Goal: Task Accomplishment & Management: Use online tool/utility

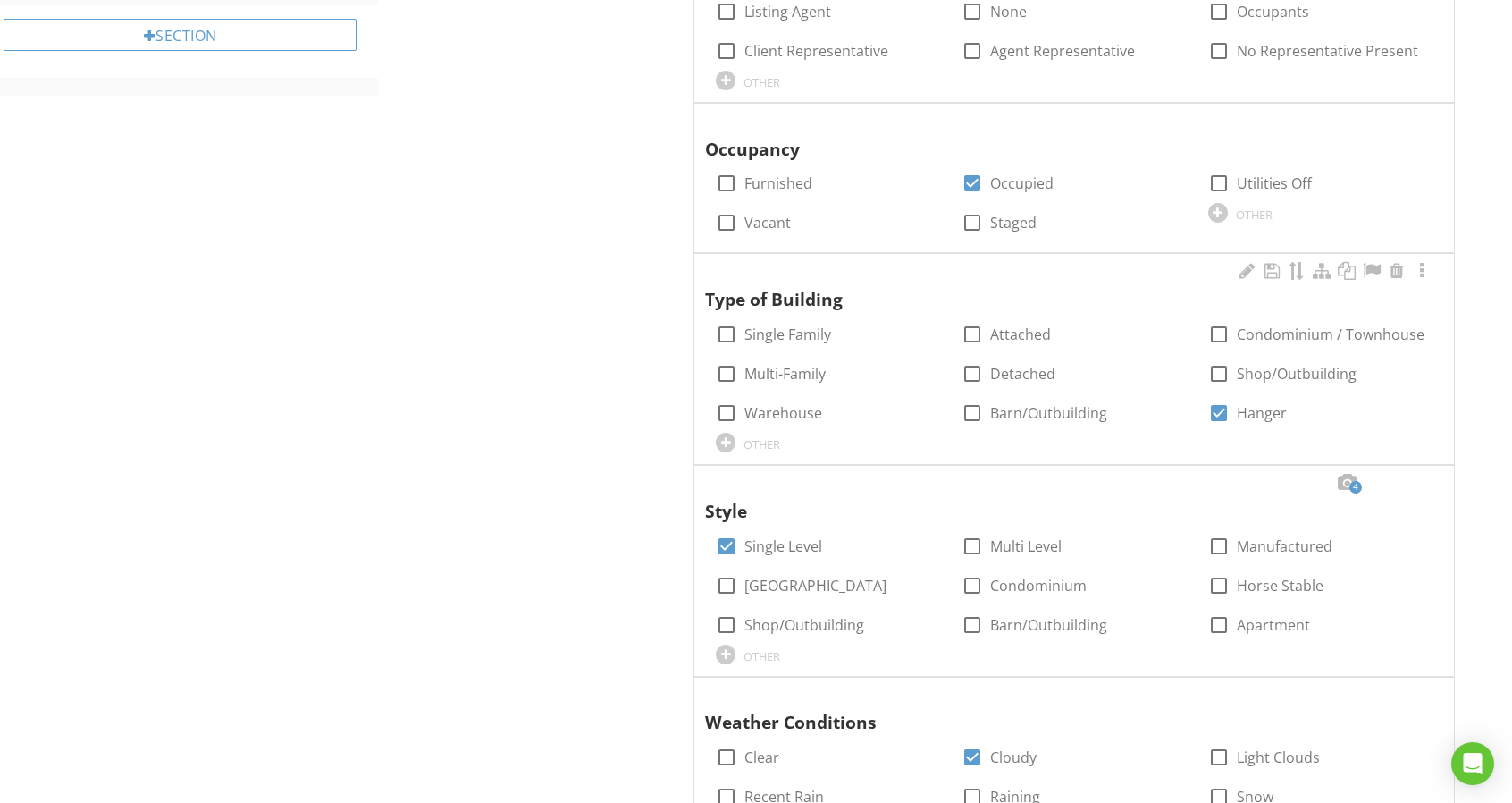
scroll to position [1073, 0]
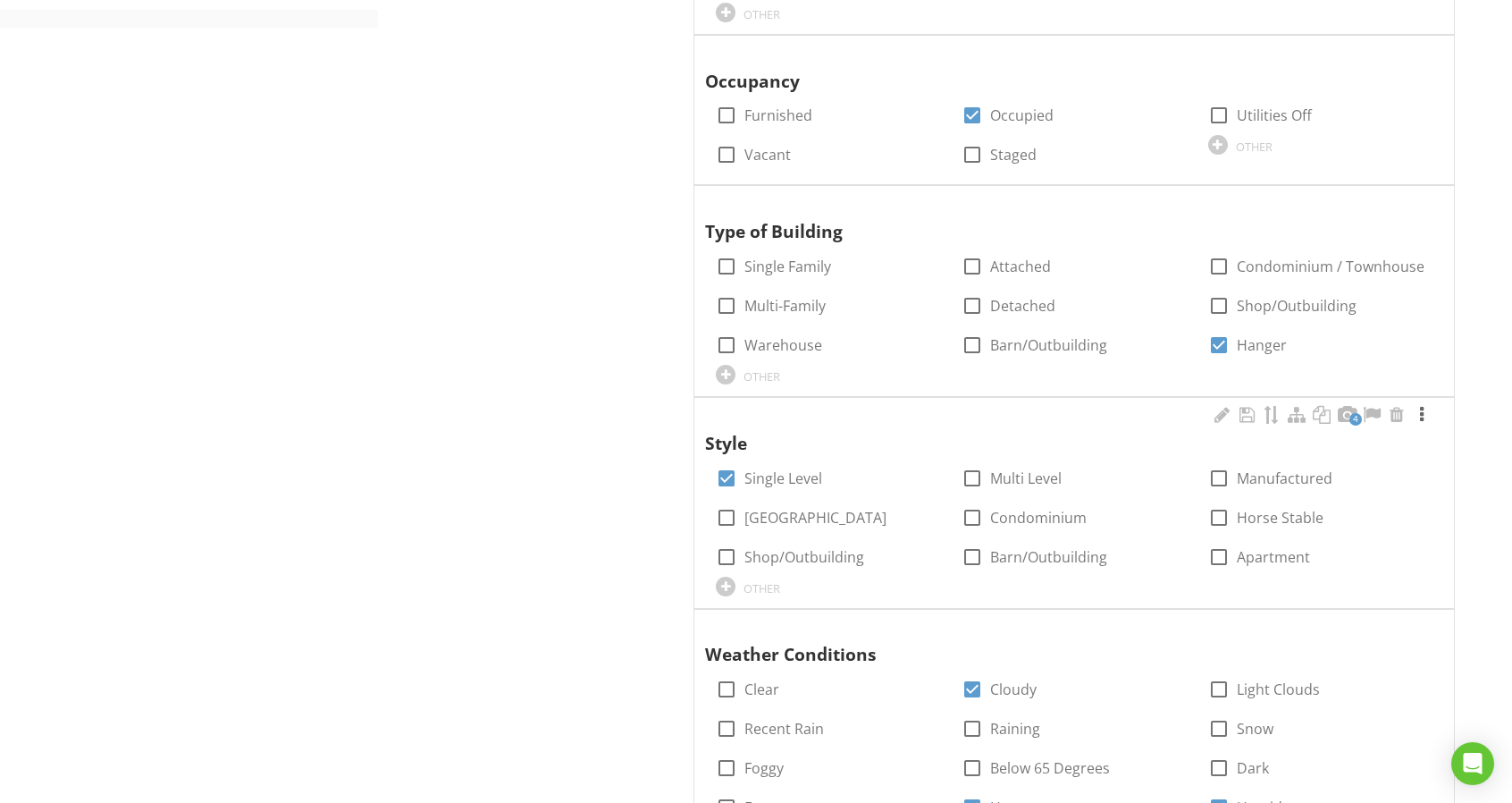
click at [1410, 409] on div at bounding box center [1421, 414] width 21 height 17
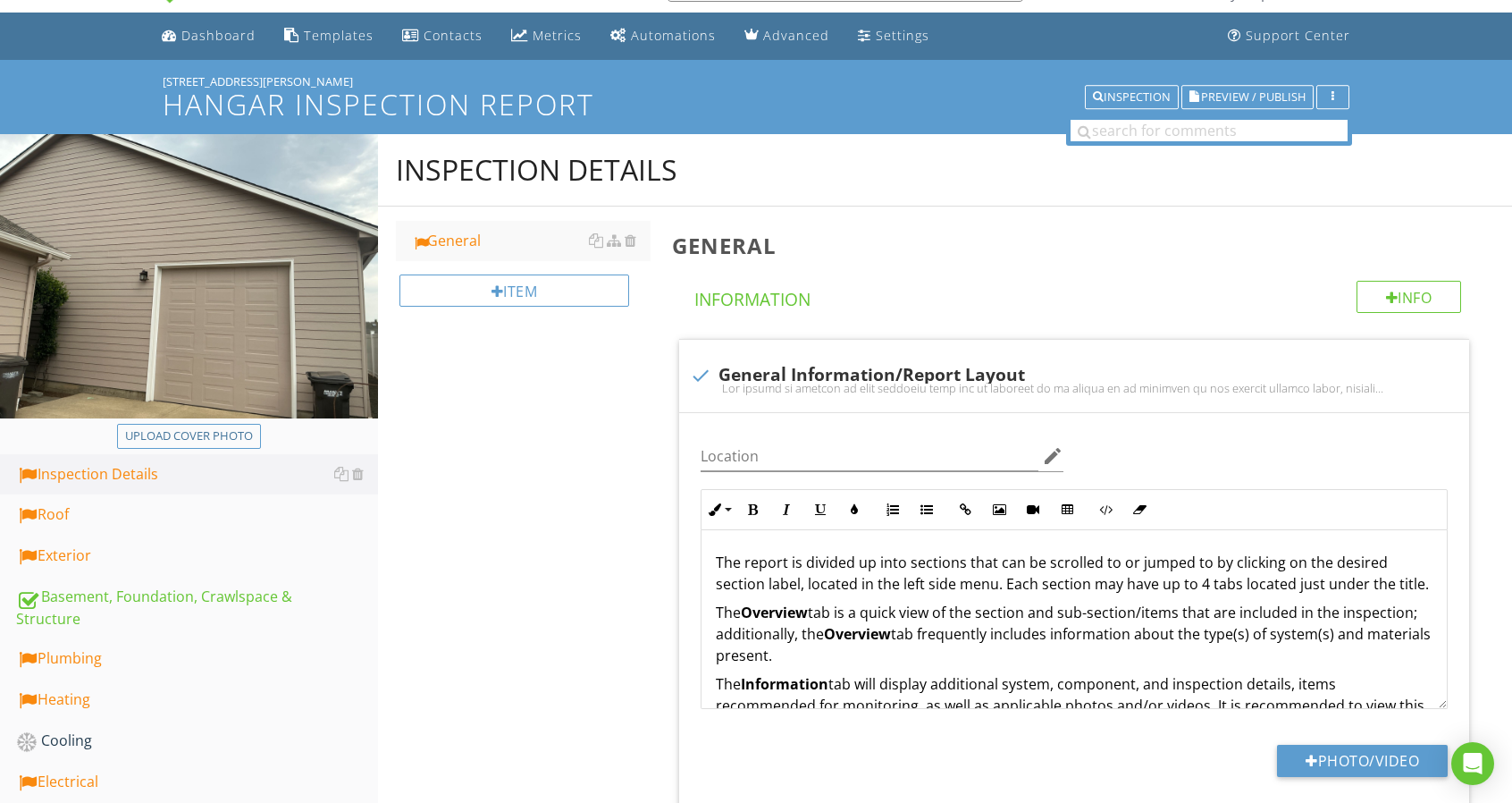
scroll to position [0, 0]
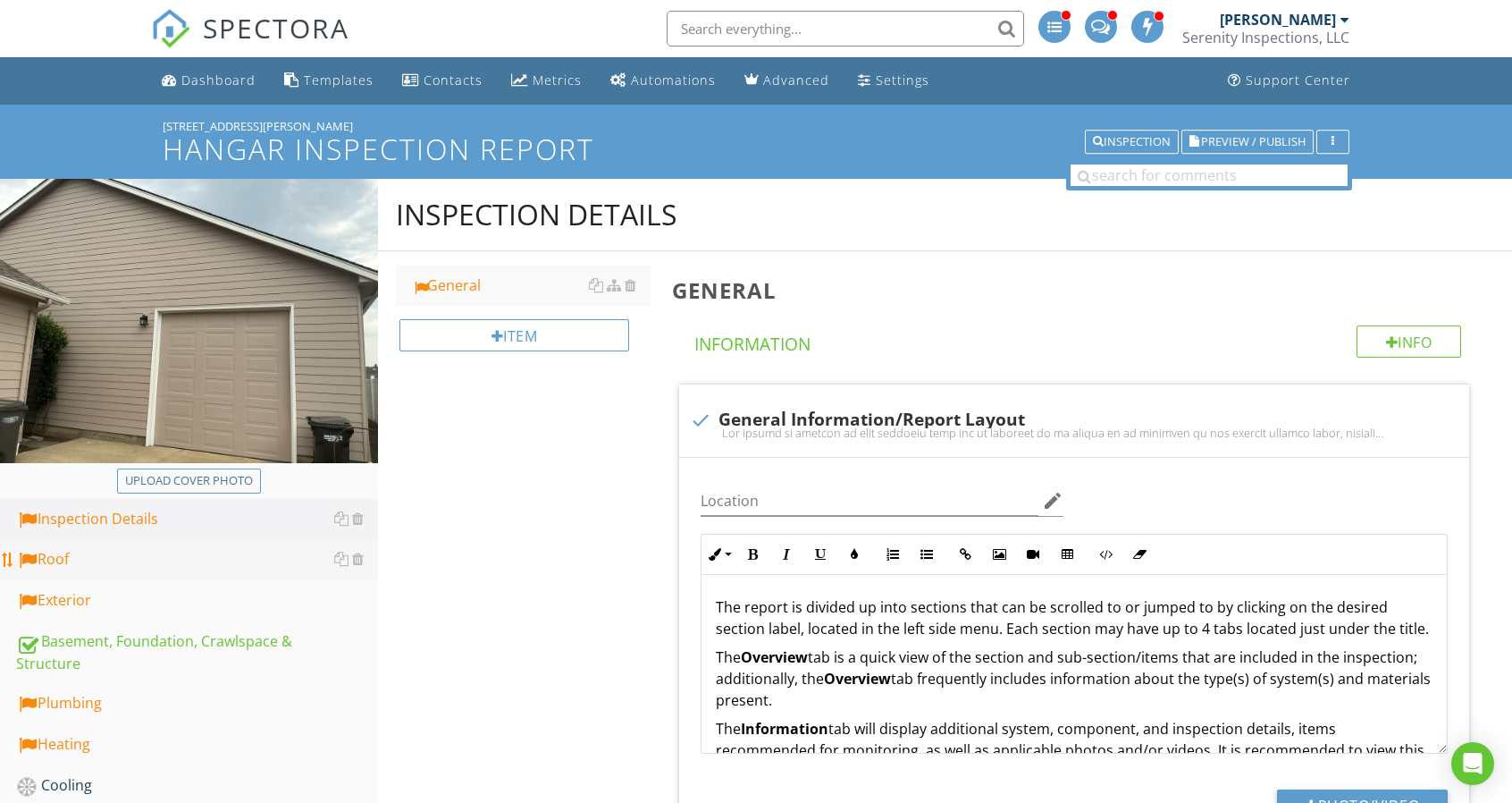
click at [153, 543] on link "Roof" at bounding box center [197, 560] width 362 height 41
type textarea "<p>The report is divided up into sections that can be scrolled to or jumped to …"
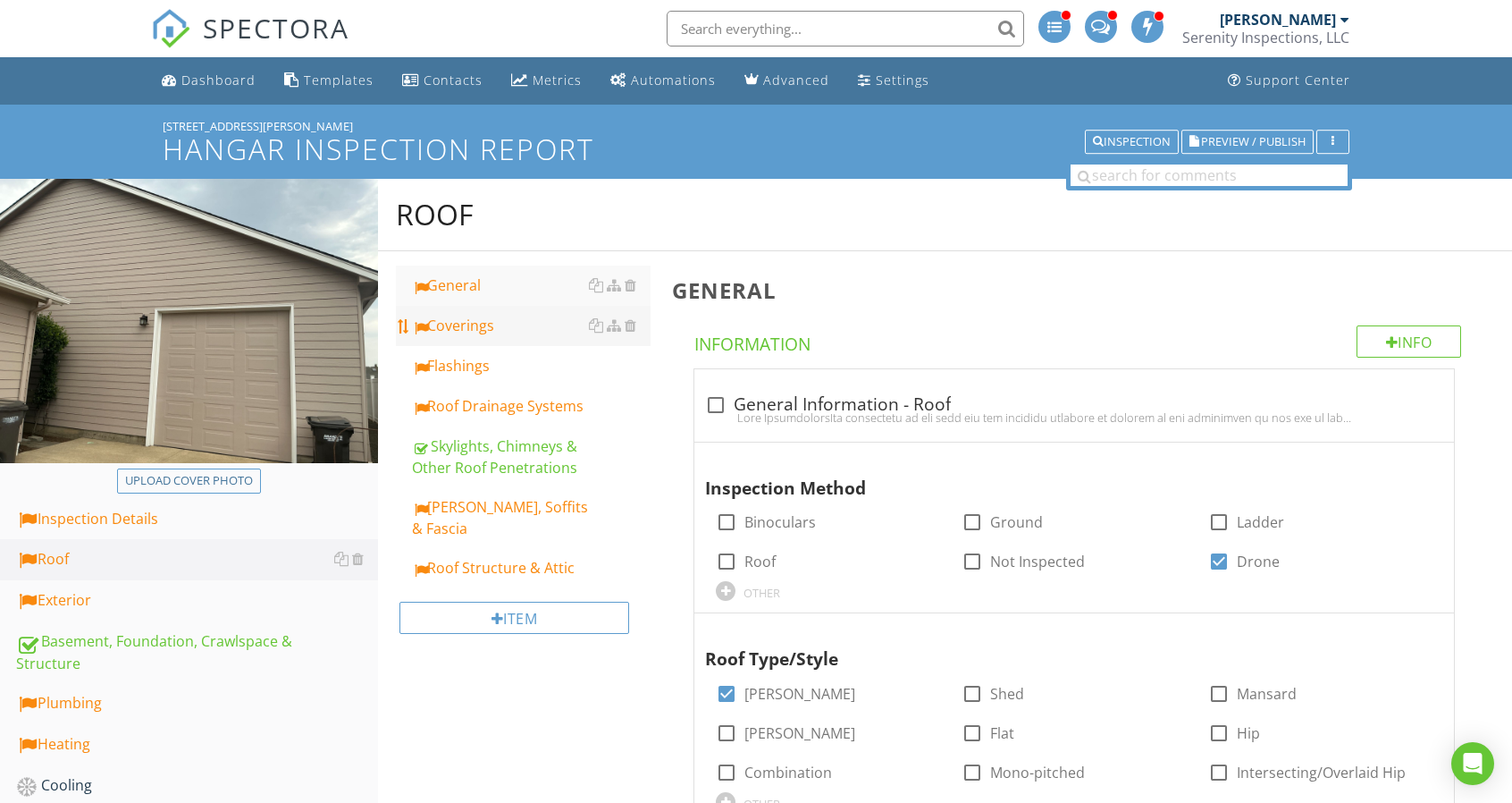
click at [499, 315] on div "Coverings" at bounding box center [531, 325] width 238 height 21
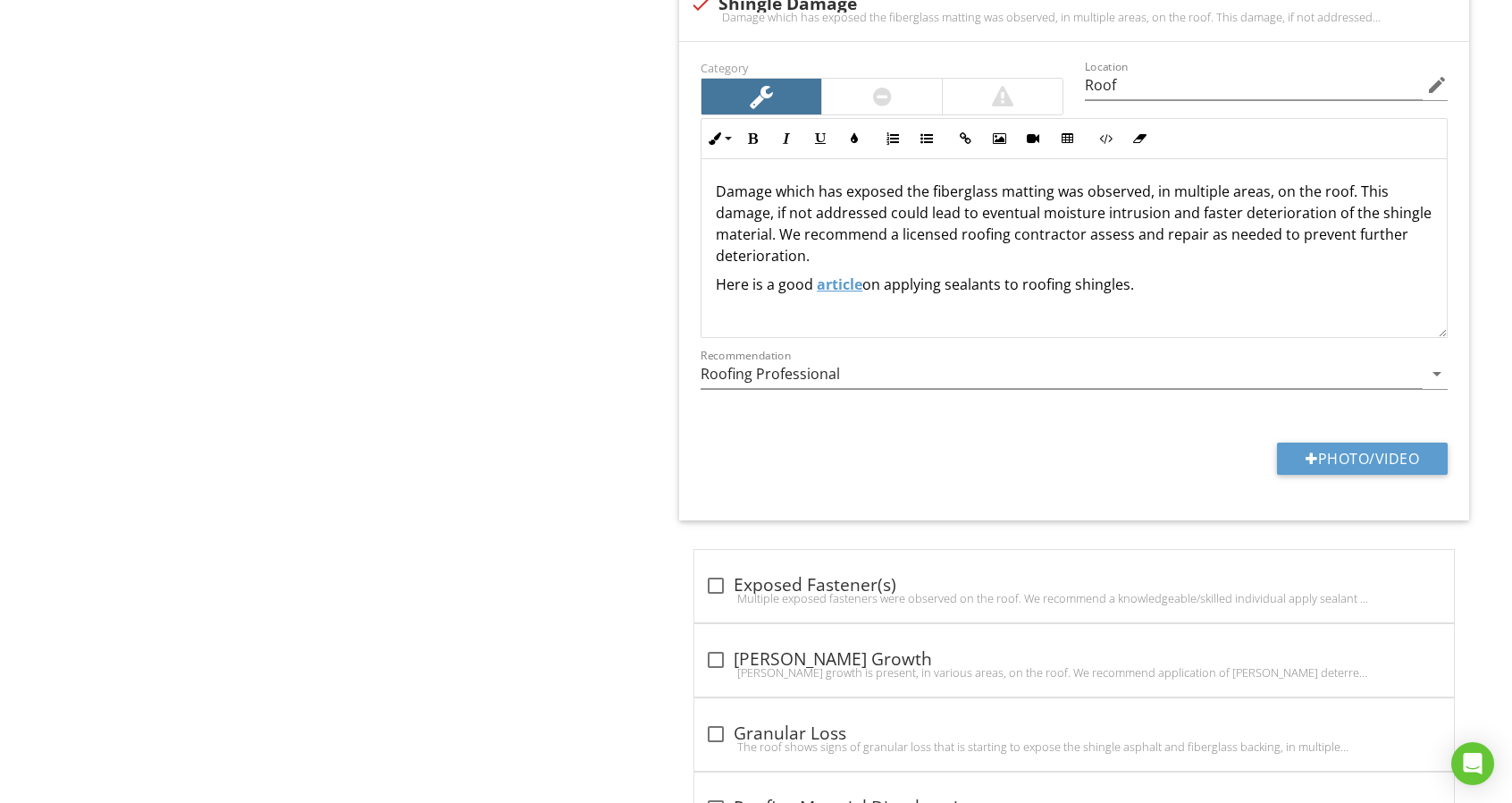
scroll to position [1003, 0]
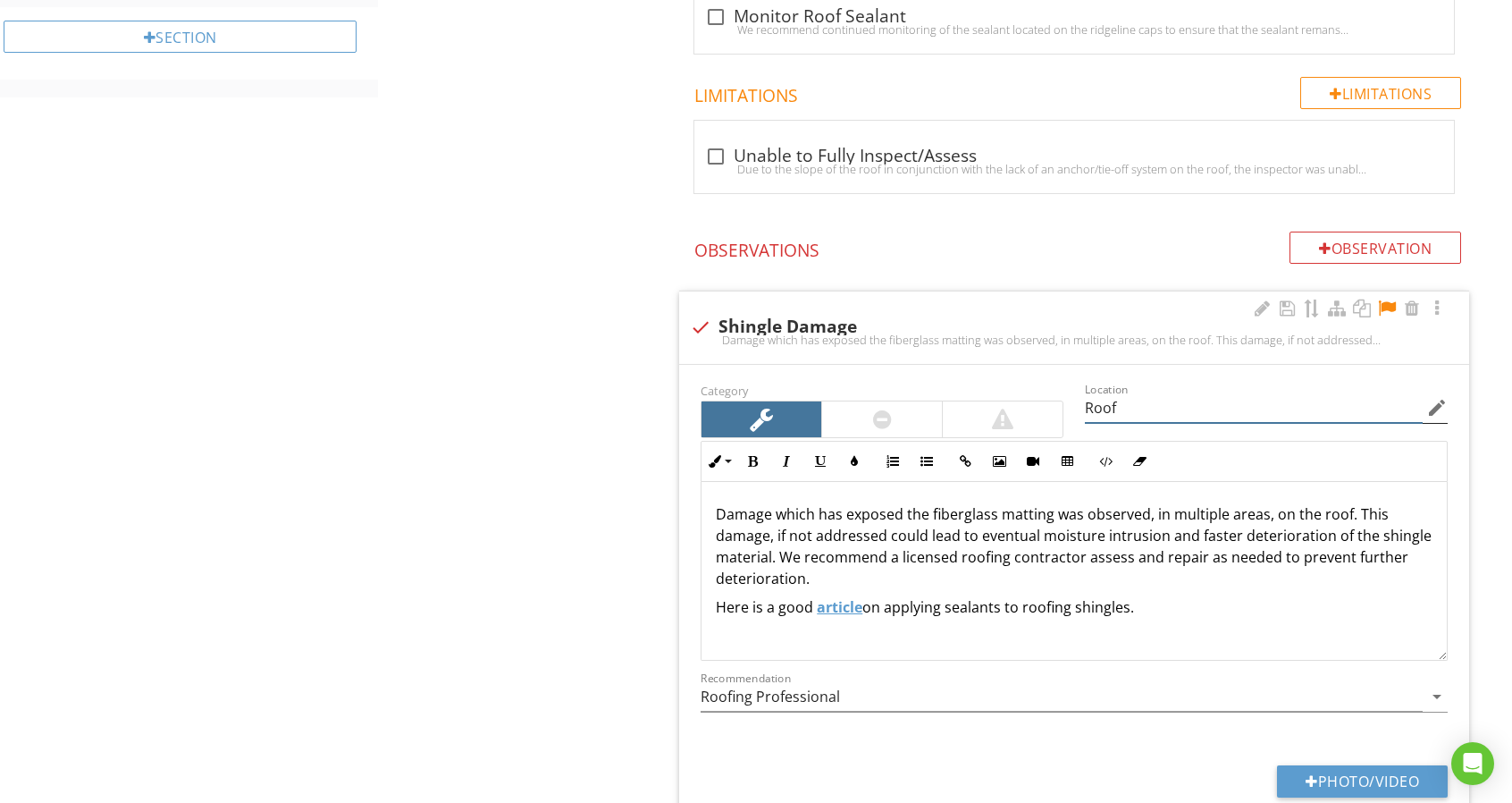
click at [1214, 416] on input "Roof" at bounding box center [1253, 408] width 337 height 29
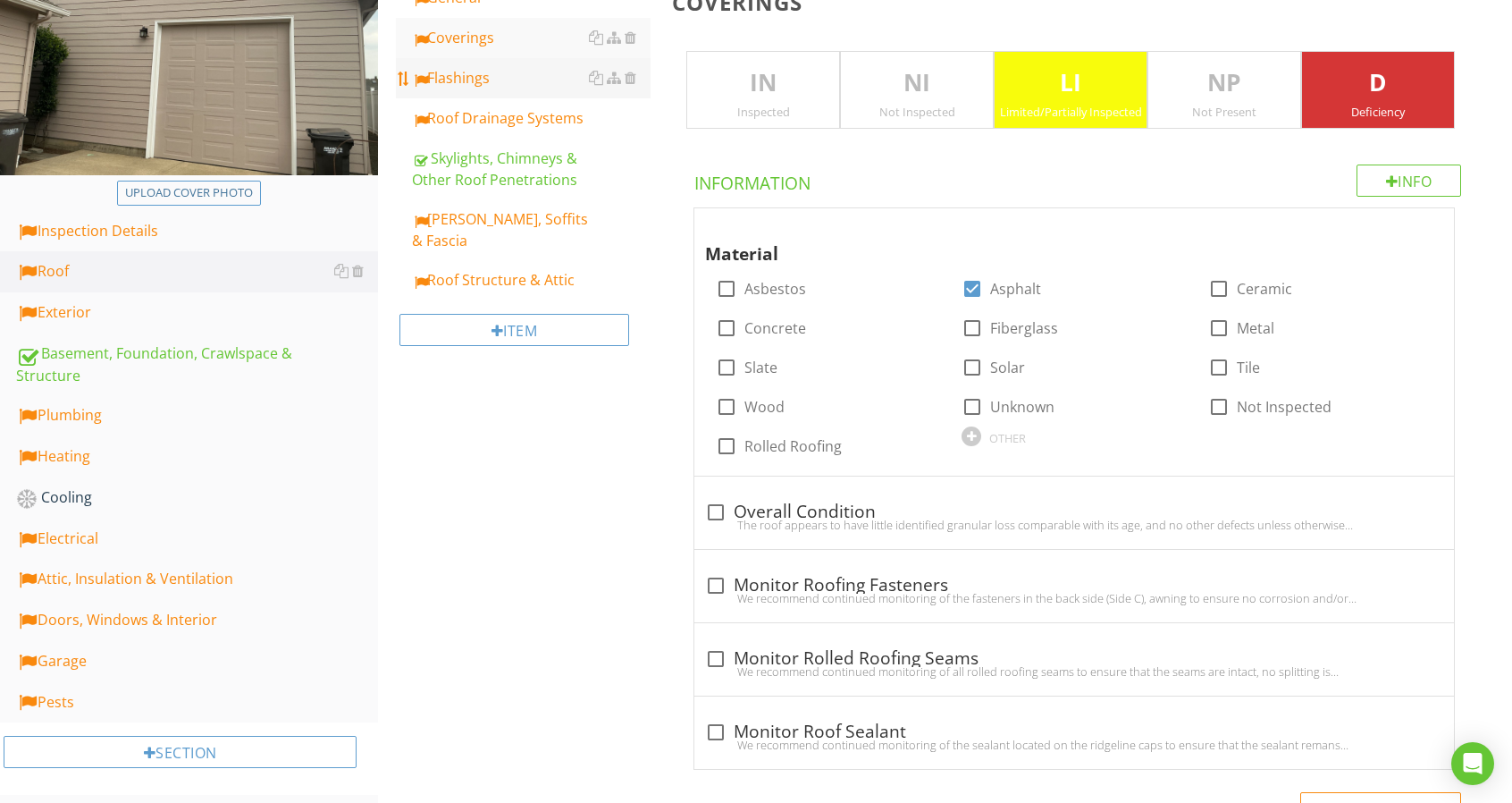
scroll to position [0, 0]
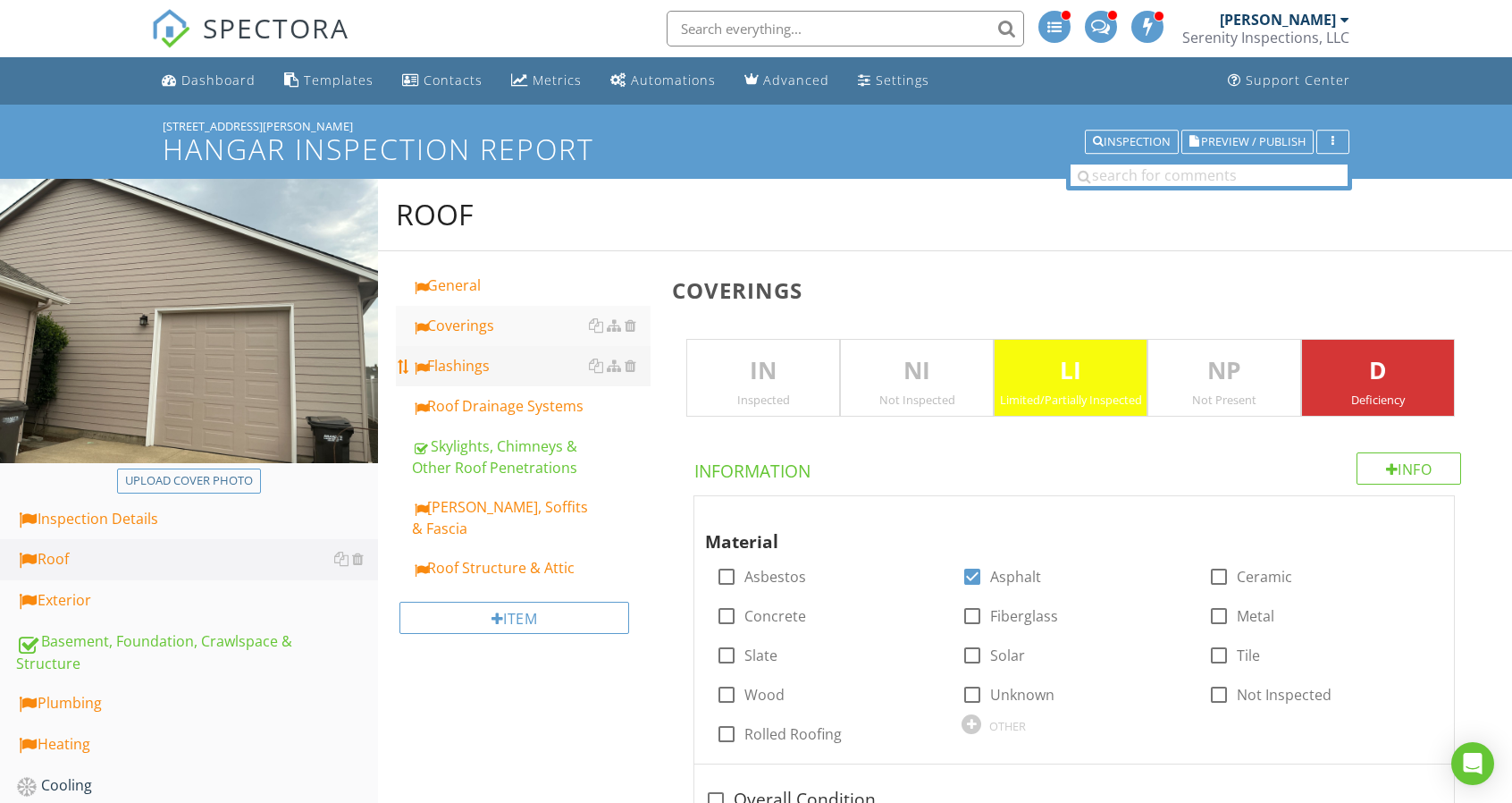
type input "Roof - Various"
click at [540, 346] on link "Flashings" at bounding box center [531, 366] width 238 height 40
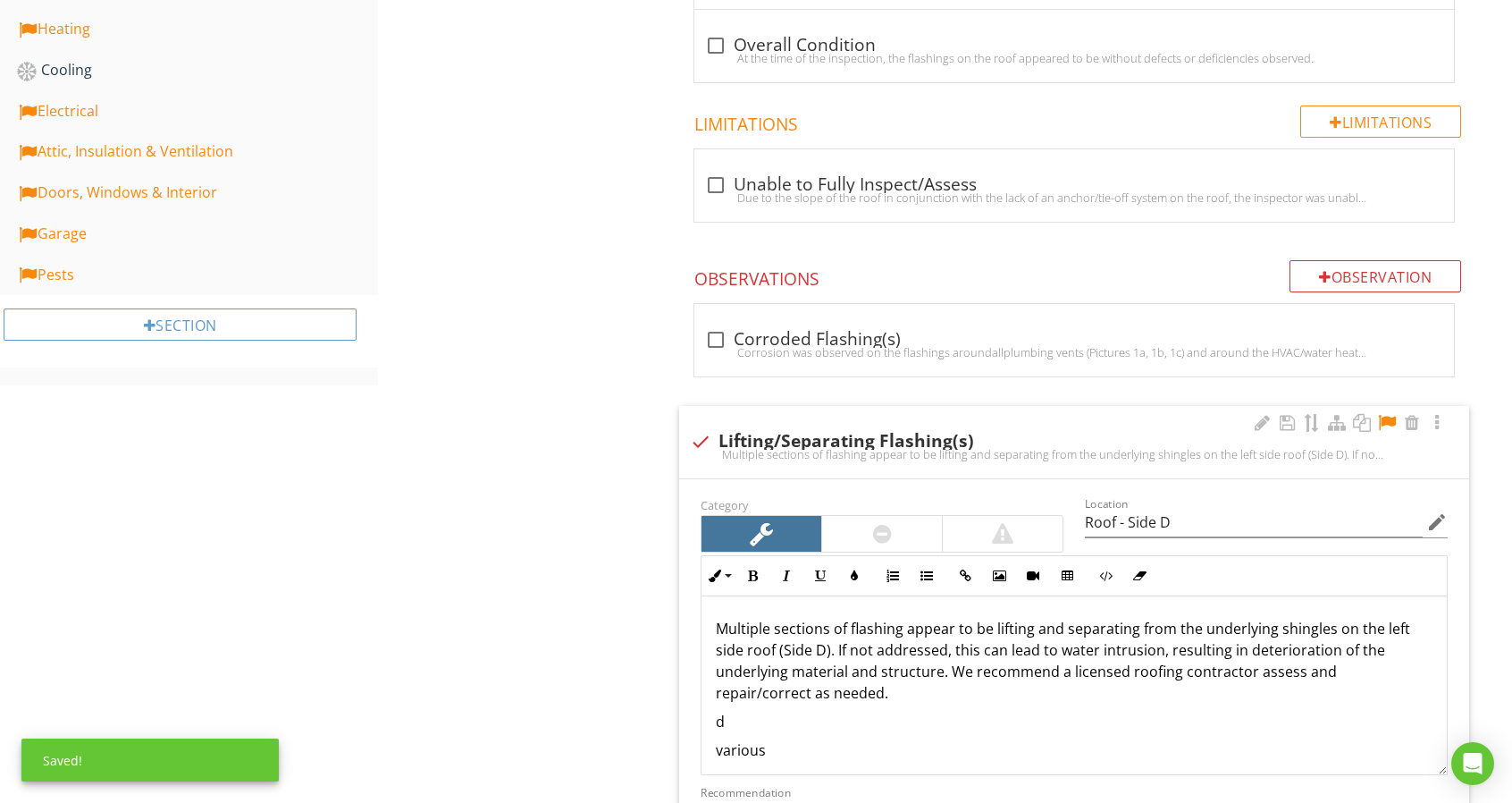
scroll to position [1073, 0]
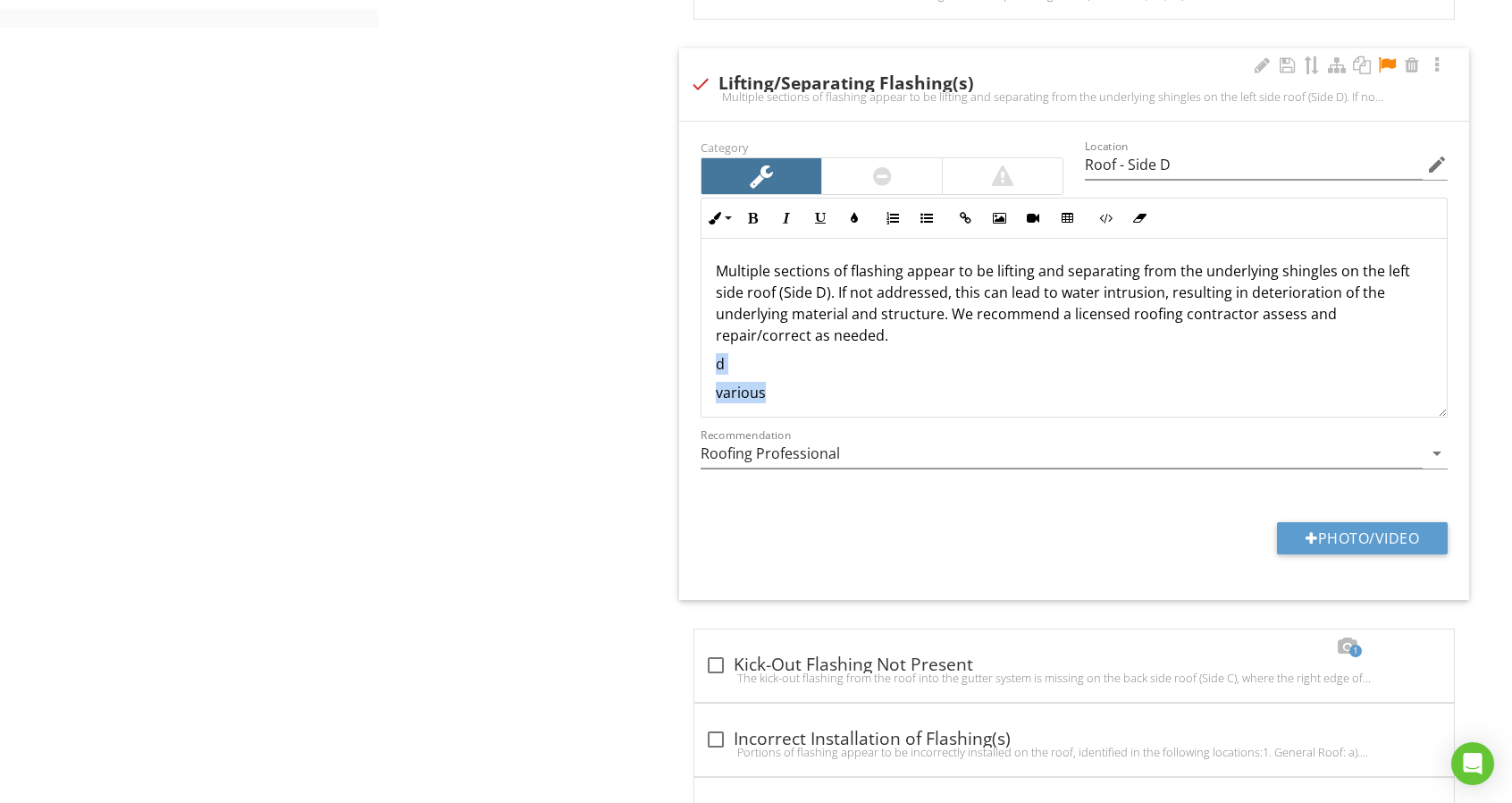
drag, startPoint x: 799, startPoint y: 395, endPoint x: 680, endPoint y: 369, distance: 121.8
click at [680, 369] on div "Category Location Roof - Side D edit Inline Style XLarge Large Normal Small Lig…" at bounding box center [1074, 360] width 790 height 478
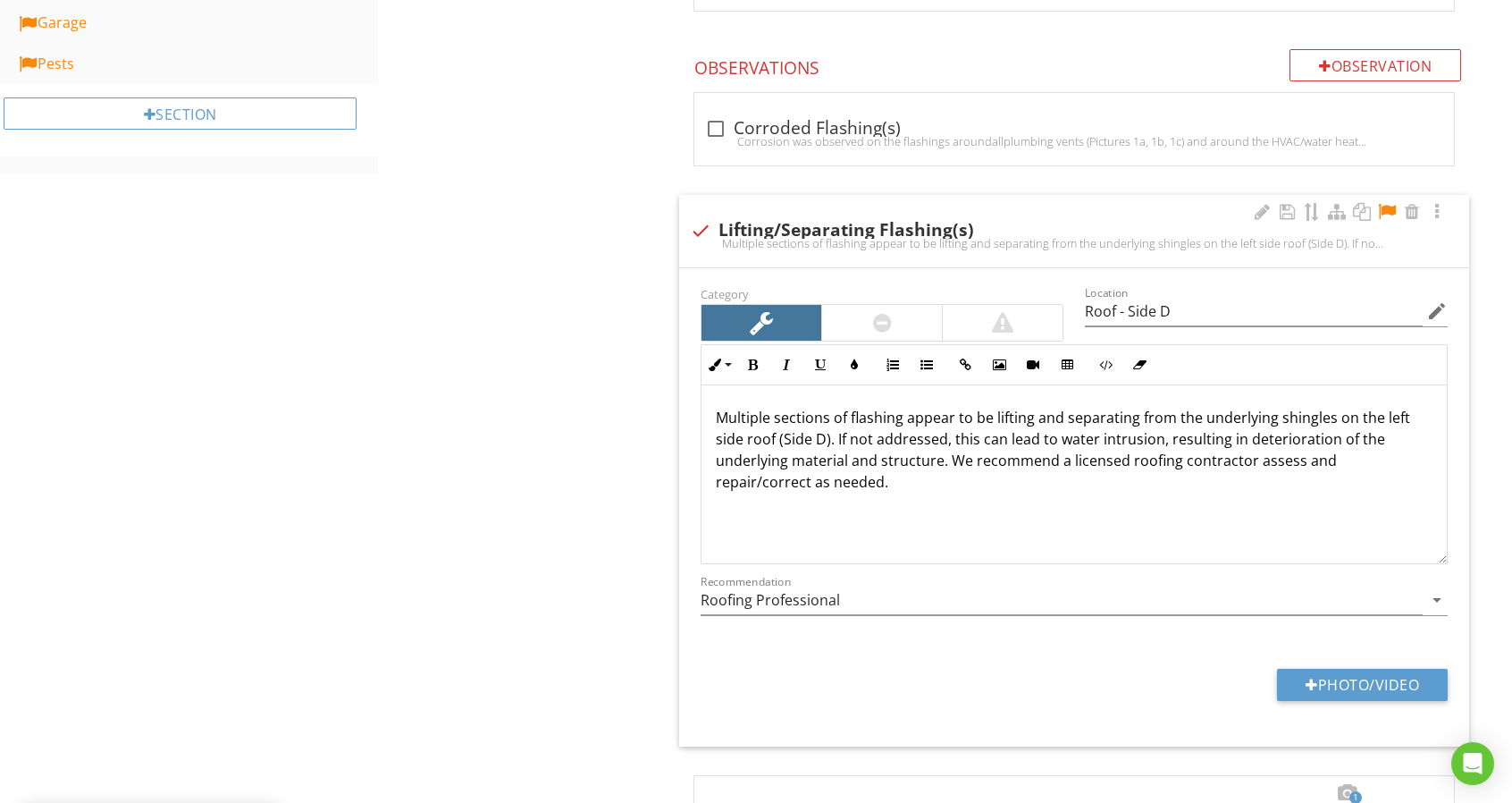
scroll to position [1050, 0]
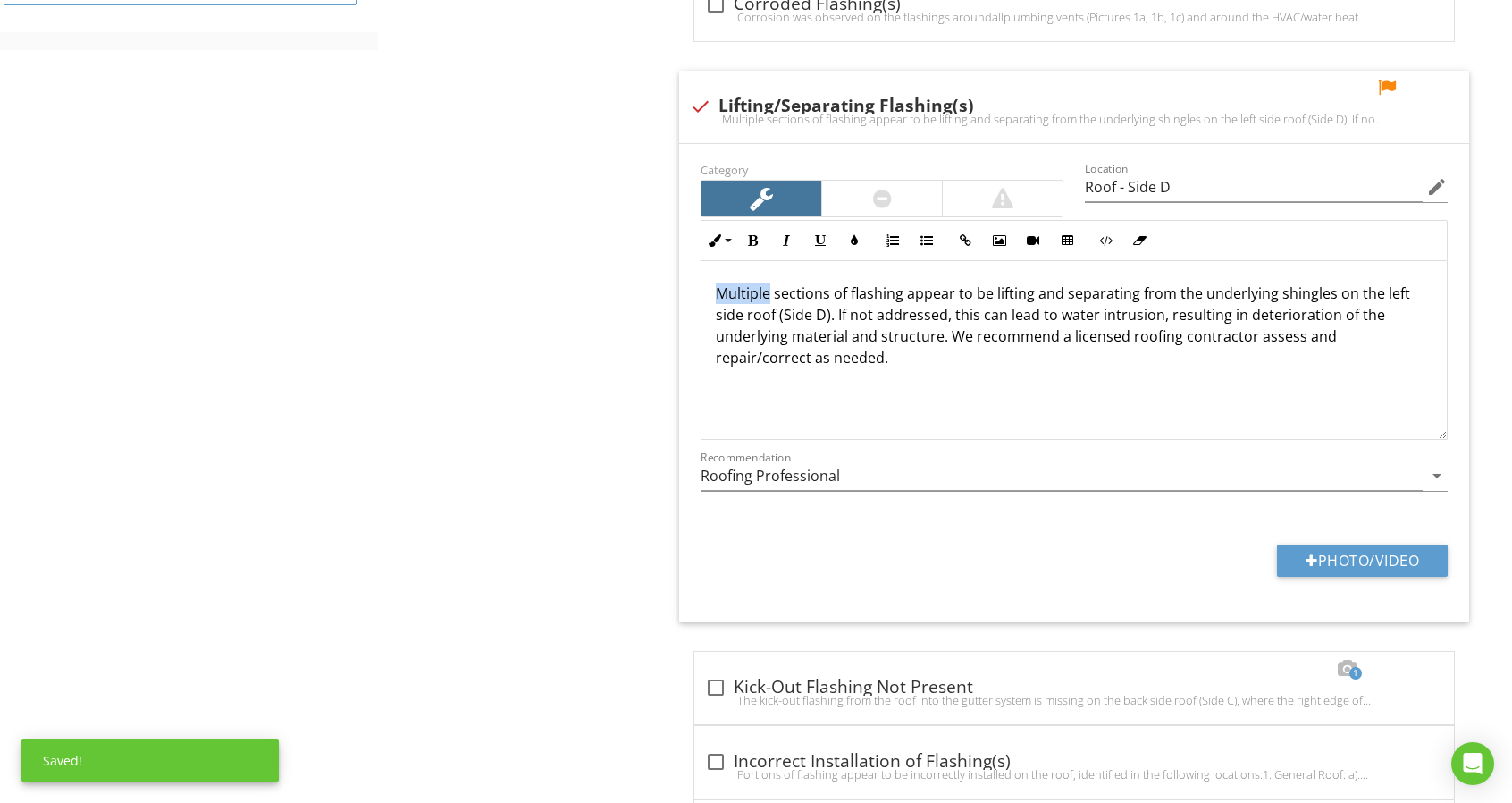
drag, startPoint x: 771, startPoint y: 291, endPoint x: 646, endPoint y: 291, distance: 125.0
click at [646, 291] on div "Roof General Coverings Flashings Roof Drainage Systems Skylights, Chimneys & Ot…" at bounding box center [945, 239] width 1134 height 2221
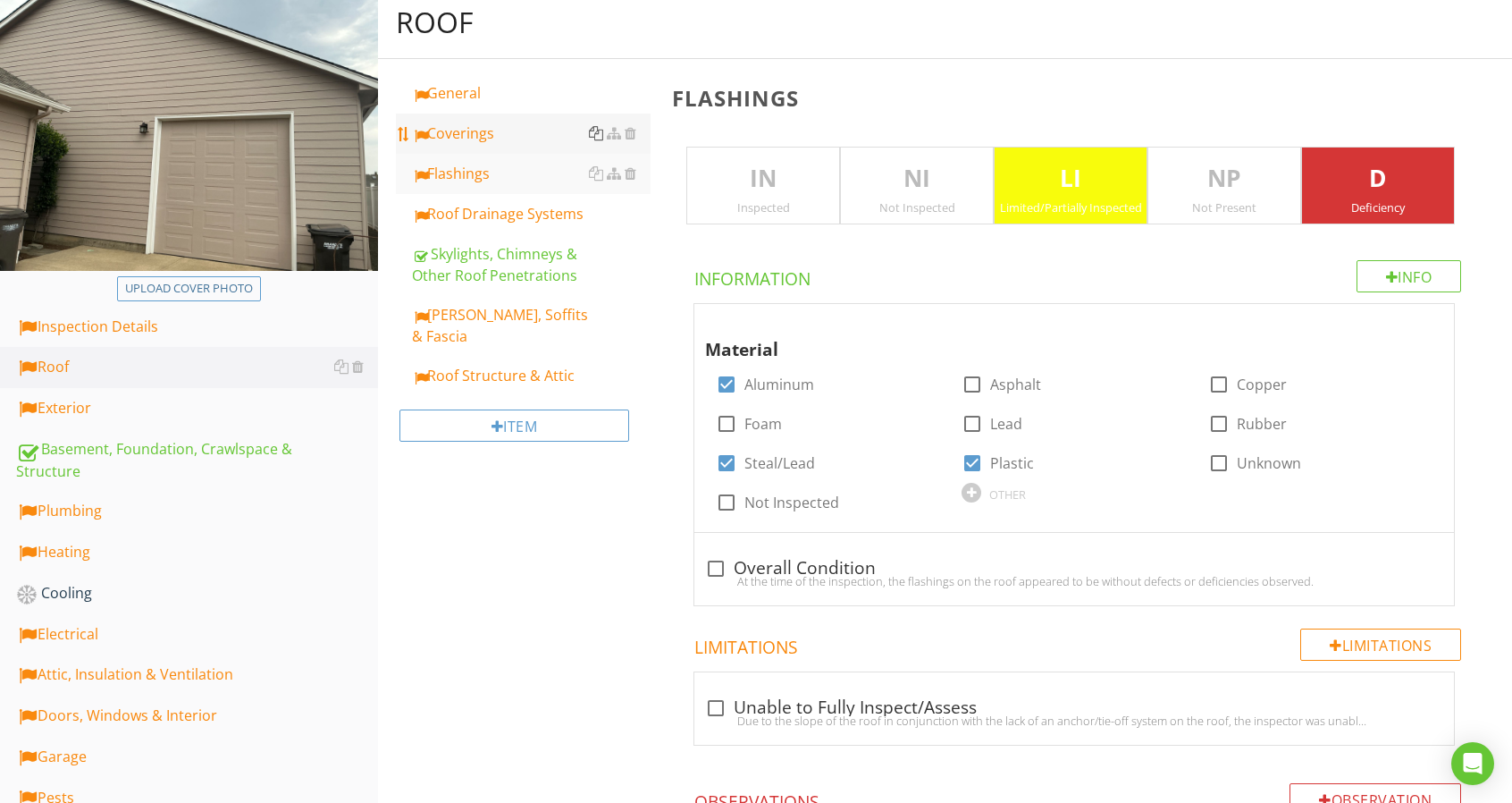
scroll to position [0, 0]
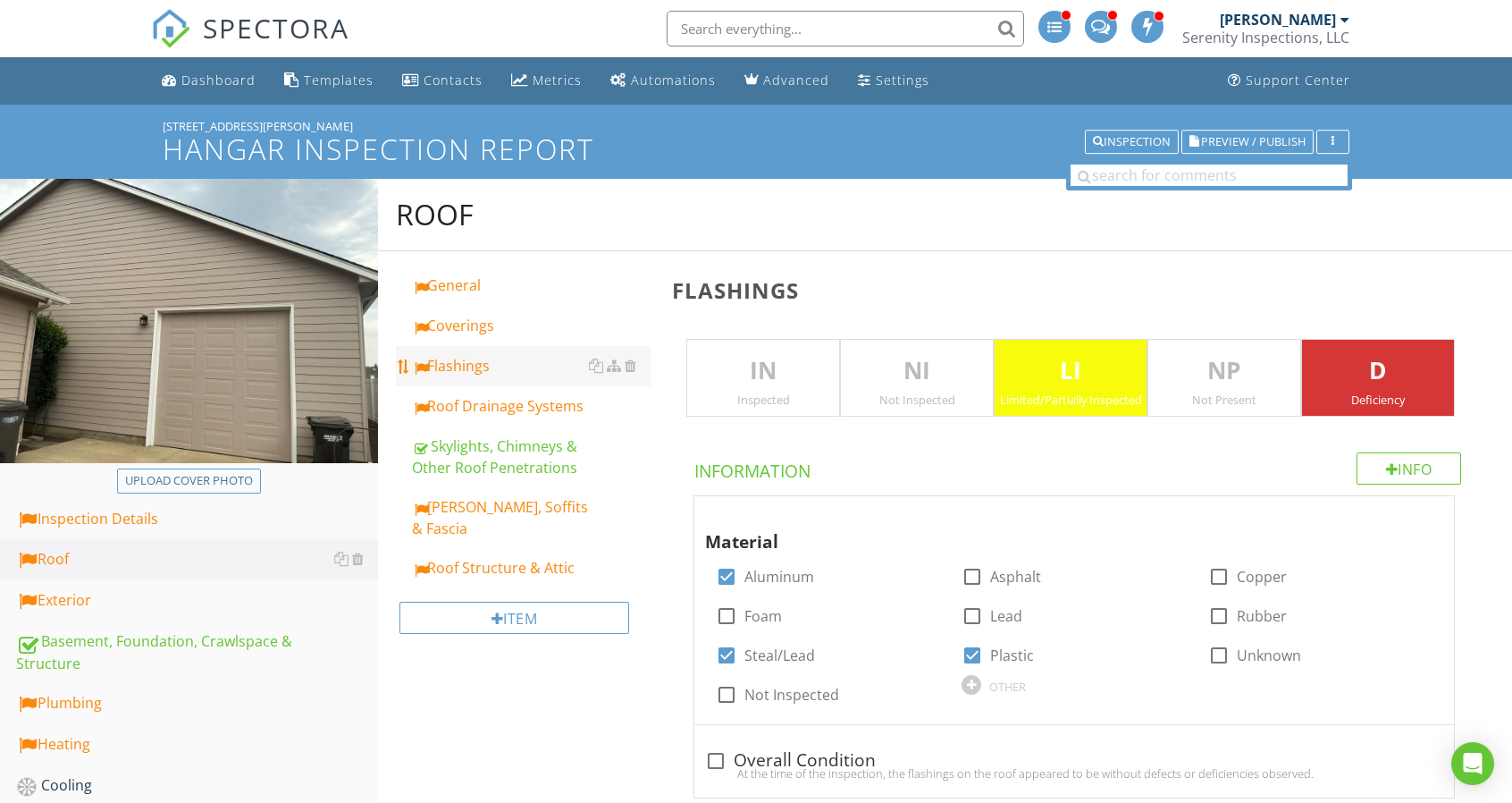
click at [479, 382] on link "Flashings" at bounding box center [531, 366] width 238 height 40
click at [556, 417] on link "Roof Drainage Systems" at bounding box center [531, 405] width 238 height 40
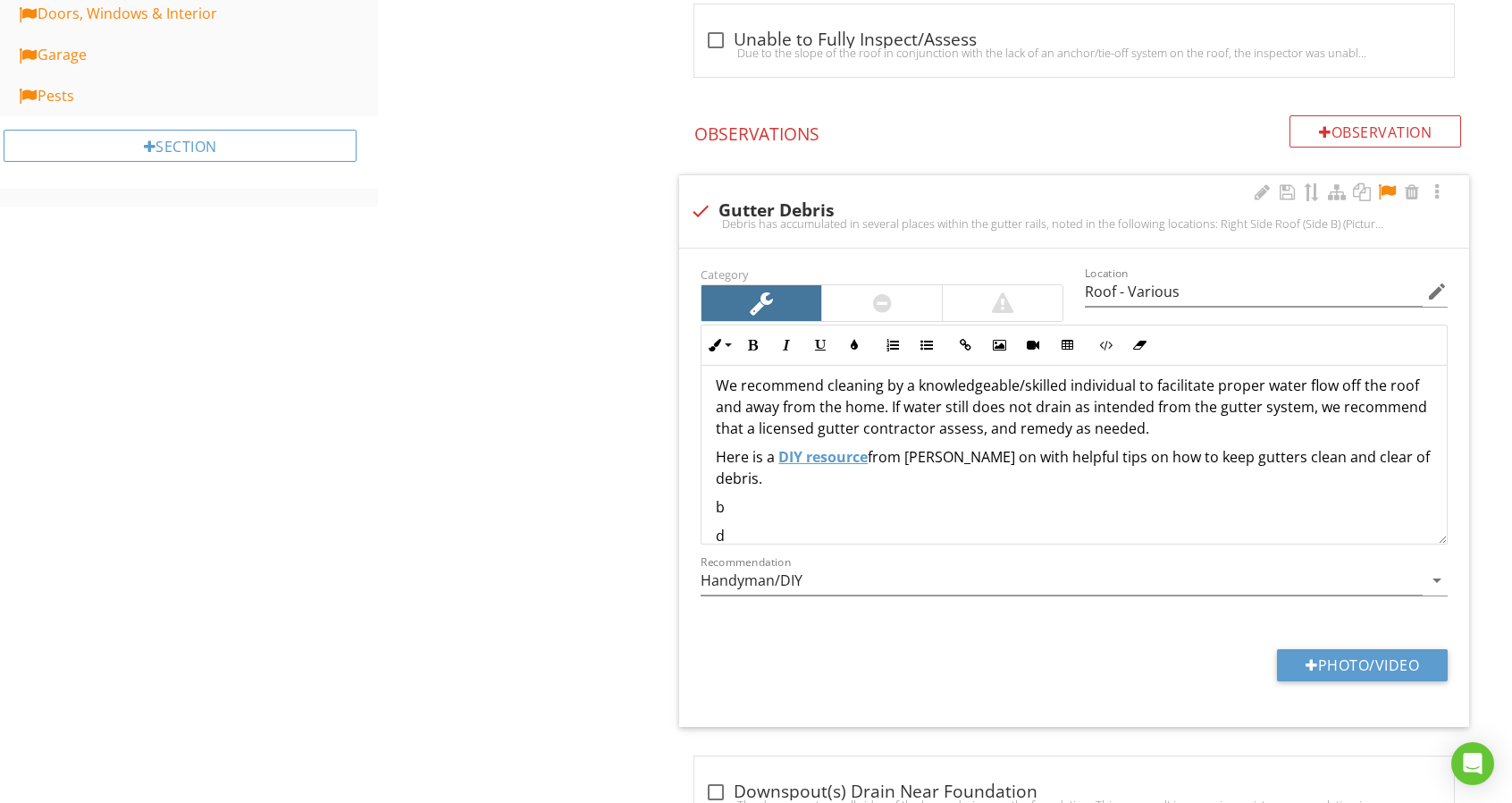
scroll to position [102, 0]
drag, startPoint x: 779, startPoint y: 535, endPoint x: 693, endPoint y: 480, distance: 102.1
click at [693, 480] on div "Inline Style XLarge Large Normal Small Light Small/Light Bold Italic Underline …" at bounding box center [1074, 434] width 769 height 220
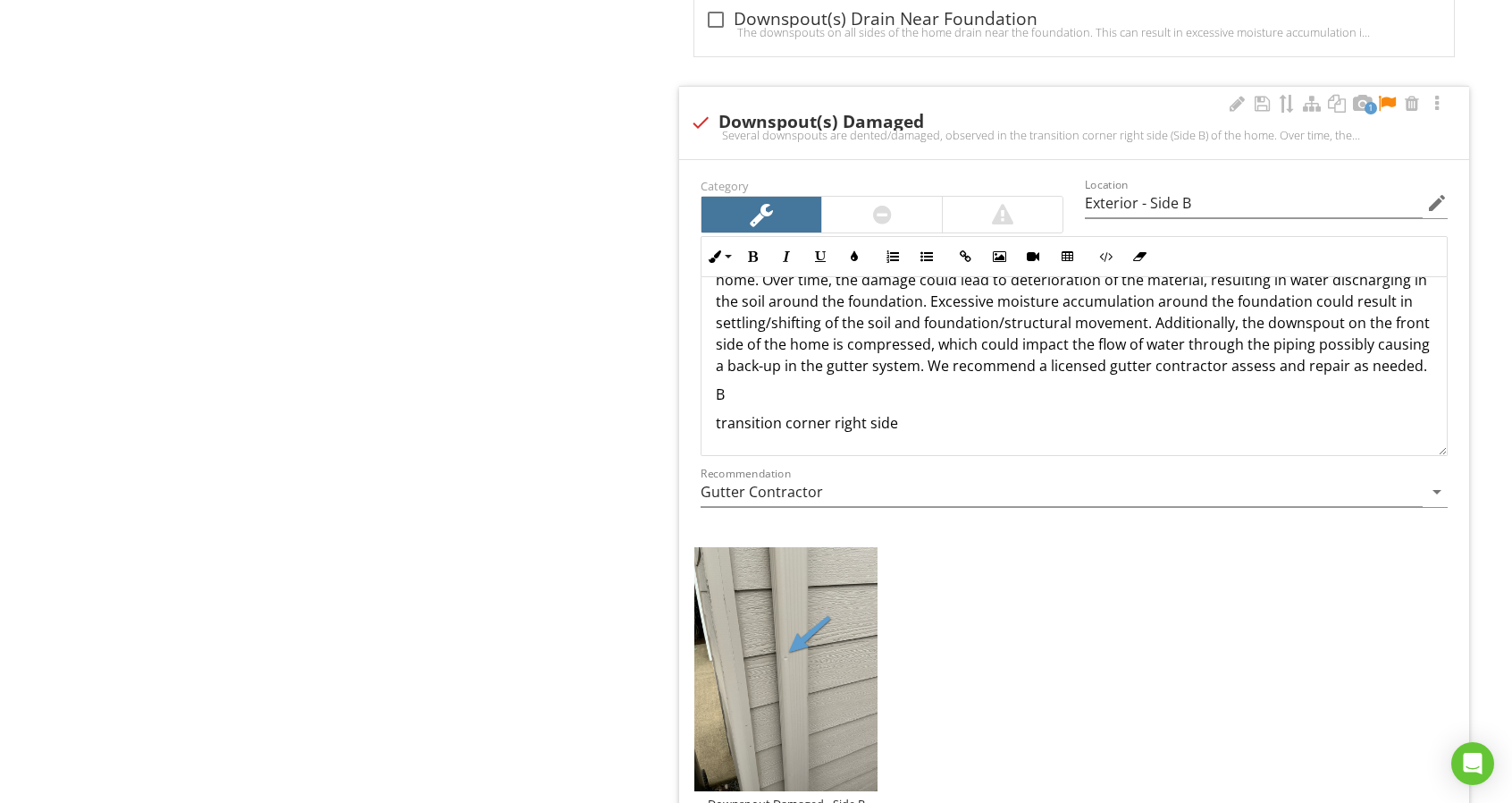
scroll to position [0, 0]
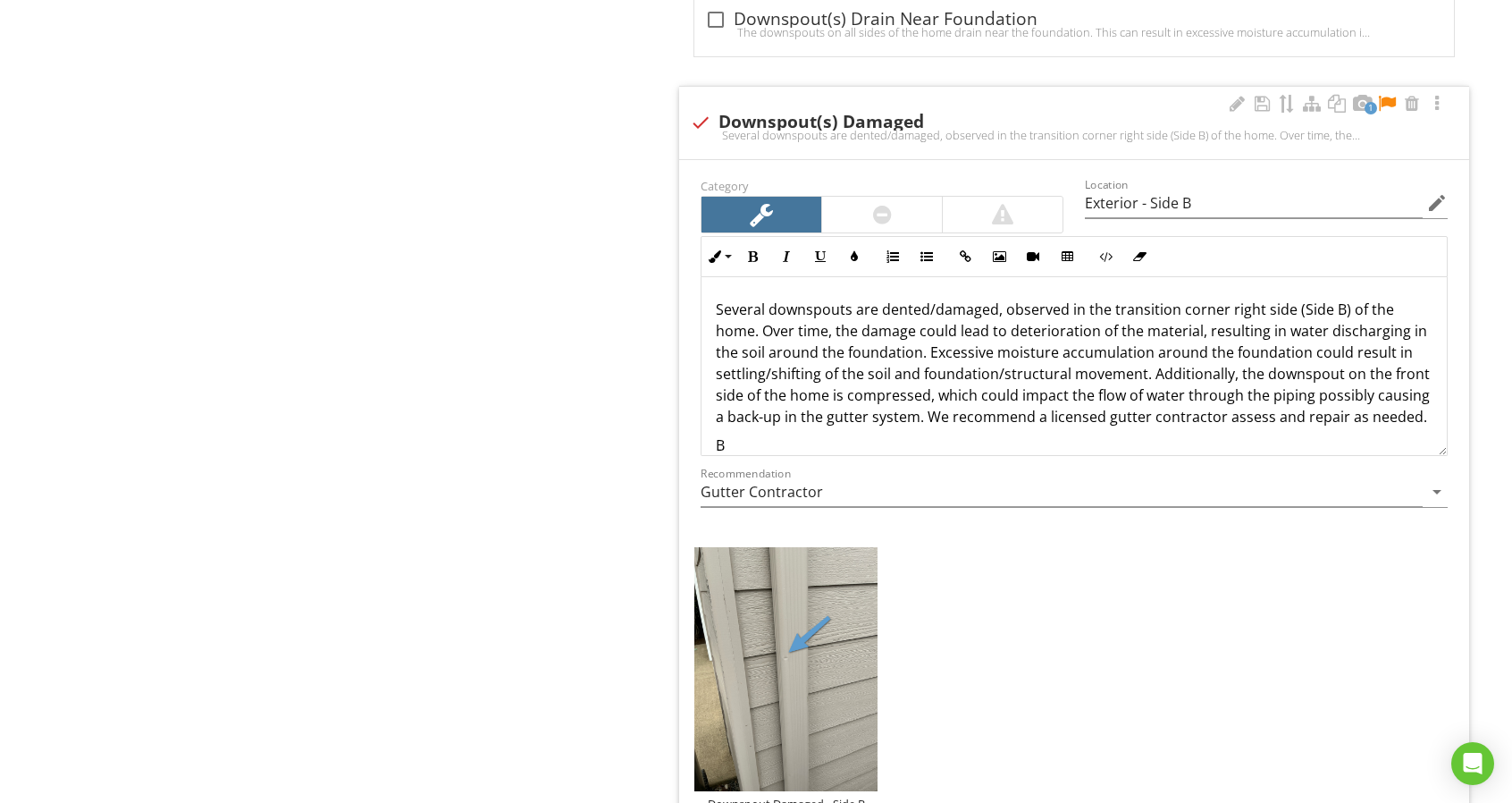
click at [720, 303] on p "Several downspouts are dented/damaged, observed in the transition corner right …" at bounding box center [1073, 363] width 716 height 129
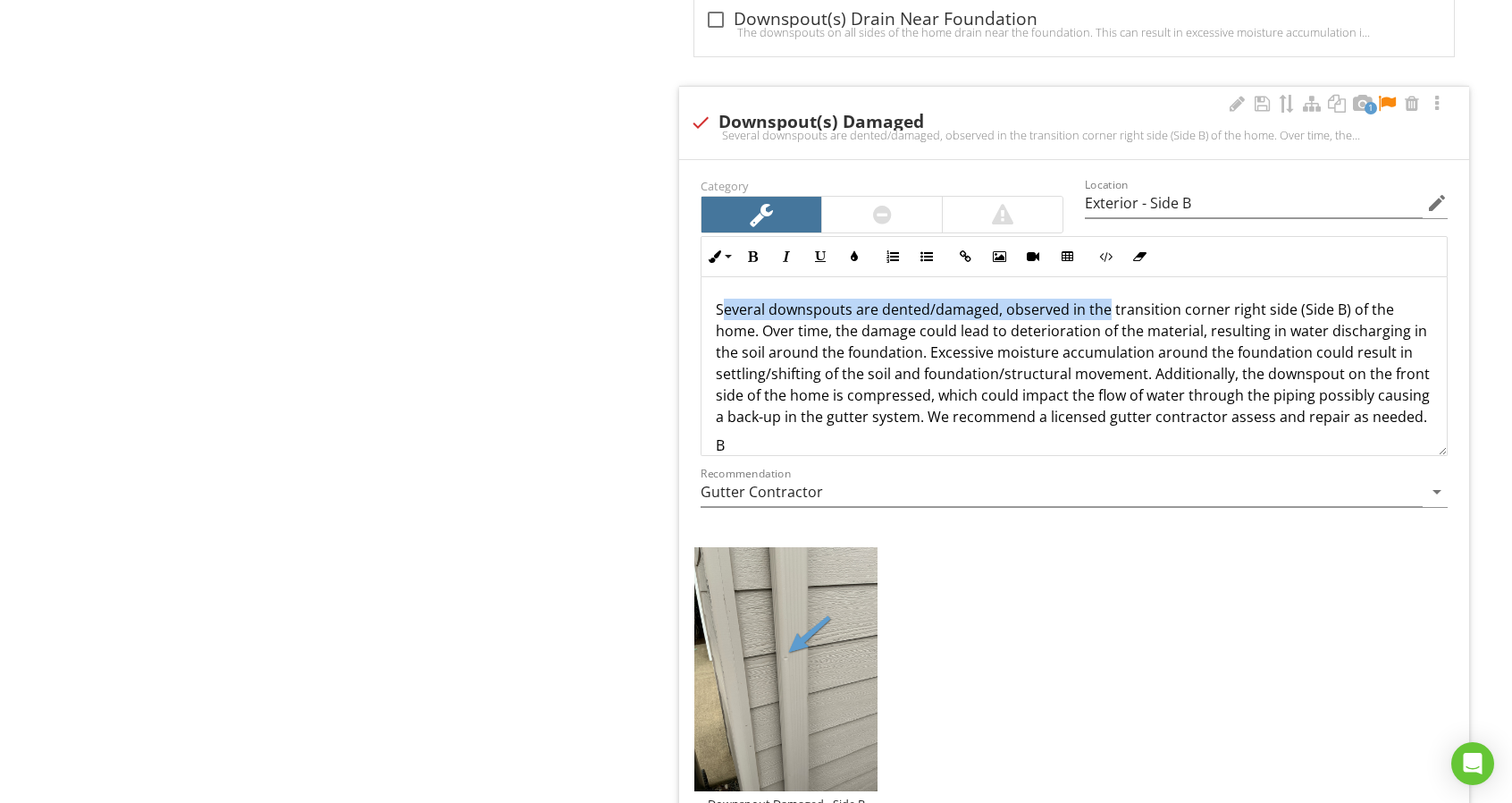
drag, startPoint x: 720, startPoint y: 303, endPoint x: 1104, endPoint y: 303, distance: 384.0
click at [1104, 303] on p "Several downspouts are dented/damaged, observed in the transition corner right …" at bounding box center [1073, 363] width 716 height 129
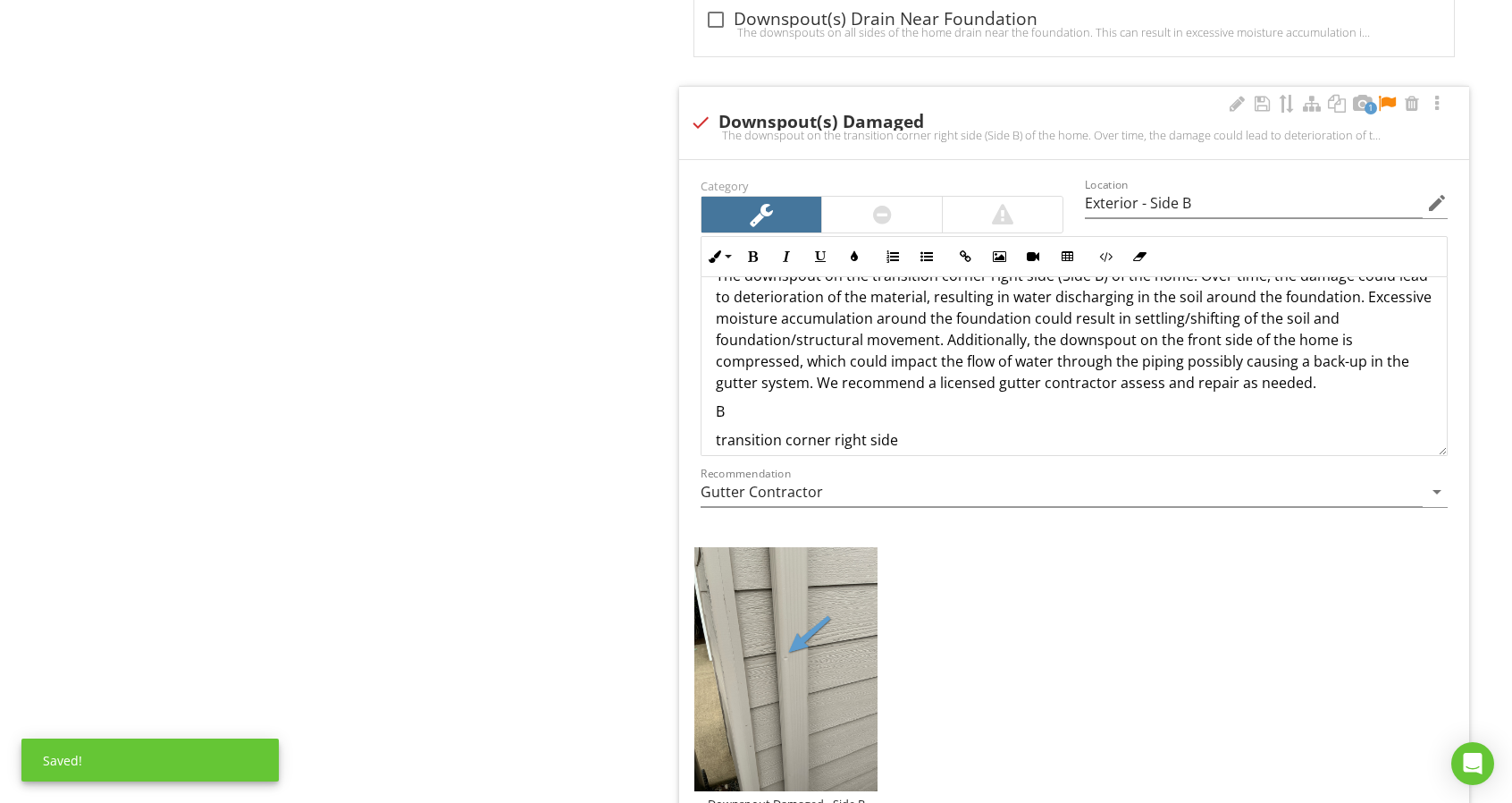
scroll to position [50, 0]
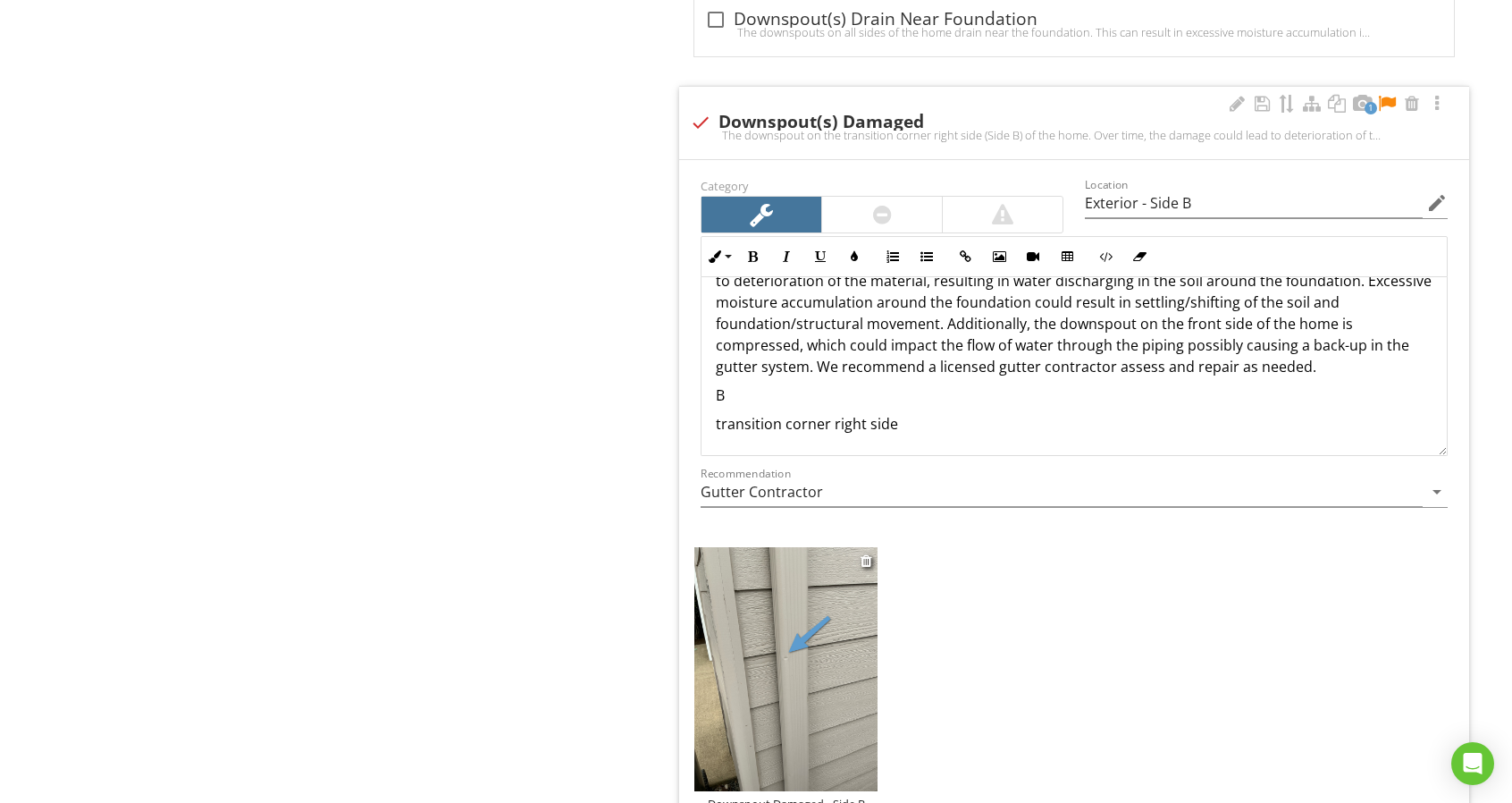
click at [775, 668] on img at bounding box center [785, 669] width 183 height 244
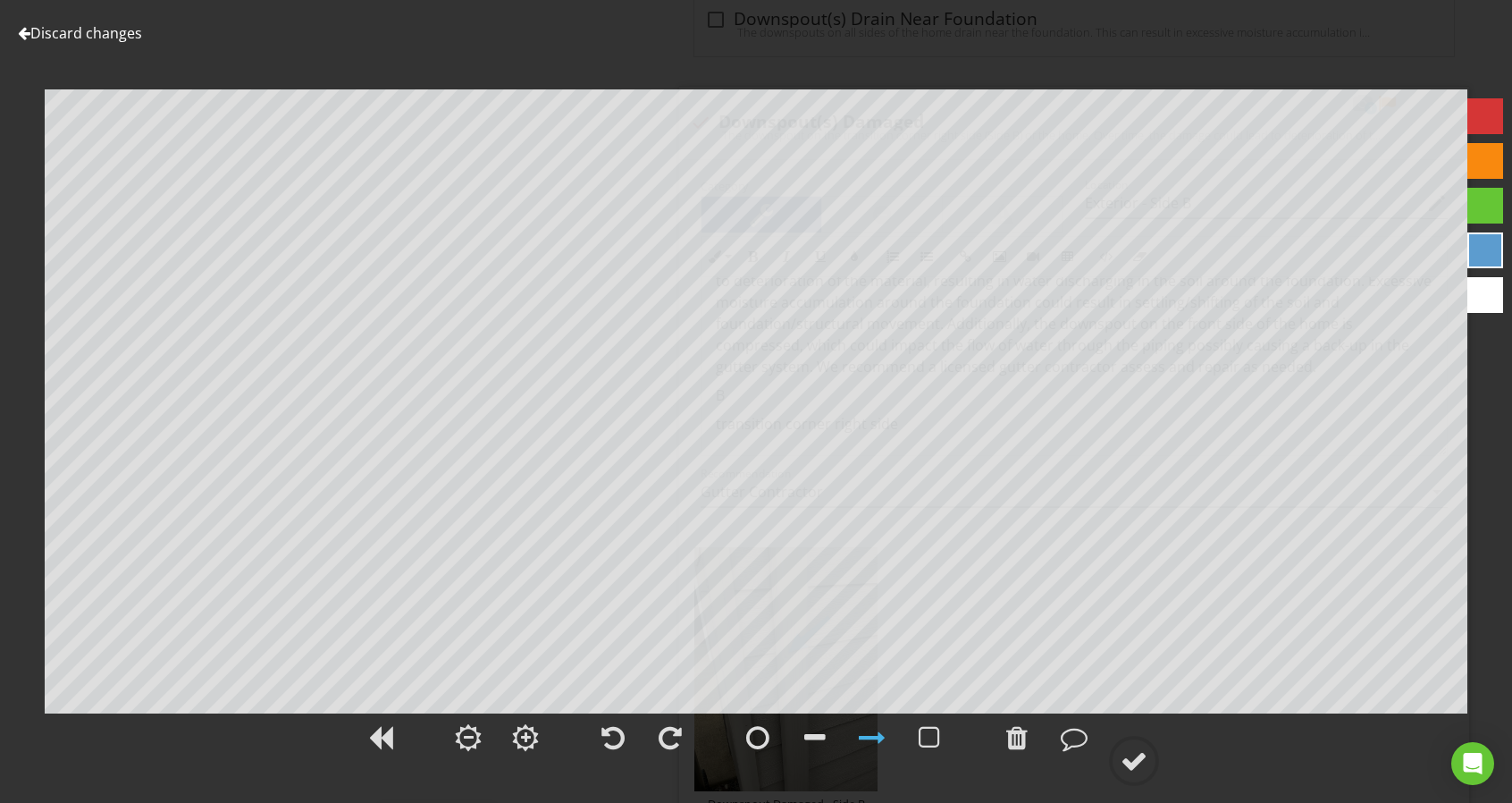
click at [62, 24] on link "Discard changes" at bounding box center [79, 33] width 124 height 19
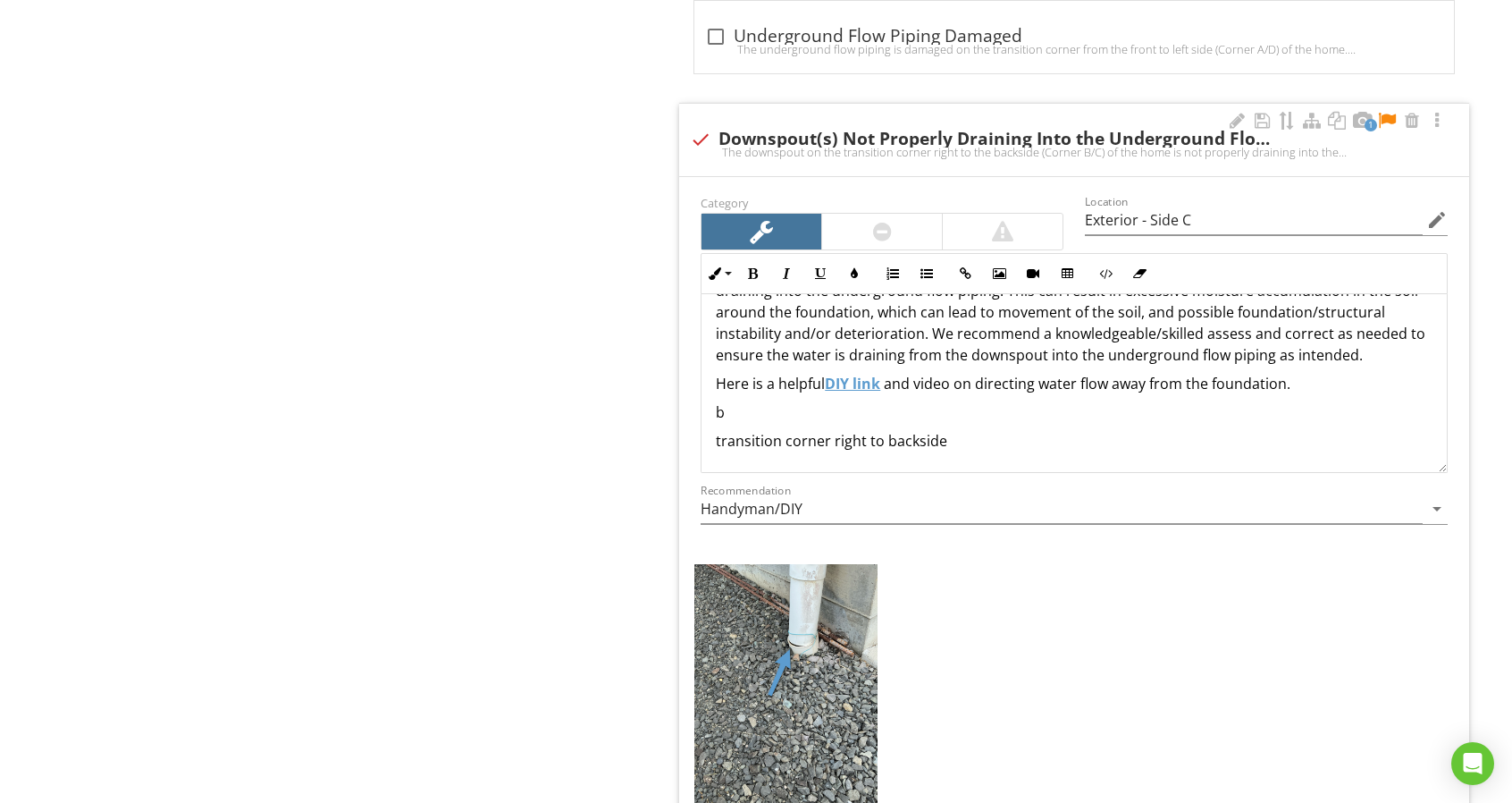
scroll to position [0, 0]
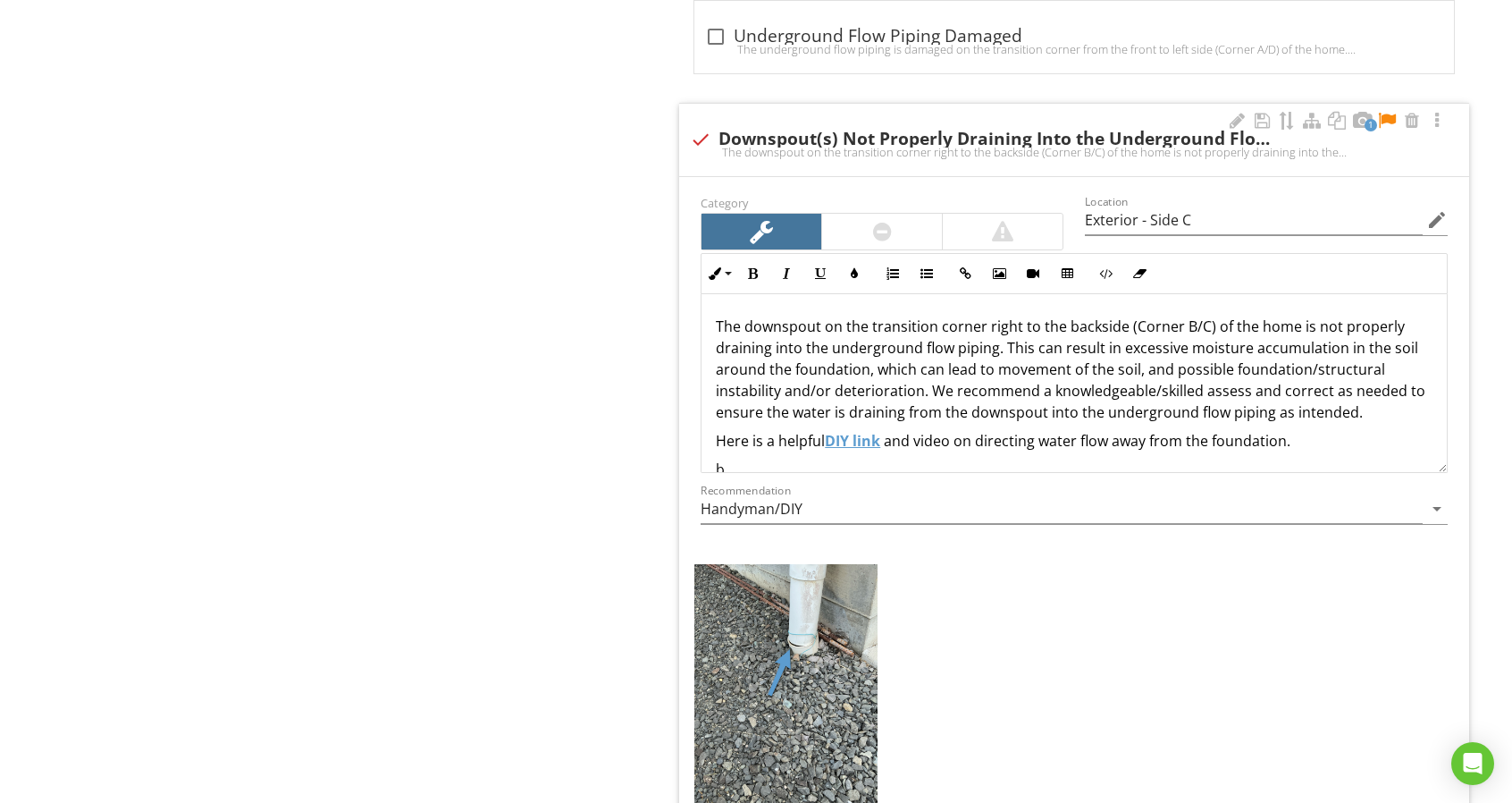
click at [987, 324] on p "The downspout on the transition corner right to the backside (Corner B/C) of th…" at bounding box center [1073, 369] width 716 height 108
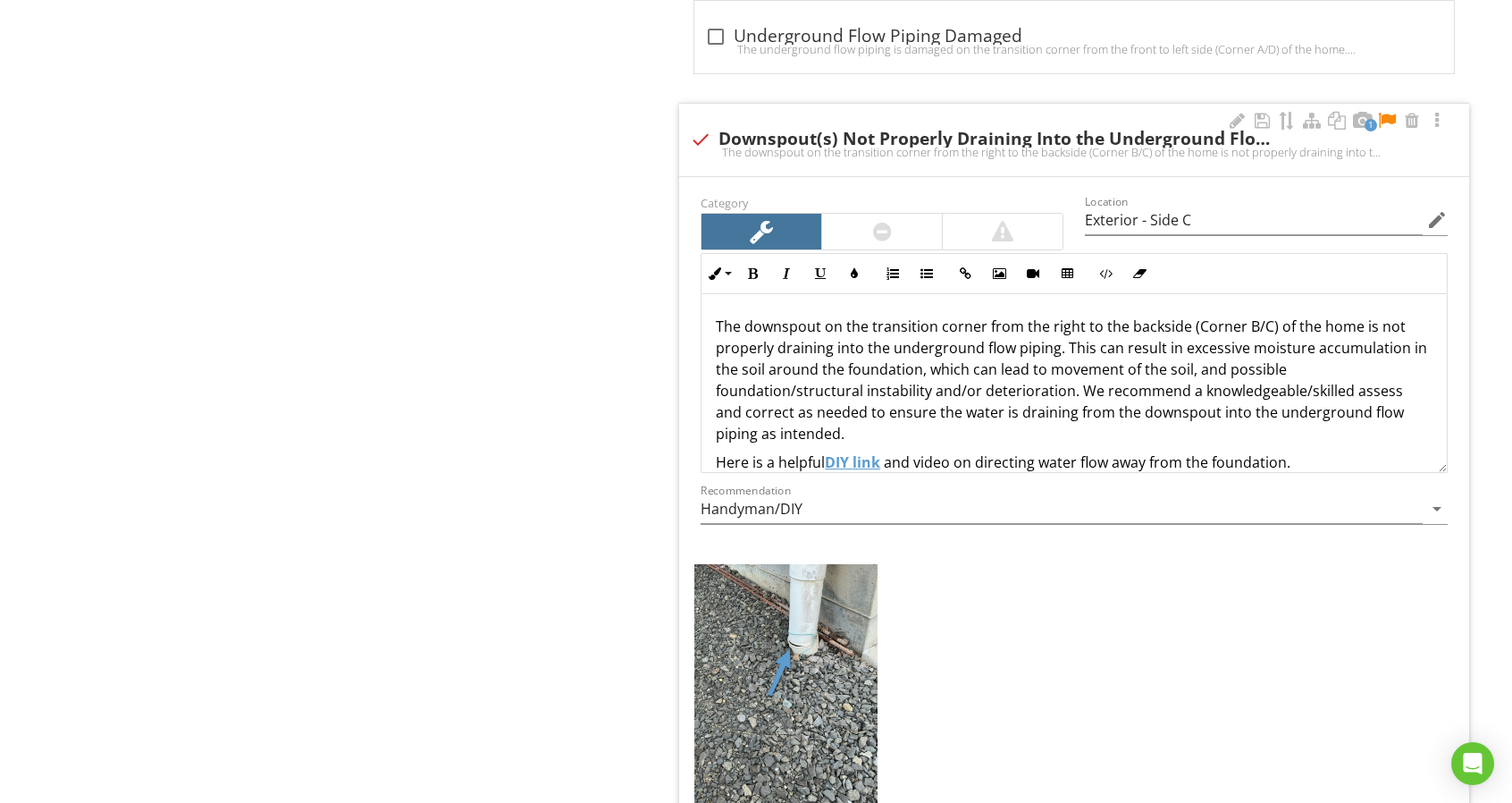
click at [1158, 317] on p "The downspout on the transition corner from the right to the backside (Corner B…" at bounding box center [1073, 379] width 716 height 129
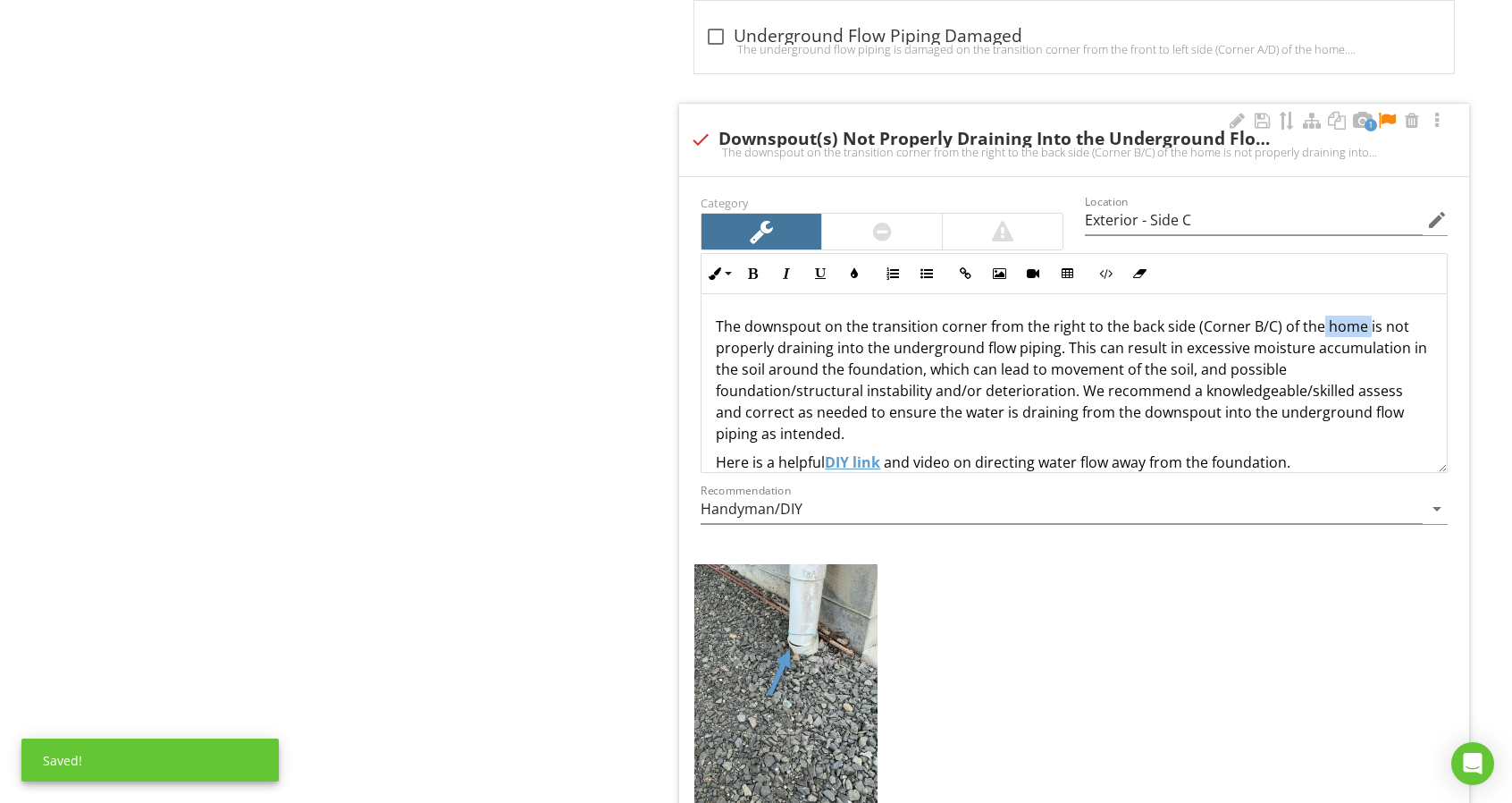
drag, startPoint x: 1313, startPoint y: 318, endPoint x: 1359, endPoint y: 319, distance: 46.0
click at [1359, 319] on p "The downspout on the transition corner from the right to the back side (Corner …" at bounding box center [1073, 379] width 716 height 129
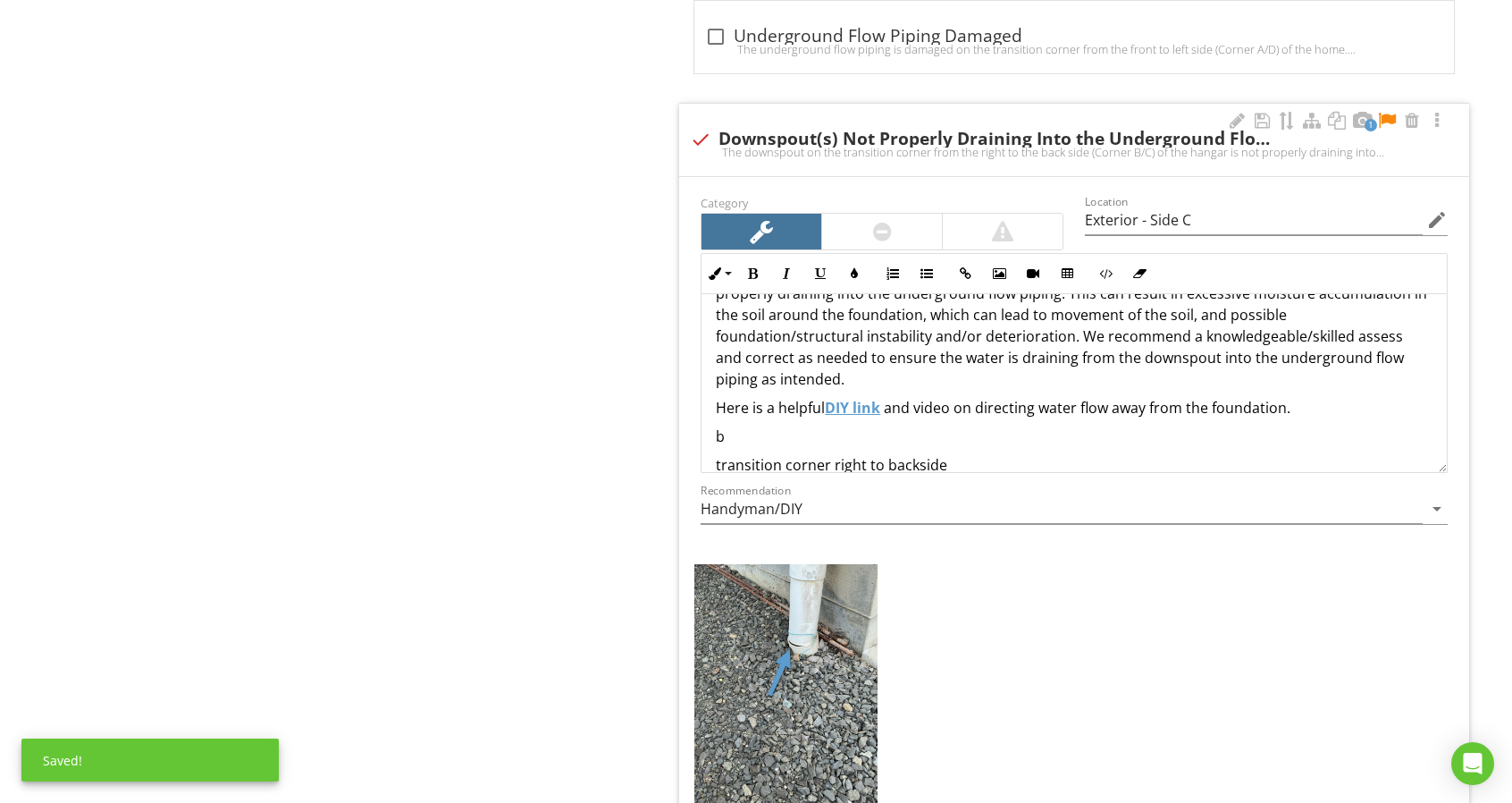
scroll to position [79, 0]
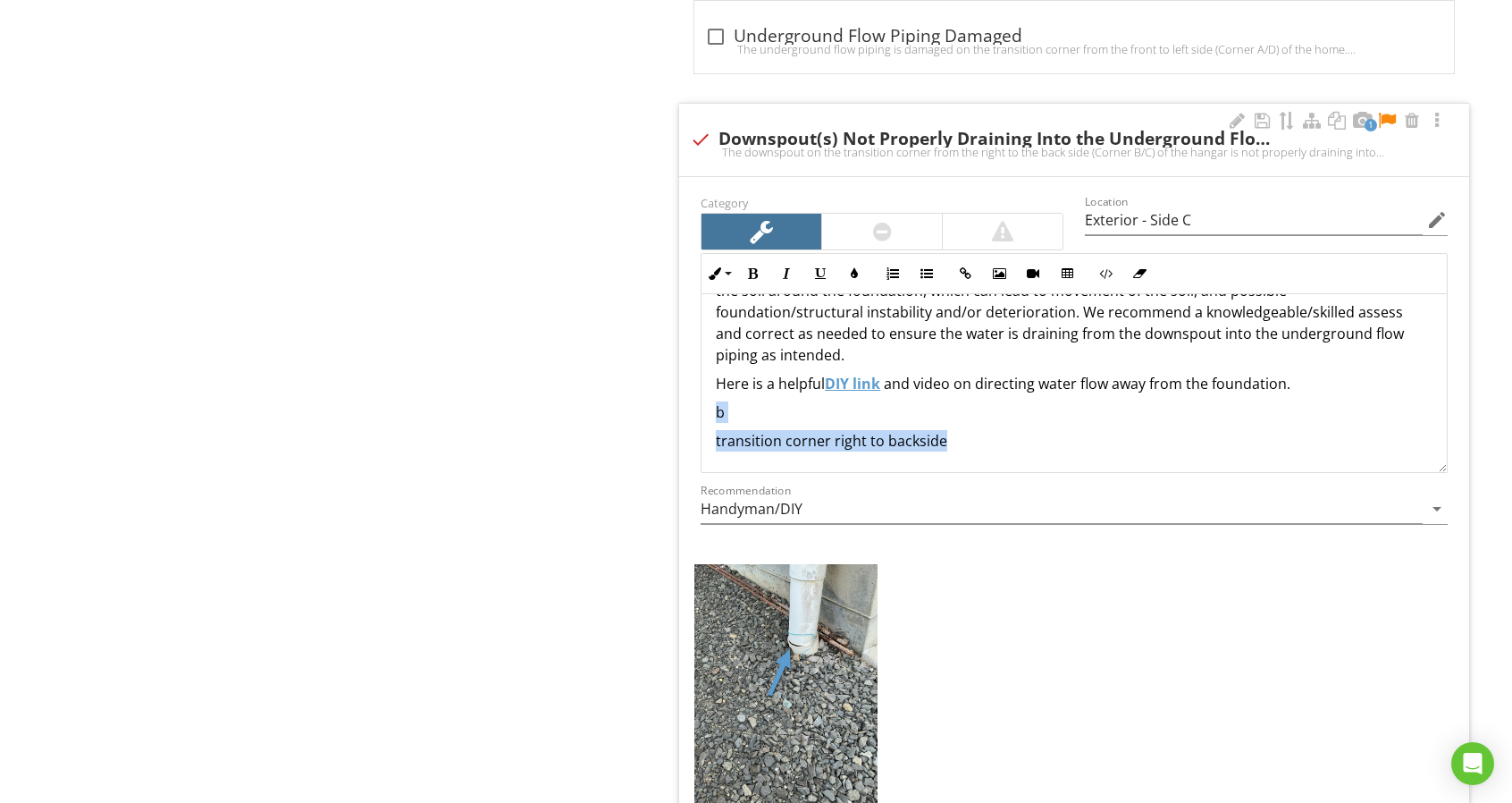
drag, startPoint x: 992, startPoint y: 442, endPoint x: 682, endPoint y: 407, distance: 312.0
click at [682, 407] on div "Category Location Exterior - Side C edit Inline Style XLarge Large Normal Small…" at bounding box center [1074, 567] width 790 height 780
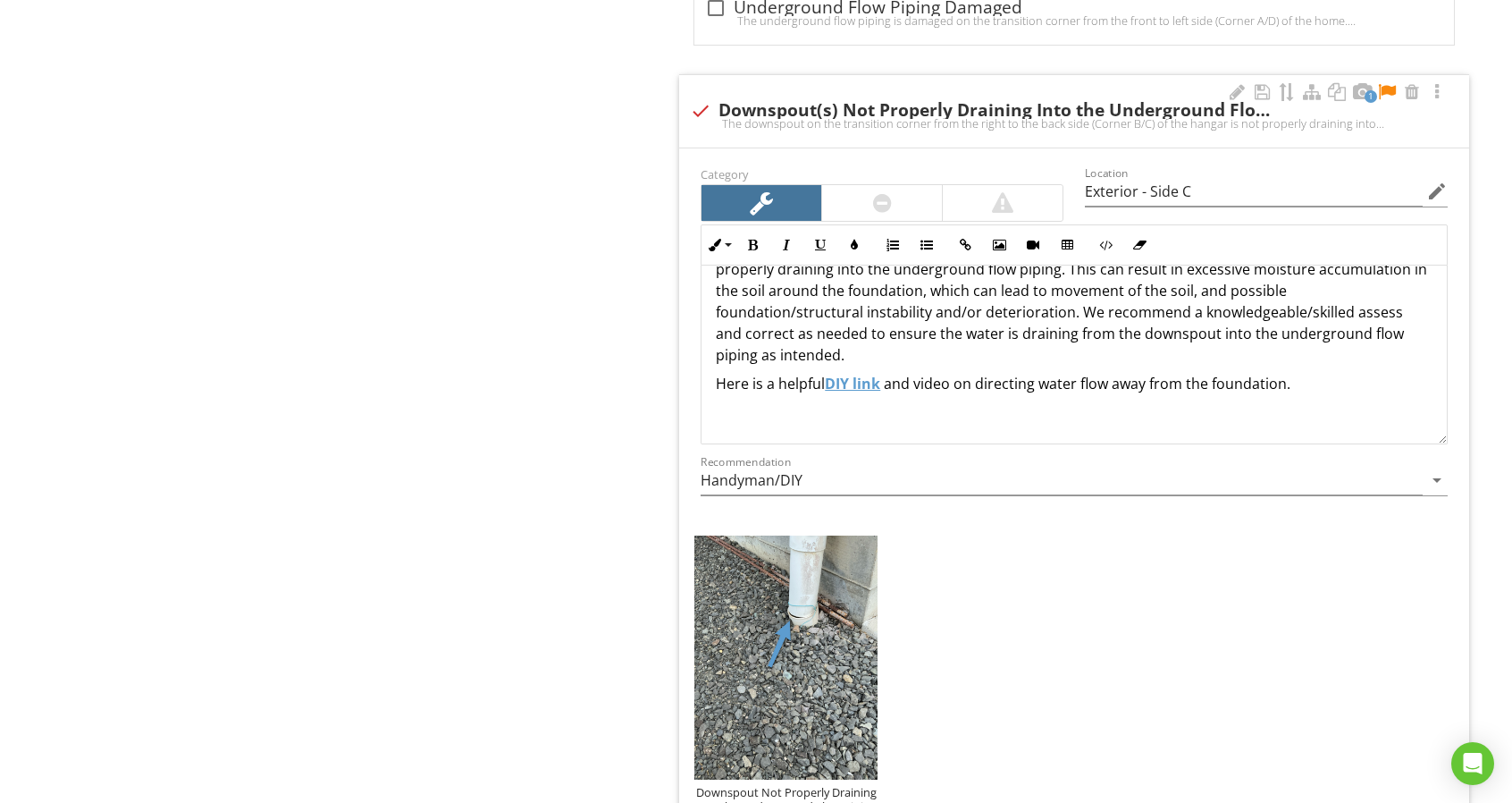
scroll to position [2885, 0]
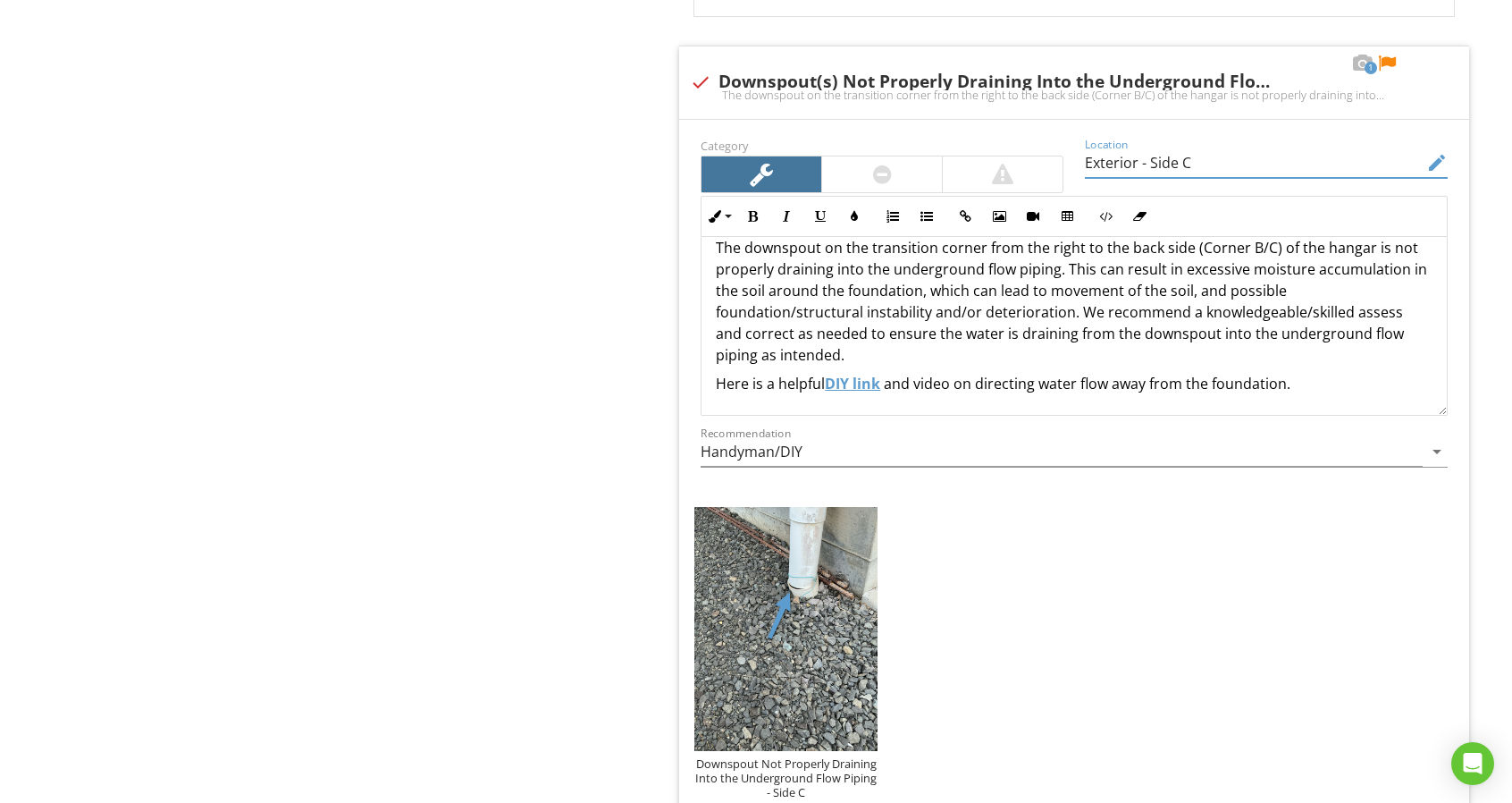
drag, startPoint x: 1187, startPoint y: 161, endPoint x: 1186, endPoint y: 151, distance: 10.0
click at [1186, 151] on input "Exterior - Side C" at bounding box center [1253, 163] width 337 height 29
type input "Exterior - Side B"
click at [798, 756] on div "Downspout Not Properly Draining Into the Underground Flow Piping - Side C" at bounding box center [785, 778] width 183 height 43
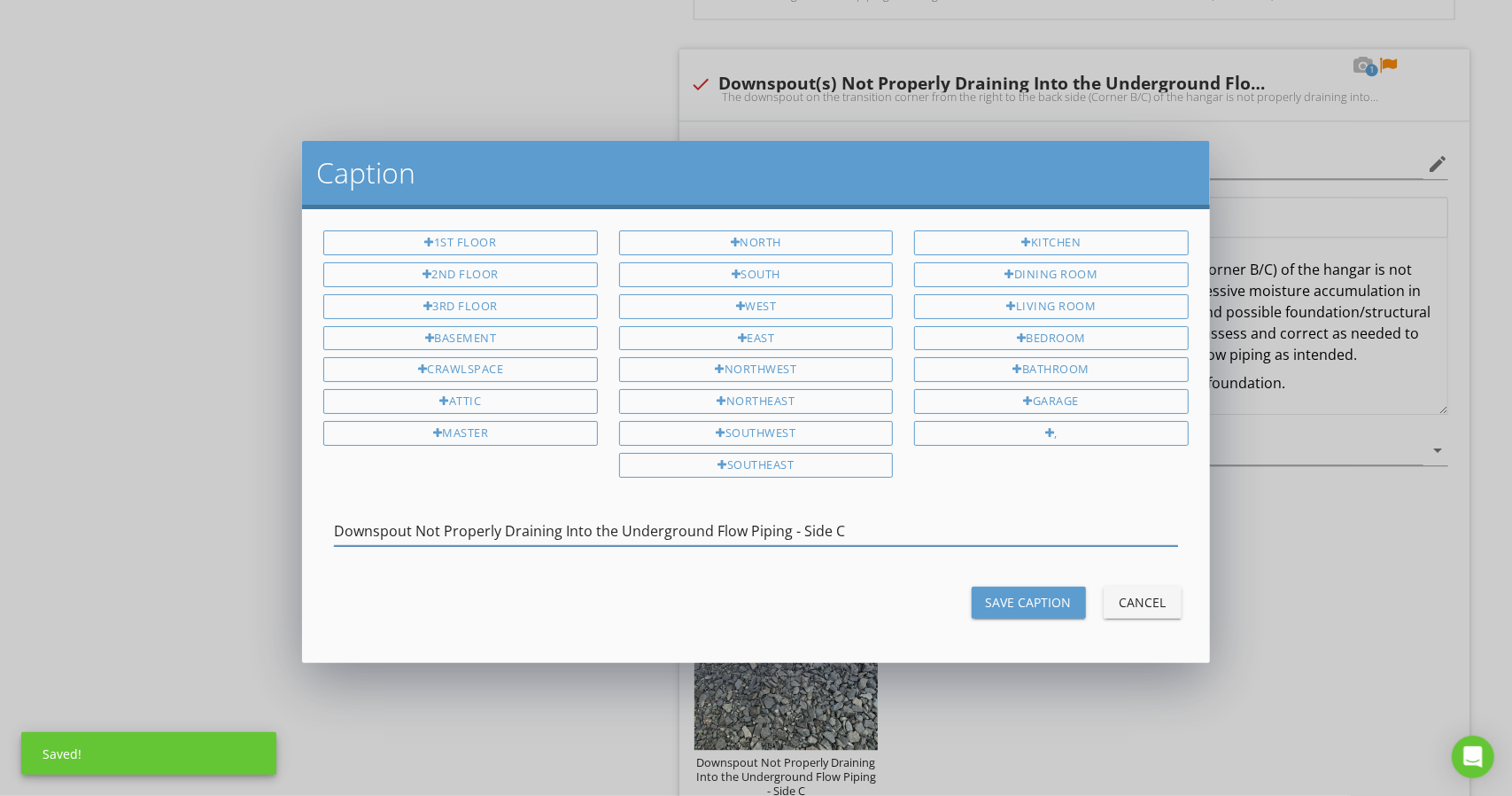
click at [830, 518] on input "Downspout Not Properly Draining Into the Underground Flow Piping - Side C" at bounding box center [756, 531] width 844 height 29
type input "Downspout Not Properly Draining Into the Underground Flow Piping - Side B"
click at [1053, 598] on div "Save Caption" at bounding box center [1029, 602] width 86 height 18
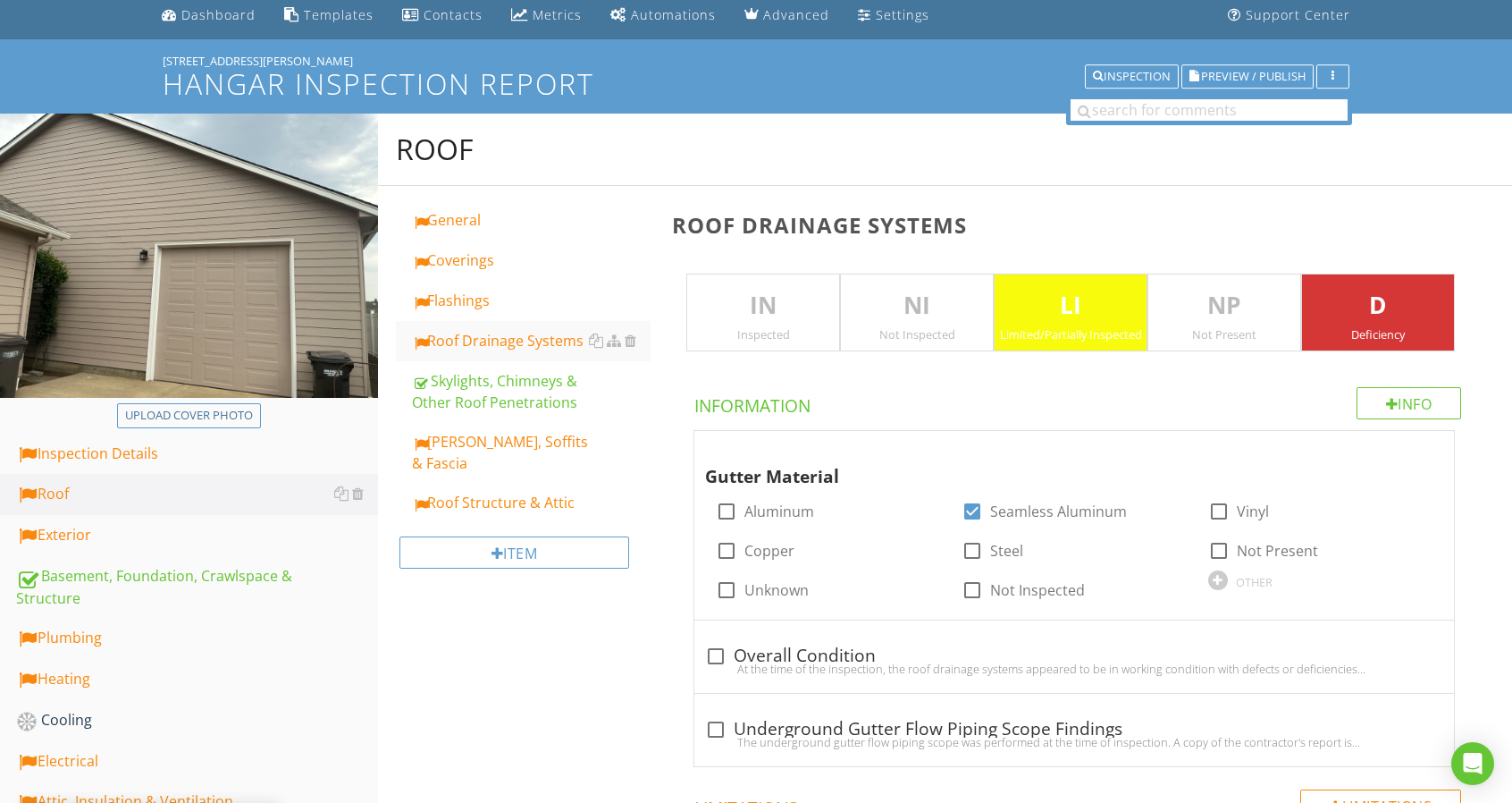
scroll to position [6, 0]
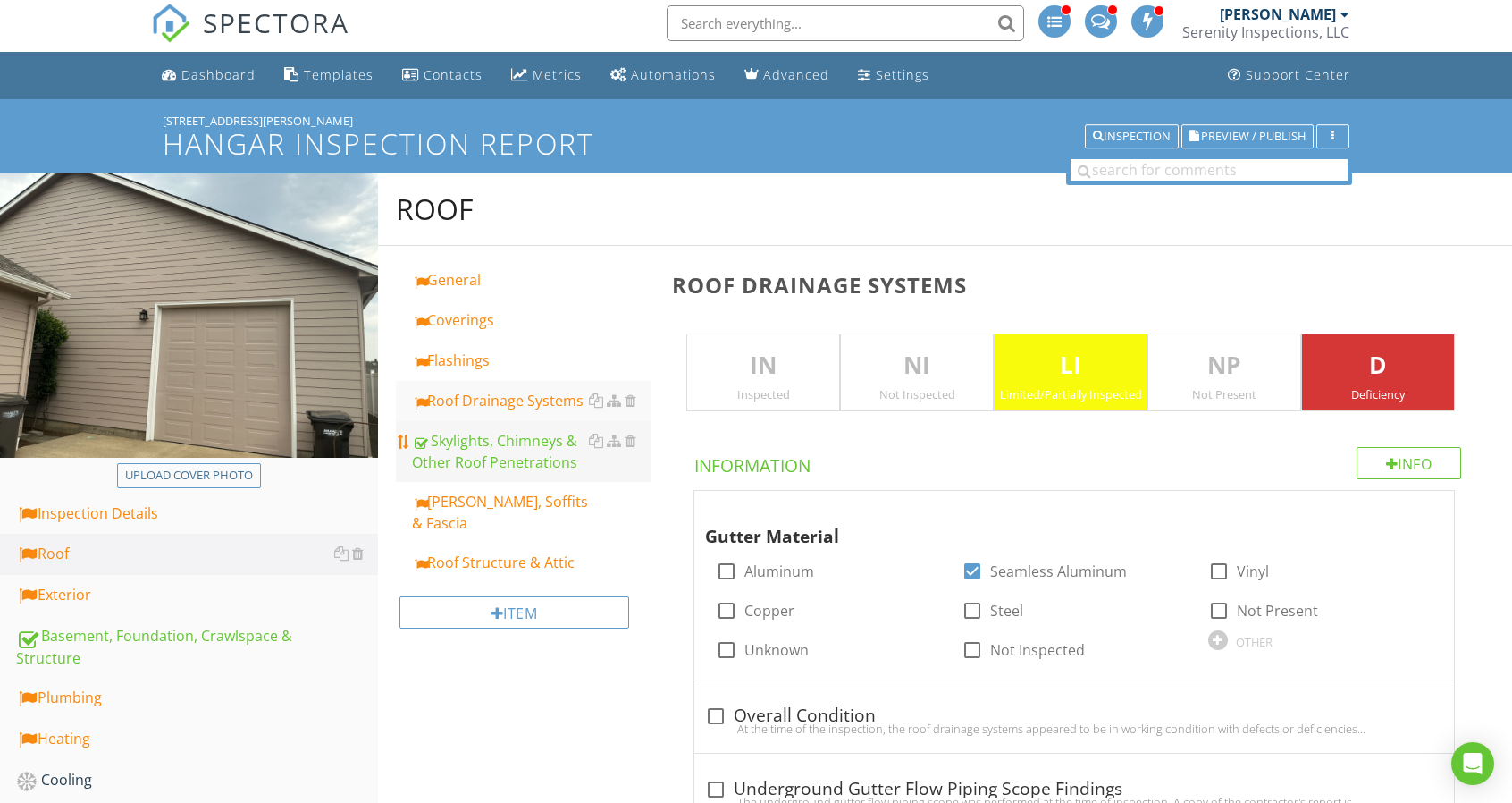
click at [468, 451] on div "Skylights, Chimneys & Other Roof Penetrations" at bounding box center [531, 451] width 238 height 43
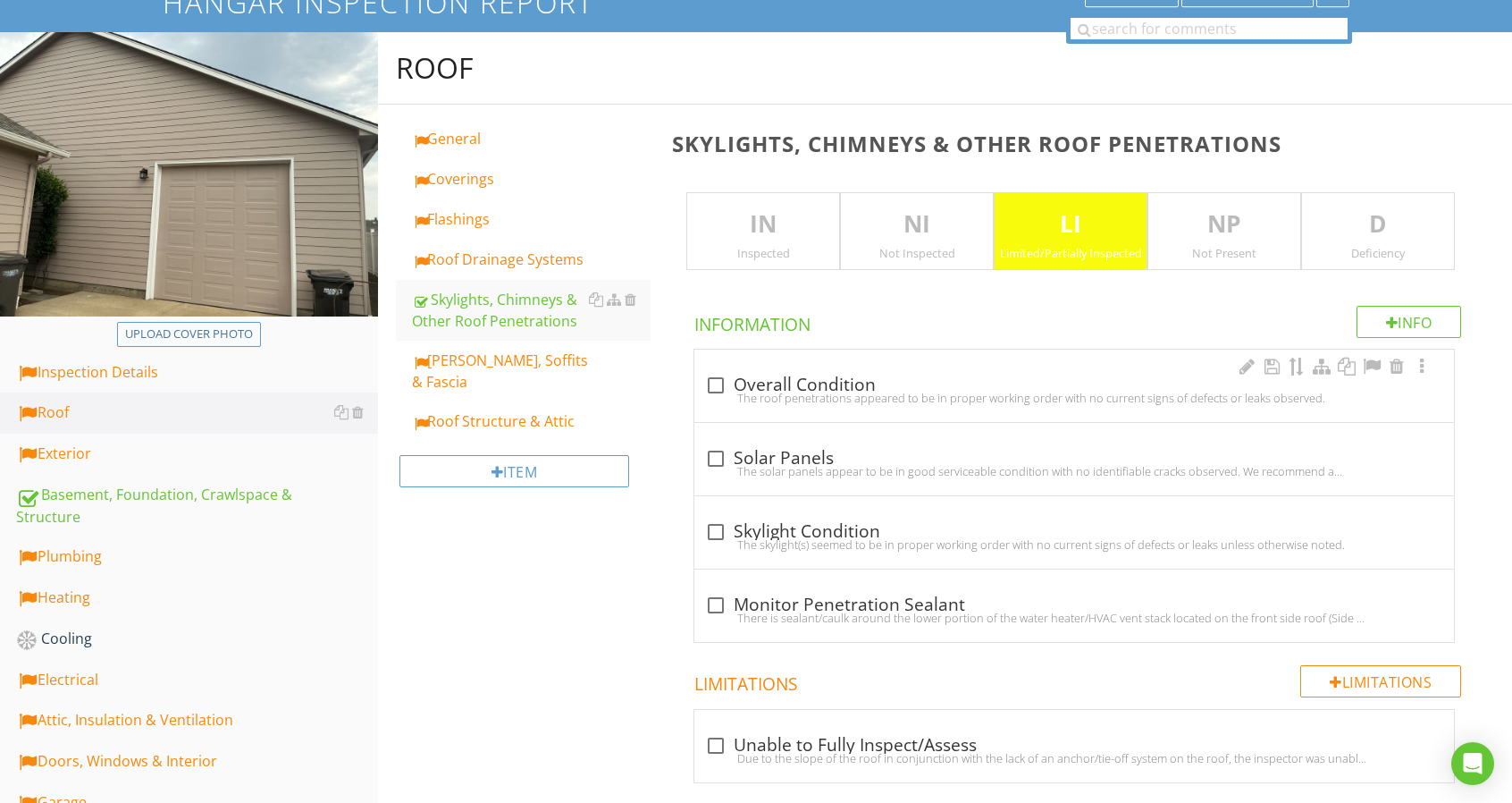
scroll to position [75, 0]
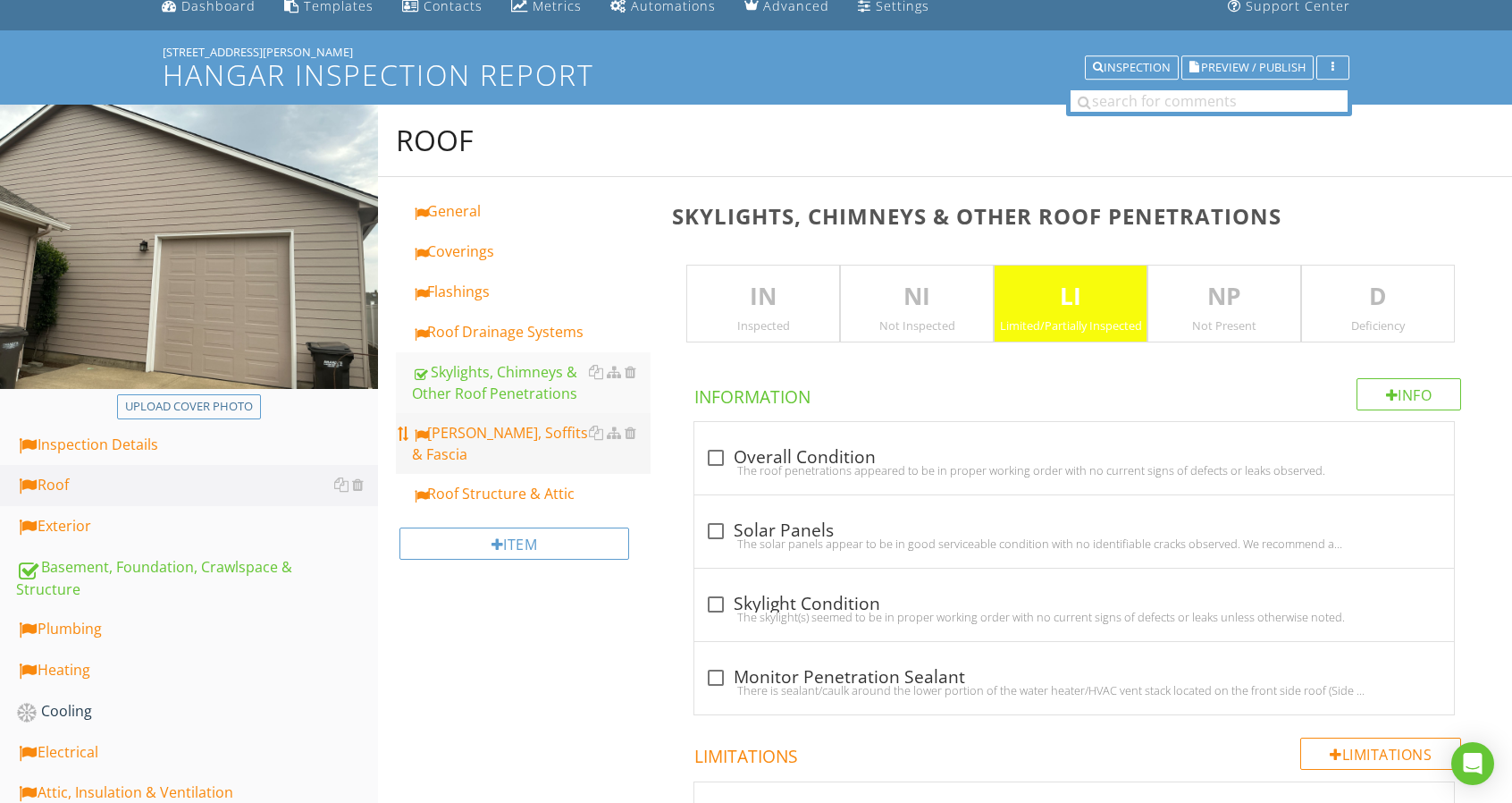
click at [568, 427] on div "Eaves, Soffits & Fascia" at bounding box center [531, 443] width 238 height 43
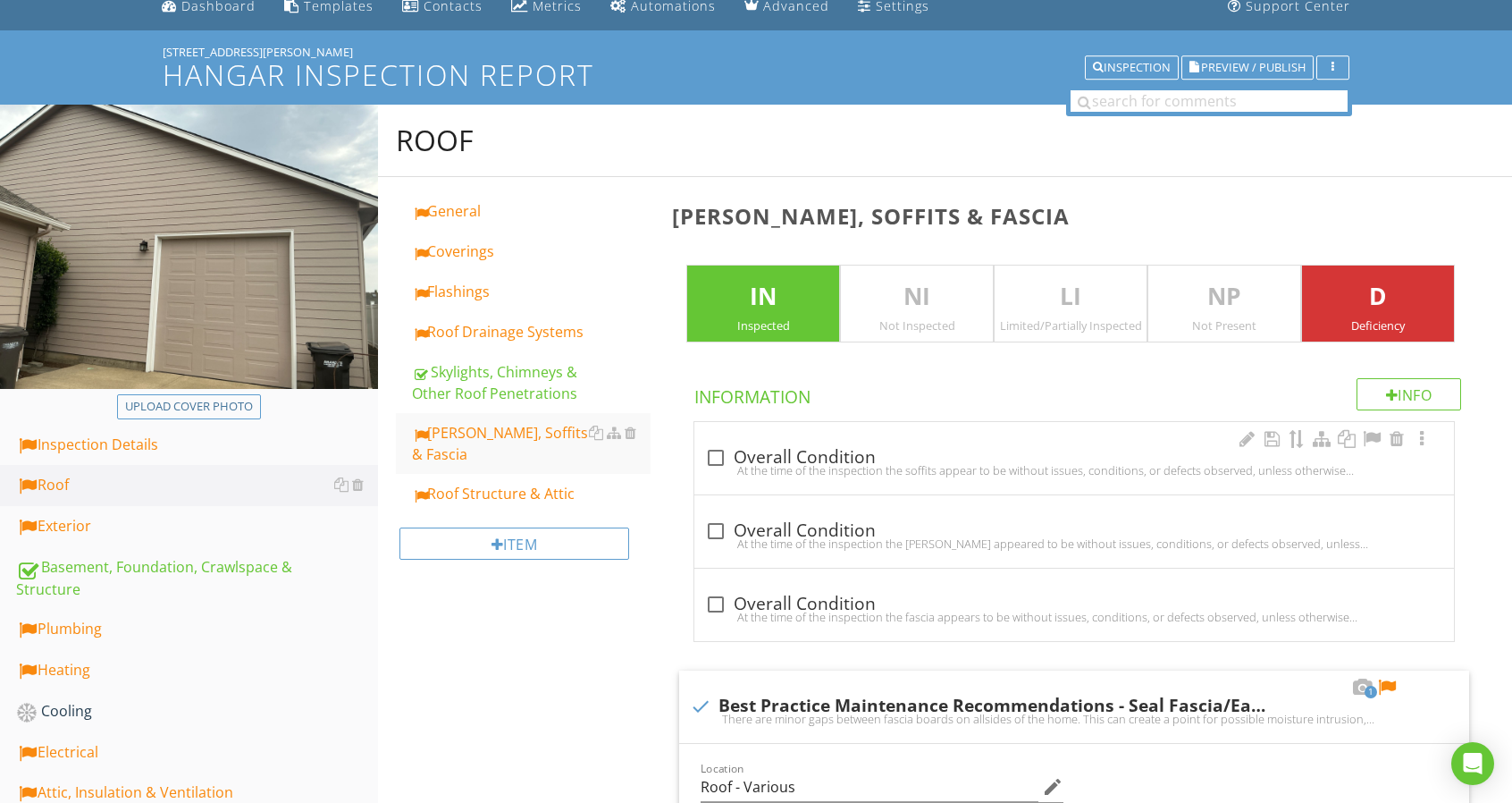
scroll to position [611, 0]
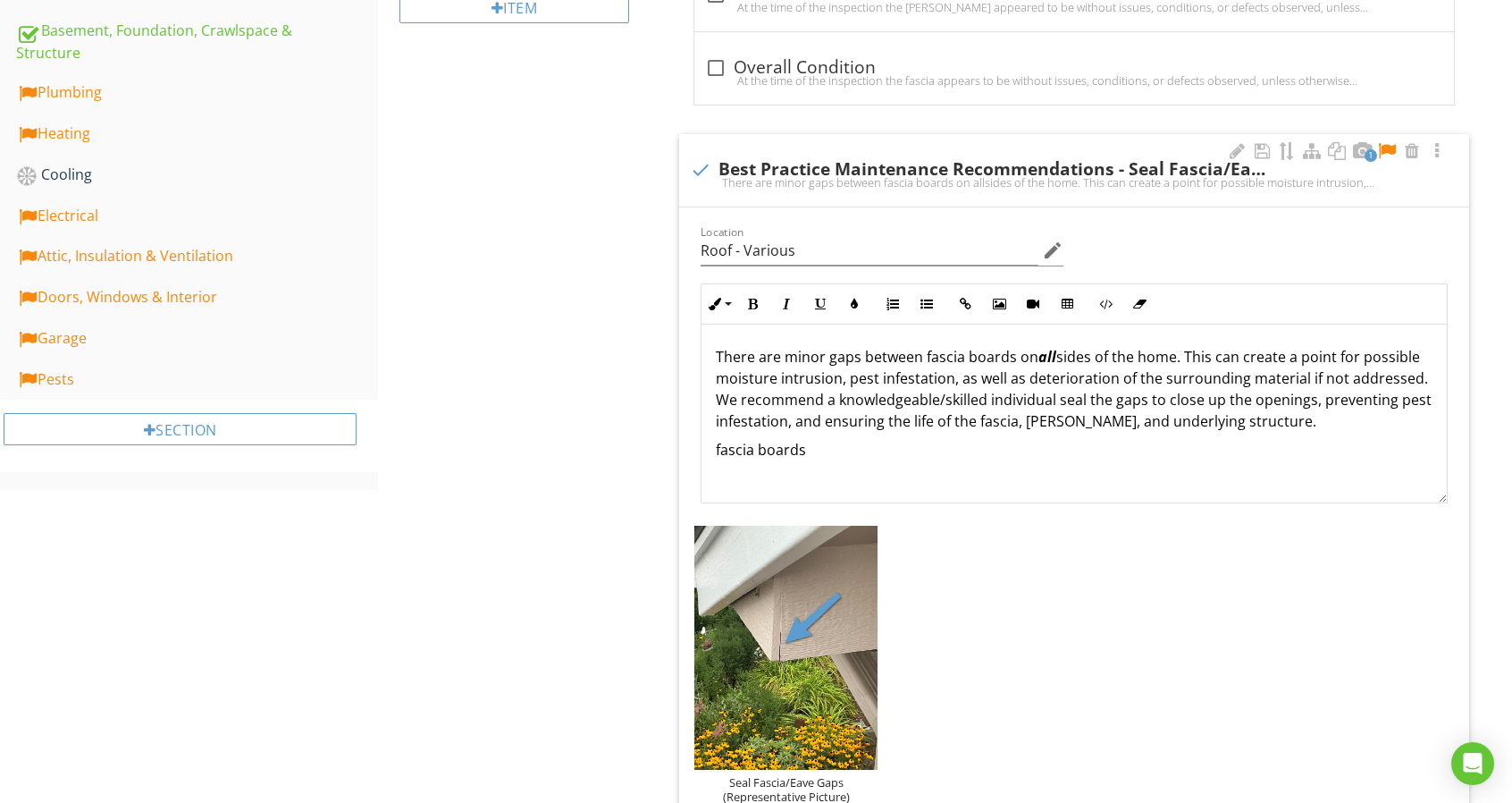
click at [1169, 350] on p "There are minor gaps between fascia boards on all sides of the home. This can c…" at bounding box center [1073, 389] width 716 height 85
drag, startPoint x: 1175, startPoint y: 355, endPoint x: 1159, endPoint y: 354, distance: 16.0
click at [1174, 355] on p "There are minor gaps between fascia boards on all sides of the home. This can c…" at bounding box center [1073, 389] width 716 height 85
drag, startPoint x: 702, startPoint y: 429, endPoint x: 573, endPoint y: 430, distance: 129.0
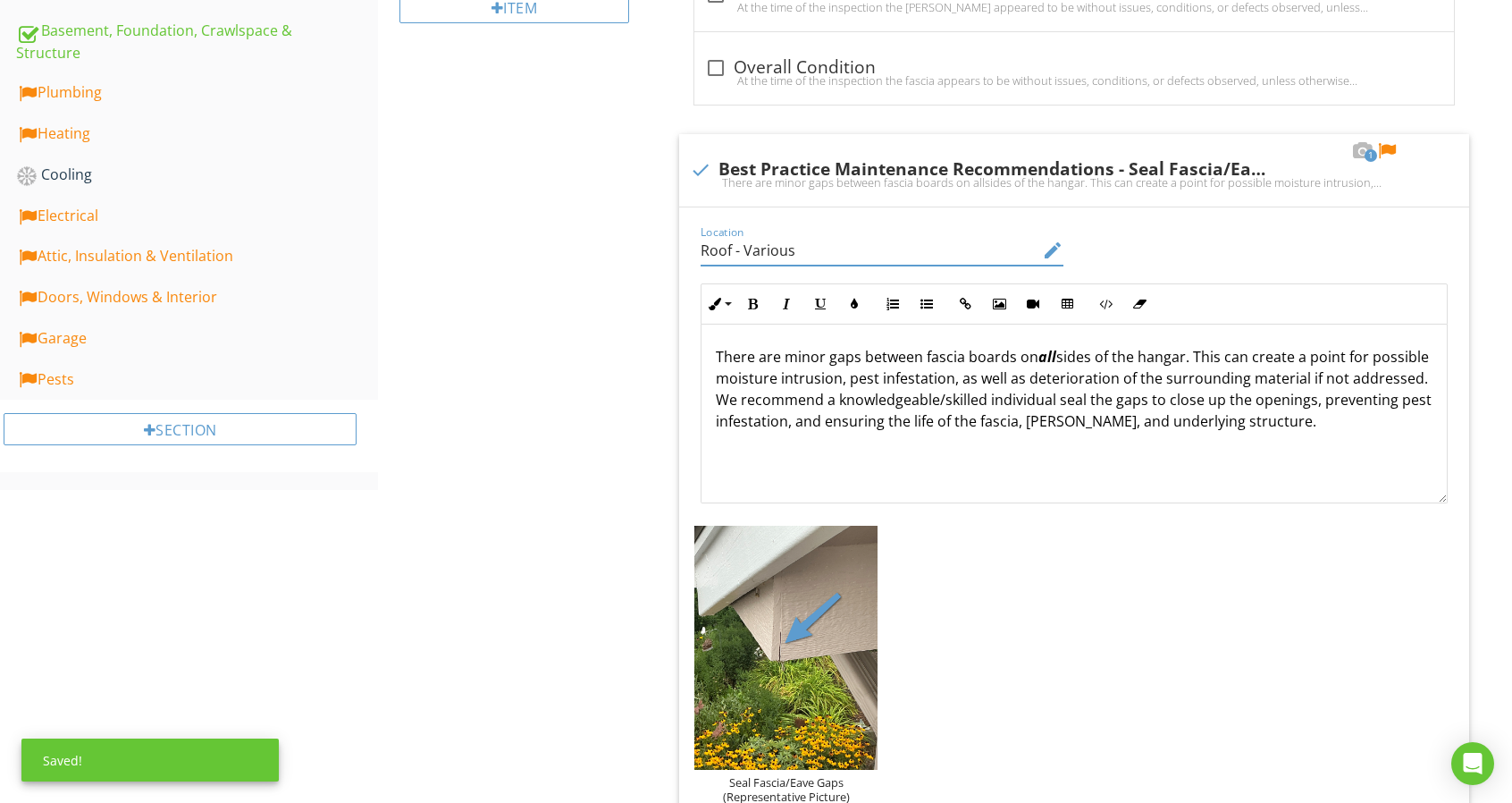
drag, startPoint x: 735, startPoint y: 260, endPoint x: 650, endPoint y: 244, distance: 86.5
type input "Exterior - Various"
click at [815, 781] on div "Seal Fascia/Eave Gaps (Representative Picture)" at bounding box center [785, 788] width 183 height 28
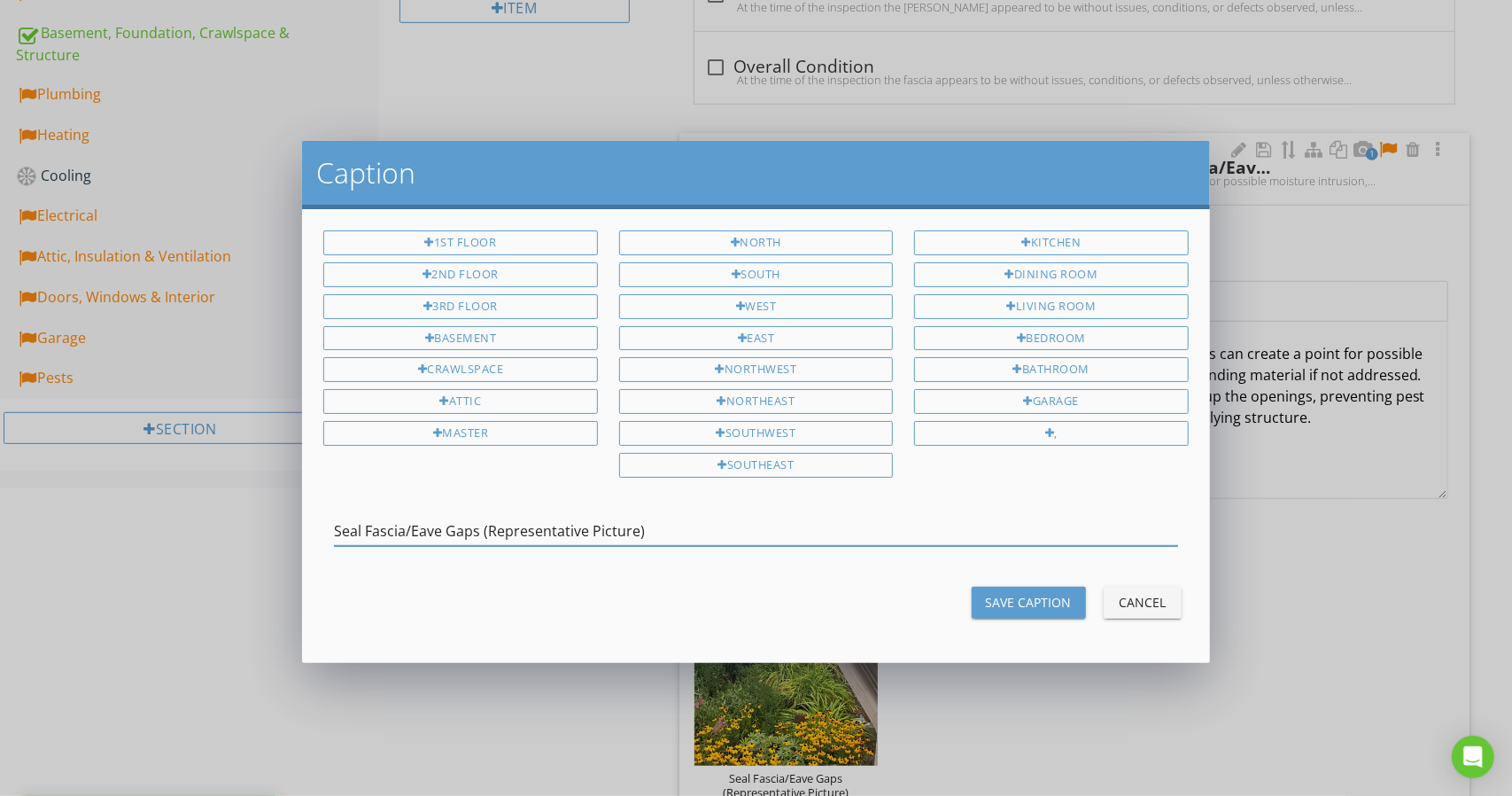
drag, startPoint x: 479, startPoint y: 525, endPoint x: 292, endPoint y: 515, distance: 187.3
click at [292, 515] on div "Caption 1st Floor 2nd Floor 3rd Floor Basement Crawlspace Attic Master North So…" at bounding box center [756, 398] width 1512 height 796
type input "Fascia Gap(s) (Representative Picture)"
click at [1031, 593] on div "Save Caption" at bounding box center [1029, 602] width 86 height 18
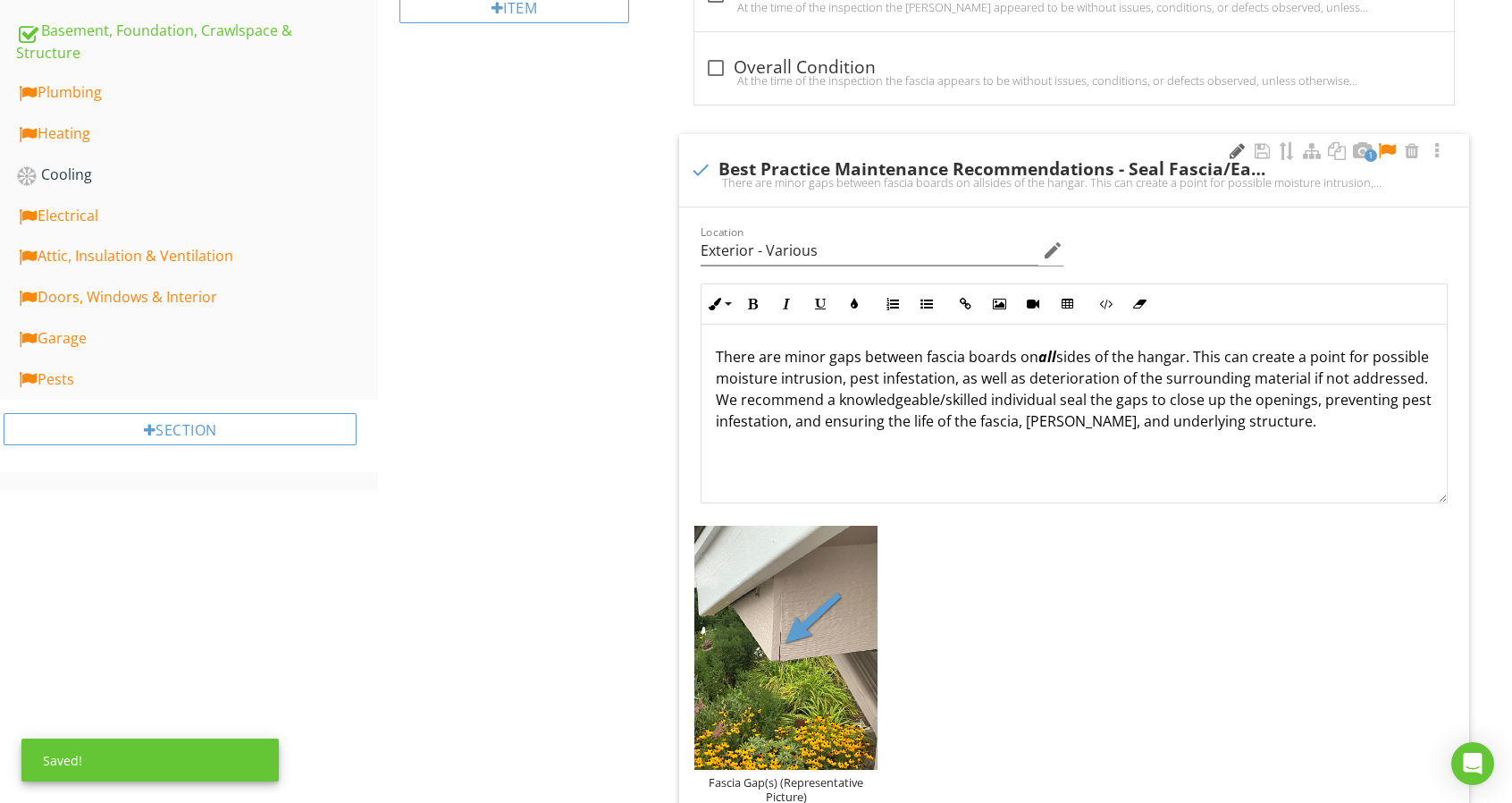
click at [1237, 151] on div at bounding box center [1237, 151] width 21 height 17
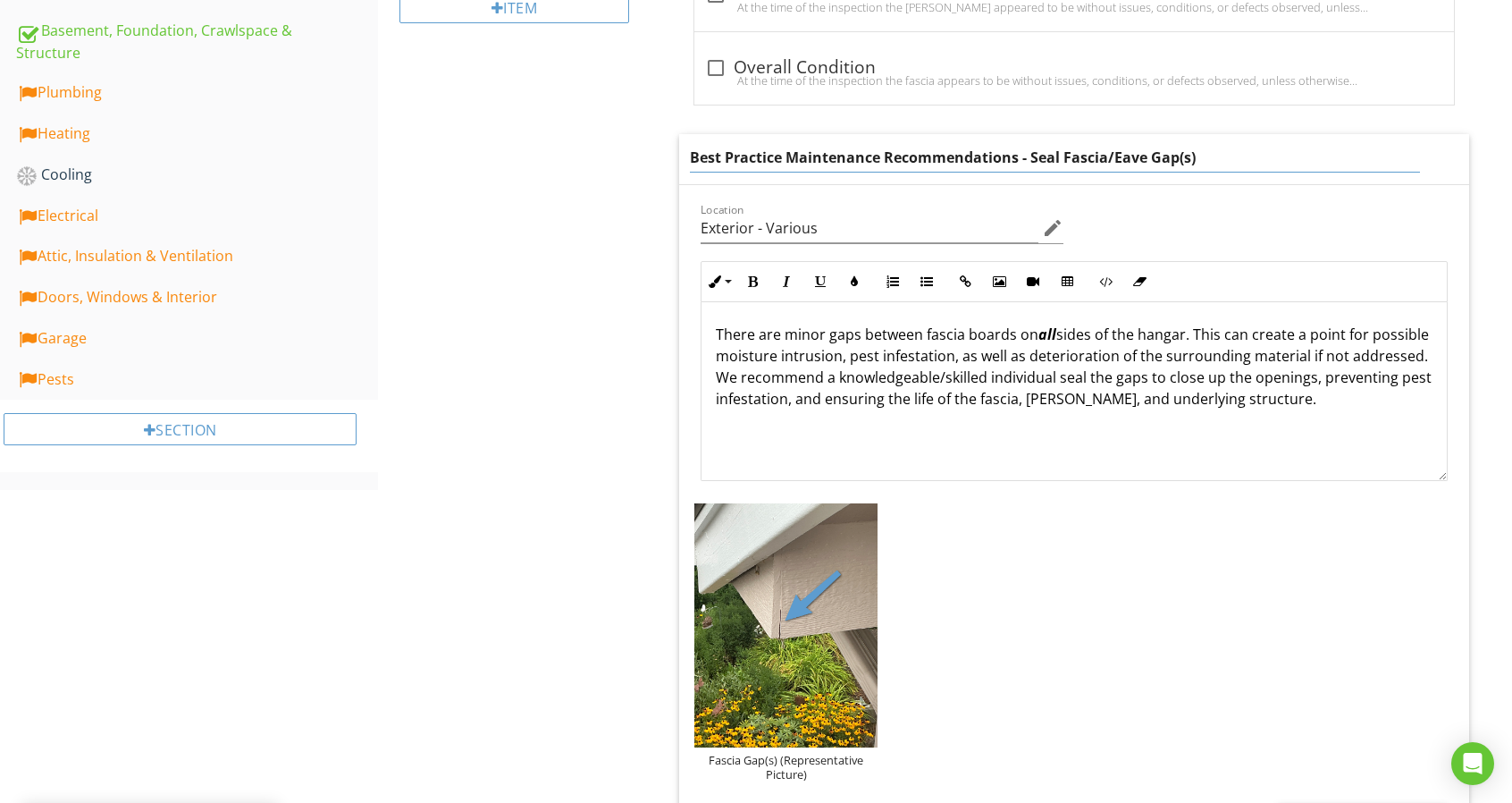
drag, startPoint x: 1105, startPoint y: 147, endPoint x: 1151, endPoint y: 156, distance: 46.9
click at [1151, 156] on input "Best Practice Maintenance Recommendations - Seal Fascia/Eave Gap(s)" at bounding box center [1055, 157] width 730 height 29
type input "Best Practice Maintenance Recommendations - Seal Fascia Gap(s)"
click at [1244, 425] on div "There are minor gaps between fascia boards on all sides of the hangar. This can…" at bounding box center [1074, 392] width 745 height 178
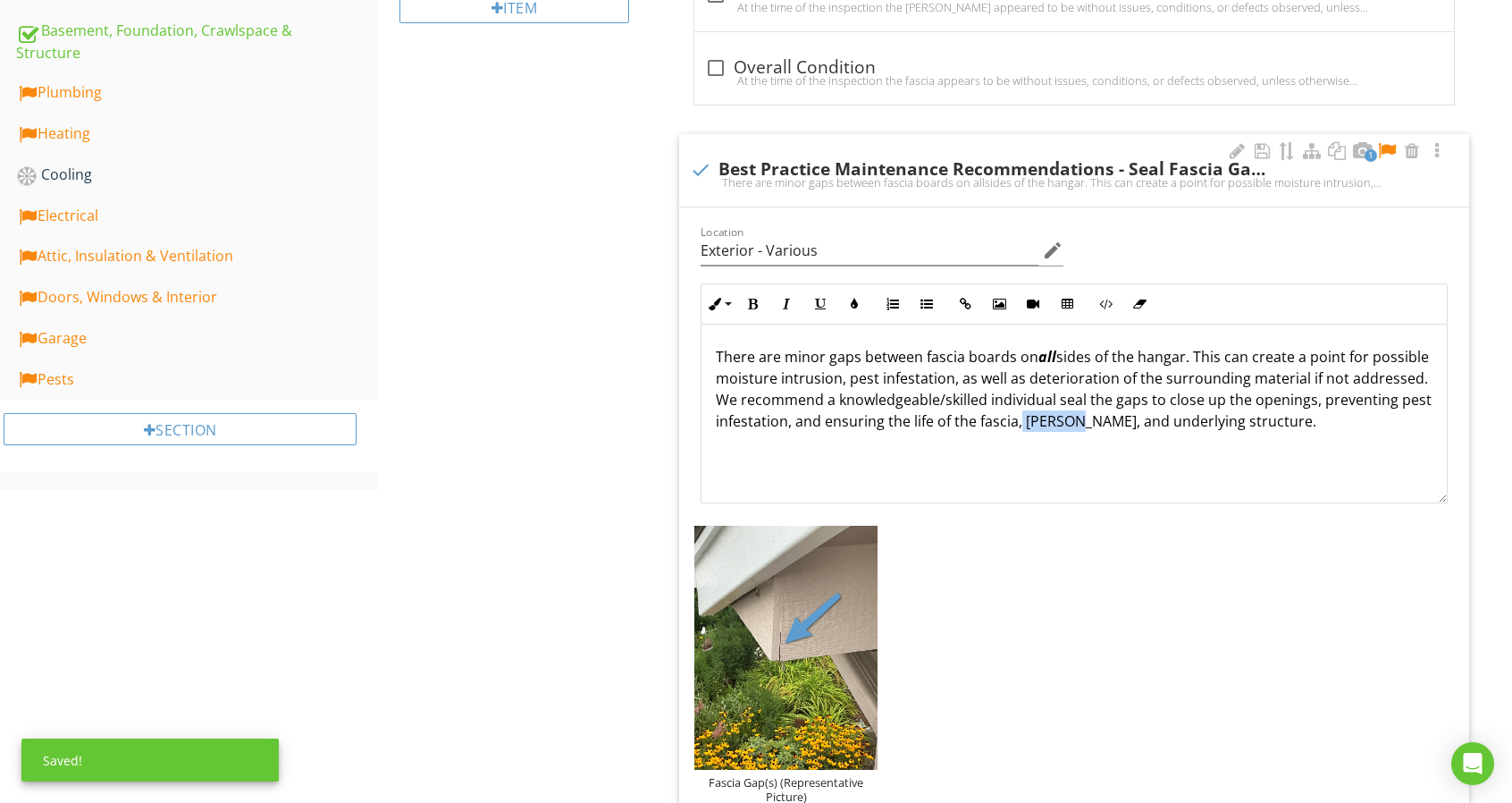
drag, startPoint x: 1126, startPoint y: 424, endPoint x: 1180, endPoint y: 422, distance: 54.0
click at [1180, 422] on p "There are minor gaps between fascia boards on all sides of the hangar. This can…" at bounding box center [1073, 389] width 716 height 85
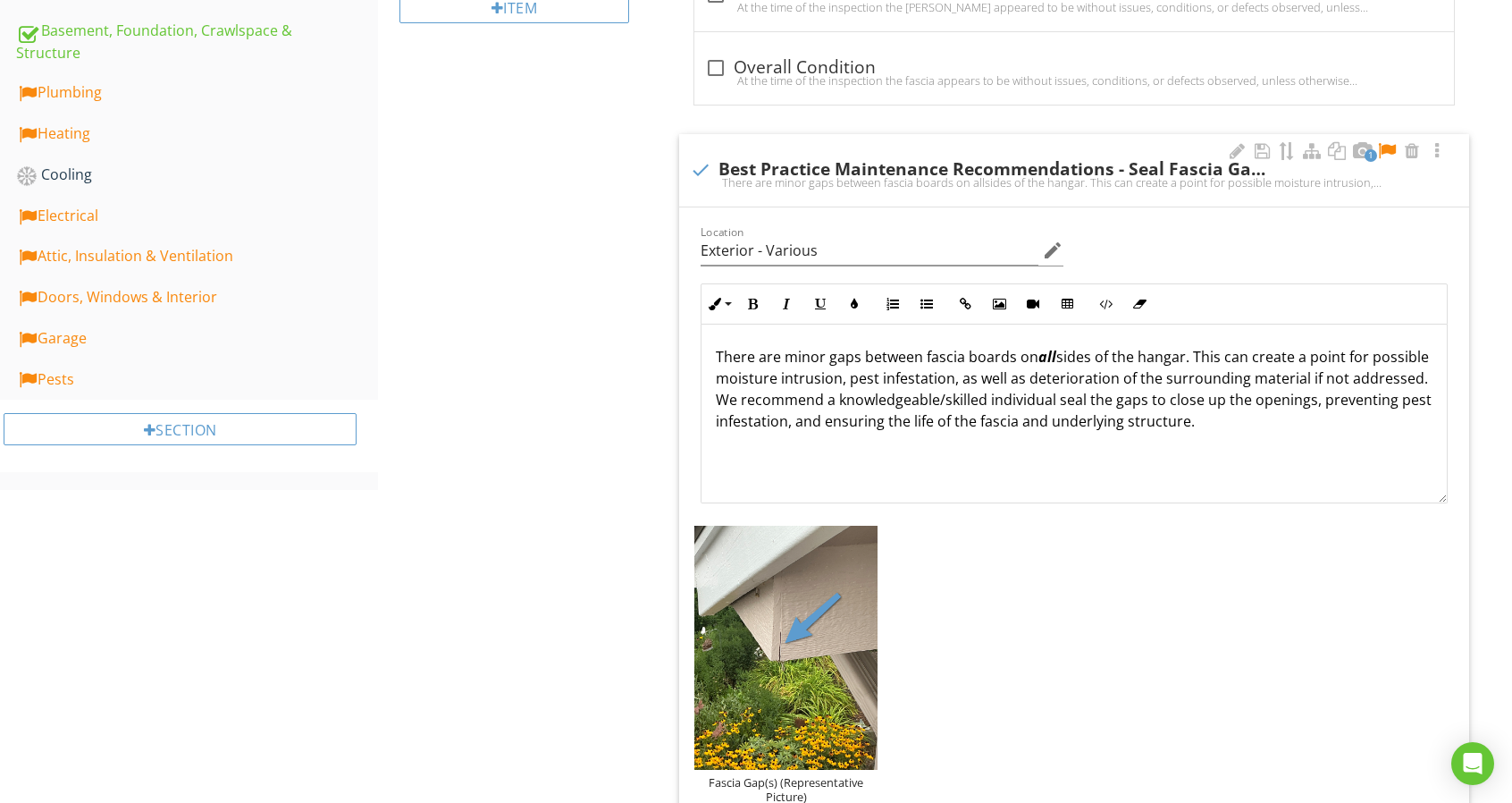
click at [1292, 422] on p "There are minor gaps between fascia boards on all sides of the hangar. This can…" at bounding box center [1073, 389] width 716 height 85
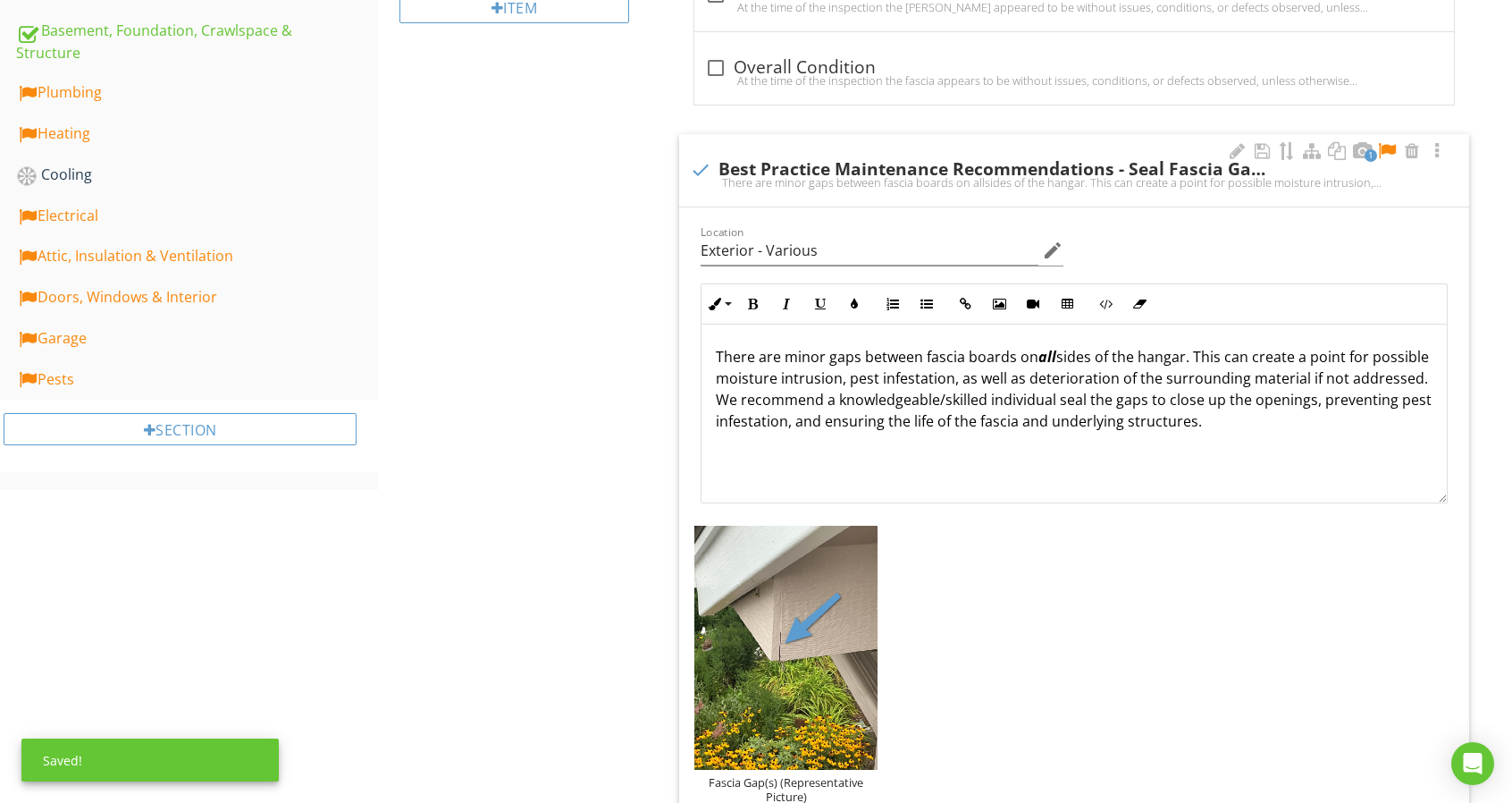
click at [1381, 149] on div at bounding box center [1387, 151] width 21 height 17
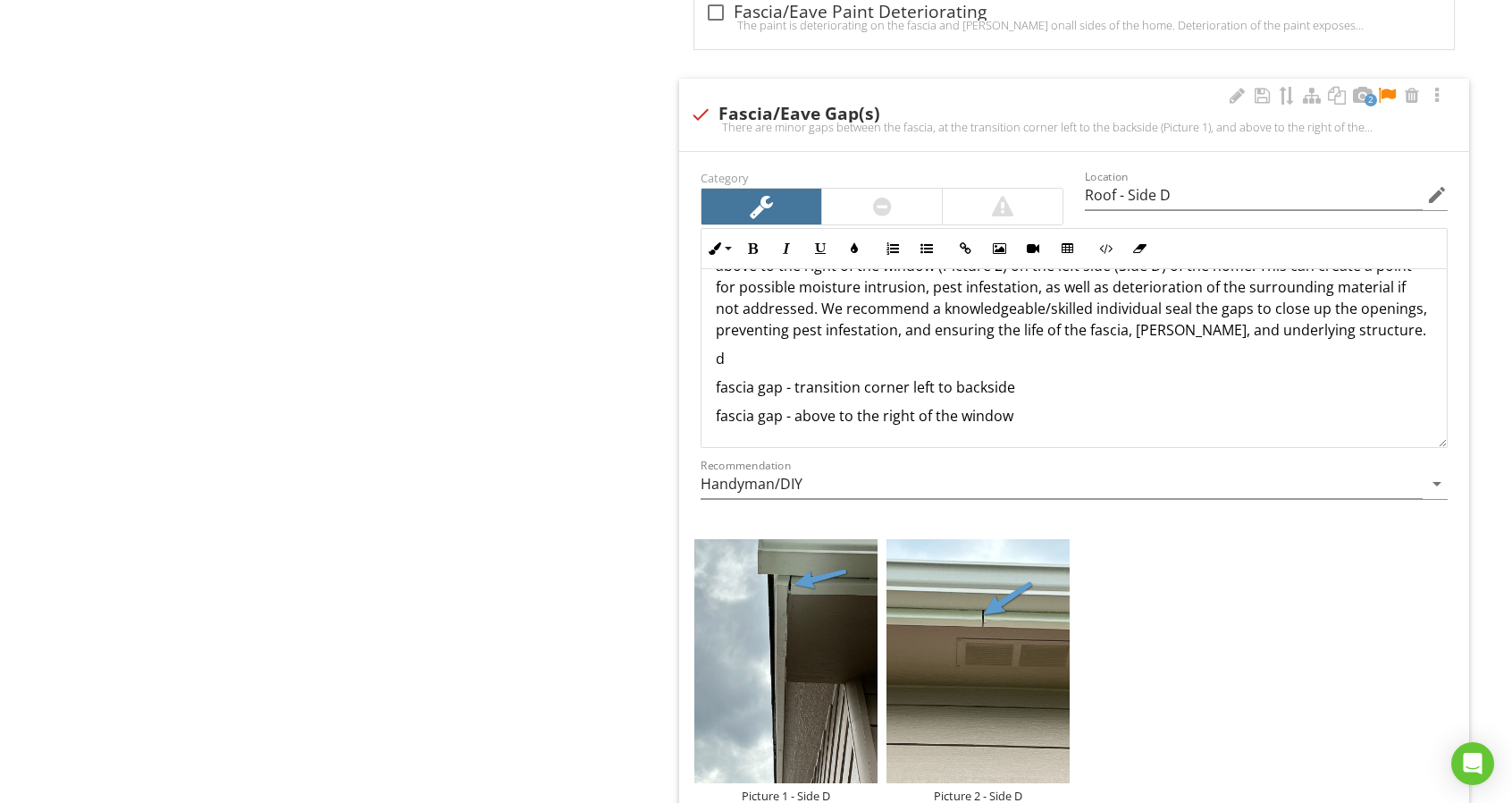
scroll to position [0, 0]
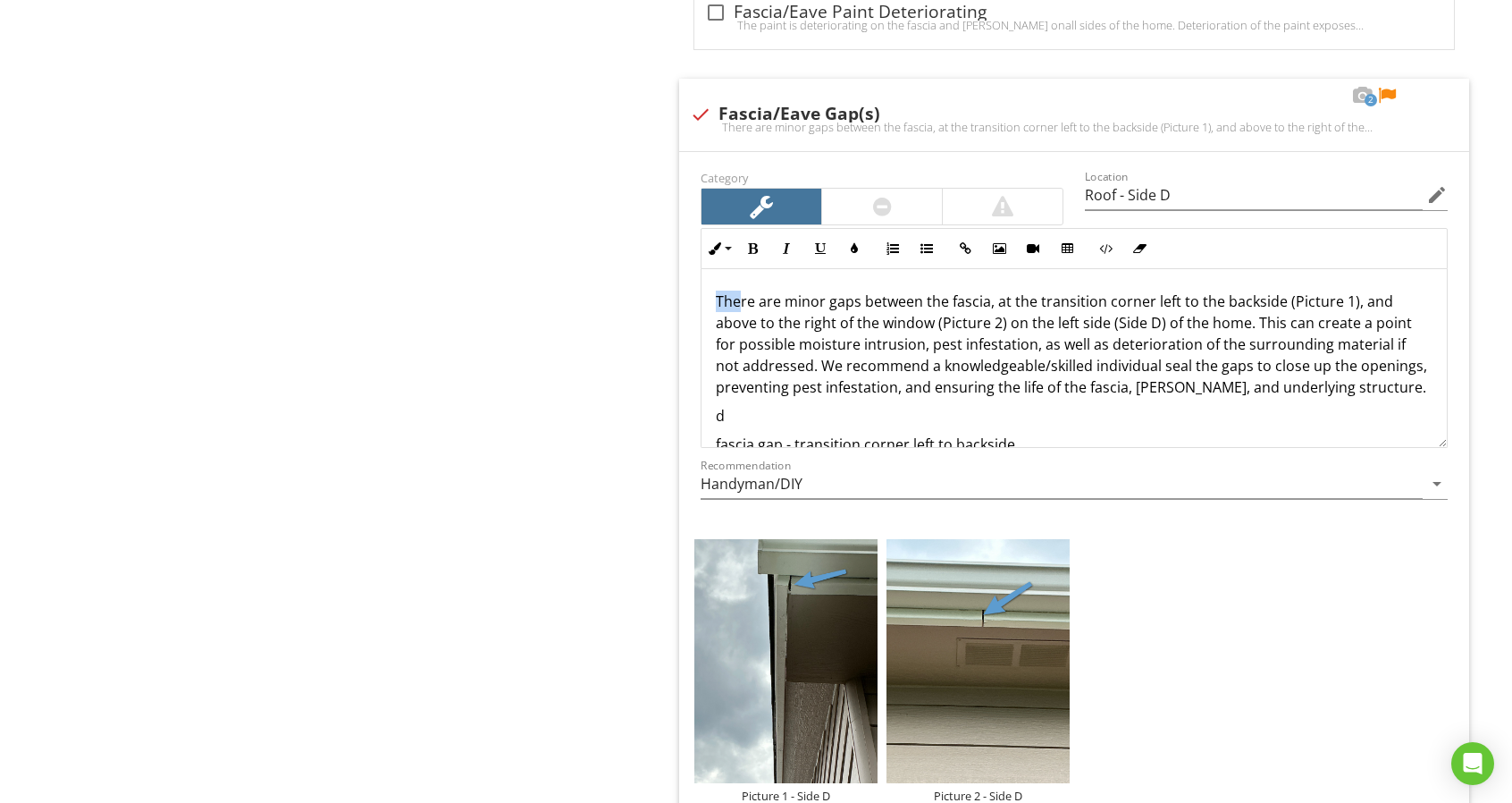
drag, startPoint x: 737, startPoint y: 290, endPoint x: 665, endPoint y: 287, distance: 72.1
click at [665, 288] on div "Eaves, Soffits & Fascia IN Inspected NI Not Inspected LI Limited/Partially Insp…" at bounding box center [1087, 625] width 851 height 4472
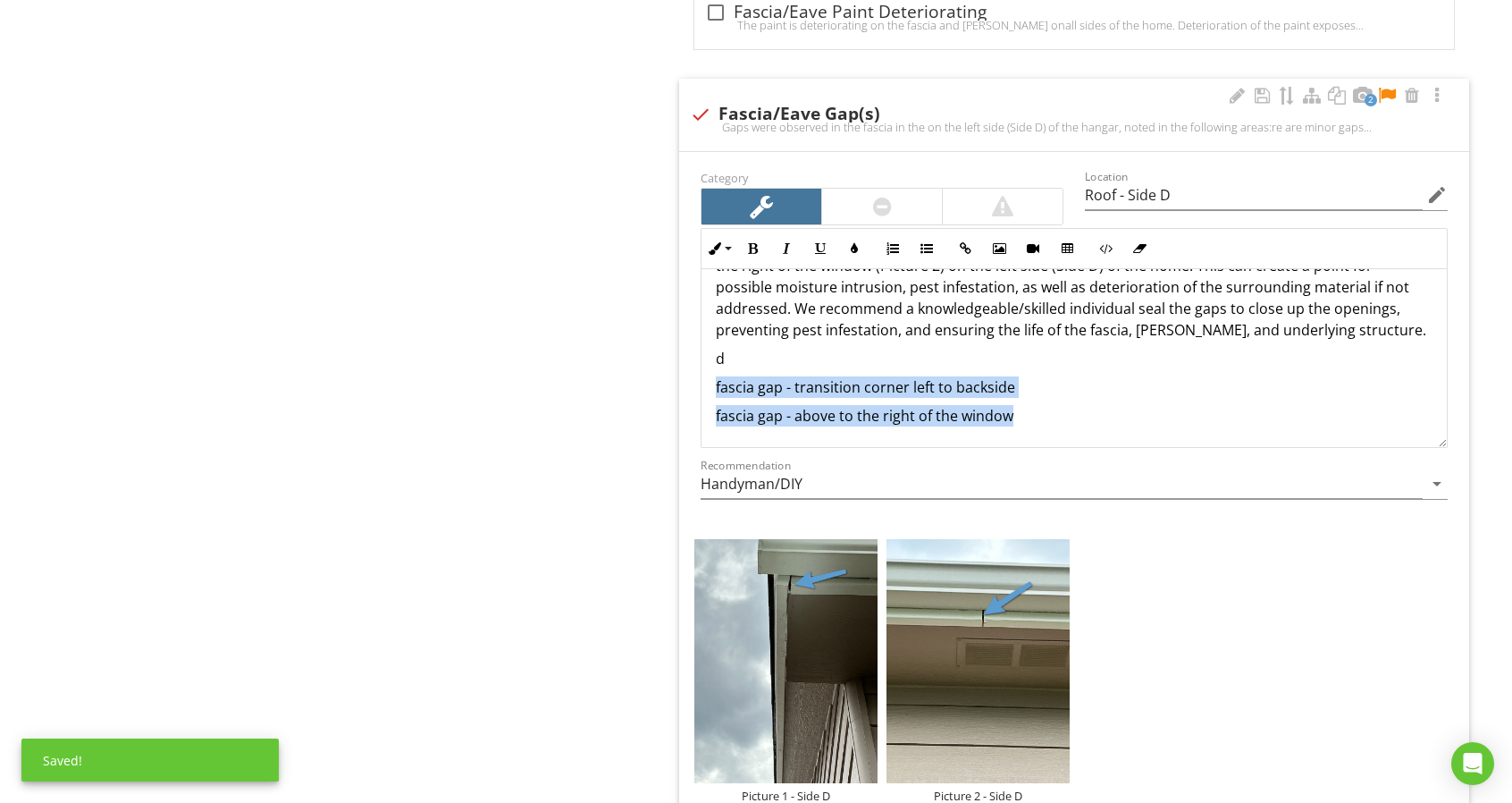
drag, startPoint x: 1064, startPoint y: 398, endPoint x: 689, endPoint y: 378, distance: 375.5
click at [689, 378] on div "Category Location Roof - Side D edit Inline Style XLarge Large Normal Small Lig…" at bounding box center [1074, 528] width 790 height 751
copy div "fascia gap - transition corner left to backside fascia gap - above to the right…"
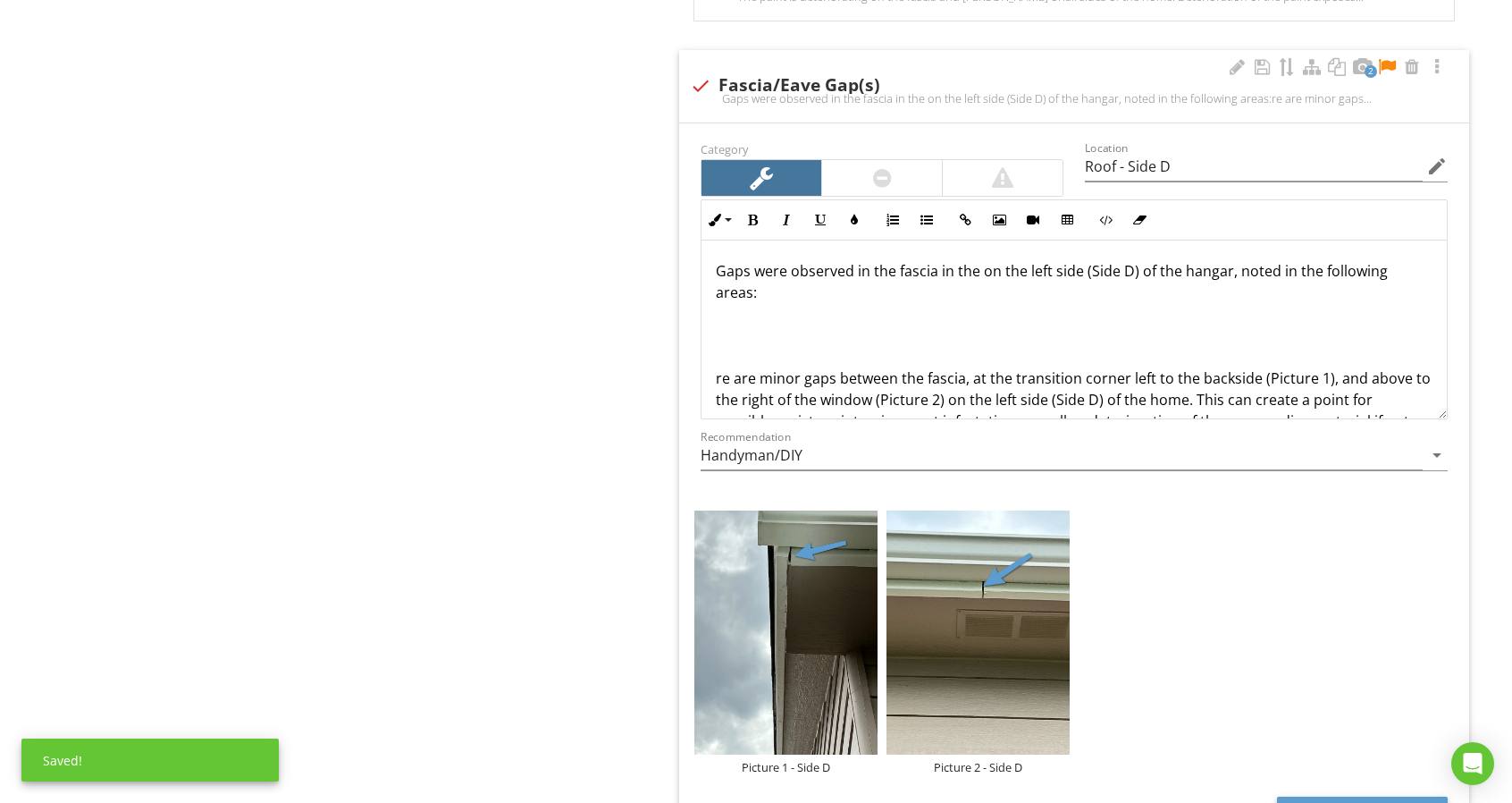
scroll to position [0, 0]
click at [782, 312] on p at bounding box center [1073, 323] width 716 height 21
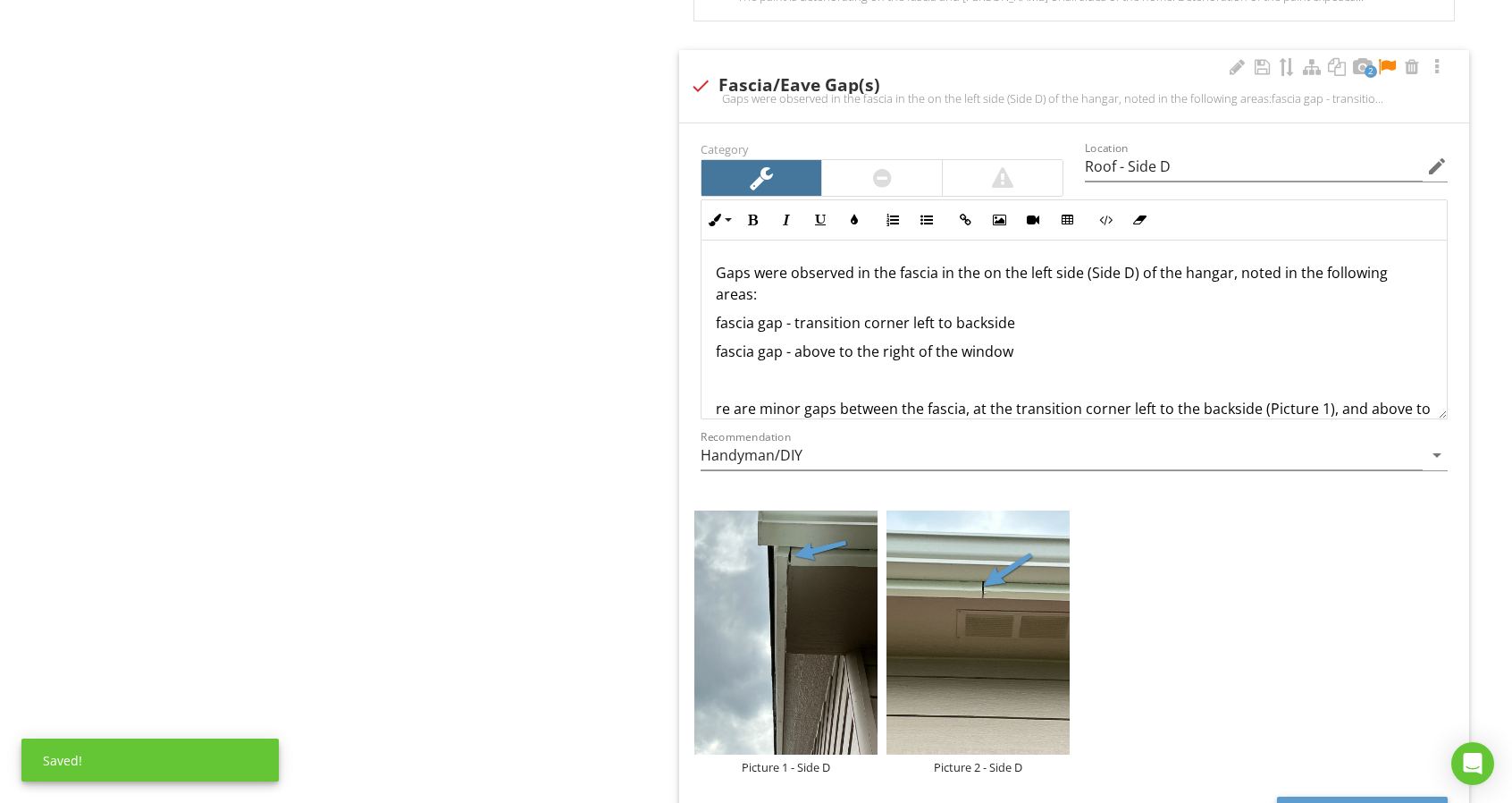
click at [712, 303] on div "Gaps were observed in the fascia in the on the left side (Side D) of the hangar…" at bounding box center [1074, 412] width 745 height 343
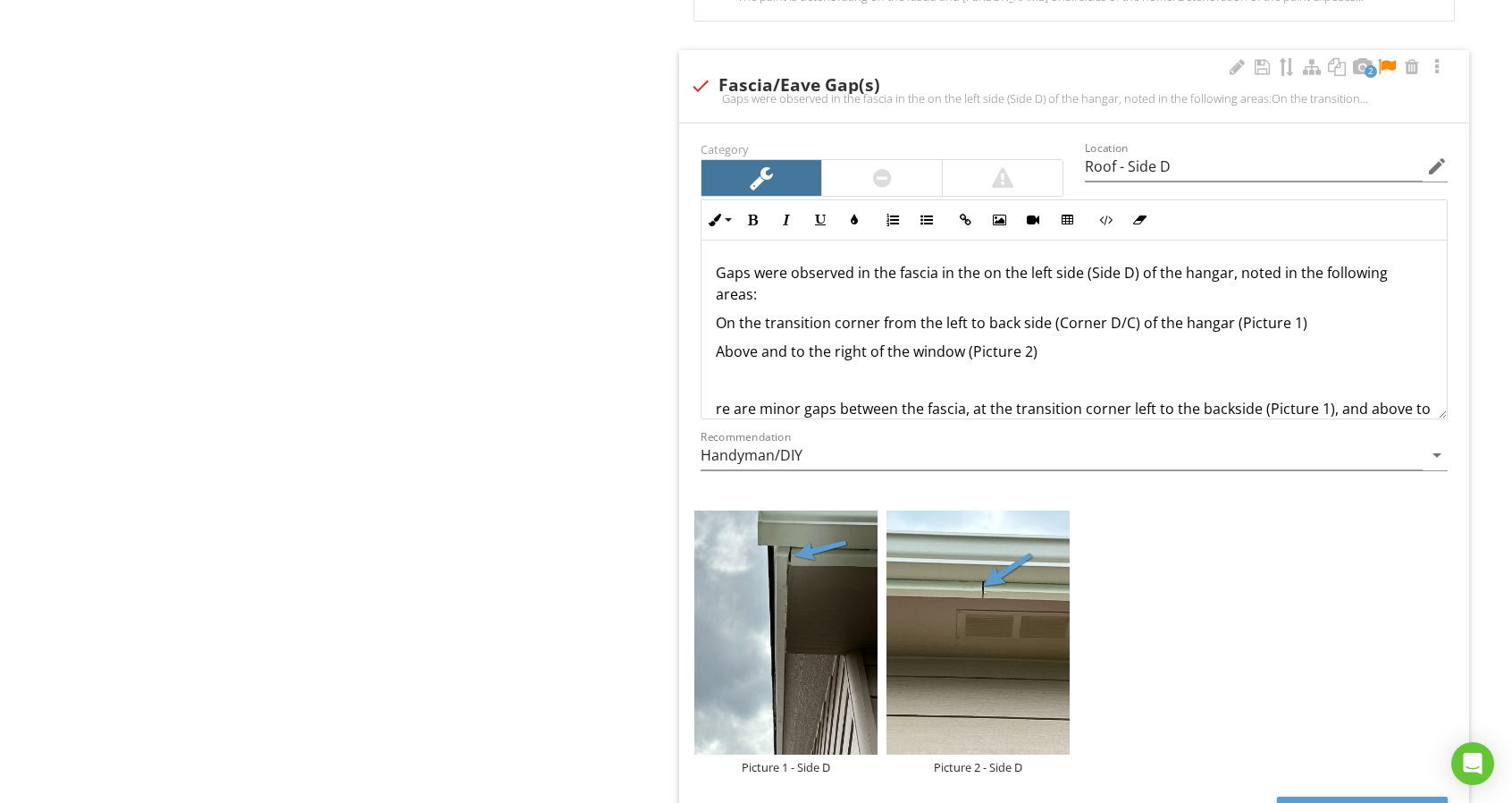
click at [712, 398] on div "Gaps were observed in the fascia in the on the left side (Side D) of the hangar…" at bounding box center [1074, 412] width 745 height 343
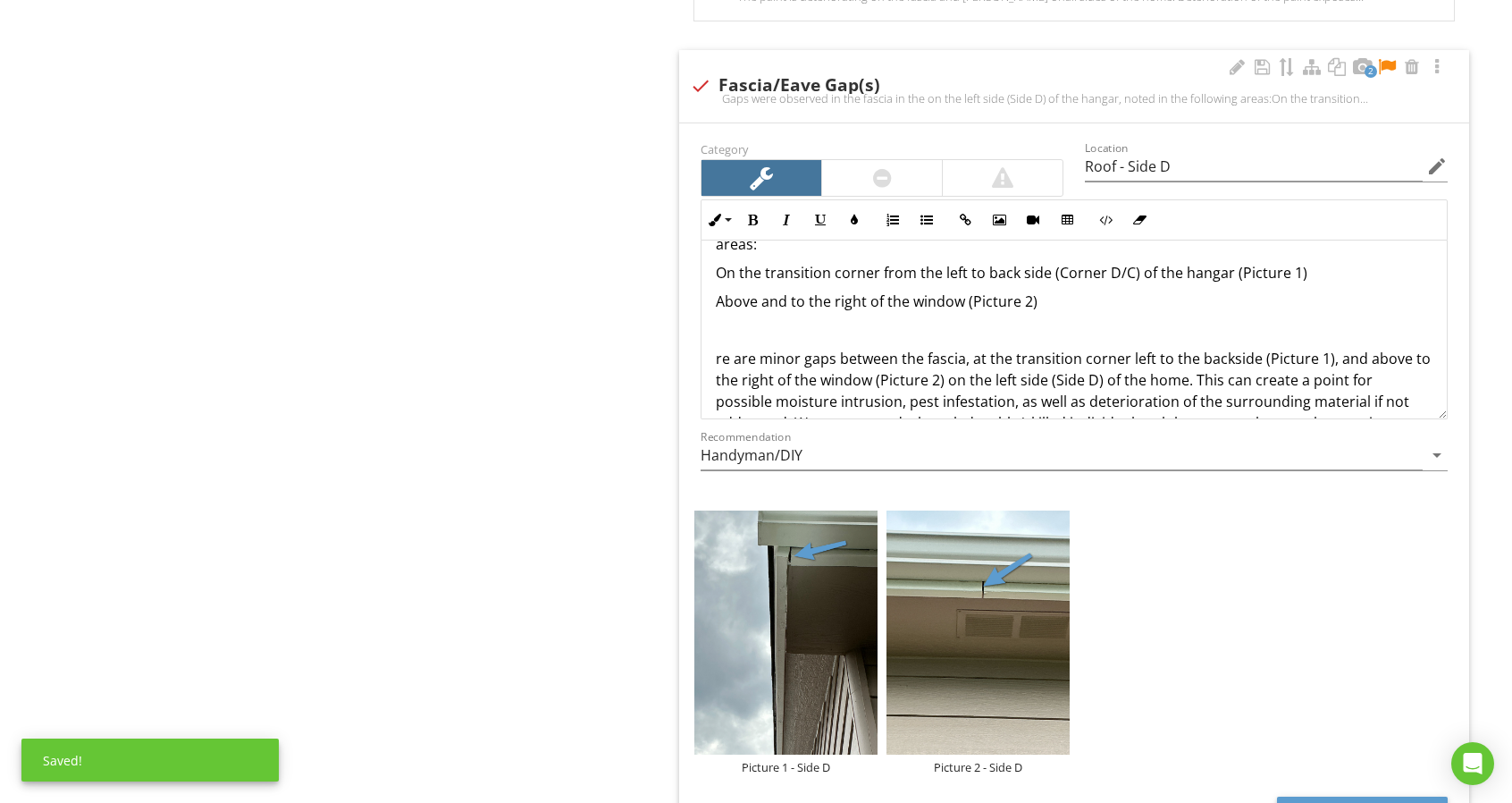
scroll to position [89, 0]
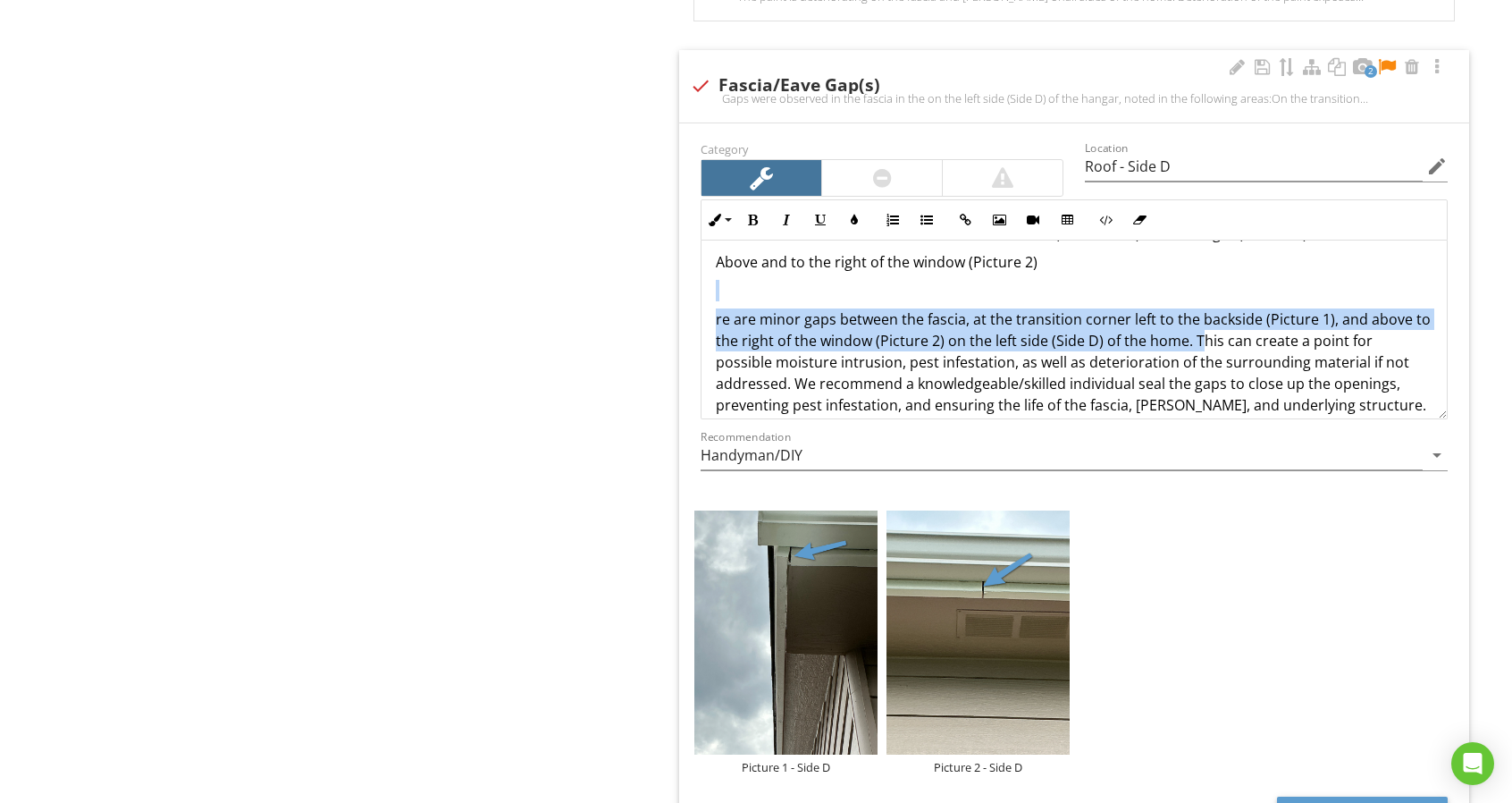
drag, startPoint x: 1213, startPoint y: 336, endPoint x: 680, endPoint y: 282, distance: 535.7
click at [680, 282] on div "Category Location Roof - Side D edit Inline Style XLarge Large Normal Small Lig…" at bounding box center [1074, 498] width 790 height 751
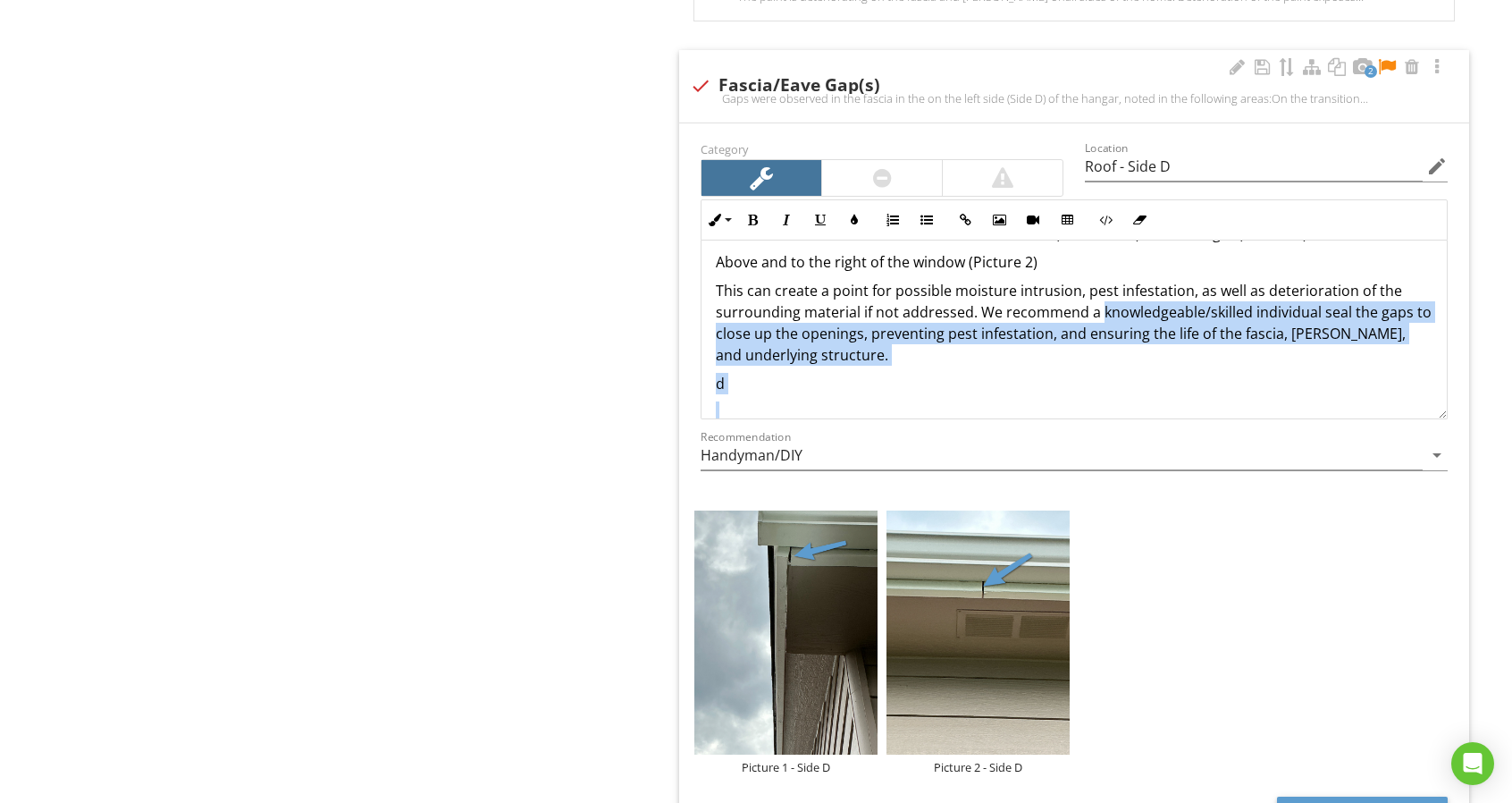
drag, startPoint x: 1099, startPoint y: 303, endPoint x: 1268, endPoint y: 388, distance: 189.2
click at [1268, 388] on div "Gaps were observed in the fascia in the on the left side (Side D) of the hangar…" at bounding box center [1074, 298] width 745 height 293
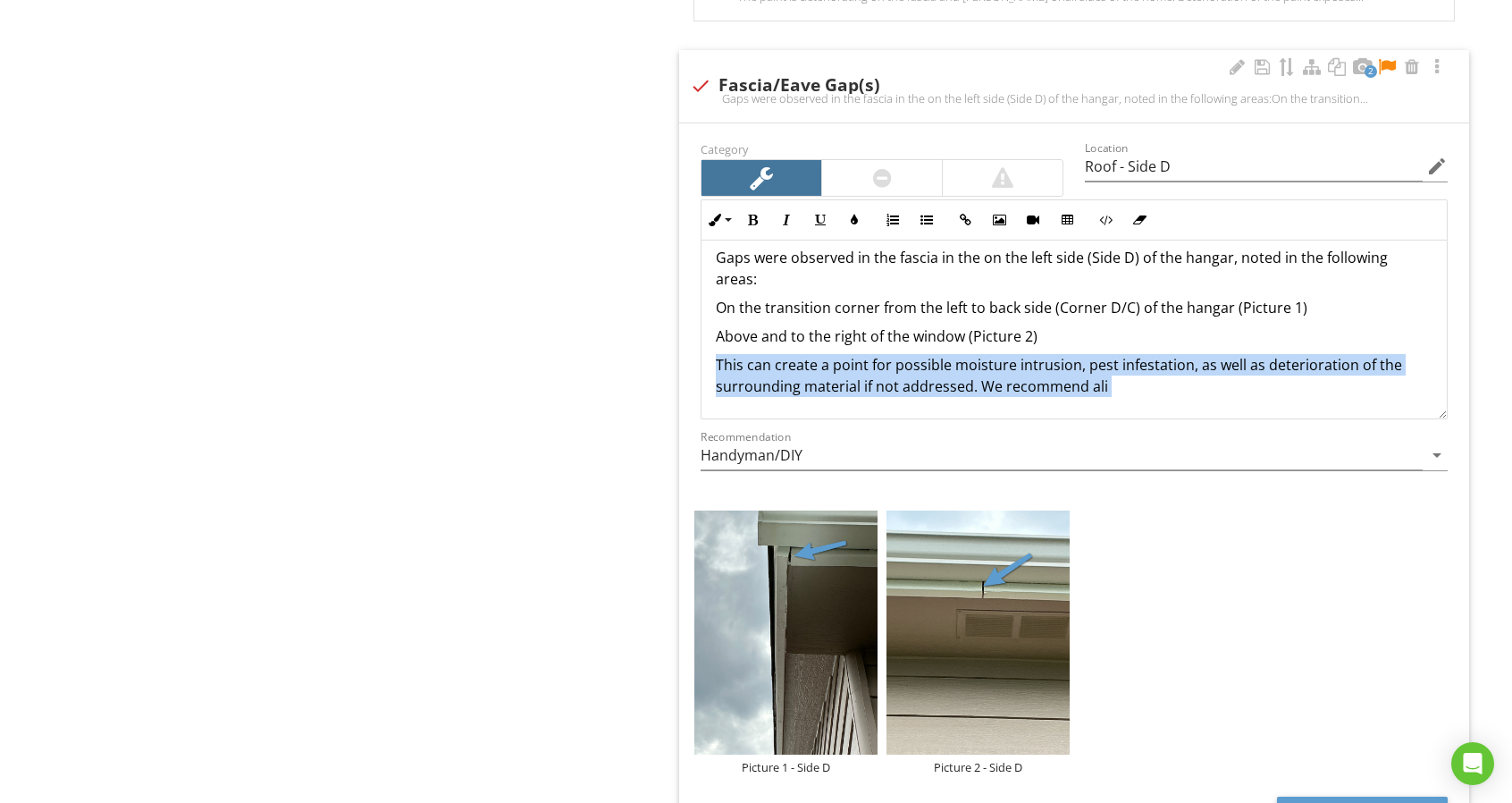
scroll to position [1965, 0]
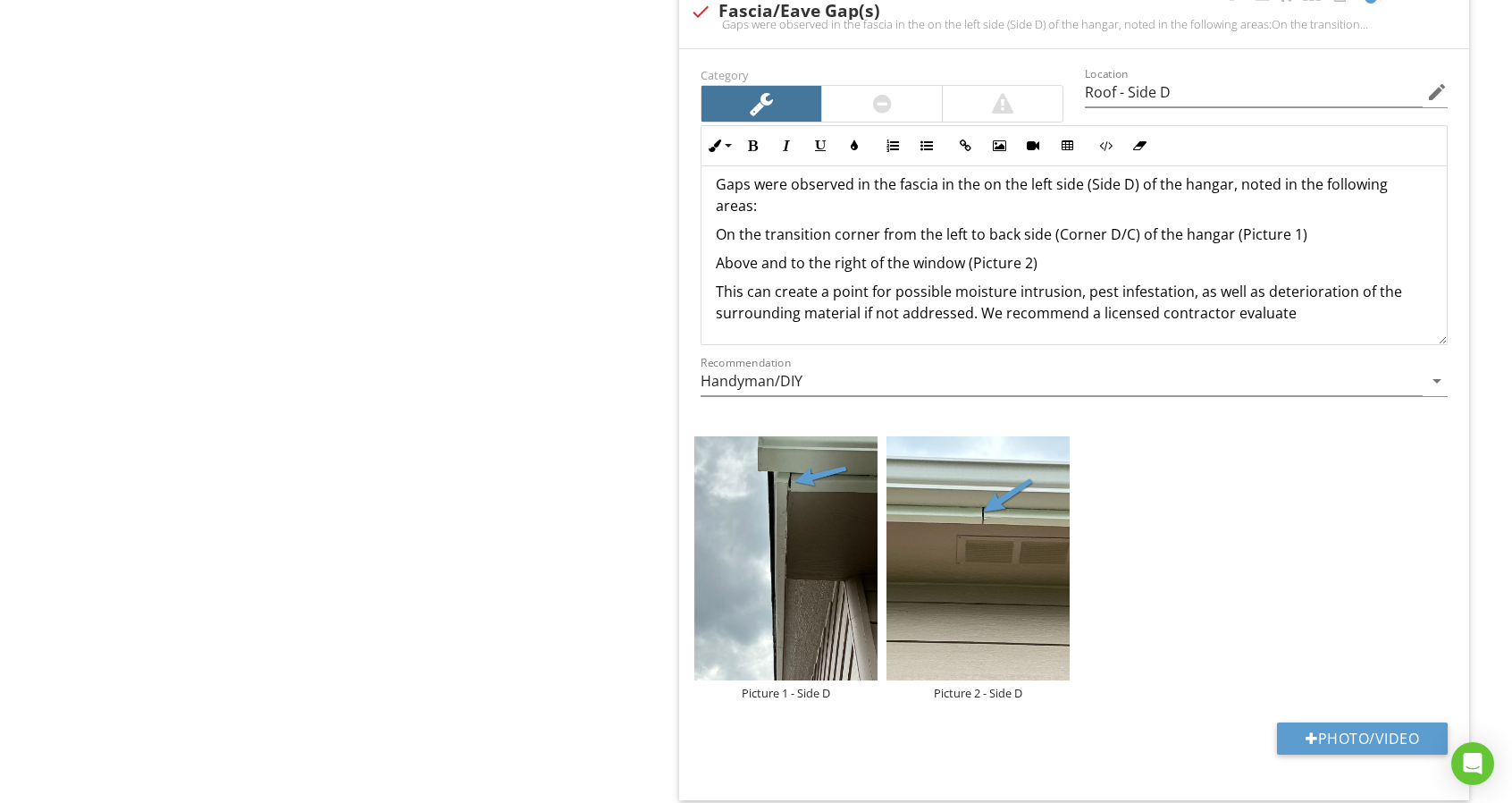
drag, startPoint x: 979, startPoint y: 309, endPoint x: 1322, endPoint y: 305, distance: 343.0
click at [1322, 305] on p "This can create a point for possible moisture intrusion, pest infestation, as w…" at bounding box center [1073, 302] width 716 height 43
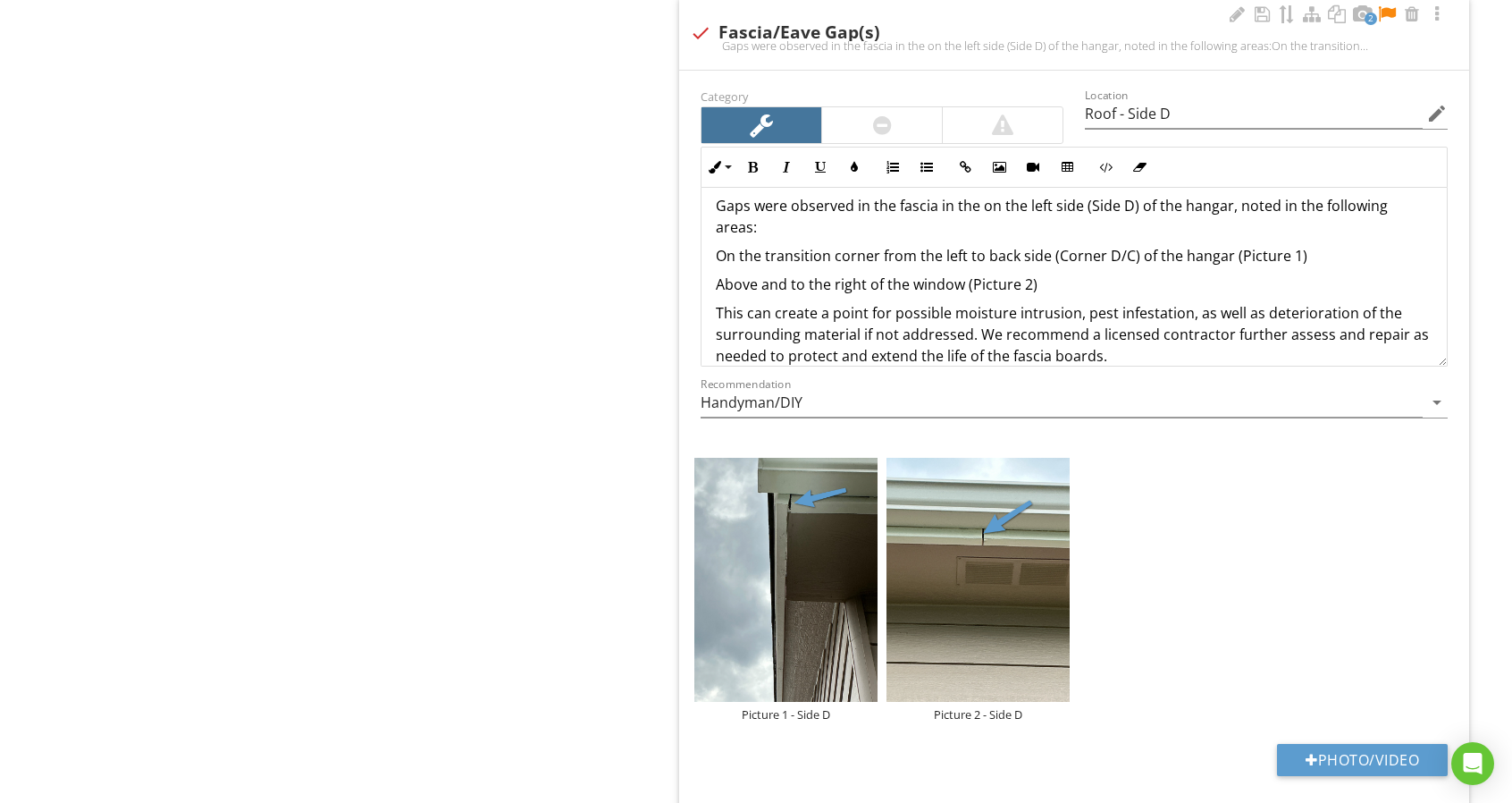
scroll to position [36, 0]
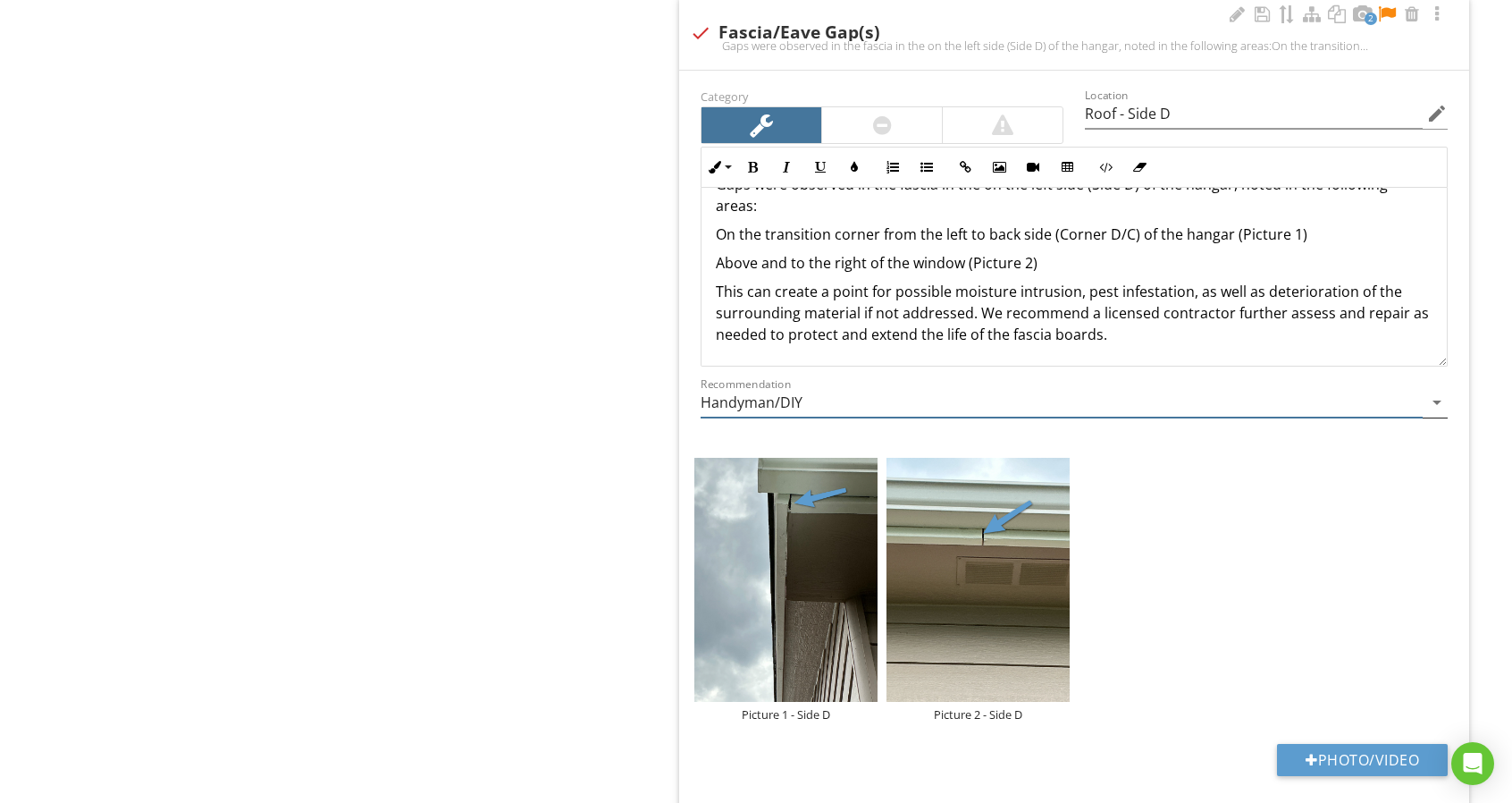
click at [1004, 396] on input "Handyman/DIY" at bounding box center [1061, 402] width 722 height 29
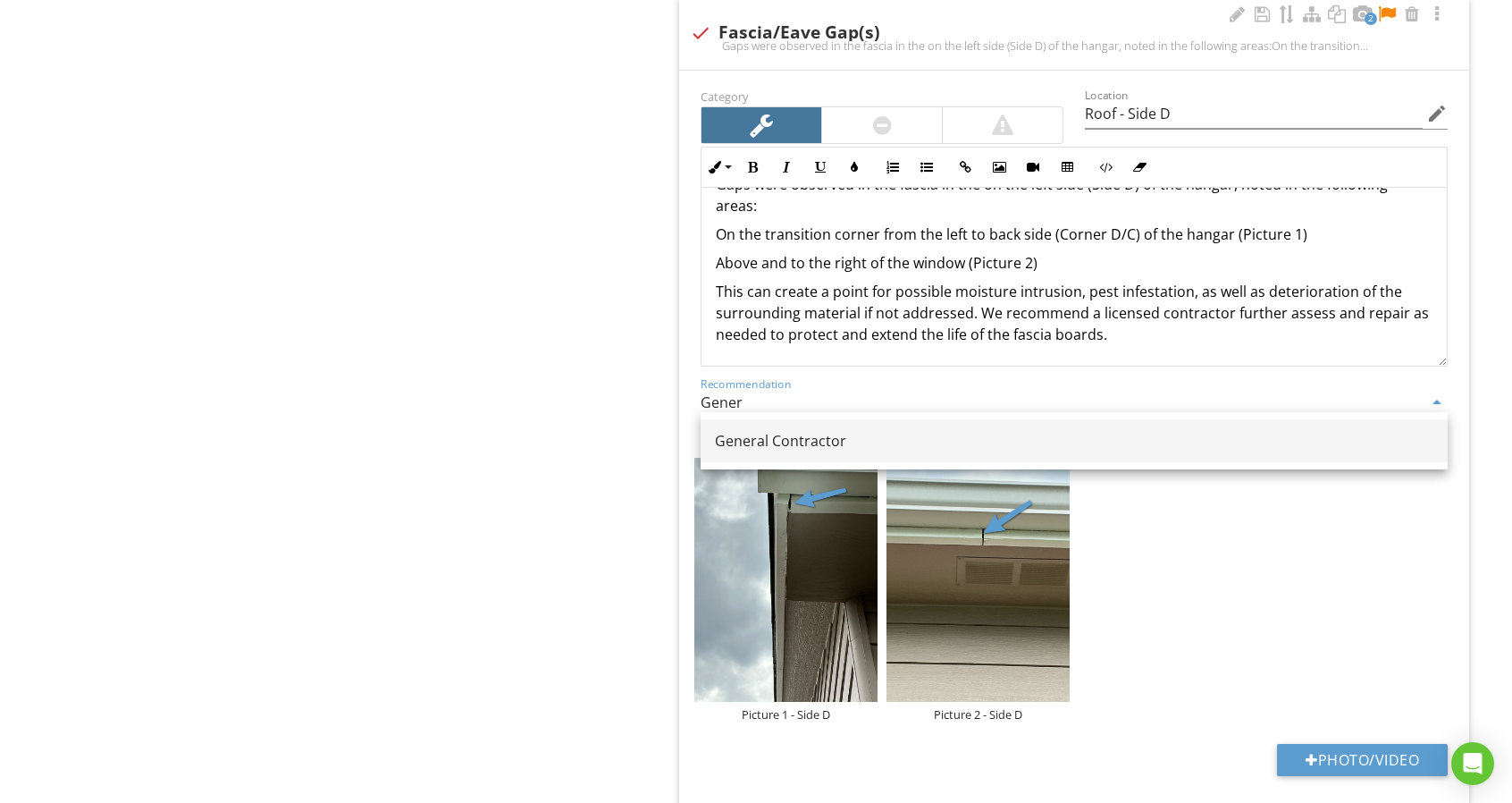
click at [1005, 447] on div "General Contractor" at bounding box center [1073, 440] width 718 height 21
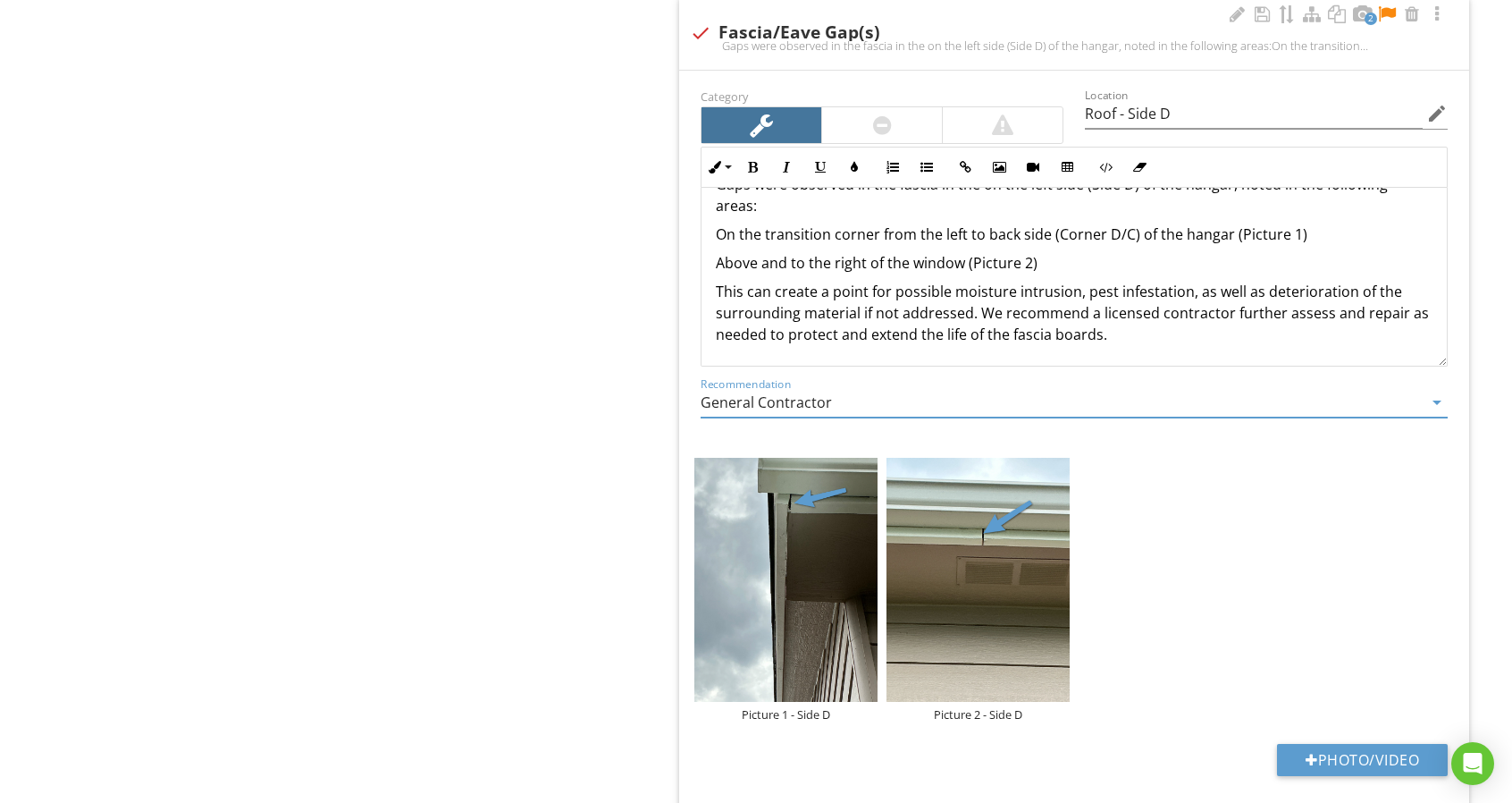
type input "General Contractor"
click at [713, 224] on div "Gaps were observed in the fascia in the on the left side (Side D) of the hangar…" at bounding box center [1074, 259] width 745 height 214
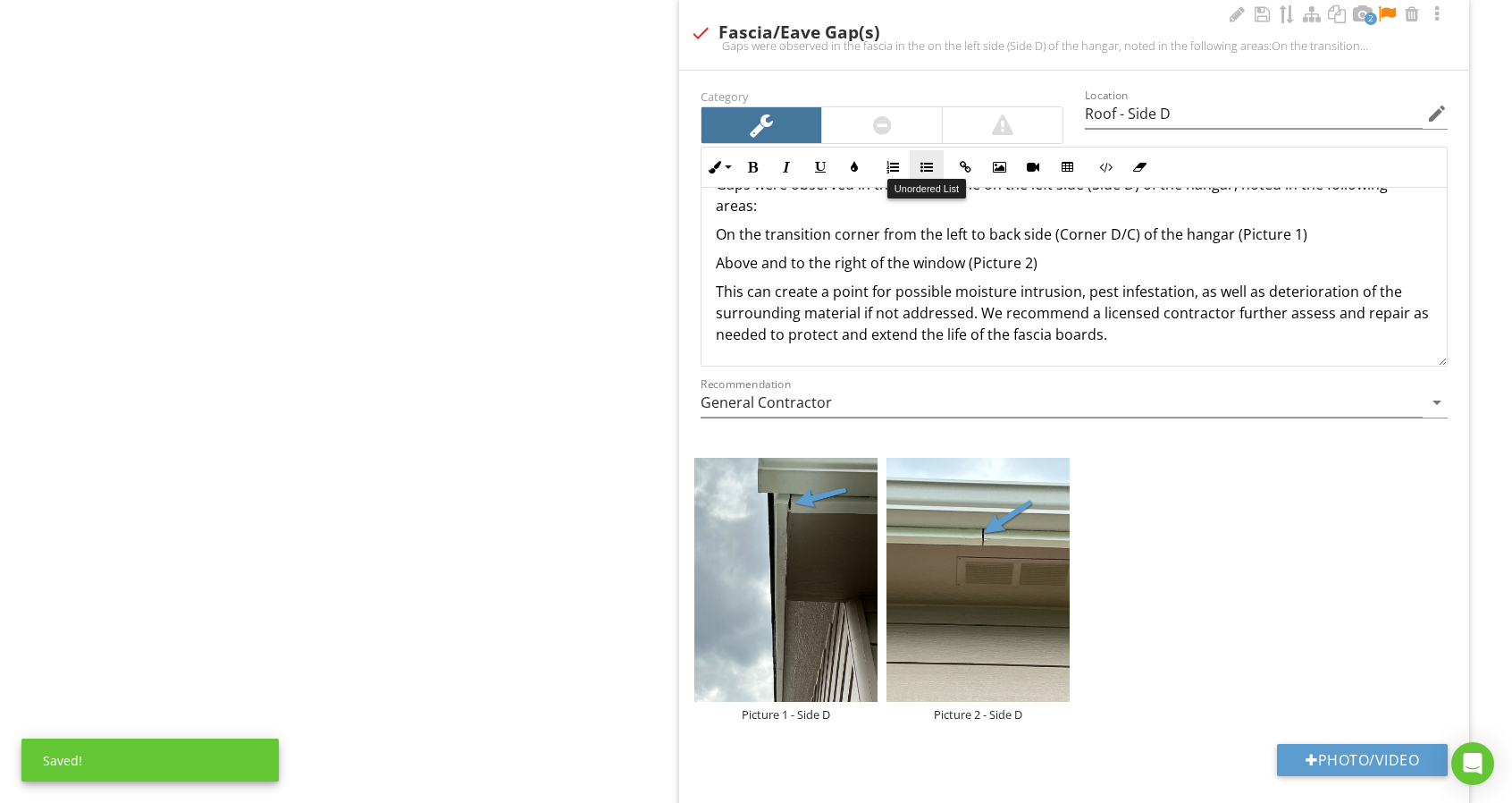
click at [919, 159] on button "Unordered List" at bounding box center [926, 167] width 34 height 34
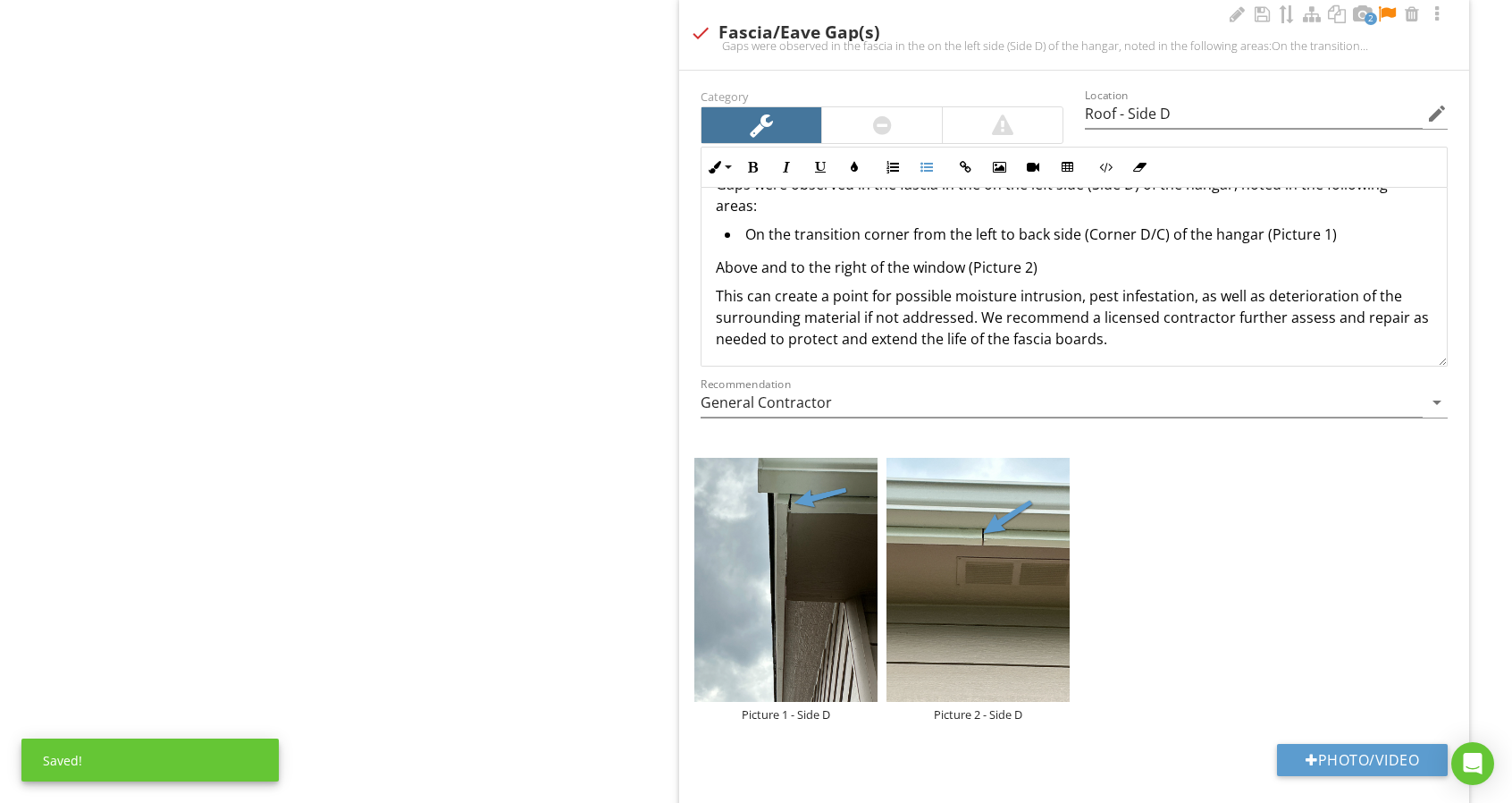
click at [705, 257] on div "Gaps were observed in the fascia in the on the left side (Side D) of the hangar…" at bounding box center [1074, 262] width 745 height 219
click at [927, 167] on button "Unordered List" at bounding box center [926, 167] width 34 height 34
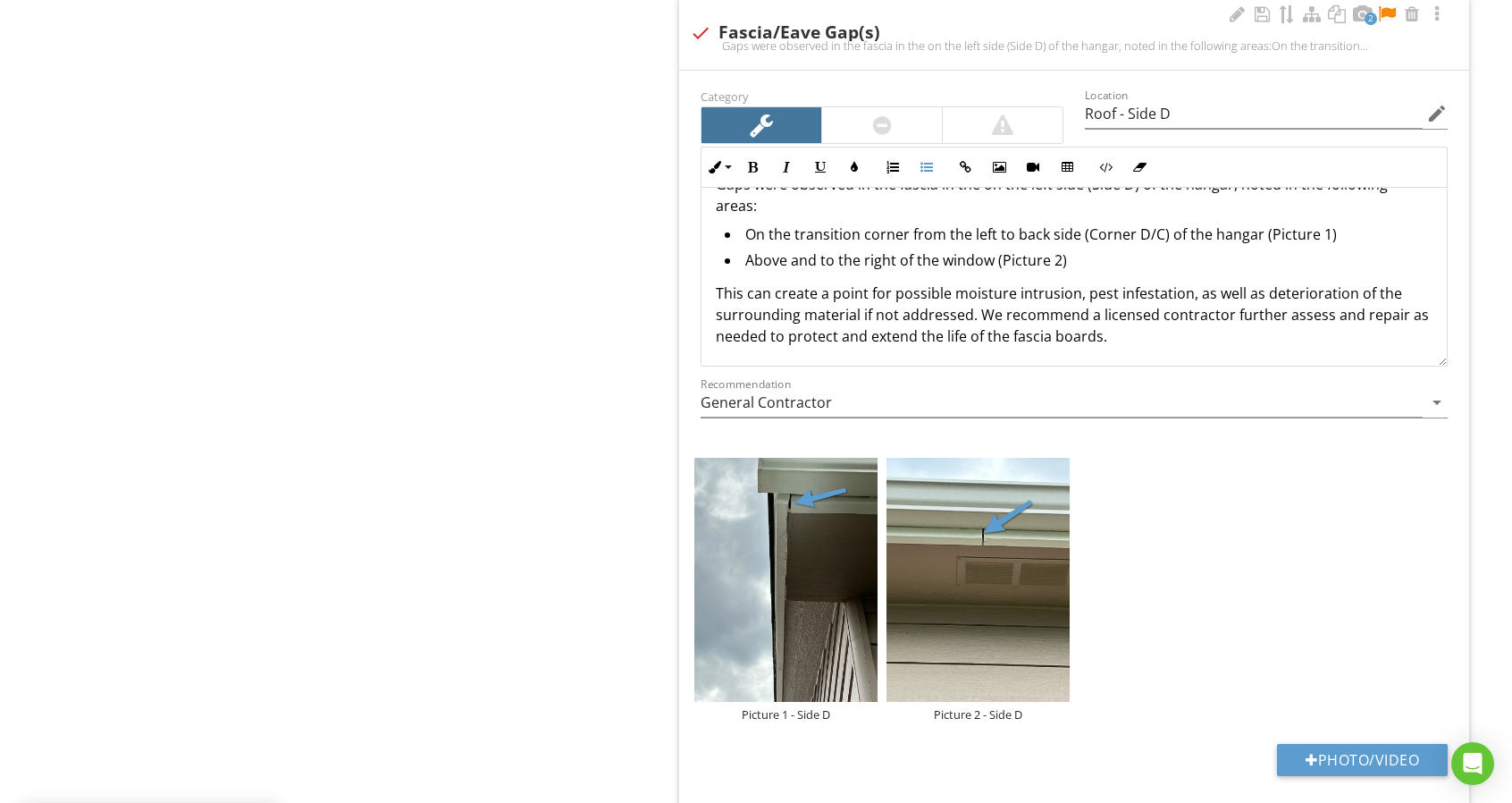
scroll to position [1765, 0]
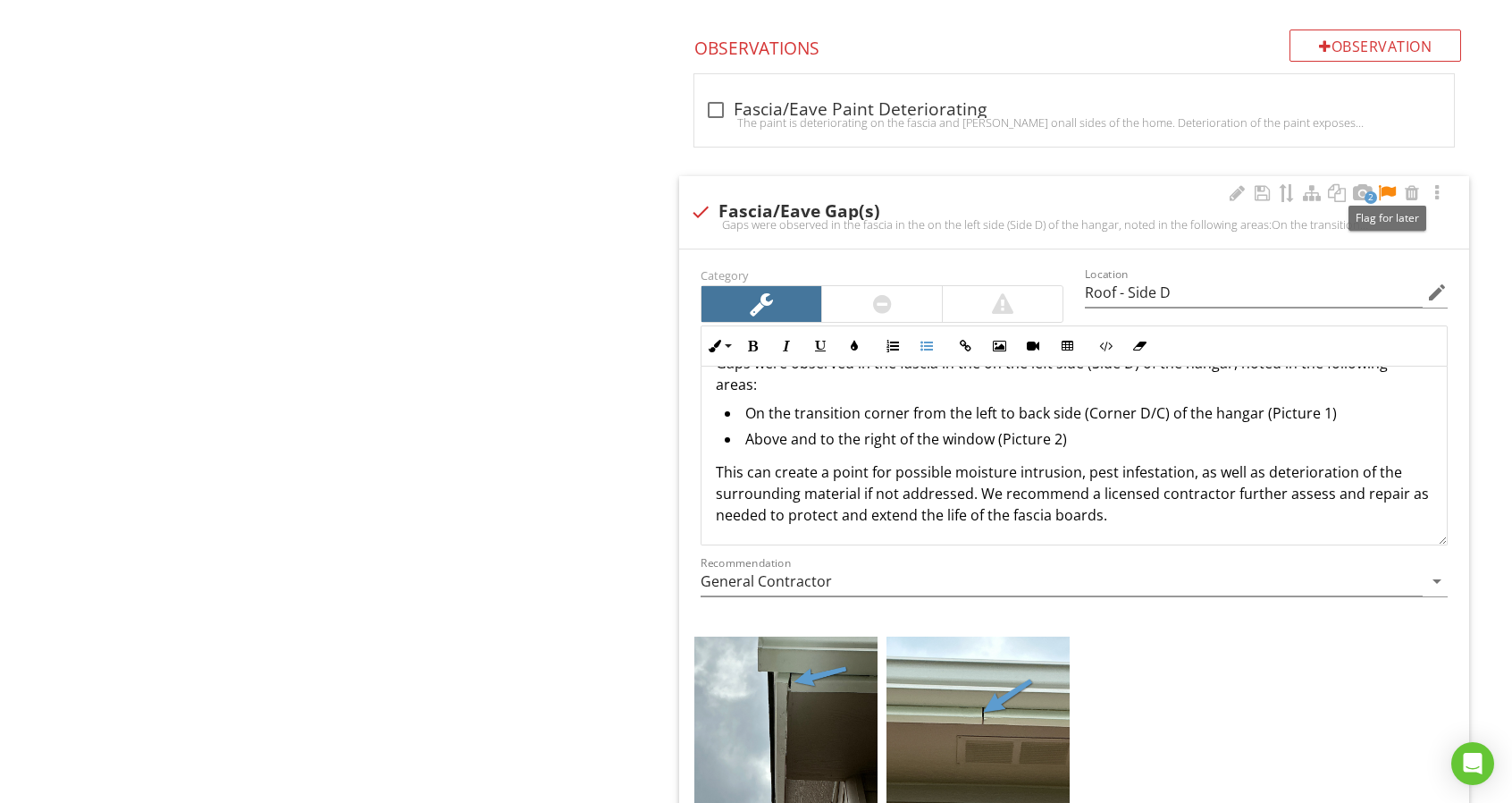
click at [1386, 186] on div at bounding box center [1387, 193] width 21 height 17
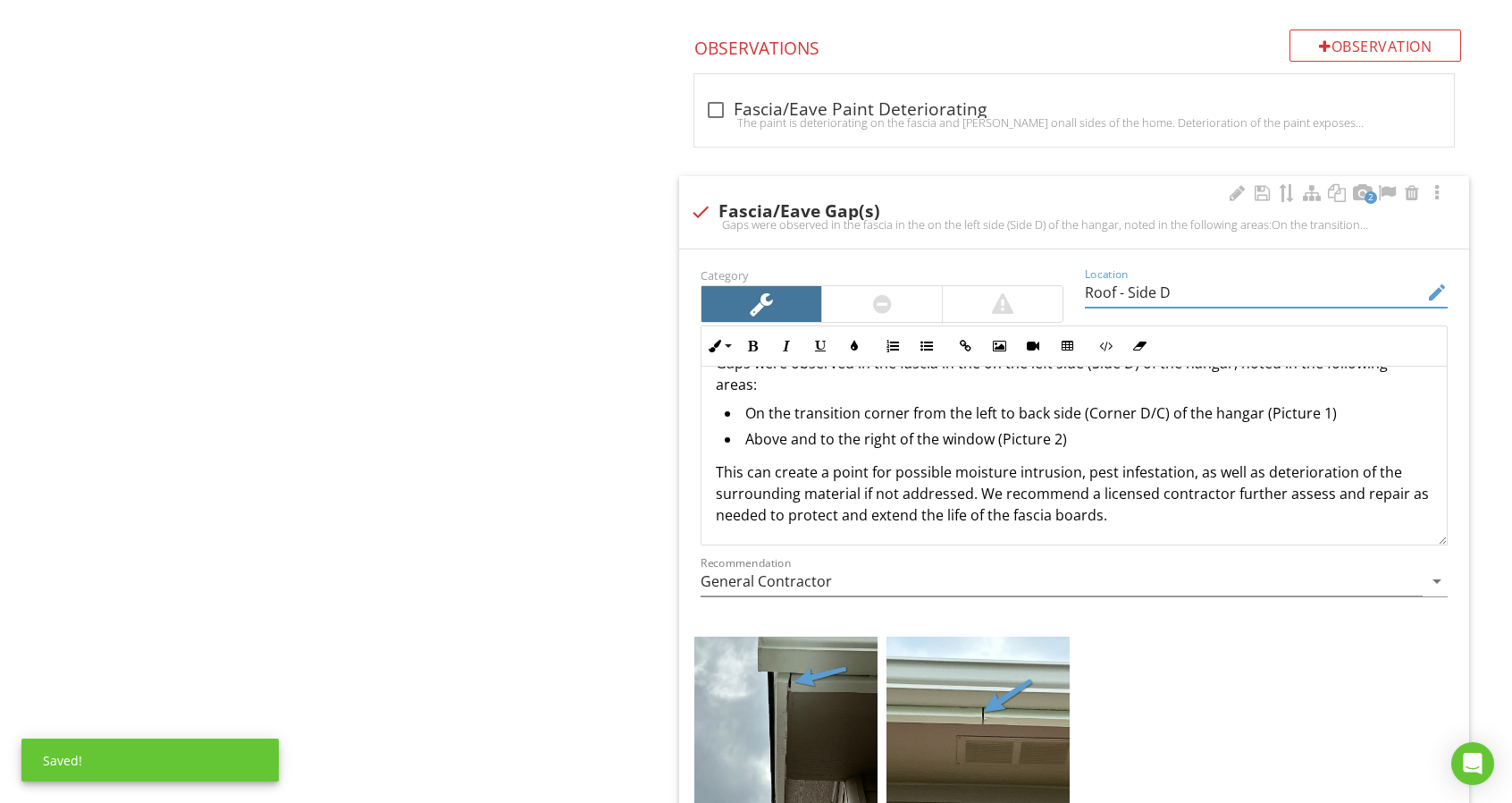
drag, startPoint x: 1118, startPoint y: 284, endPoint x: 990, endPoint y: 285, distance: 128.0
click at [990, 285] on div "Category Location Roof - Side D edit Inline Style XLarge Large Normal Small Lig…" at bounding box center [1074, 438] width 769 height 350
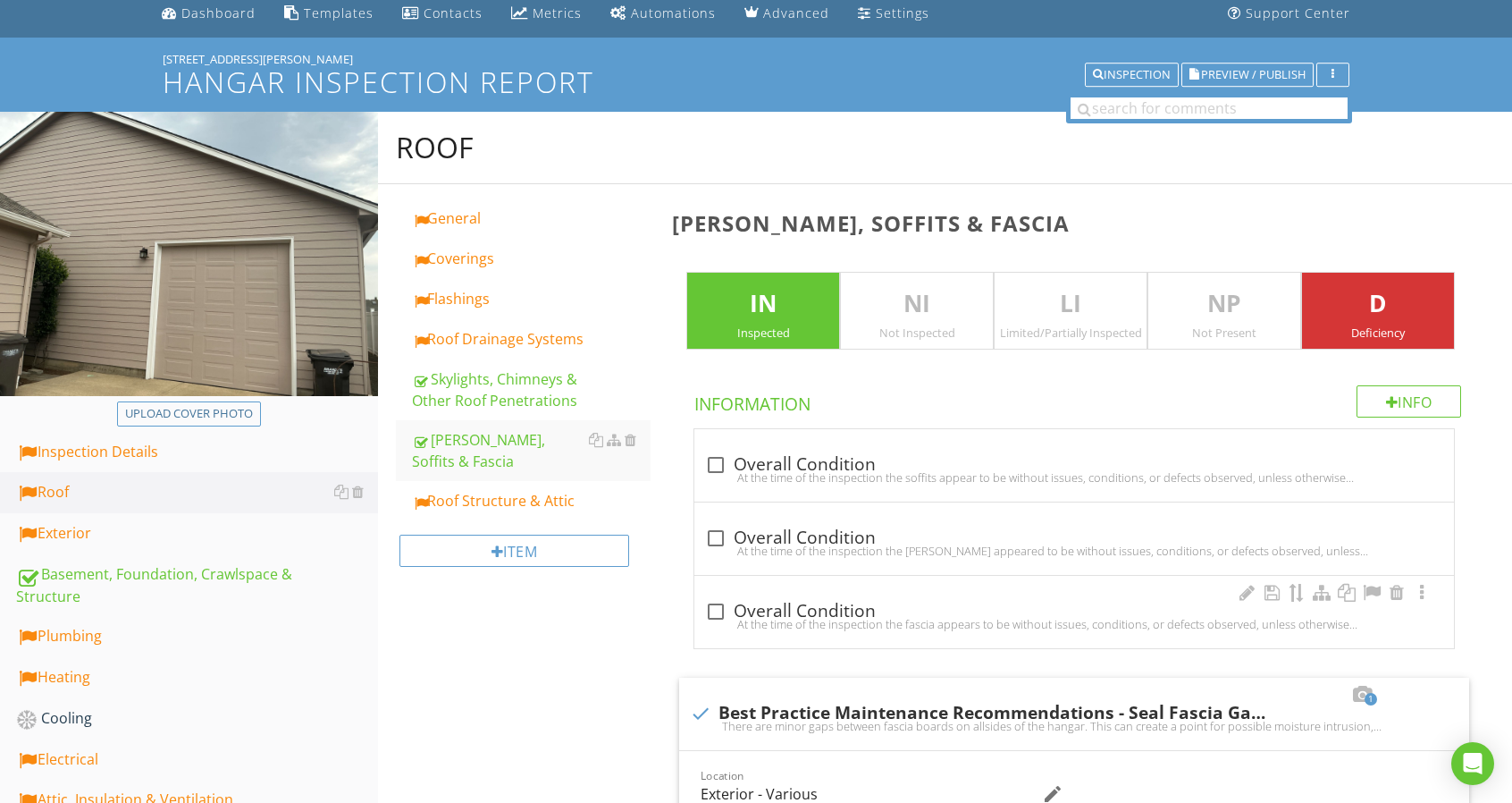
scroll to position [0, 0]
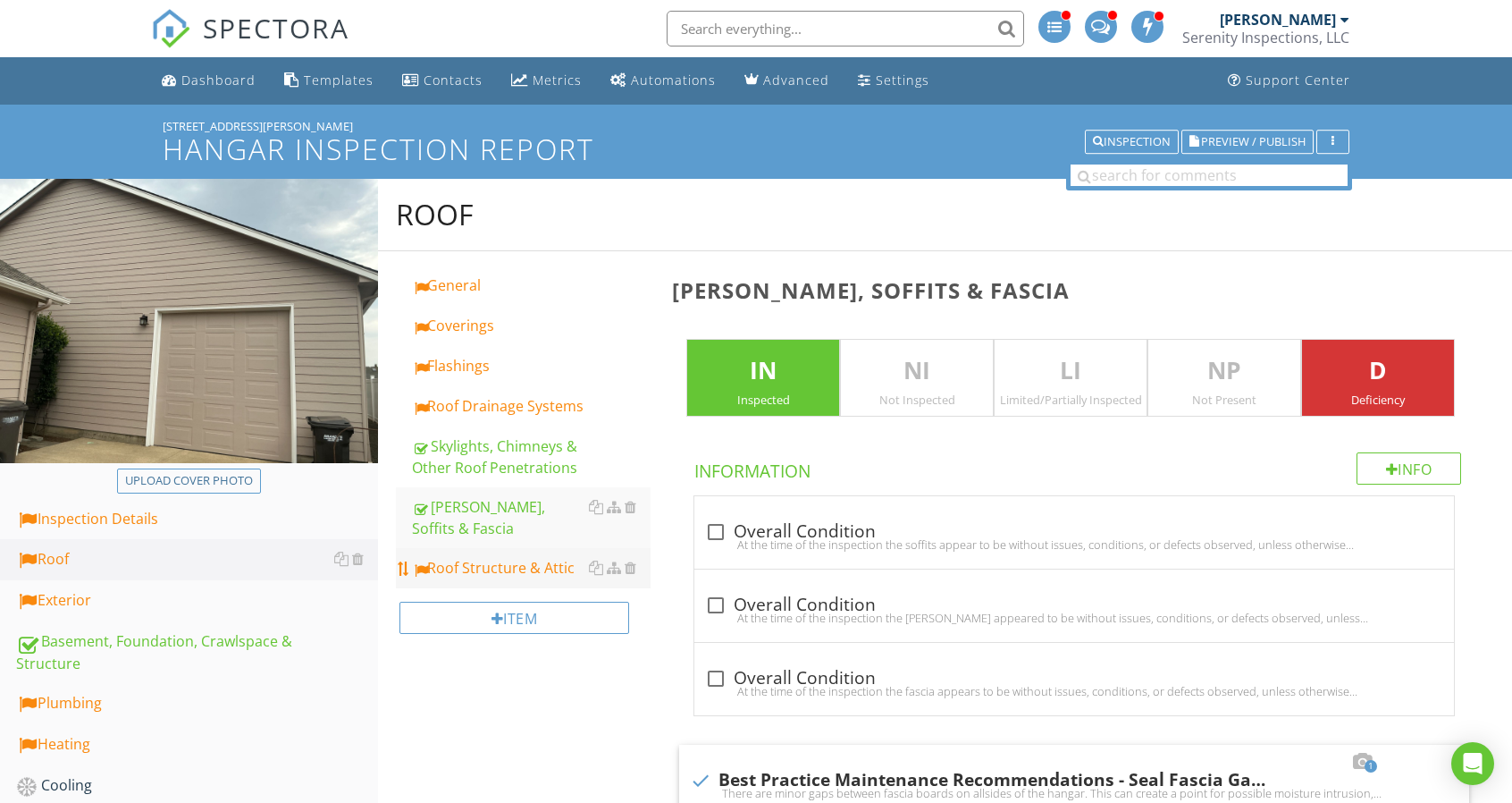
type input "Exterior - Side D"
click at [551, 557] on div "Roof Structure & Attic" at bounding box center [531, 567] width 238 height 21
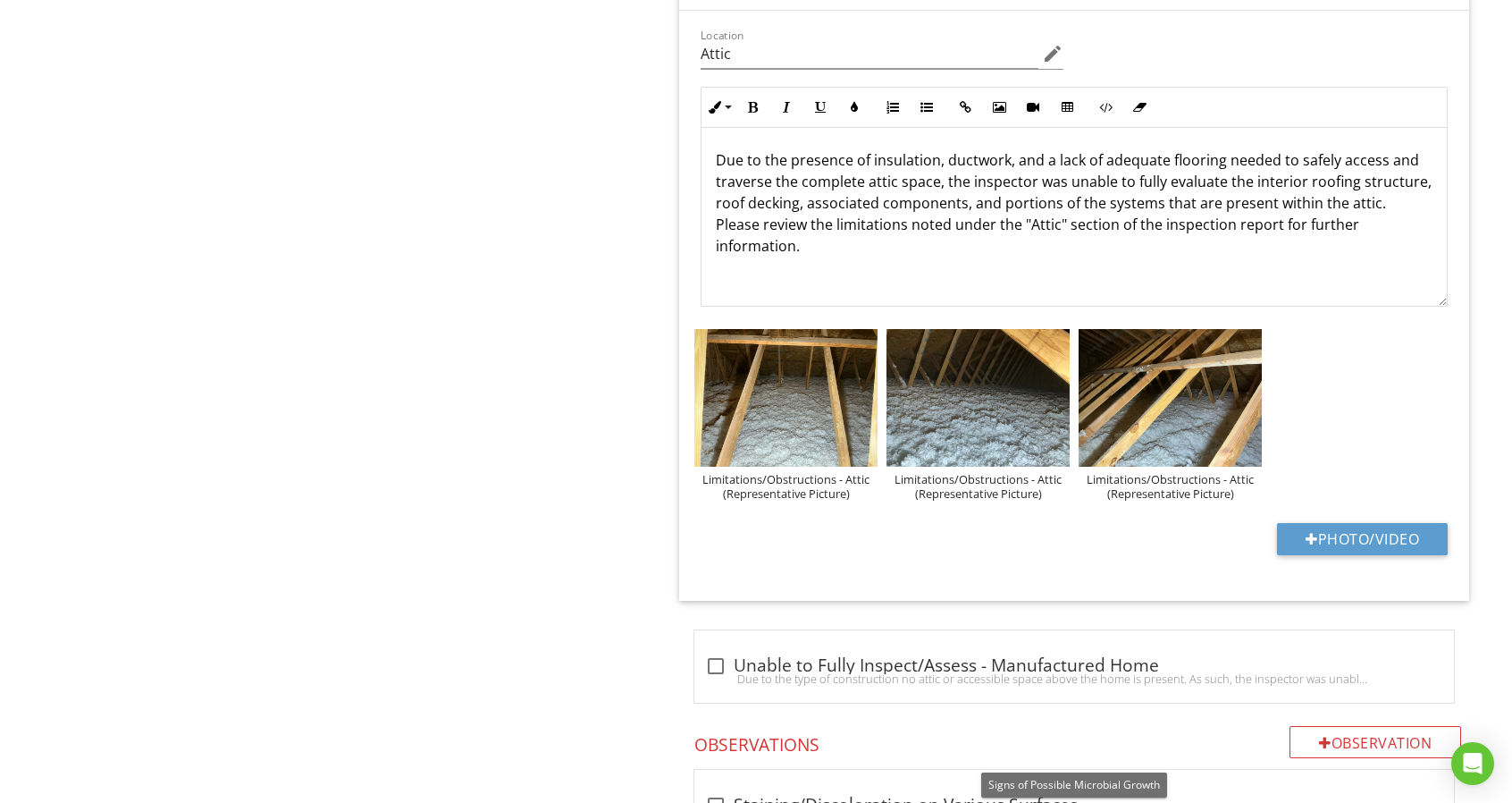
scroll to position [1049, 0]
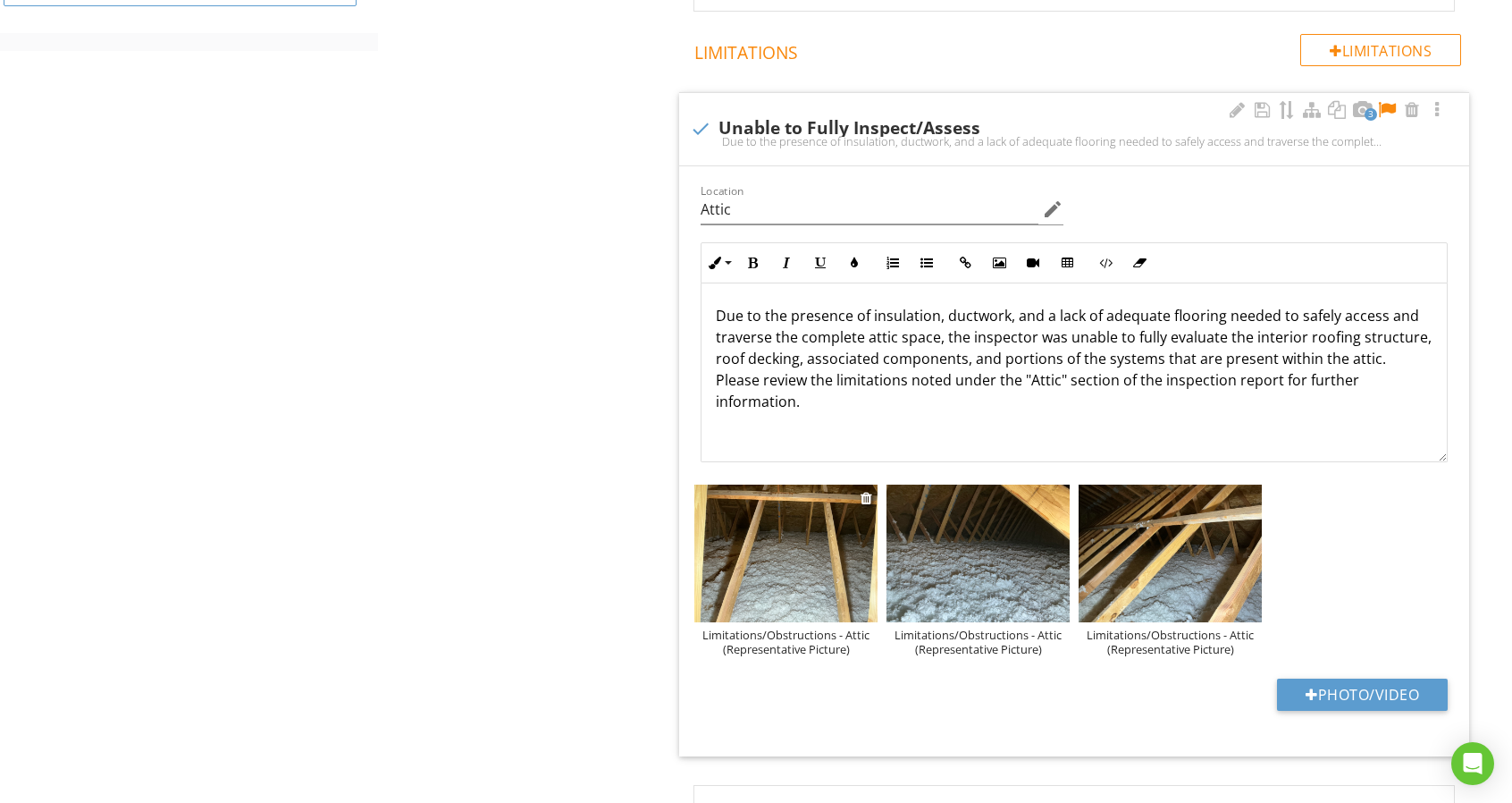
click at [793, 485] on div at bounding box center [785, 556] width 183 height 143
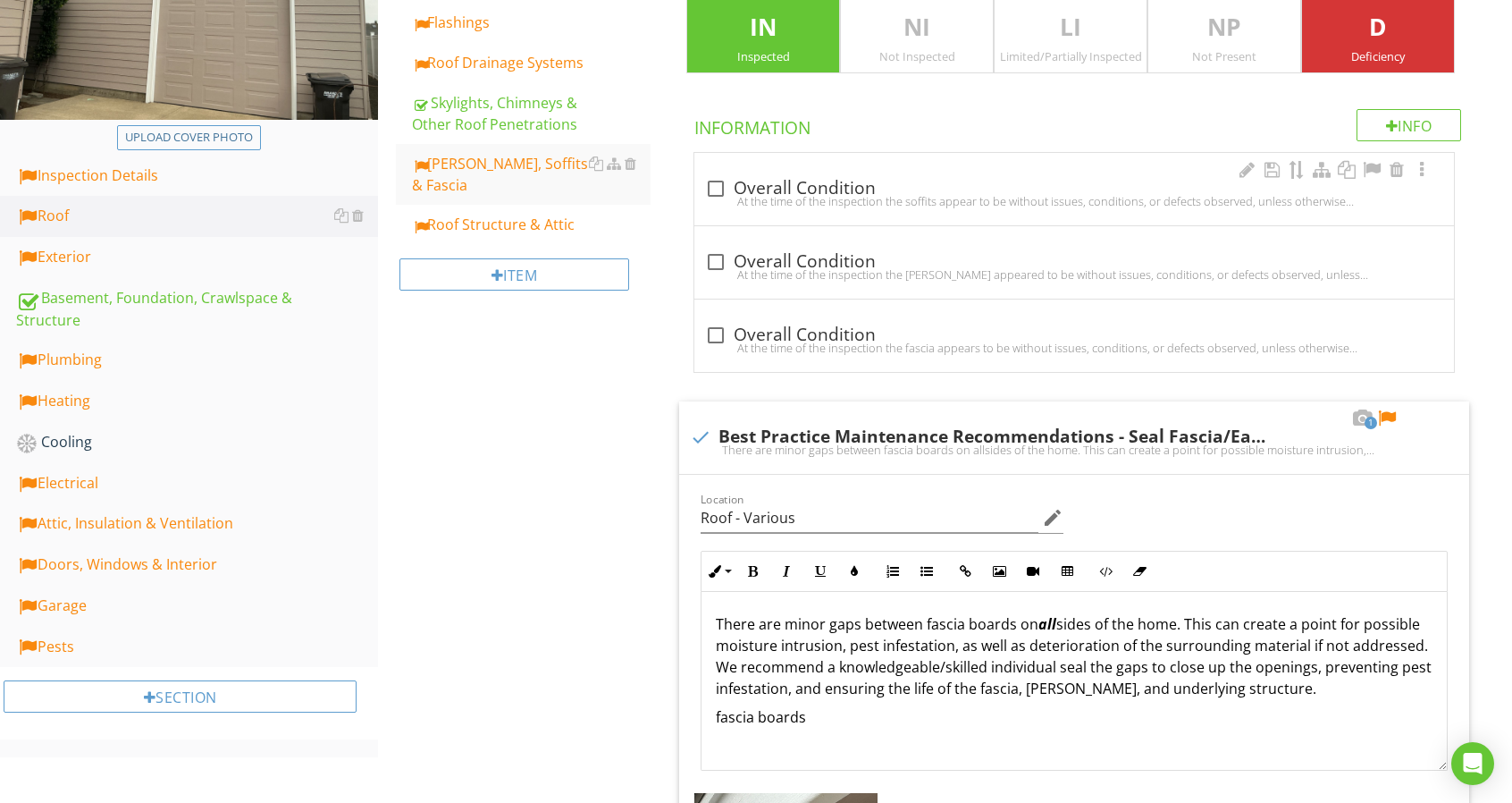
scroll to position [85, 0]
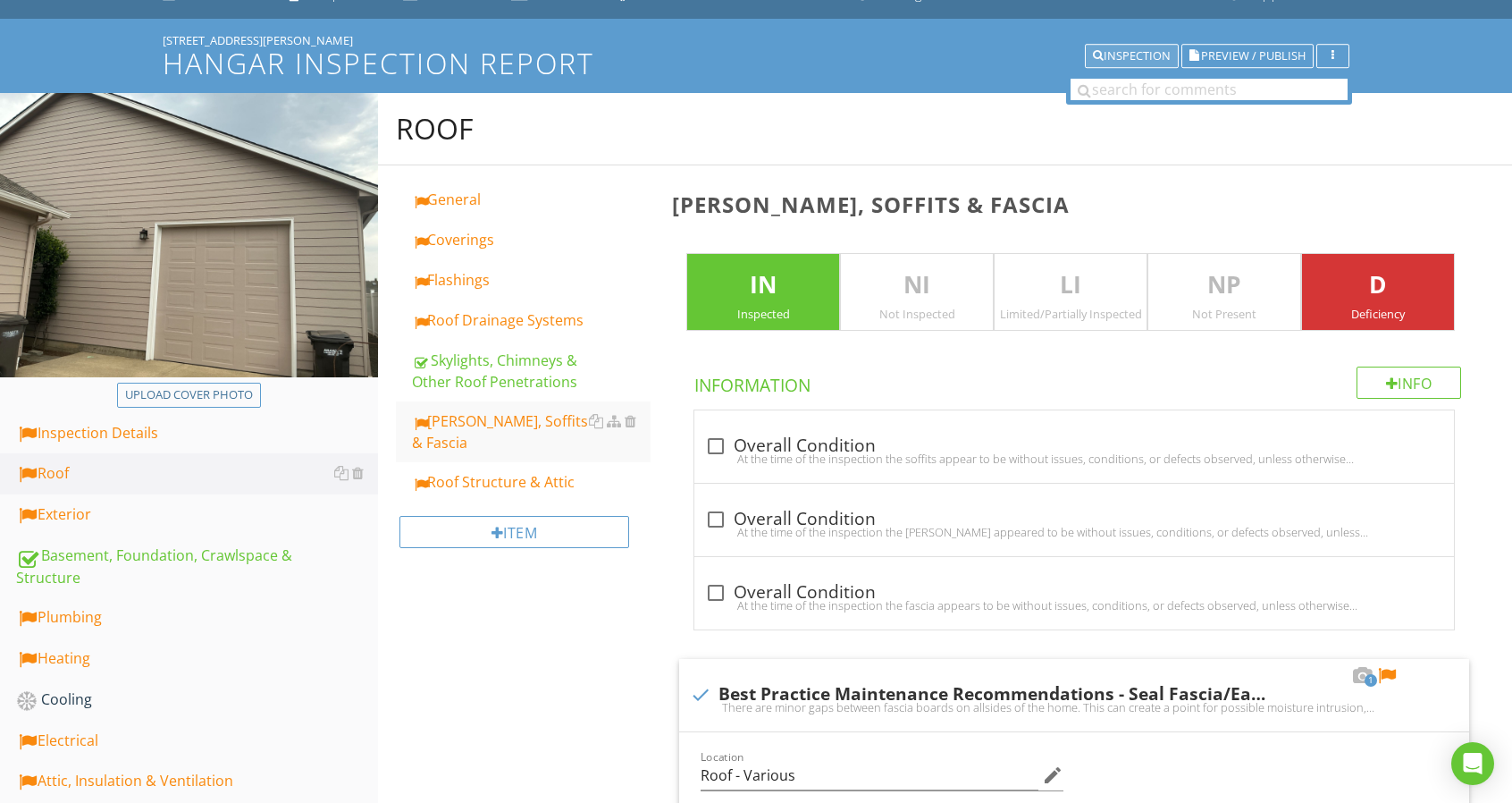
click at [1112, 58] on div "Inspection" at bounding box center [1131, 56] width 78 height 13
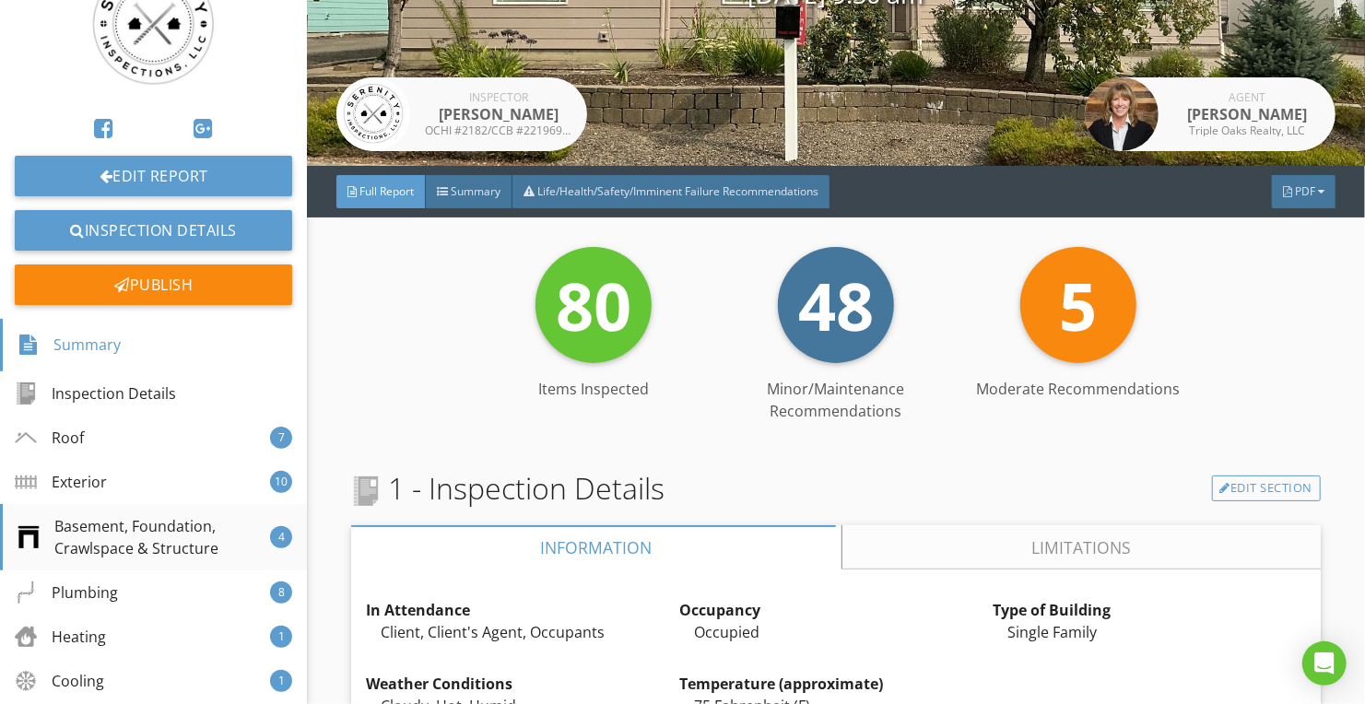
scroll to position [92, 0]
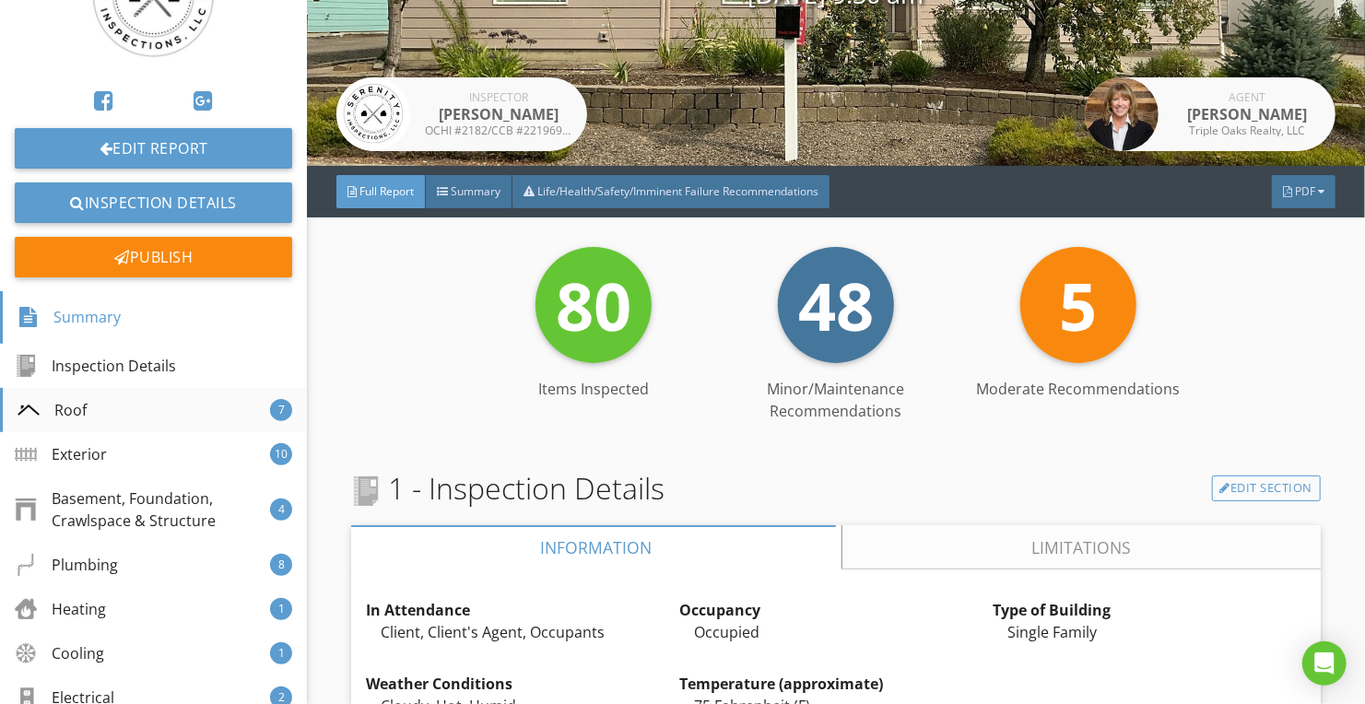
click at [153, 412] on div "Roof 7" at bounding box center [153, 410] width 307 height 44
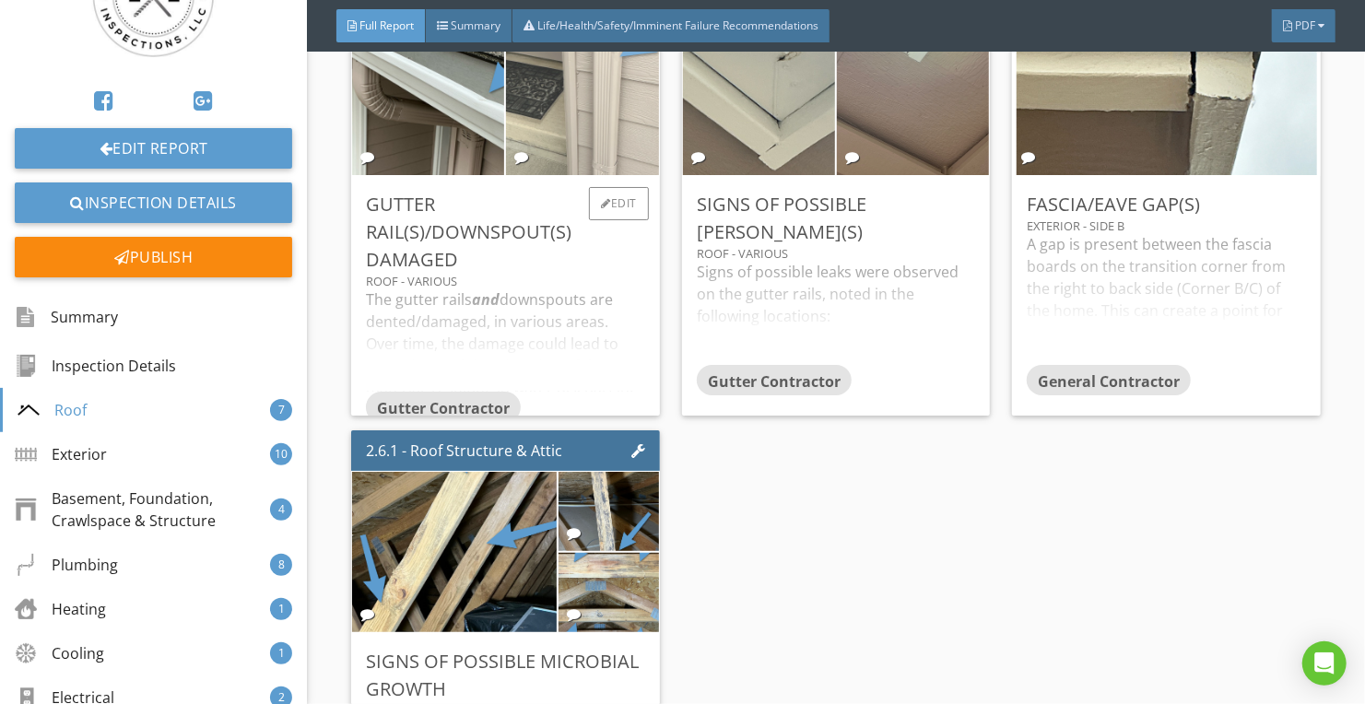
scroll to position [3216, 0]
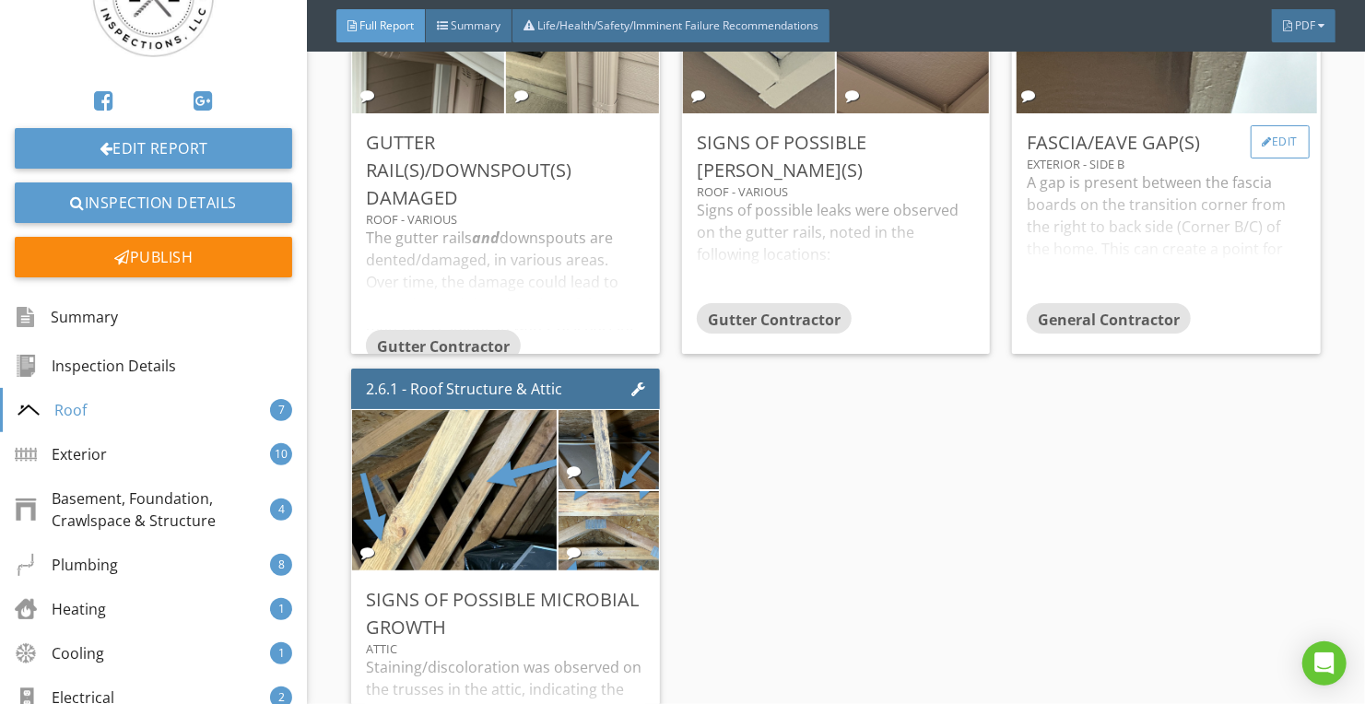
click at [1263, 136] on div at bounding box center [1268, 141] width 10 height 11
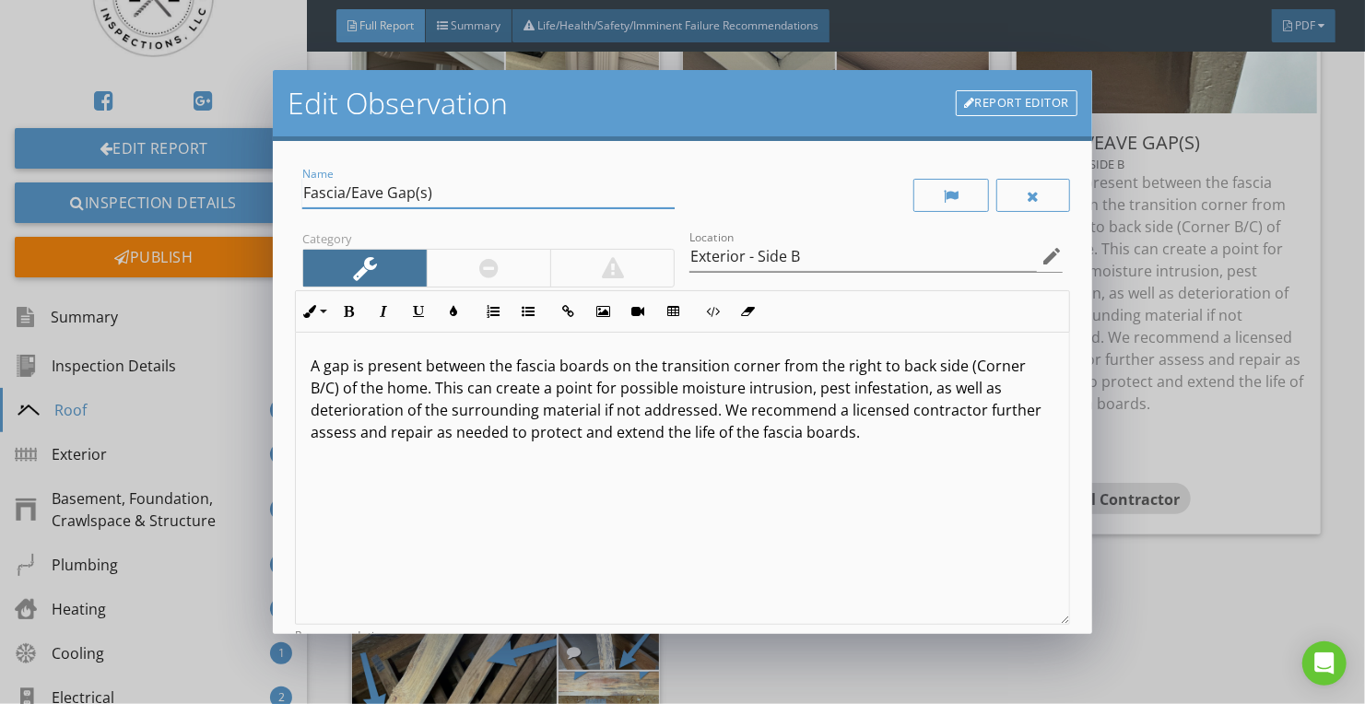
drag, startPoint x: 354, startPoint y: 191, endPoint x: 344, endPoint y: 185, distance: 11.5
click at [344, 185] on input "Fascia/Eave Gap(s)" at bounding box center [488, 193] width 372 height 30
type input "Fascia Gap(s)"
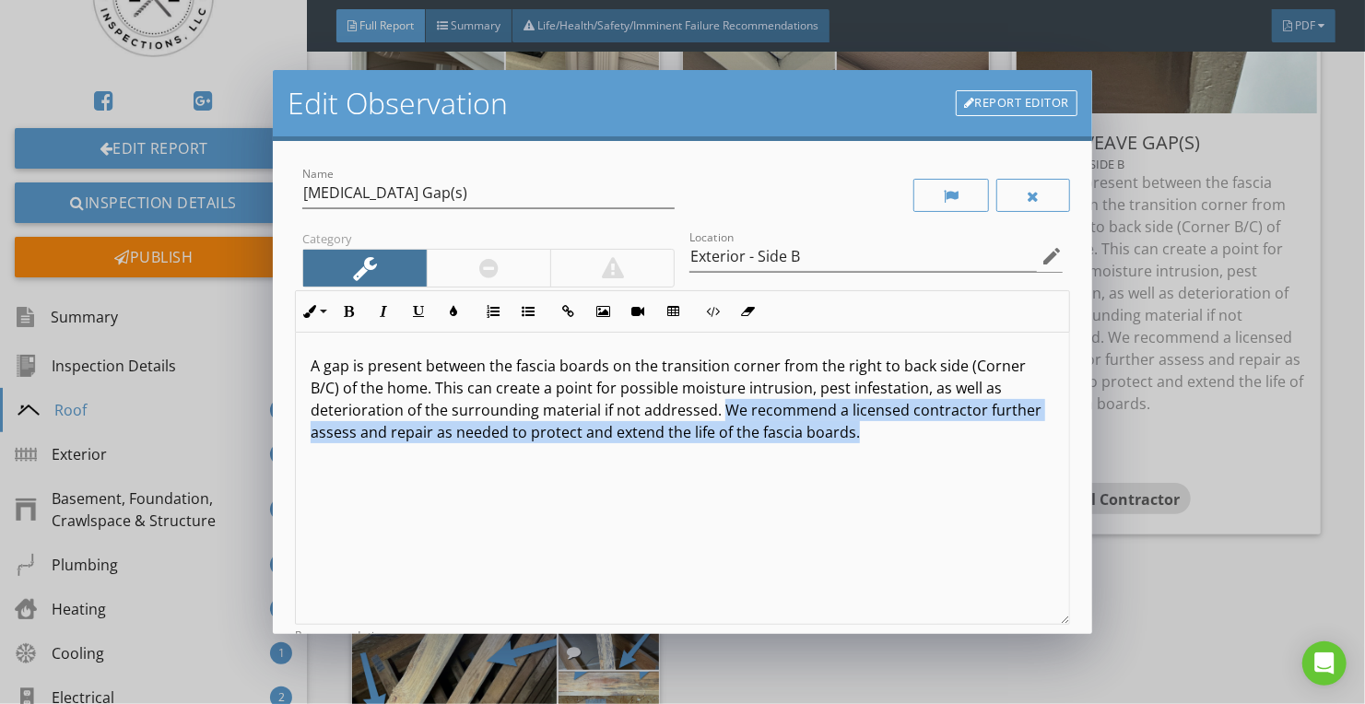
drag, startPoint x: 719, startPoint y: 411, endPoint x: 999, endPoint y: 443, distance: 282.1
click at [999, 443] on div "A gap is present between the fascia boards on the transition corner from the ri…" at bounding box center [682, 479] width 773 height 292
copy p "We recommend a licensed contractor further assess and repair as needed to prote…"
click at [1257, 576] on div "Edit Observation Report Editor Name Fascia Gap(s) Category Location Exterior - …" at bounding box center [682, 352] width 1365 height 704
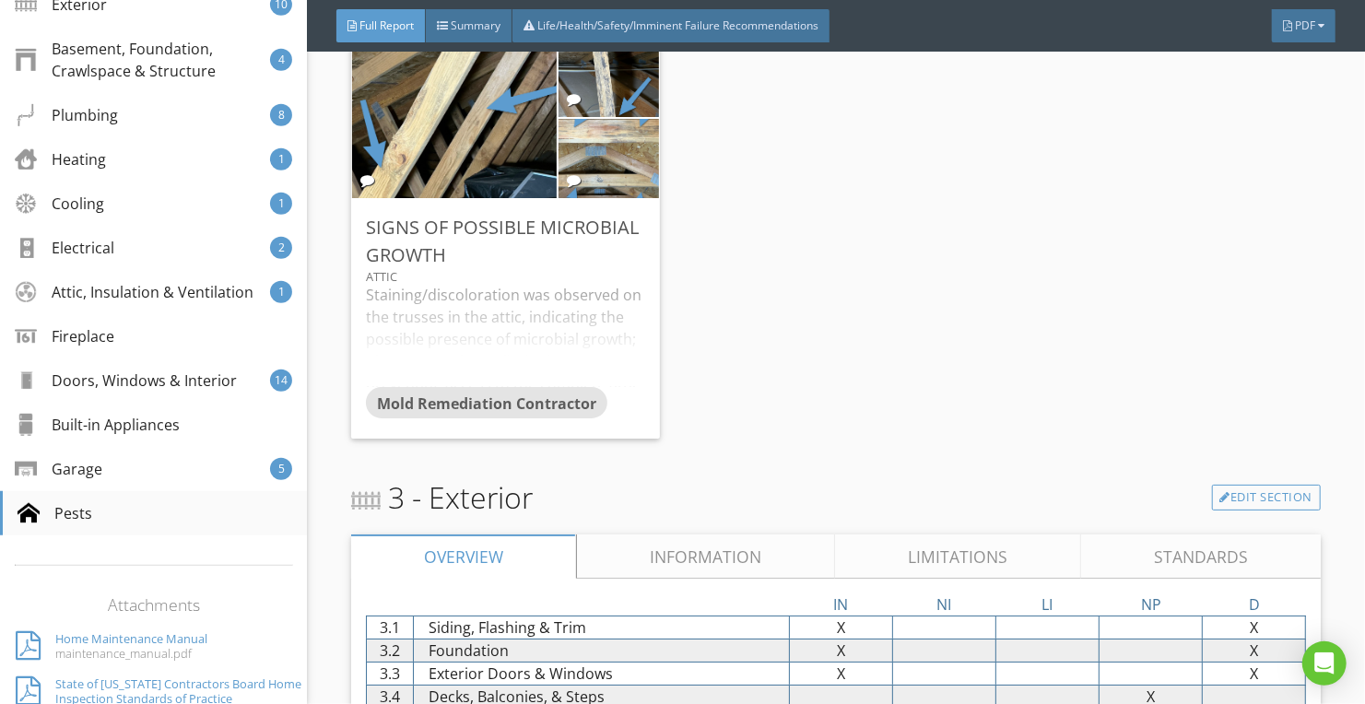
scroll to position [553, 0]
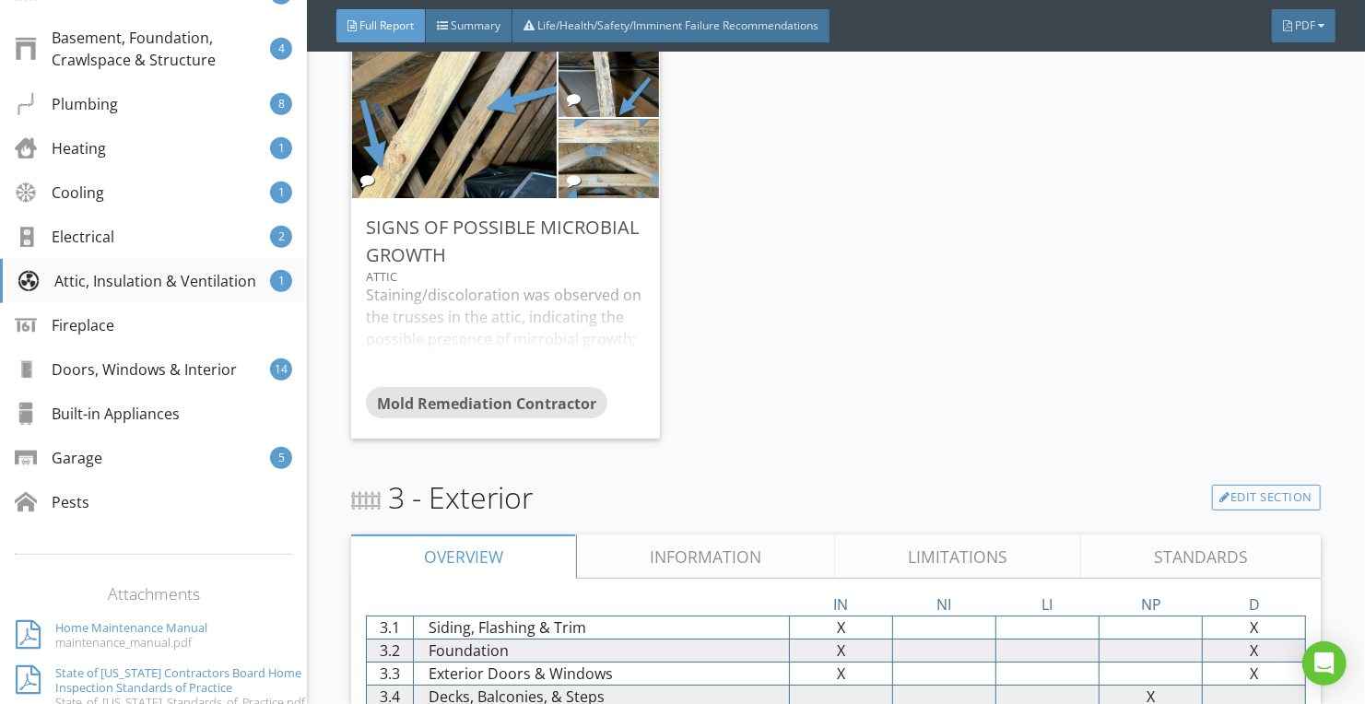
click at [145, 290] on div "Attic, Insulation & Ventilation" at bounding box center [137, 281] width 239 height 22
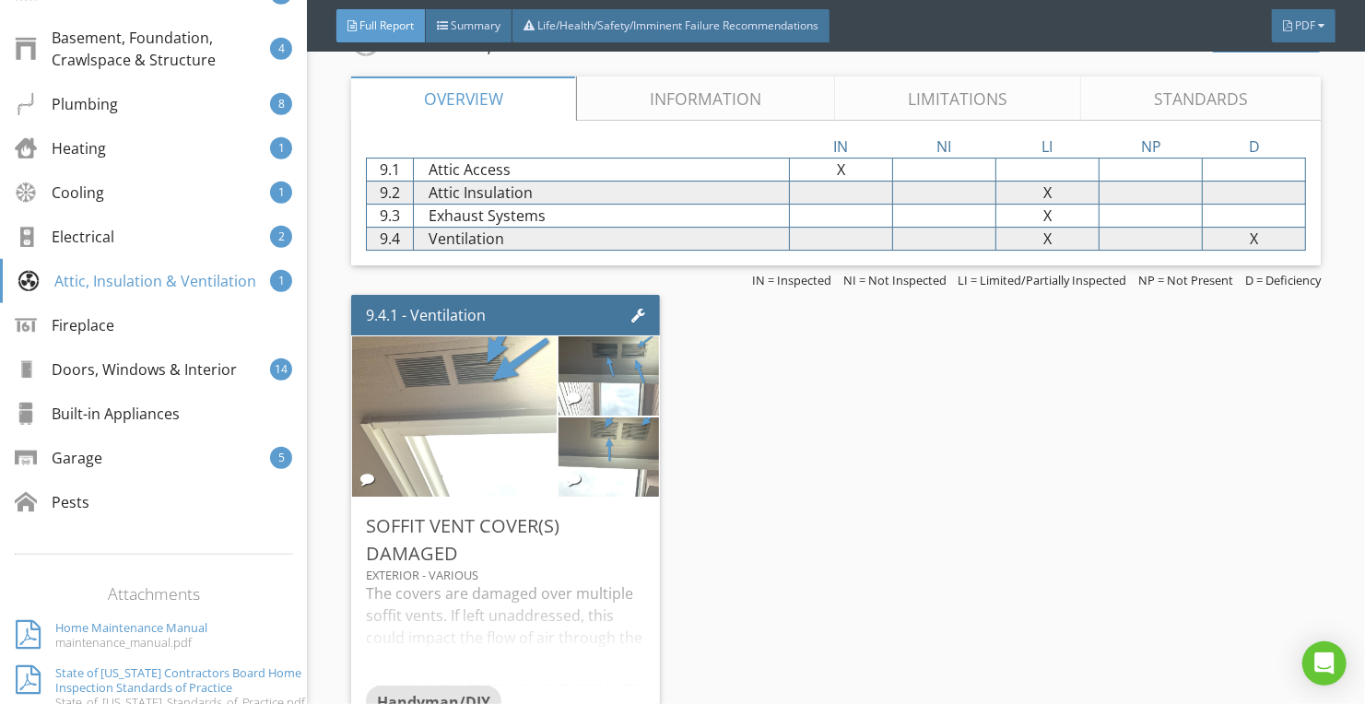
scroll to position [11718, 0]
click at [614, 508] on div "Edit" at bounding box center [619, 524] width 60 height 33
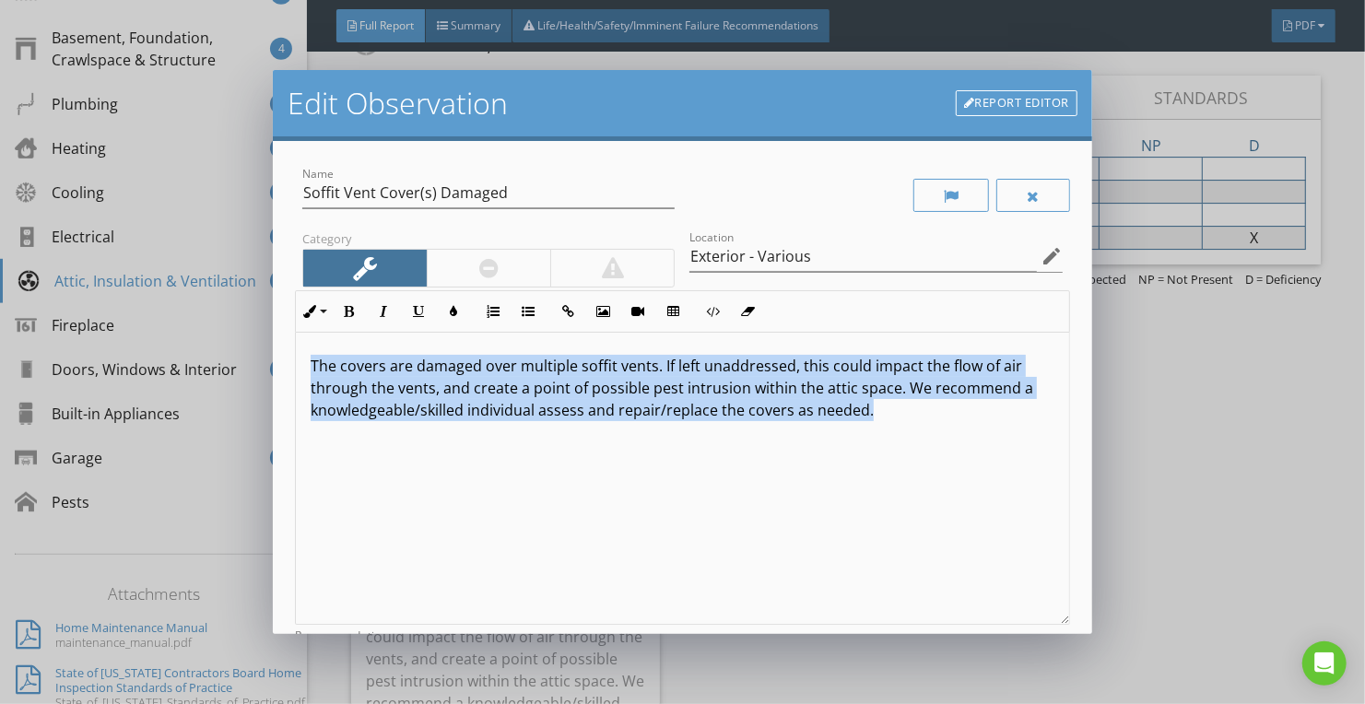
drag, startPoint x: 907, startPoint y: 423, endPoint x: 220, endPoint y: 364, distance: 689.2
click at [220, 364] on div "Edit Observation Report Editor Name Soffit Vent Cover(s) Damaged Category Locat…" at bounding box center [682, 352] width 1365 height 704
copy p "The covers are damaged over multiple soffit vents. If left unaddressed, this co…"
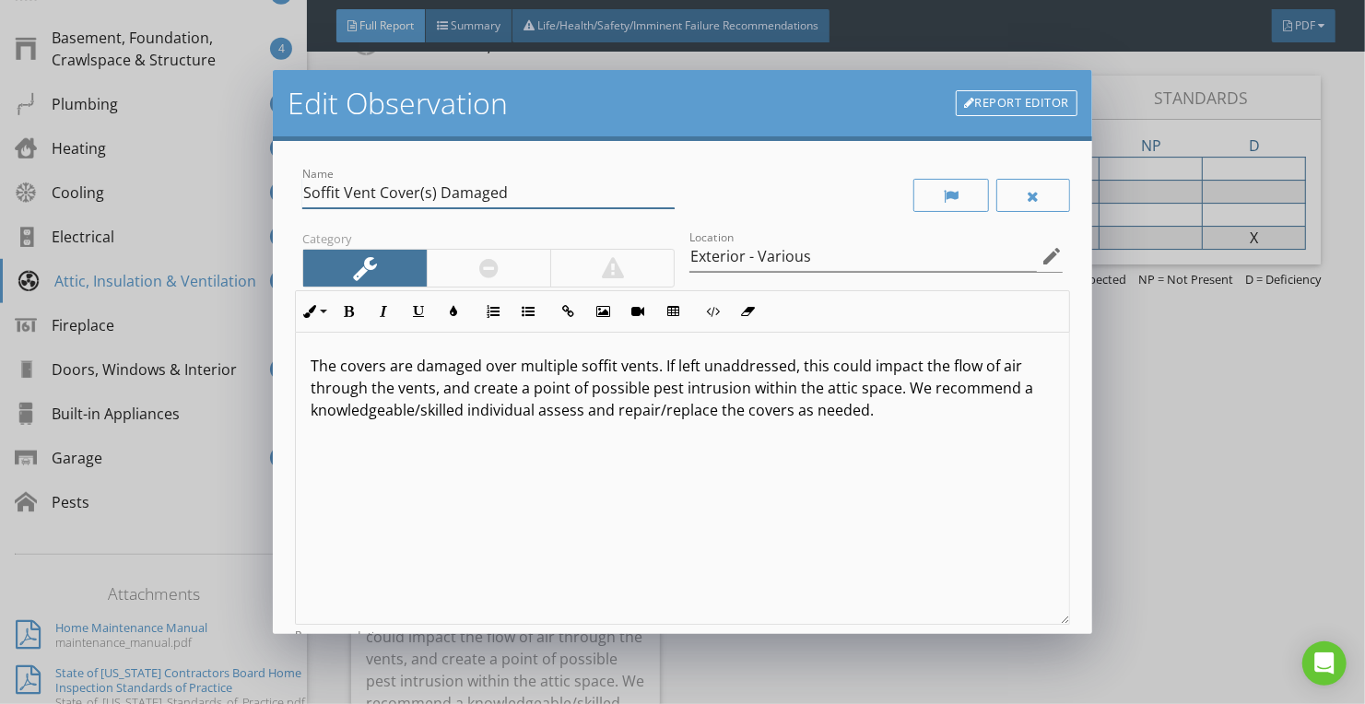
click at [393, 195] on input "Soffit Vent Cover(s) Damaged" at bounding box center [488, 193] width 372 height 30
click at [1178, 497] on div "Edit Observation Report Editor Name Soffit Vent Cover(s) Damaged Category Locat…" at bounding box center [682, 352] width 1365 height 704
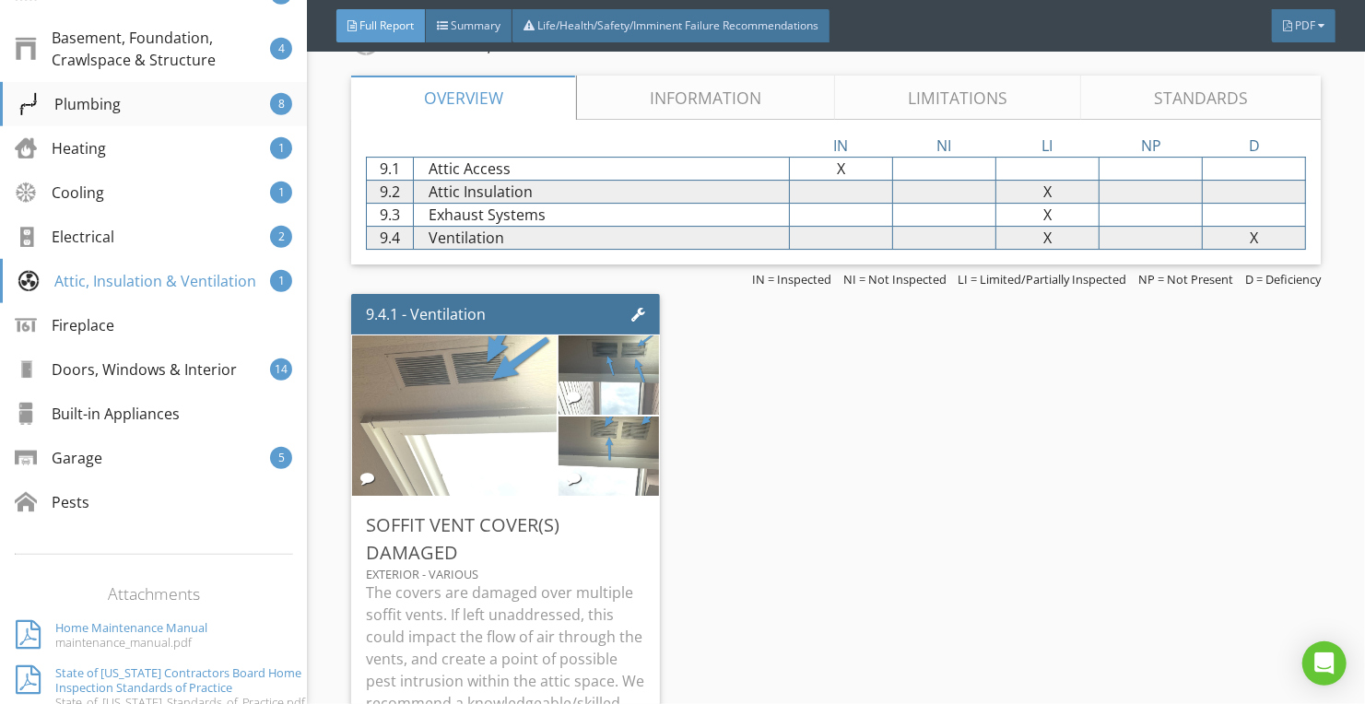
click at [154, 108] on div "Plumbing 8" at bounding box center [153, 104] width 307 height 44
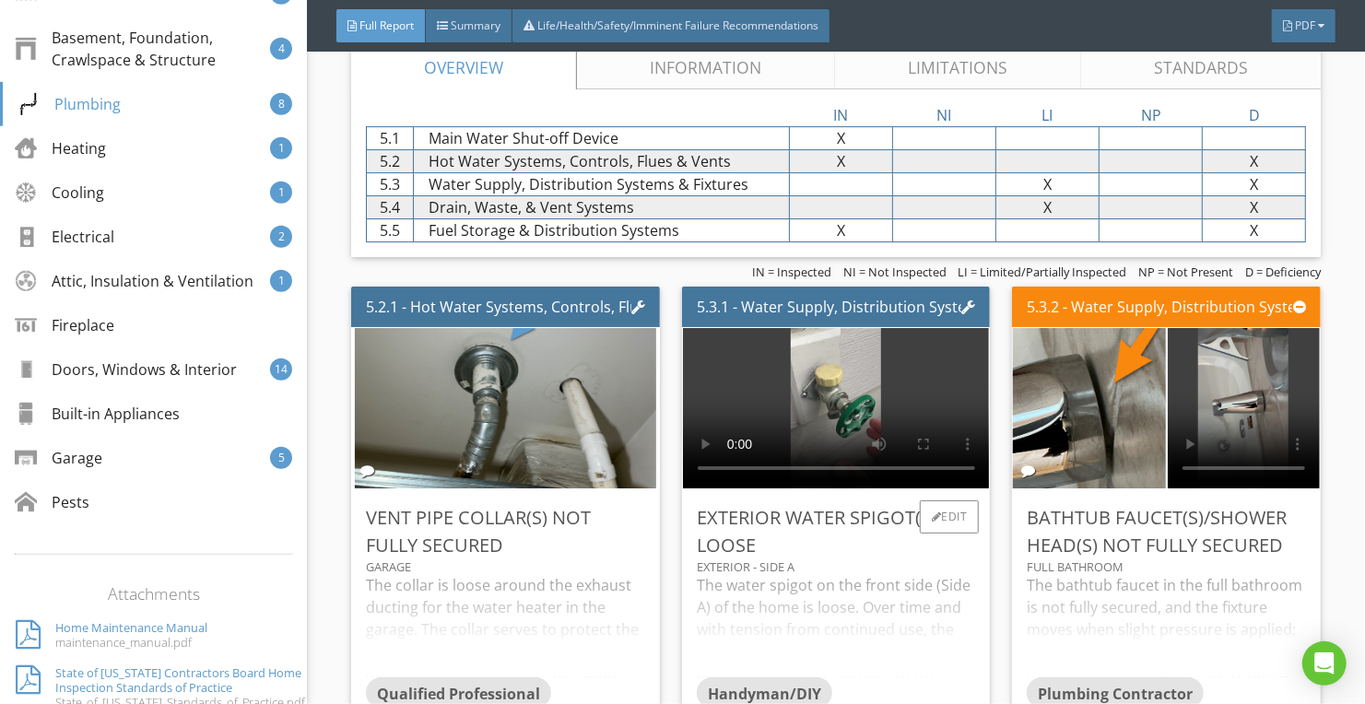
scroll to position [7670, 0]
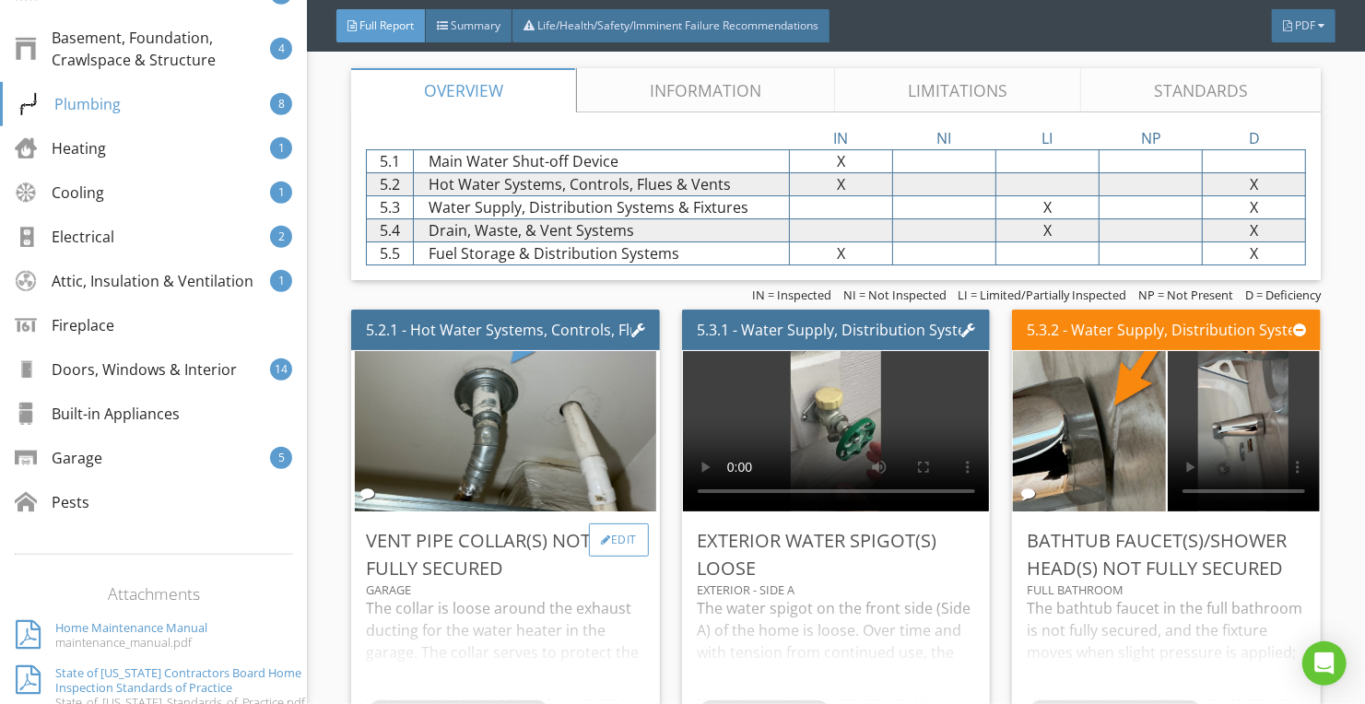
click at [636, 537] on div "Edit" at bounding box center [619, 540] width 60 height 33
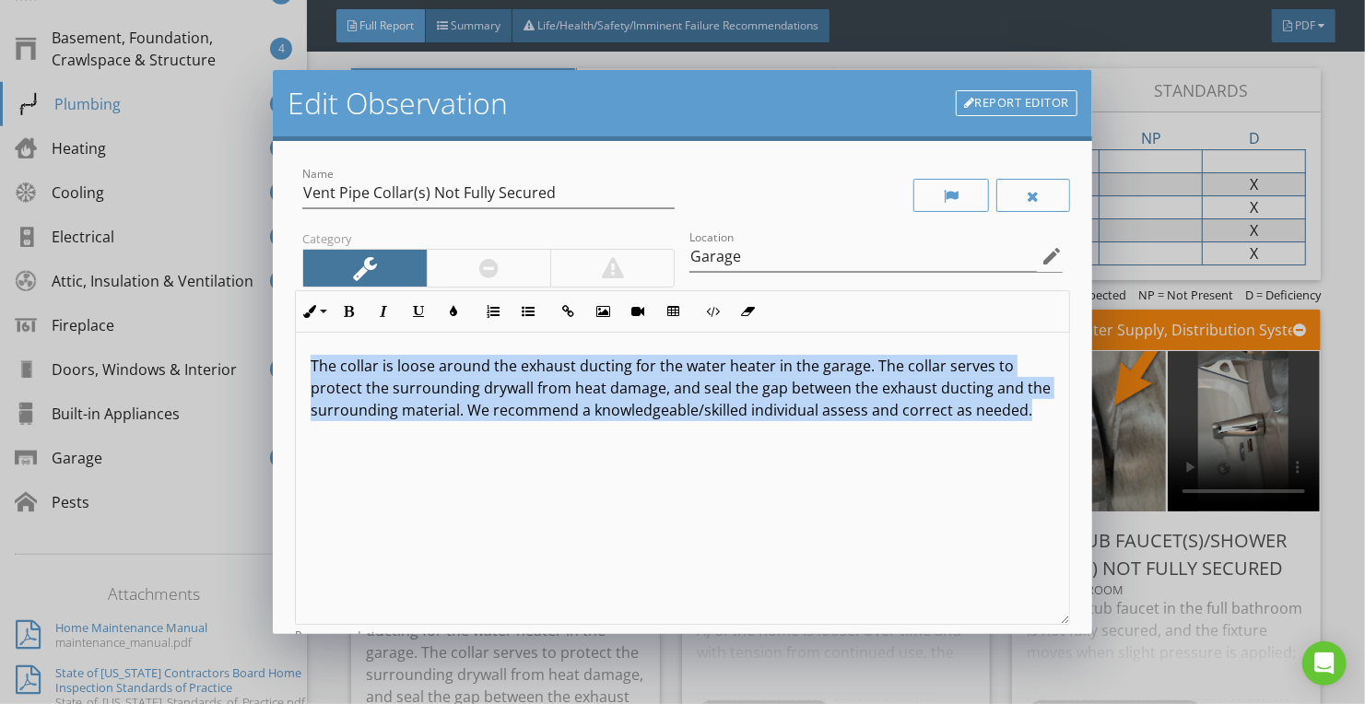
drag, startPoint x: 402, startPoint y: 445, endPoint x: 227, endPoint y: 322, distance: 214.3
click at [227, 322] on div "Edit Observation Report Editor Name Vent Pipe Collar(s) Not Fully Secured Categ…" at bounding box center [682, 352] width 1365 height 704
copy p "The collar is loose around the exhaust ducting for the water heater in the gara…"
click at [531, 421] on p "The collar is loose around the exhaust ducting for the water heater in the gara…" at bounding box center [683, 388] width 744 height 66
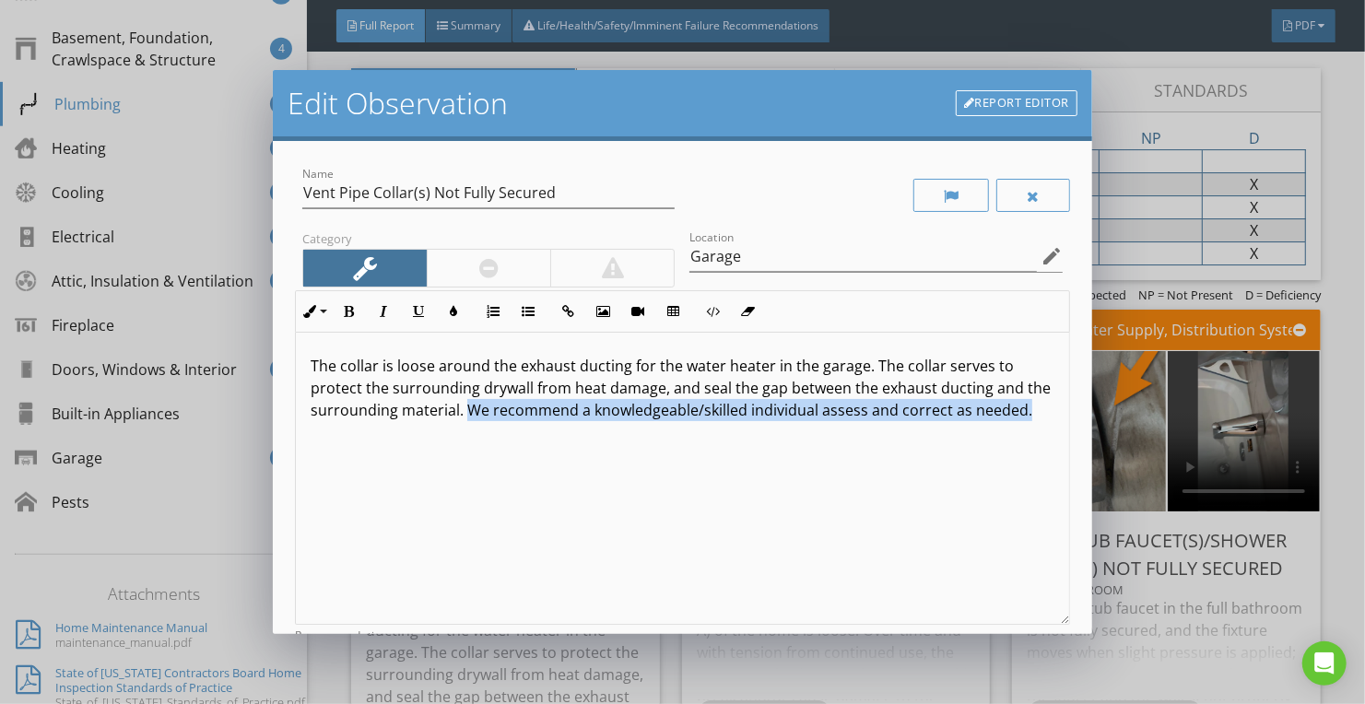
drag, startPoint x: 489, startPoint y: 416, endPoint x: 529, endPoint y: 463, distance: 61.5
click at [529, 463] on div "The collar is loose around the exhaust ducting for the water heater in the gara…" at bounding box center [682, 479] width 773 height 292
copy p "We recommend a knowledgeable/skilled individual assess and correct as needed."
click at [1335, 172] on div "Edit Observation Report Editor Name Vent Pipe Collar(s) Not Fully Secured Categ…" at bounding box center [682, 352] width 1365 height 704
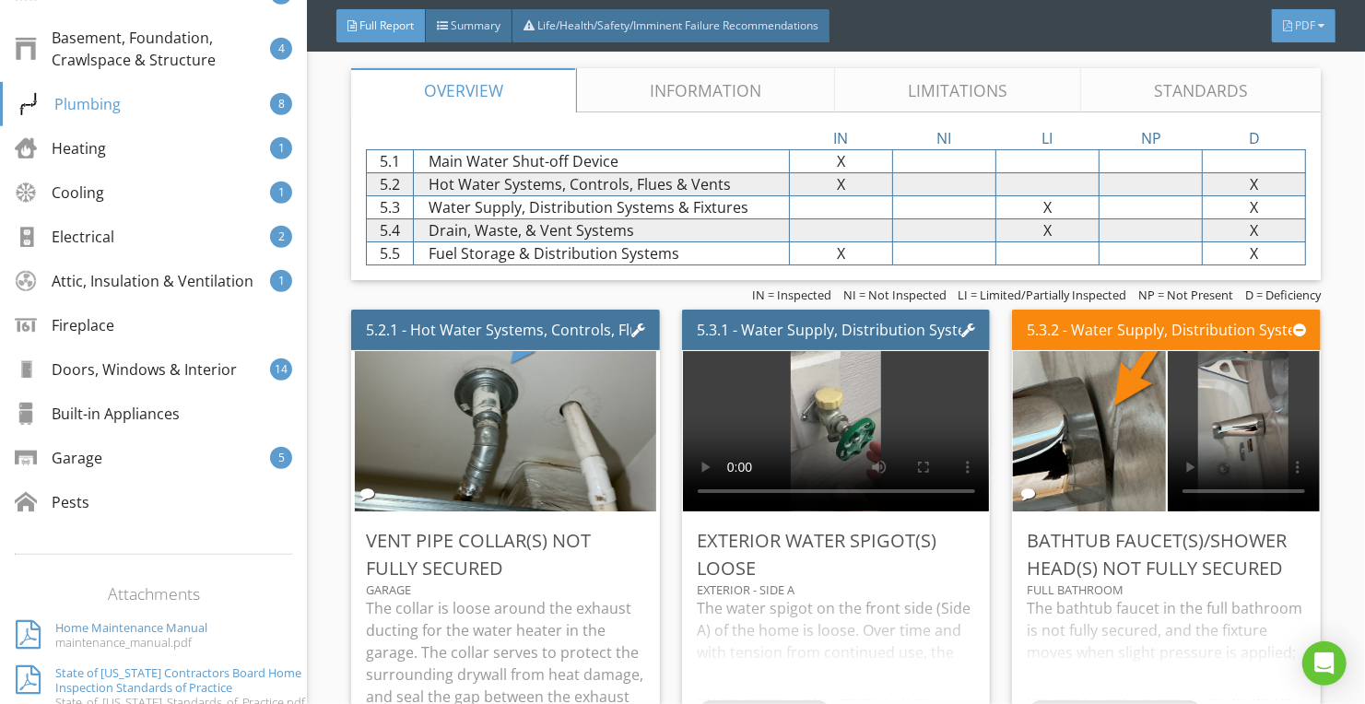
click at [1316, 33] on div "PDF" at bounding box center [1304, 25] width 64 height 33
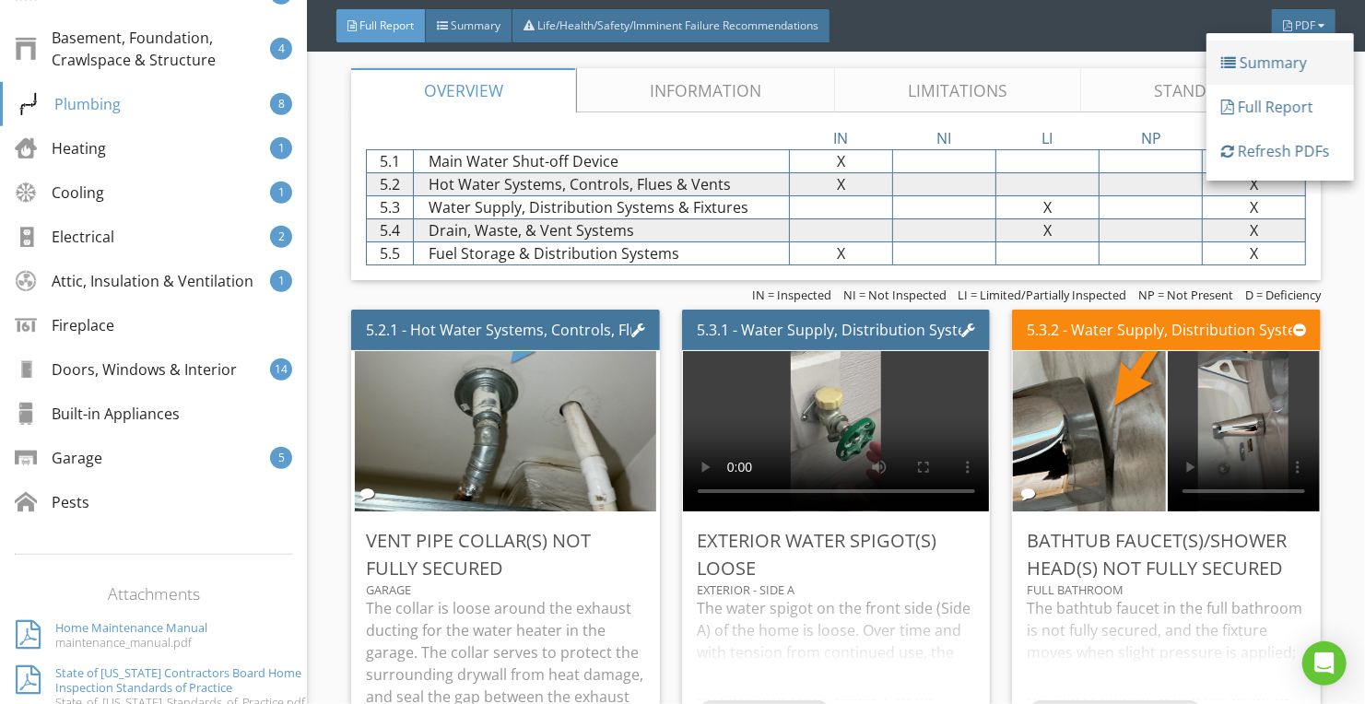
click at [1270, 65] on div "Summary" at bounding box center [1280, 63] width 118 height 22
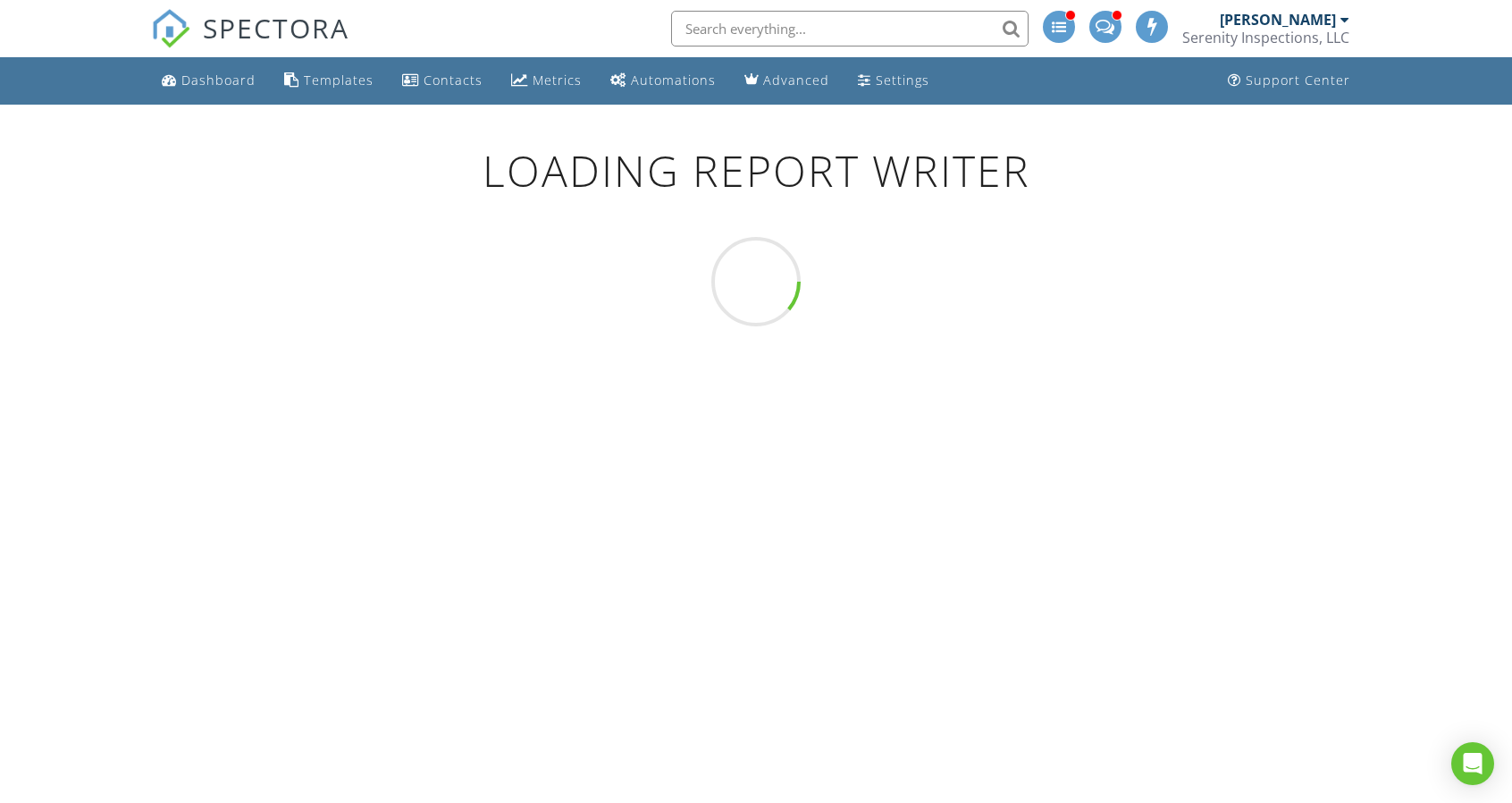
scroll to position [104, 0]
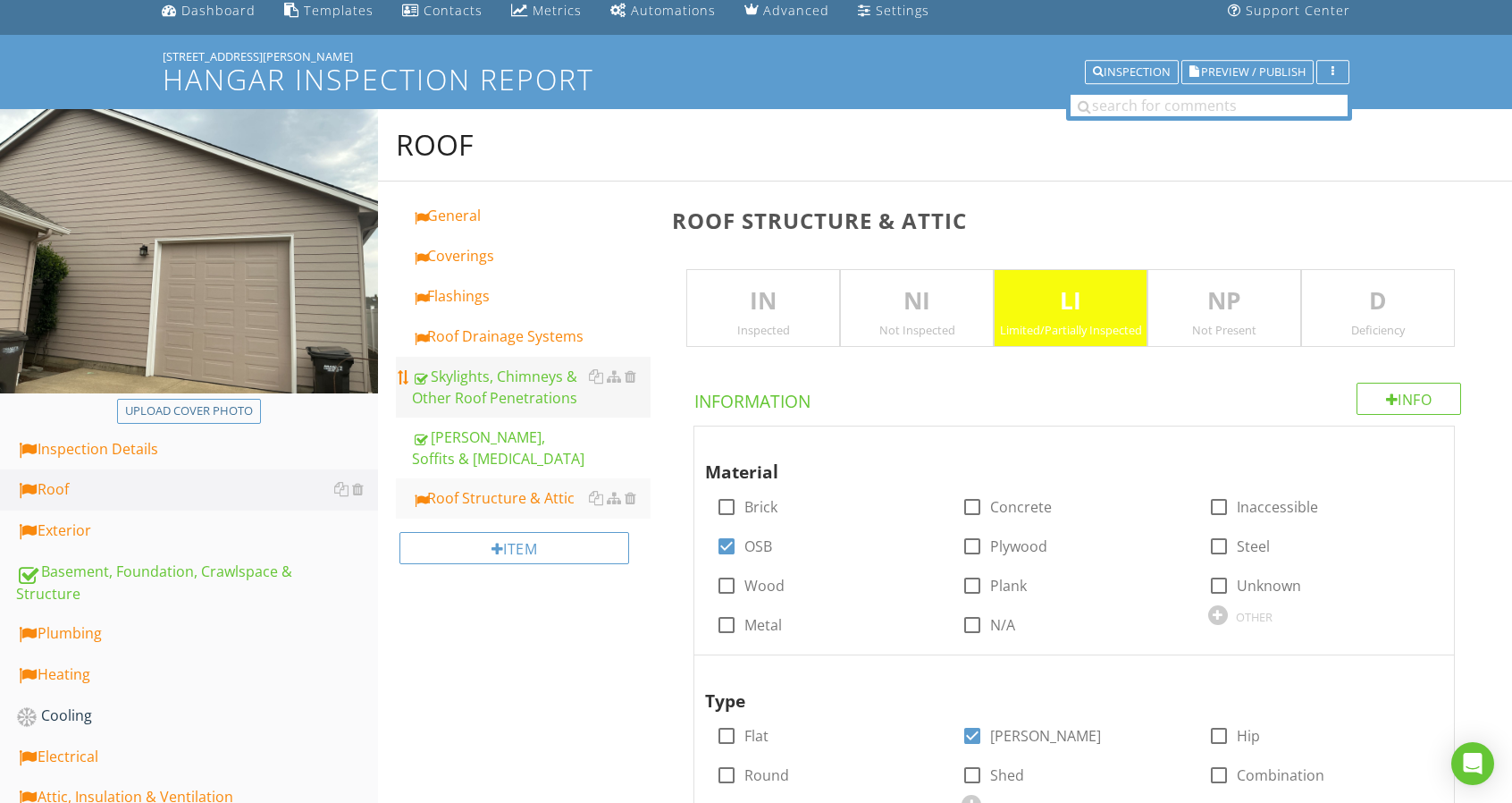
scroll to position [89, 0]
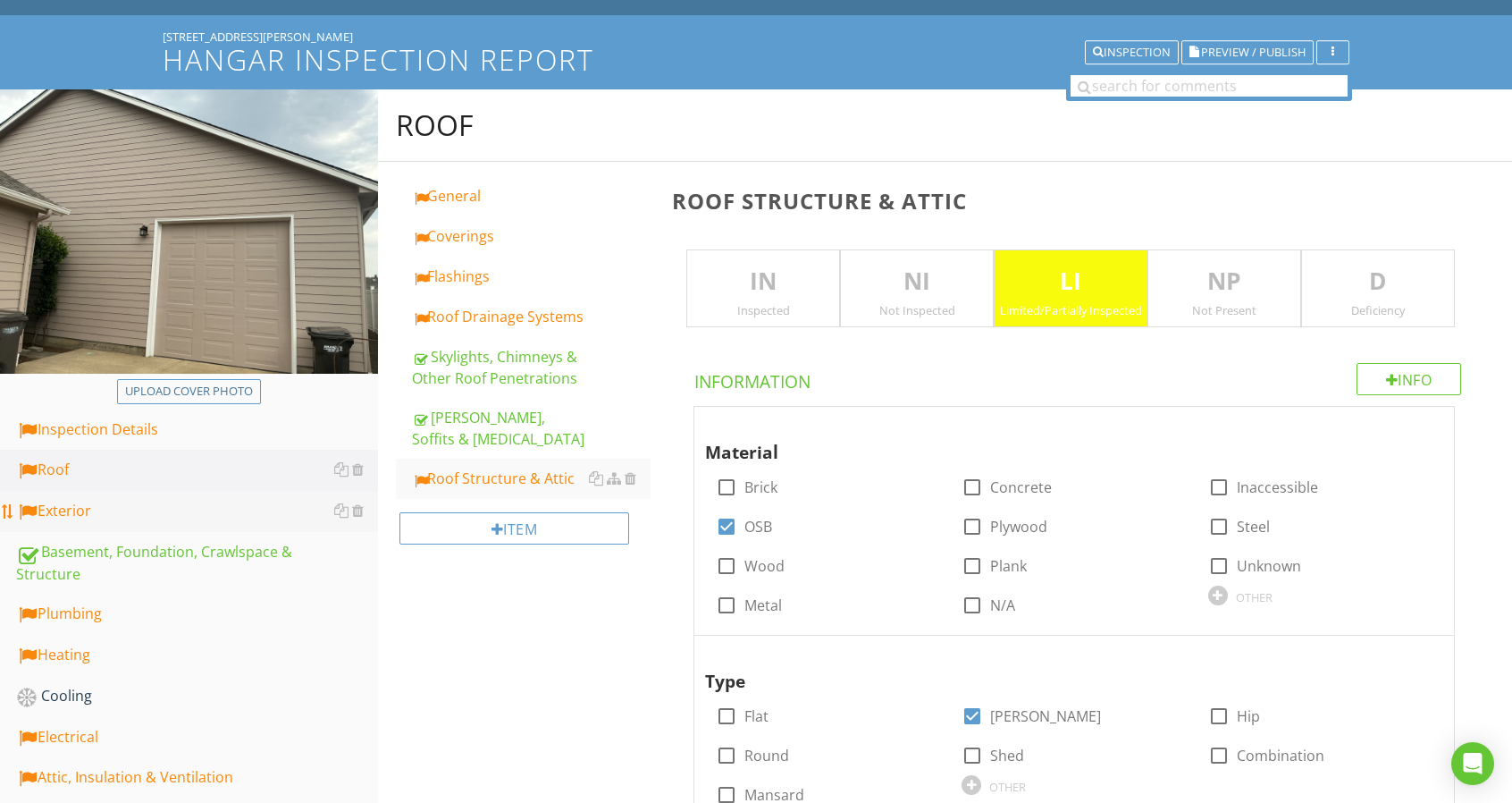
click at [177, 499] on div "Exterior" at bounding box center [197, 511] width 362 height 23
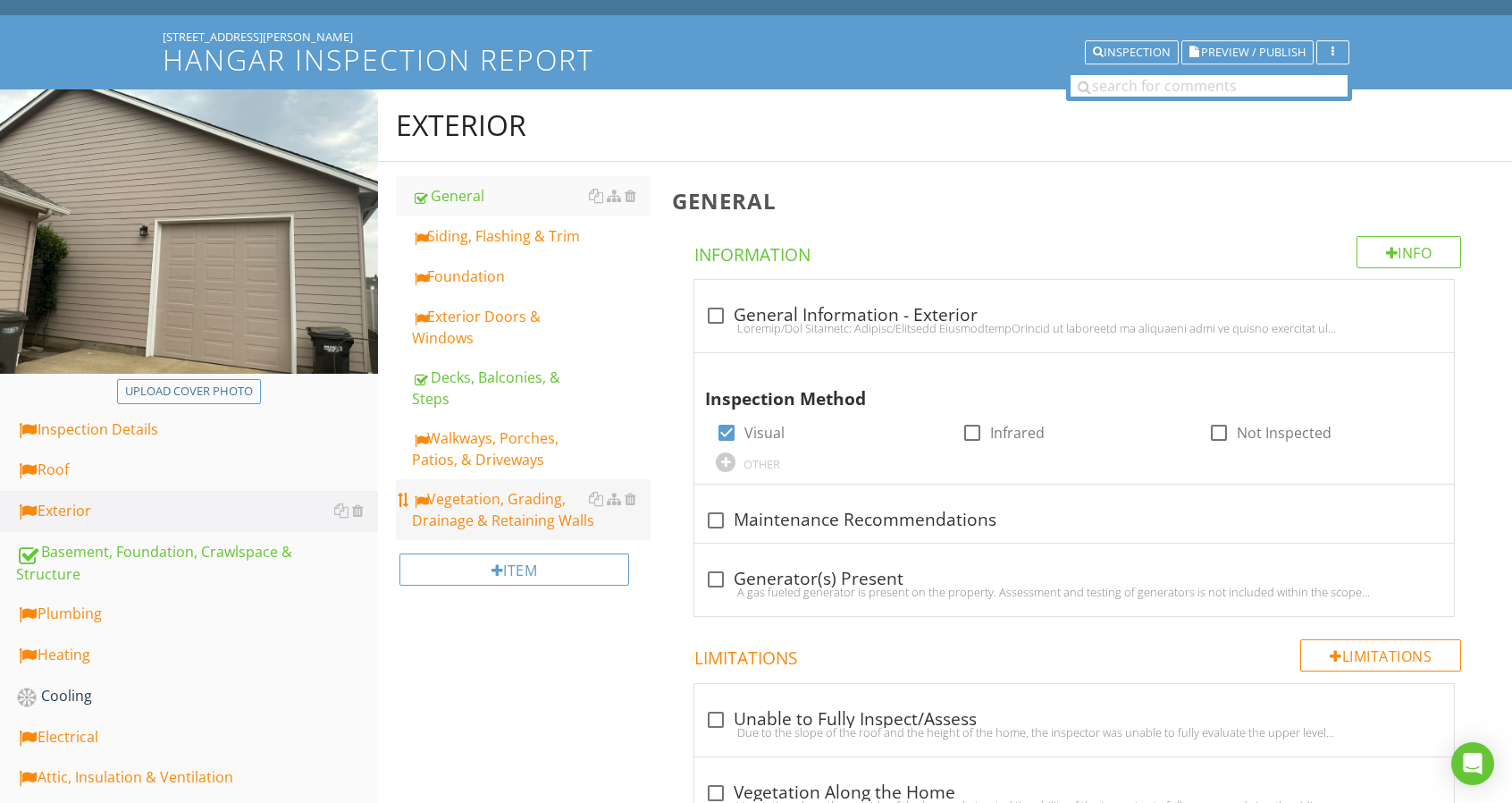
click at [492, 513] on div "Vegetation, Grading, Drainage & Retaining Walls" at bounding box center [531, 509] width 238 height 43
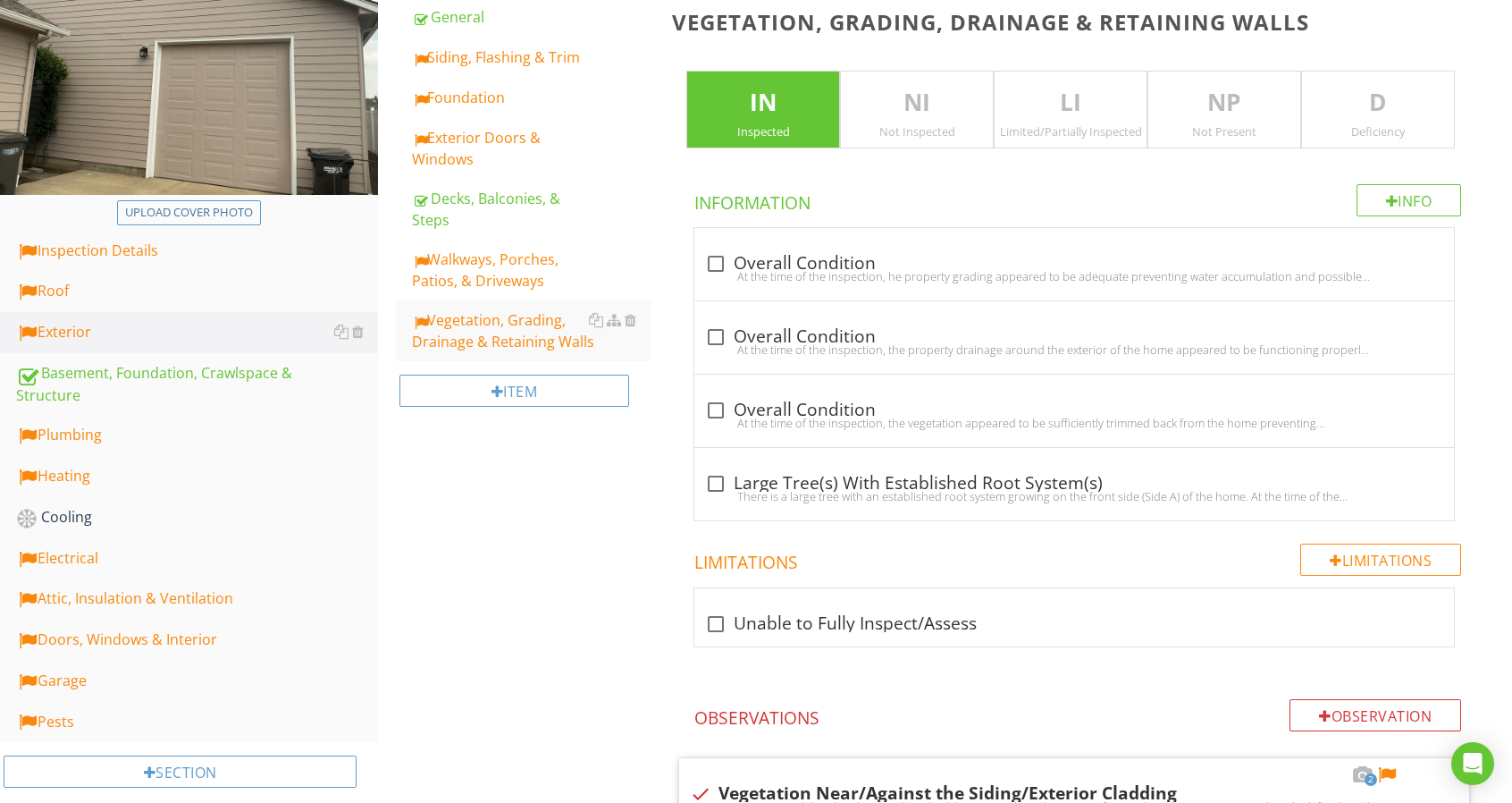
click at [1386, 97] on p "D" at bounding box center [1377, 103] width 152 height 36
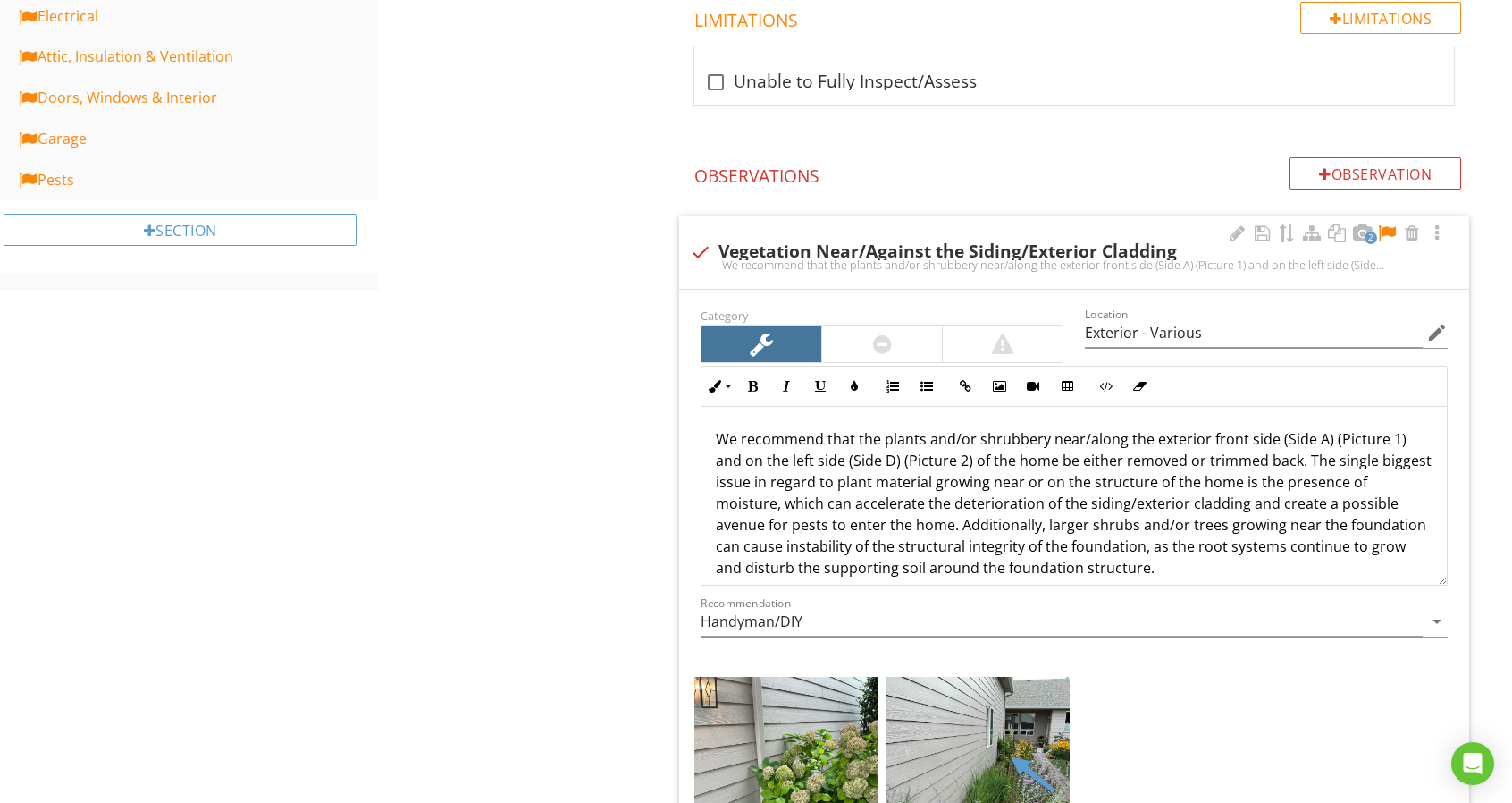
scroll to position [1073, 0]
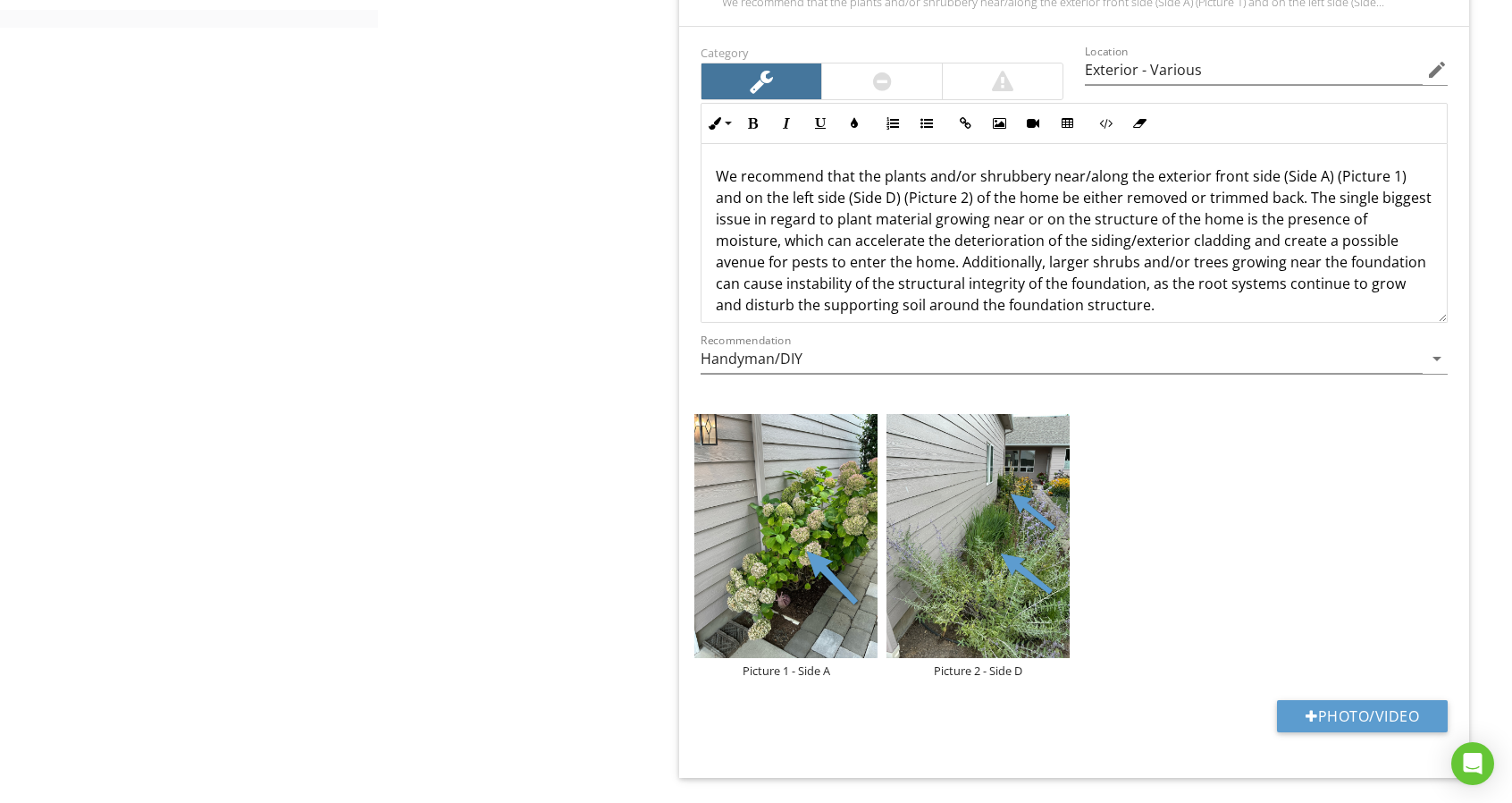
click at [1323, 177] on p "We recommend that the plants and/or shrubbery near/along the exterior front sid…" at bounding box center [1073, 241] width 716 height 150
drag, startPoint x: 743, startPoint y: 197, endPoint x: 788, endPoint y: 203, distance: 45.4
click at [788, 203] on p "We recommend that the plants and/or shrubbery near/along the exterior front sid…" at bounding box center [1073, 241] width 716 height 150
drag, startPoint x: 742, startPoint y: 195, endPoint x: 673, endPoint y: 200, distance: 69.2
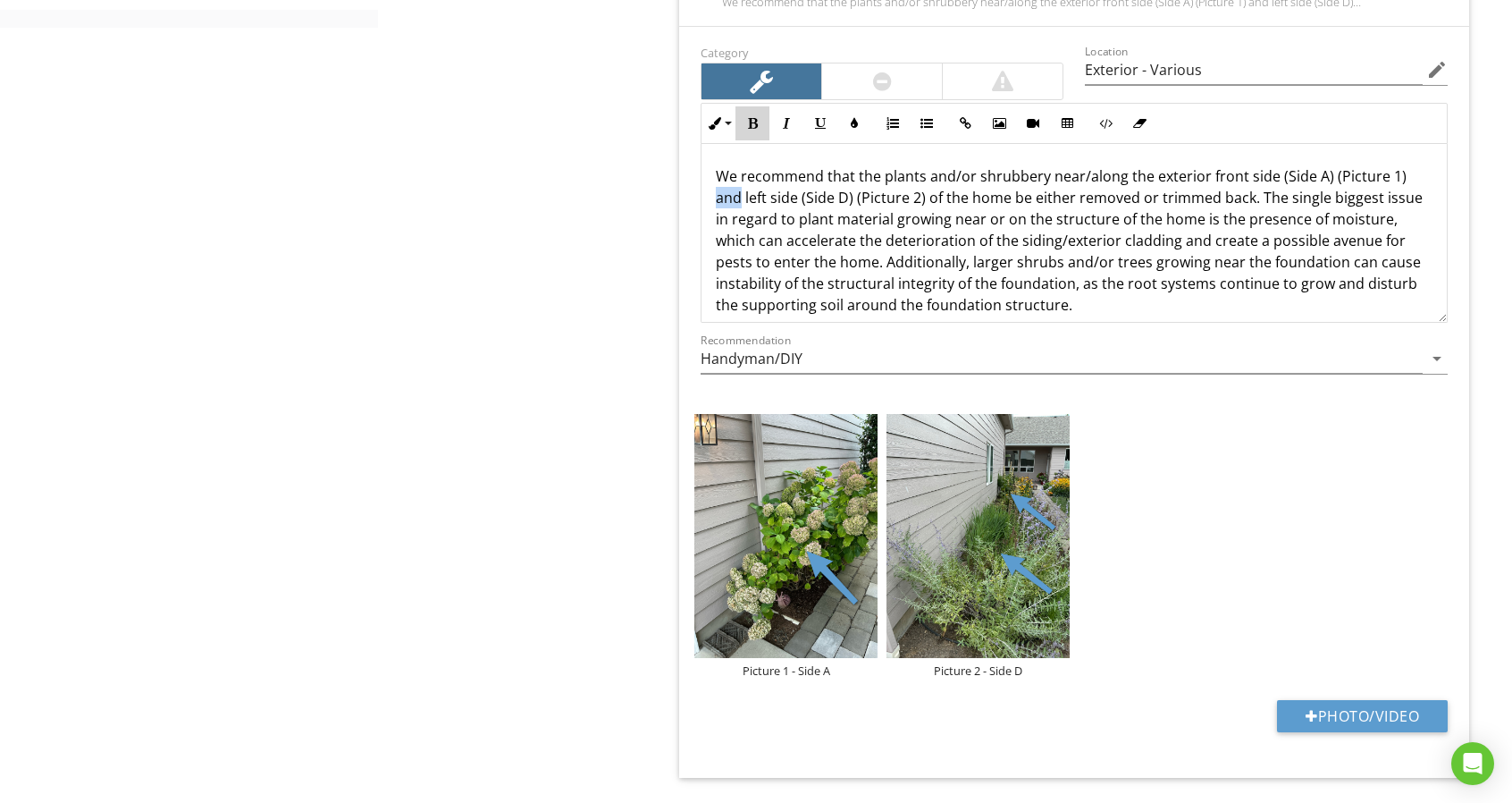
click at [748, 122] on icon "button" at bounding box center [752, 123] width 13 height 13
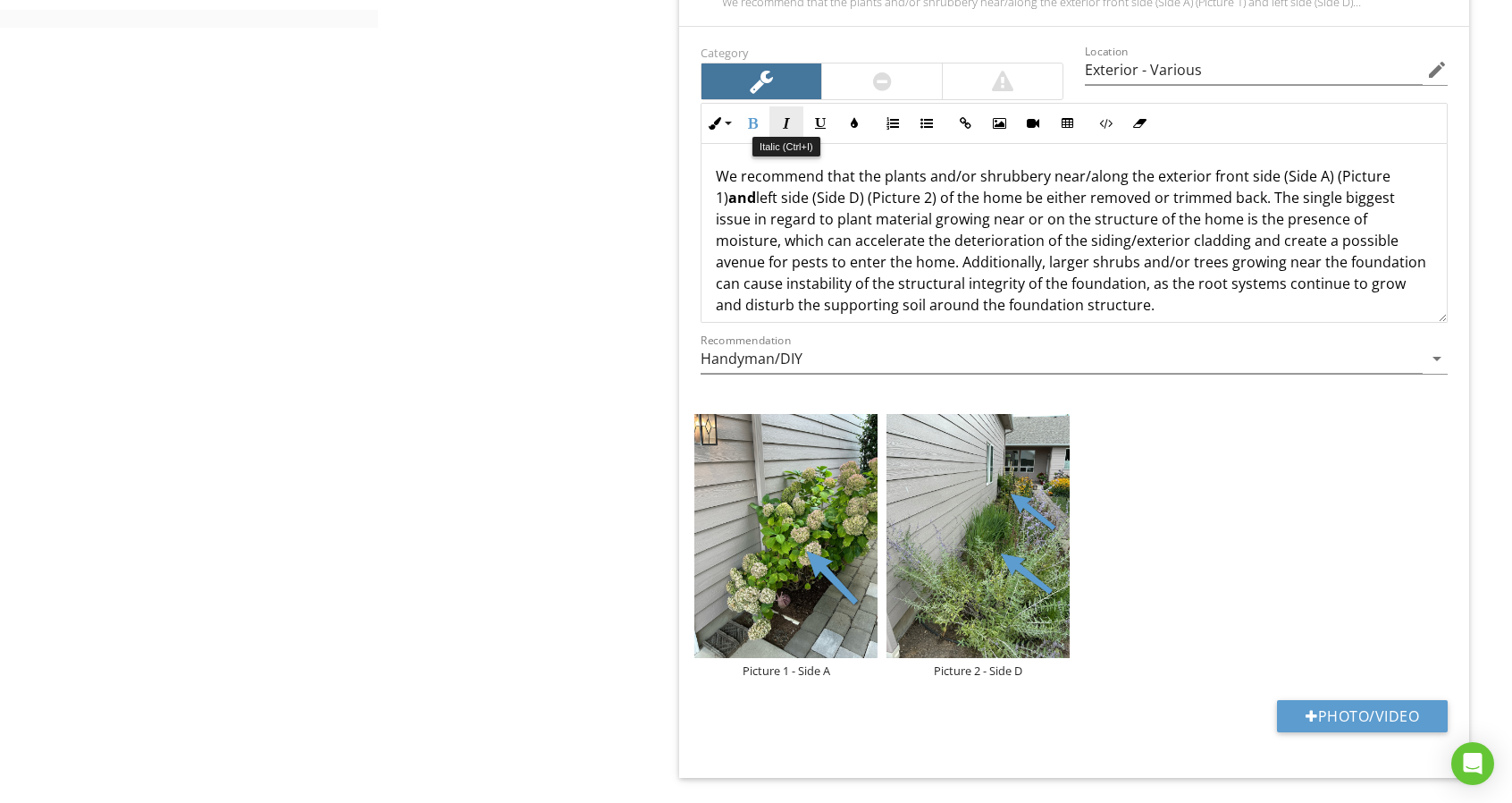
click at [773, 121] on button "Italic" at bounding box center [786, 123] width 34 height 34
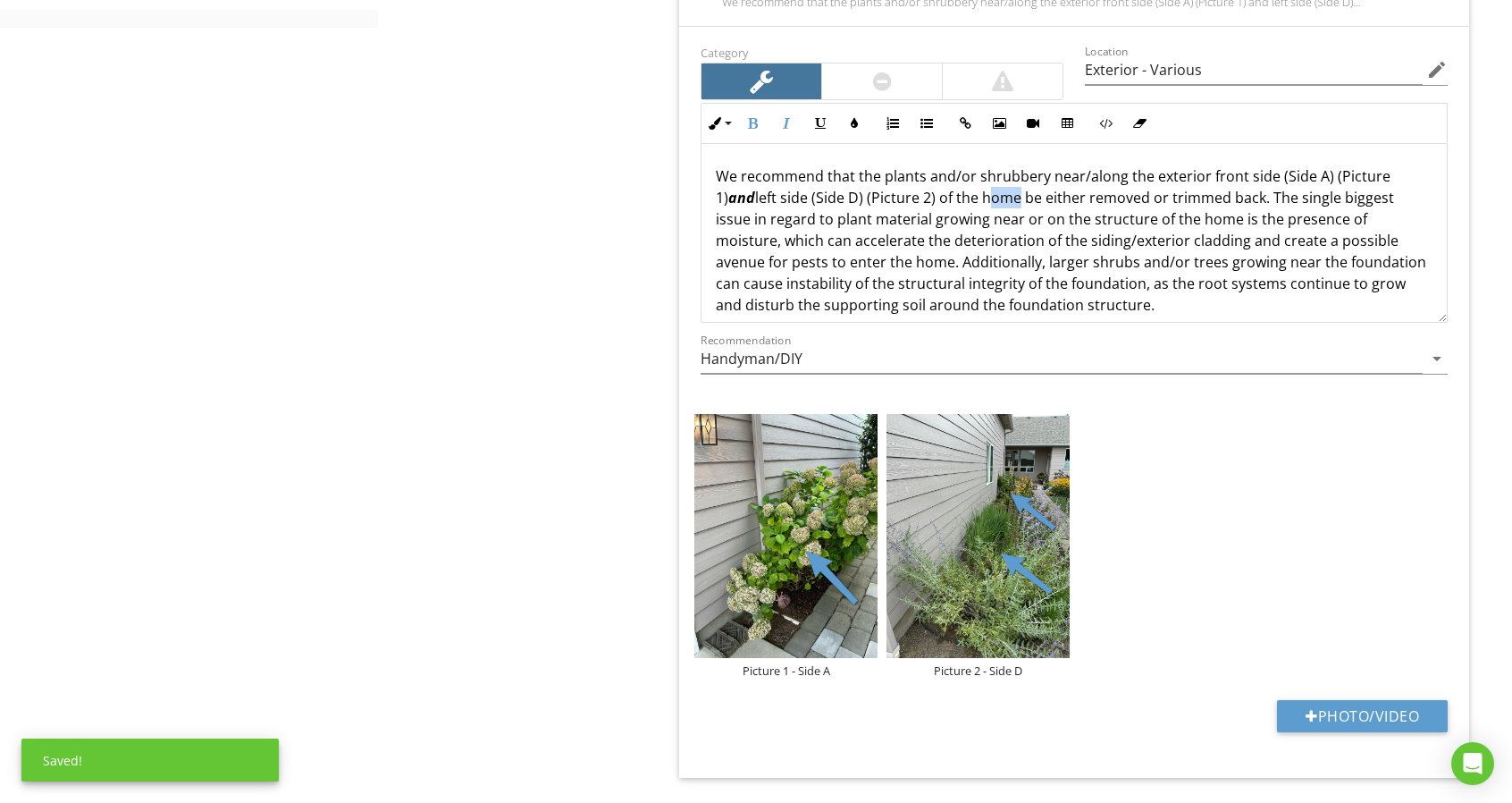
drag, startPoint x: 967, startPoint y: 203, endPoint x: 998, endPoint y: 194, distance: 32.3
click at [998, 194] on p "We recommend that the plants and/or shrubbery near/along the exterior front sid…" at bounding box center [1073, 241] width 716 height 150
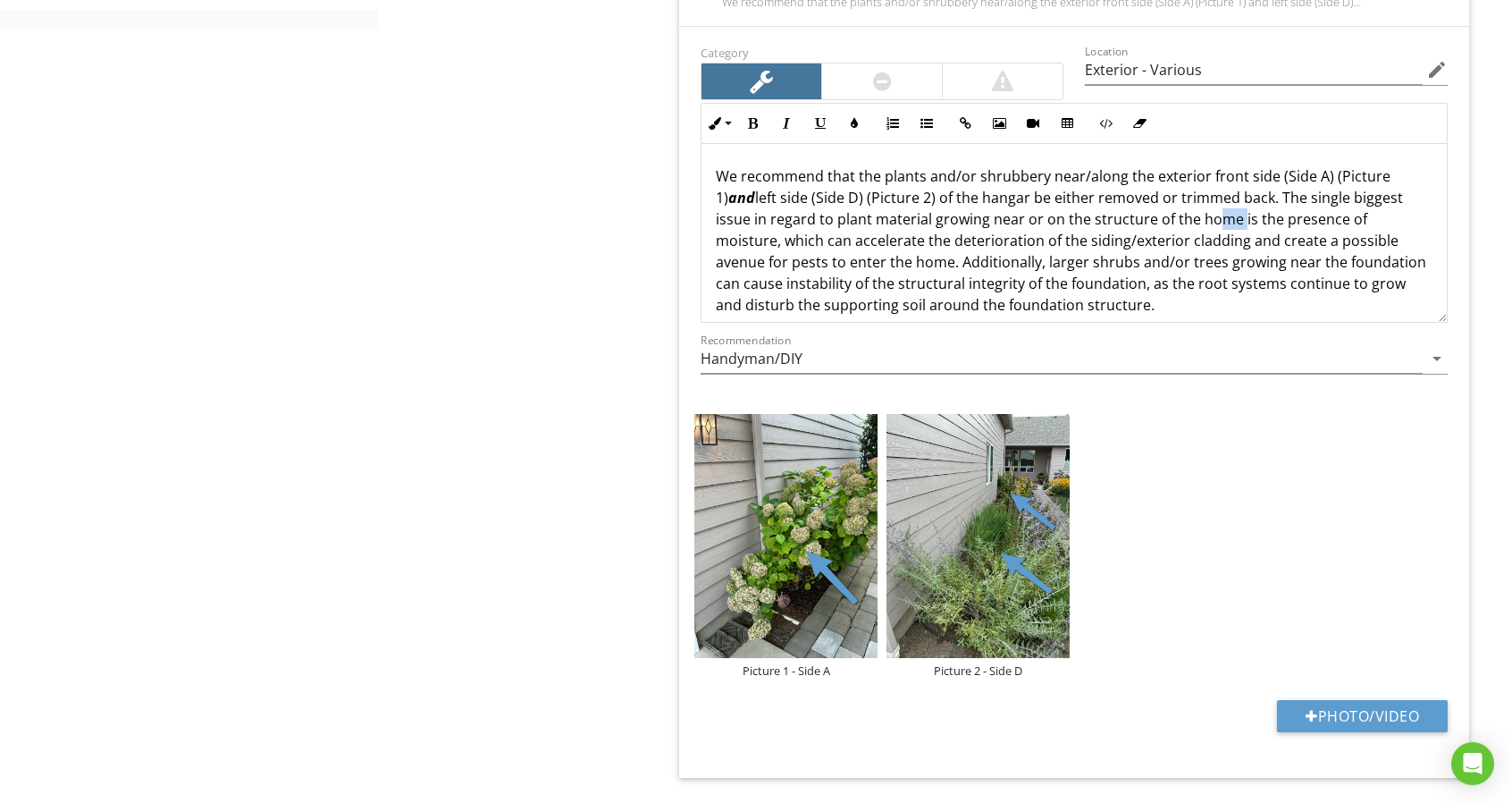
drag, startPoint x: 1201, startPoint y: 219, endPoint x: 1234, endPoint y: 219, distance: 33.0
click at [1234, 219] on p "We recommend that the plants and/or shrubbery near/along the exterior front sid…" at bounding box center [1073, 241] width 716 height 150
drag, startPoint x: 911, startPoint y: 260, endPoint x: 949, endPoint y: 261, distance: 38.0
click at [949, 261] on p "We recommend that the plants and/or shrubbery near/along the exterior front sid…" at bounding box center [1073, 241] width 716 height 150
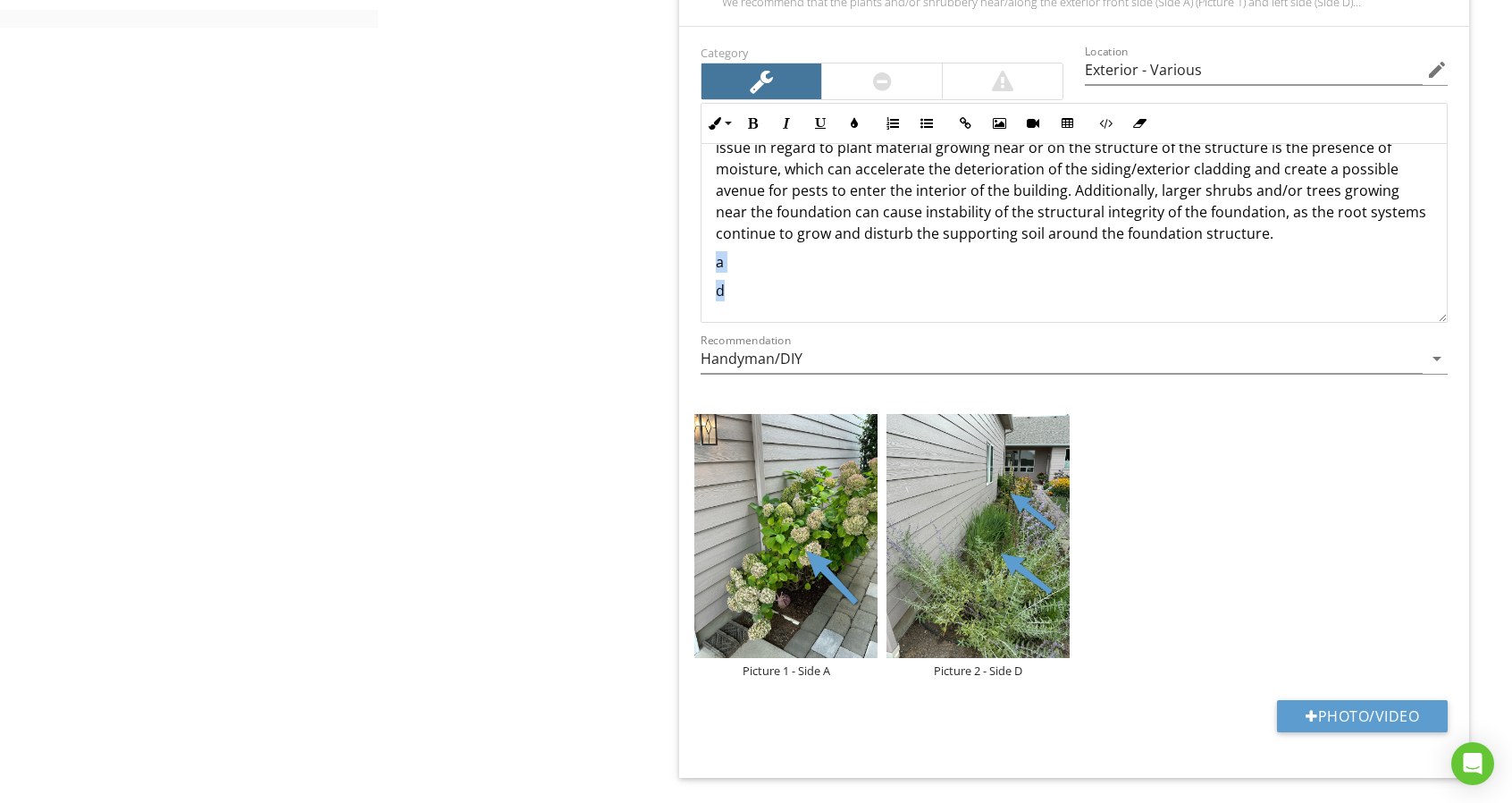
drag, startPoint x: 1000, startPoint y: 283, endPoint x: 669, endPoint y: 266, distance: 331.4
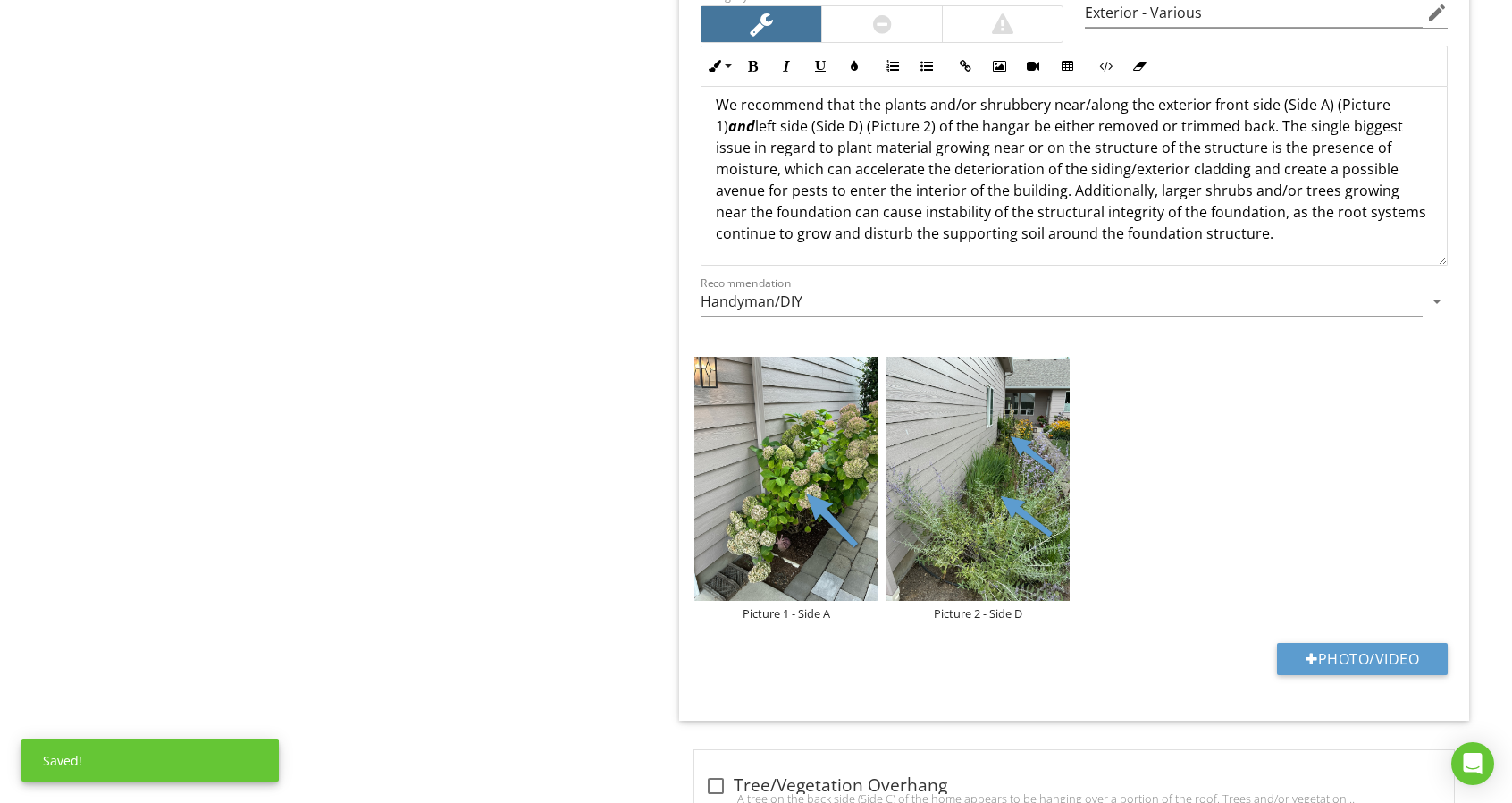
scroll to position [951, 0]
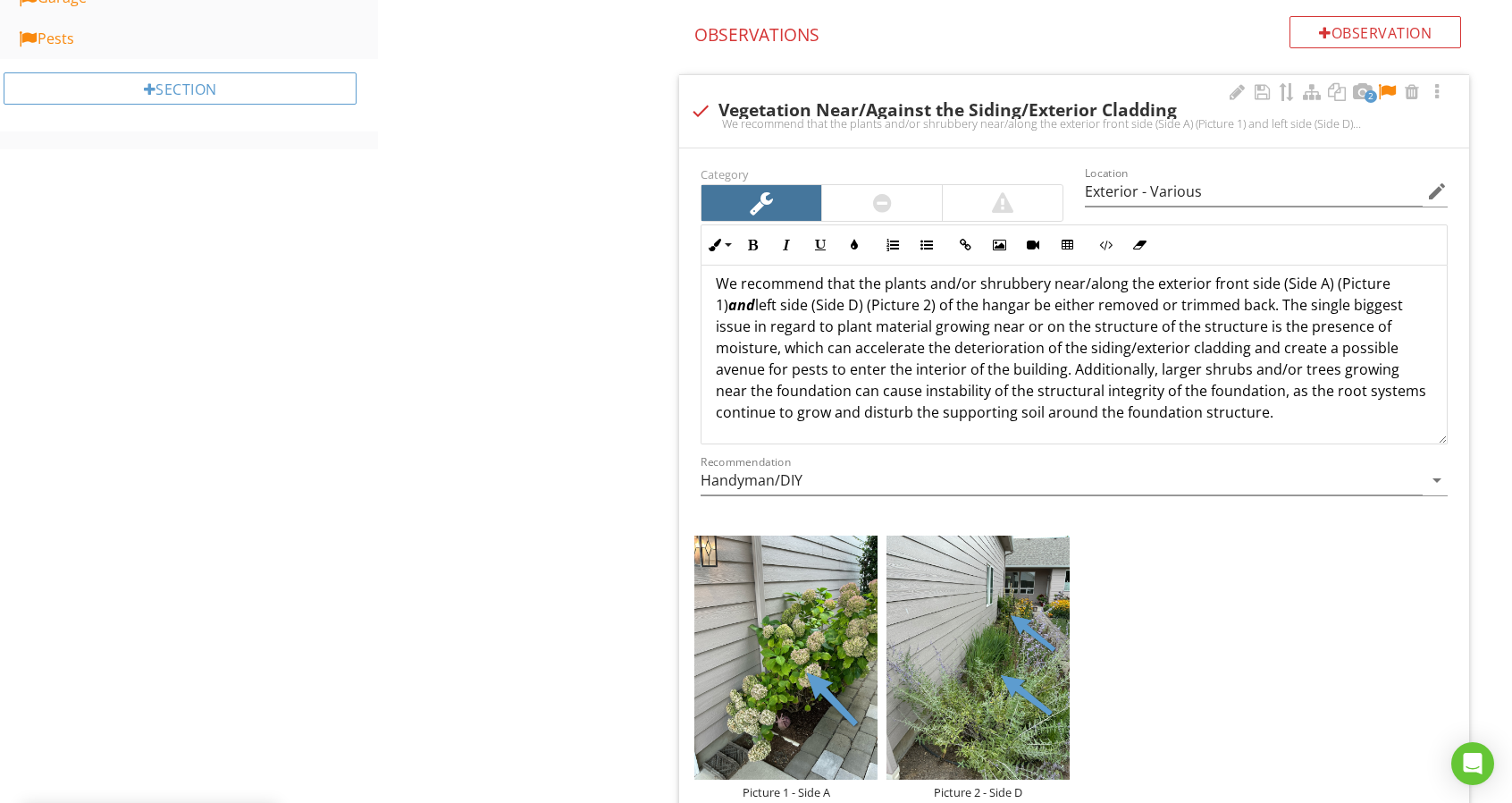
click at [1383, 85] on div at bounding box center [1387, 92] width 21 height 17
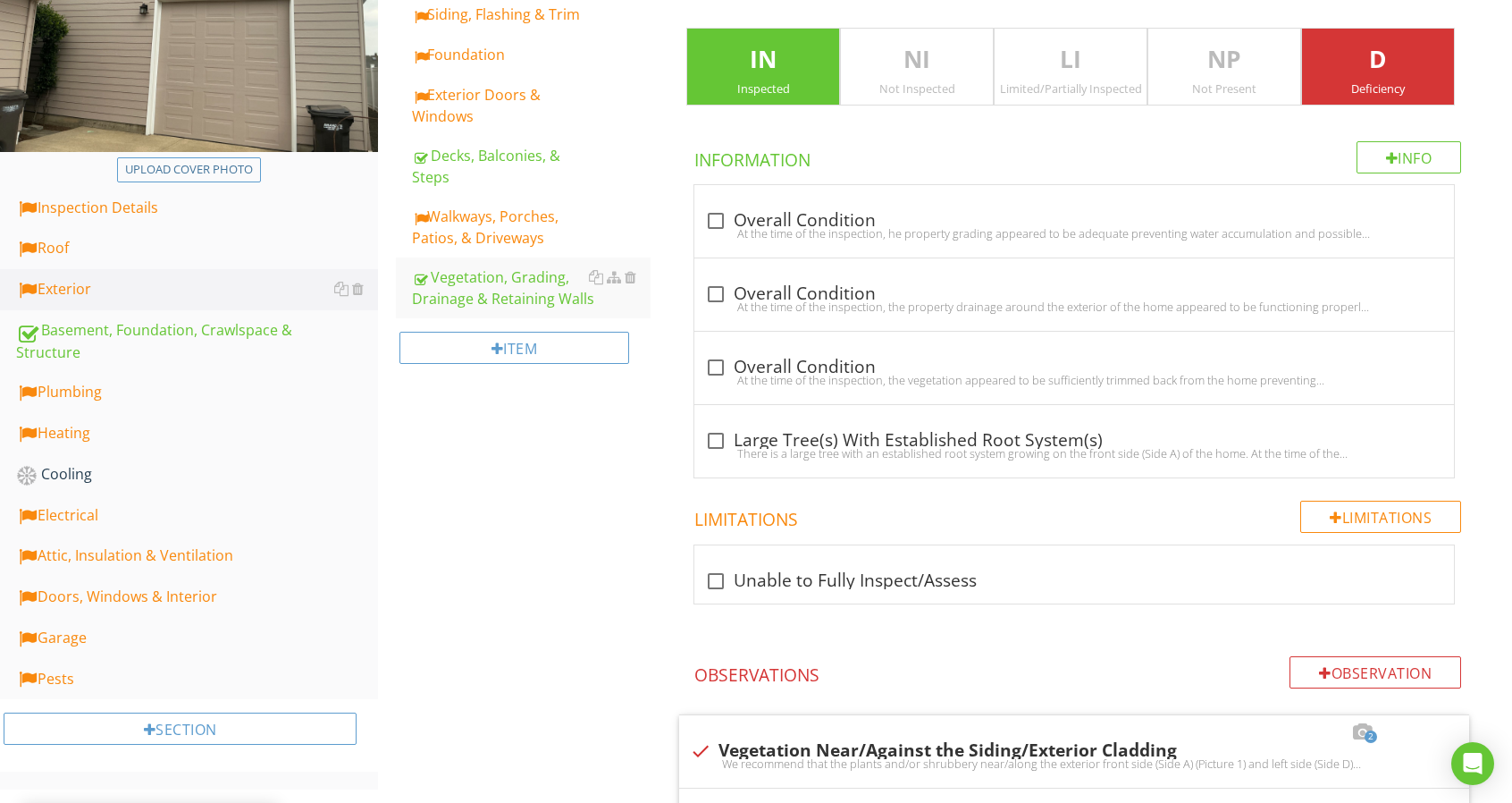
scroll to position [10, 0]
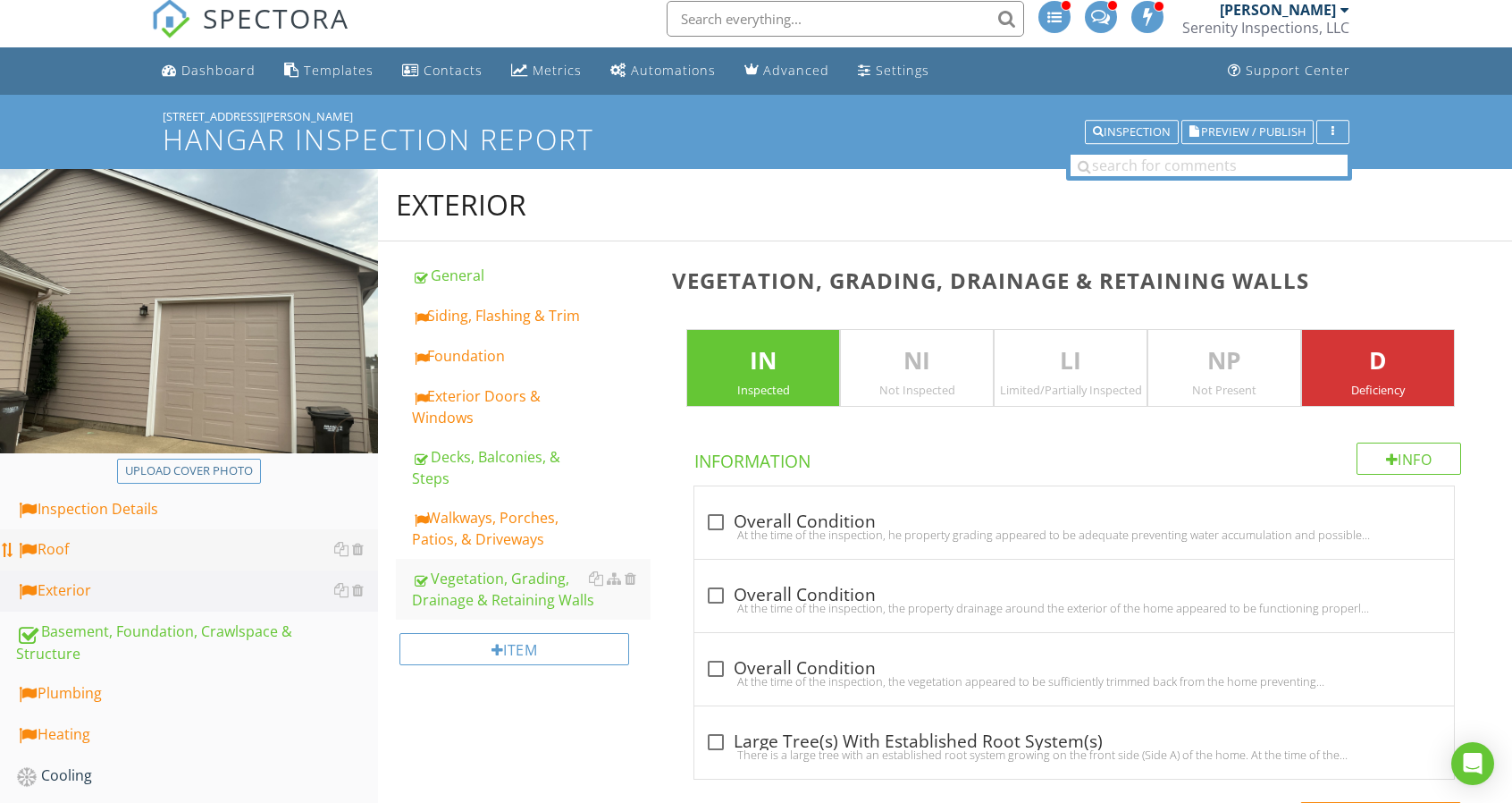
click at [157, 533] on link "Roof" at bounding box center [197, 550] width 362 height 41
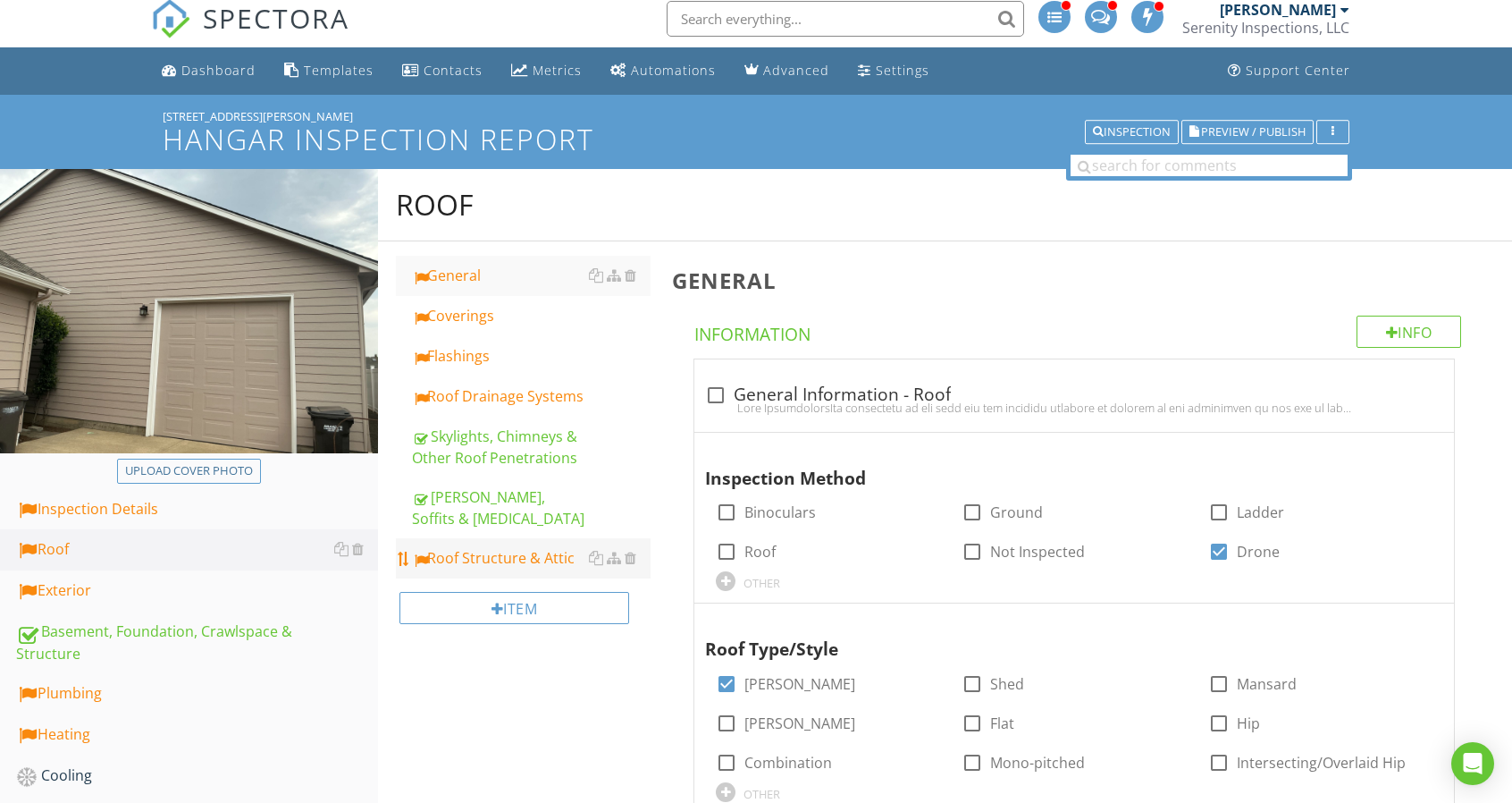
click at [470, 547] on div "Roof Structure & Attic" at bounding box center [531, 558] width 238 height 21
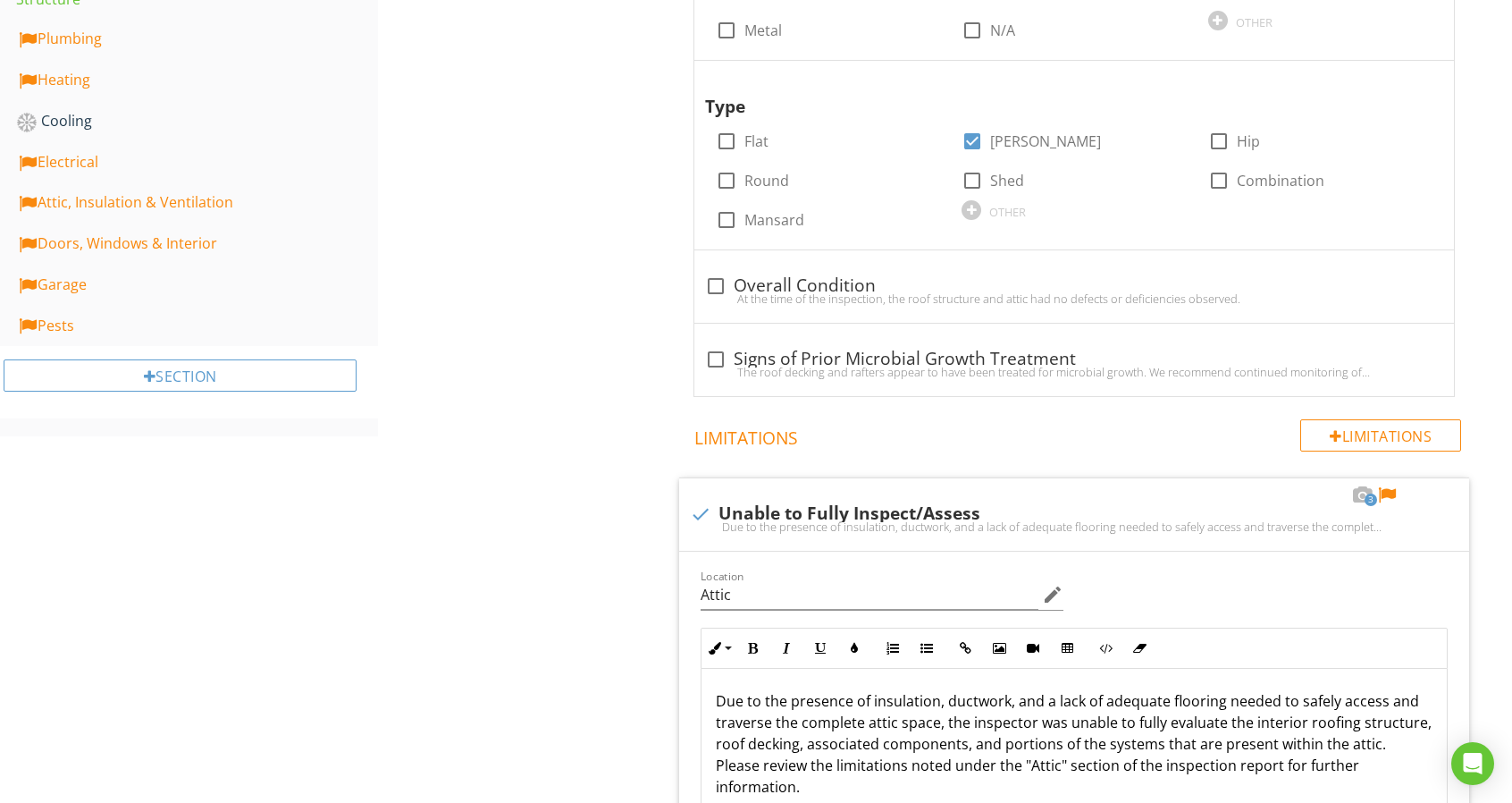
scroll to position [457, 0]
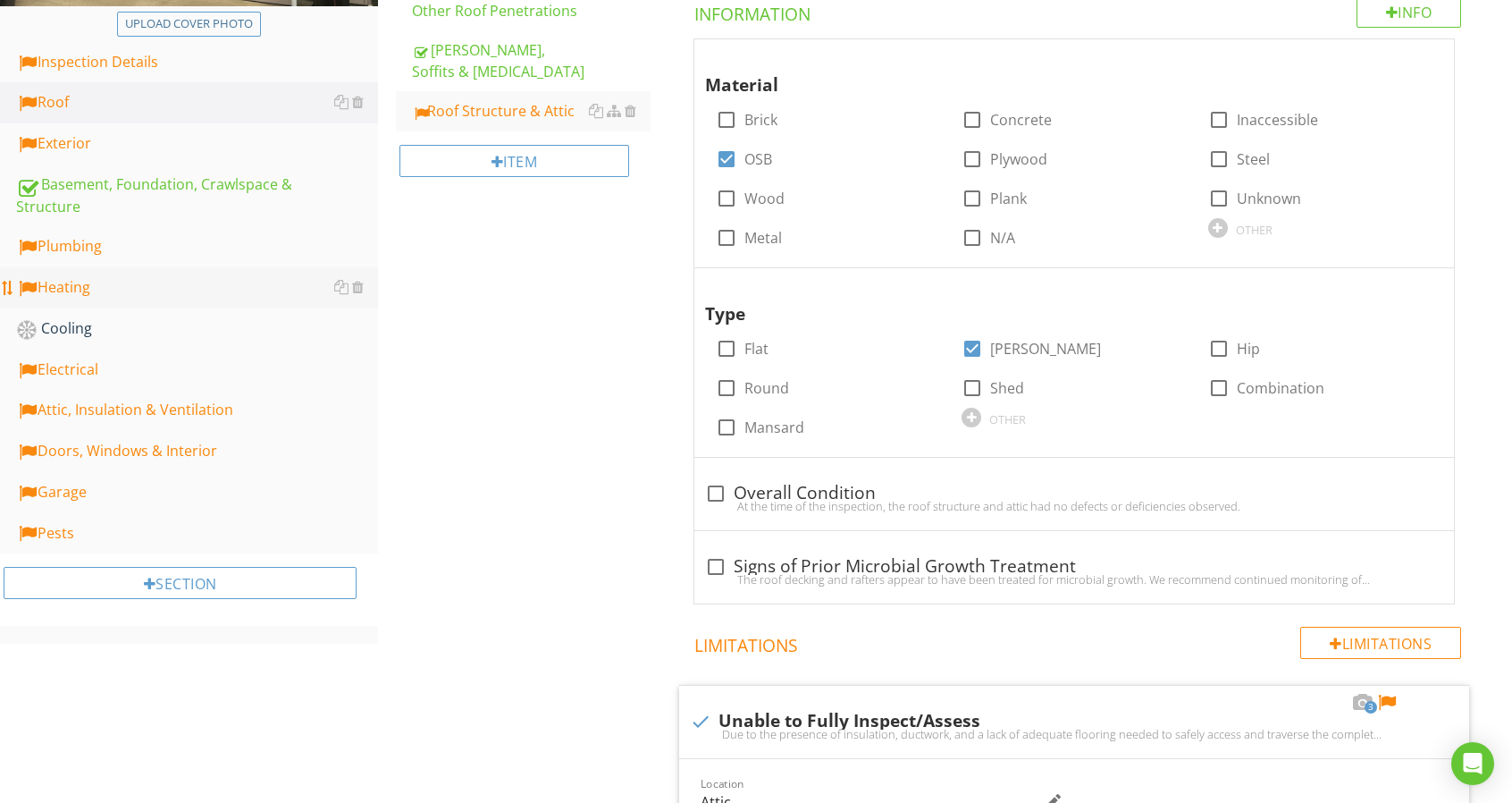
click at [223, 283] on div "Heating" at bounding box center [197, 288] width 362 height 23
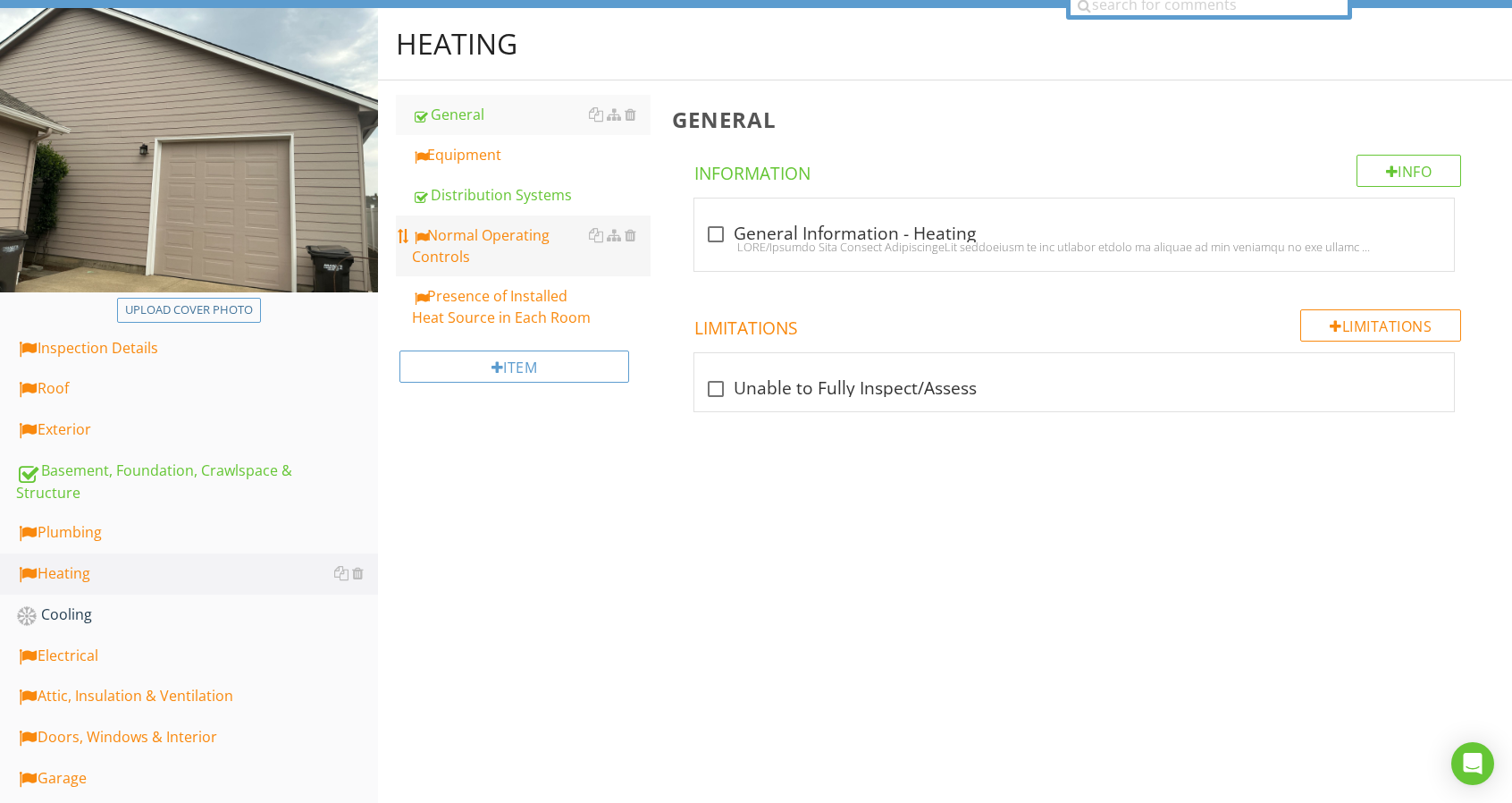
scroll to position [28, 0]
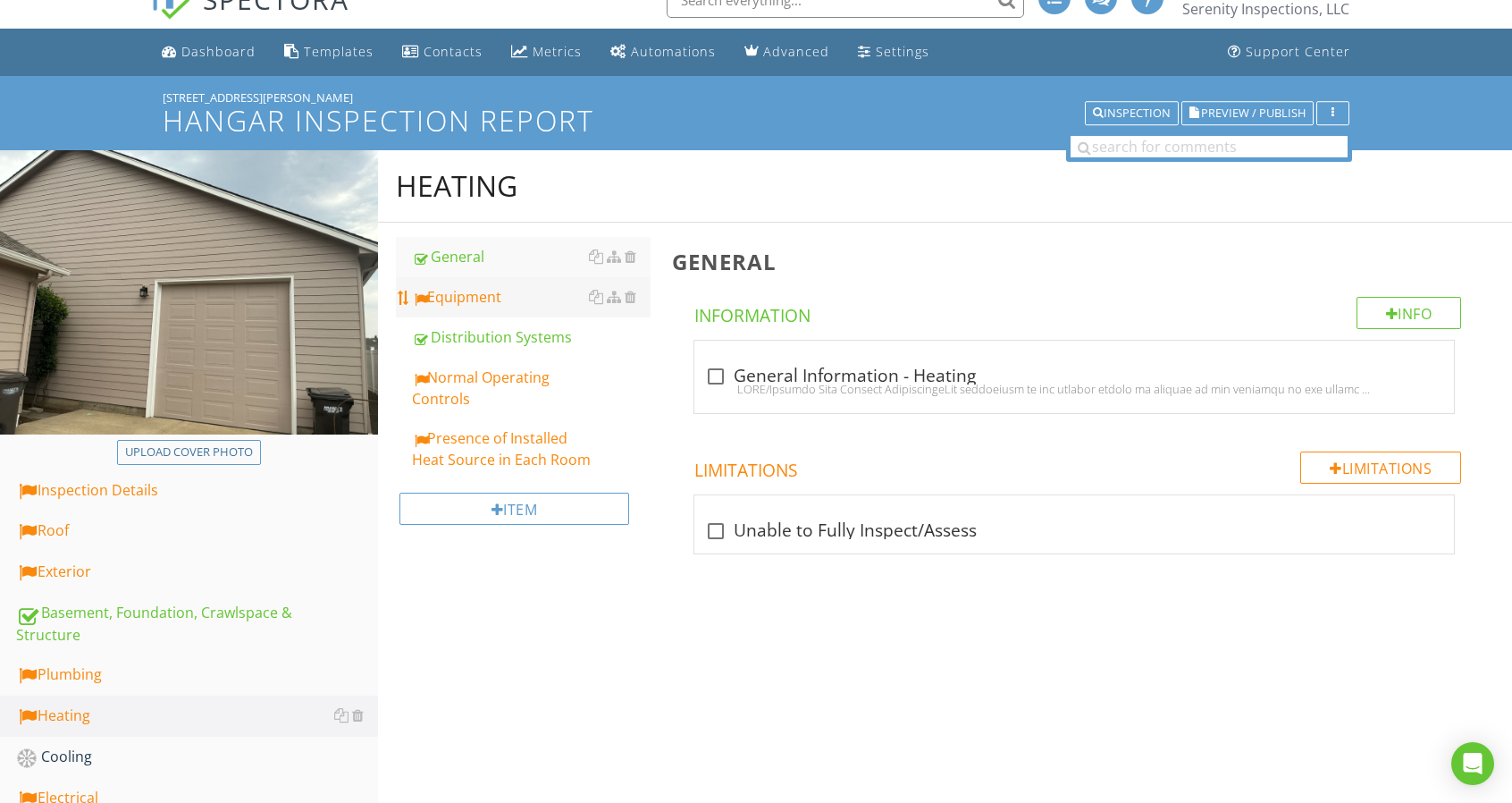
click at [523, 302] on div "Equipment" at bounding box center [531, 297] width 238 height 21
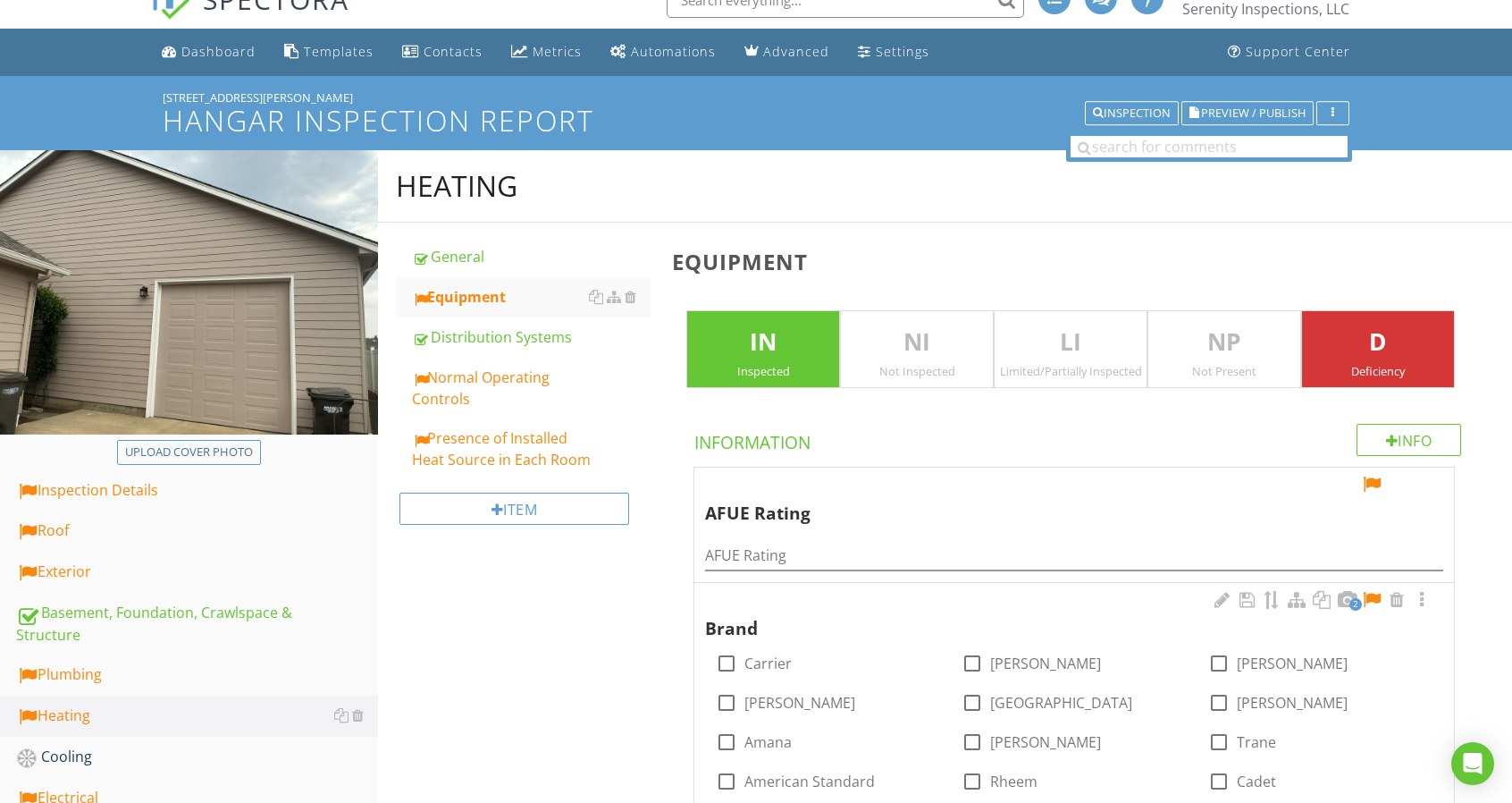
scroll to position [475, 0]
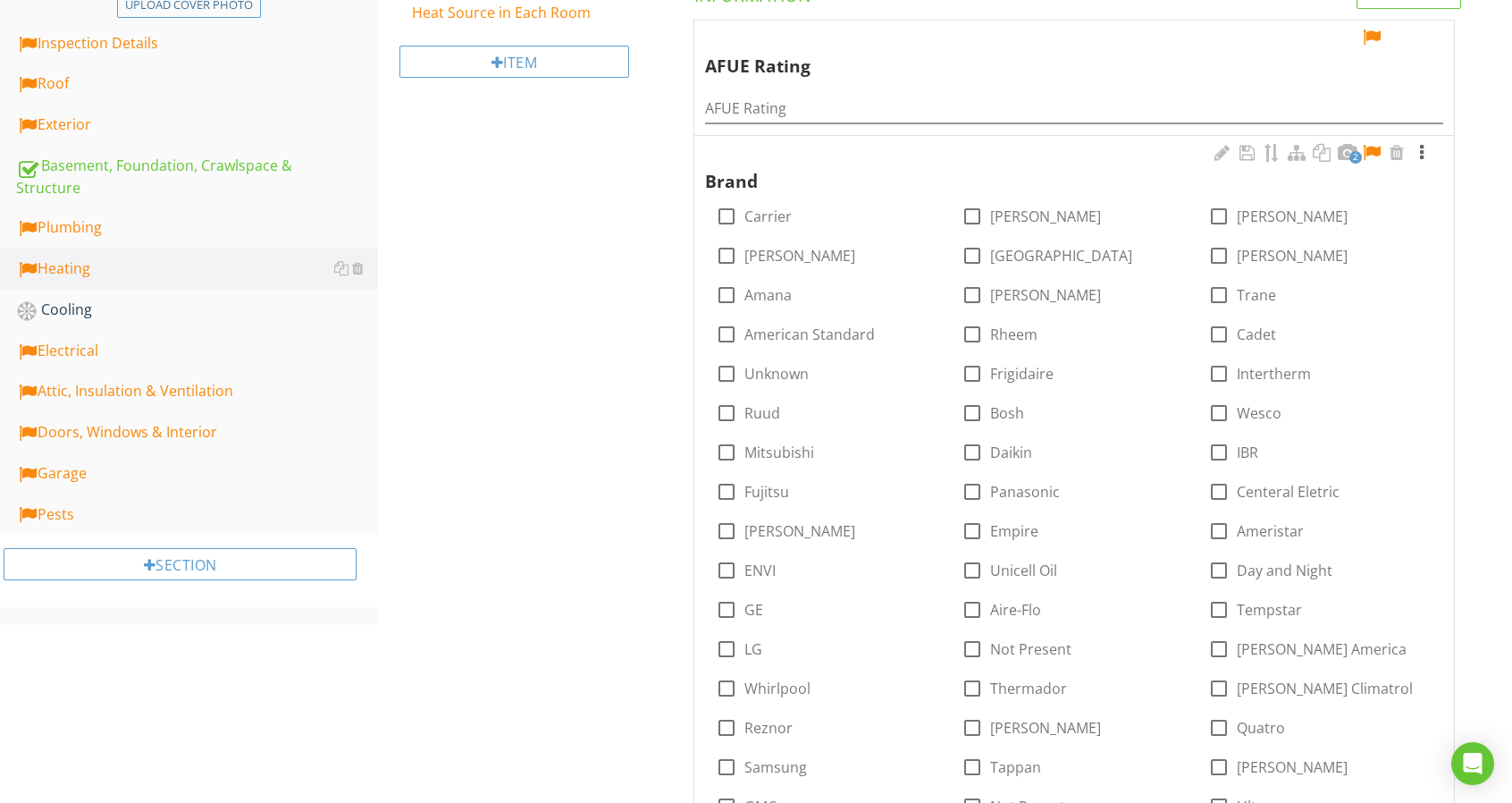
click at [1428, 149] on div at bounding box center [1421, 152] width 21 height 17
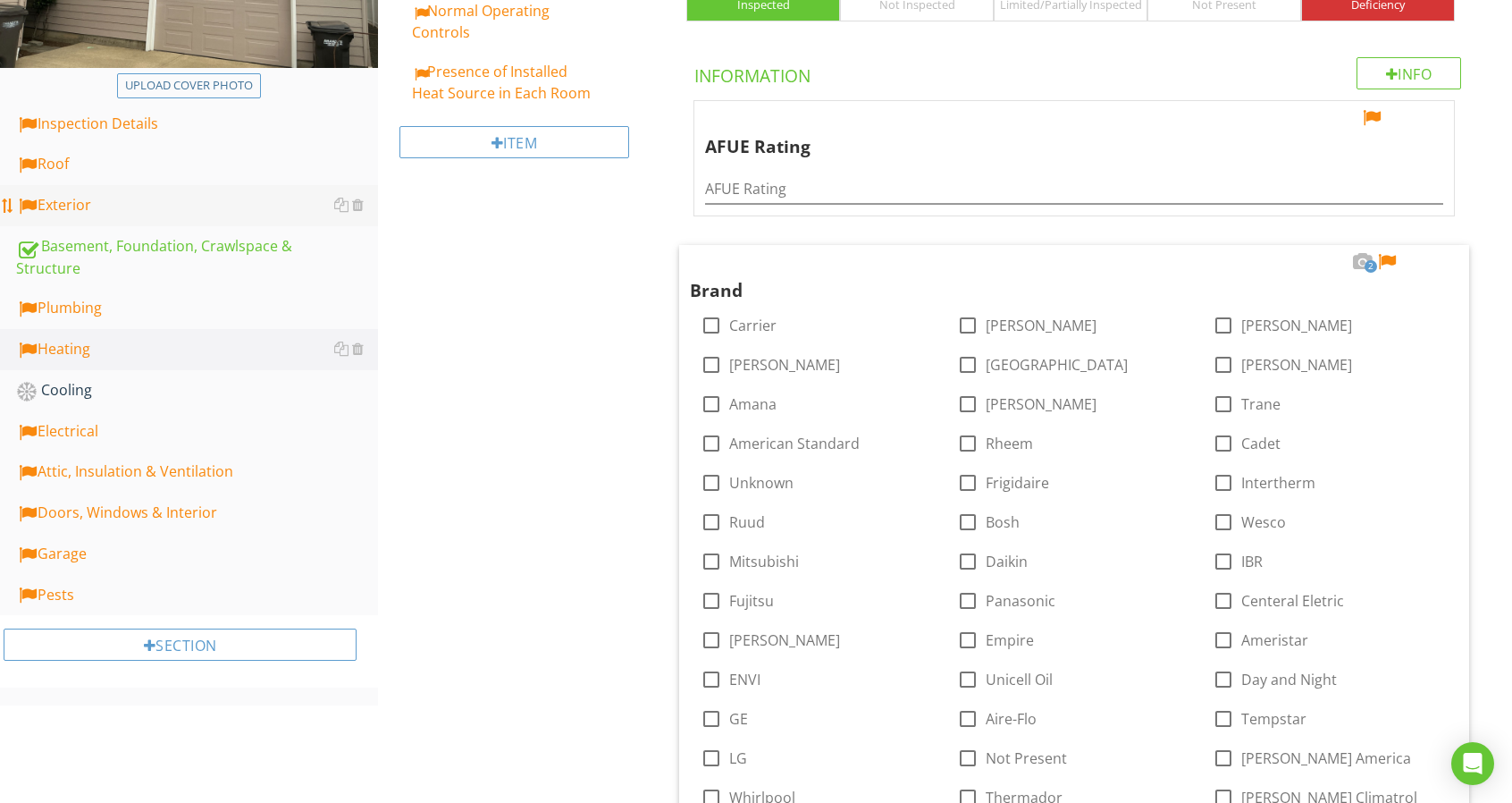
scroll to position [208, 0]
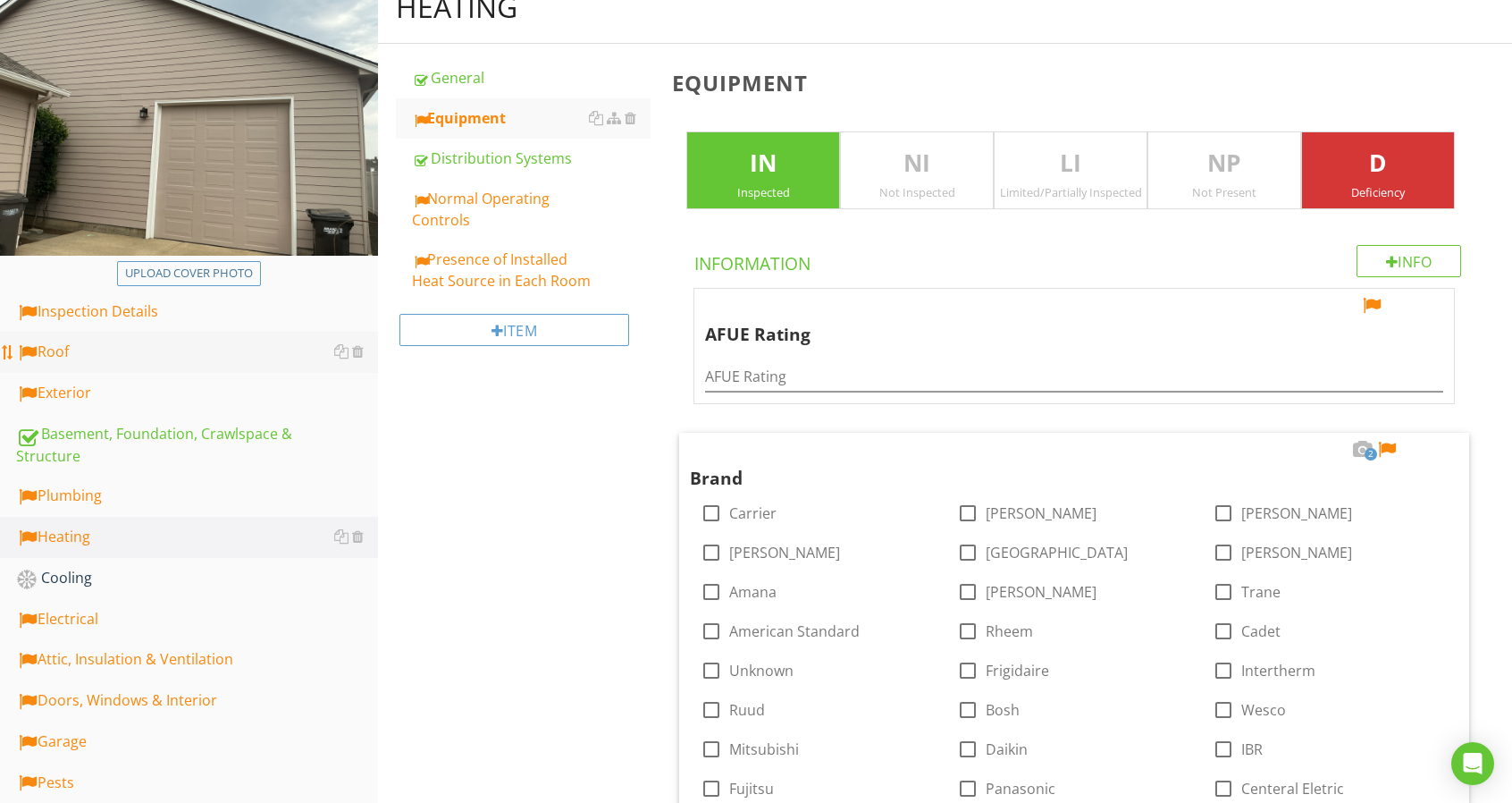
click at [173, 344] on div "Roof" at bounding box center [197, 352] width 362 height 23
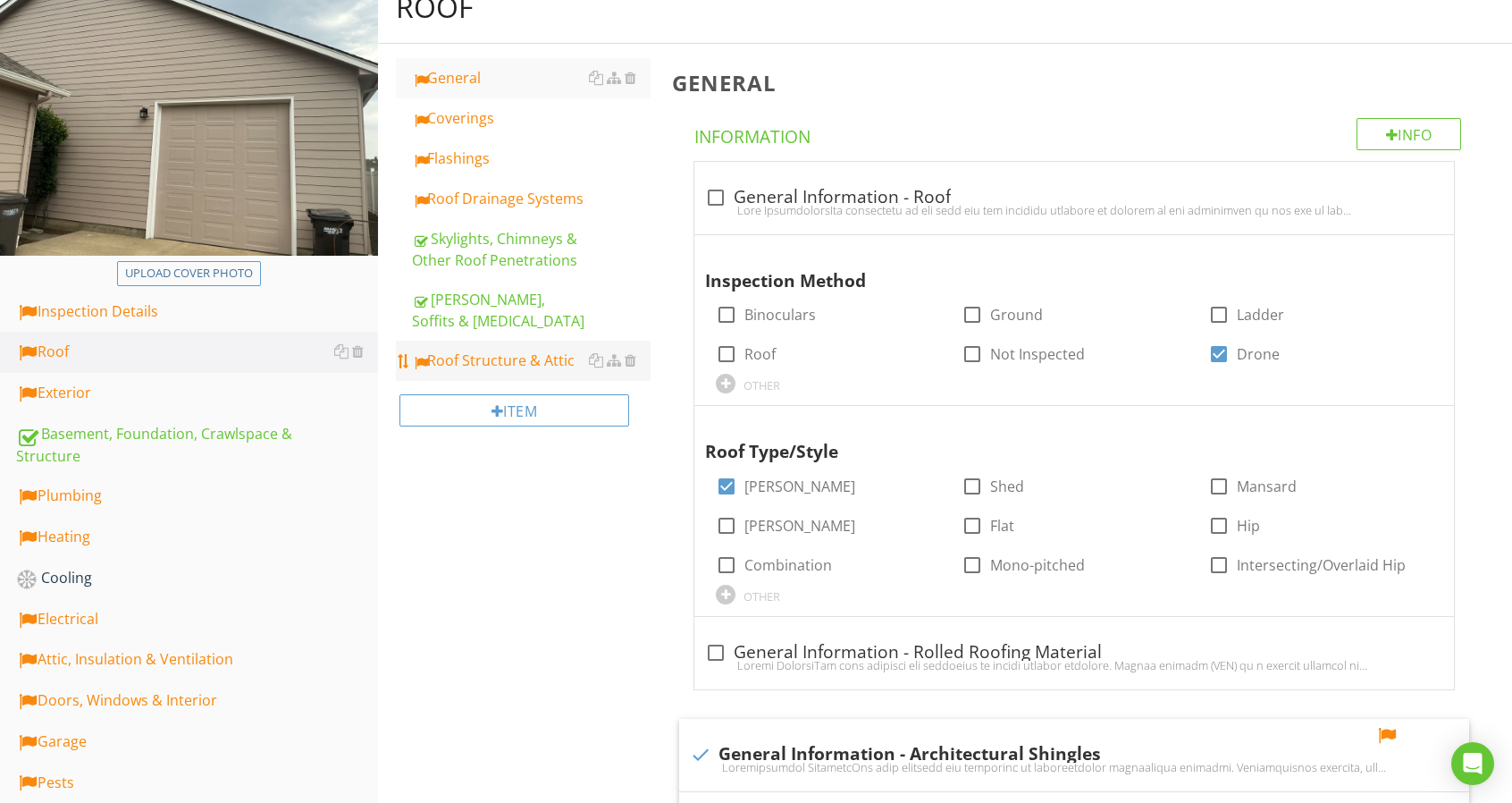
click at [478, 340] on link "Roof Structure & Attic" at bounding box center [531, 360] width 238 height 40
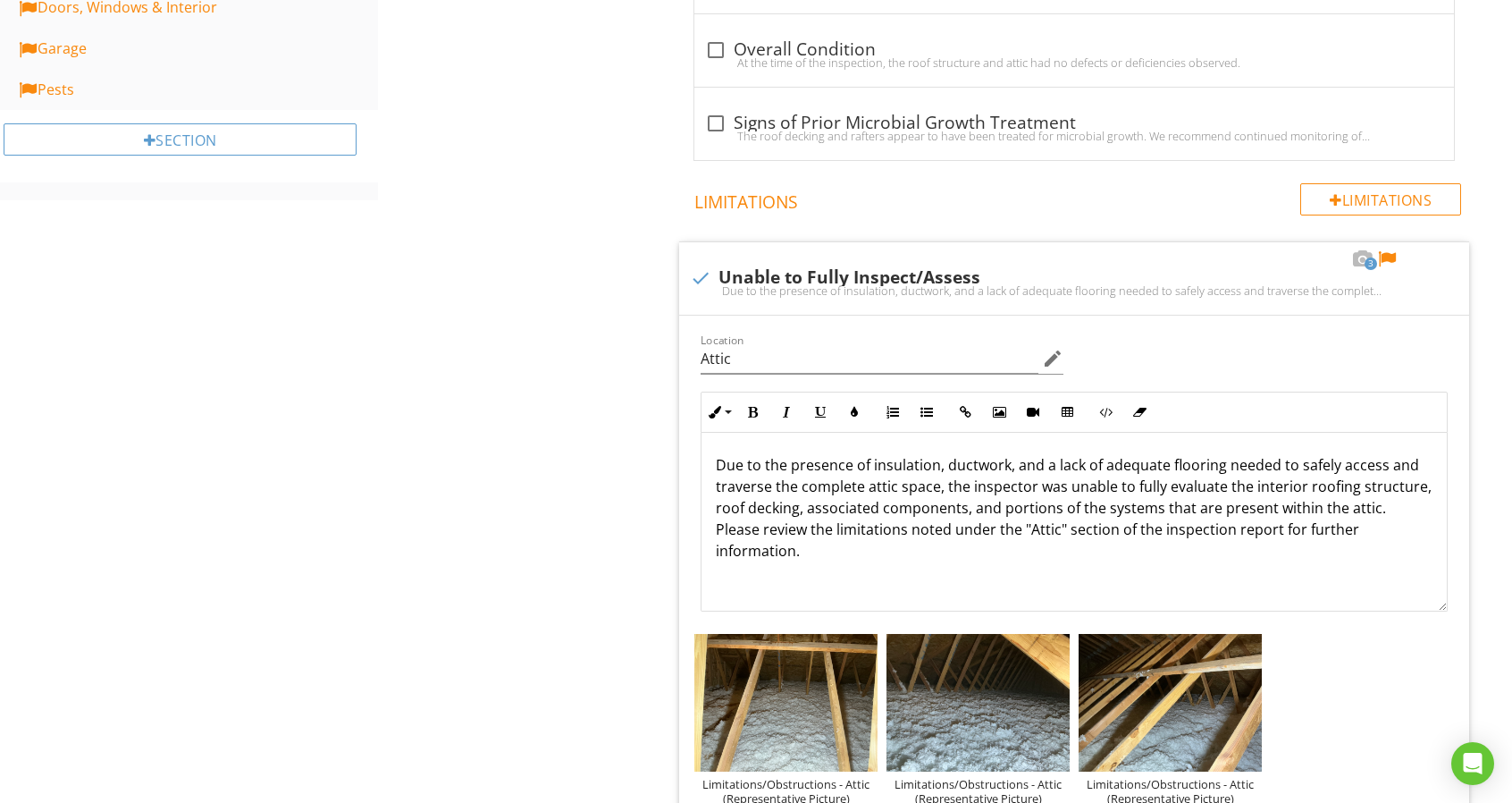
scroll to position [922, 0]
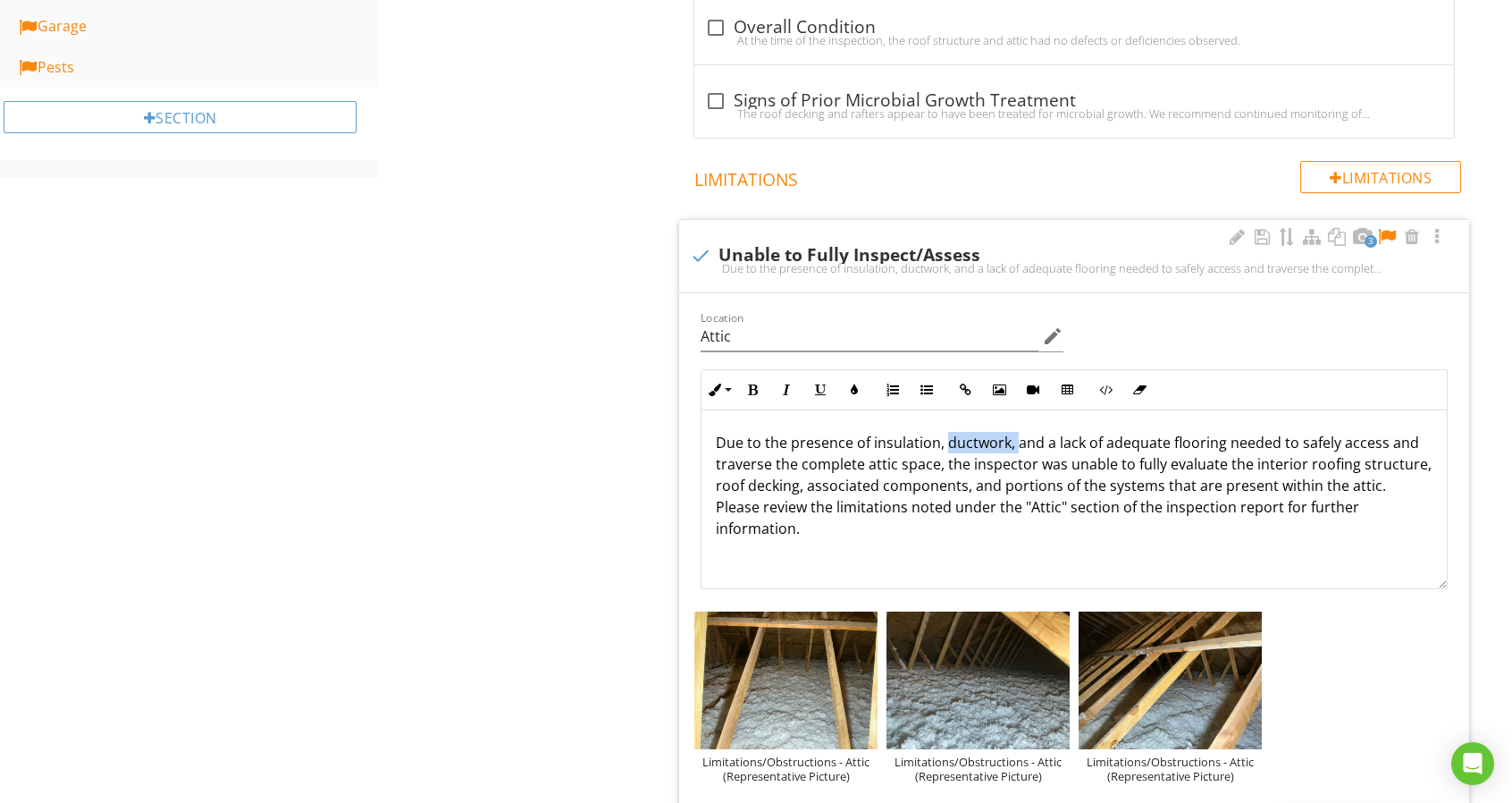
drag, startPoint x: 944, startPoint y: 438, endPoint x: 1015, endPoint y: 446, distance: 71.4
click at [1015, 446] on p "Due to the presence of insulation, ductwork, and a lack of adequate flooring ne…" at bounding box center [1073, 485] width 716 height 108
click at [1393, 234] on div at bounding box center [1387, 237] width 21 height 17
click at [849, 777] on div "Limitations/Obstructions - Attic (Representative Picture)" at bounding box center [785, 768] width 183 height 28
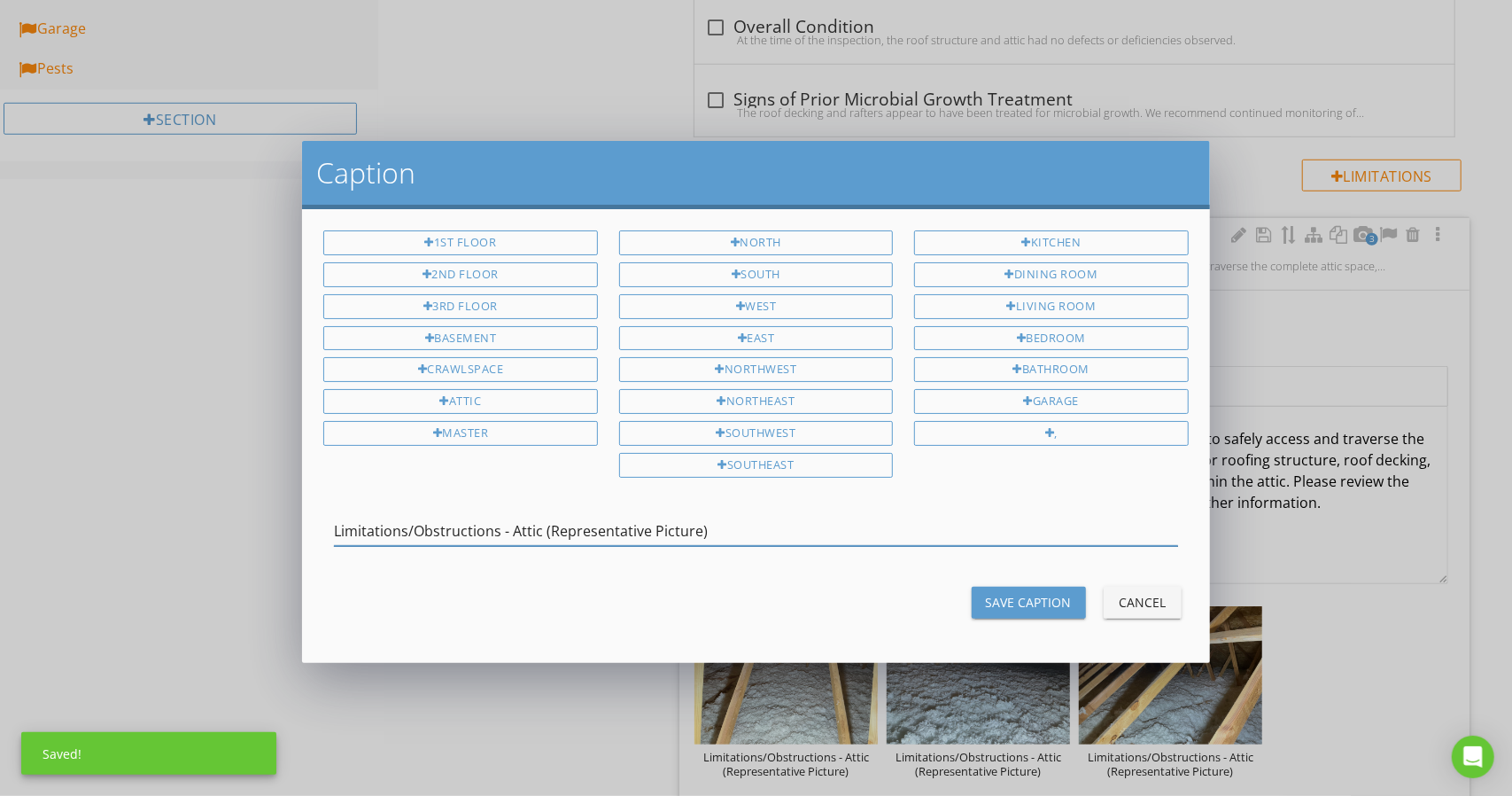
click at [801, 517] on input "Limitations/Obstructions - Attic (Representative Picture)" at bounding box center [756, 531] width 844 height 29
click at [995, 586] on button "Save Caption" at bounding box center [1029, 602] width 114 height 32
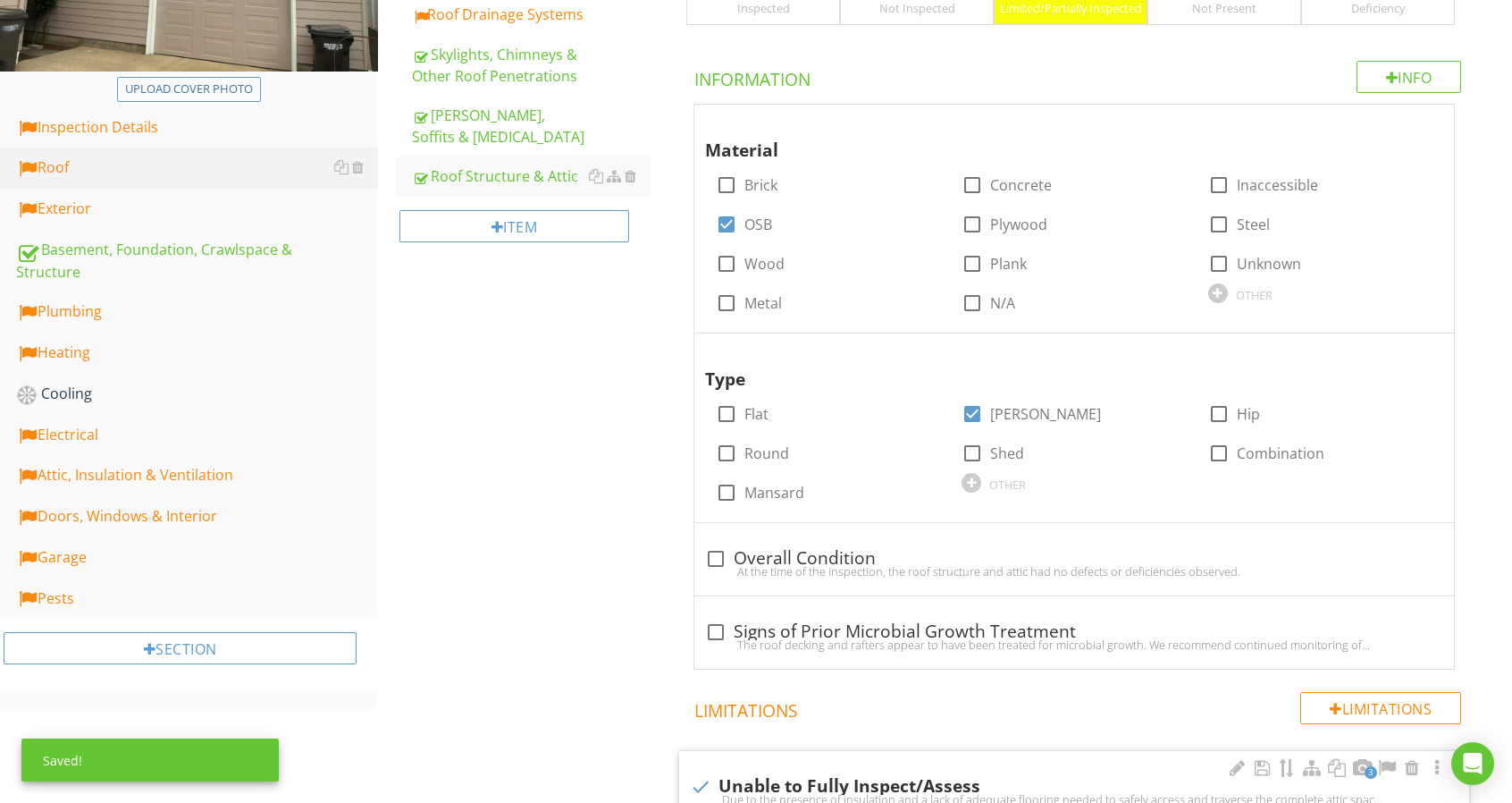
scroll to position [297, 0]
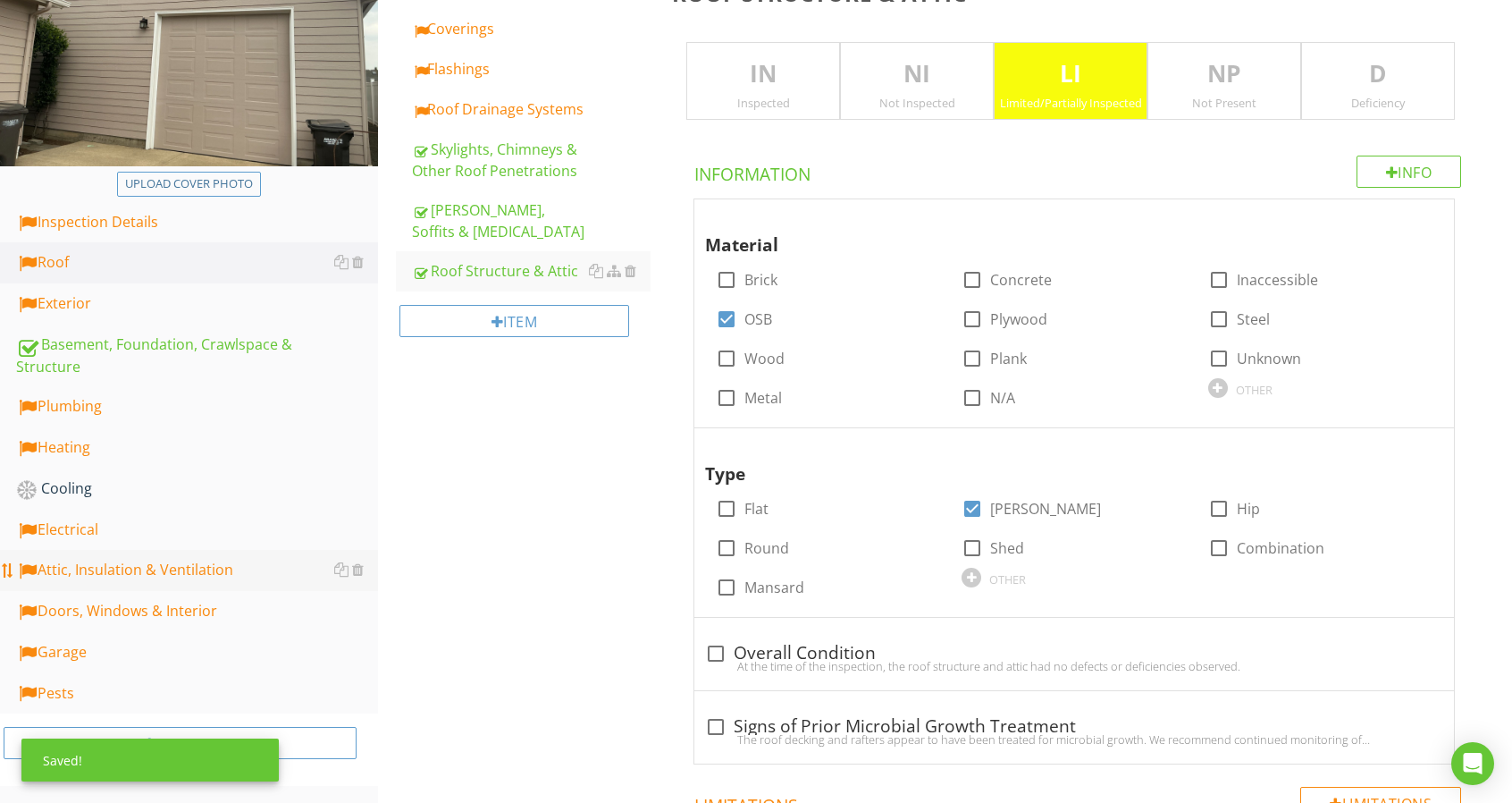
click at [140, 577] on div "Attic, Insulation & Ventilation" at bounding box center [197, 570] width 362 height 23
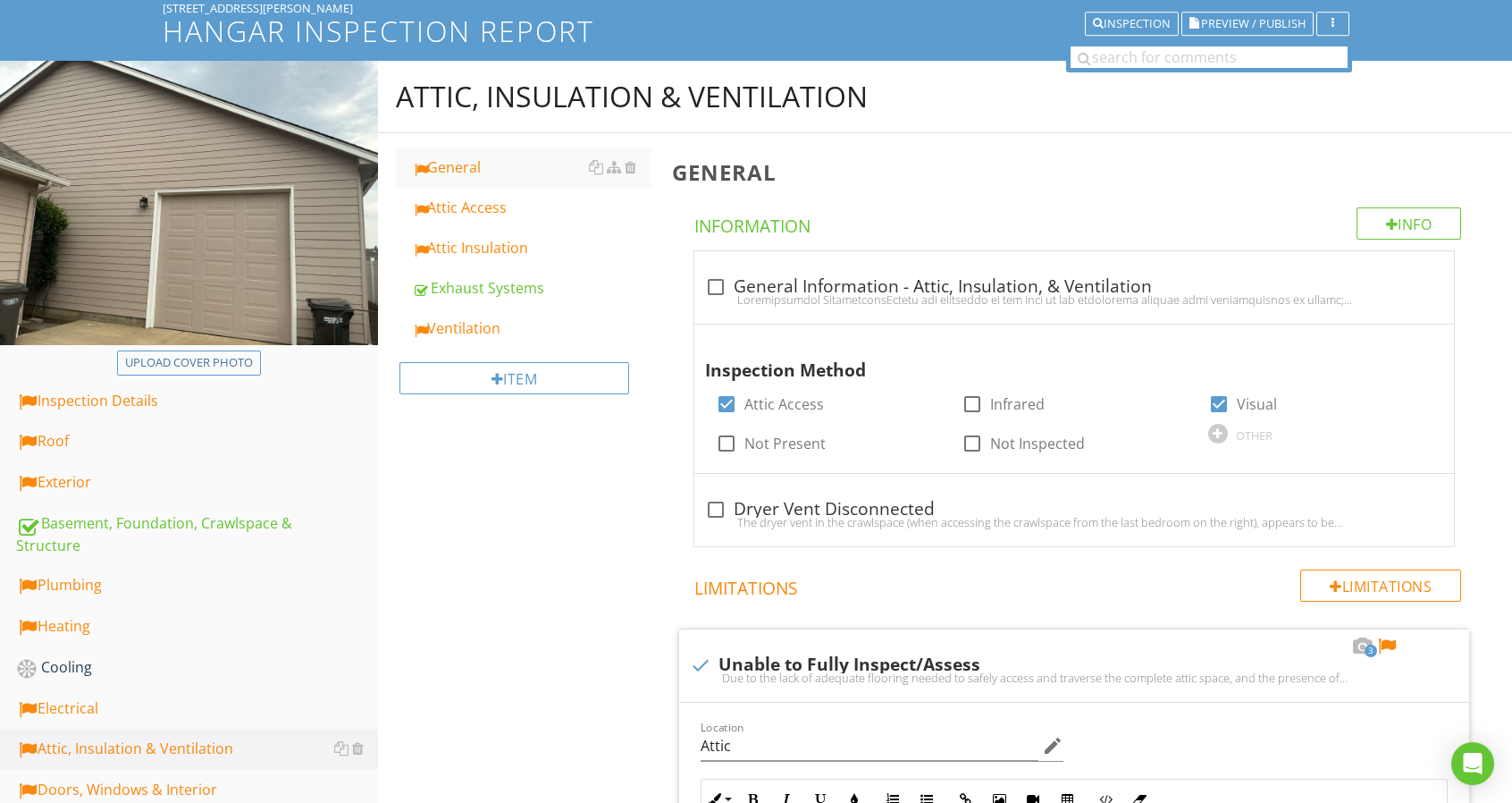
scroll to position [655, 0]
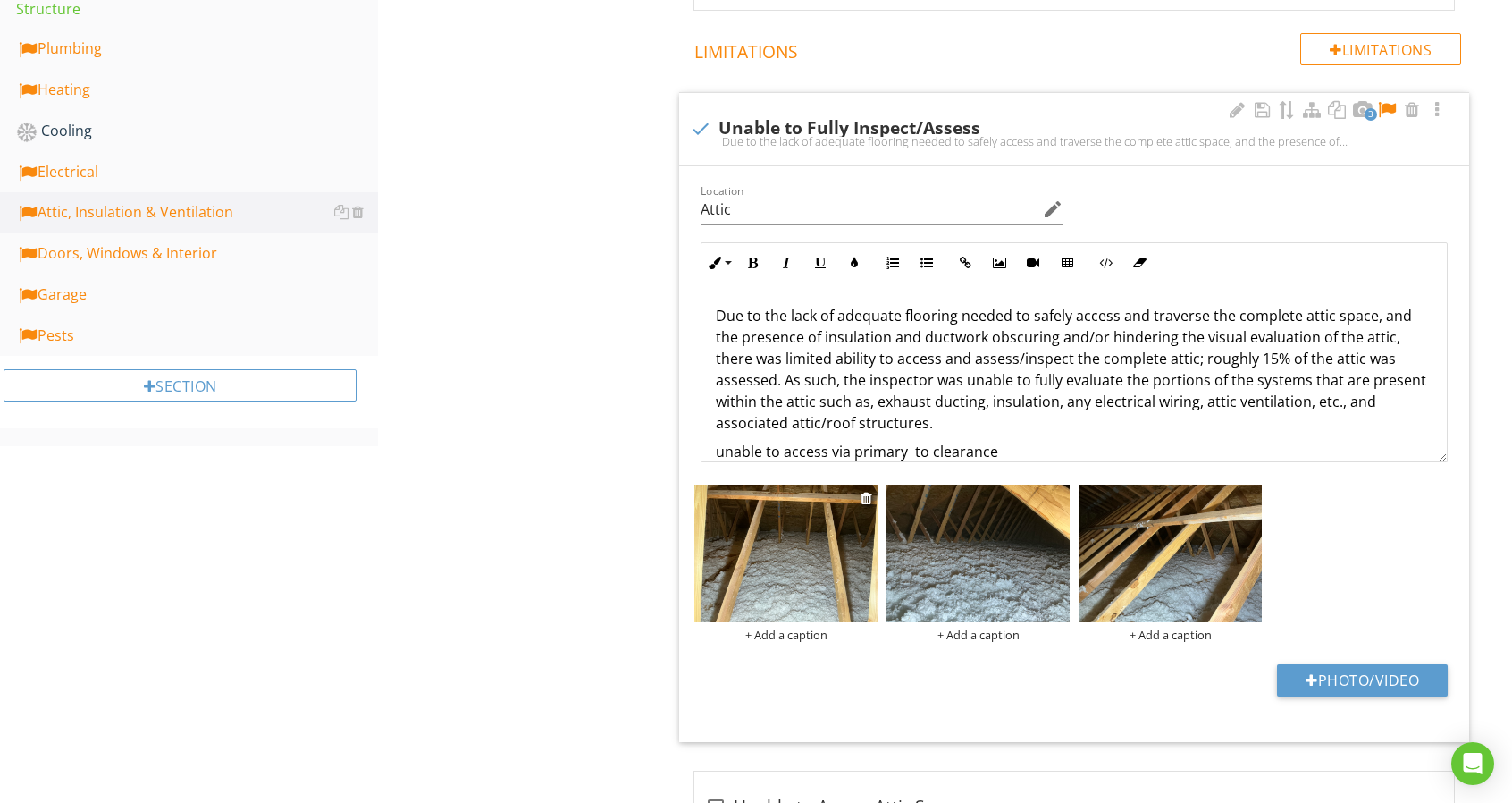
click at [794, 634] on div "+ Add a caption" at bounding box center [785, 634] width 183 height 15
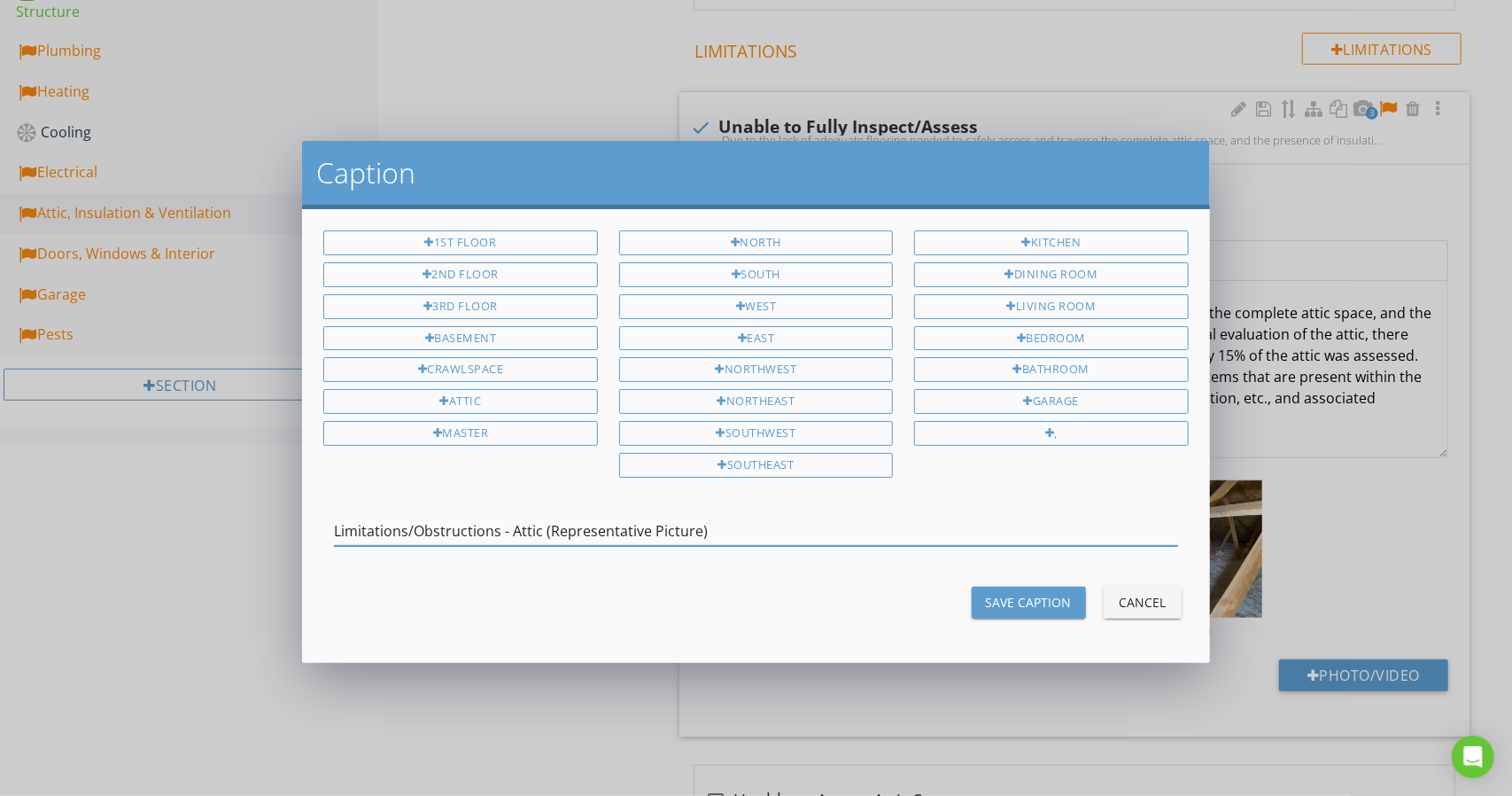
type input "Limitations/Obstructions - Attic (Representative Picture)"
click at [1004, 586] on button "Save Caption" at bounding box center [1029, 602] width 114 height 32
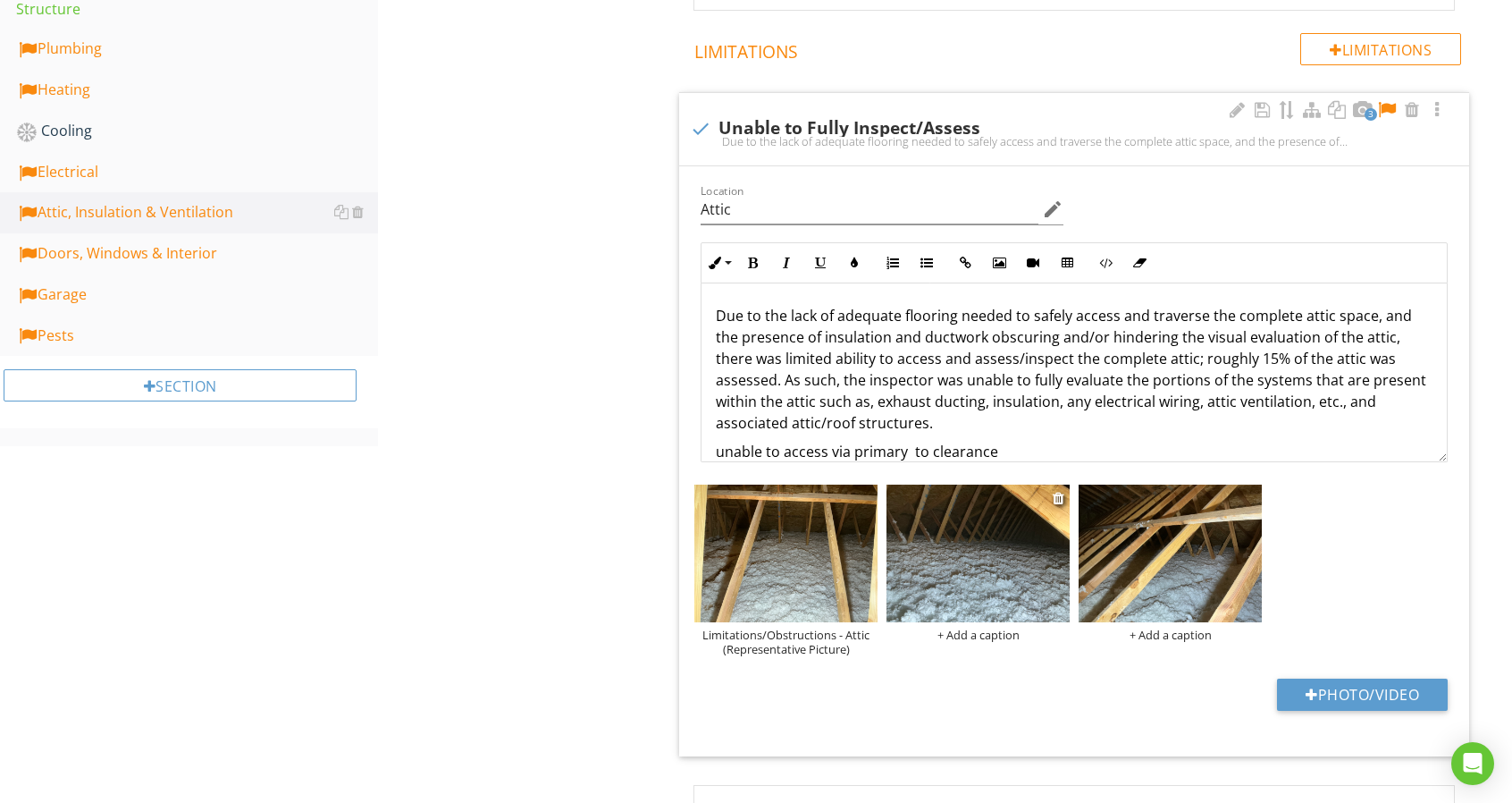
click at [951, 633] on div "+ Add a caption" at bounding box center [977, 634] width 183 height 15
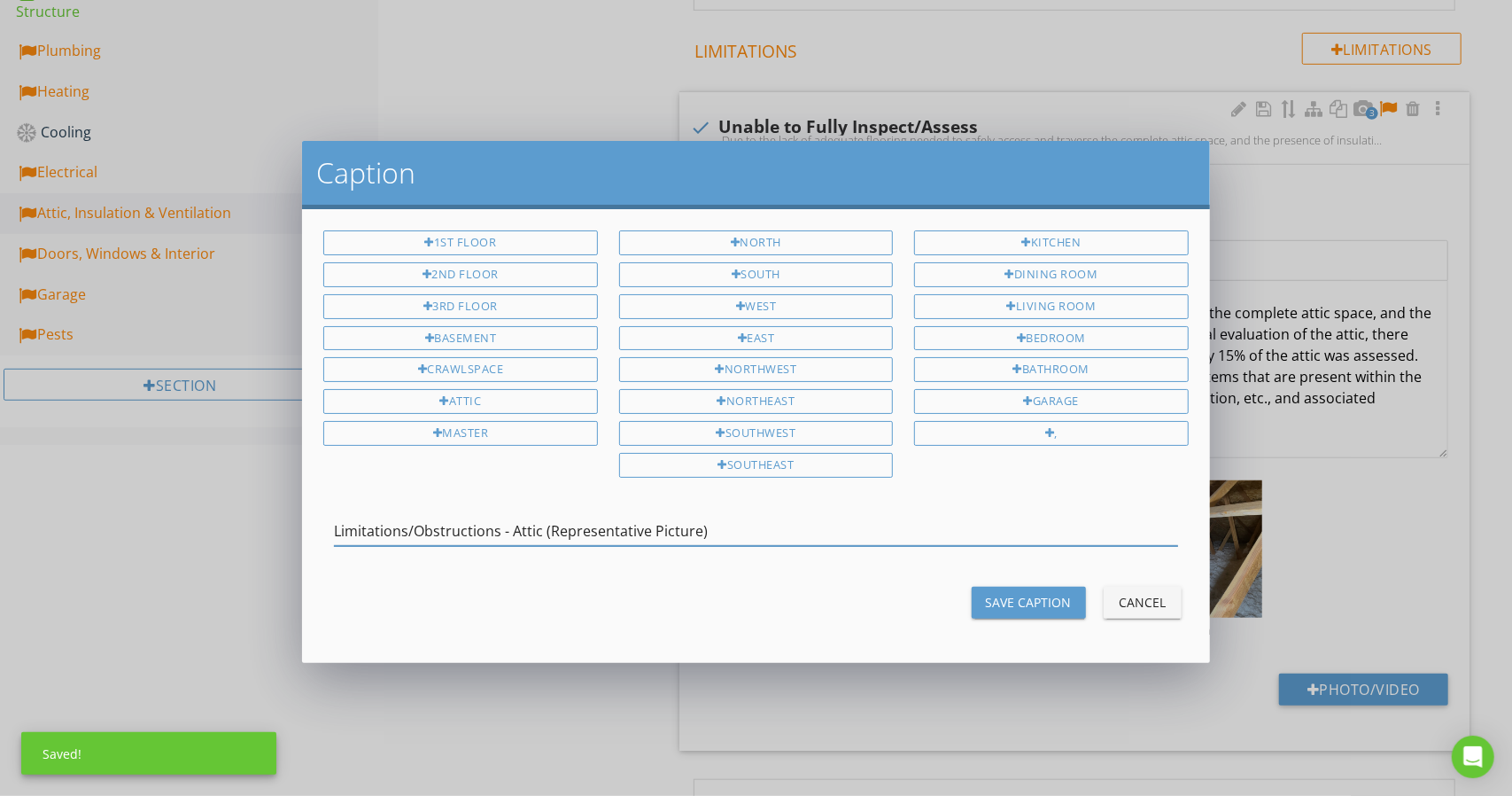
type input "Limitations/Obstructions - Attic (Representative Picture)"
click at [990, 600] on div "Save Caption" at bounding box center [1029, 602] width 86 height 18
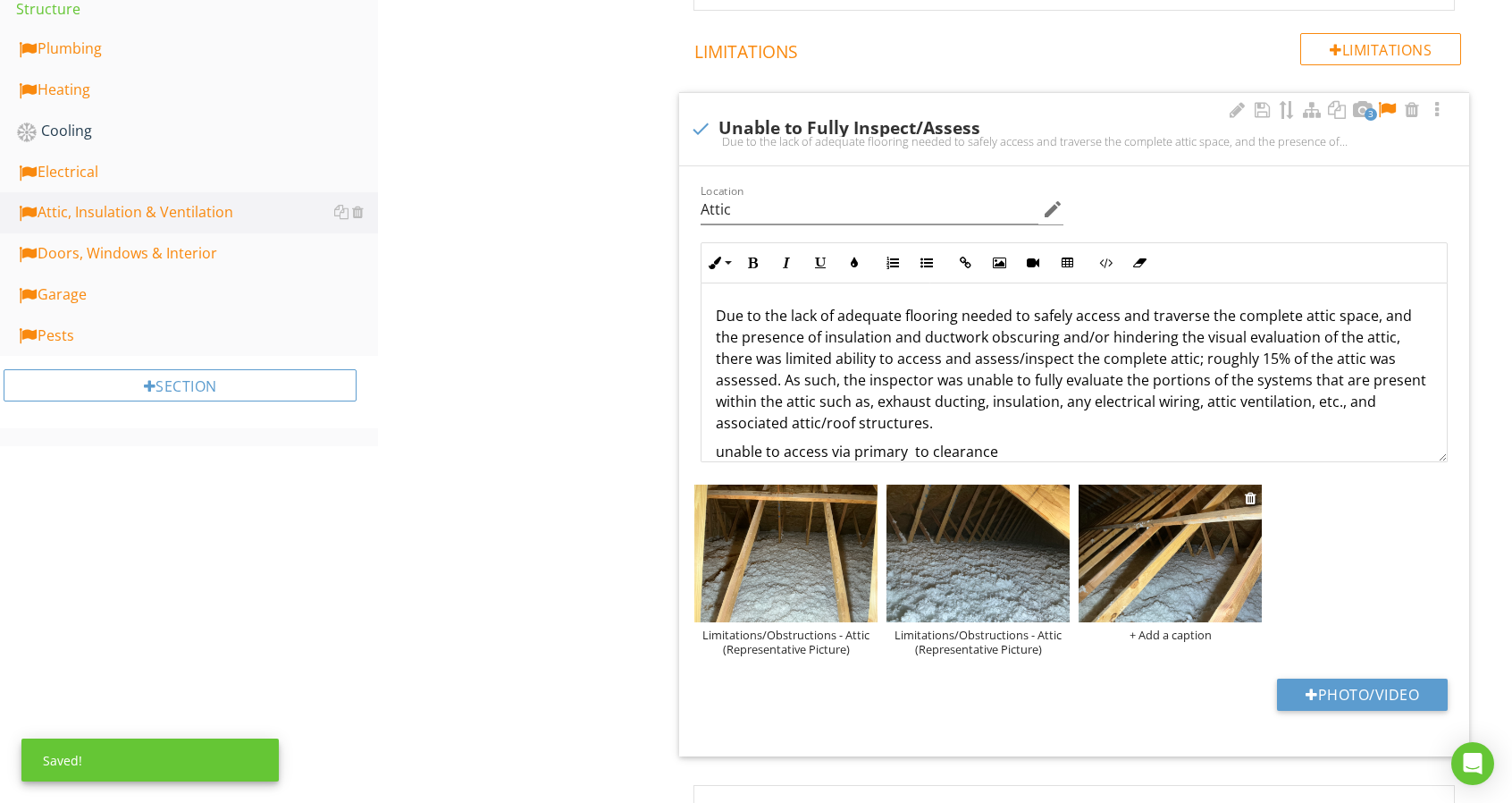
click at [1158, 634] on div "+ Add a caption" at bounding box center [1170, 634] width 183 height 15
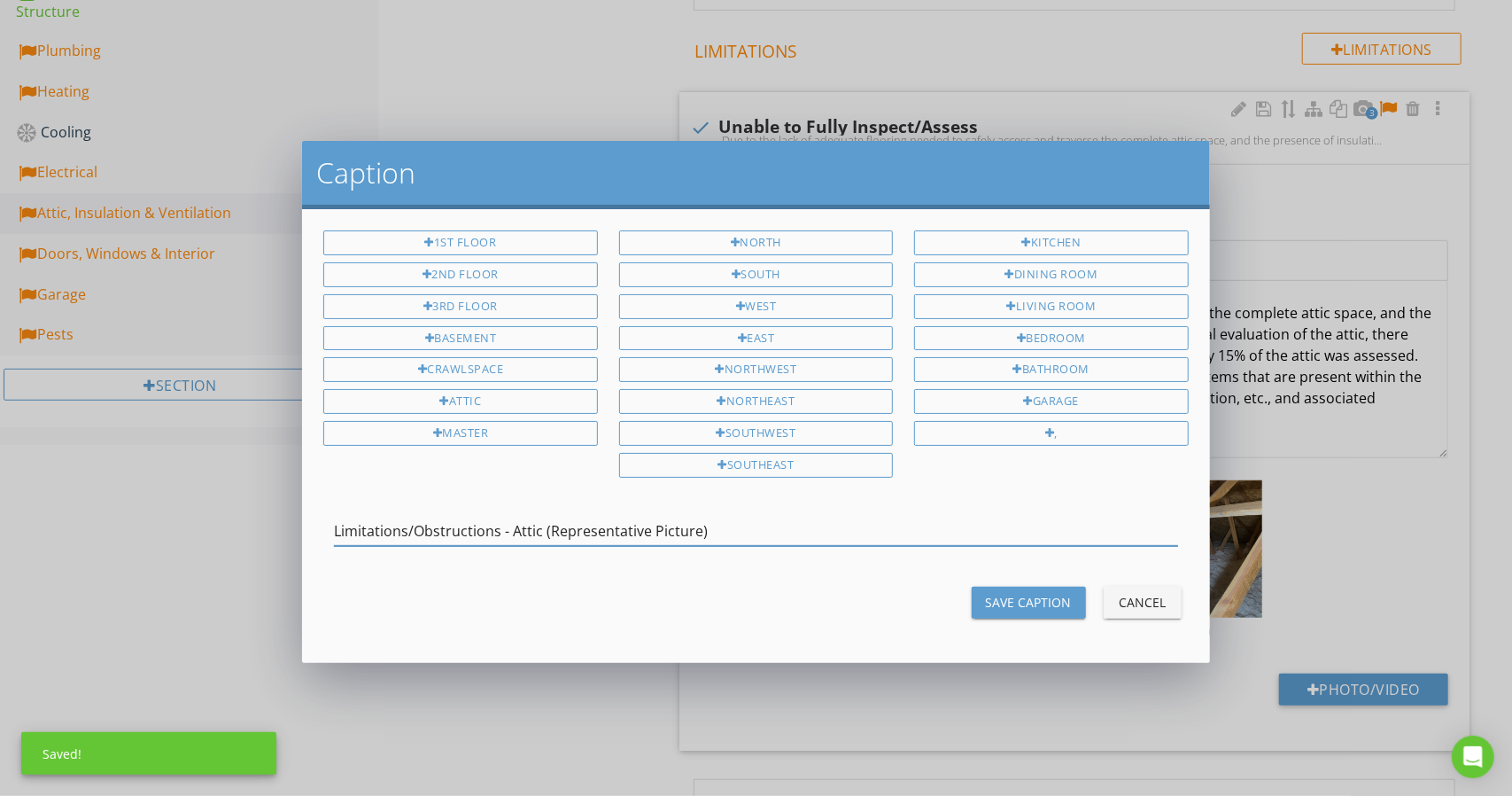
type input "Limitations/Obstructions - Attic (Representative Picture)"
click at [1029, 593] on div "Save Caption" at bounding box center [1029, 602] width 86 height 18
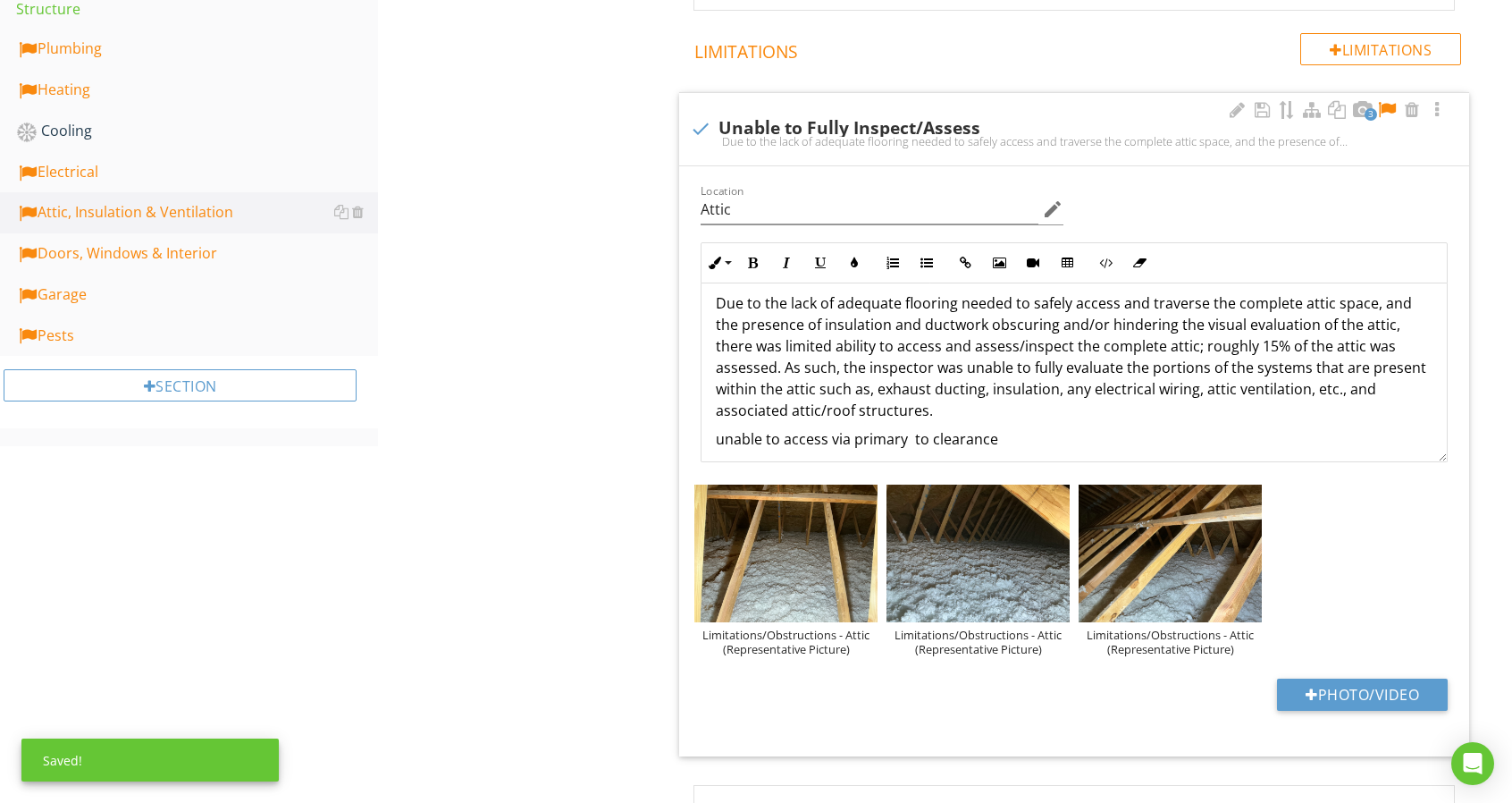
scroll to position [21, 0]
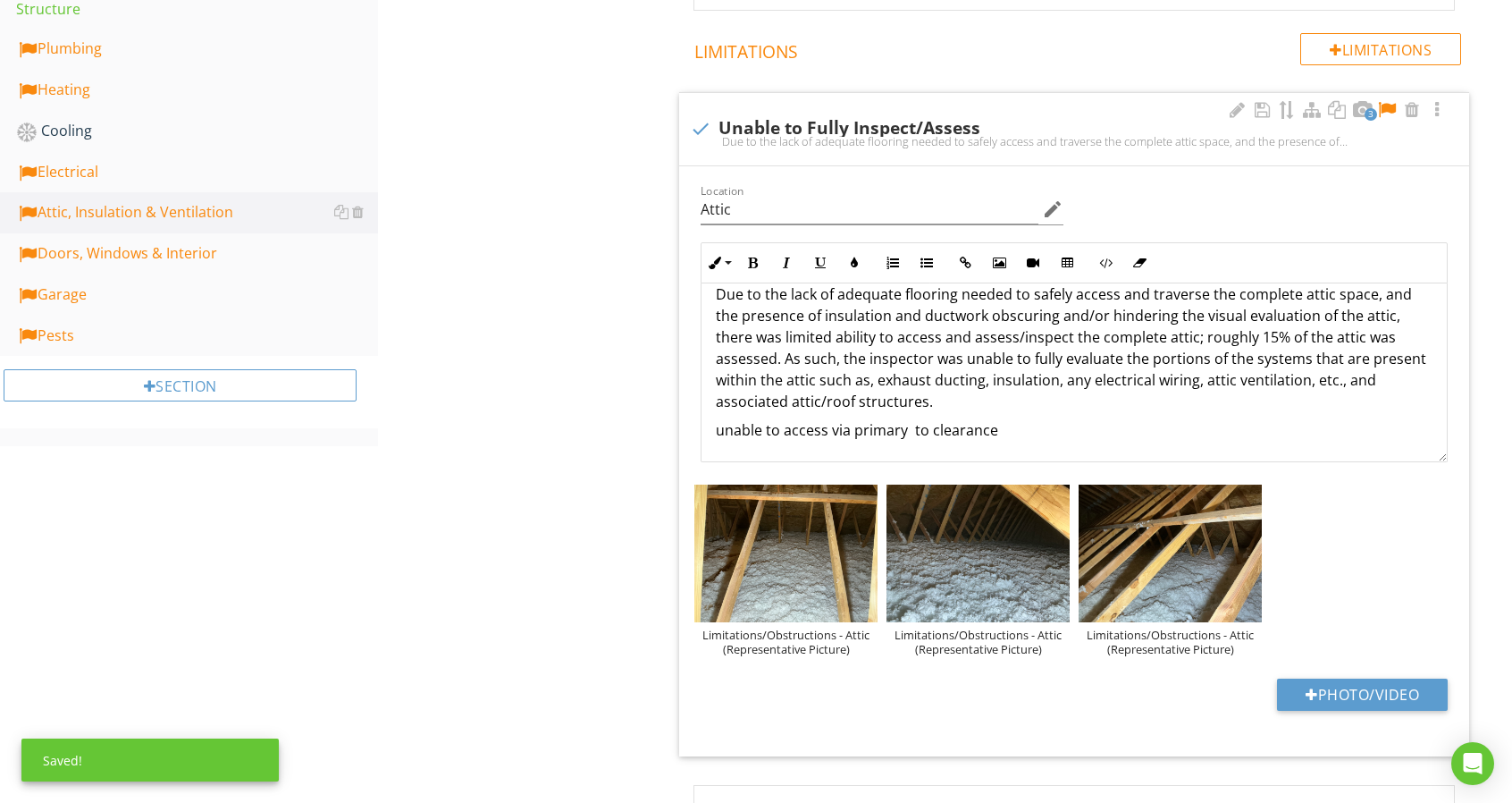
drag, startPoint x: 981, startPoint y: 424, endPoint x: 707, endPoint y: 449, distance: 275.1
click at [707, 449] on div "Due to the lack of adequate flooring needed to safely access and traverse the c…" at bounding box center [1074, 362] width 745 height 200
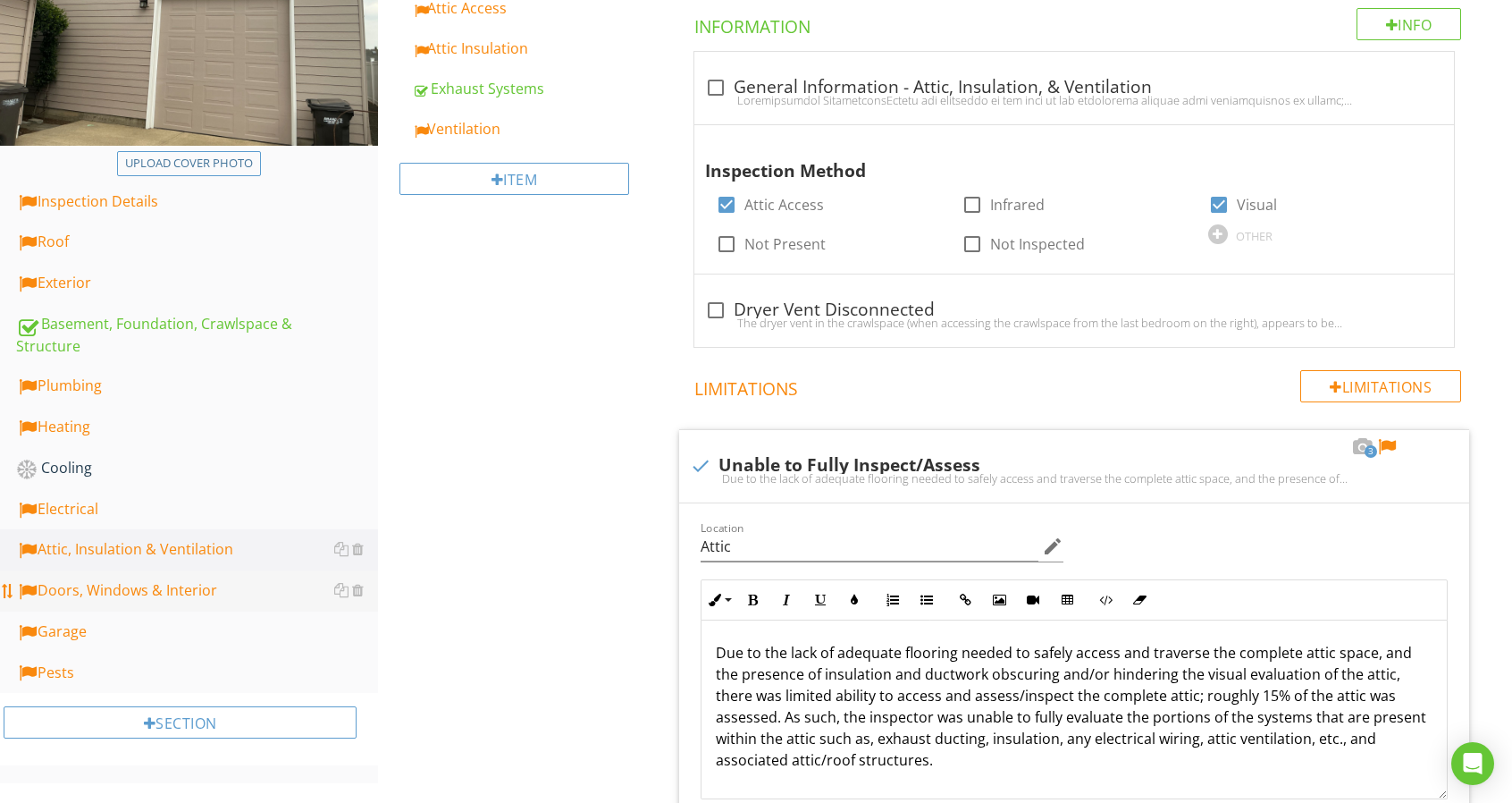
scroll to position [407, 0]
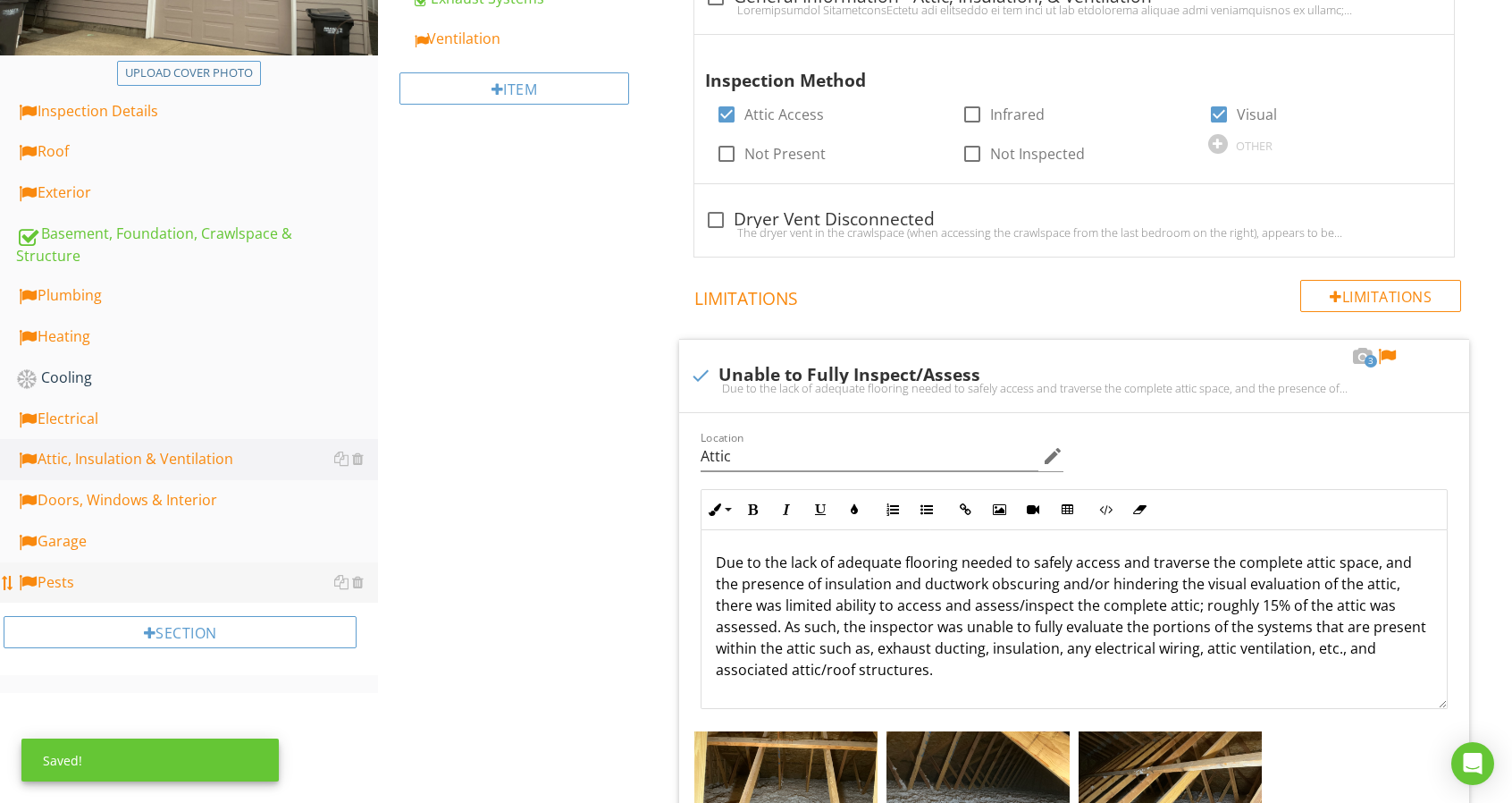
click at [200, 588] on div "Pests" at bounding box center [197, 583] width 362 height 23
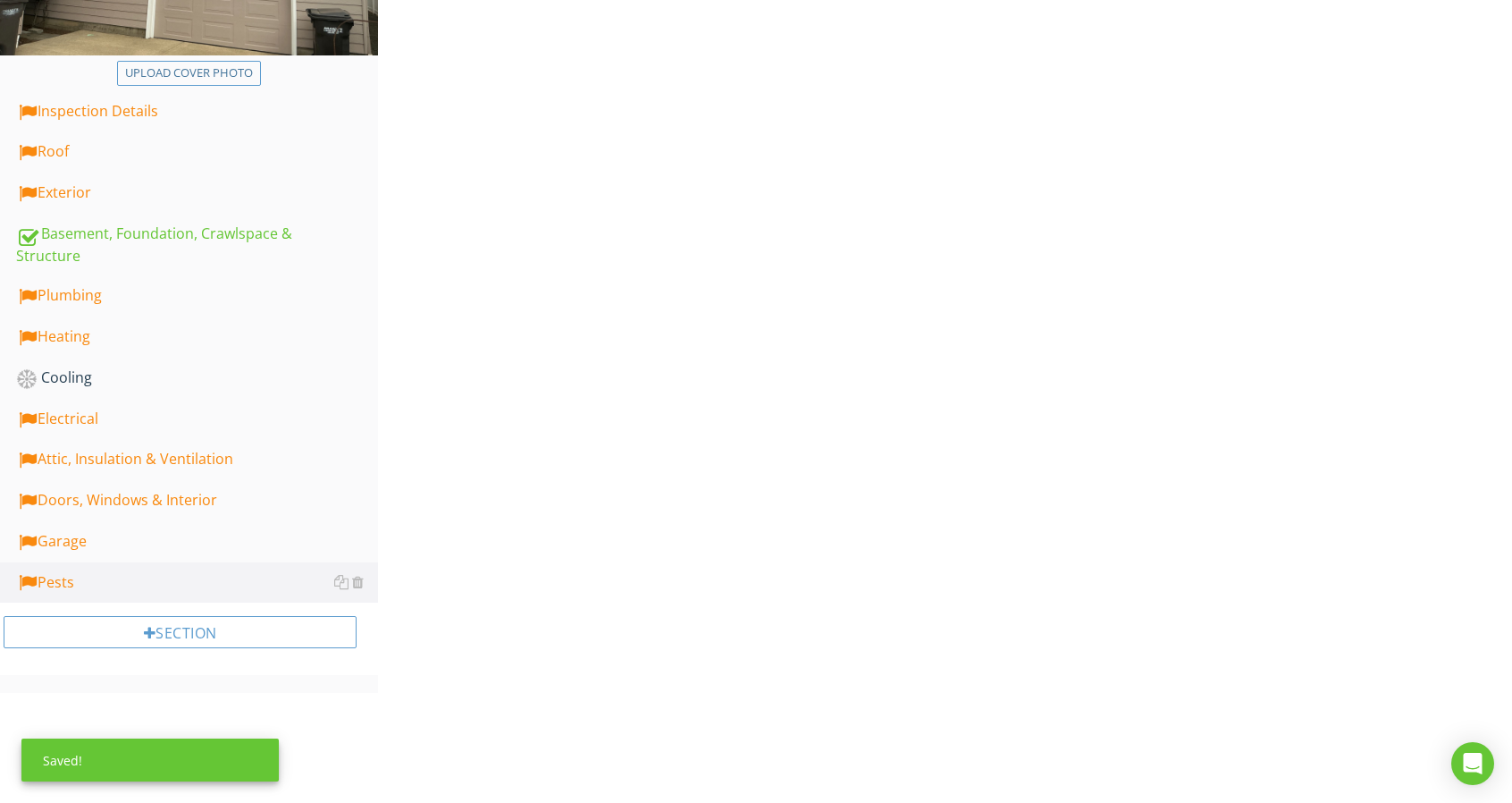
scroll to position [30, 0]
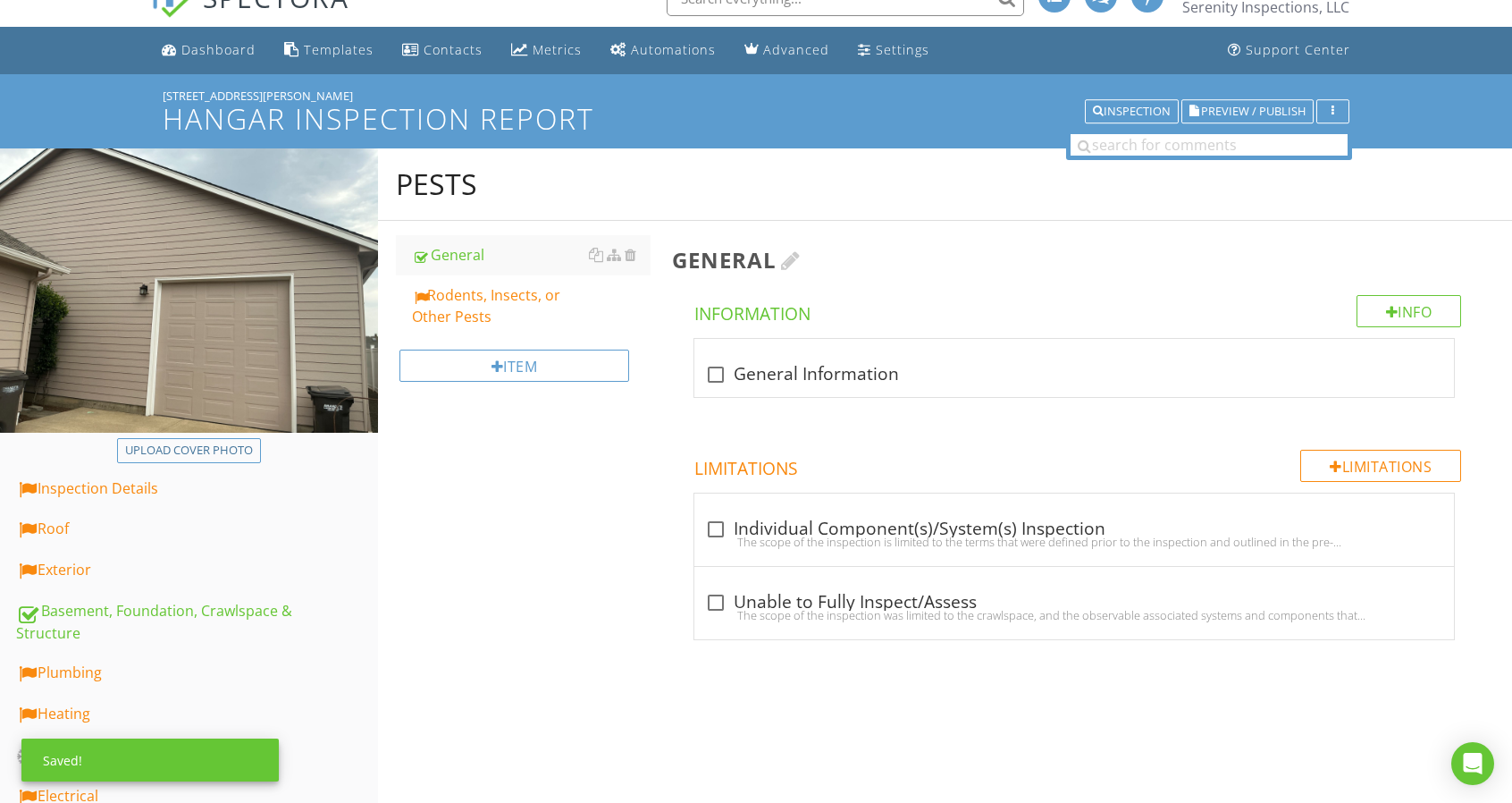
drag, startPoint x: 474, startPoint y: 320, endPoint x: 896, endPoint y: 259, distance: 426.4
click at [474, 321] on div "Rodents, Insects, or Other Pests" at bounding box center [531, 305] width 238 height 43
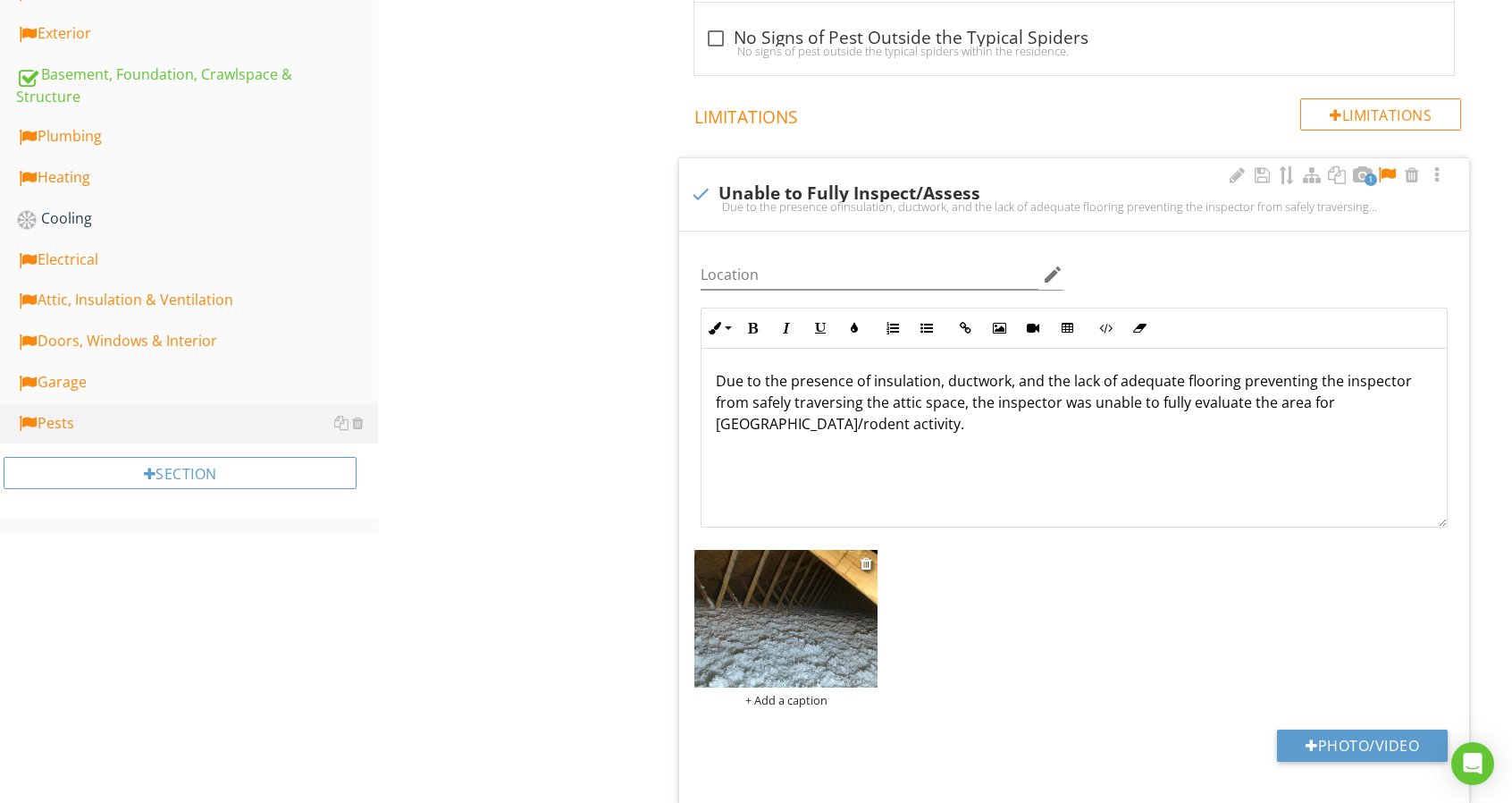
click at [803, 692] on div "+ Add a caption" at bounding box center [785, 699] width 183 height 15
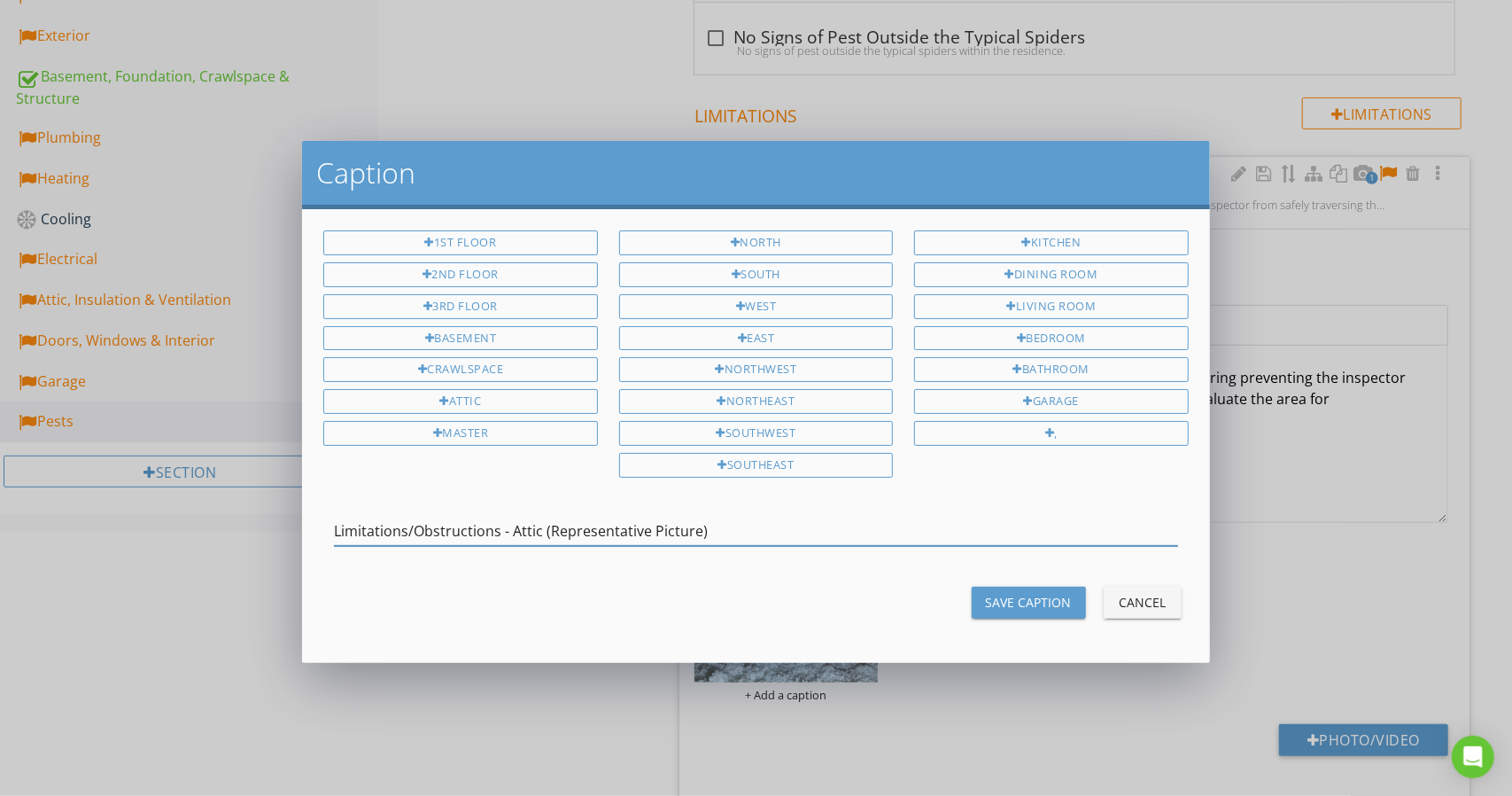
type input "Limitations/Obstructions - Attic (Representative Picture)"
click at [1015, 610] on div "Save Caption Cancel" at bounding box center [756, 603] width 886 height 42
click at [1017, 593] on div "Save Caption" at bounding box center [1029, 602] width 86 height 18
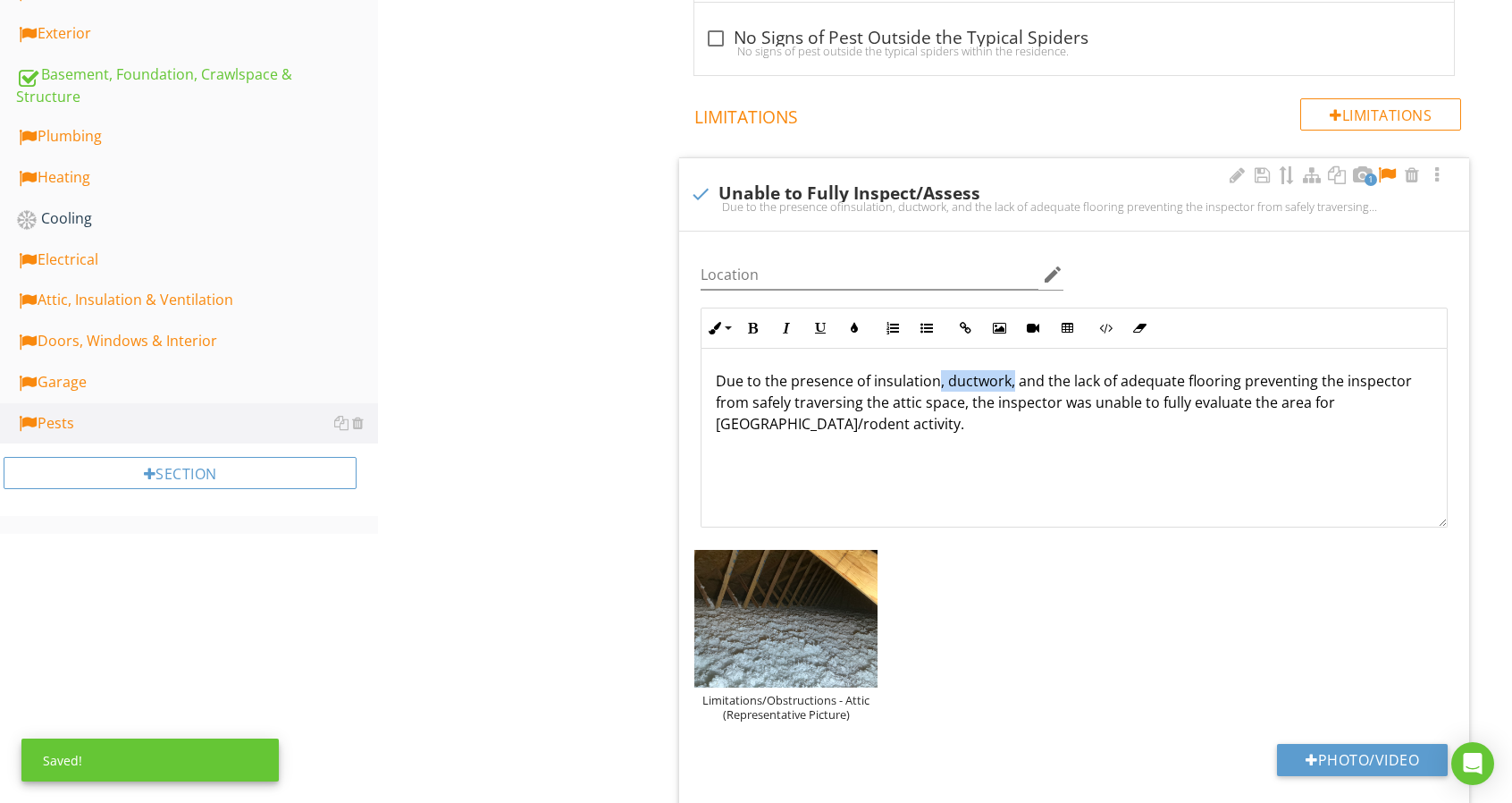
drag, startPoint x: 934, startPoint y: 382, endPoint x: 1009, endPoint y: 384, distance: 75.0
click at [1009, 384] on p "Due to the presence of insulation, ductwork, and the lack of adequate flooring …" at bounding box center [1073, 402] width 716 height 64
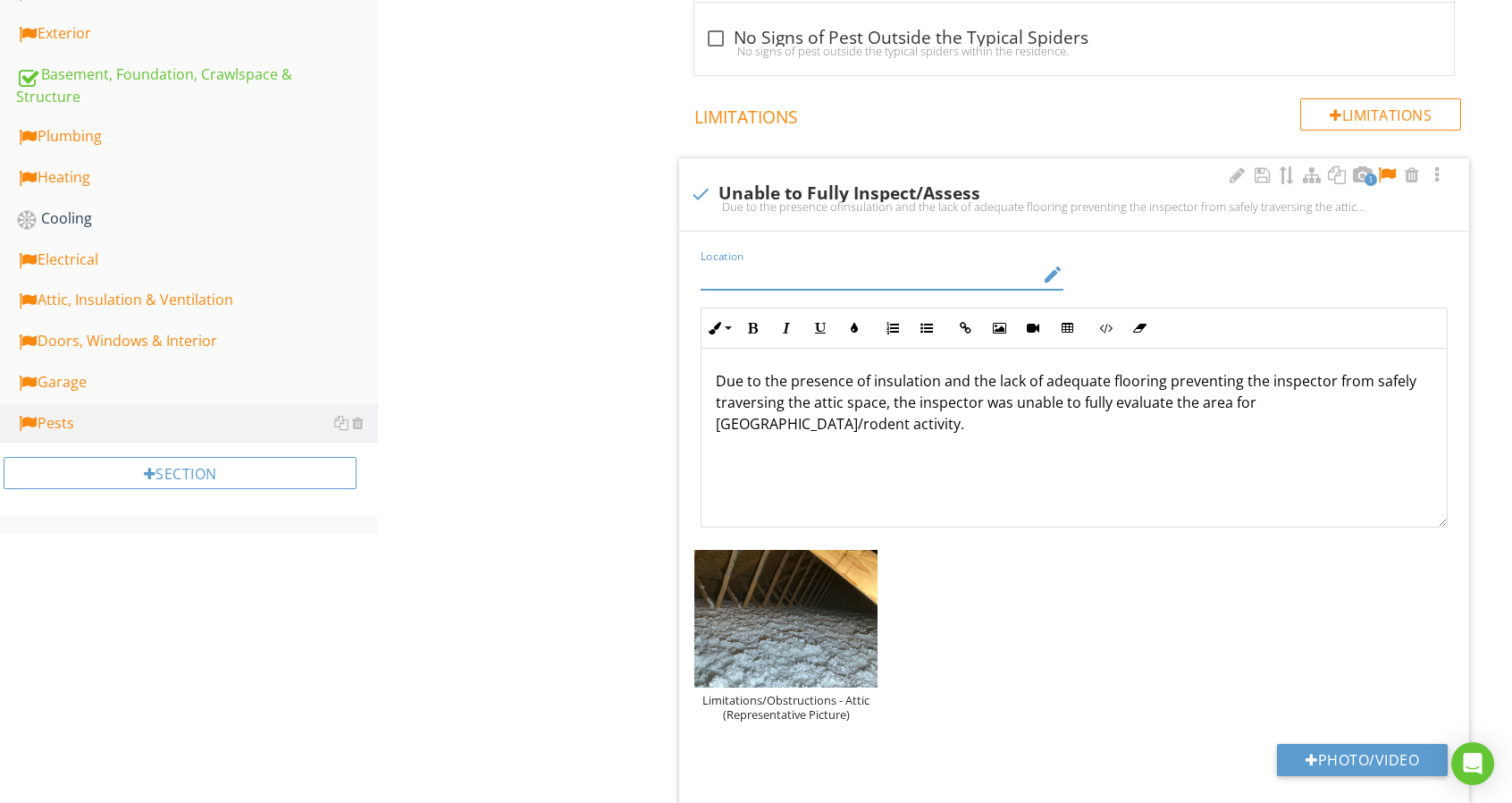
click at [885, 263] on input "Location" at bounding box center [869, 274] width 337 height 29
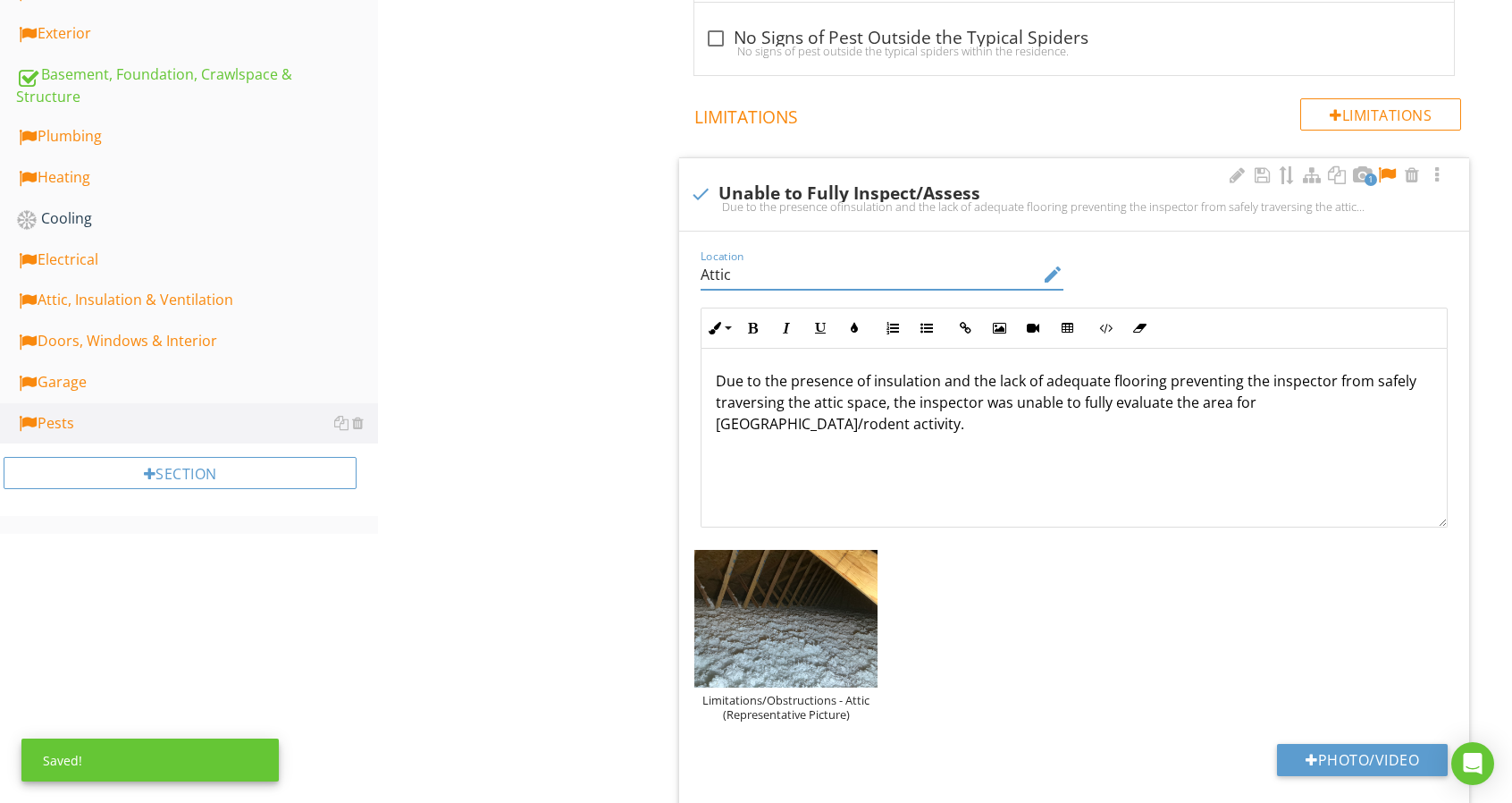
type input "Attic"
click at [1392, 173] on div at bounding box center [1387, 175] width 21 height 17
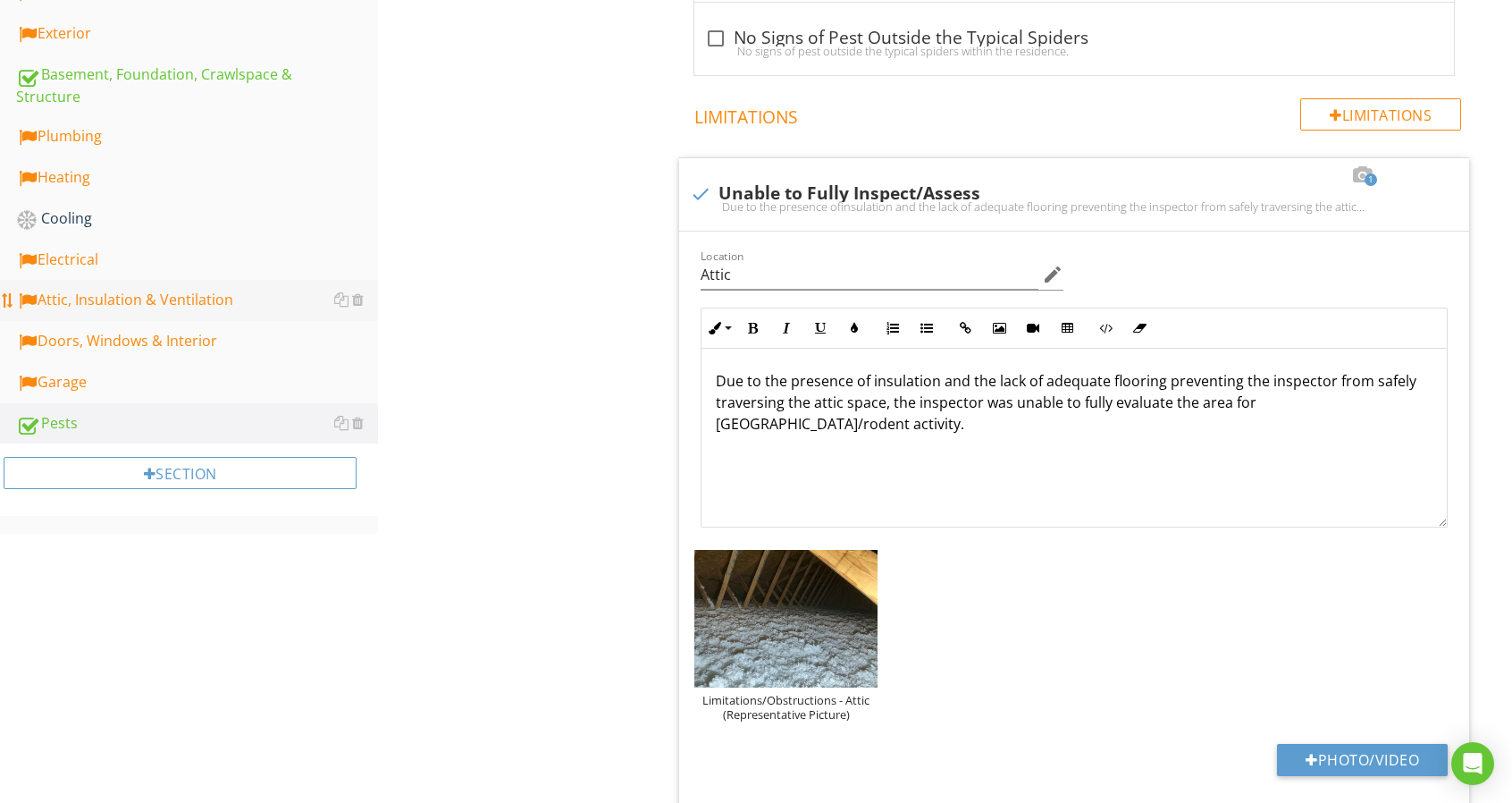
click at [176, 295] on div "Attic, Insulation & Ventilation" at bounding box center [197, 301] width 362 height 23
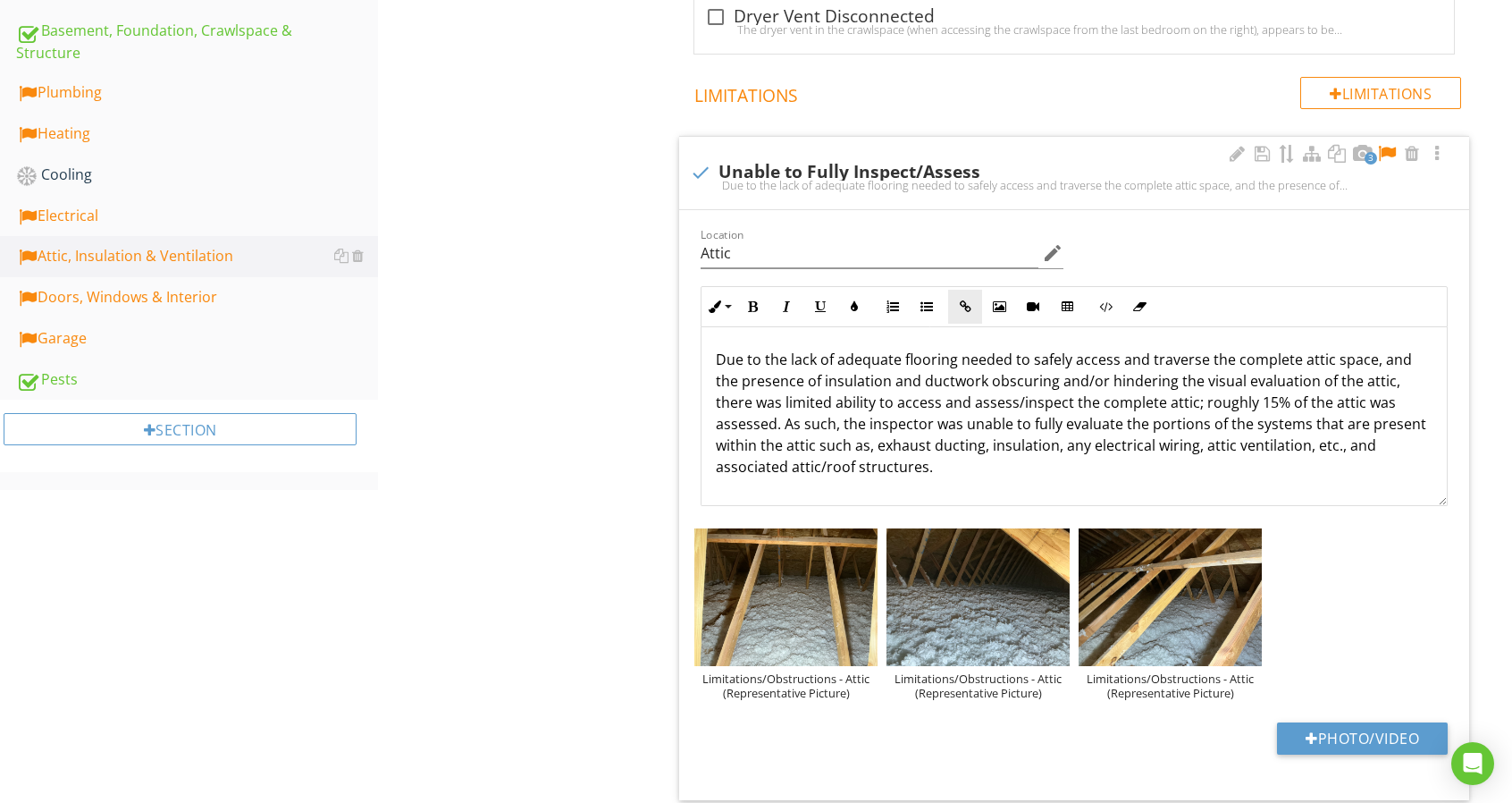
scroll to position [661, 0]
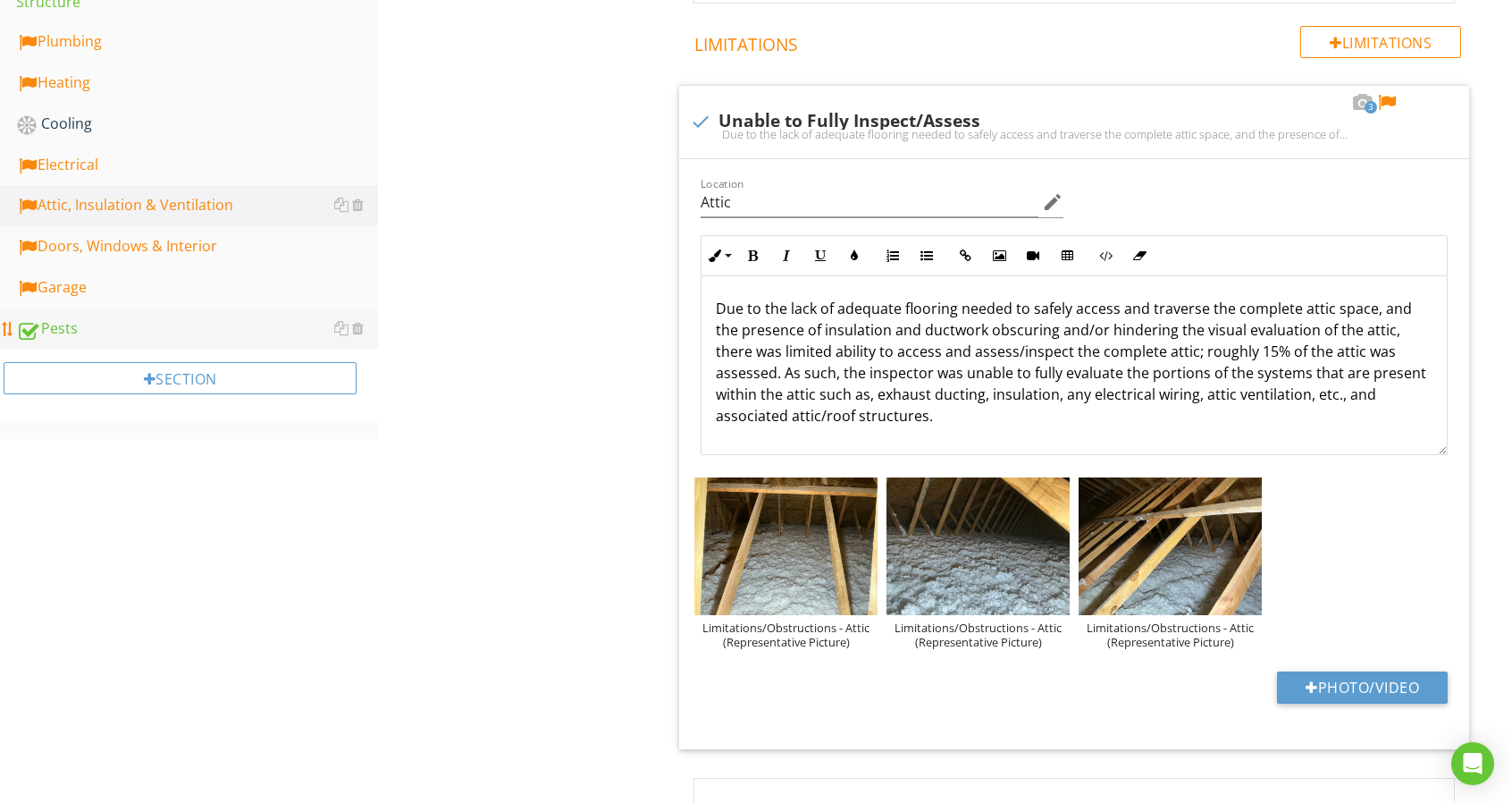
click at [231, 338] on link "Pests" at bounding box center [197, 329] width 362 height 41
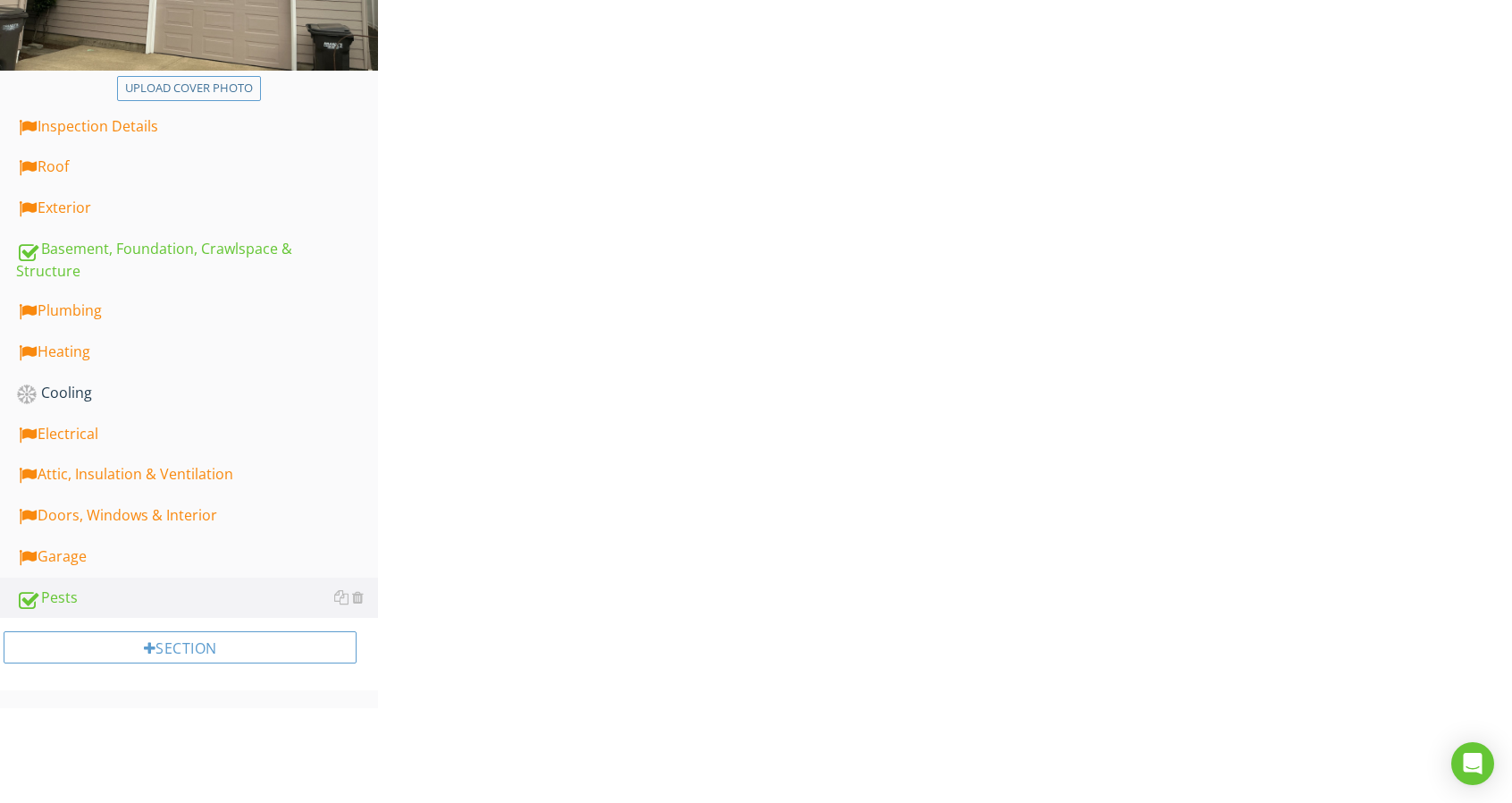
scroll to position [125, 0]
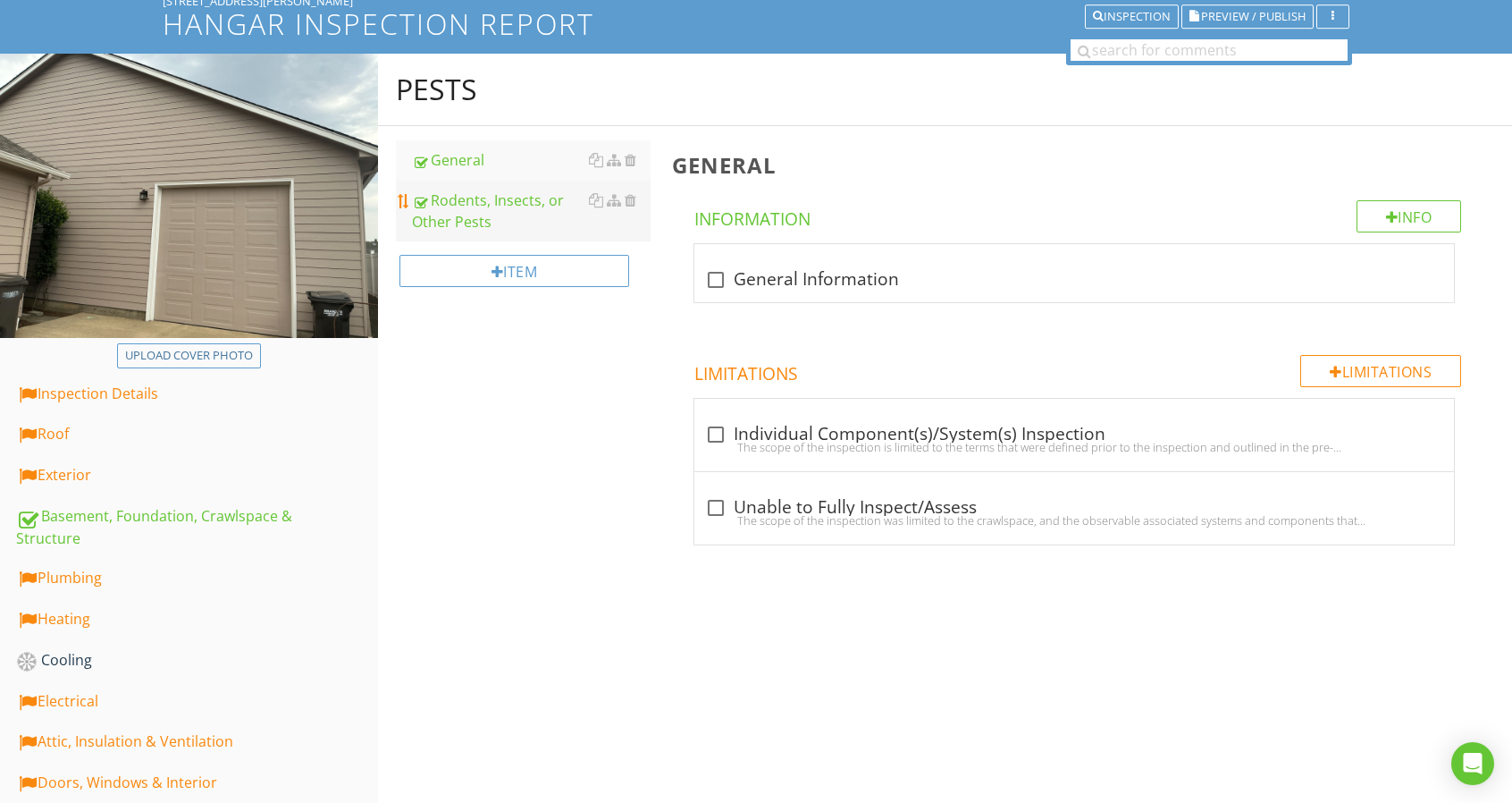
click at [517, 218] on div "Rodents, Insects, or Other Pests" at bounding box center [531, 210] width 238 height 43
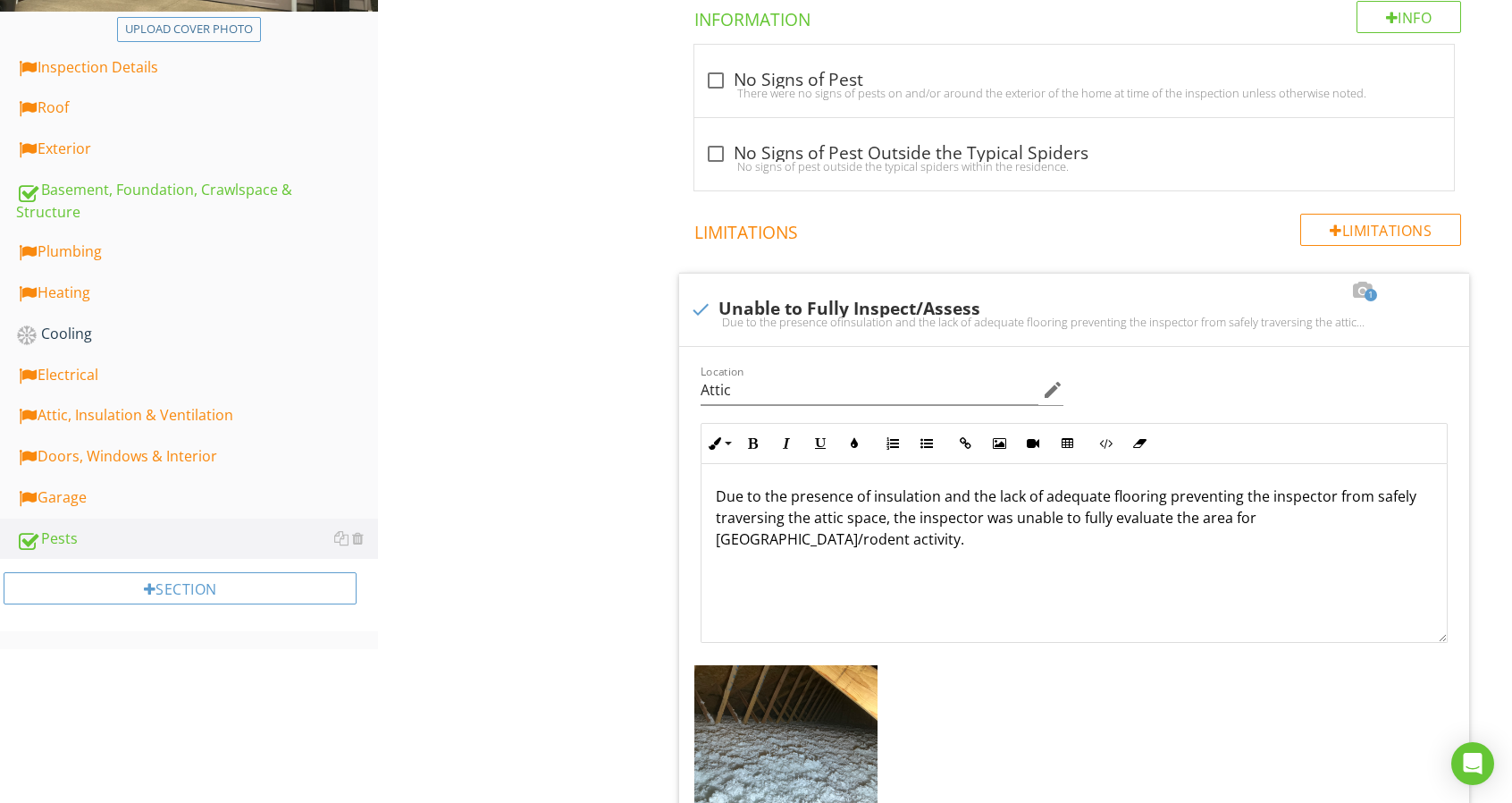
scroll to position [394, 0]
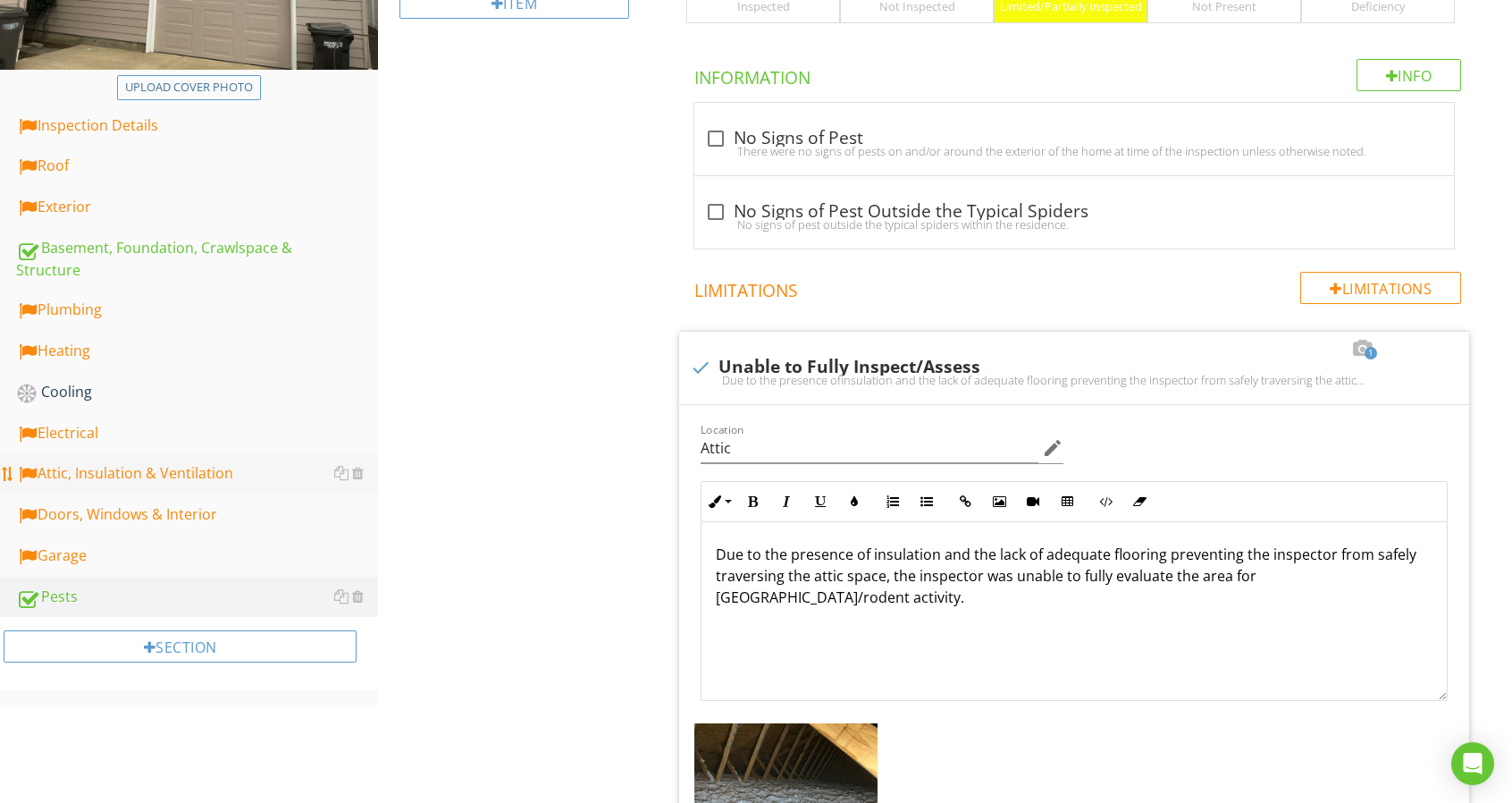
click at [202, 467] on div "Attic, Insulation & Ventilation" at bounding box center [197, 474] width 362 height 23
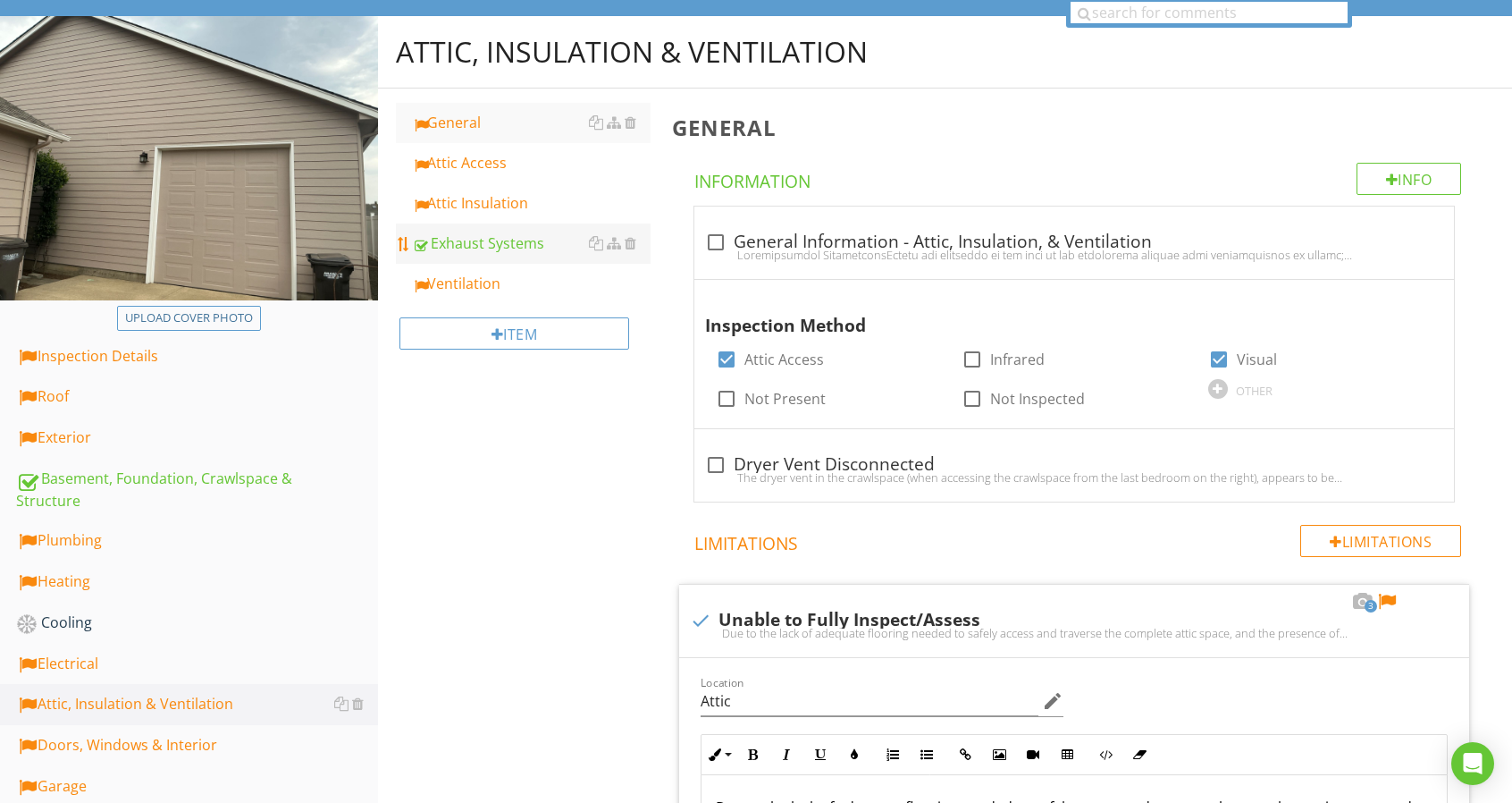
scroll to position [125, 0]
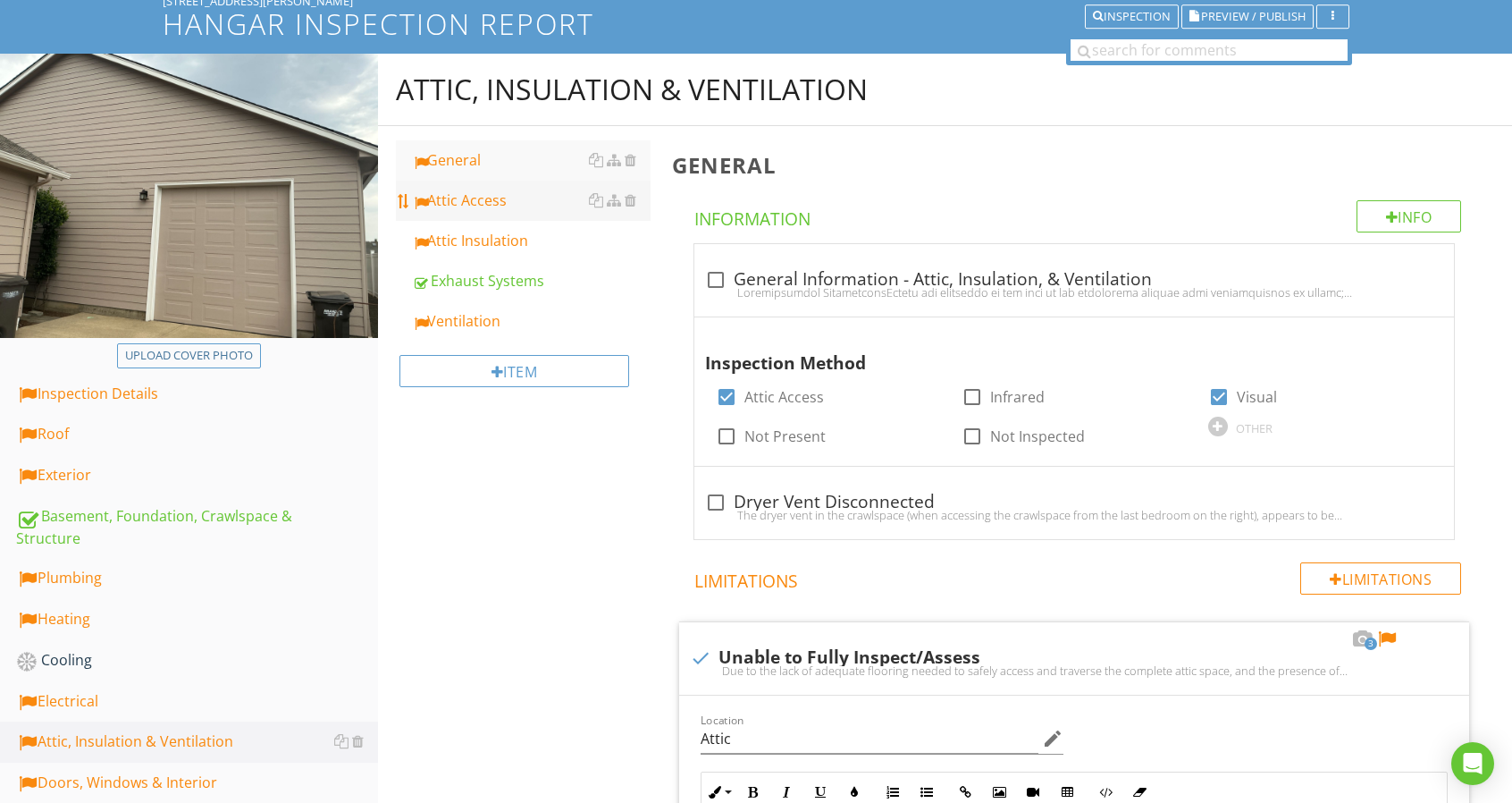
click at [509, 209] on div "Attic Access" at bounding box center [531, 200] width 238 height 21
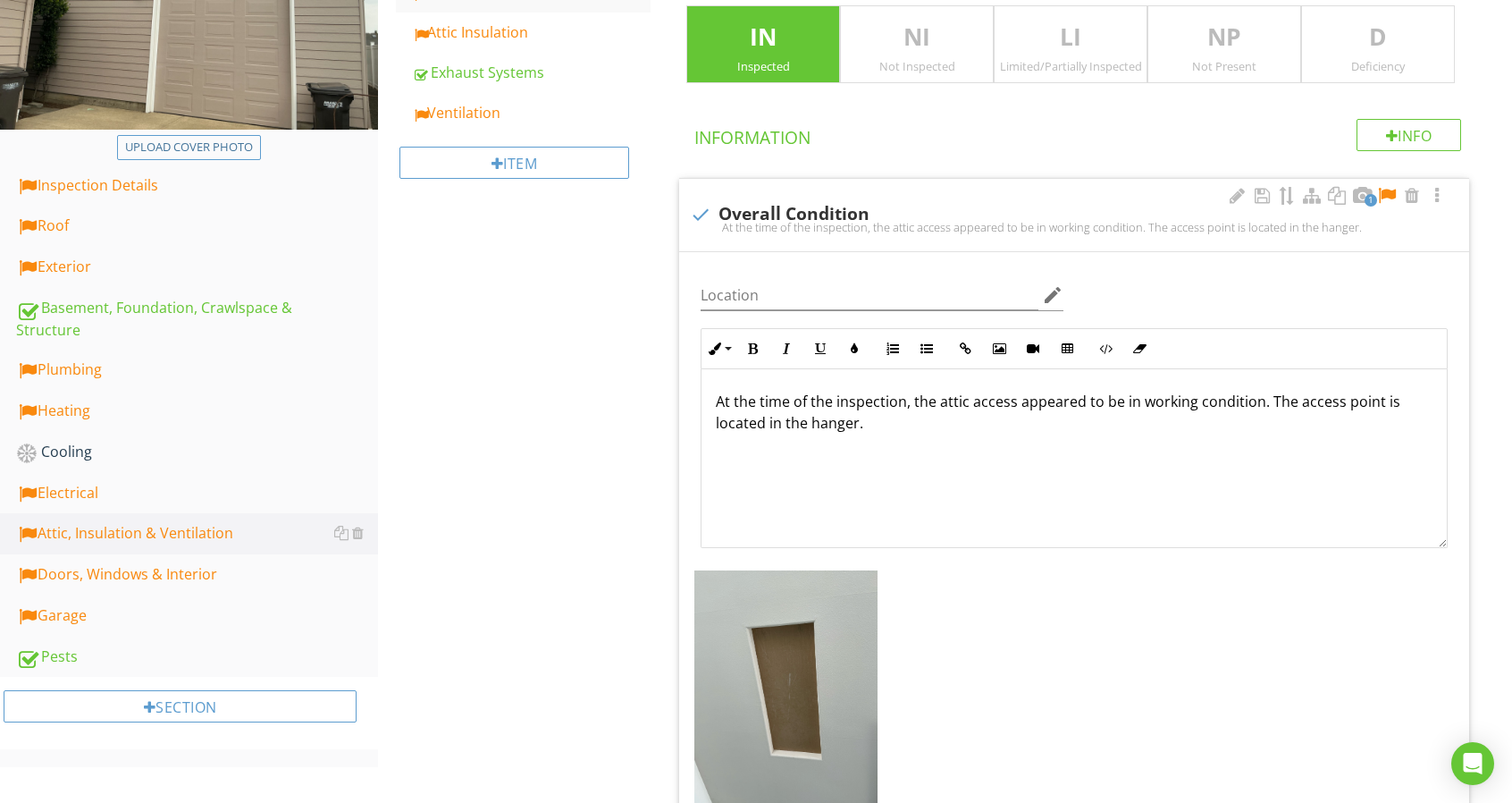
scroll to position [394, 0]
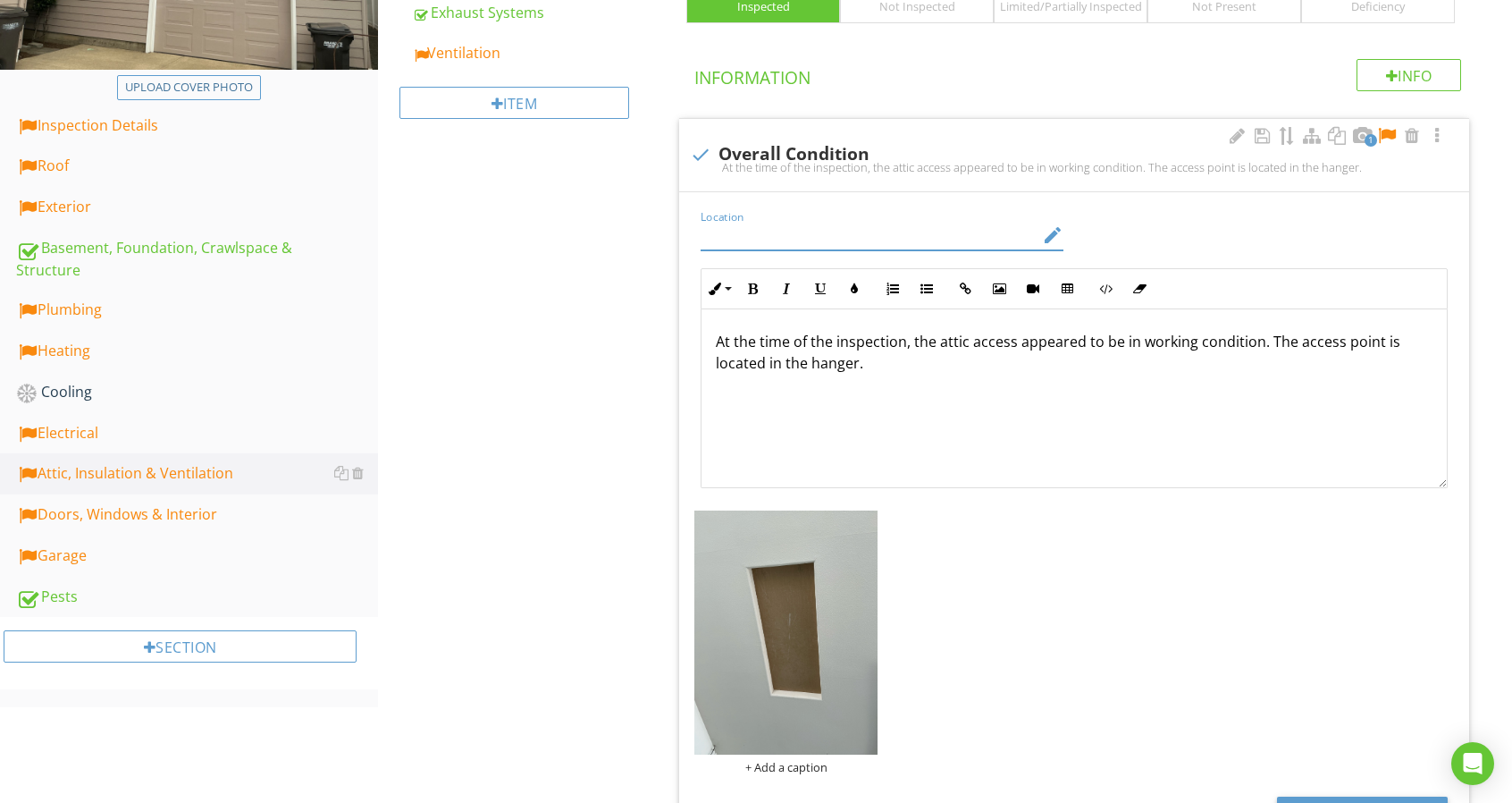
click at [850, 226] on input "Location" at bounding box center [869, 236] width 337 height 29
type input "Interior"
click at [848, 366] on p "At the time of the inspection, the attic access appeared to be in working condi…" at bounding box center [1073, 352] width 716 height 43
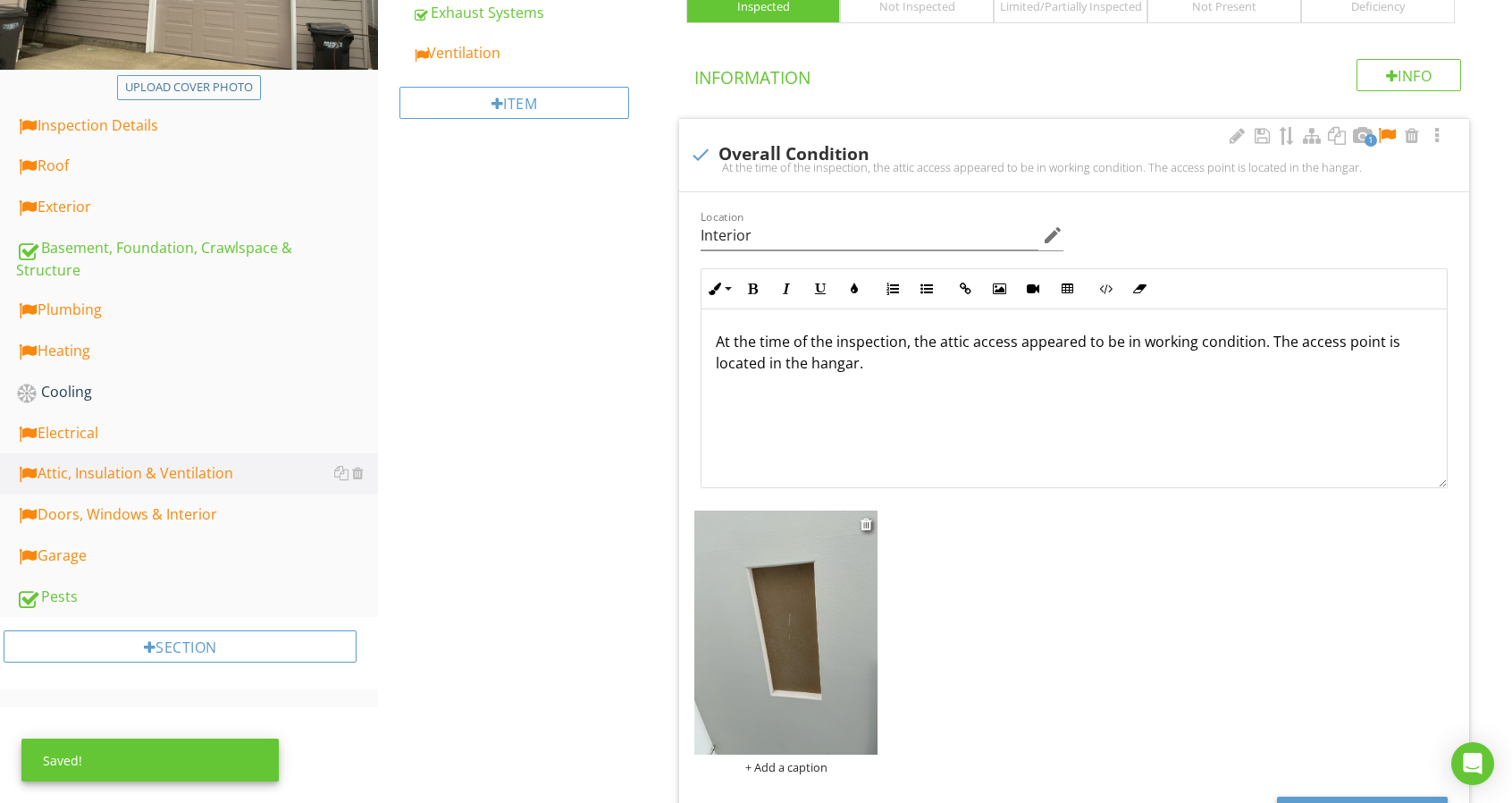
click at [779, 766] on div "+ Add a caption" at bounding box center [785, 767] width 183 height 15
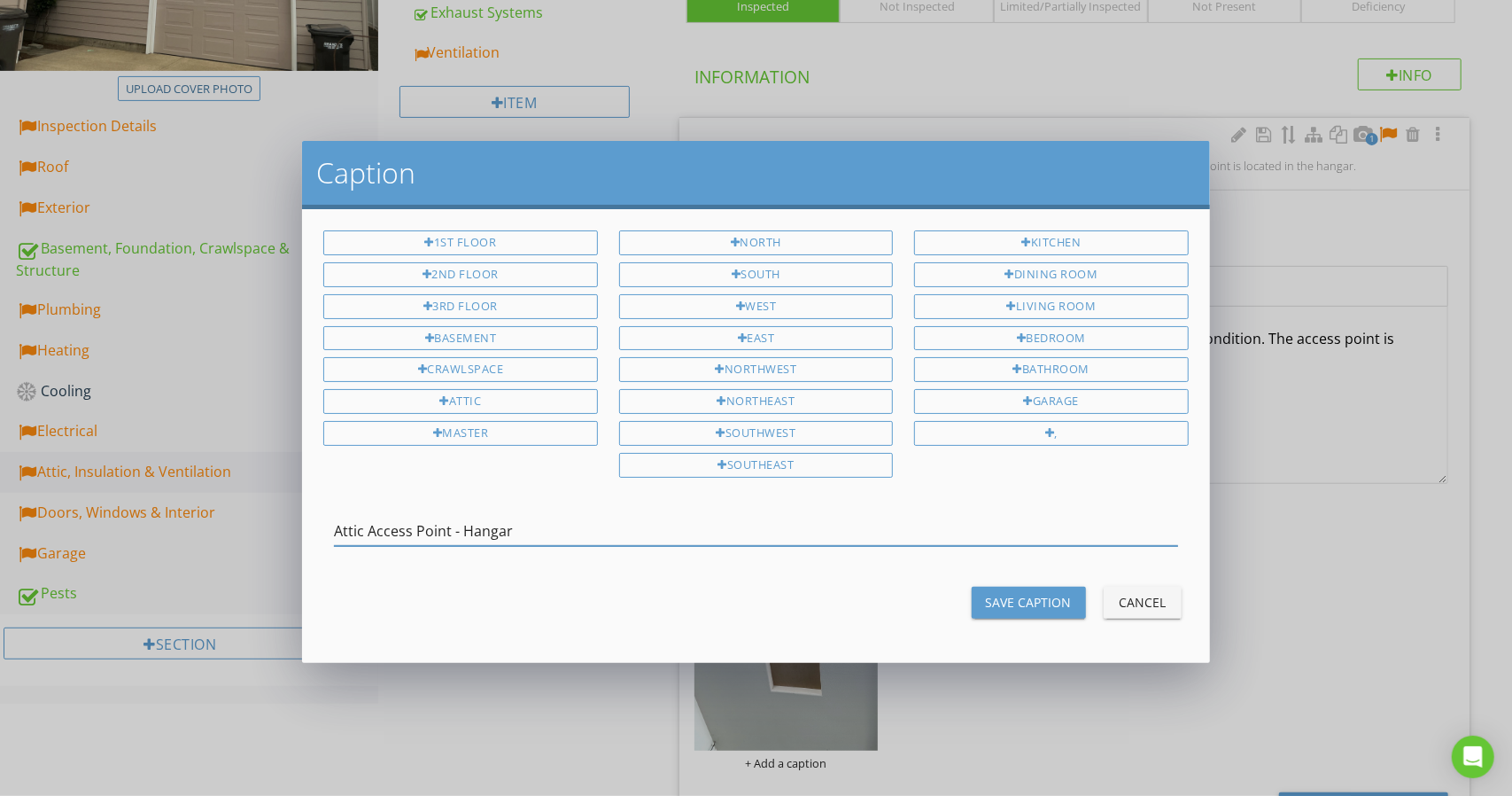
type input "Attic Access Point - Hangar"
click at [1003, 606] on button "Save Caption" at bounding box center [1029, 602] width 114 height 32
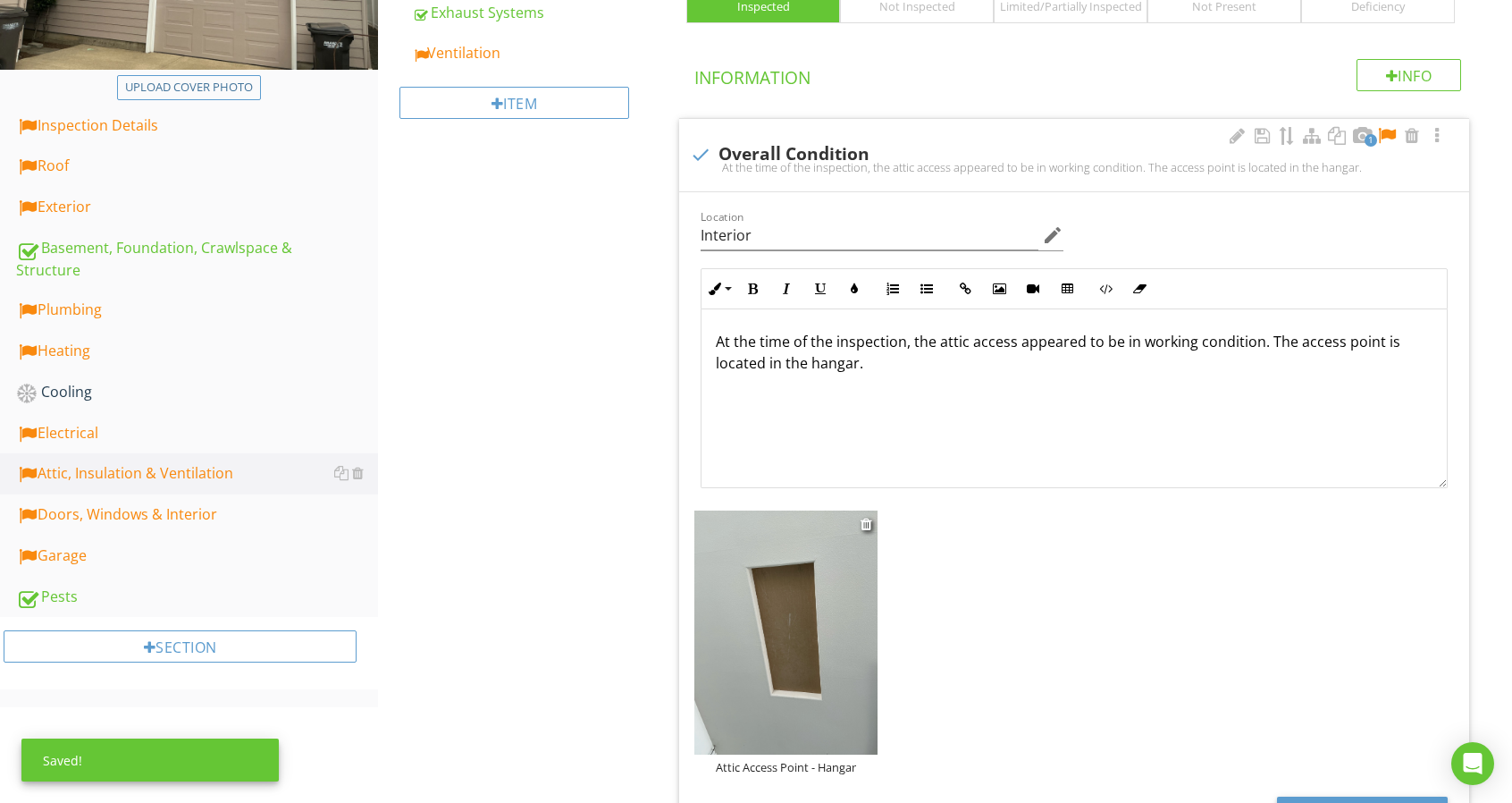
click at [771, 765] on div "Attic Access Point - Hangar" at bounding box center [785, 767] width 183 height 15
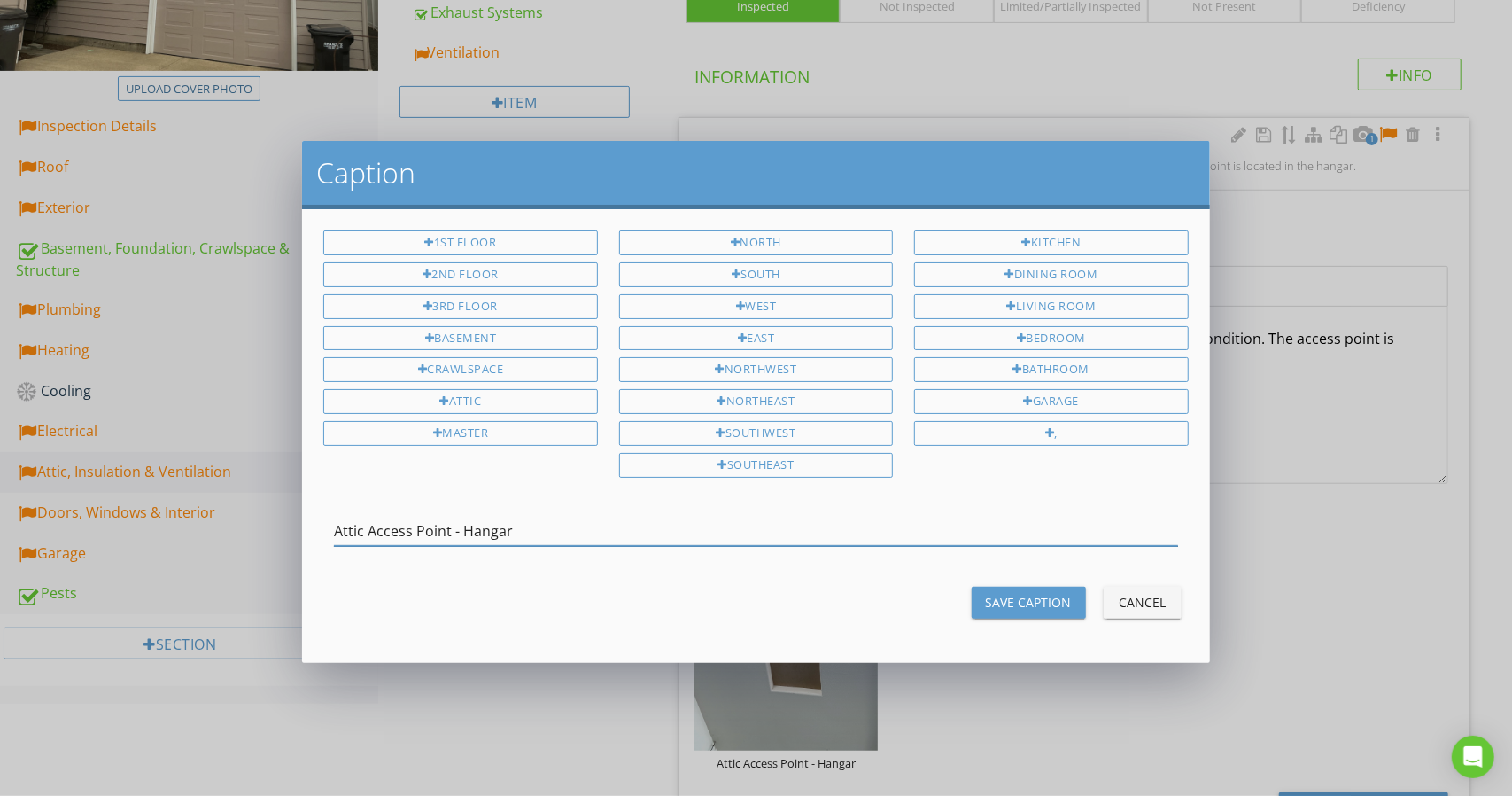
drag, startPoint x: 467, startPoint y: 523, endPoint x: 558, endPoint y: 522, distance: 91.0
click at [558, 523] on input "Attic Access Point - Hangar" at bounding box center [756, 531] width 844 height 29
type input "Attic Access Point - Interior"
click at [1025, 596] on div "Save Caption" at bounding box center [1029, 602] width 86 height 18
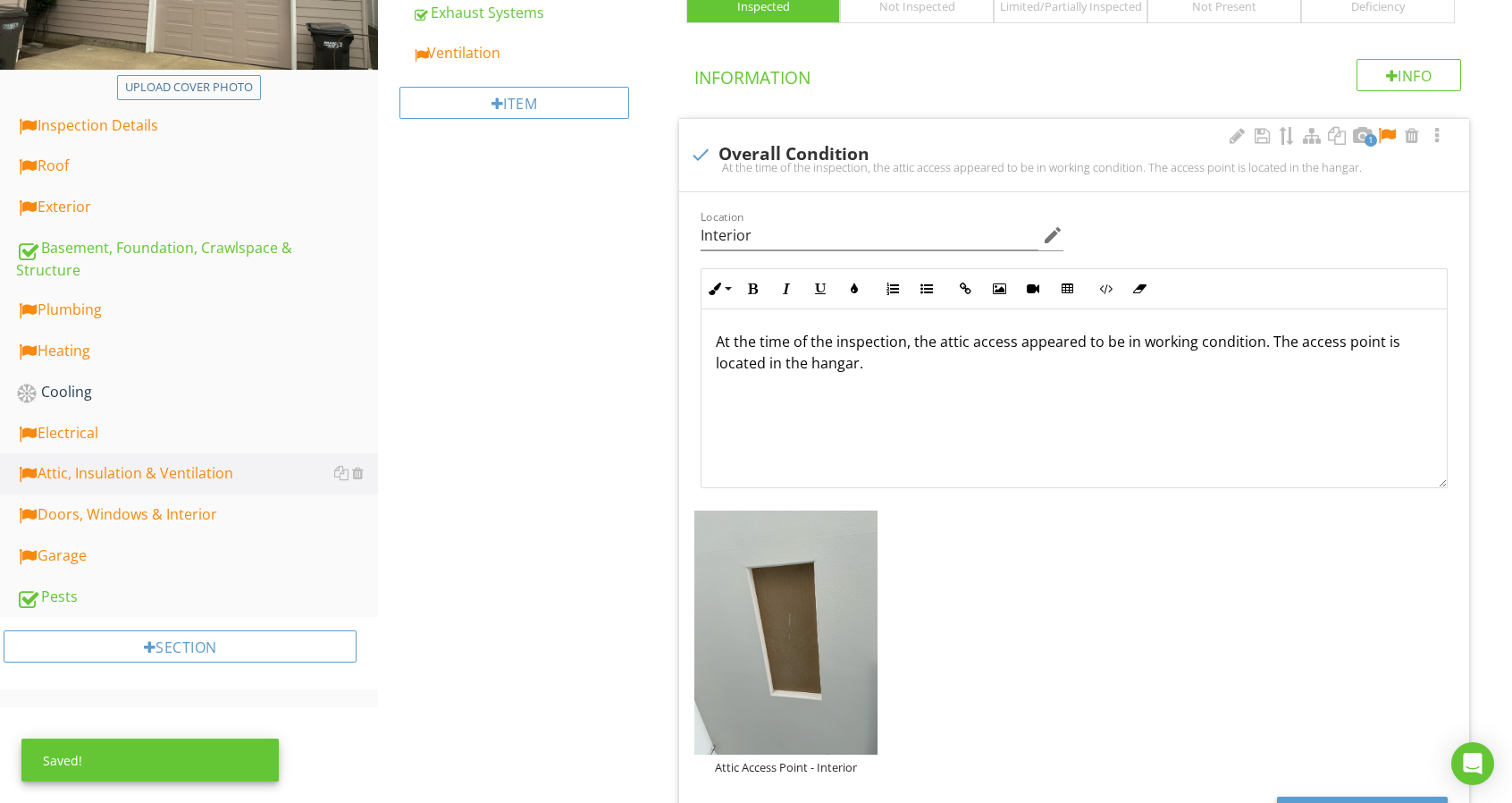
click at [1393, 131] on div at bounding box center [1387, 136] width 21 height 17
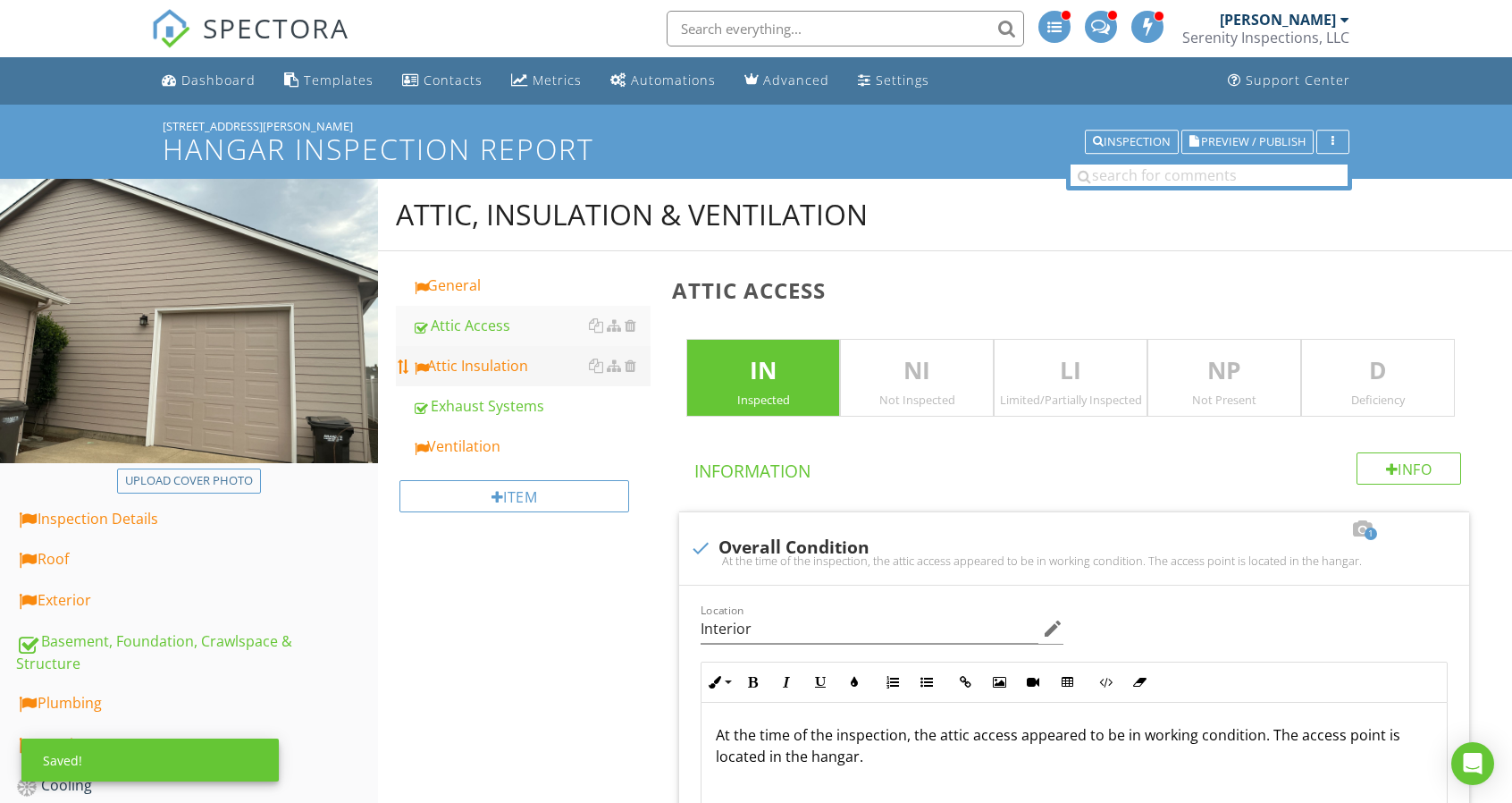
click at [508, 362] on div "Attic Insulation" at bounding box center [531, 366] width 238 height 21
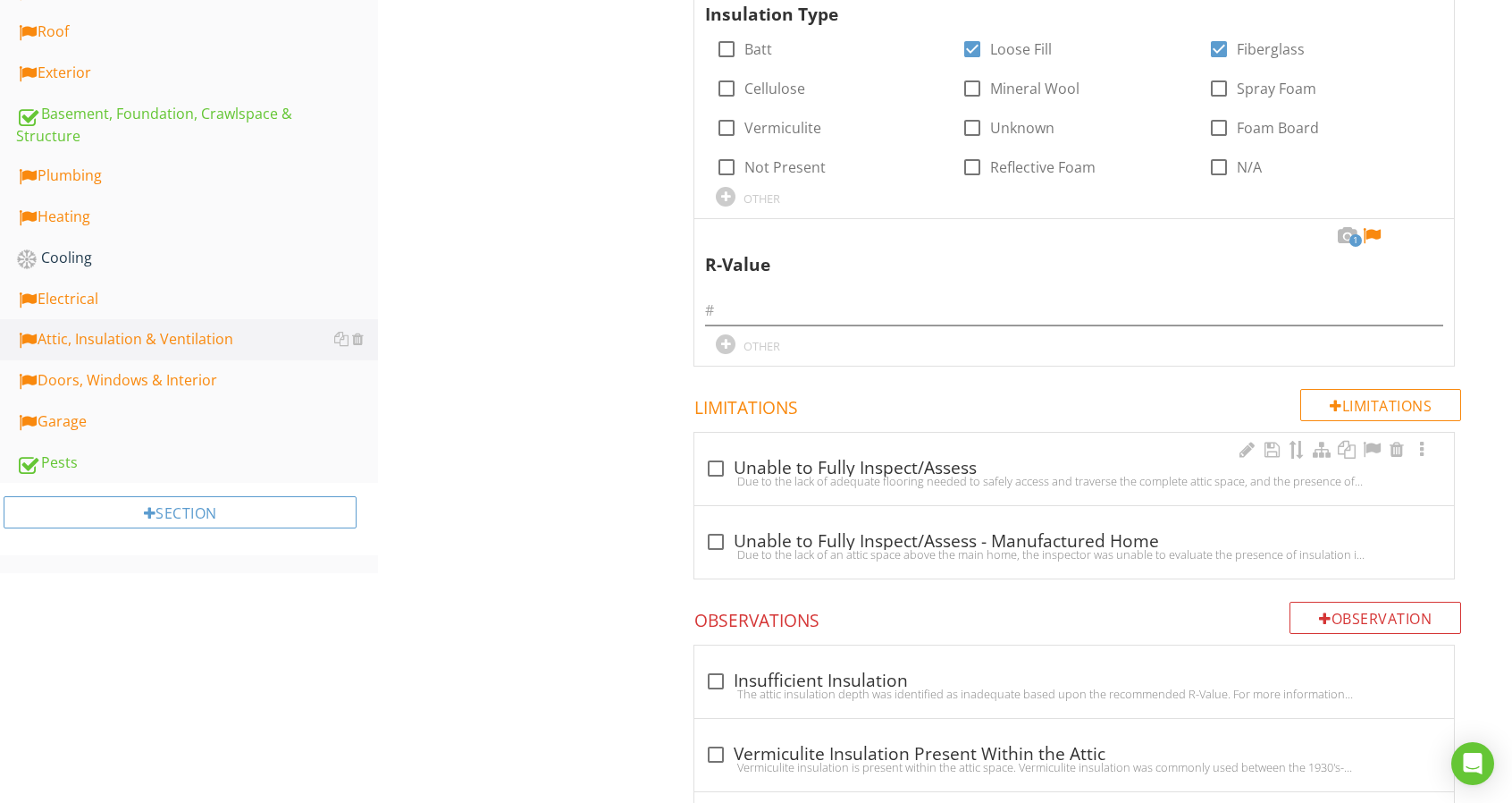
scroll to position [626, 0]
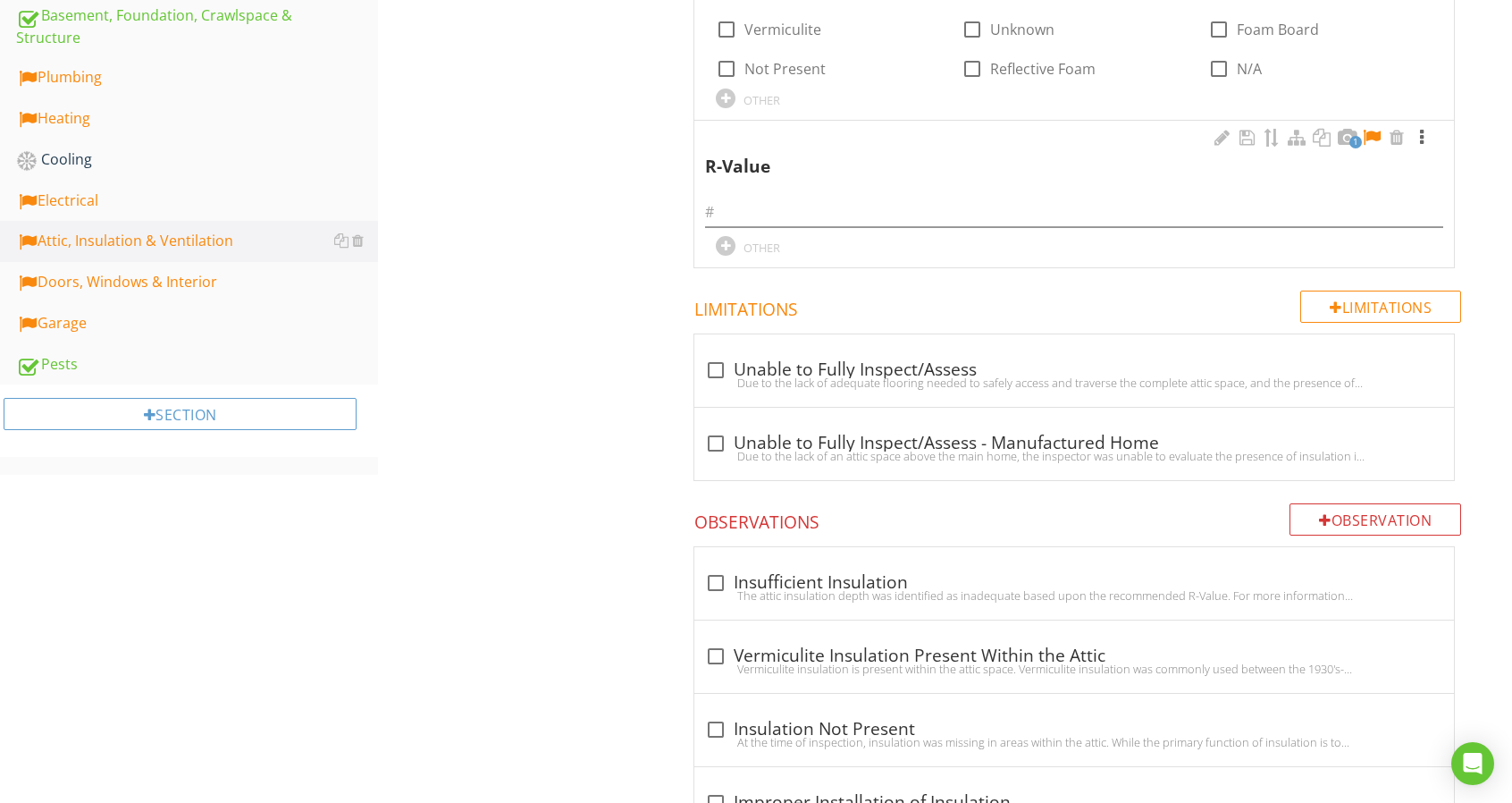
click at [1416, 136] on div at bounding box center [1421, 138] width 21 height 17
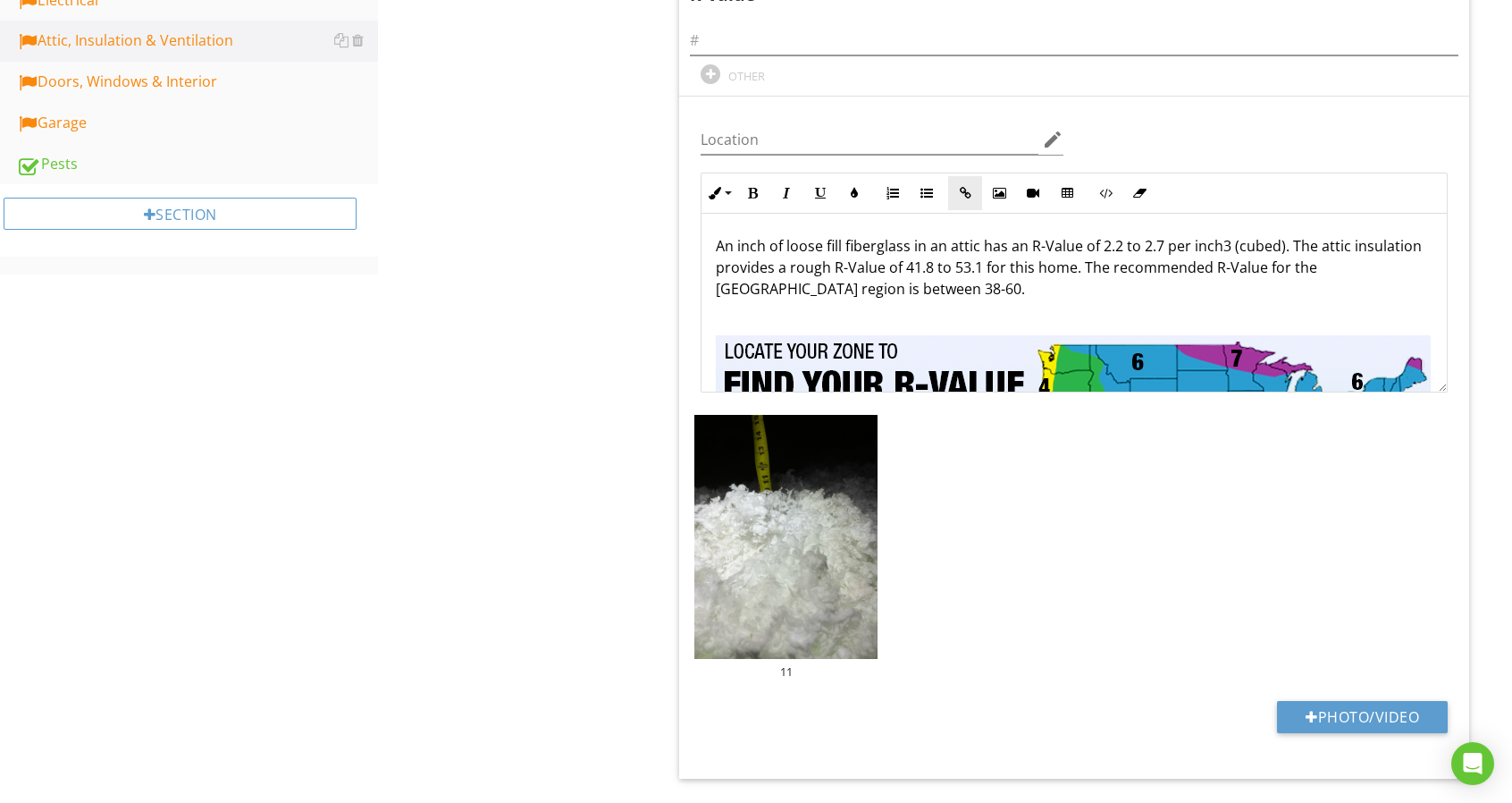
scroll to position [894, 0]
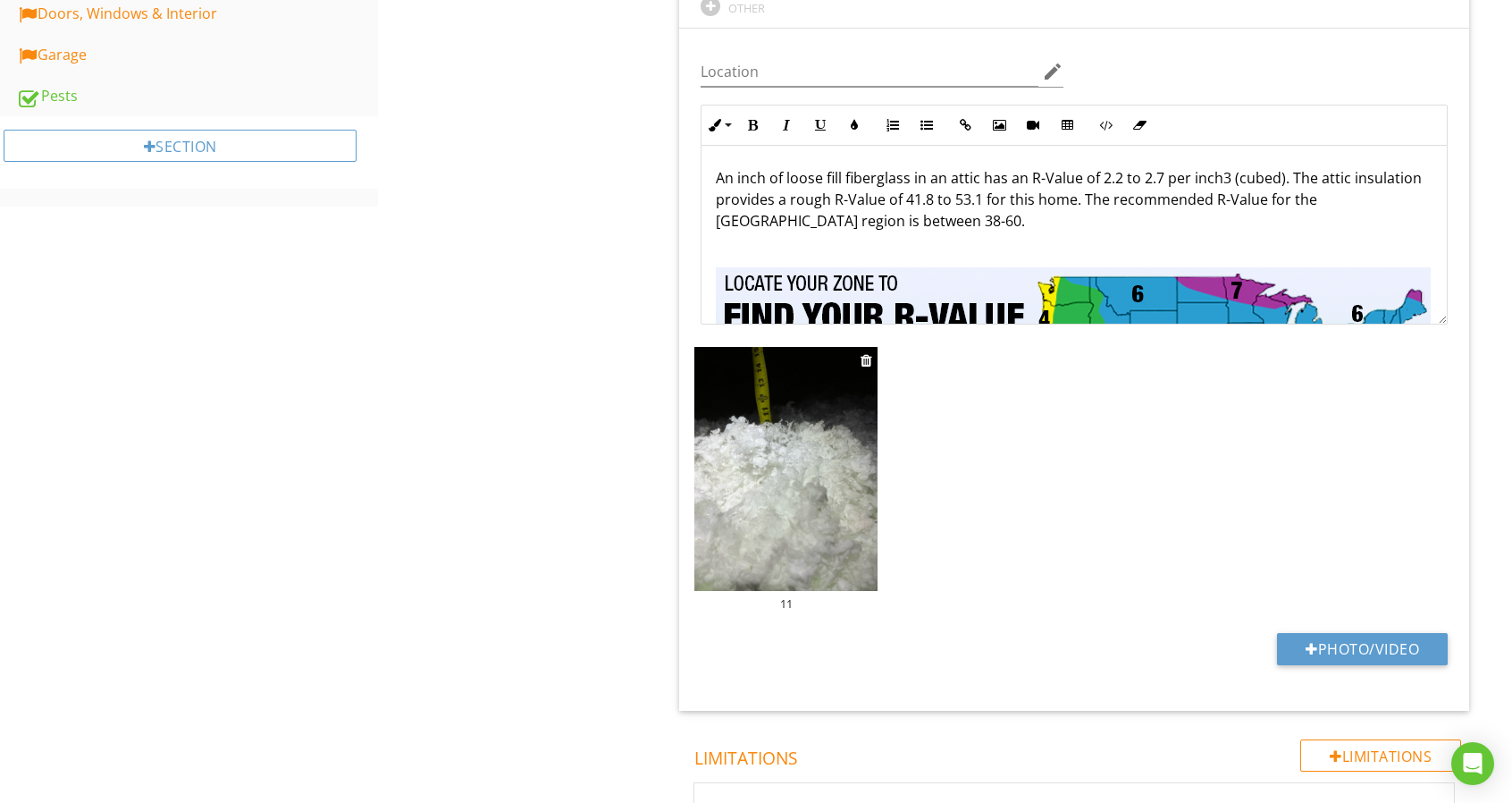
click at [786, 600] on div "11" at bounding box center [785, 603] width 183 height 15
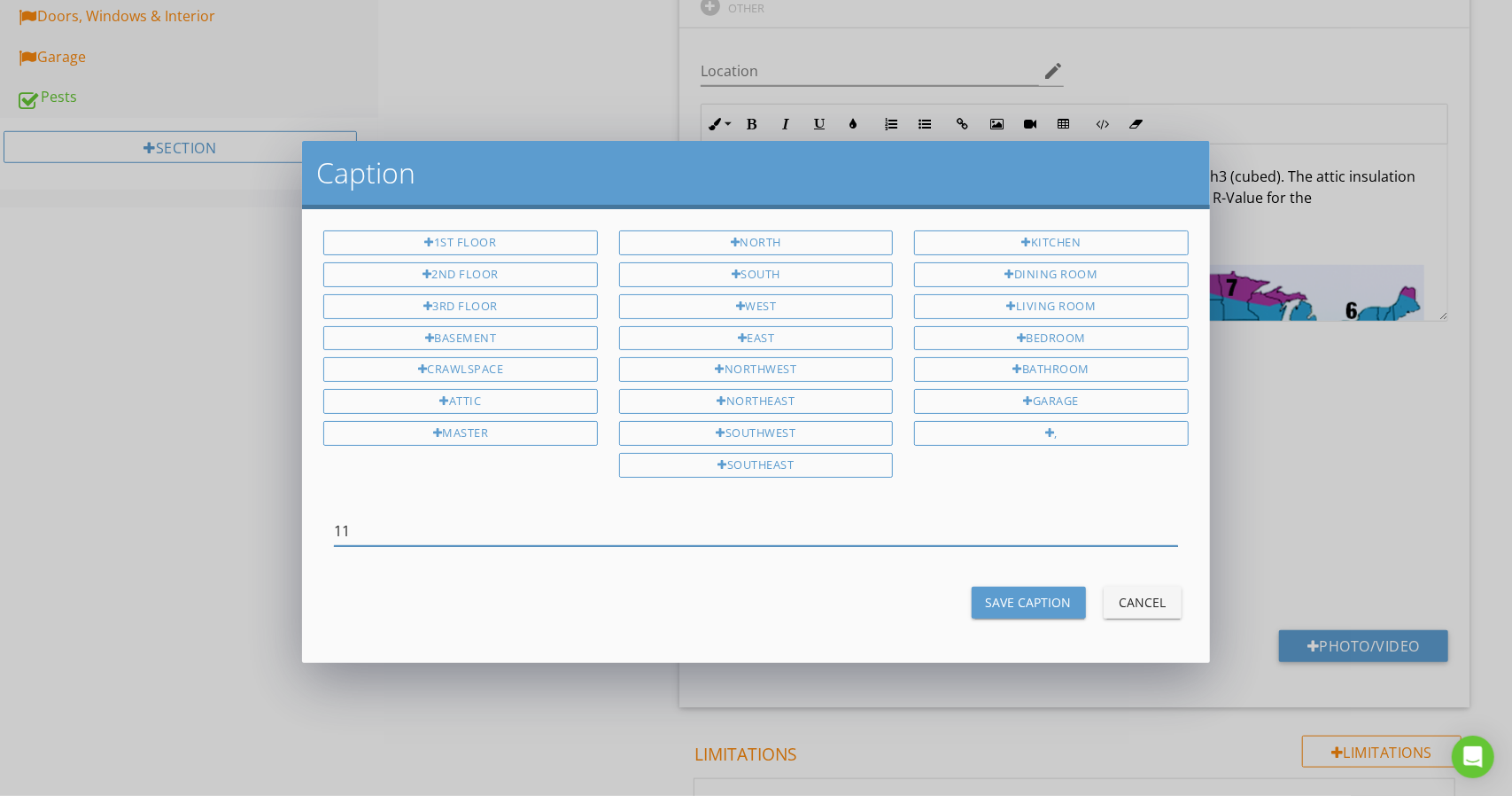
click at [629, 529] on input "11" at bounding box center [756, 531] width 844 height 29
type input "Fiberglass Insulation Measuring Roughly 11 Inches - Attic"
click at [1051, 593] on div "Save Caption" at bounding box center [1029, 602] width 86 height 18
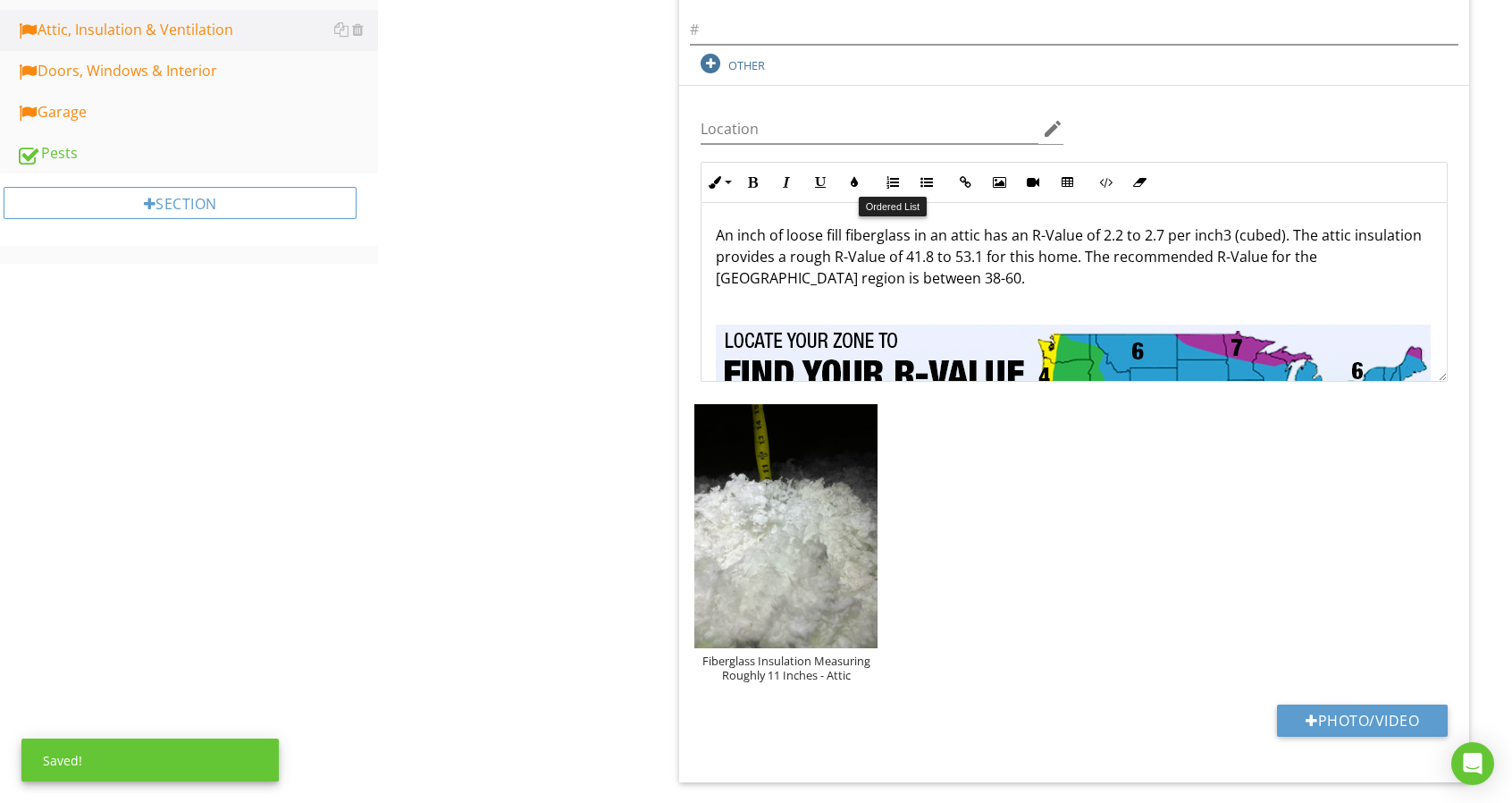
scroll to position [805, 0]
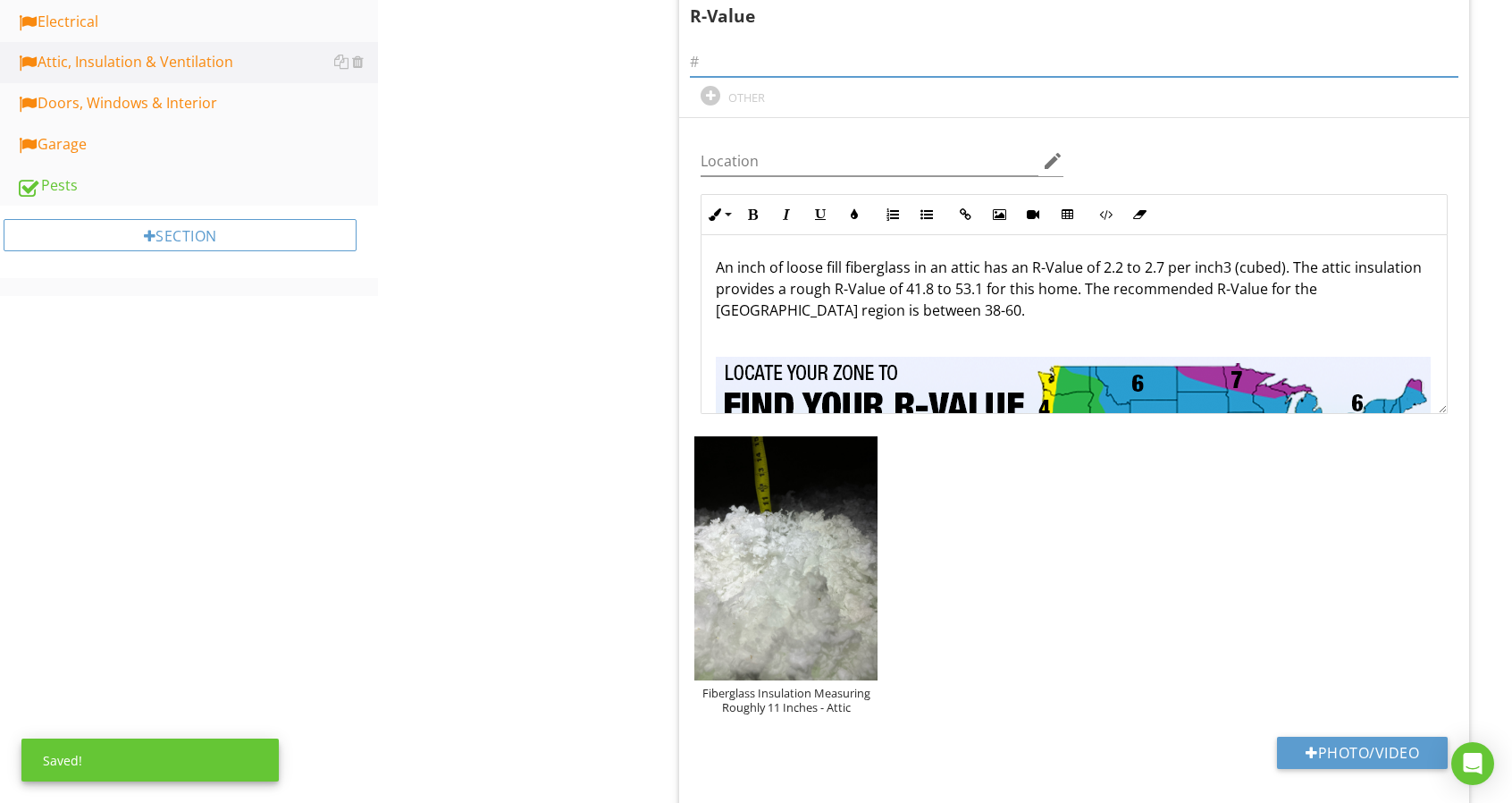
click at [894, 65] on input "text" at bounding box center [1074, 62] width 769 height 29
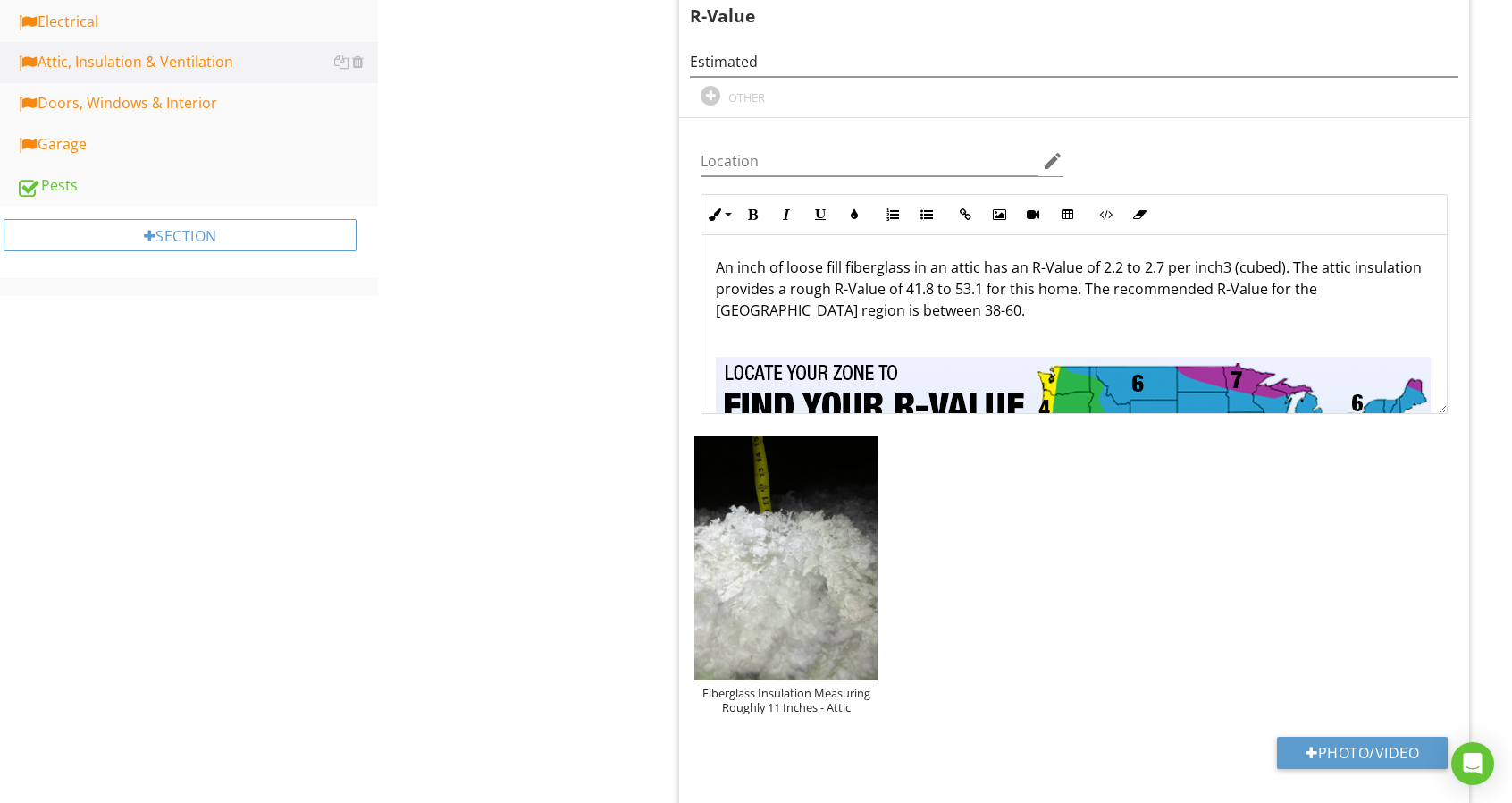
scroll to position [626, 0]
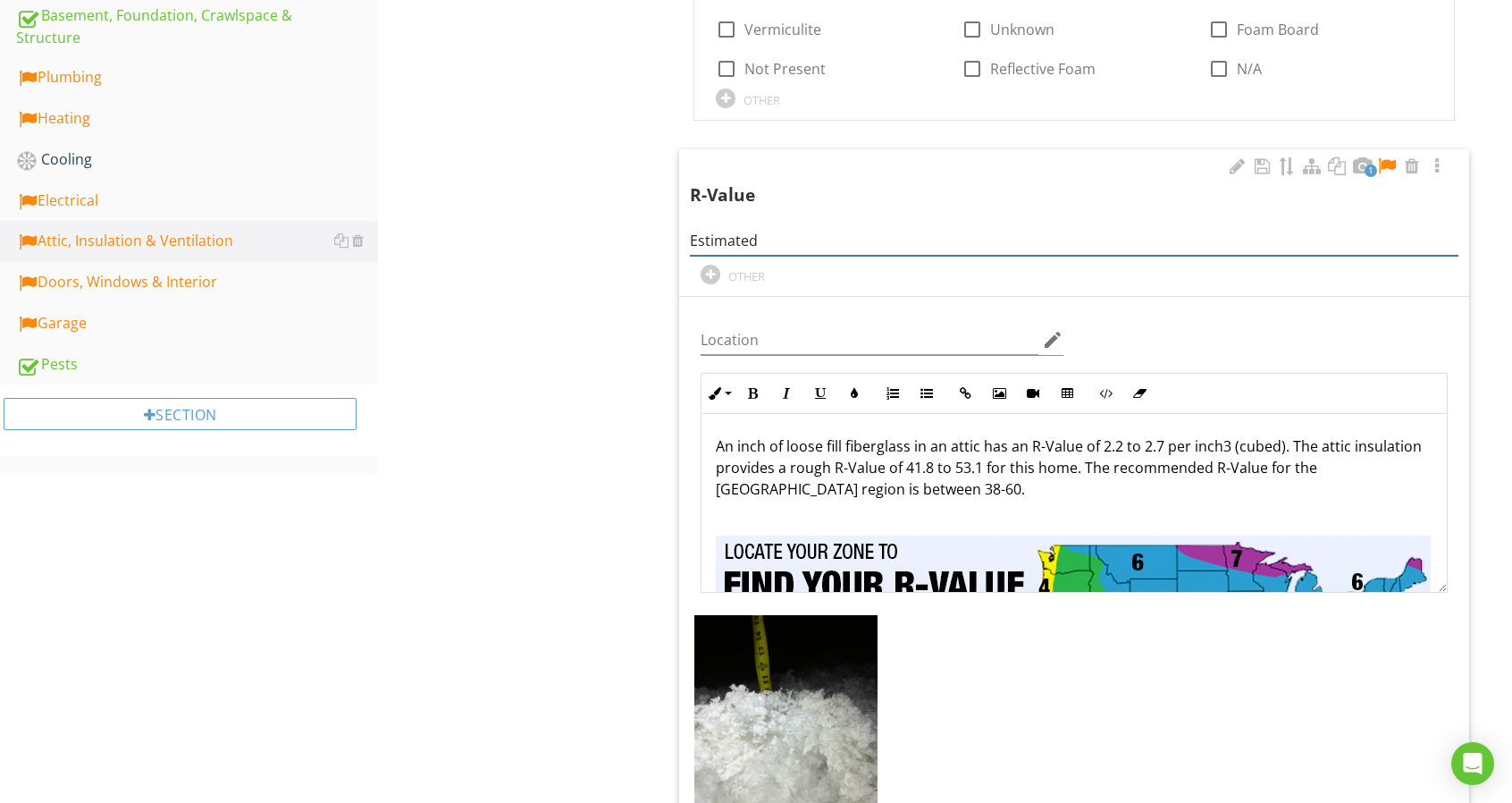
click at [1085, 242] on input "Estimated" at bounding box center [1074, 241] width 769 height 29
drag, startPoint x: 1156, startPoint y: 255, endPoint x: 1158, endPoint y: 245, distance: 10.2
click at [1156, 255] on div "R-Value Estimated 24.2 to OTHER" at bounding box center [1074, 219] width 769 height 130
click at [1155, 237] on input "Estimated 24.2 to" at bounding box center [1074, 241] width 769 height 29
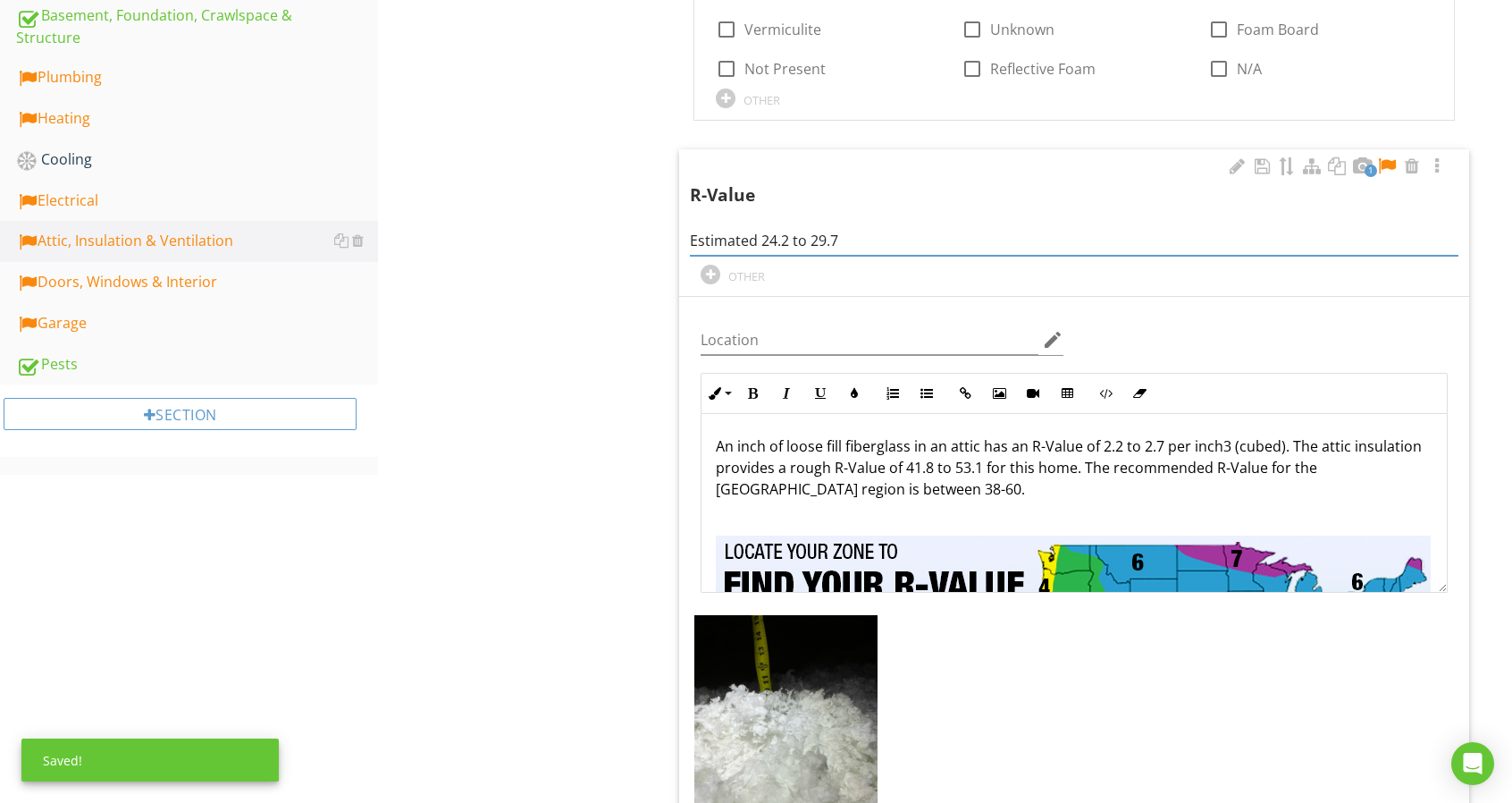
type input "Estimated 24.2 to 29.7"
click at [981, 467] on p "An inch of loose fill fiberglass in an attic has an R-Value of 2.2 to 2.7 per i…" at bounding box center [1073, 467] width 716 height 64
click at [1072, 466] on p "An inch of loose fill fiberglass in an attic has an R-Value of 2.2 to 2.7 per i…" at bounding box center [1073, 467] width 716 height 64
click at [849, 338] on input "Location" at bounding box center [869, 340] width 337 height 29
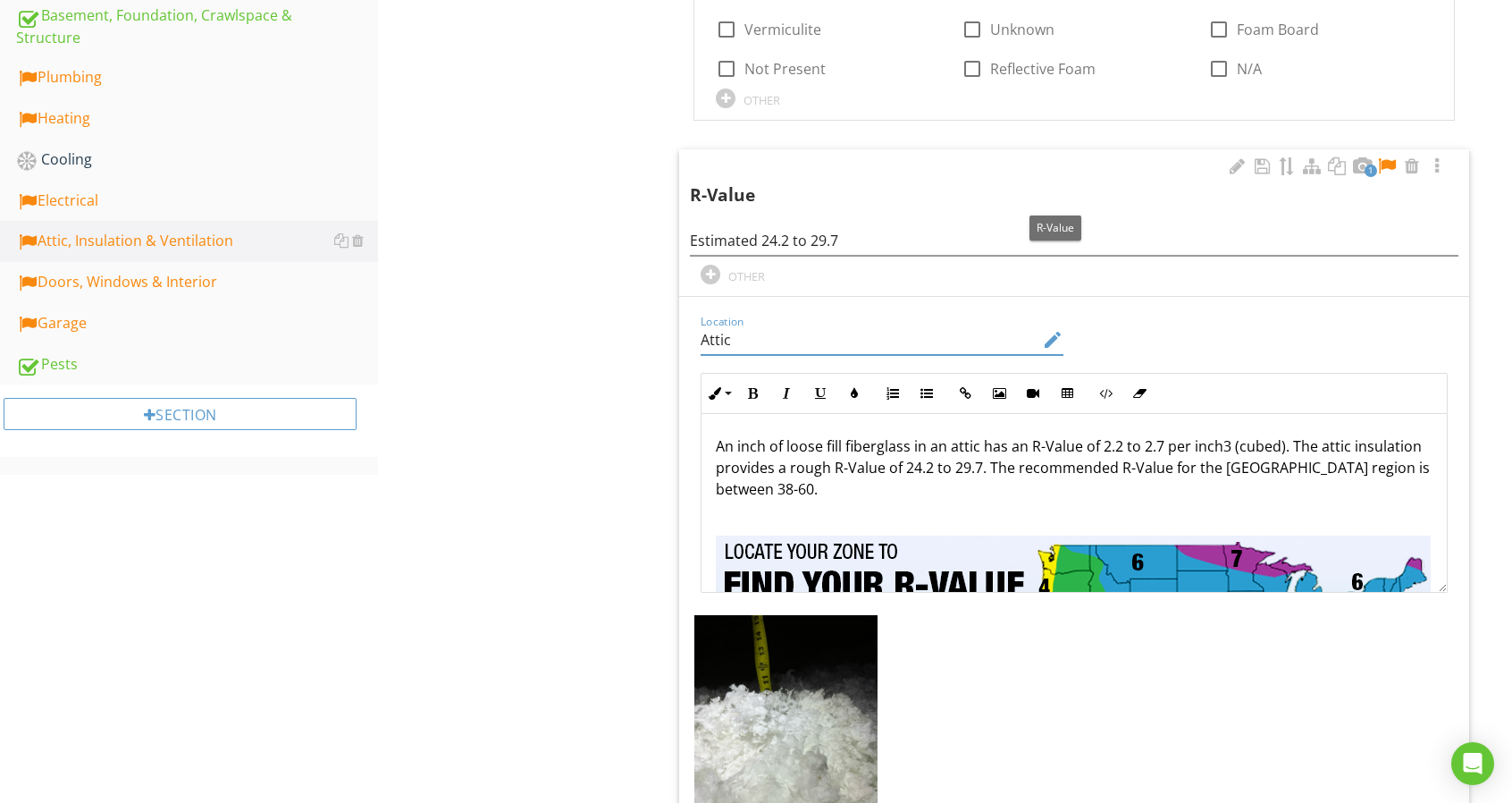
type input "Attic"
click at [1390, 162] on div at bounding box center [1387, 166] width 21 height 17
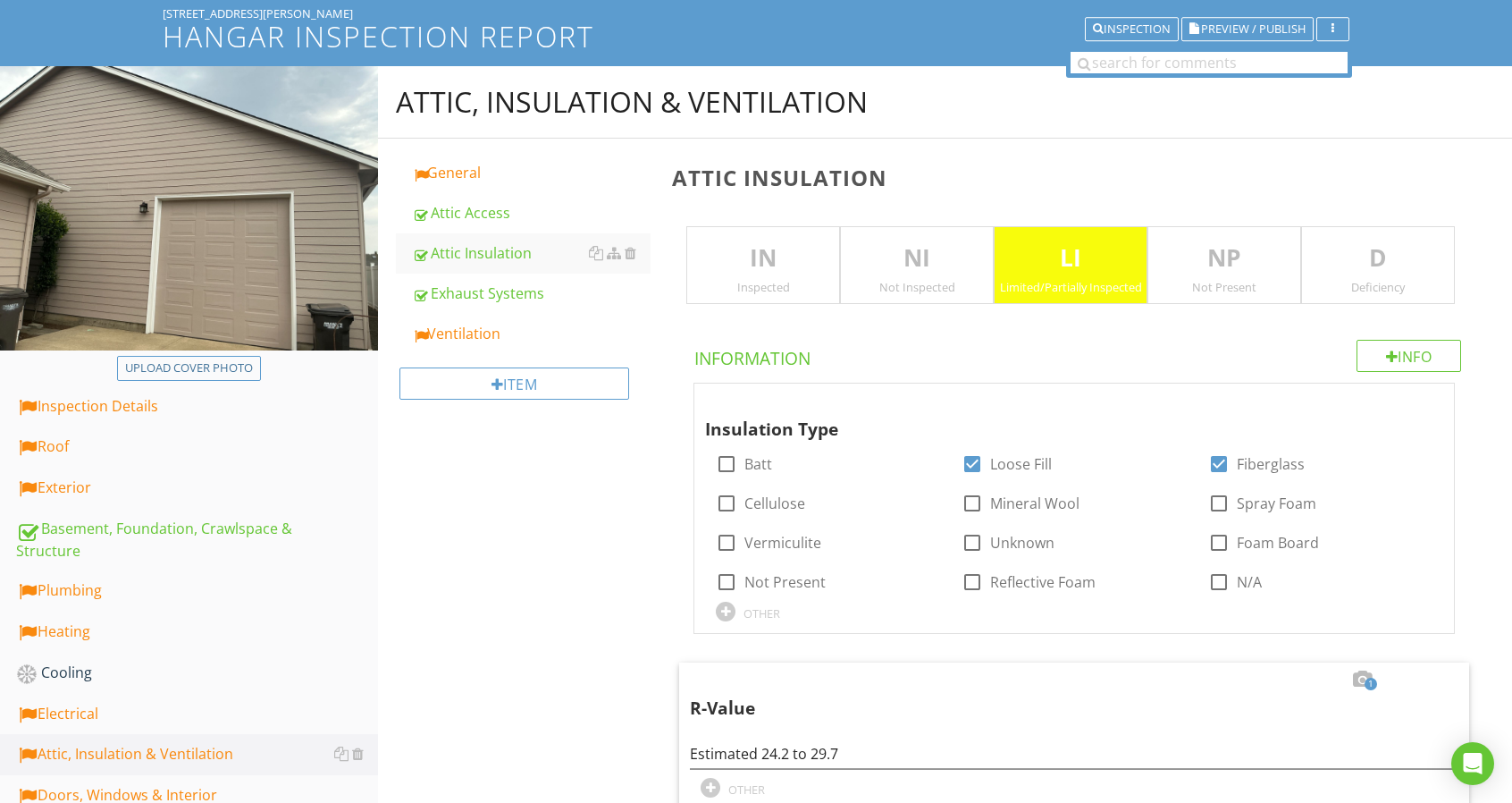
scroll to position [85, 0]
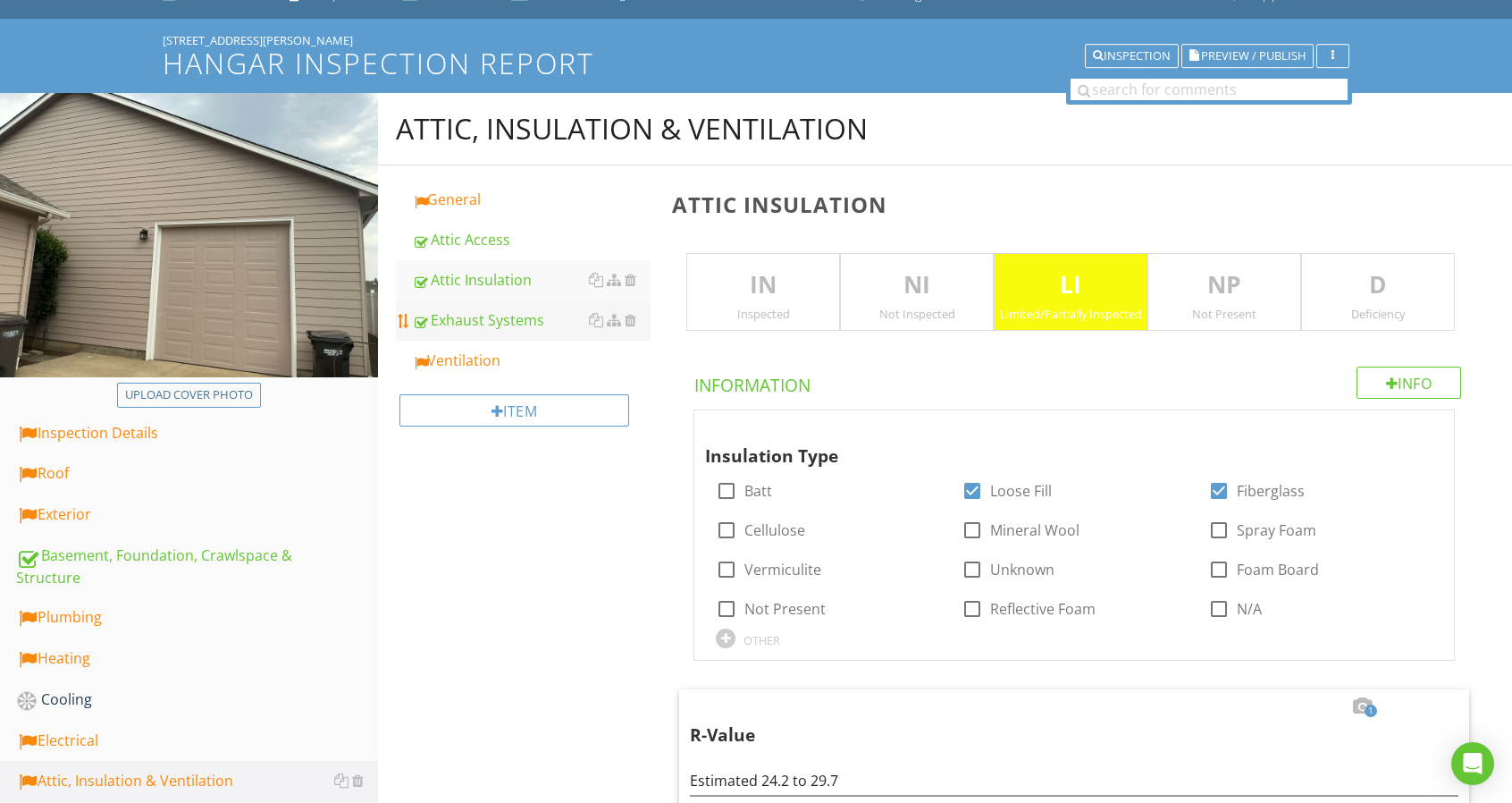
click at [559, 334] on link "Exhaust Systems" at bounding box center [531, 320] width 238 height 40
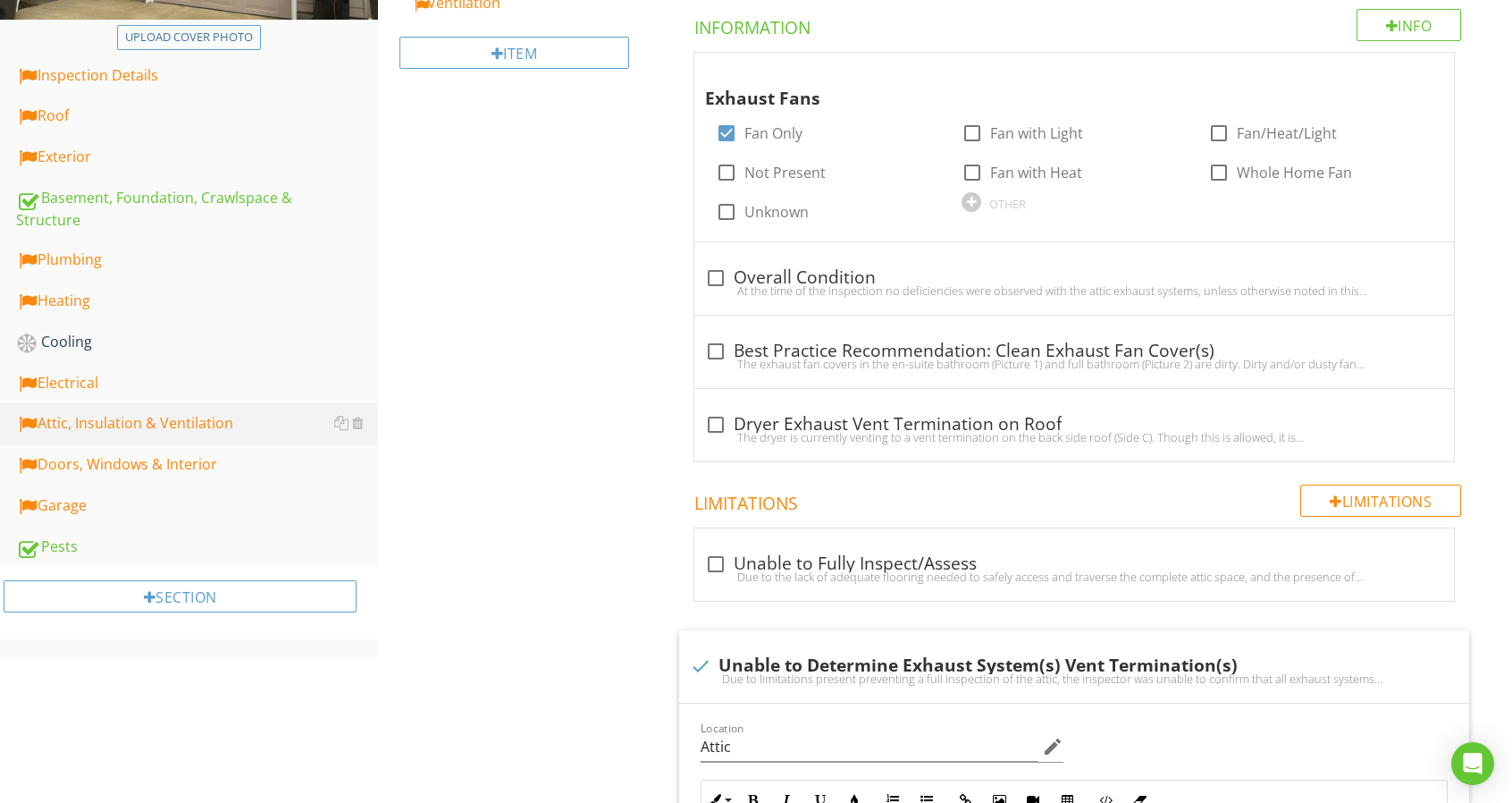
scroll to position [980, 0]
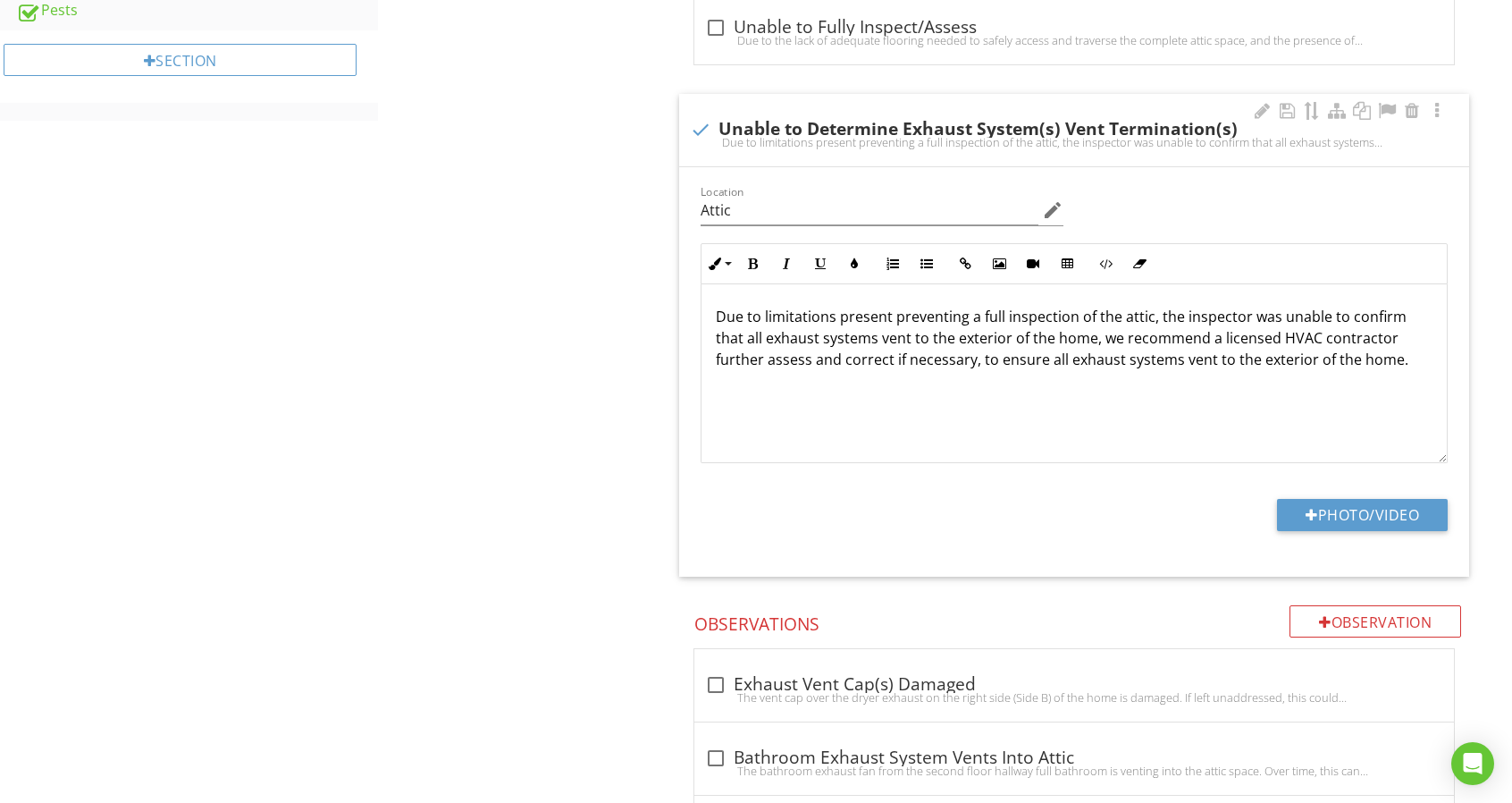
click at [1396, 357] on p "Due to limitations present preventing a full inspection of the attic, the inspe…" at bounding box center [1073, 337] width 716 height 64
click at [1394, 358] on p "Due to limitations present preventing a full inspection of the attic, the inspe…" at bounding box center [1073, 337] width 716 height 64
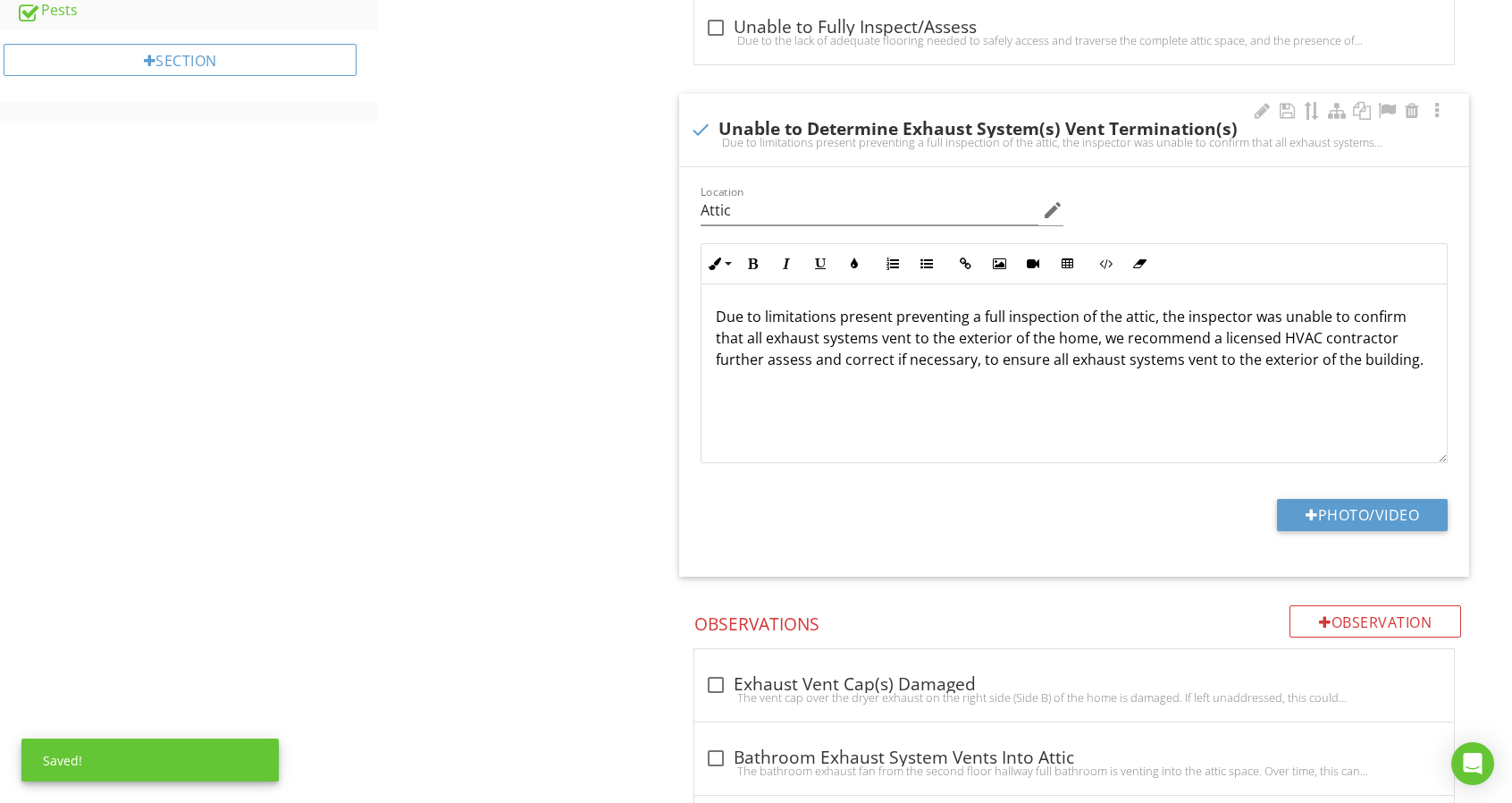
click at [1090, 337] on p "Due to limitations present preventing a full inspection of the attic, the inspe…" at bounding box center [1073, 337] width 716 height 64
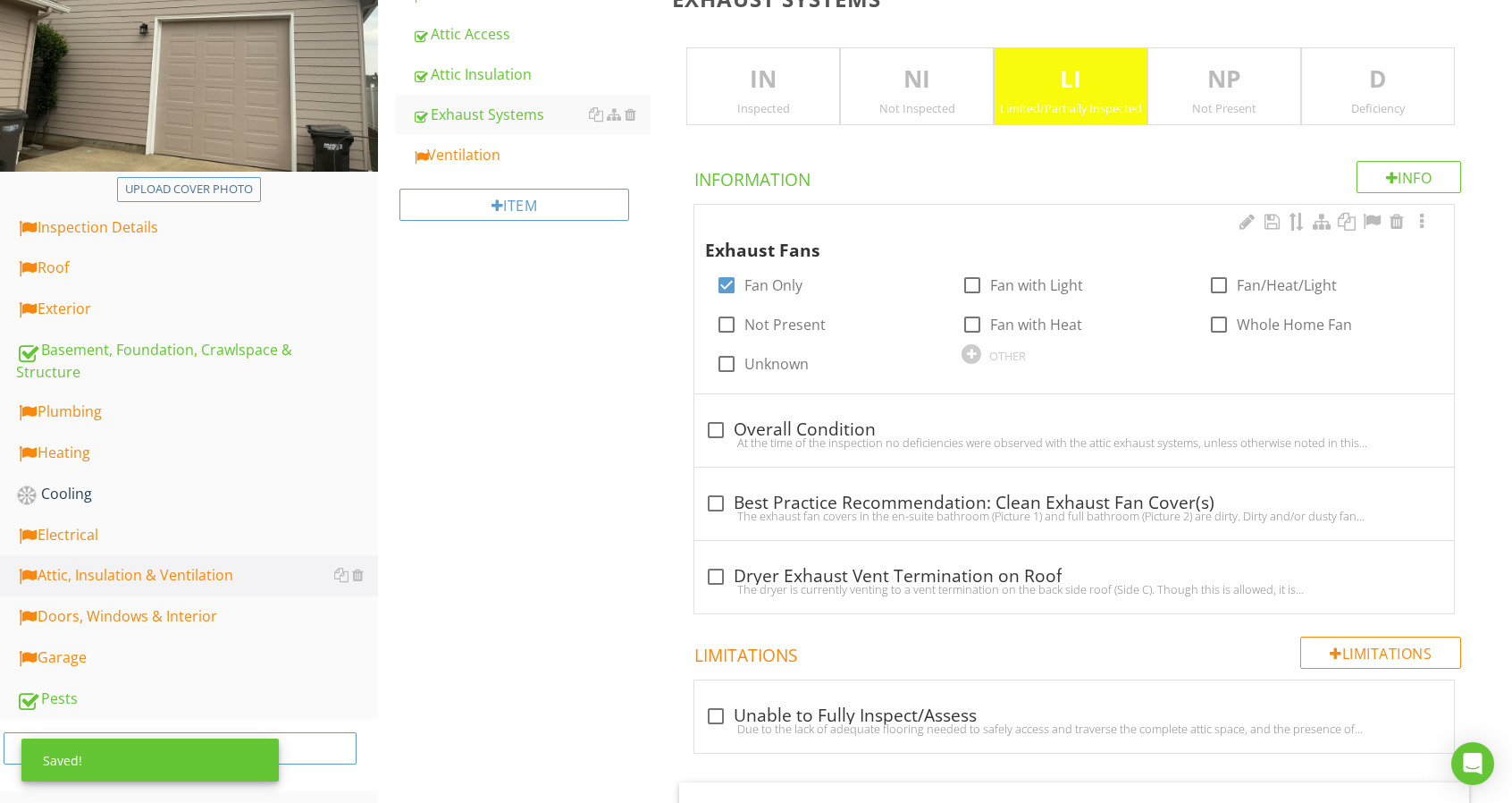
scroll to position [265, 0]
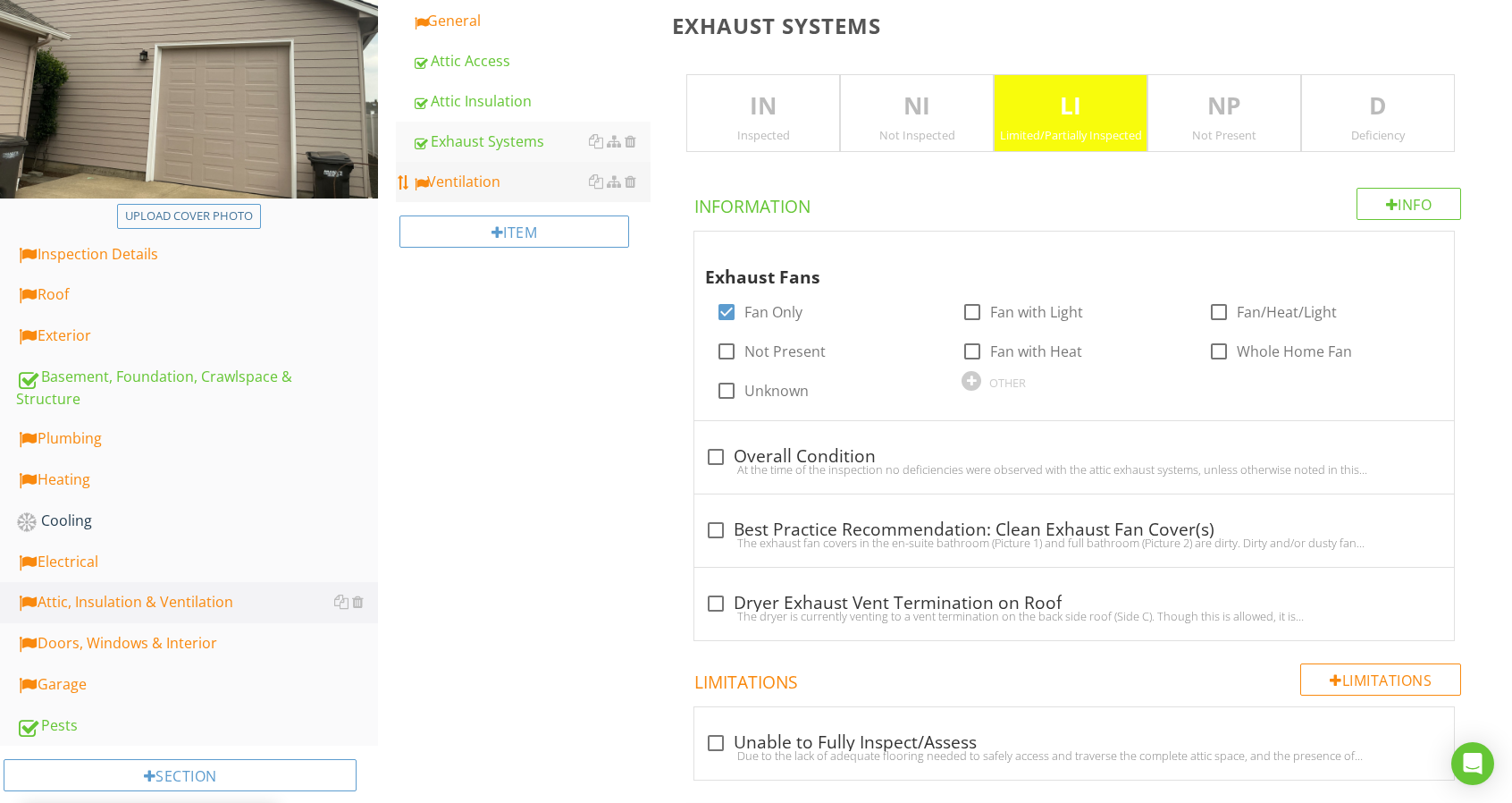
click at [525, 188] on div "Ventilation" at bounding box center [531, 181] width 238 height 21
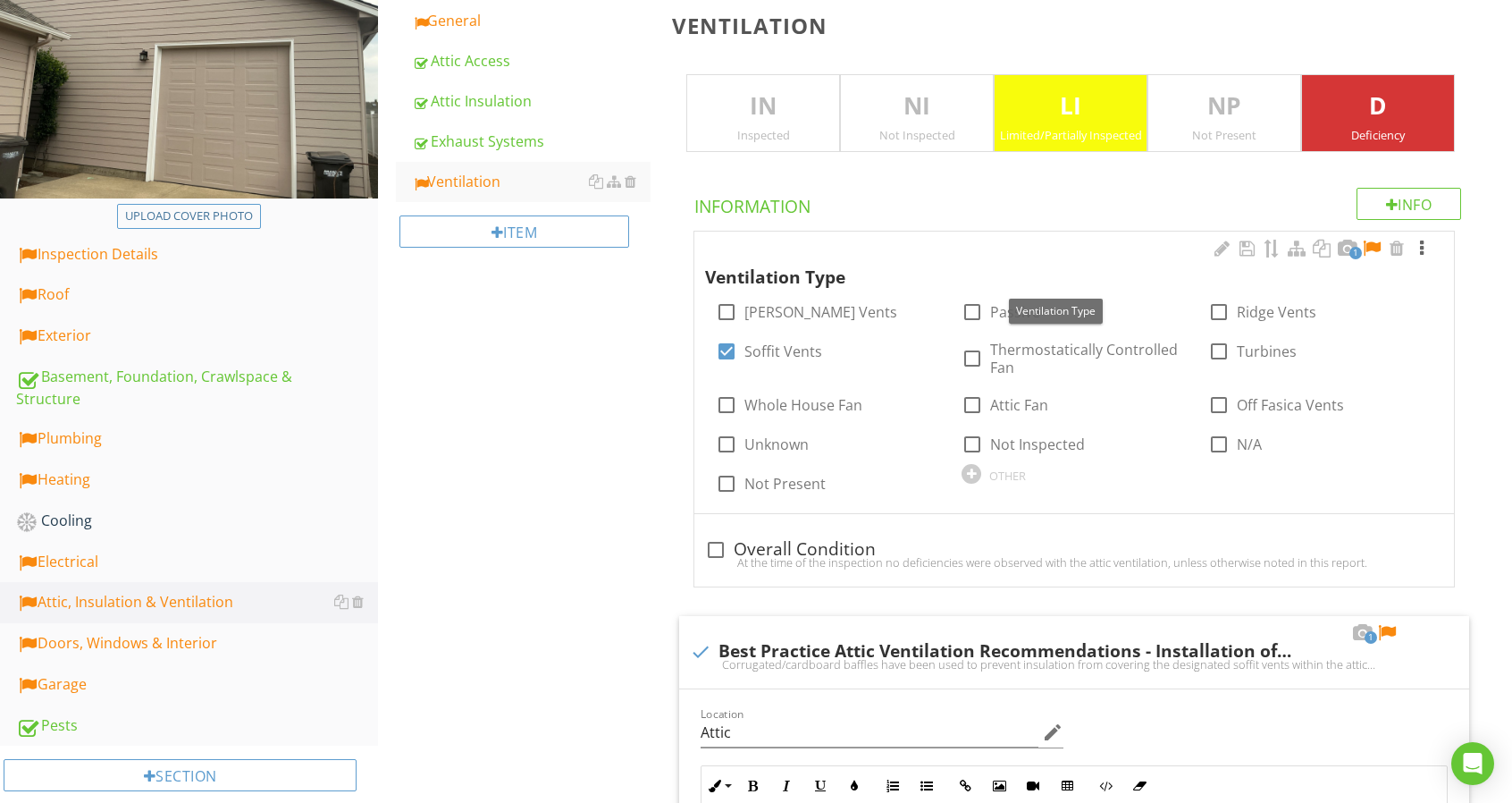
click at [1426, 247] on div at bounding box center [1421, 248] width 21 height 17
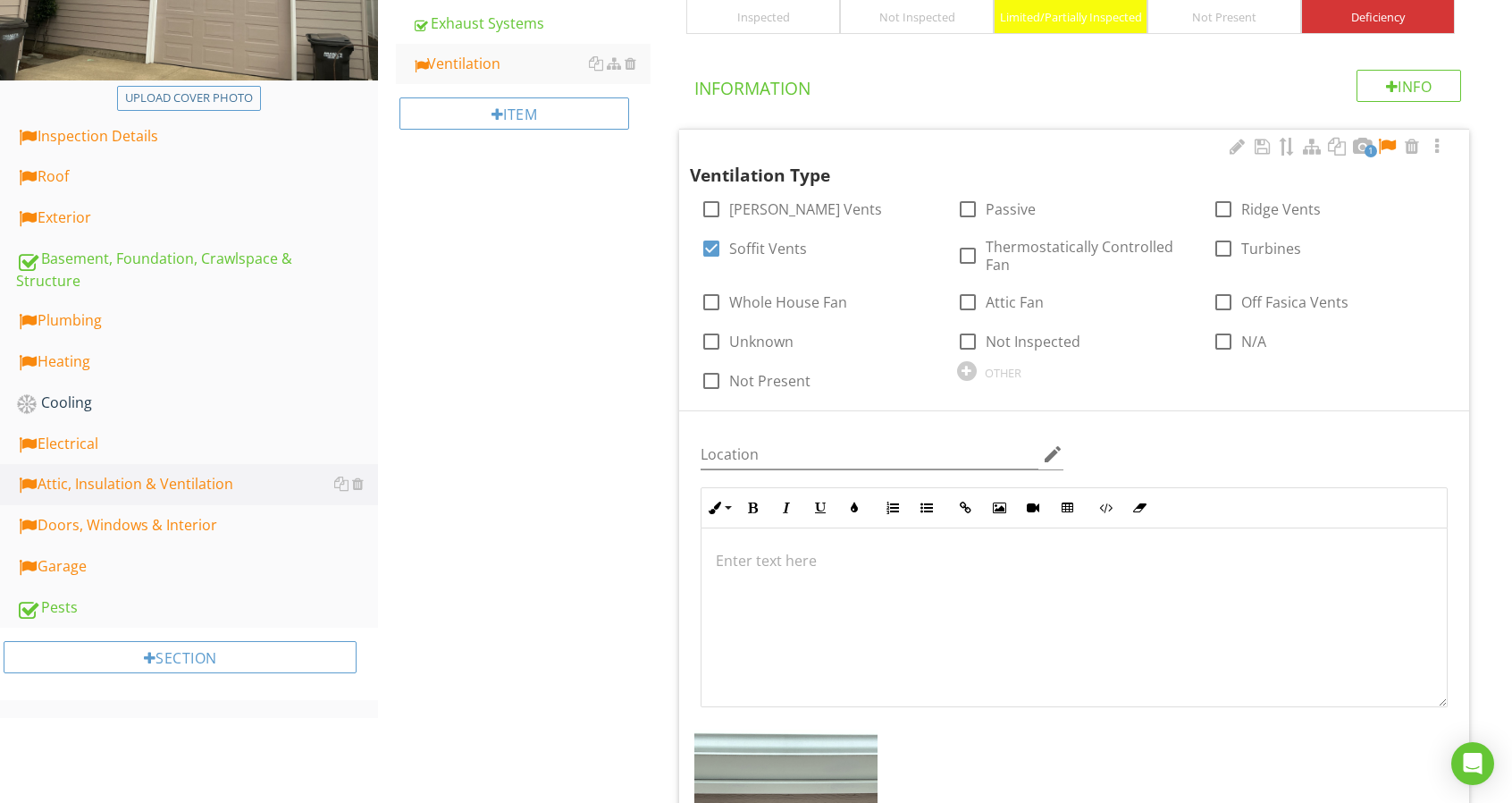
scroll to position [623, 0]
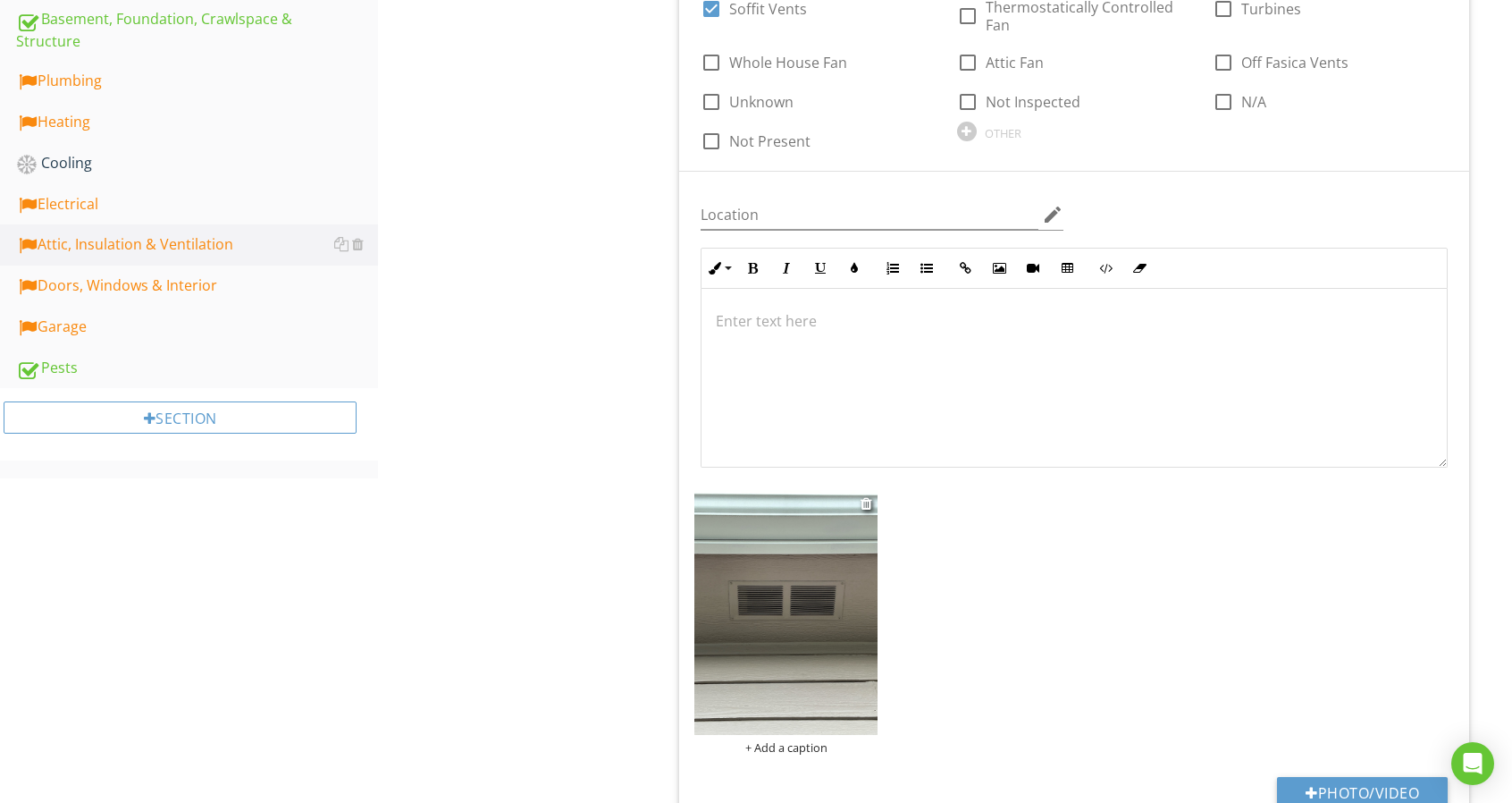
click at [775, 745] on div "+ Add a caption" at bounding box center [785, 747] width 183 height 15
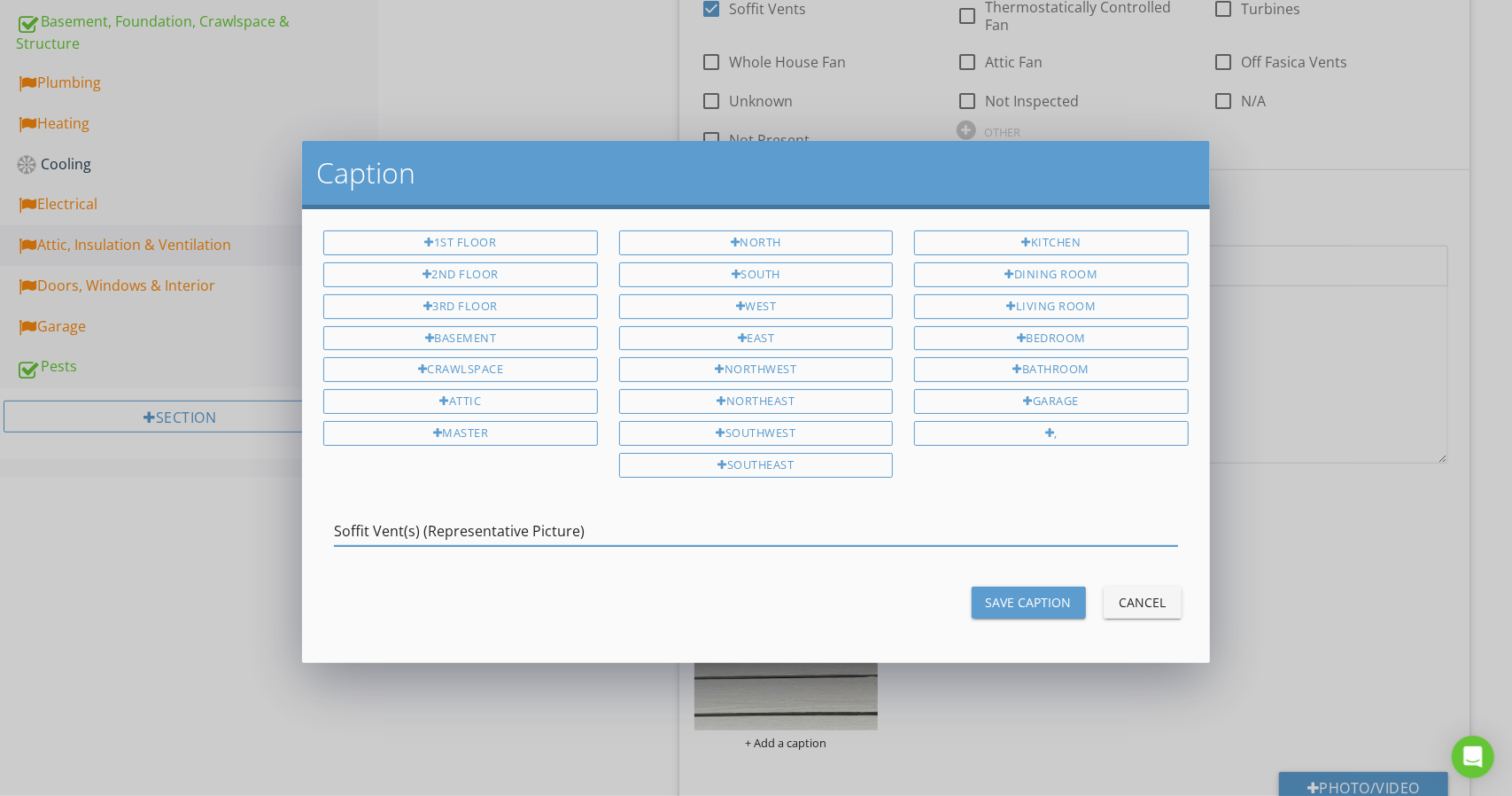
type input "Soffit Vent(s) (Representative Picture)"
click at [995, 602] on div "Save Caption" at bounding box center [1029, 602] width 86 height 18
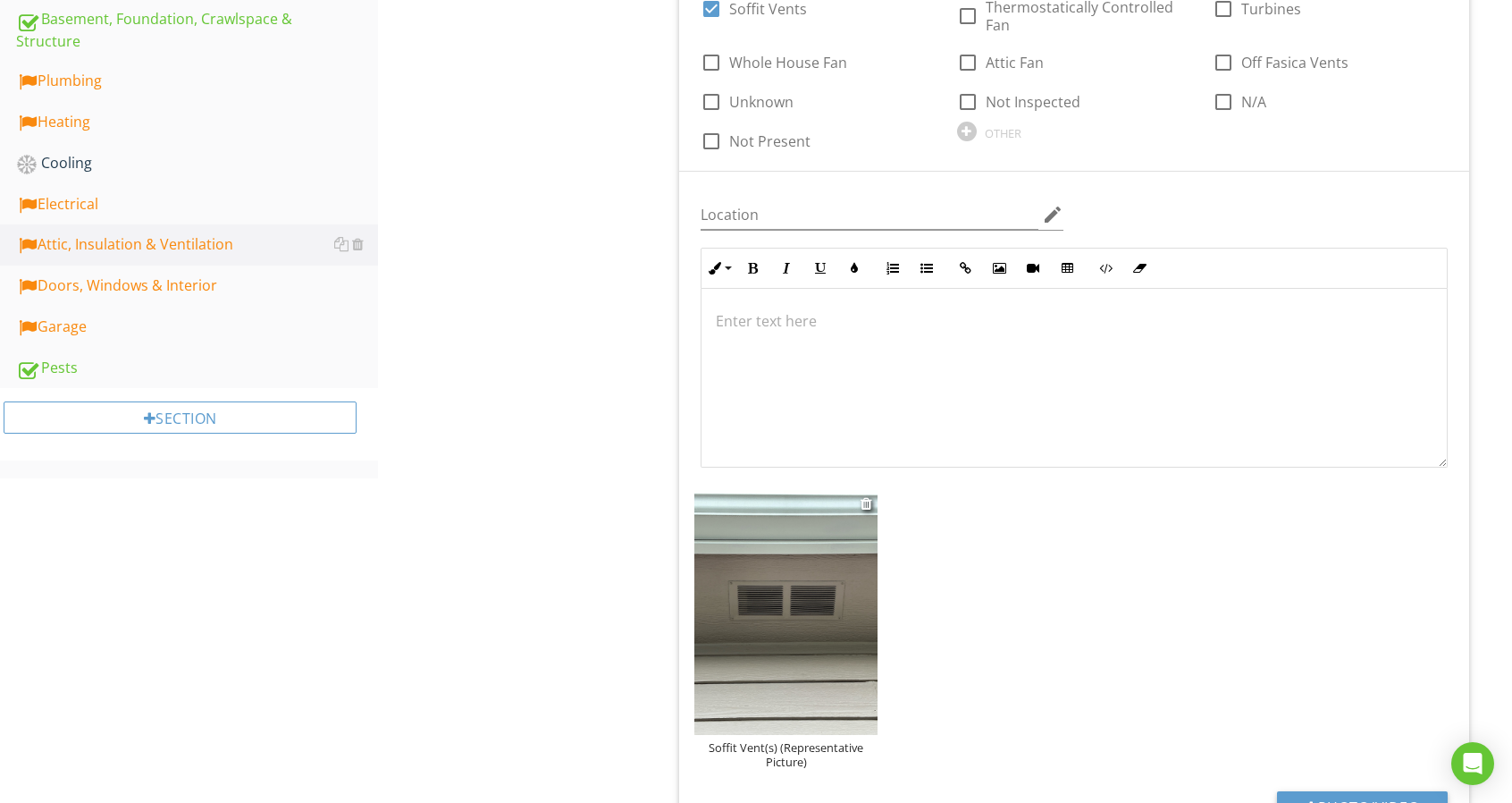
click at [776, 611] on img at bounding box center [785, 612] width 183 height 244
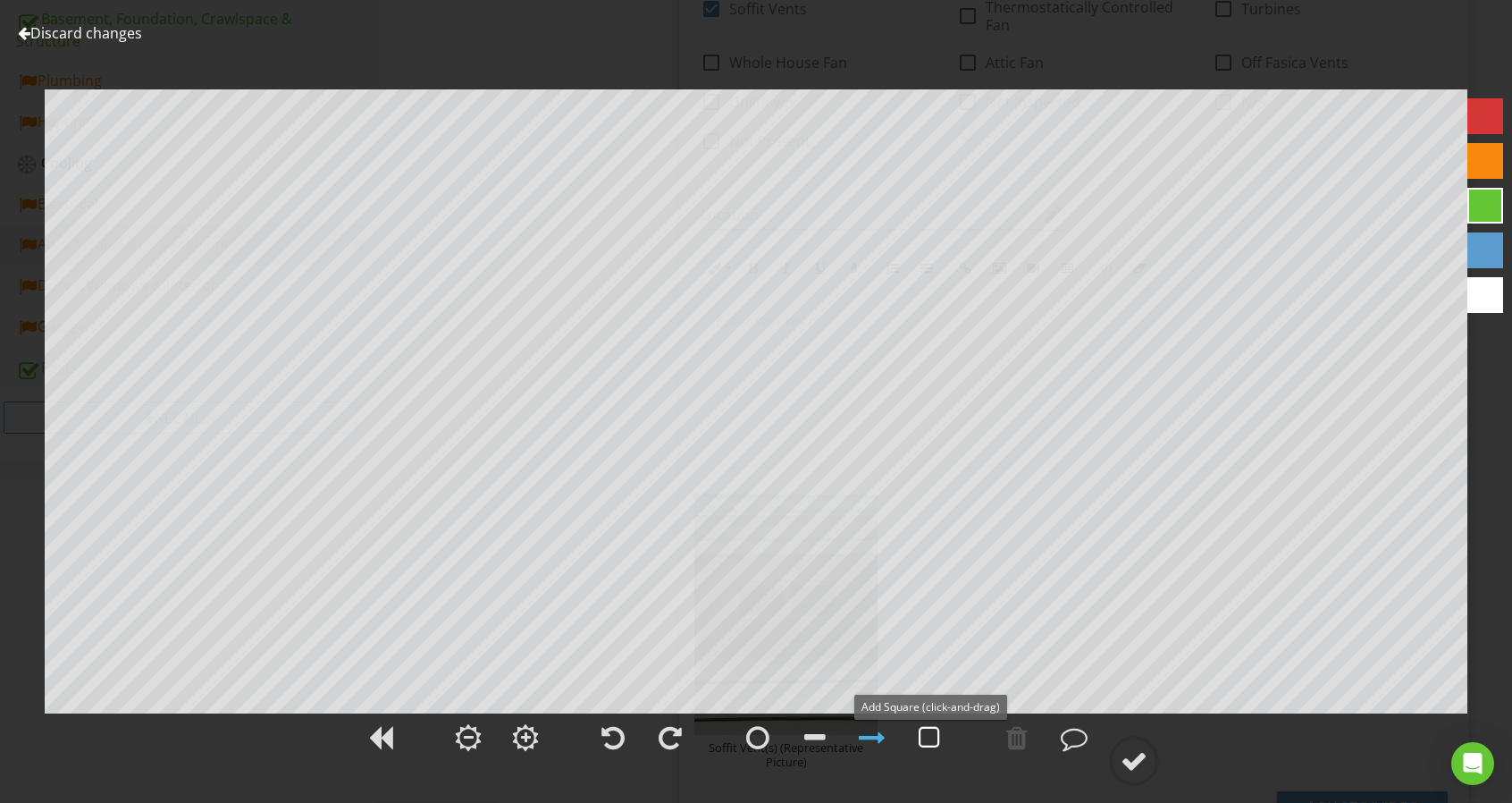
click at [929, 742] on div at bounding box center [929, 738] width 21 height 27
click at [1126, 764] on div at bounding box center [1134, 761] width 27 height 27
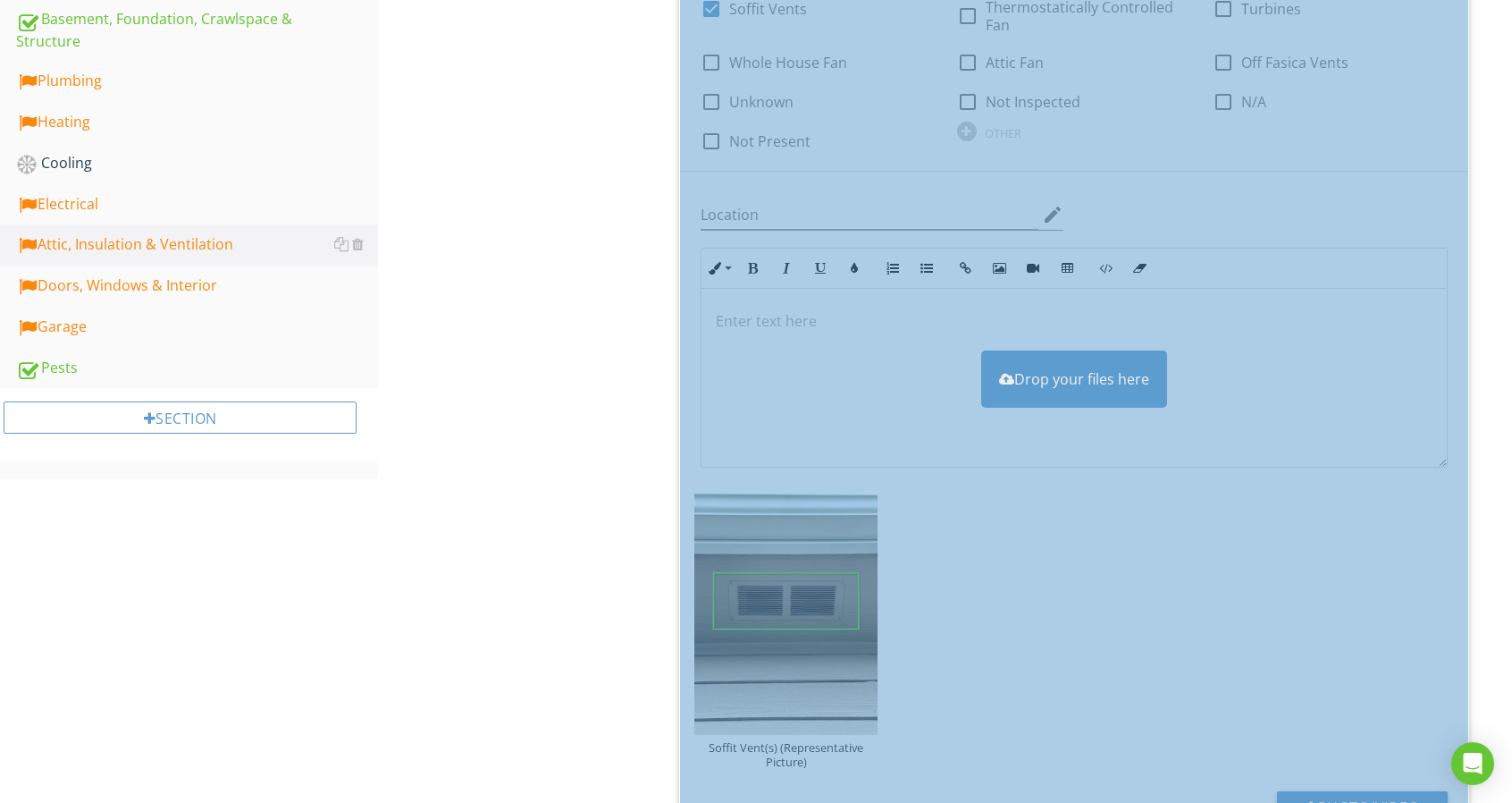
scroll to position [0, 0]
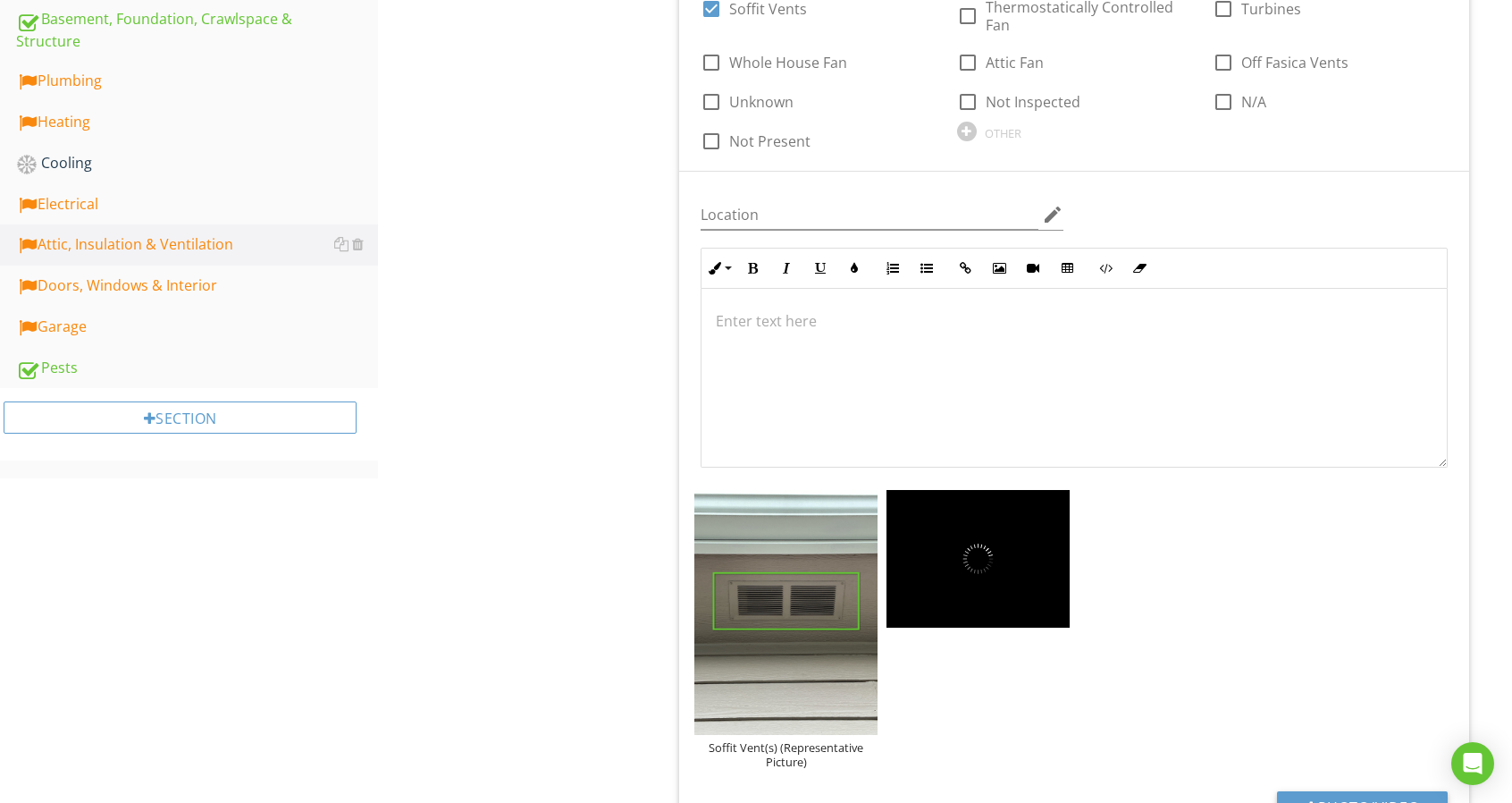
click at [1017, 63] on label "Attic Fan" at bounding box center [1015, 62] width 58 height 17
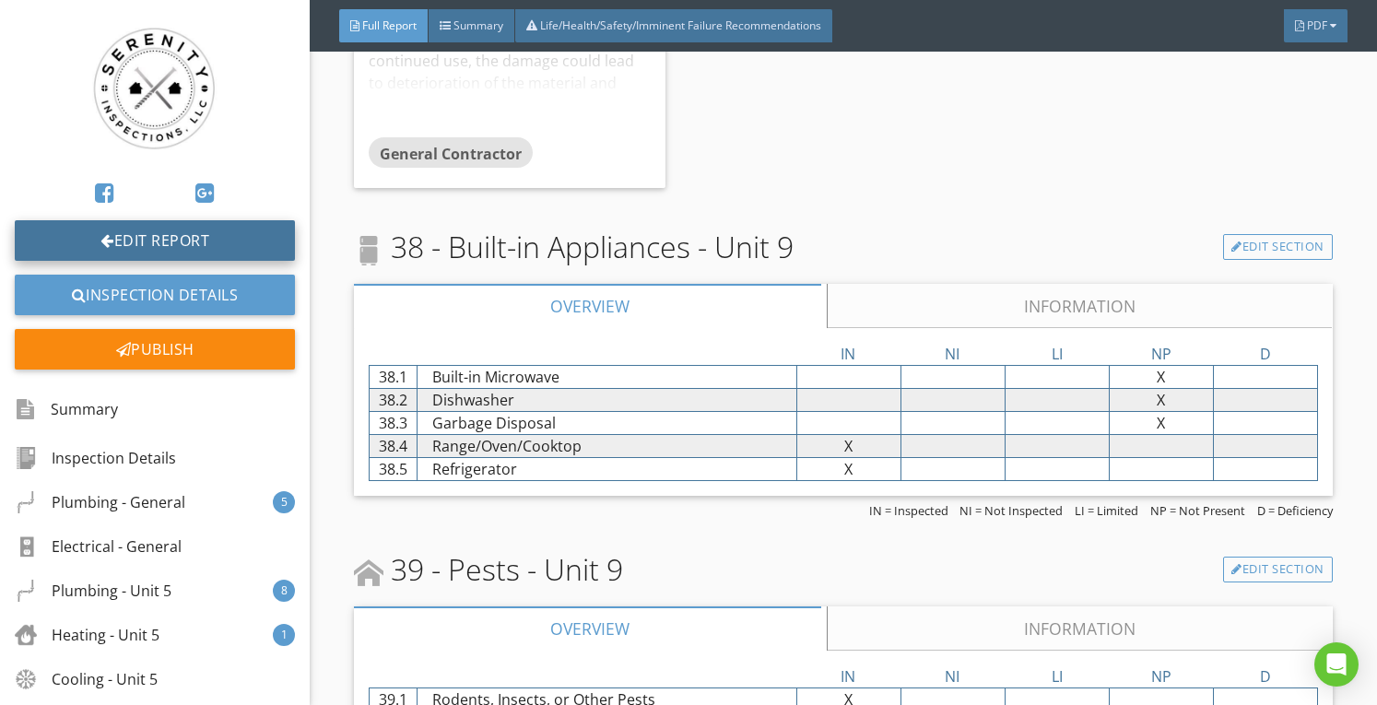
click at [194, 245] on link "Edit Report" at bounding box center [155, 240] width 280 height 41
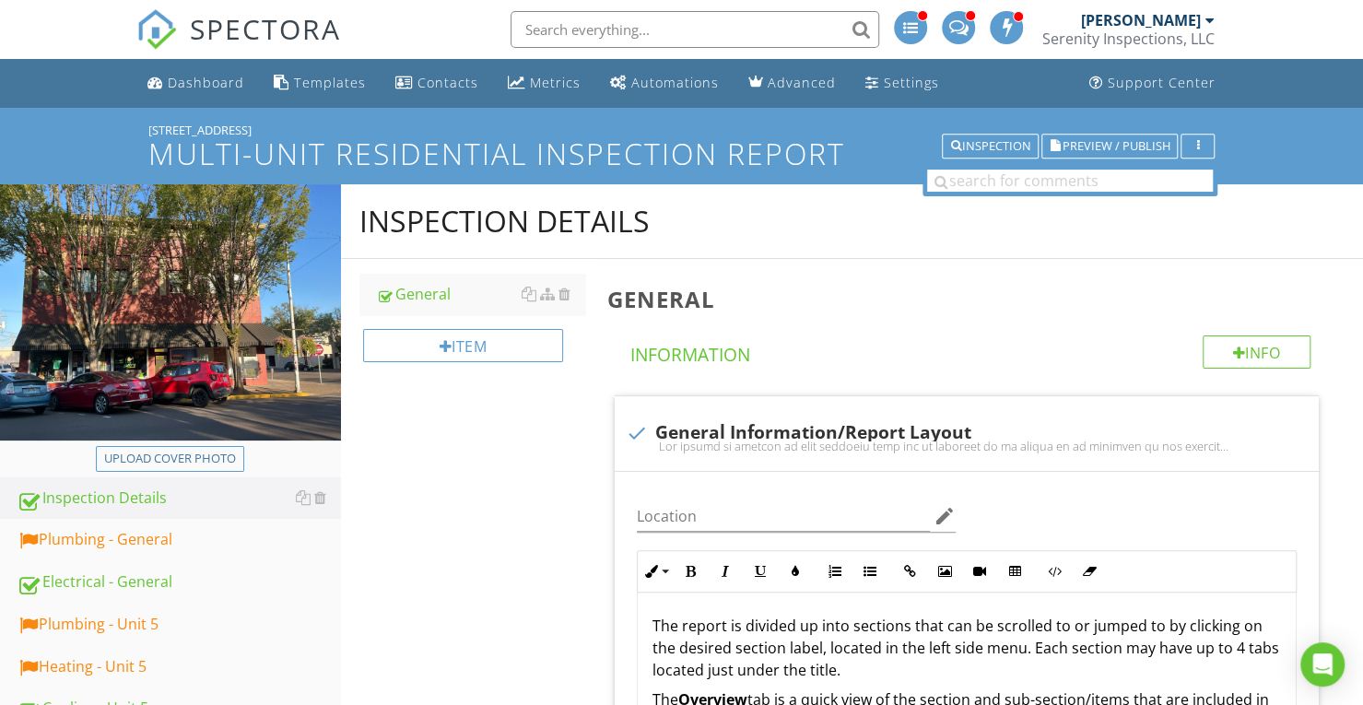
drag, startPoint x: 205, startPoint y: 545, endPoint x: 424, endPoint y: 514, distance: 221.5
click at [205, 545] on div "Plumbing - General" at bounding box center [179, 540] width 324 height 24
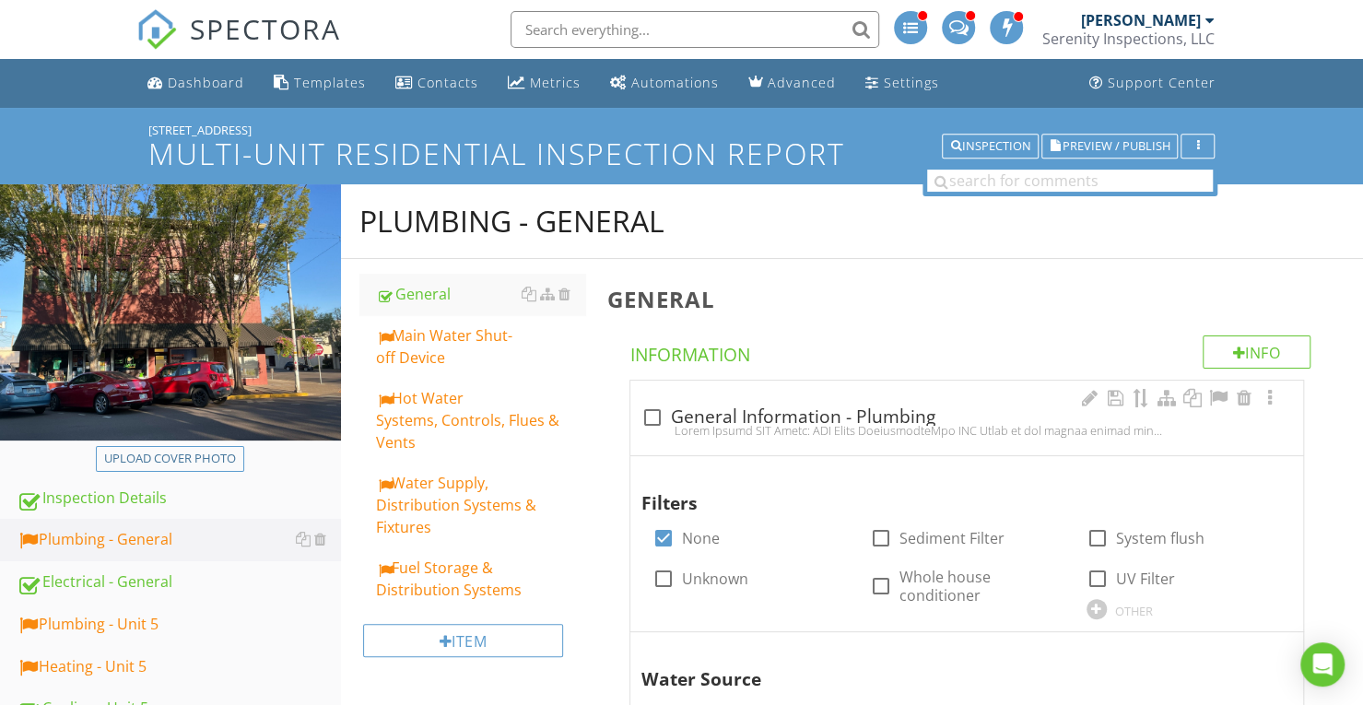
drag, startPoint x: 461, startPoint y: 441, endPoint x: 748, endPoint y: 390, distance: 292.0
click at [461, 441] on div "Hot Water Systems, Controls, Flues & Vents" at bounding box center [480, 420] width 209 height 66
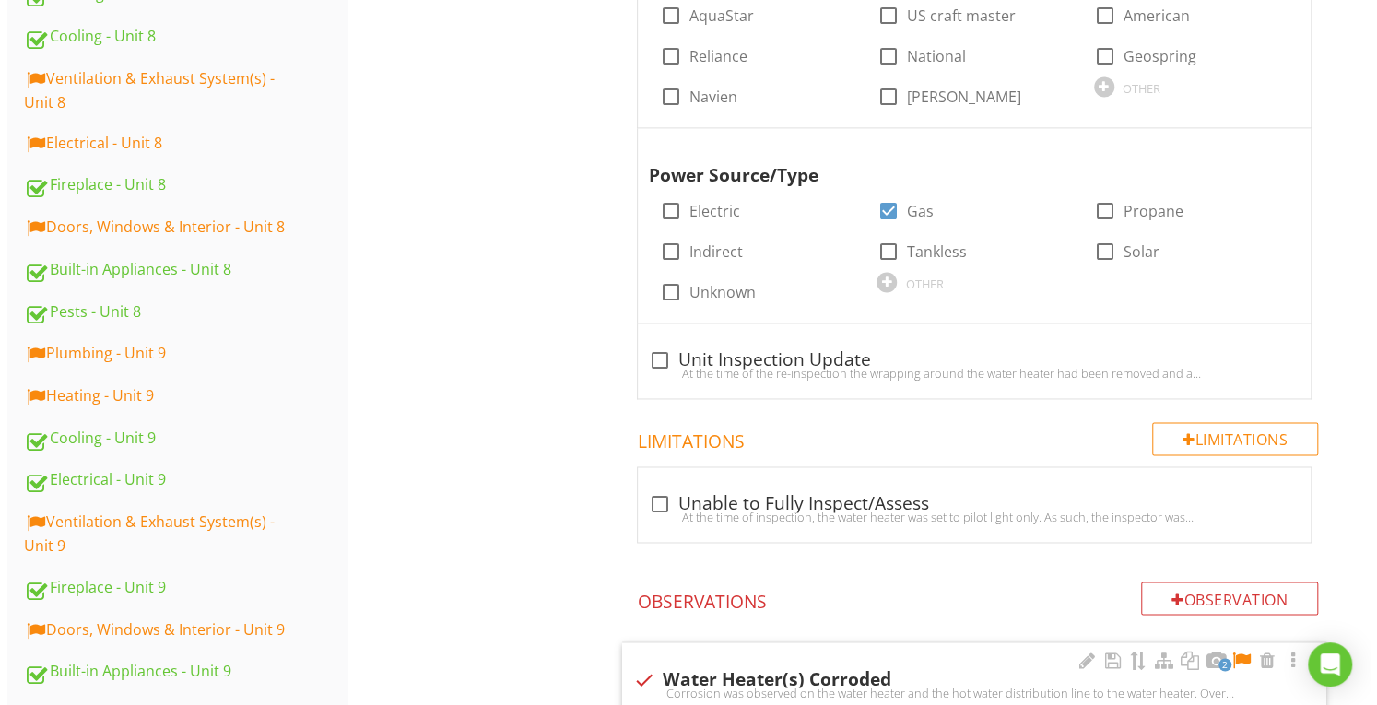
scroll to position [1844, 0]
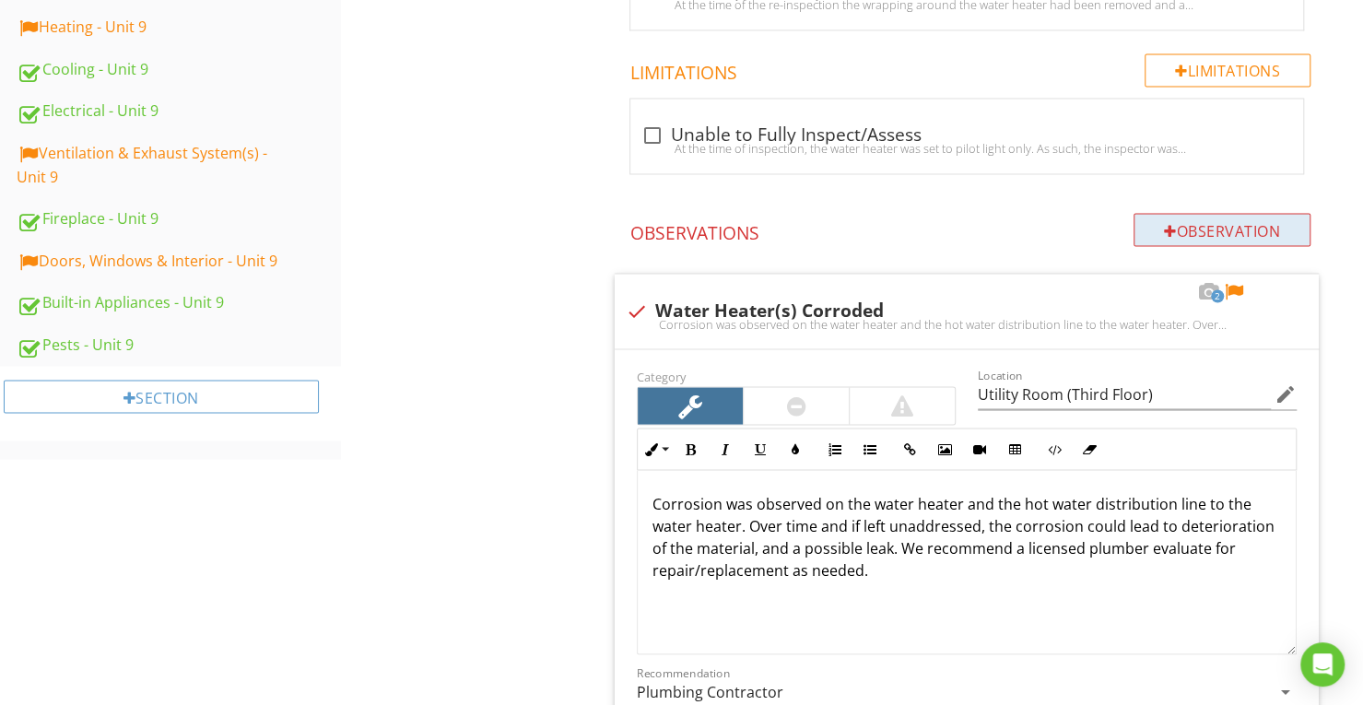
click at [1176, 227] on div "Observation" at bounding box center [1222, 229] width 177 height 33
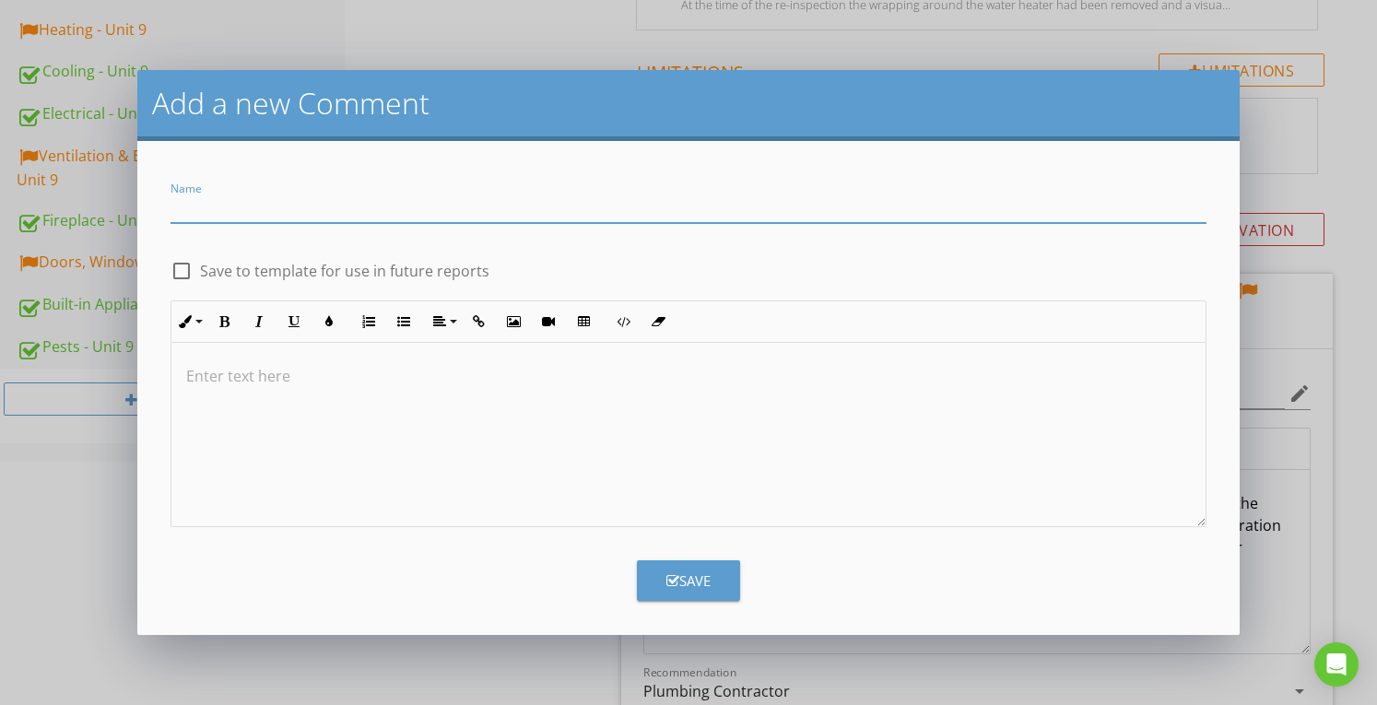
click at [571, 212] on input "Name" at bounding box center [688, 208] width 1035 height 30
type input "Ducting Damaged"
click at [361, 271] on label "Save to template for use in future reports" at bounding box center [344, 271] width 289 height 18
checkbox input "true"
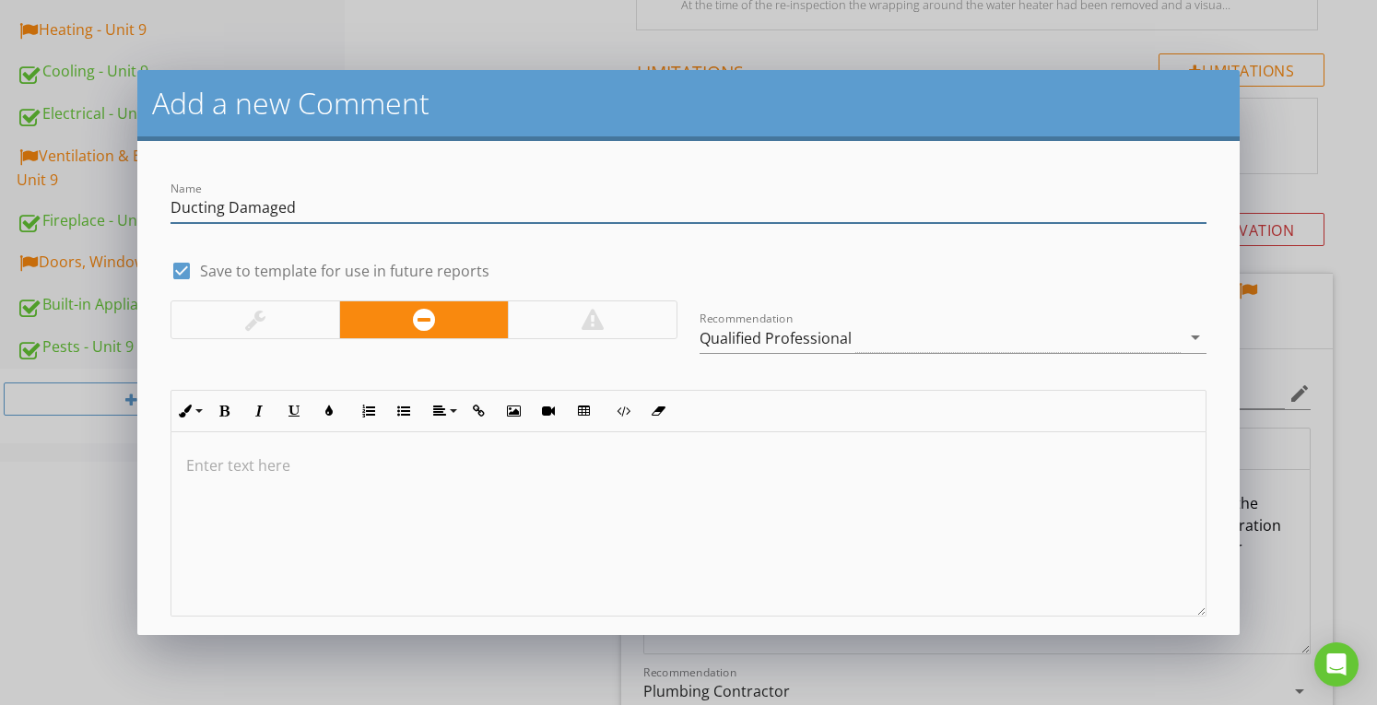
click at [357, 196] on input "Ducting Damaged" at bounding box center [688, 208] width 1035 height 30
type input "Damaged Ducting"
click at [290, 305] on div at bounding box center [255, 319] width 168 height 37
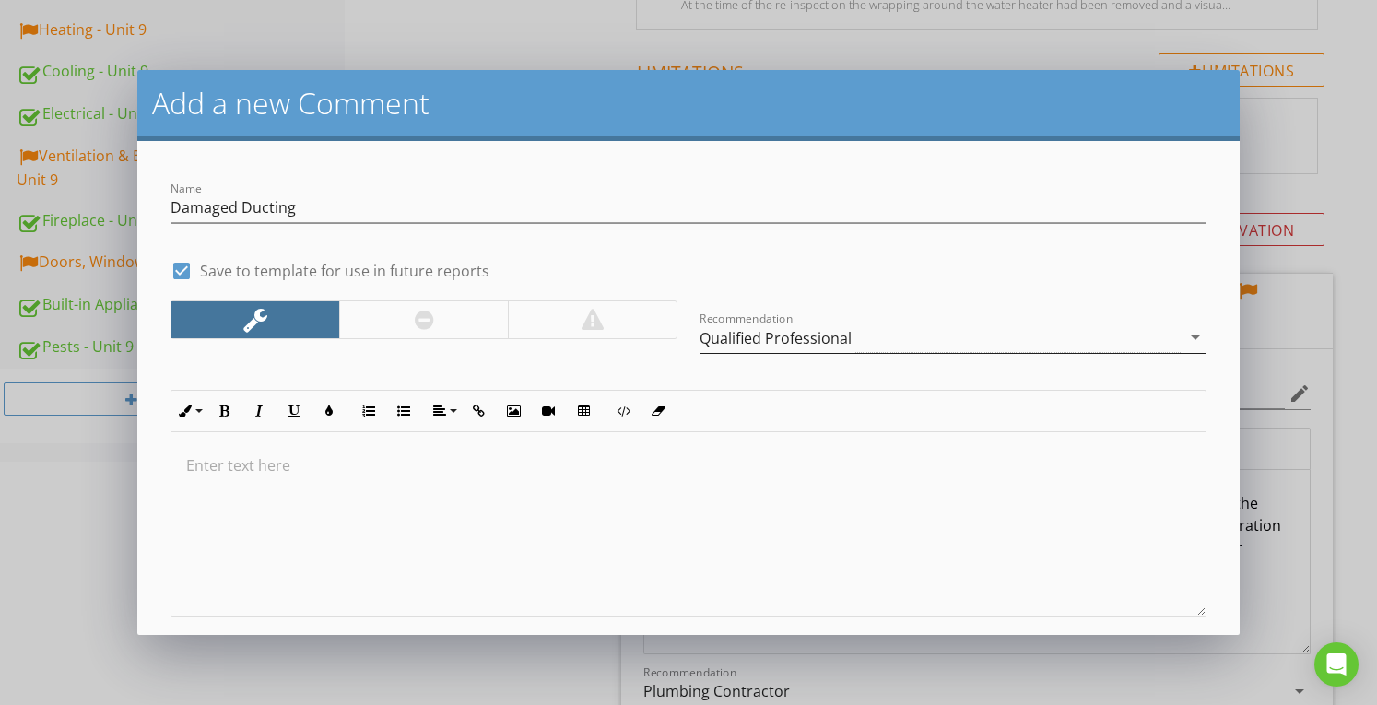
click at [741, 338] on div "Qualified Professional" at bounding box center [776, 338] width 152 height 17
click at [506, 502] on div at bounding box center [687, 524] width 1033 height 184
click at [506, 502] on div "The water heater ducting is dented/damaged. Over time and if left unaddressed," at bounding box center [687, 524] width 1033 height 184
click at [772, 456] on p "The water heater ducting is dented/damaged. Over time and if left unaddressed," at bounding box center [688, 465] width 1004 height 22
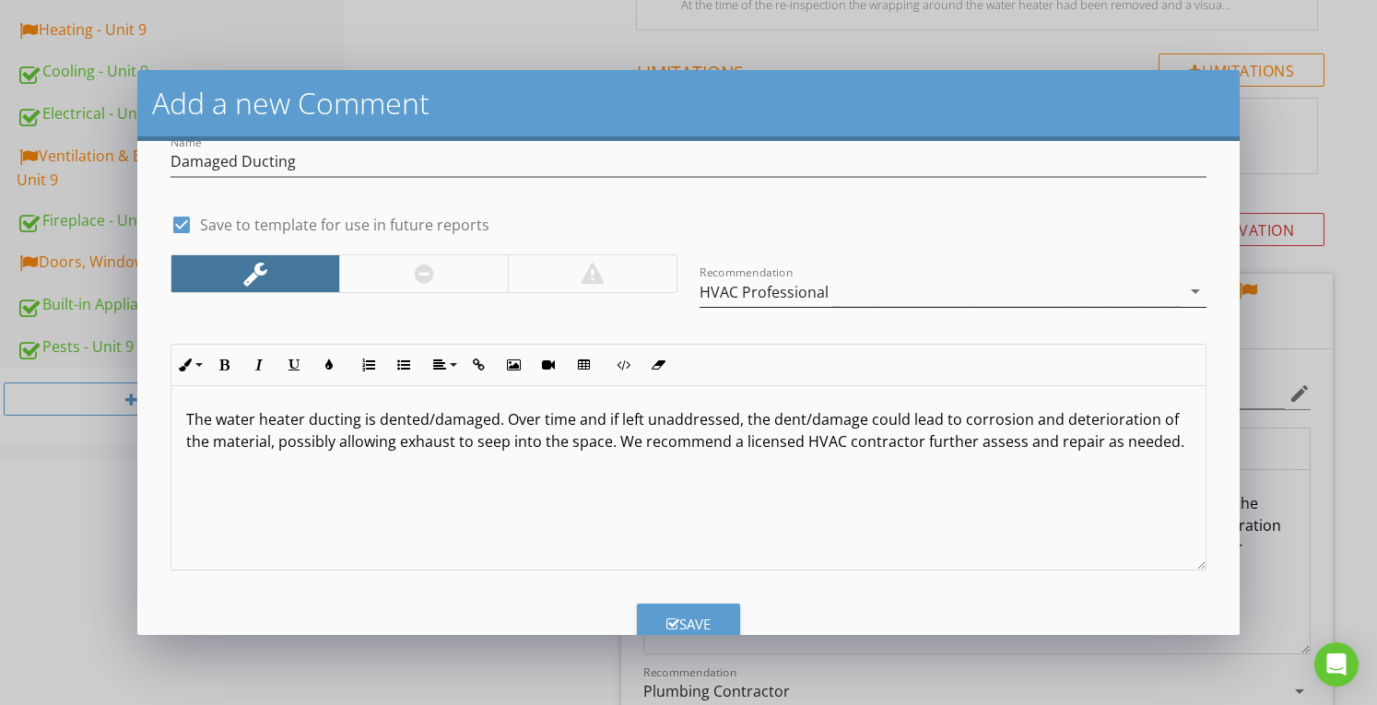
scroll to position [94, 0]
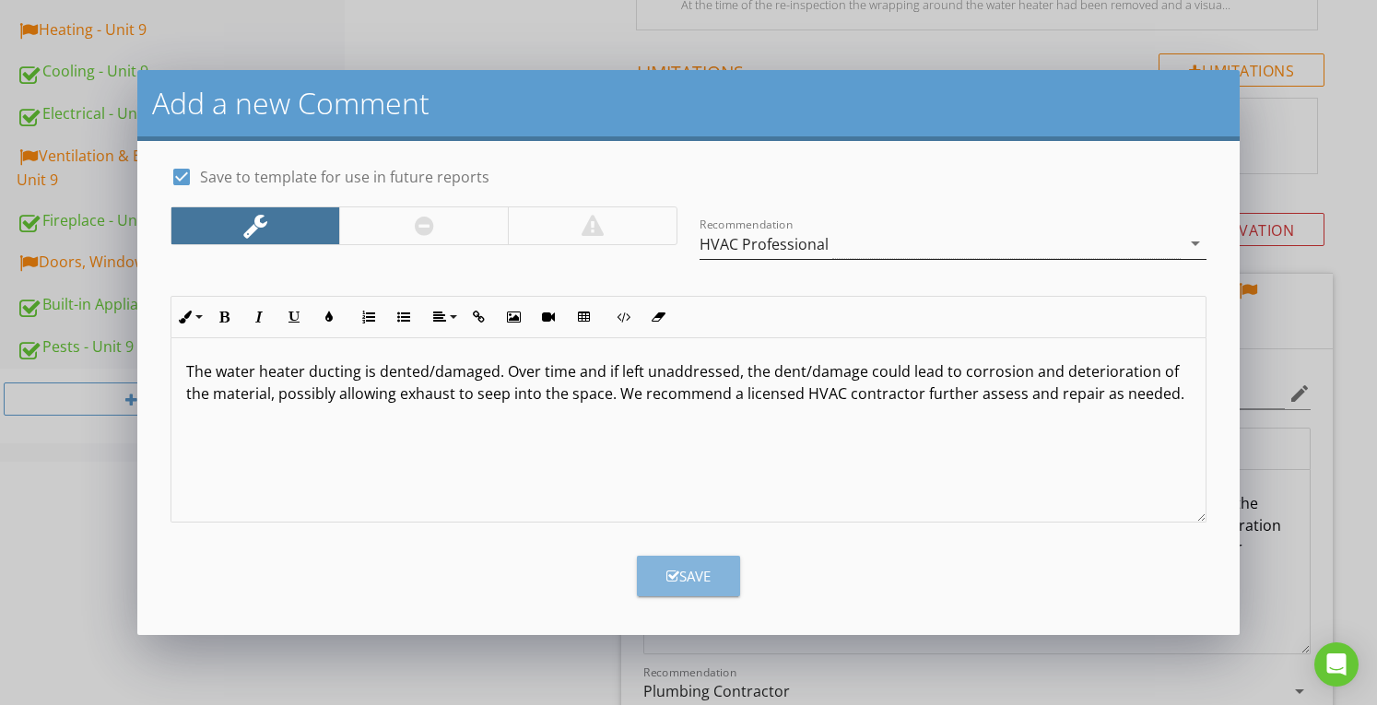
click at [693, 569] on div "Save" at bounding box center [688, 576] width 44 height 21
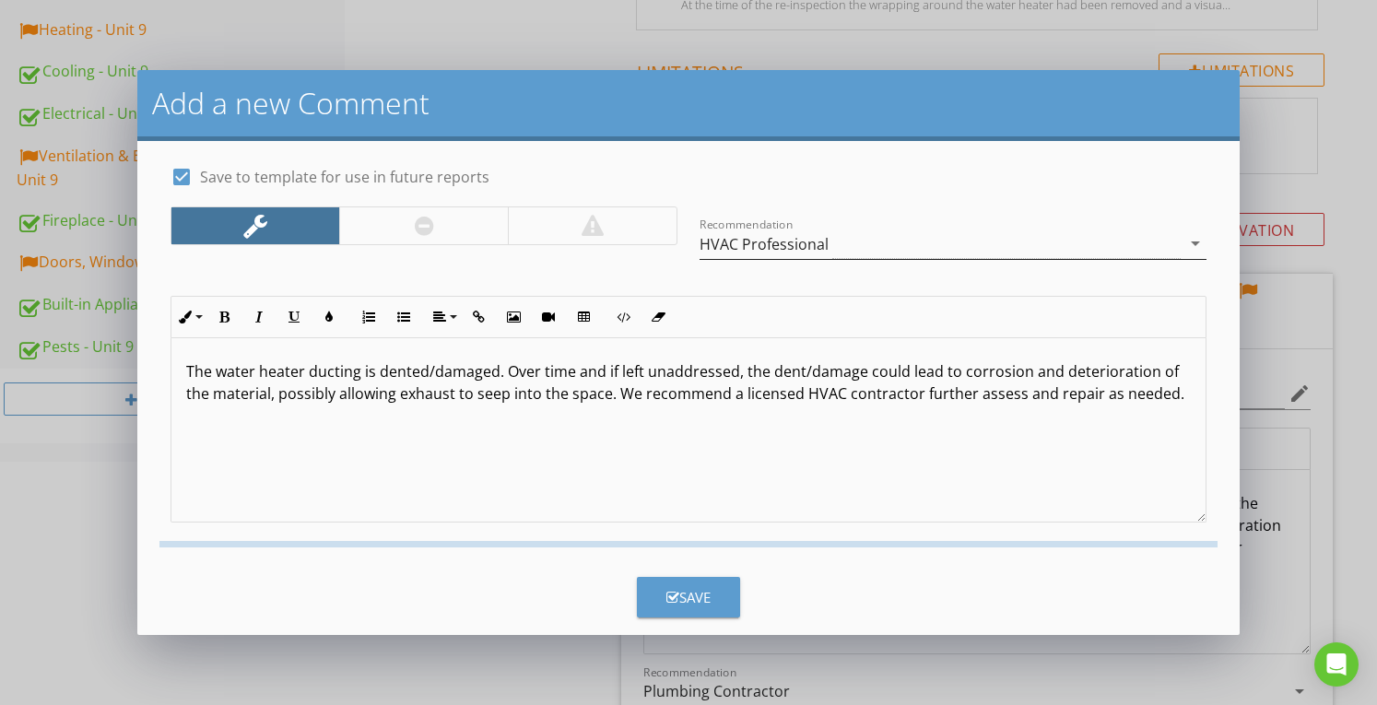
checkbox input "false"
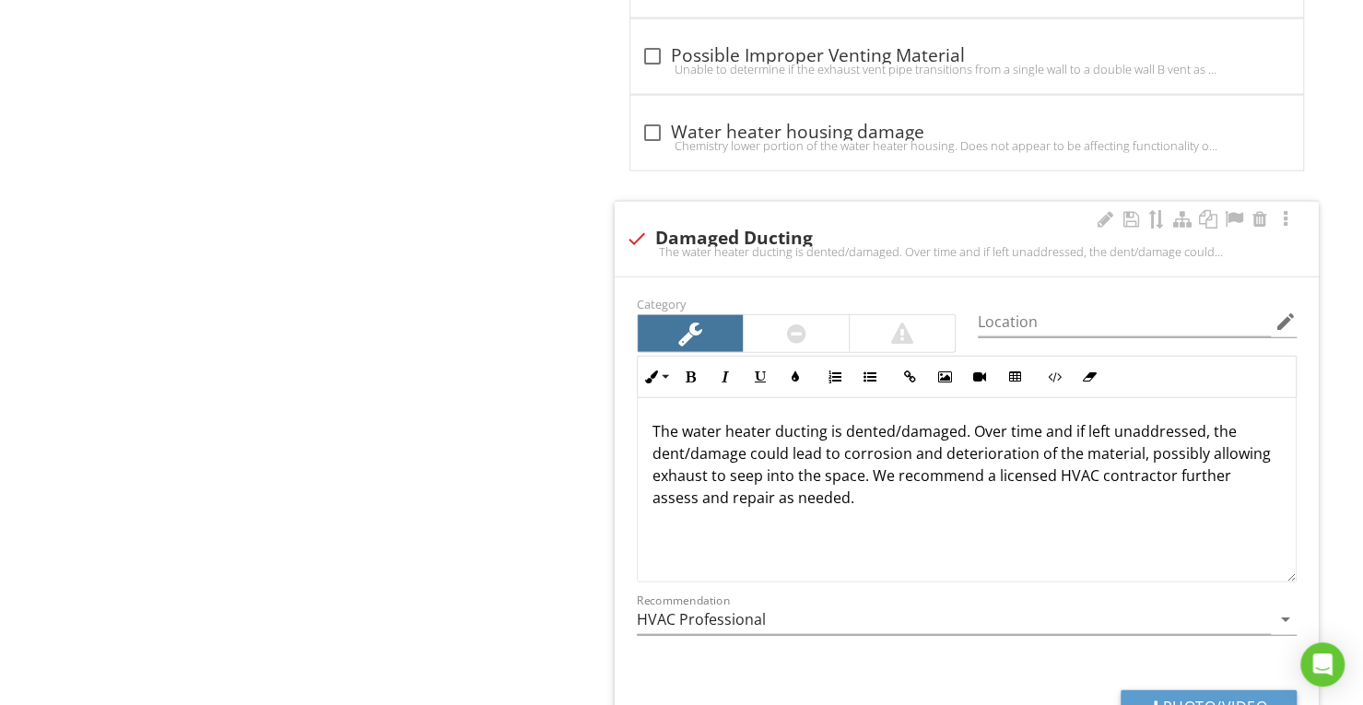
scroll to position [6439, 0]
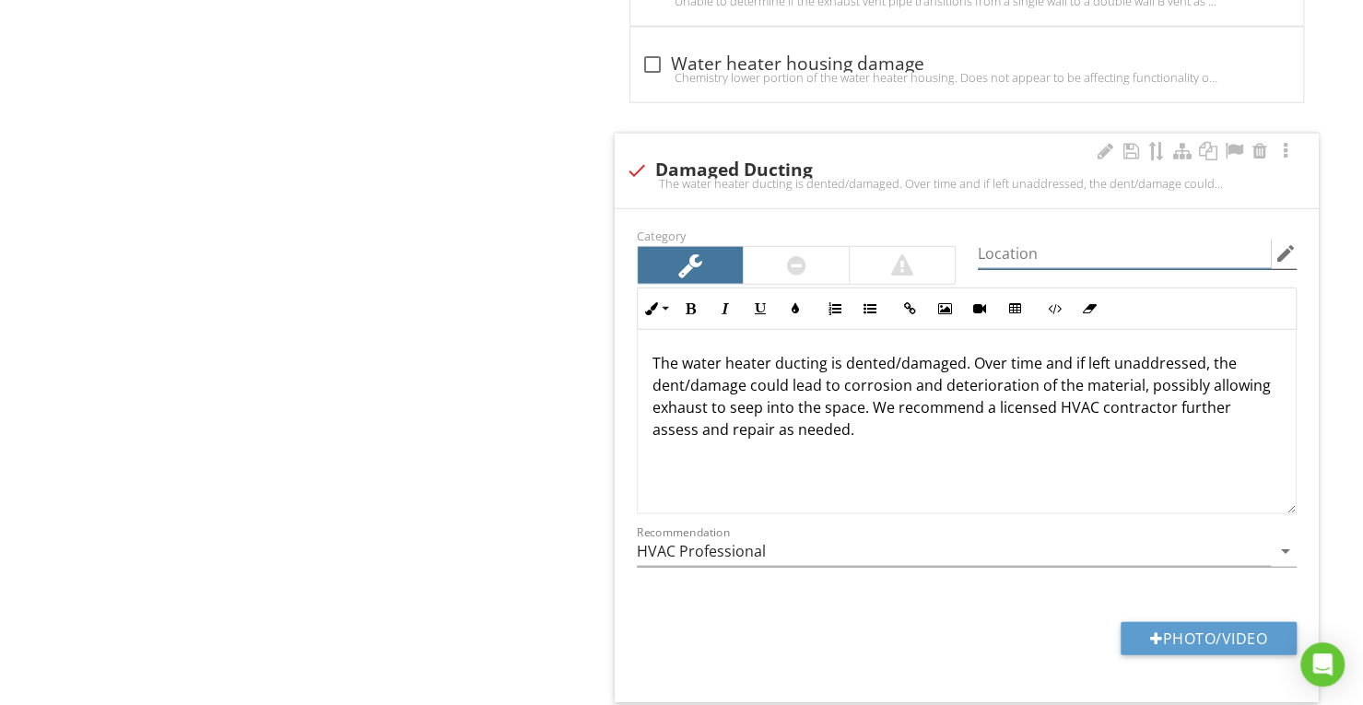
click at [1040, 239] on input "Location" at bounding box center [1124, 254] width 293 height 30
type input "Utility Room (Third Floor)"
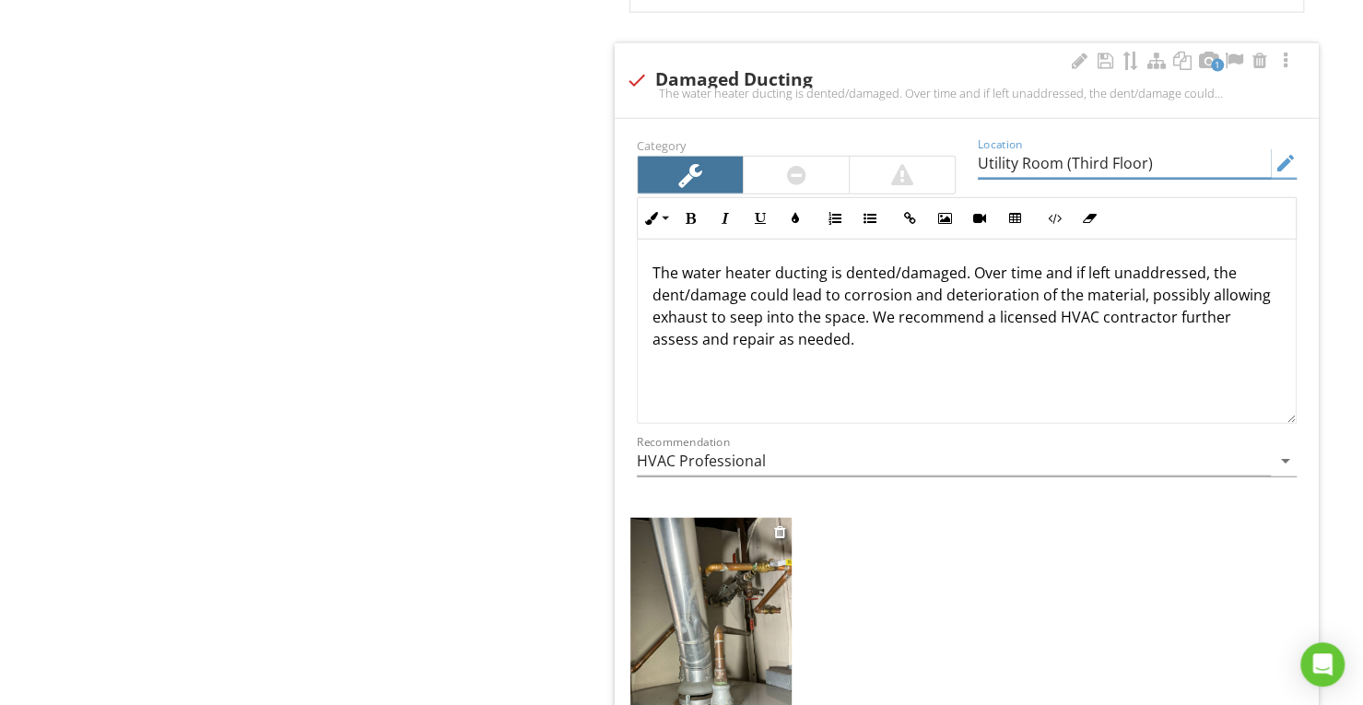
scroll to position [6530, 0]
click at [749, 589] on img at bounding box center [710, 625] width 161 height 215
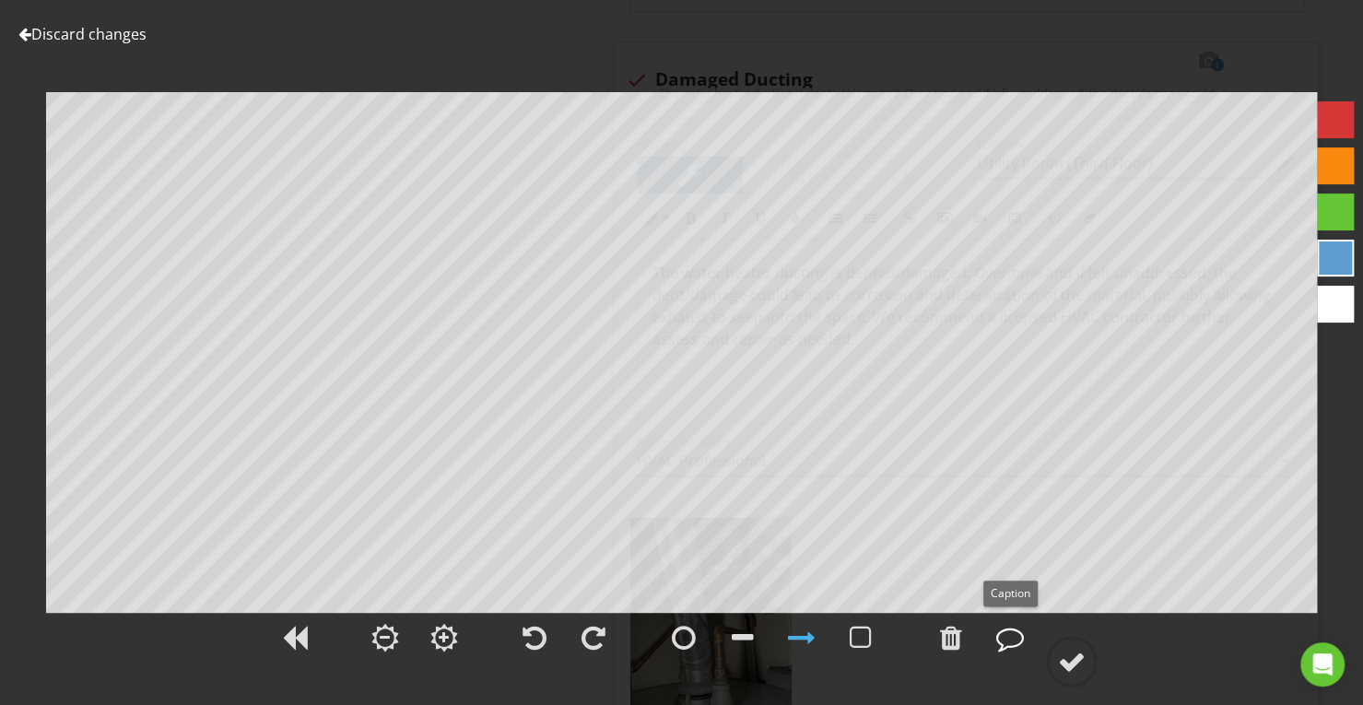
click at [1018, 647] on div at bounding box center [1010, 638] width 28 height 28
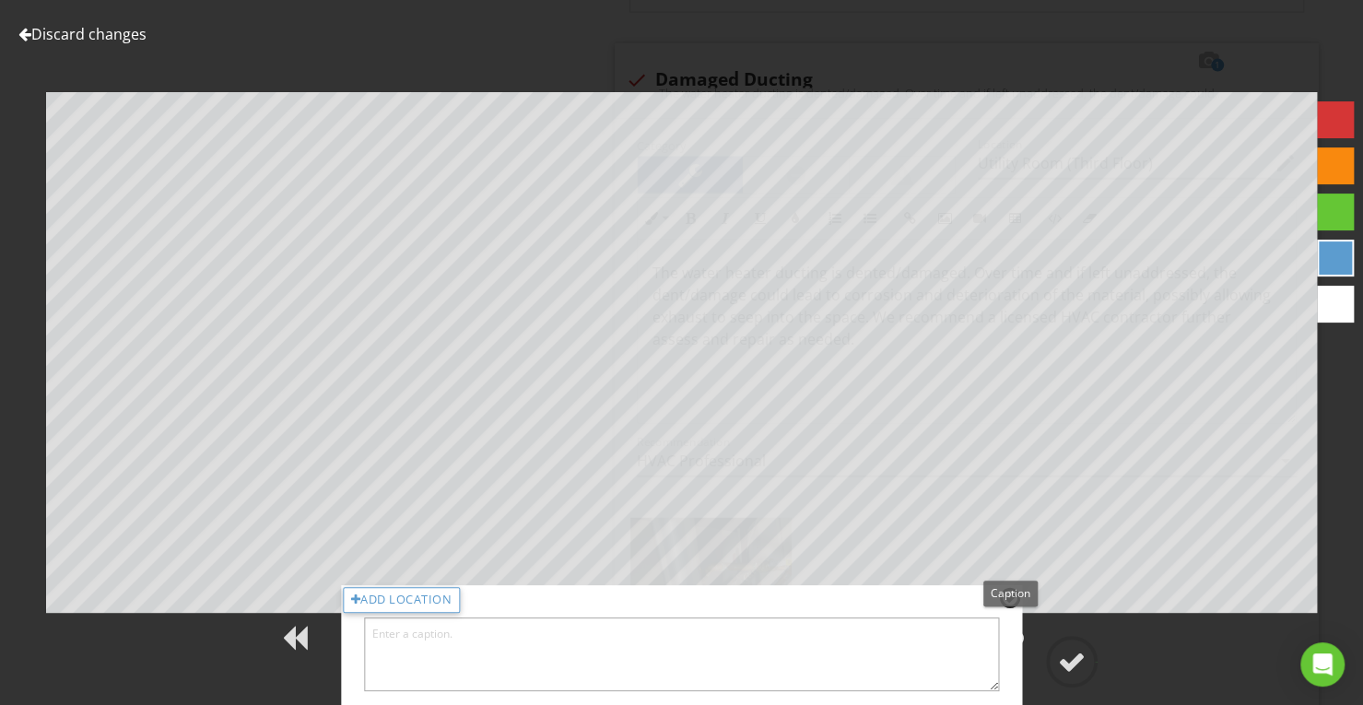
click at [845, 670] on textarea at bounding box center [682, 655] width 636 height 74
type textarea "Damaged Ducting - Utility Room (Third Floor)"
click at [1012, 595] on div at bounding box center [1010, 598] width 20 height 24
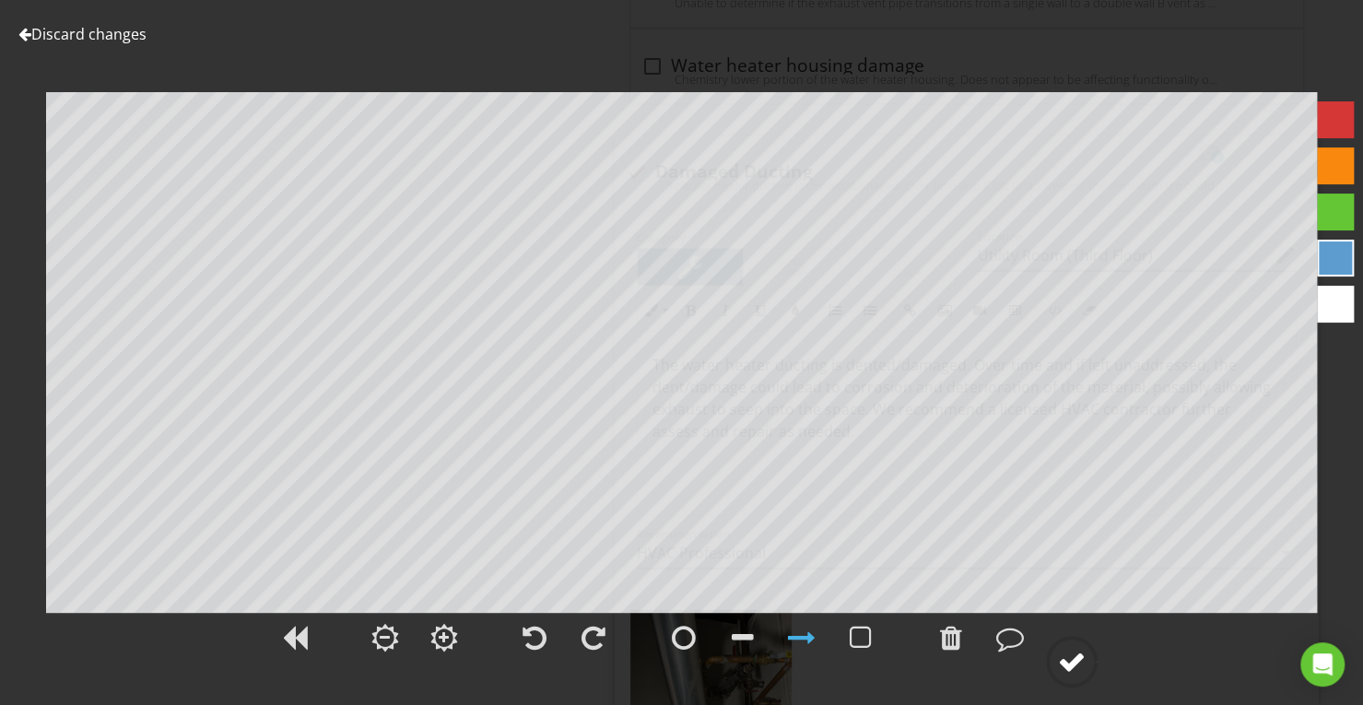
click at [1078, 657] on div at bounding box center [1072, 662] width 28 height 28
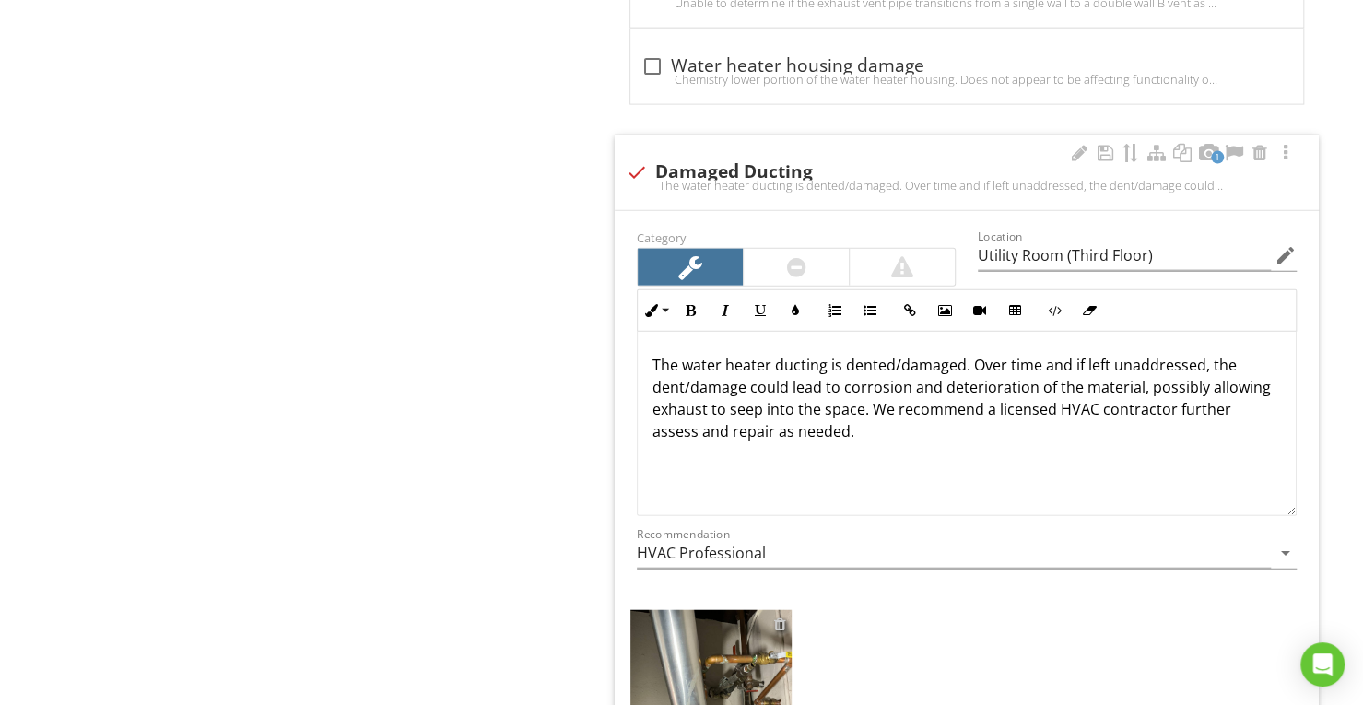
click at [775, 617] on div at bounding box center [780, 624] width 12 height 15
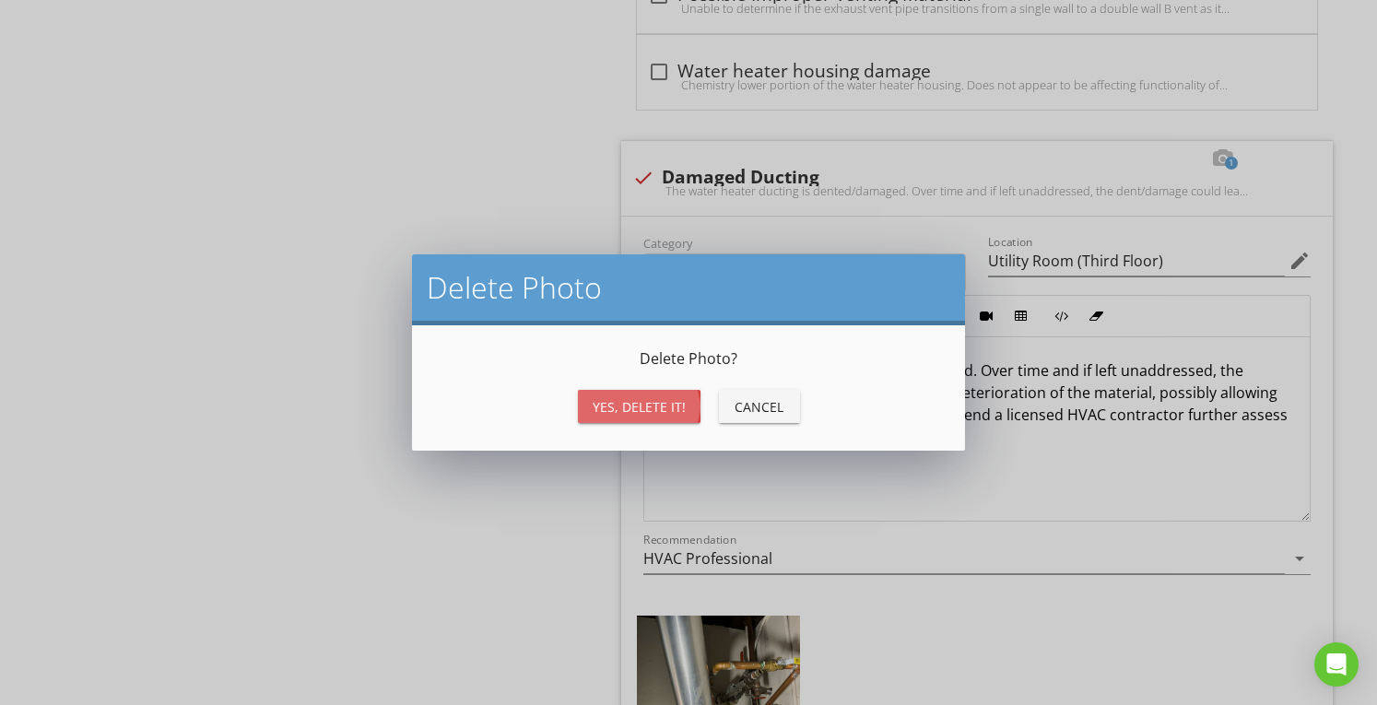
click at [618, 401] on div "Yes, Delete it!" at bounding box center [639, 406] width 93 height 19
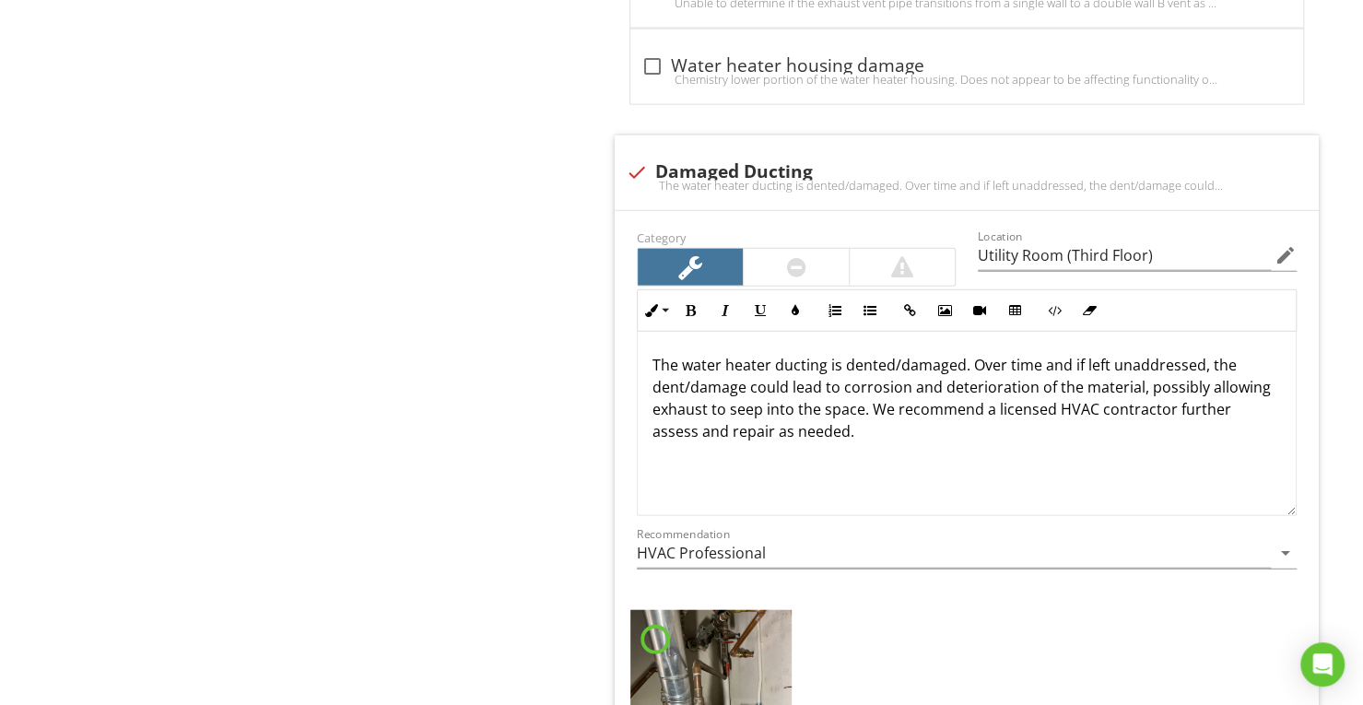
scroll to position [6530, 0]
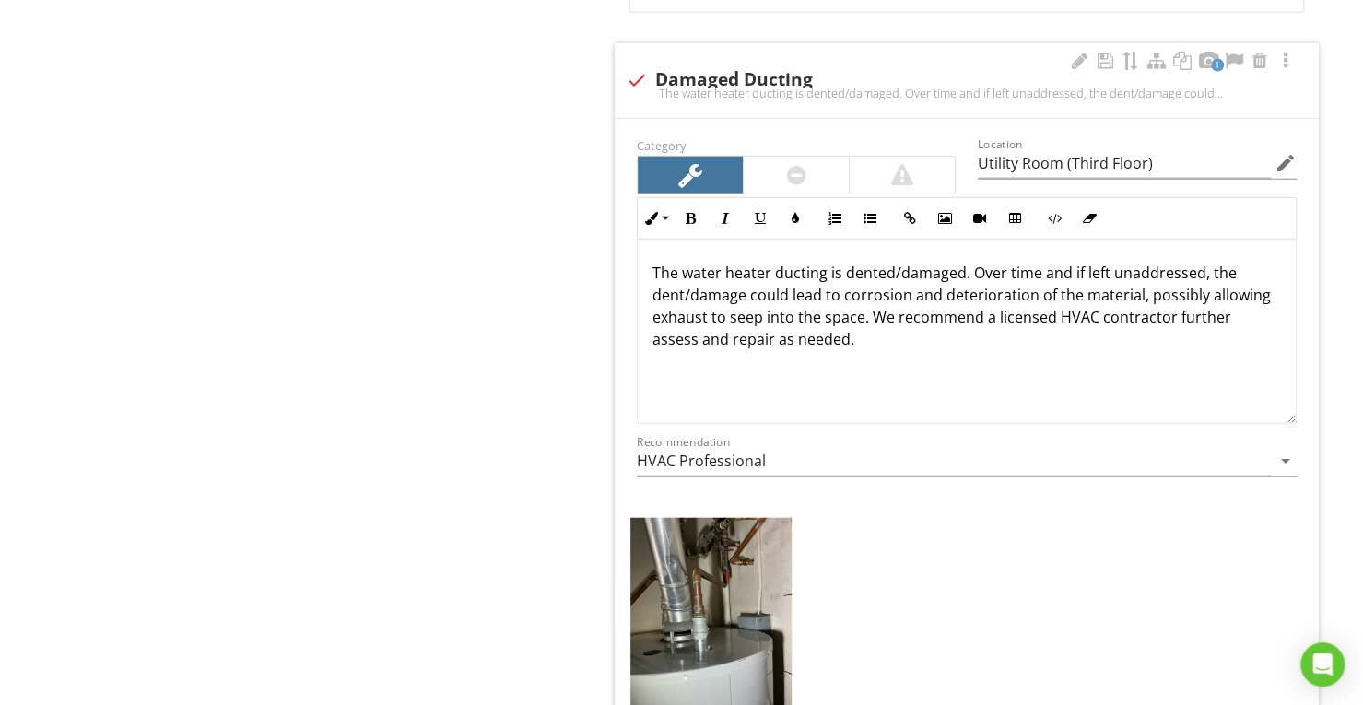
click at [729, 574] on img at bounding box center [710, 625] width 161 height 215
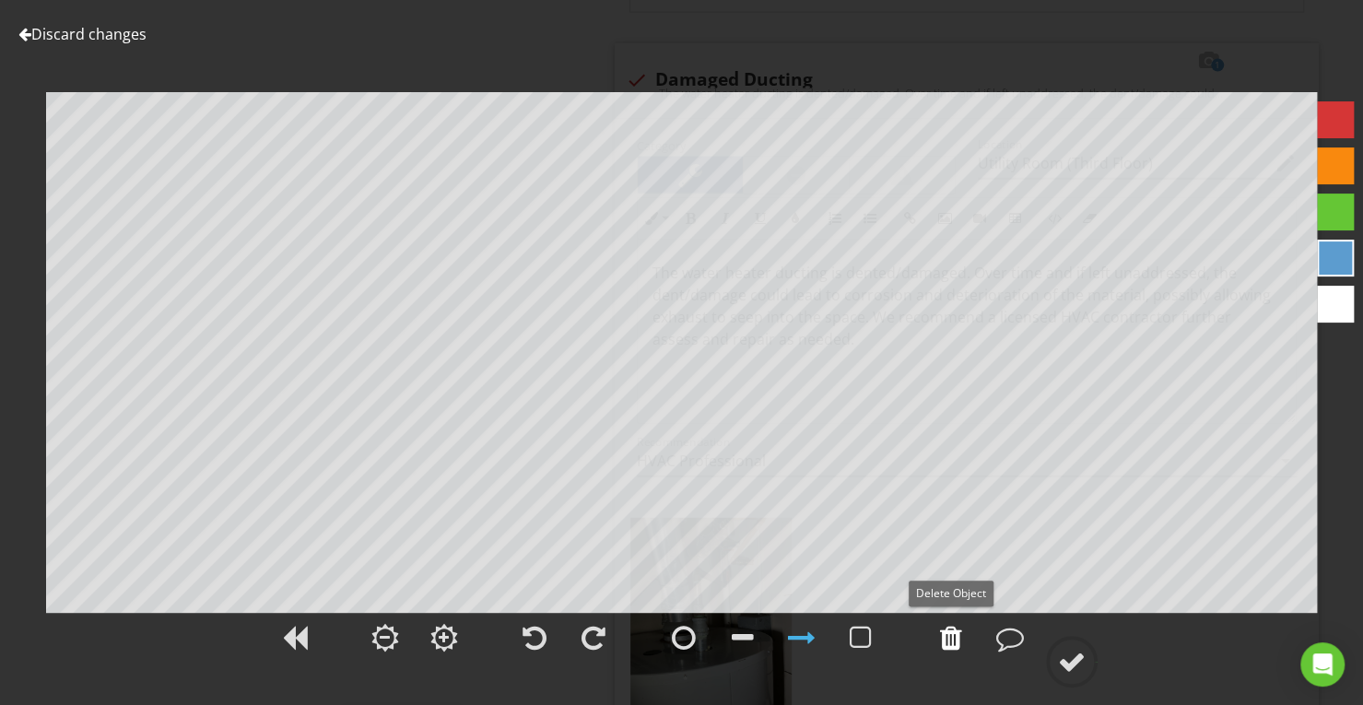
click at [947, 636] on div at bounding box center [951, 638] width 22 height 28
click at [1016, 642] on div at bounding box center [1010, 638] width 28 height 28
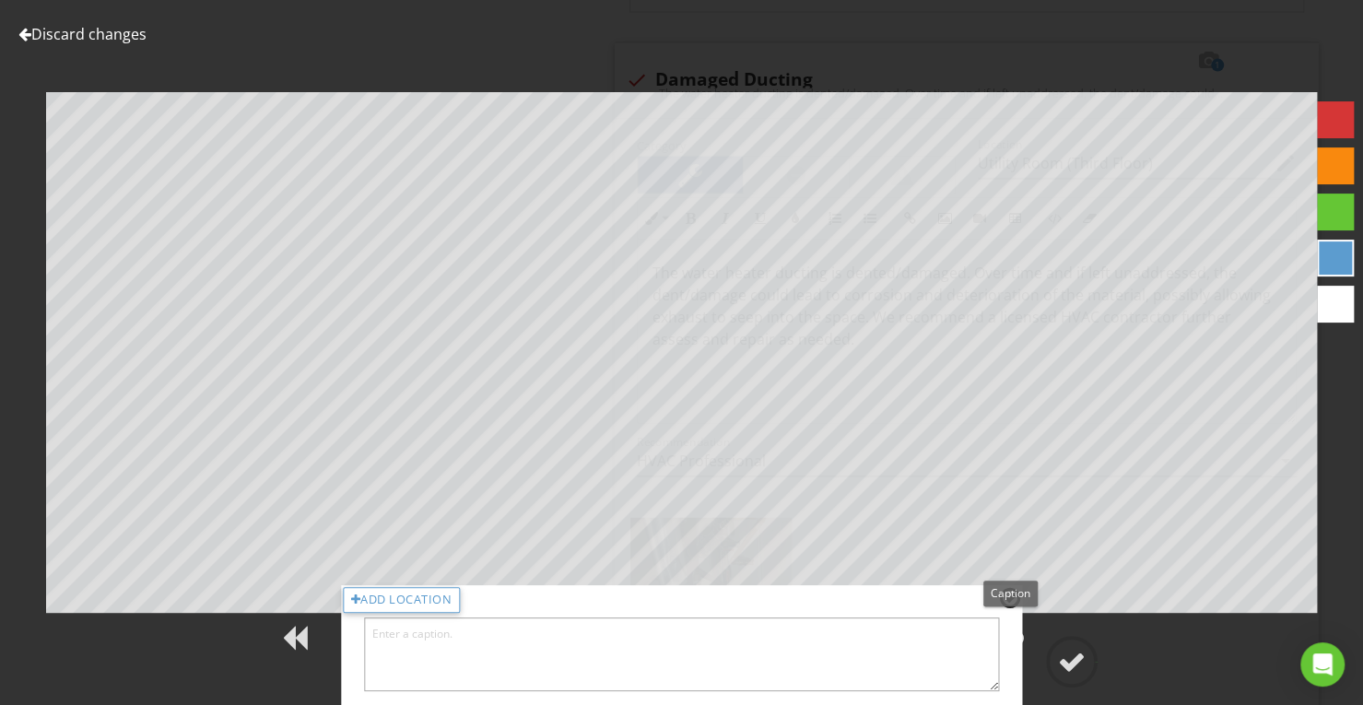
click at [905, 656] on textarea at bounding box center [682, 655] width 636 height 74
type textarea "Damaged Ducting - Utility Room (Third Floor)"
click at [1007, 602] on div at bounding box center [1010, 598] width 20 height 24
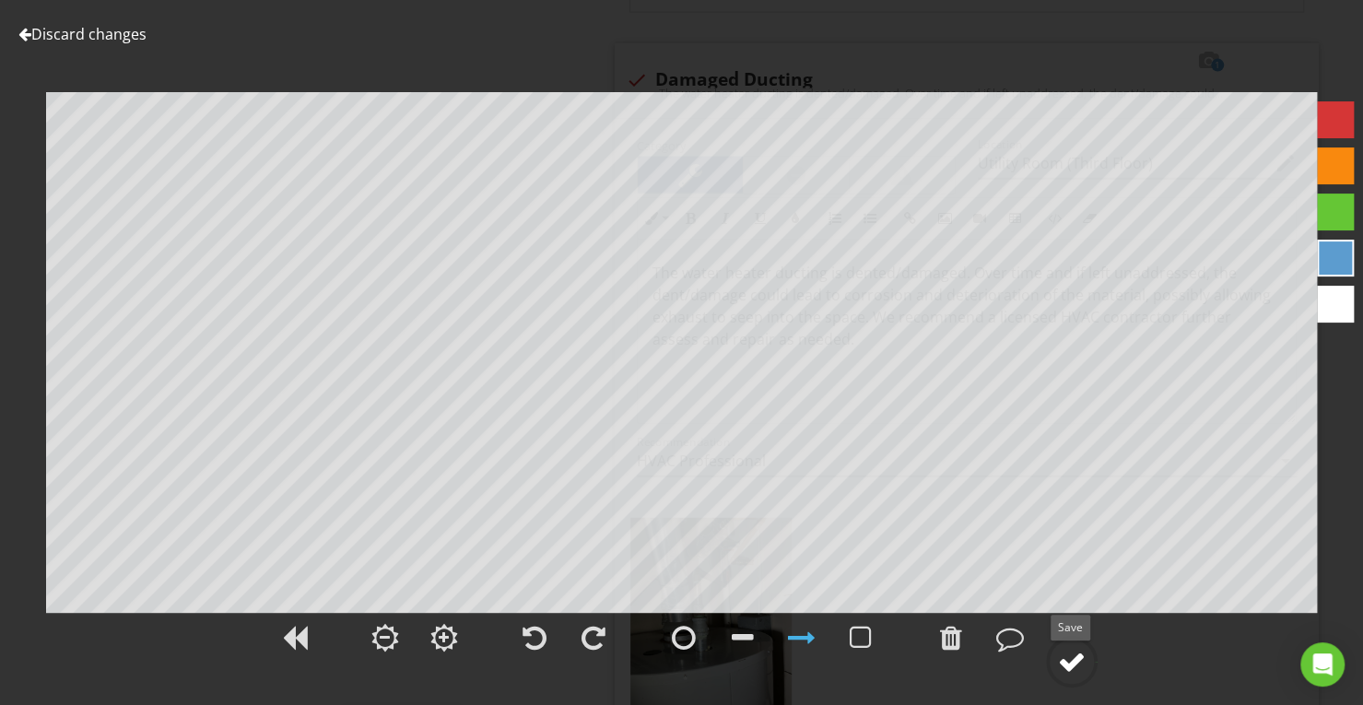
click at [1082, 663] on div at bounding box center [1072, 662] width 28 height 28
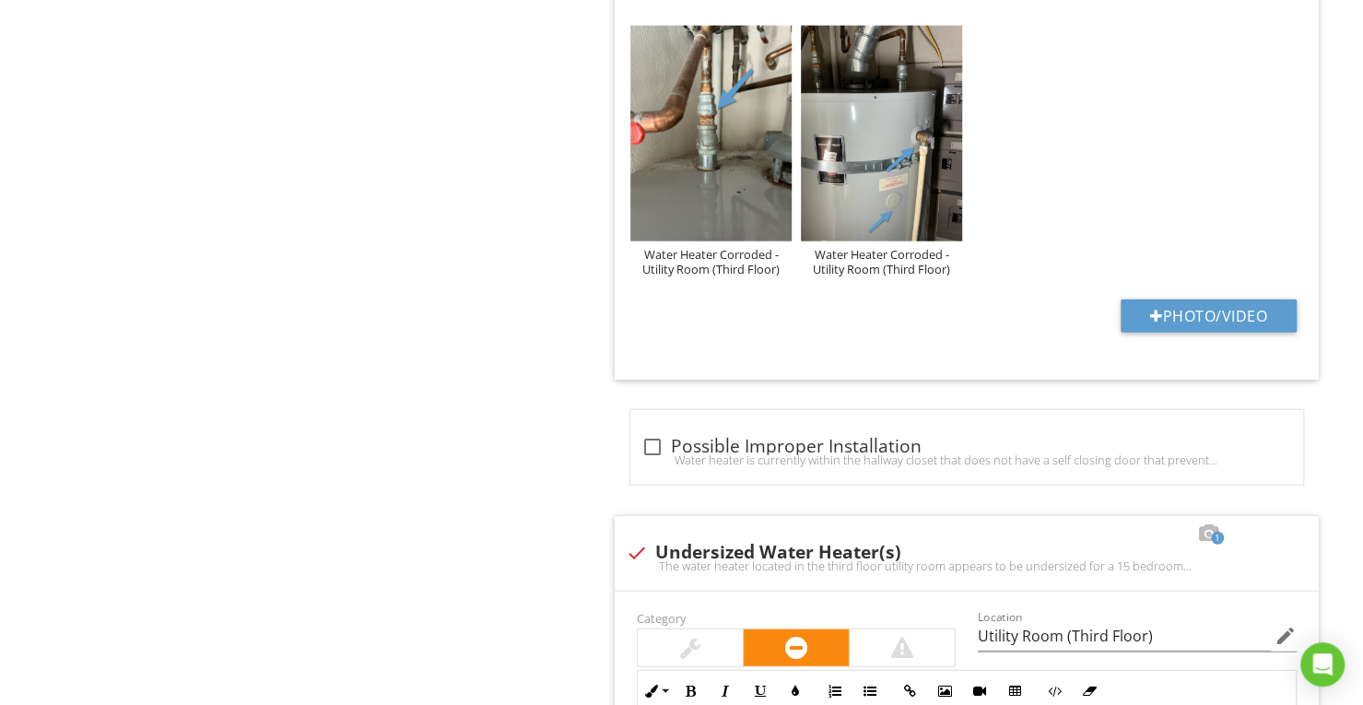
scroll to position [2198, 0]
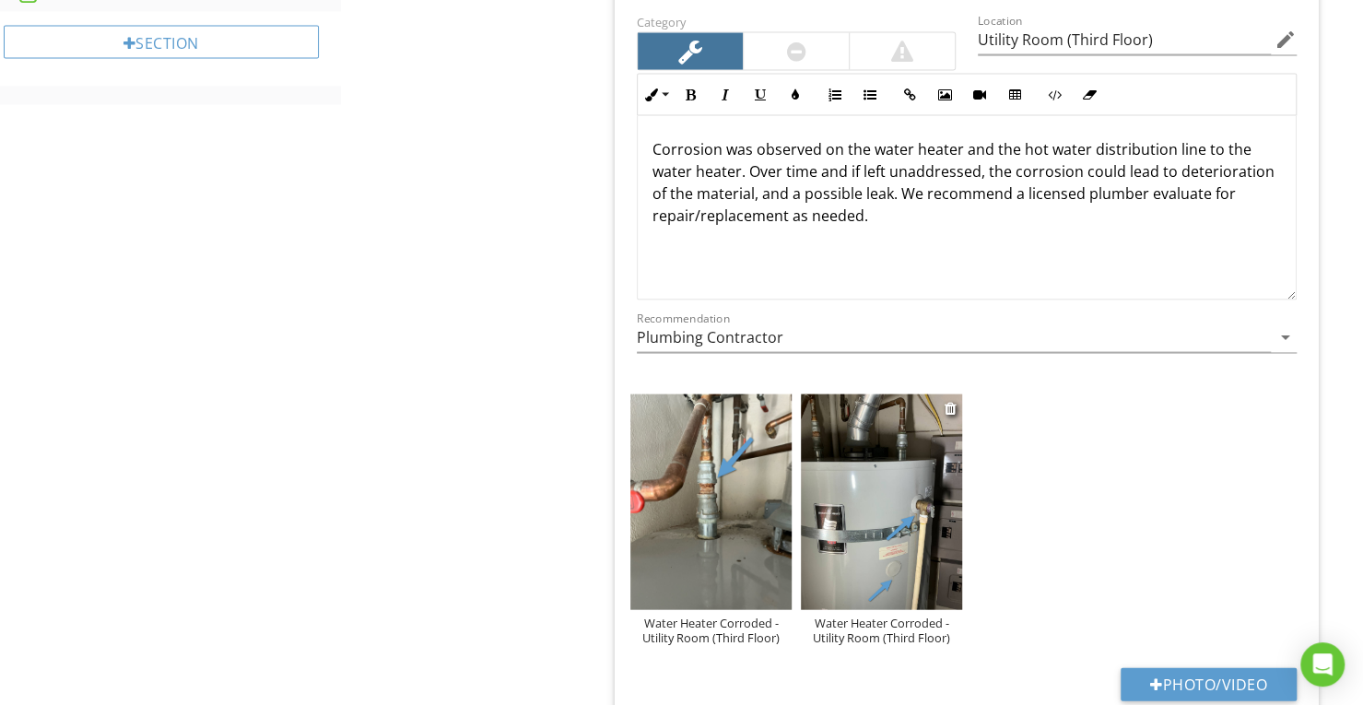
click at [935, 498] on img at bounding box center [881, 502] width 161 height 215
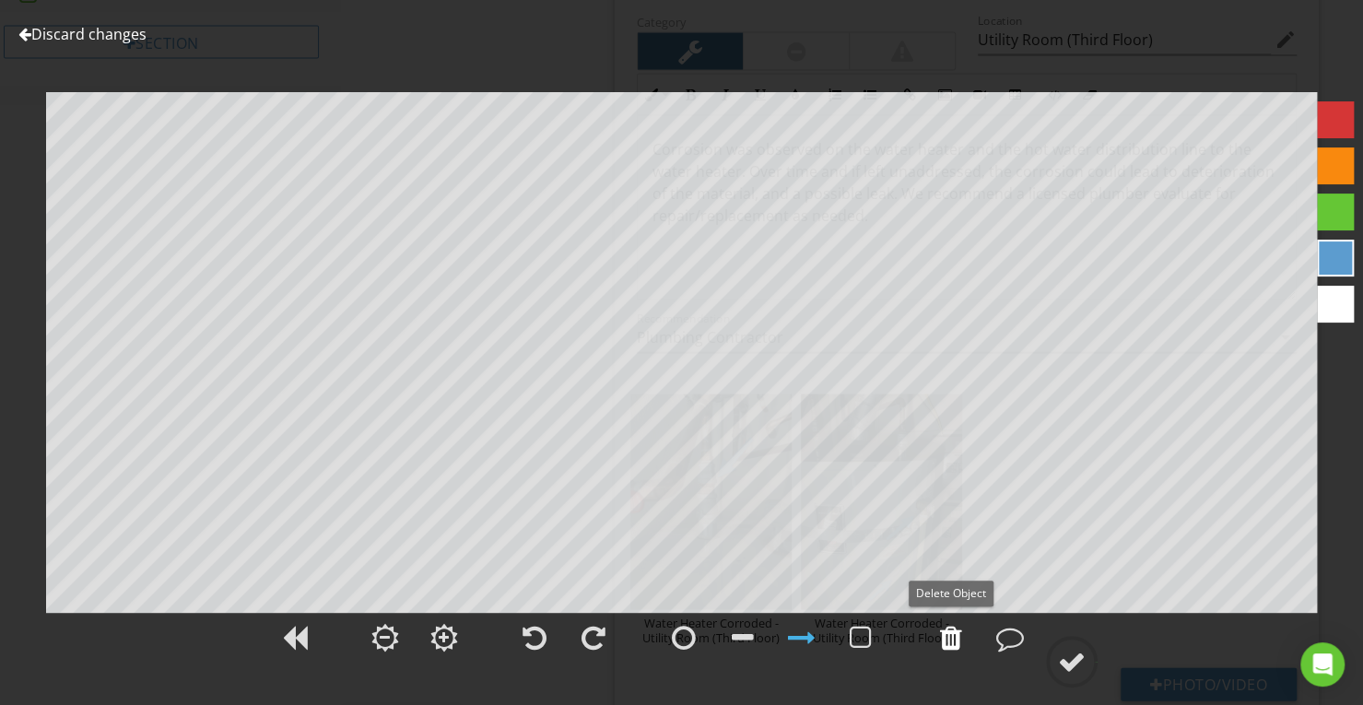
click at [955, 641] on div at bounding box center [951, 638] width 22 height 28
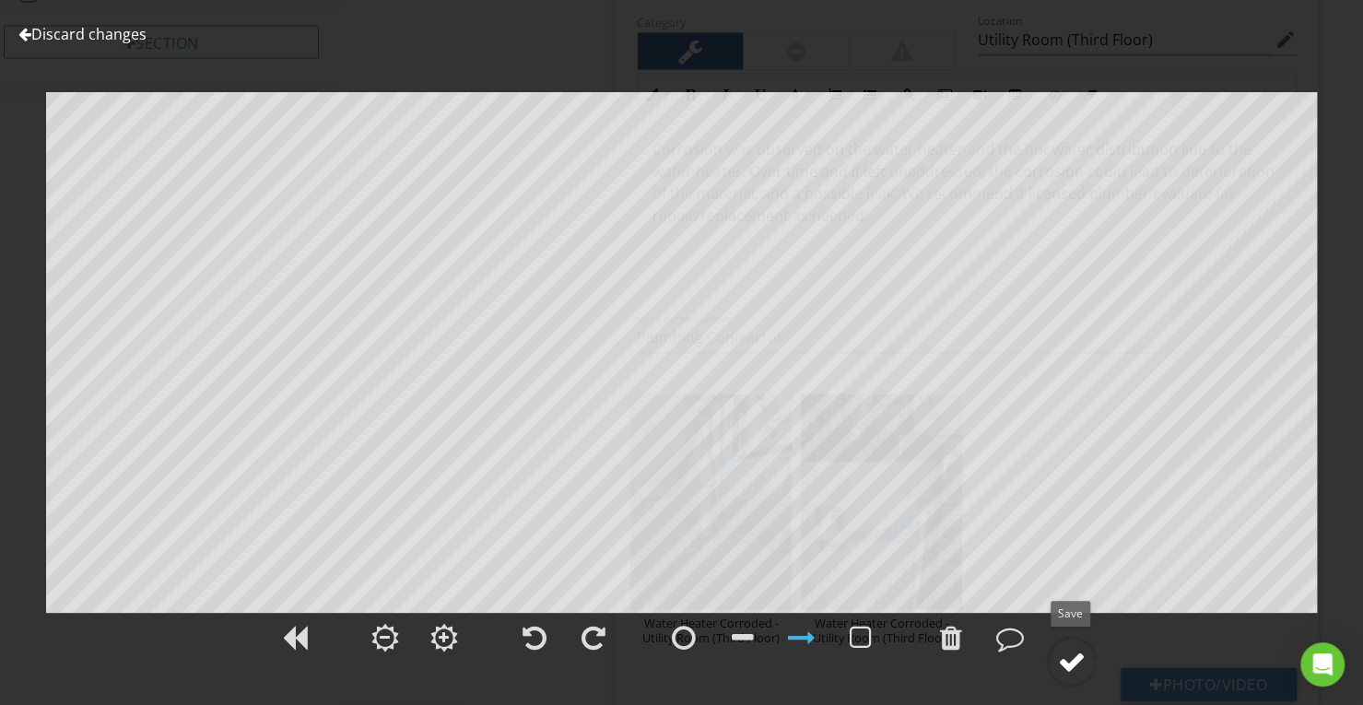
click at [1082, 665] on div at bounding box center [1072, 662] width 28 height 28
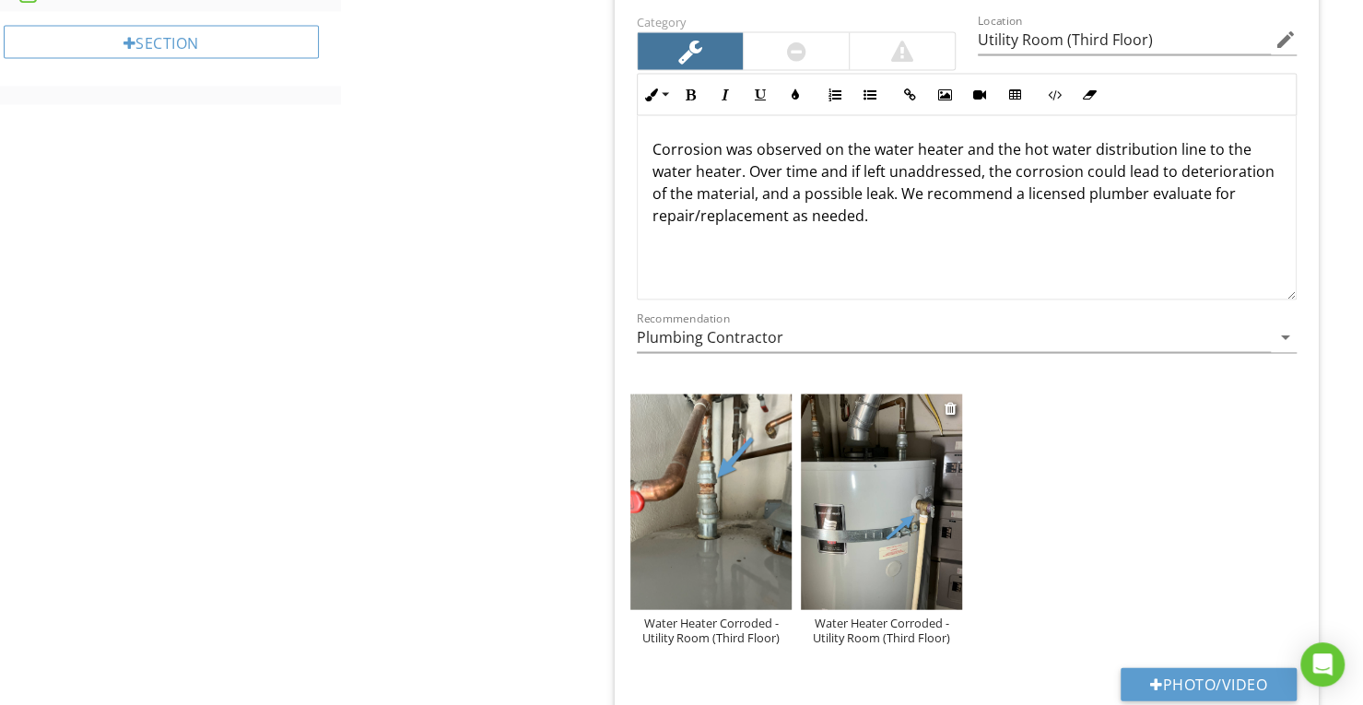
click at [890, 530] on img at bounding box center [881, 502] width 161 height 215
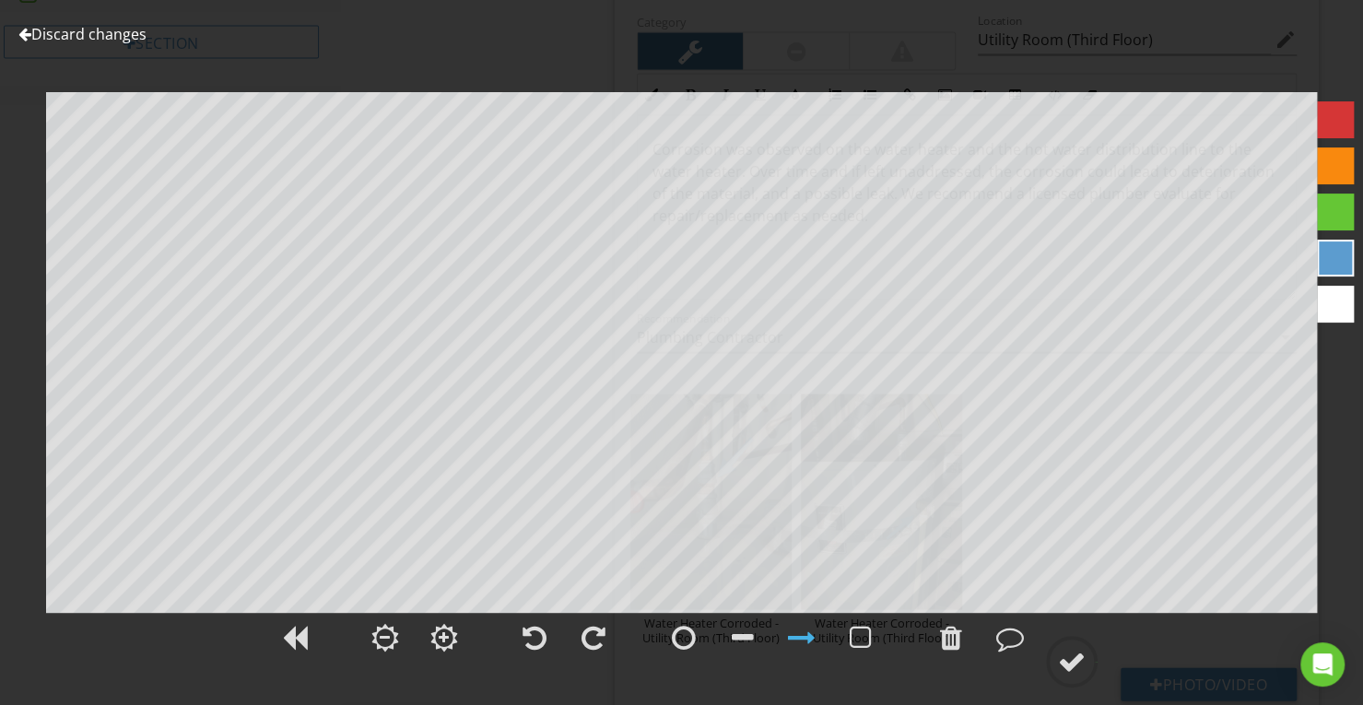
drag, startPoint x: 1067, startPoint y: 648, endPoint x: 1176, endPoint y: 635, distance: 109.5
click at [1067, 648] on div at bounding box center [1072, 662] width 28 height 28
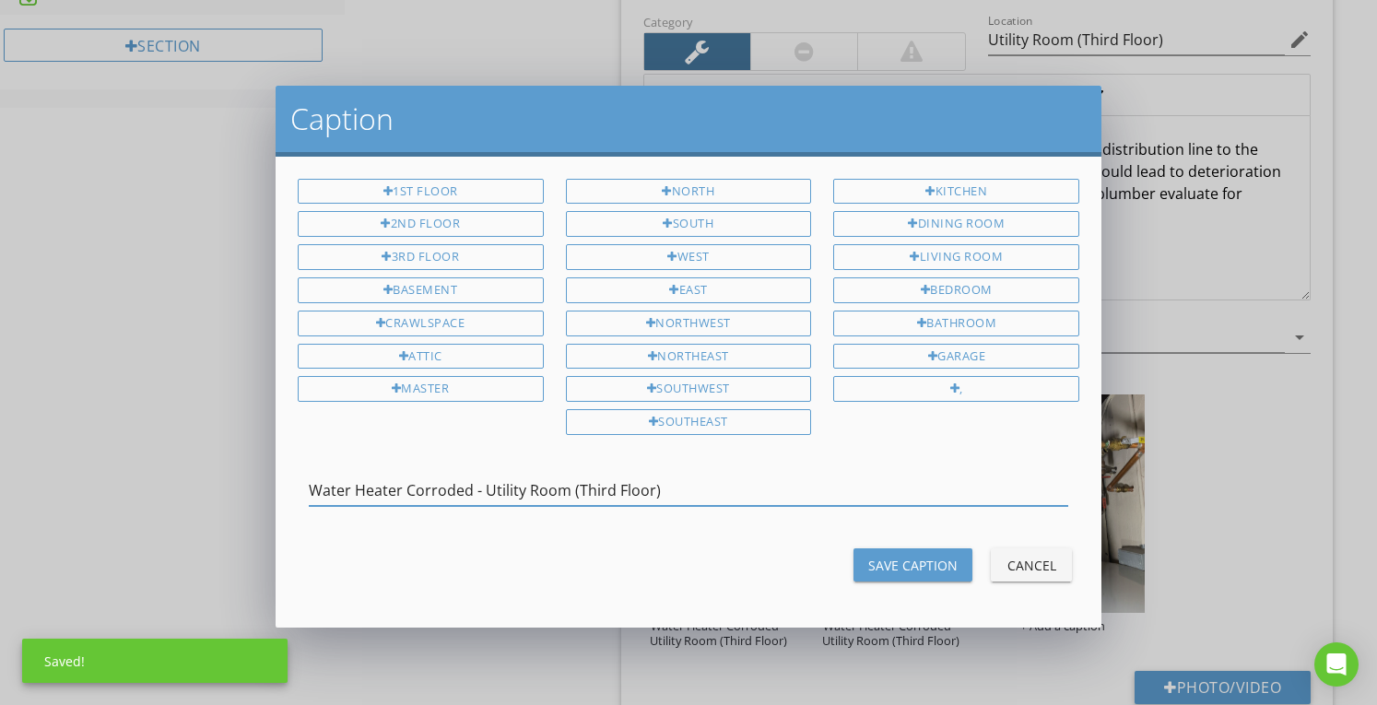
type input "Water Heater Corroded - Utility Room (Third Floor)"
click at [911, 569] on button "Save Caption" at bounding box center [913, 564] width 119 height 33
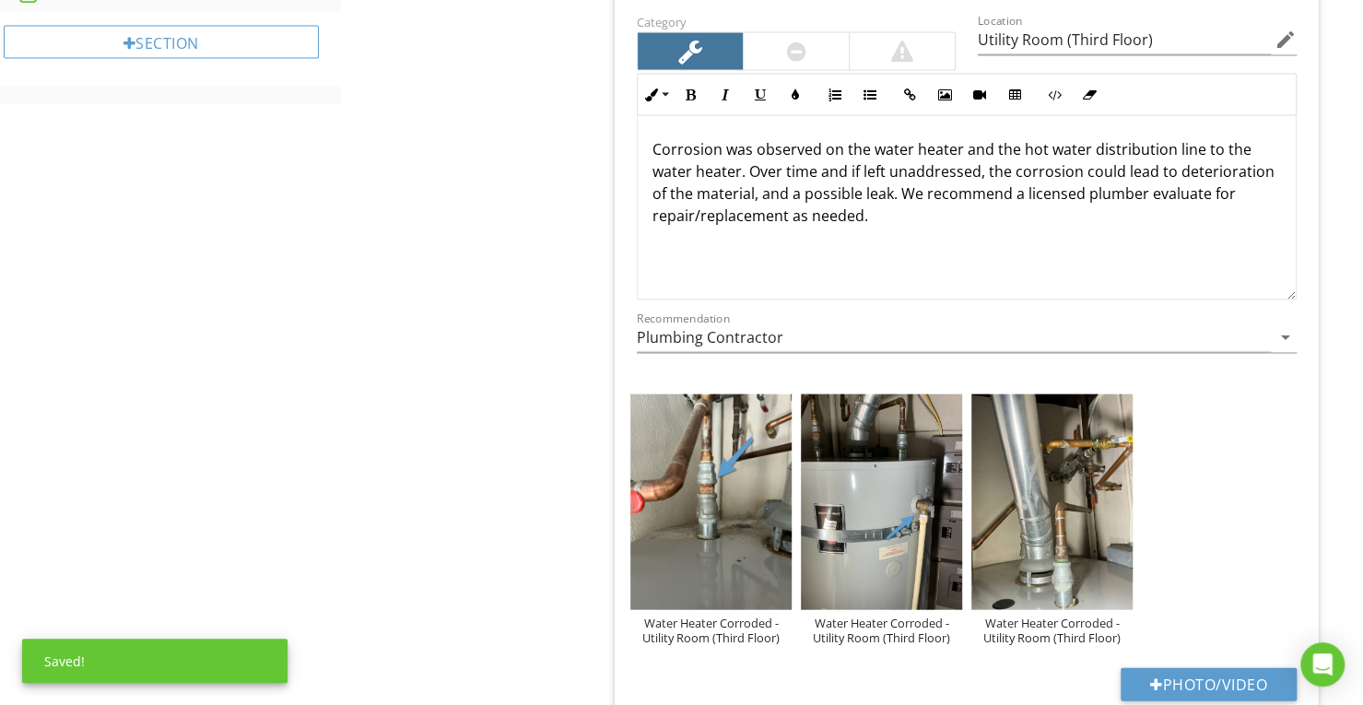
click at [1064, 535] on img at bounding box center [1052, 502] width 161 height 215
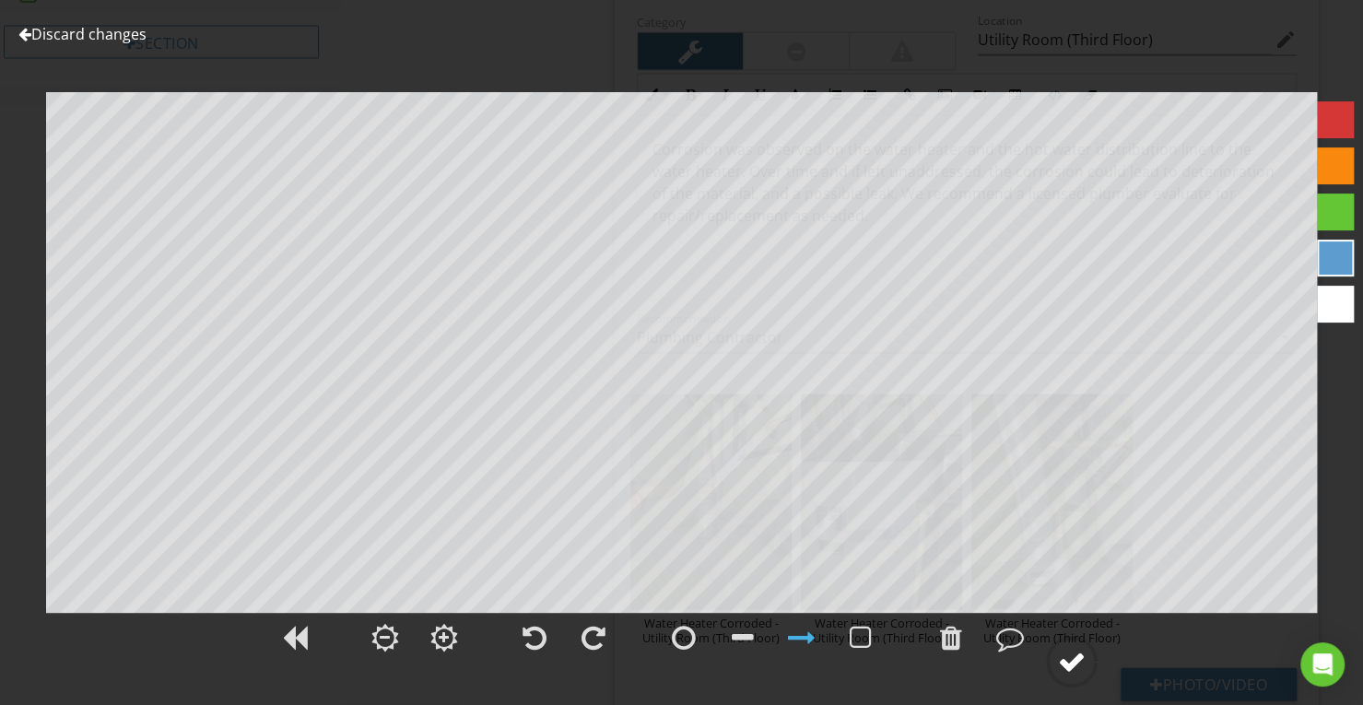
click at [1078, 656] on div at bounding box center [1072, 662] width 28 height 28
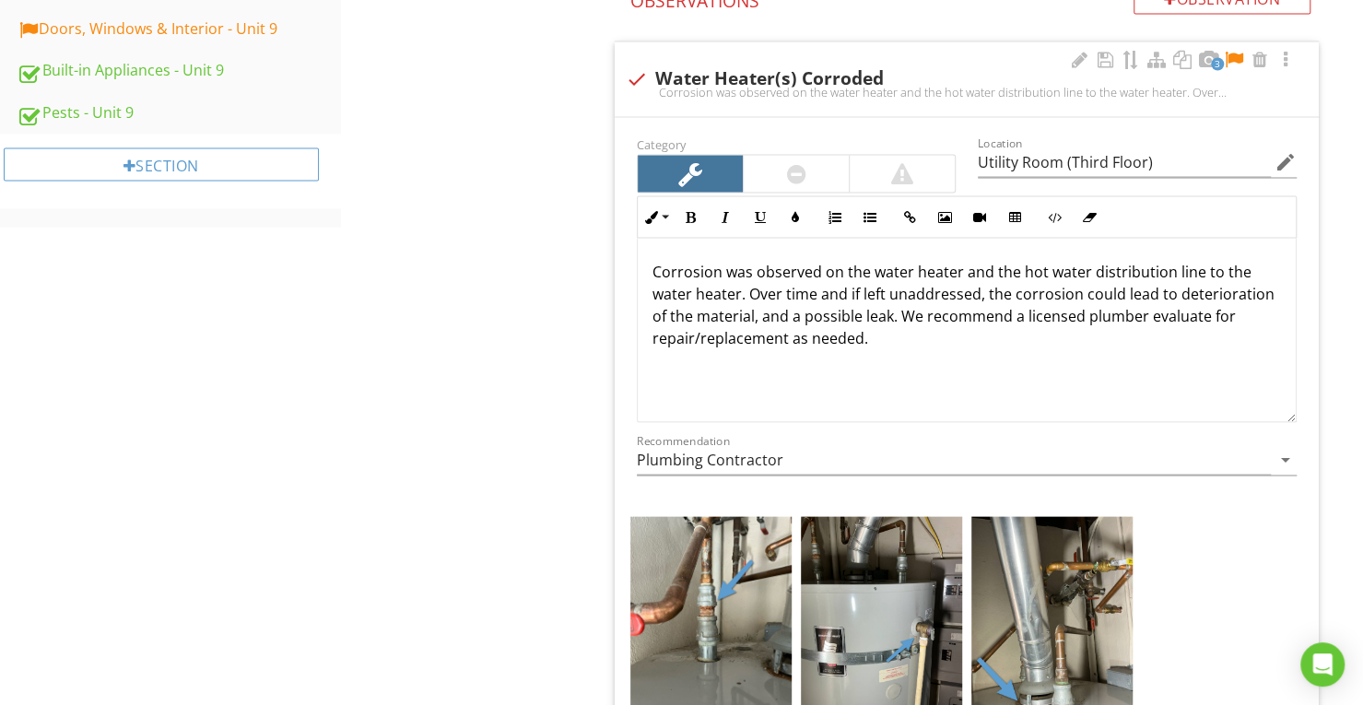
scroll to position [1921, 0]
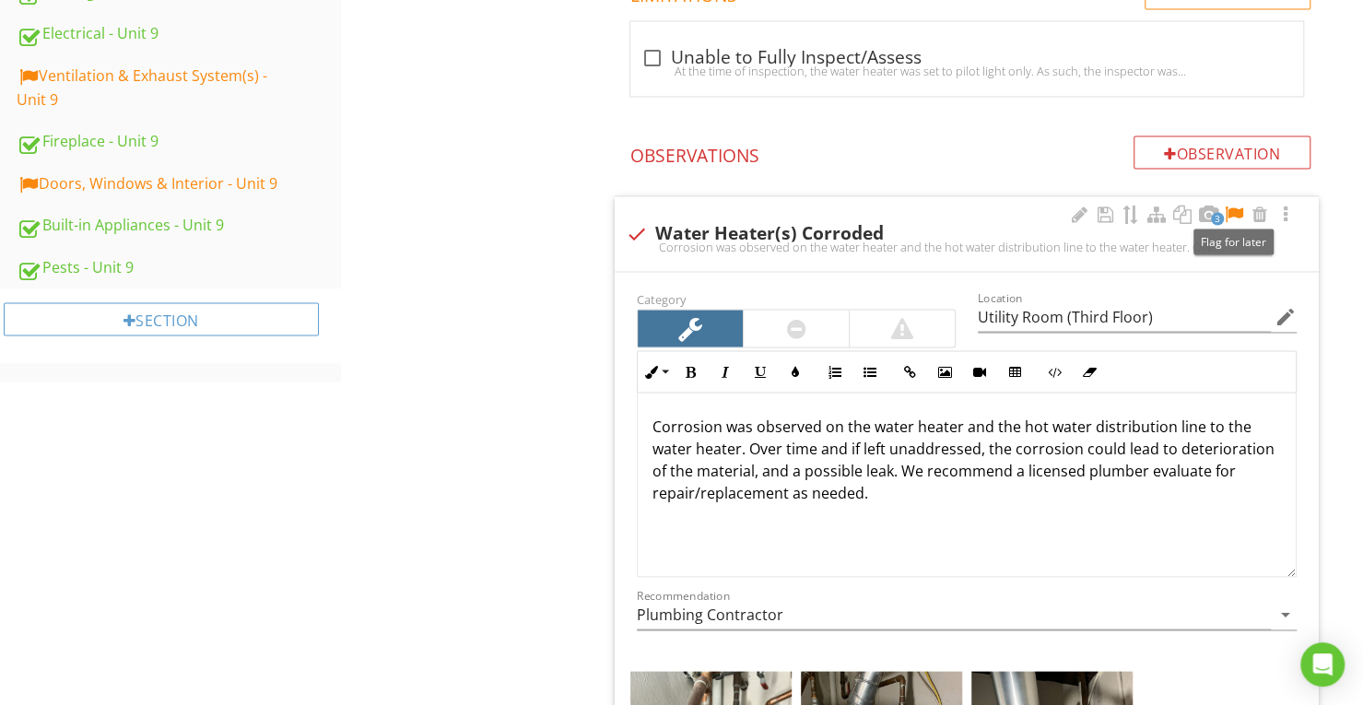
click at [1235, 206] on div at bounding box center [1234, 214] width 22 height 18
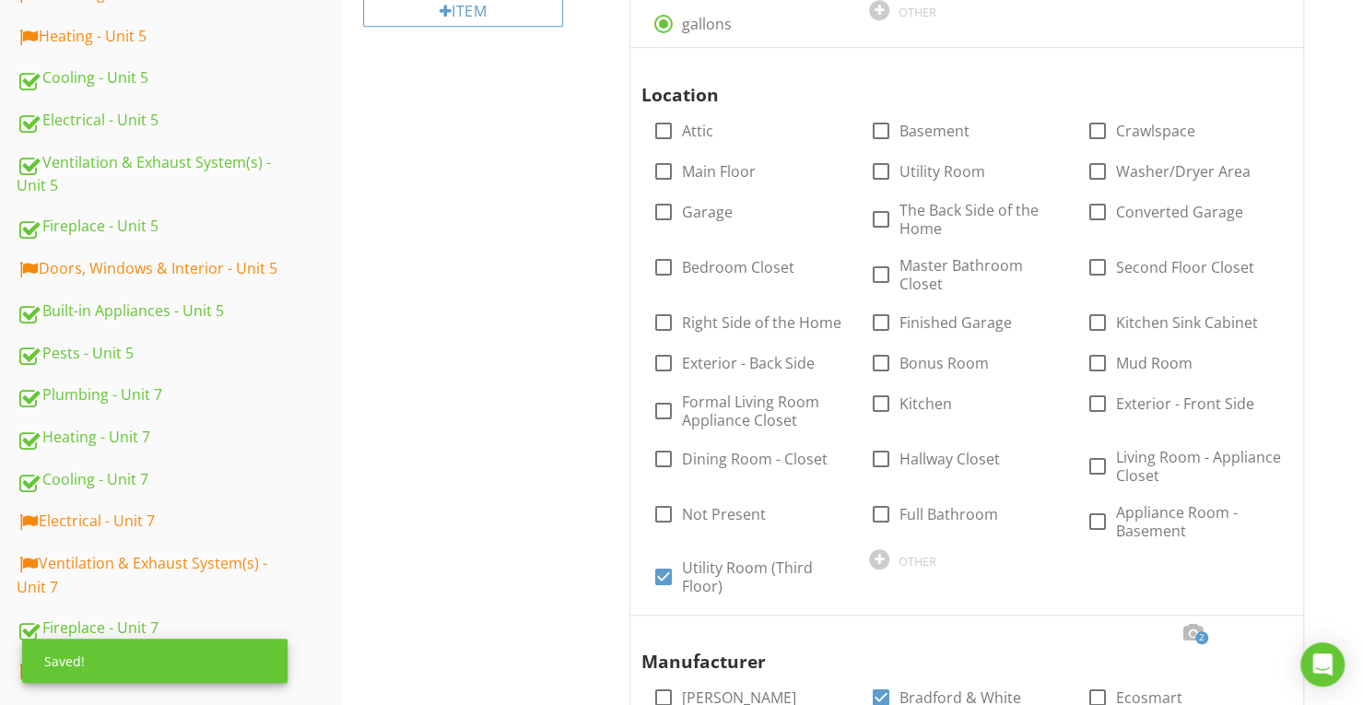
scroll to position [170, 0]
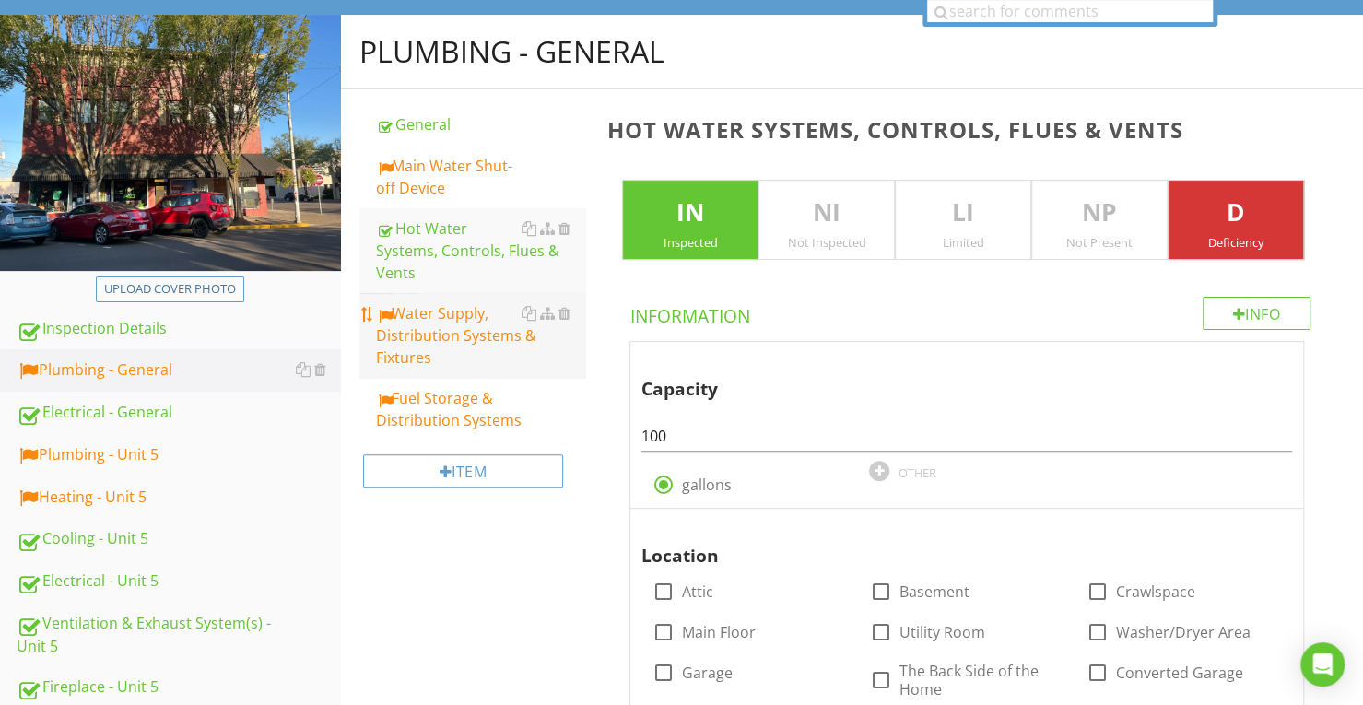
click at [502, 348] on div "Water Supply, Distribution Systems & Fixtures" at bounding box center [480, 335] width 209 height 66
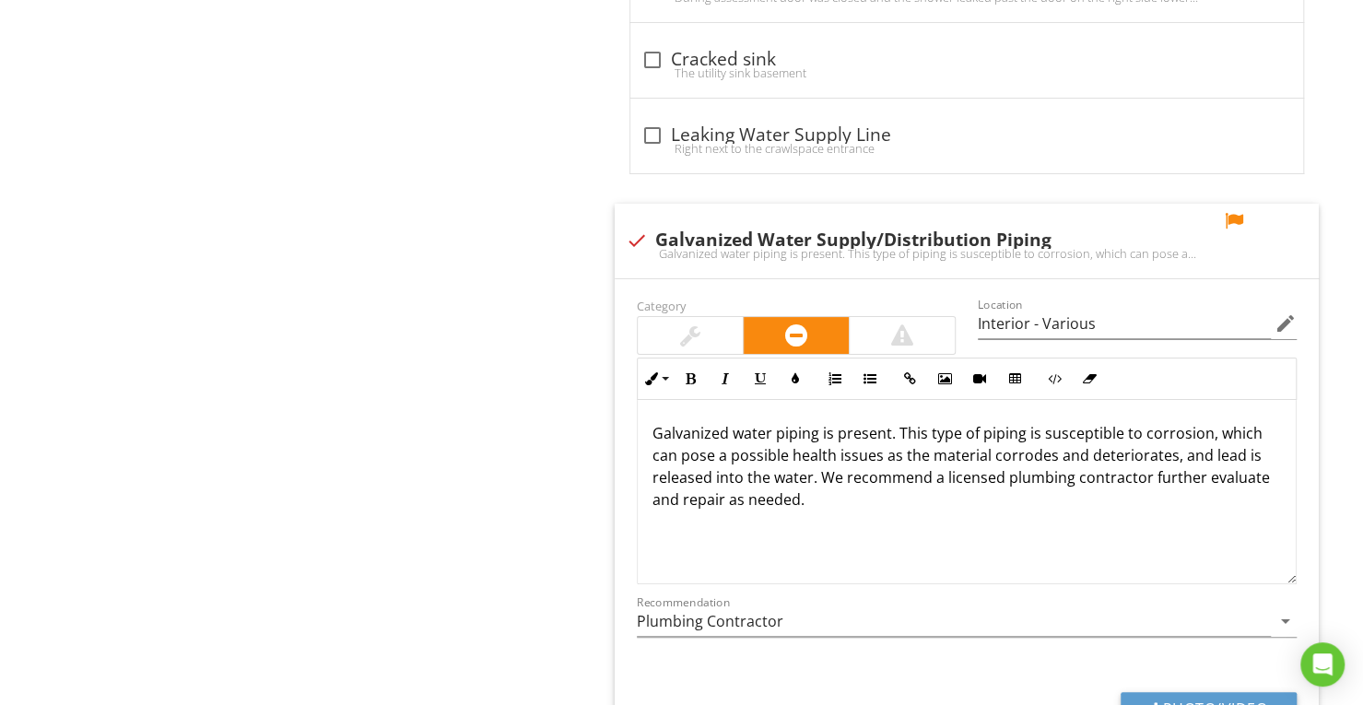
scroll to position [4133, 0]
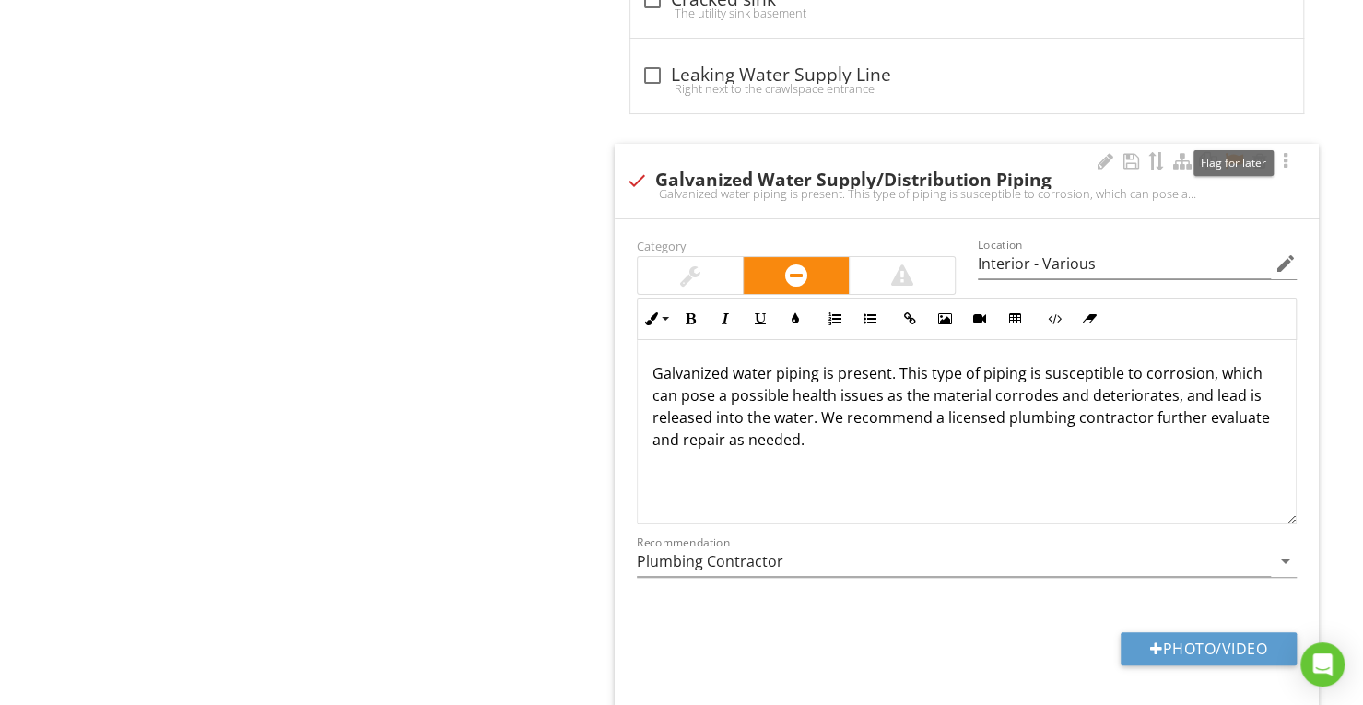
click at [1239, 152] on div at bounding box center [1234, 161] width 22 height 18
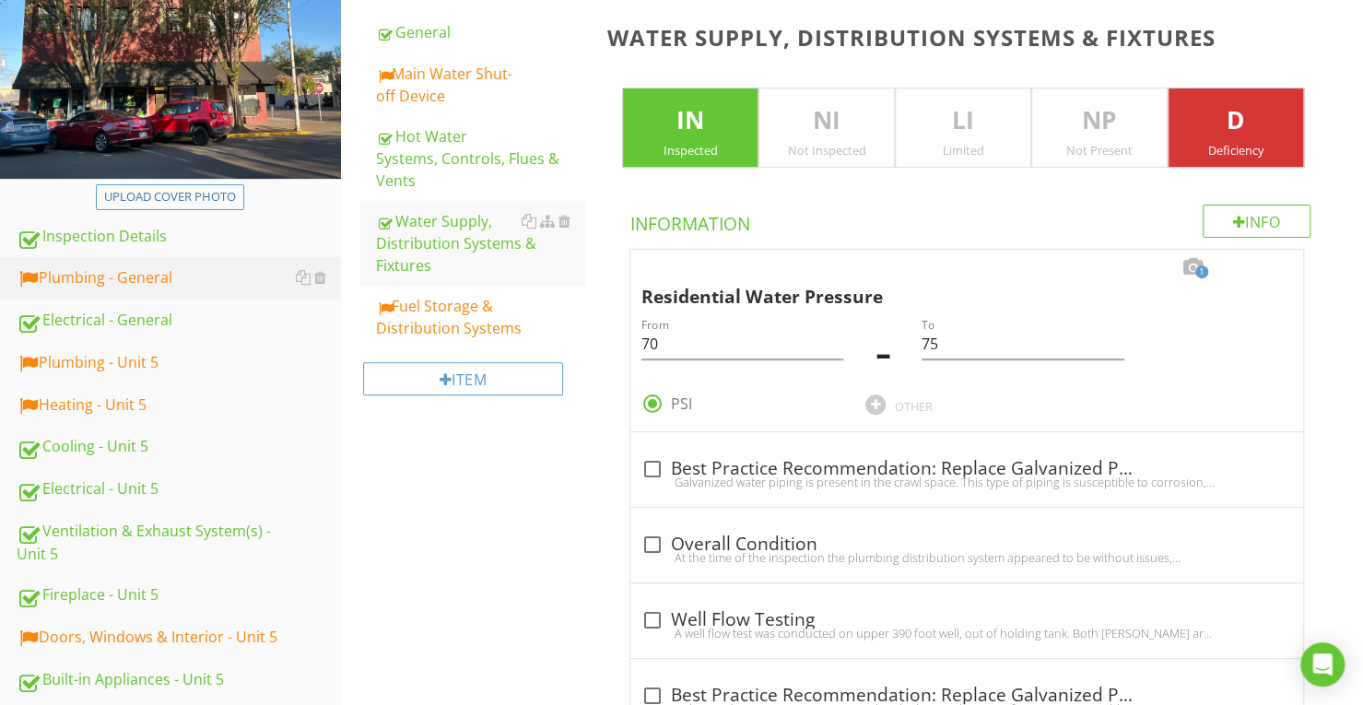
scroll to position [170, 0]
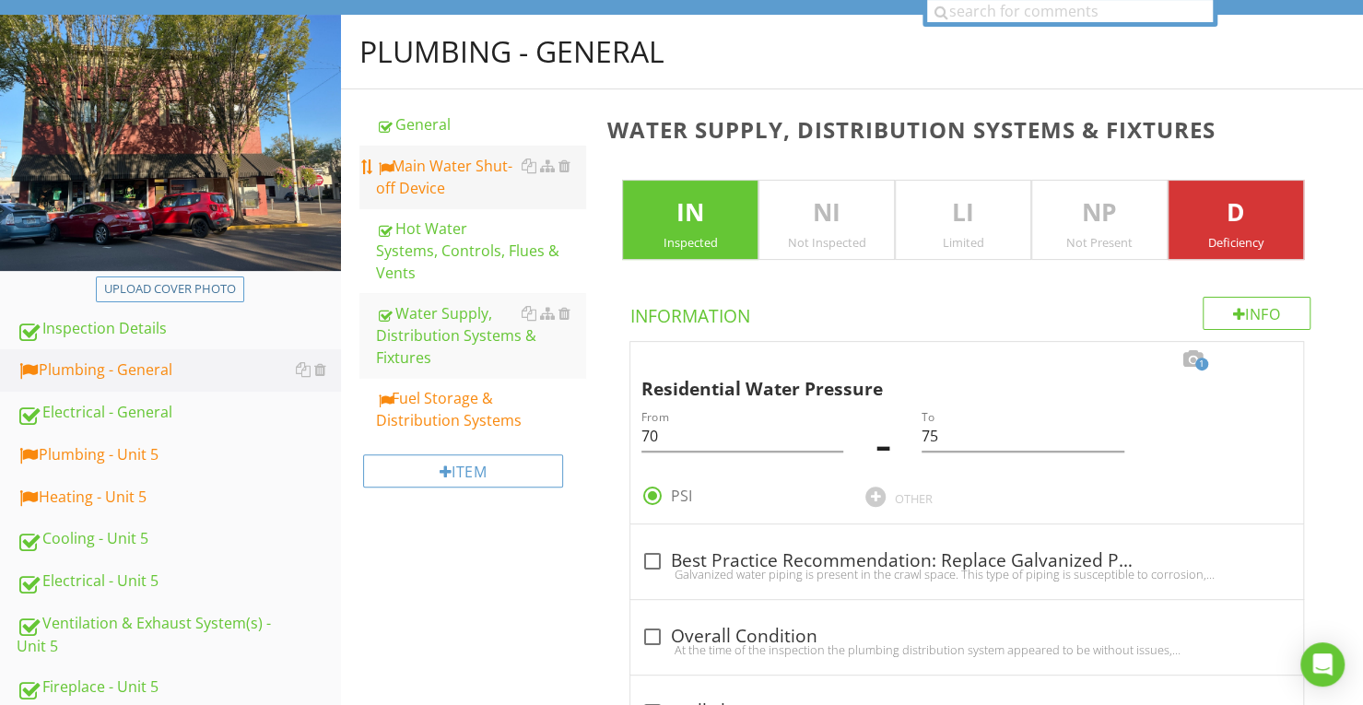
click at [413, 190] on div "Main Water Shut-off Device" at bounding box center [480, 177] width 209 height 44
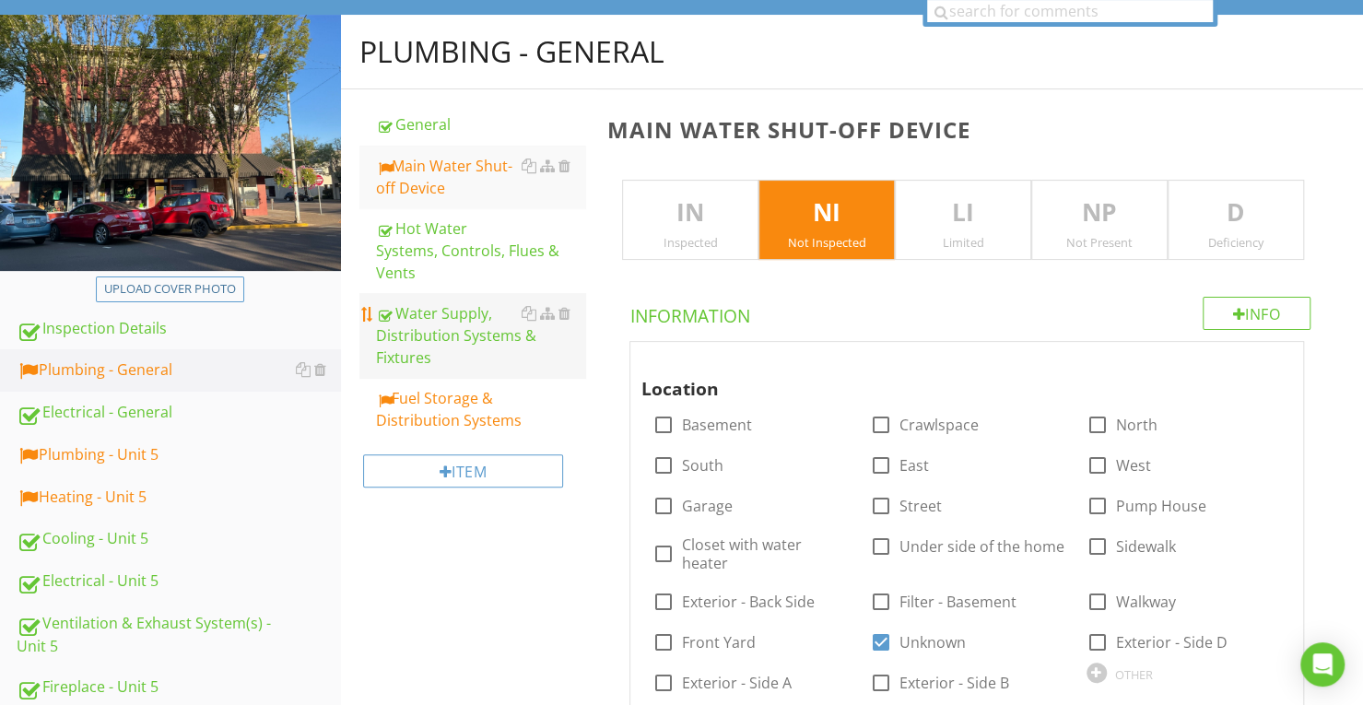
click at [465, 330] on div "Water Supply, Distribution Systems & Fixtures" at bounding box center [480, 335] width 209 height 66
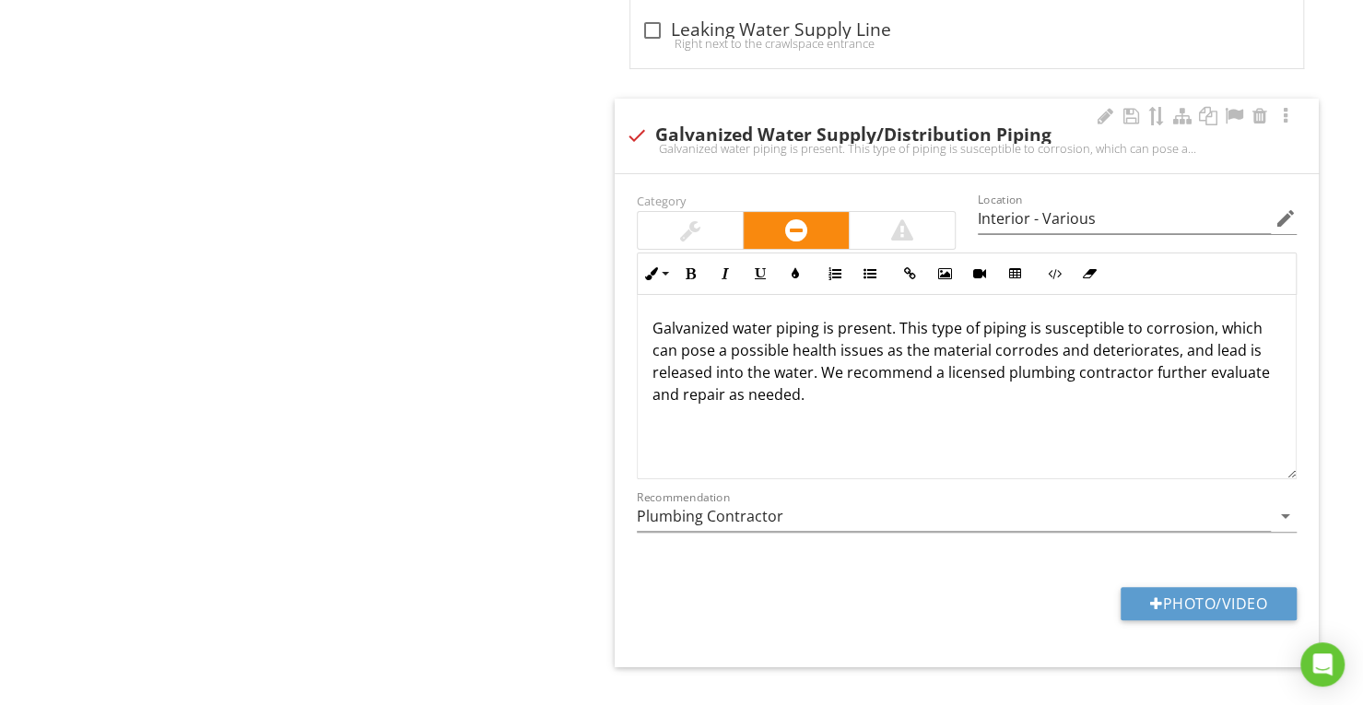
scroll to position [4198, 0]
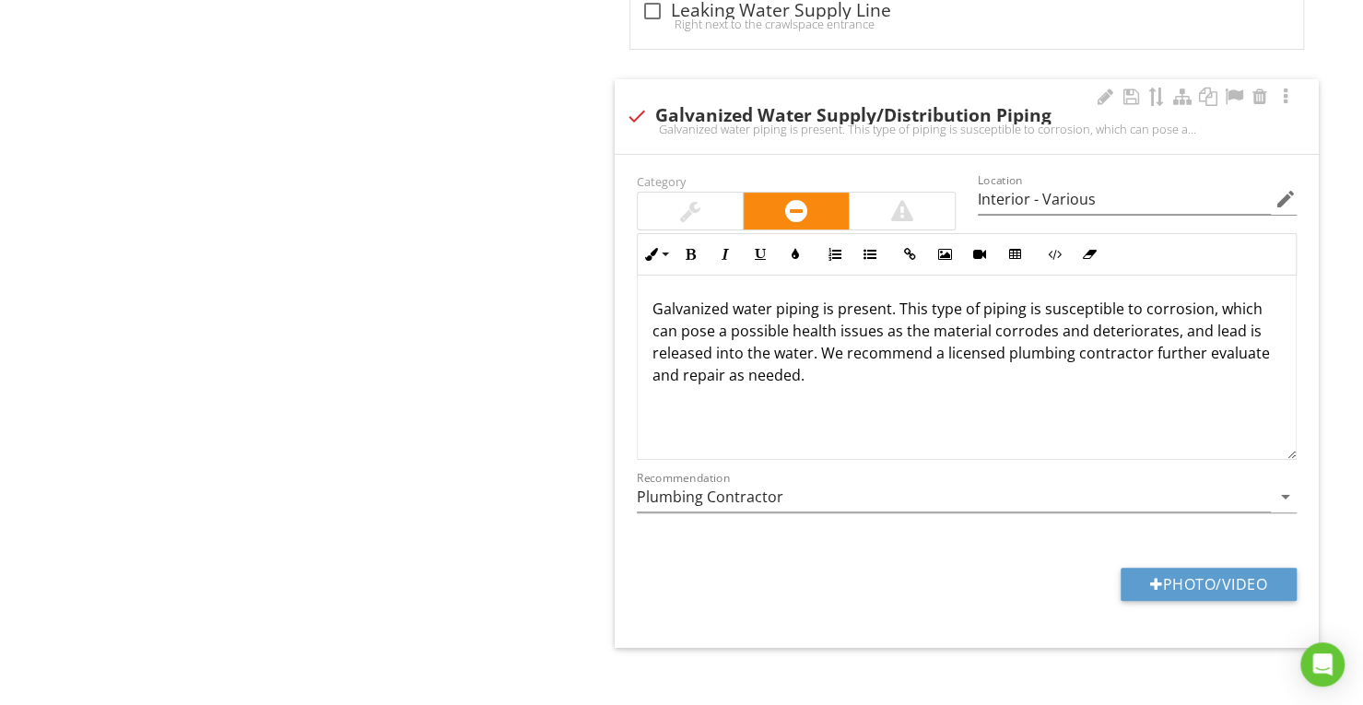
click at [693, 200] on div at bounding box center [690, 211] width 20 height 22
click at [769, 196] on div at bounding box center [796, 211] width 105 height 37
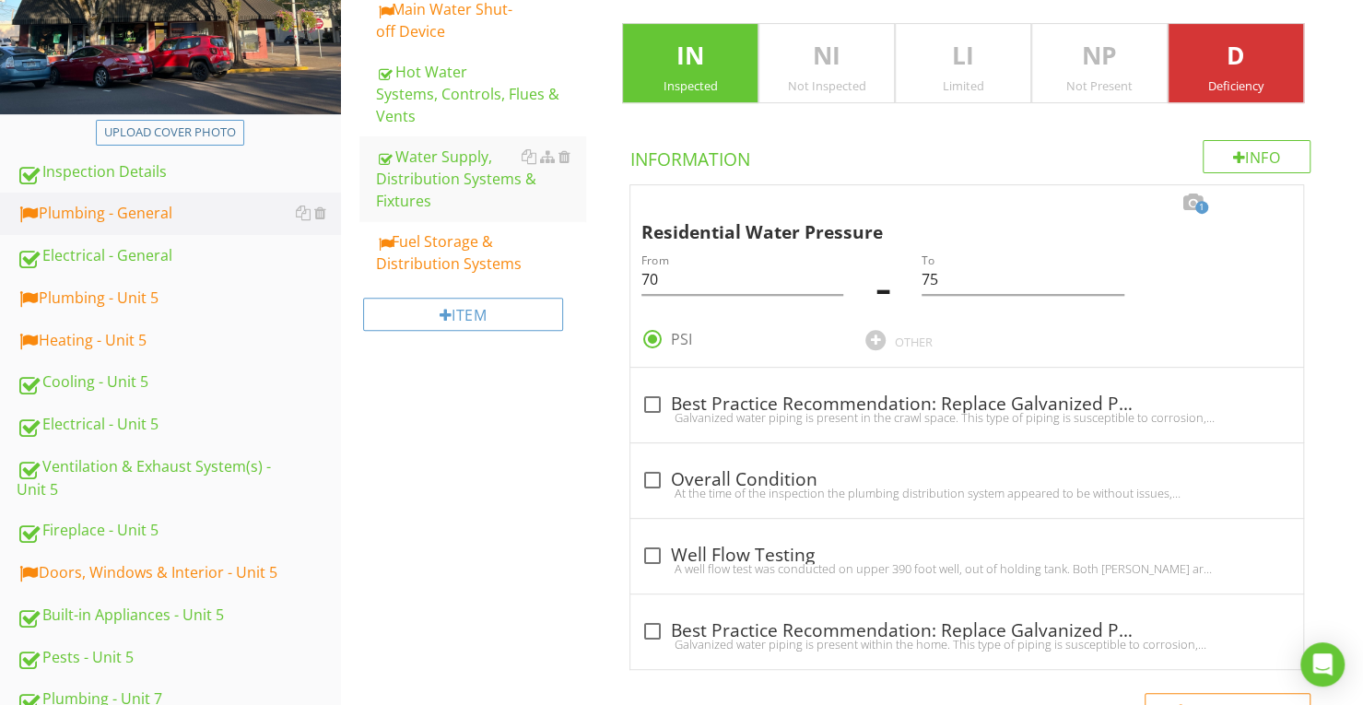
scroll to position [0, 0]
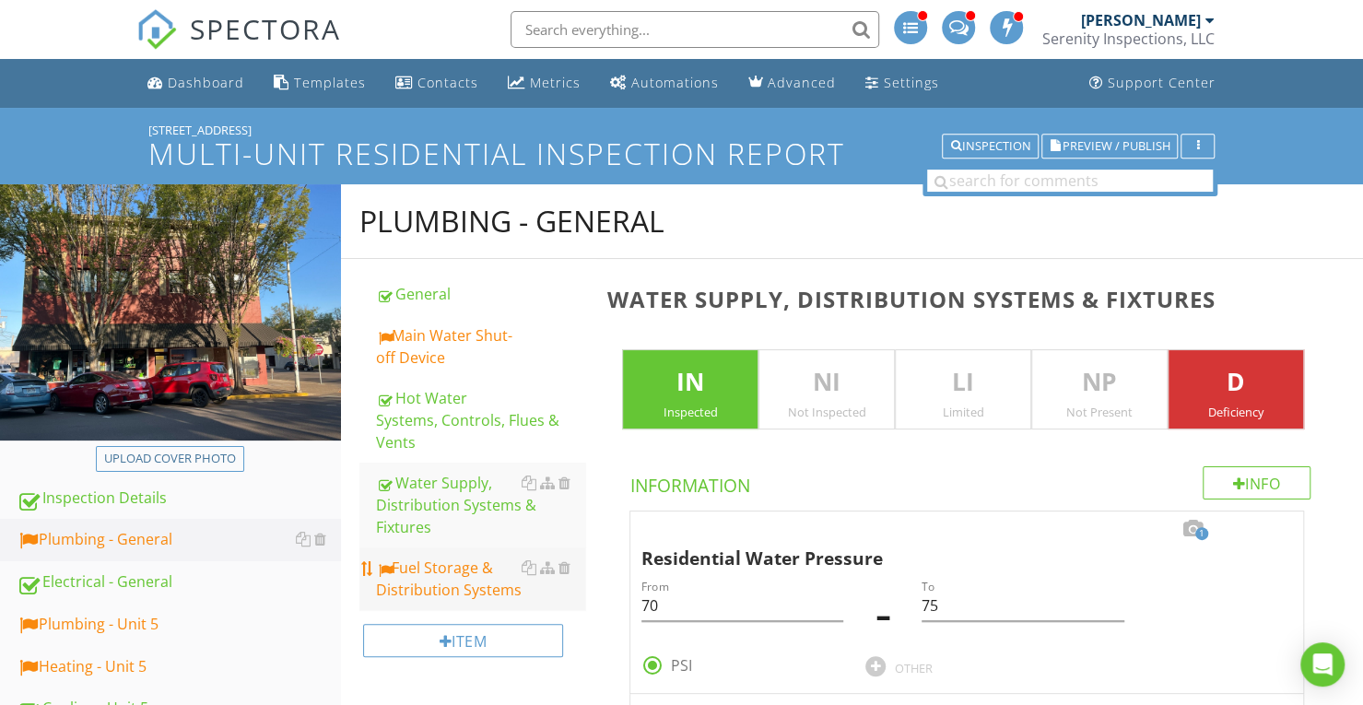
click at [489, 571] on div "Fuel Storage & Distribution Systems" at bounding box center [480, 579] width 209 height 44
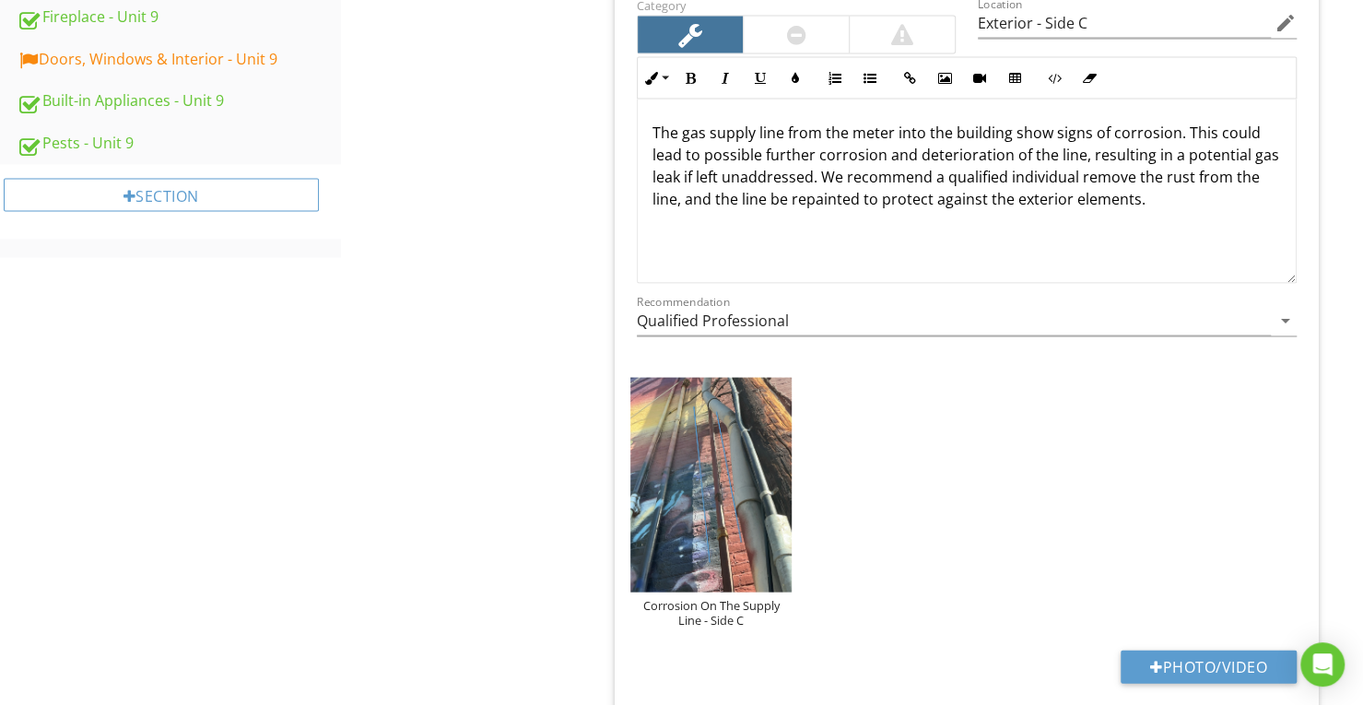
scroll to position [1936, 0]
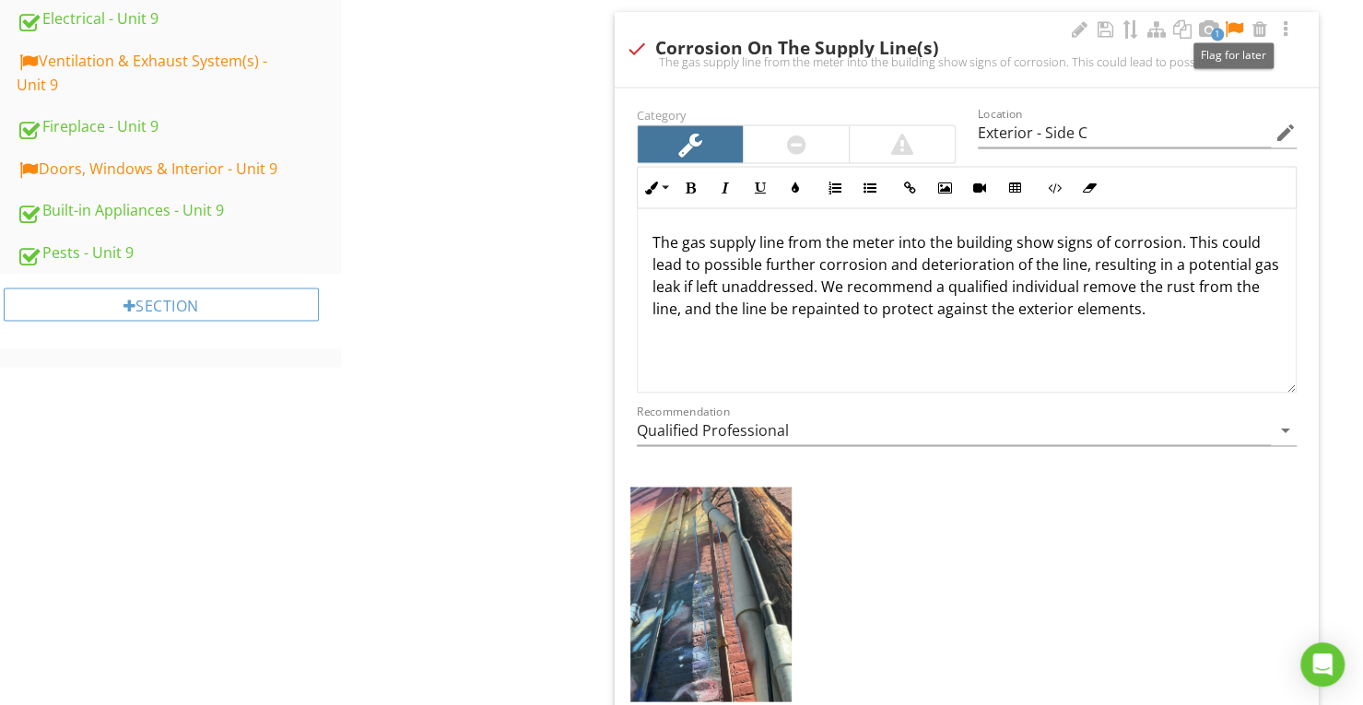
click at [1237, 23] on div at bounding box center [1234, 29] width 22 height 18
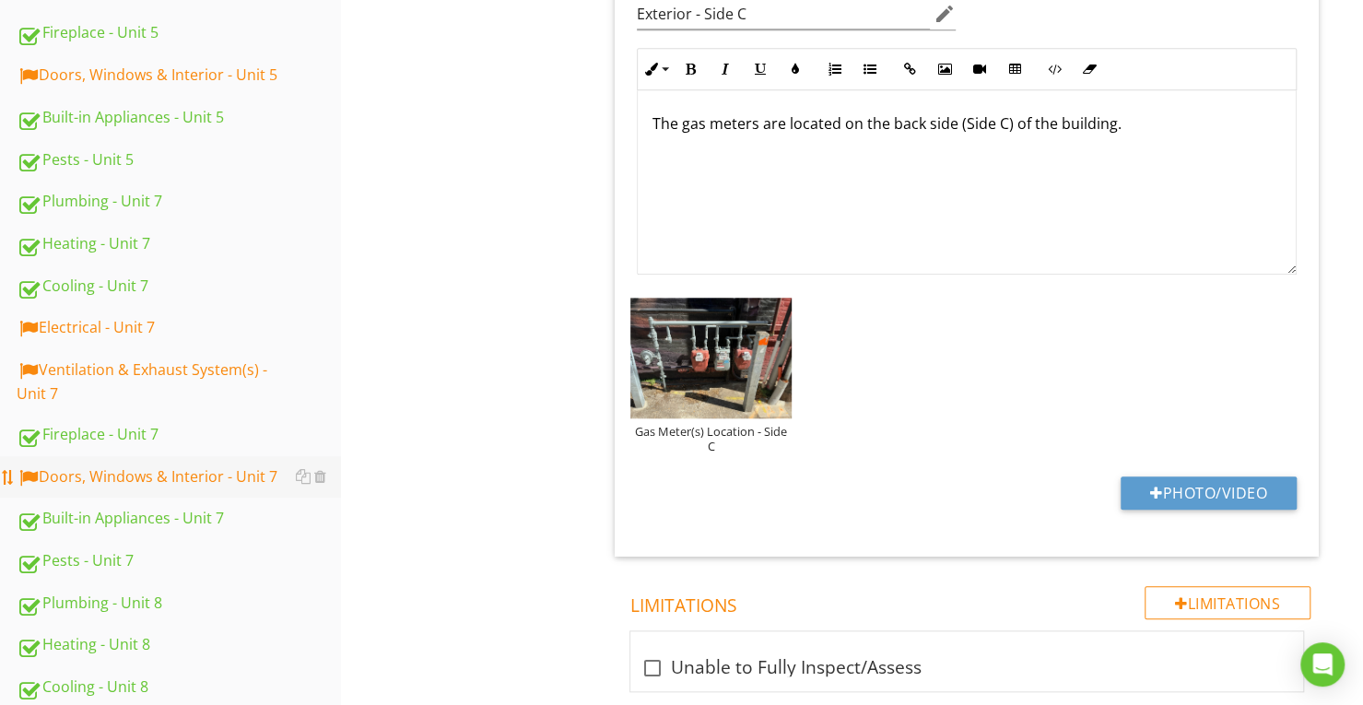
scroll to position [645, 0]
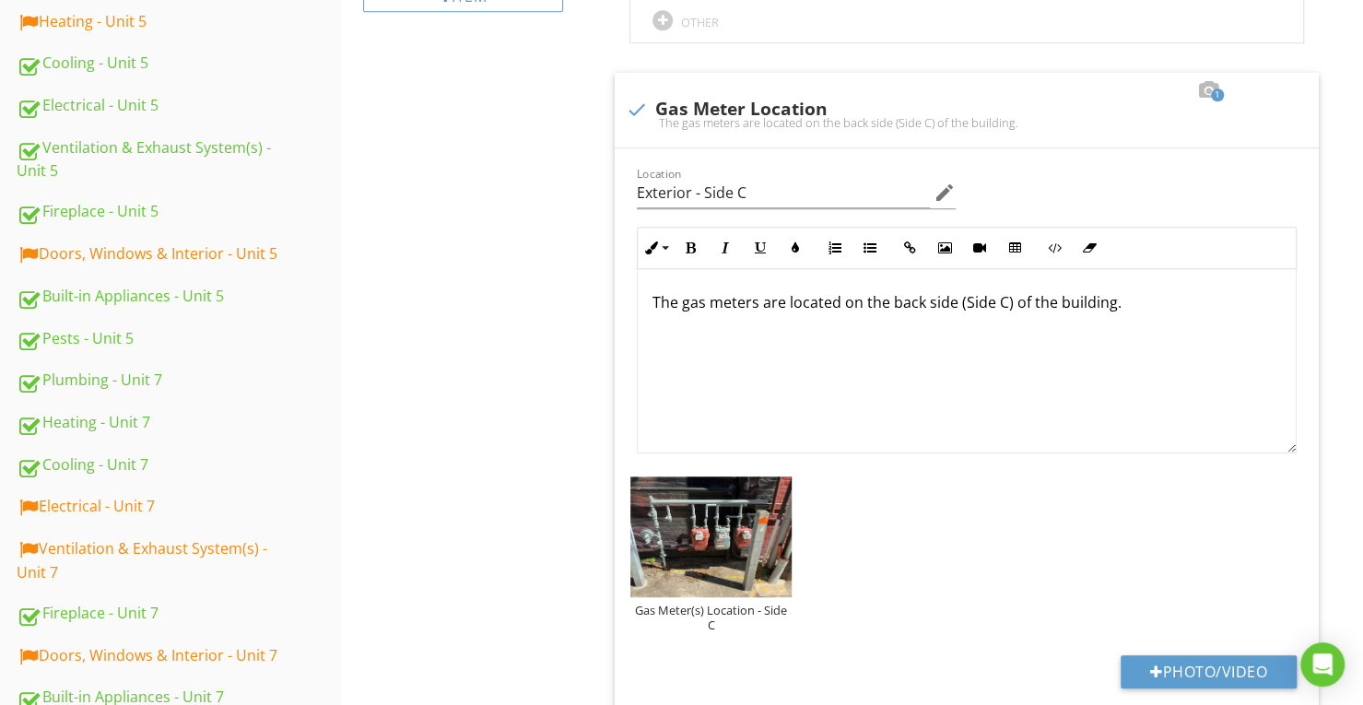
click at [220, 261] on div "Doors, Windows & Interior - Unit 5" at bounding box center [179, 254] width 324 height 24
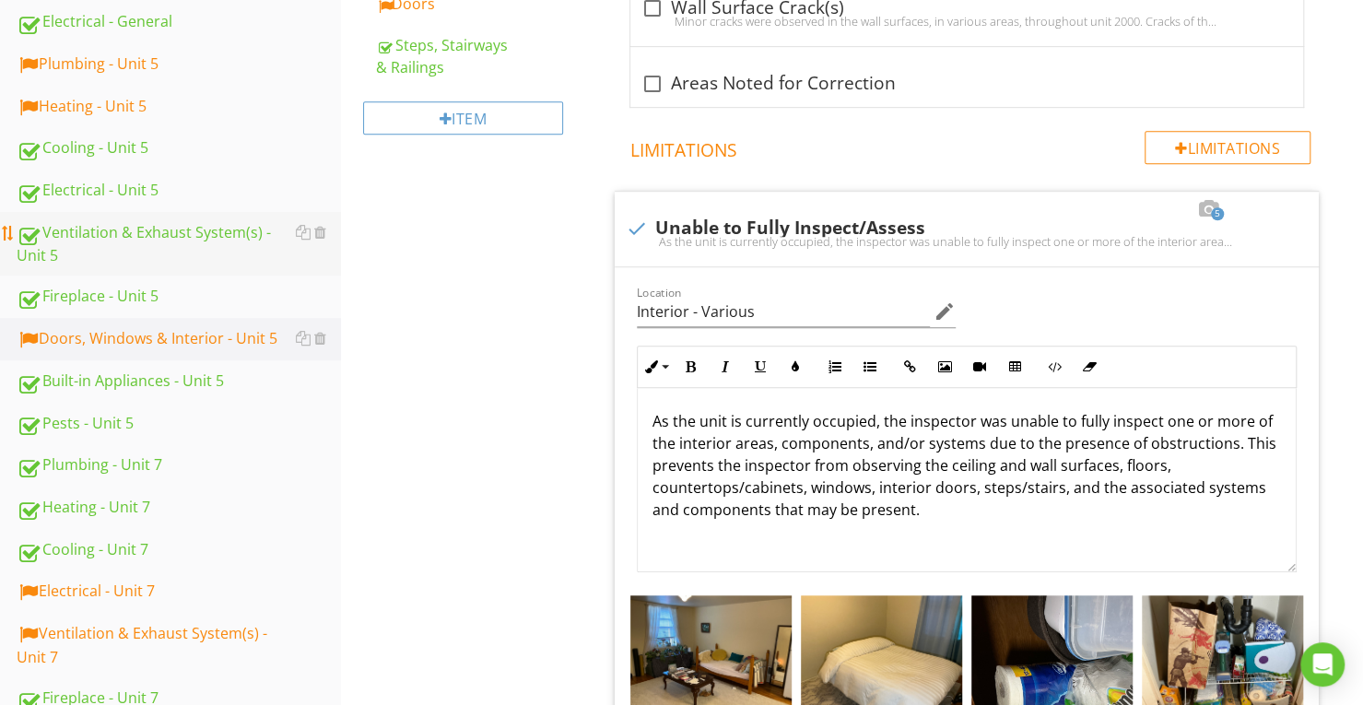
scroll to position [461, 0]
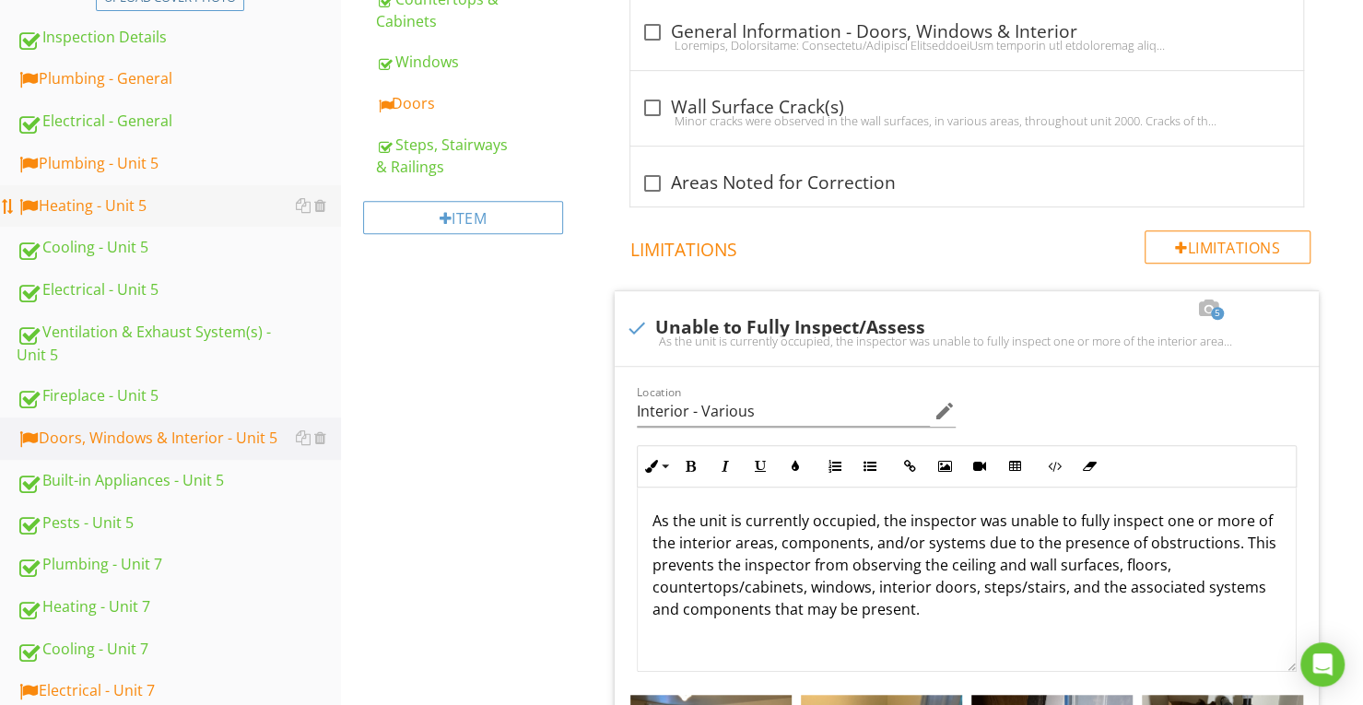
click at [172, 203] on div "Heating - Unit 5" at bounding box center [179, 206] width 324 height 24
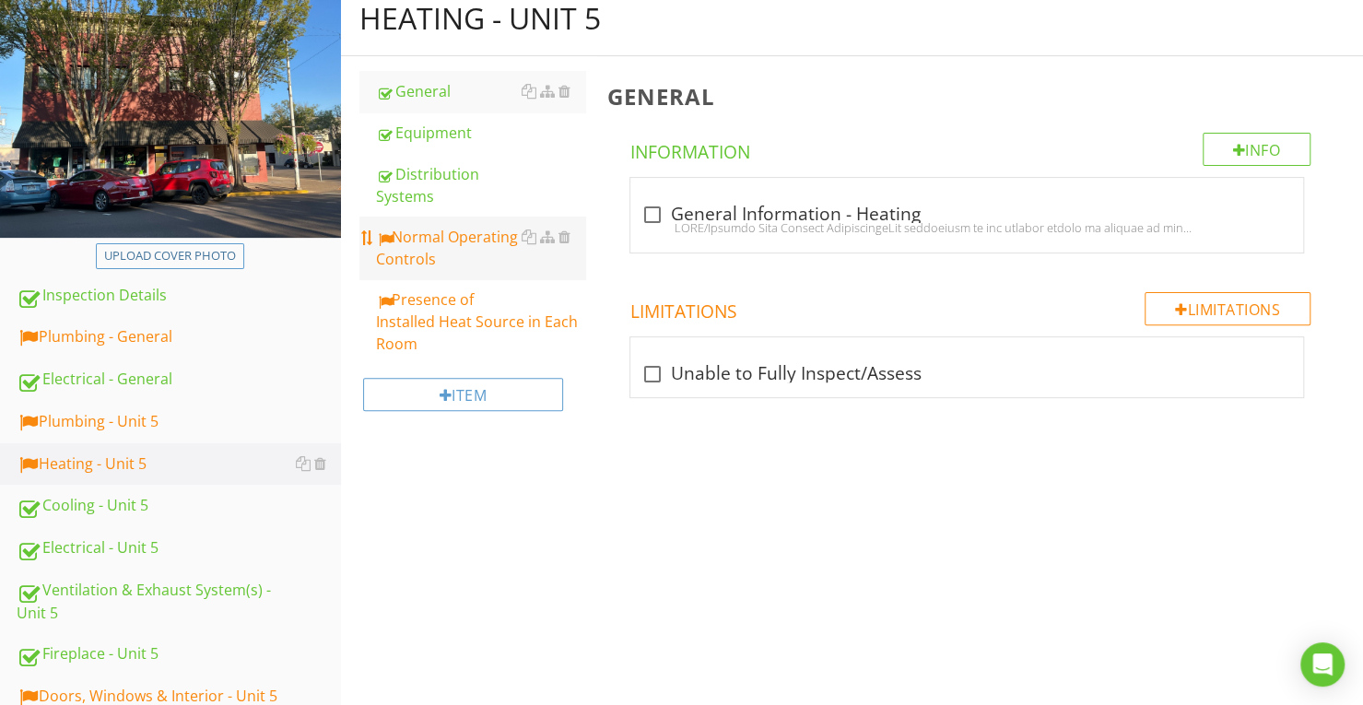
scroll to position [184, 0]
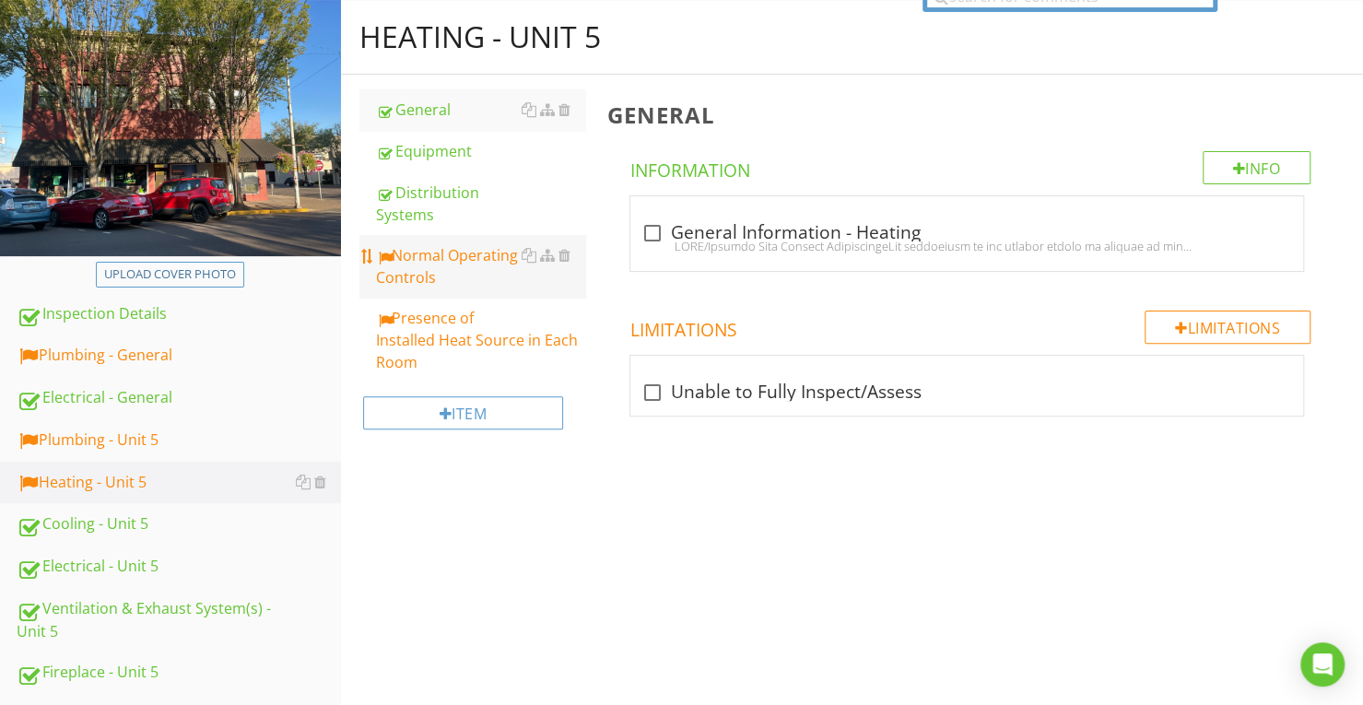
click at [453, 272] on div "Normal Operating Controls" at bounding box center [480, 266] width 209 height 44
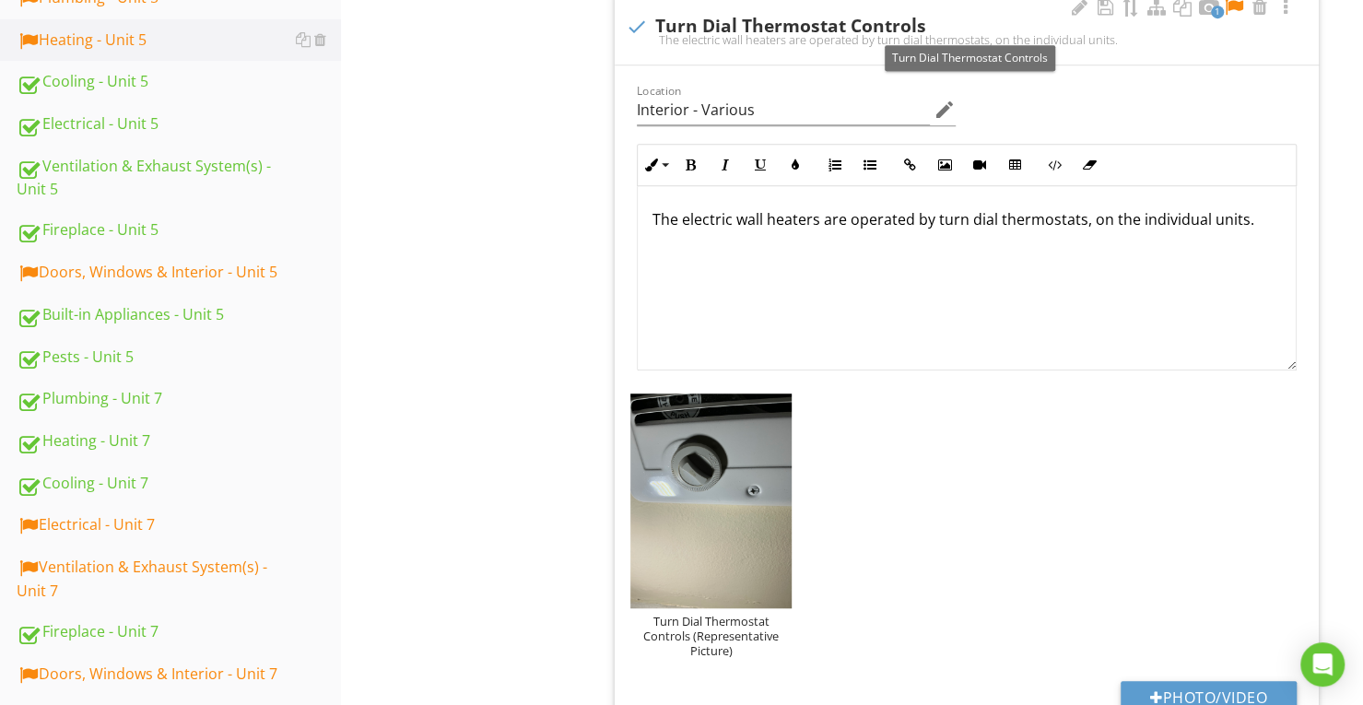
scroll to position [645, 0]
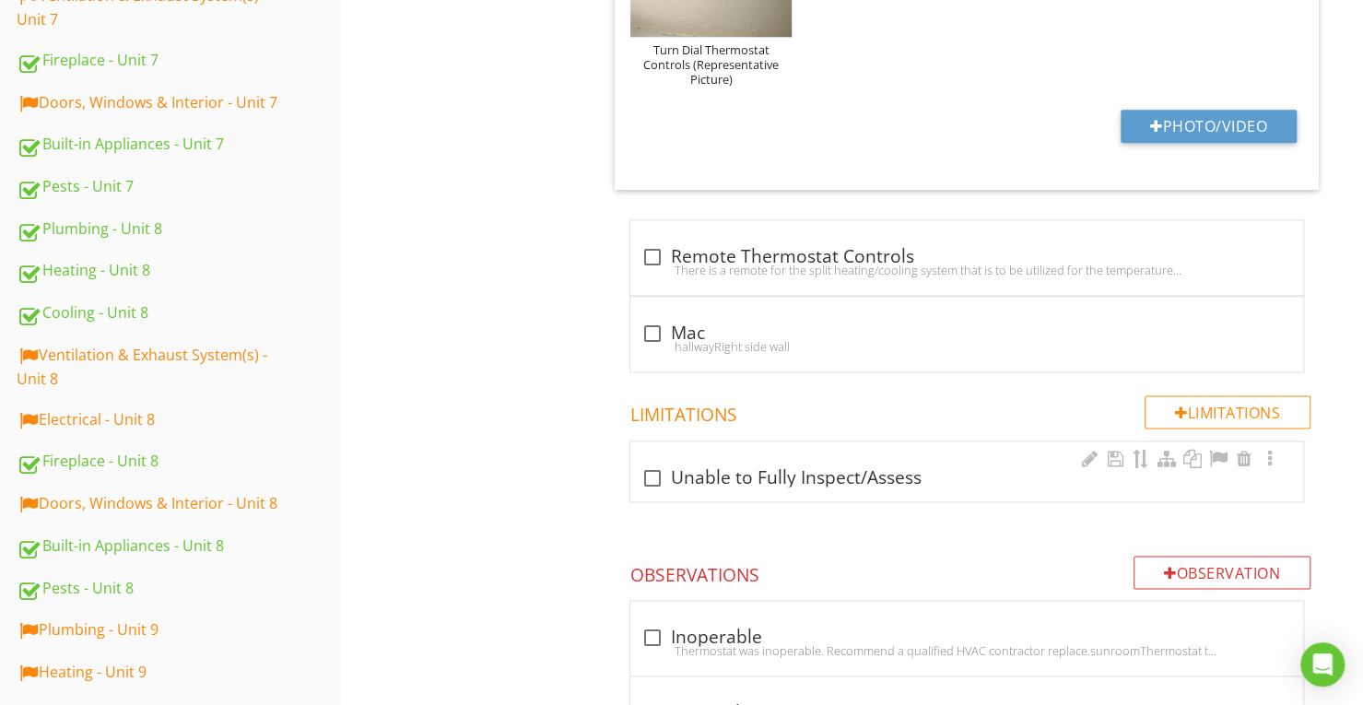
click at [798, 484] on div "check_box_outline_blank Unable to Fully Inspect/Assess" at bounding box center [967, 478] width 651 height 22
checkbox input "true"
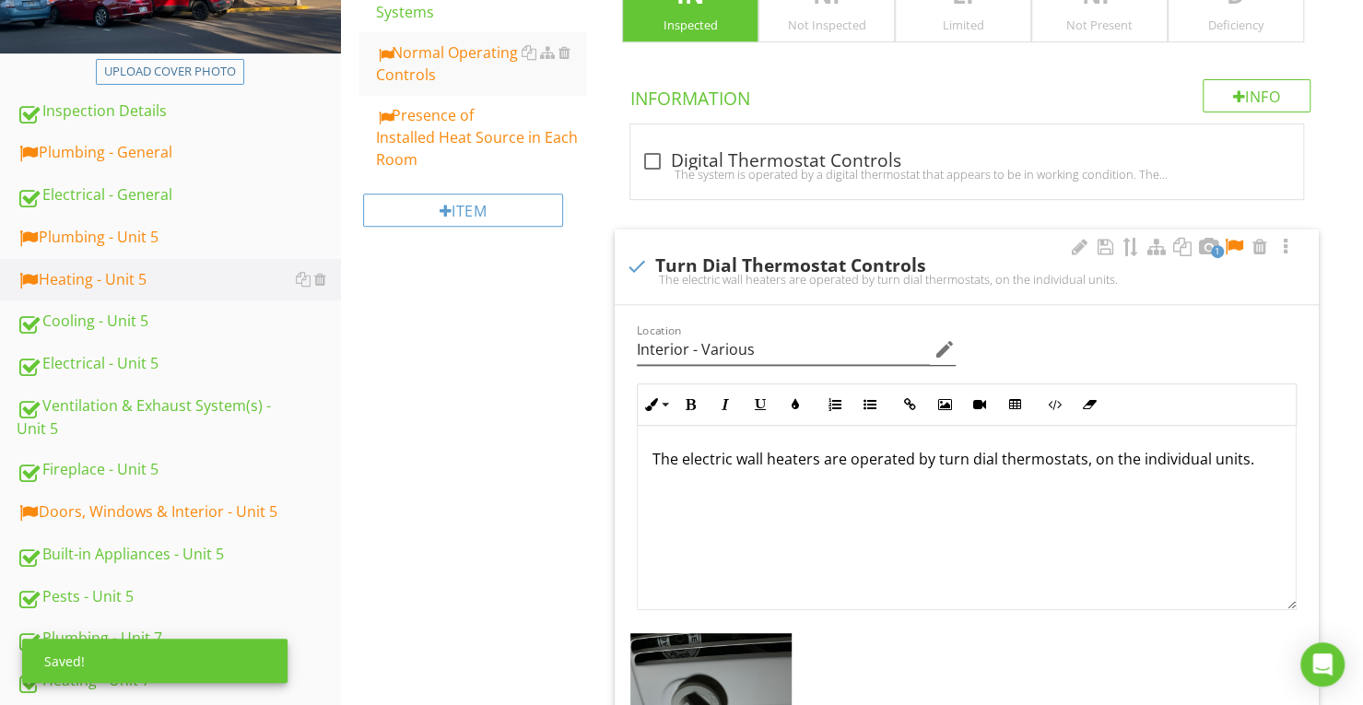
scroll to position [369, 0]
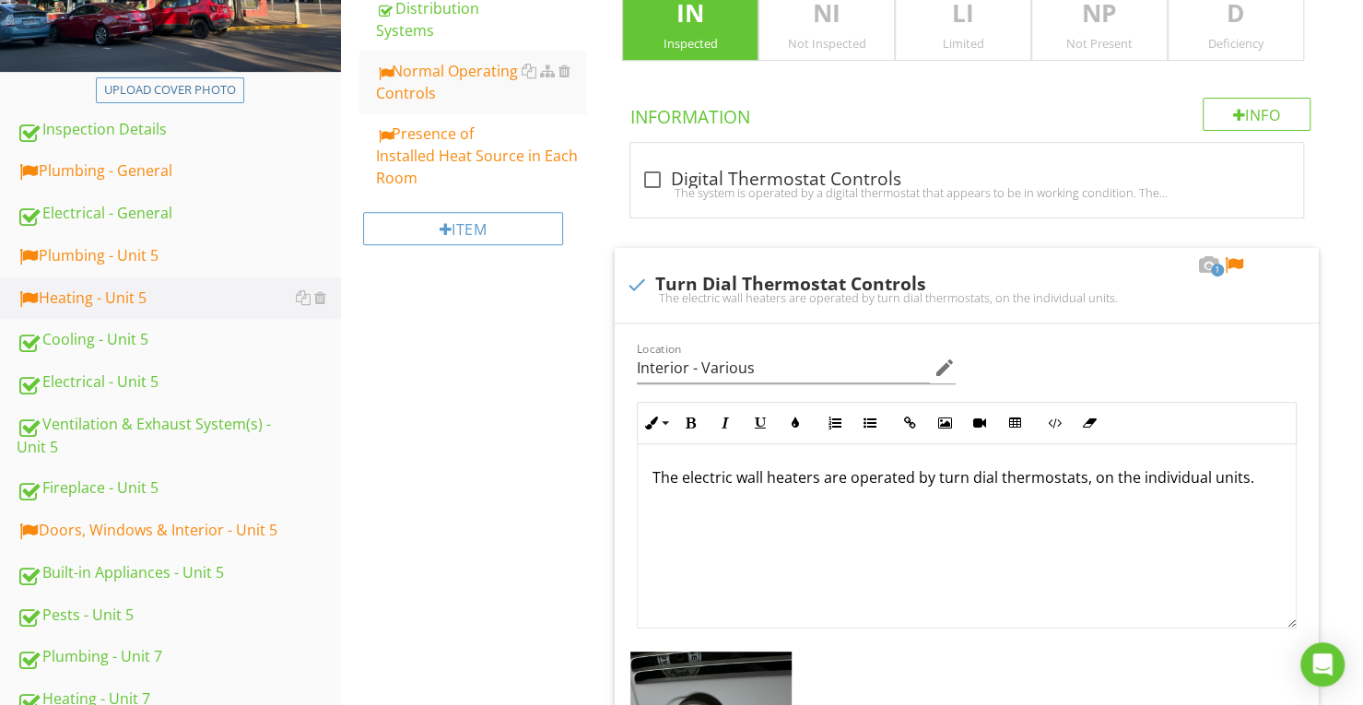
click at [717, 18] on p "IN" at bounding box center [690, 13] width 135 height 37
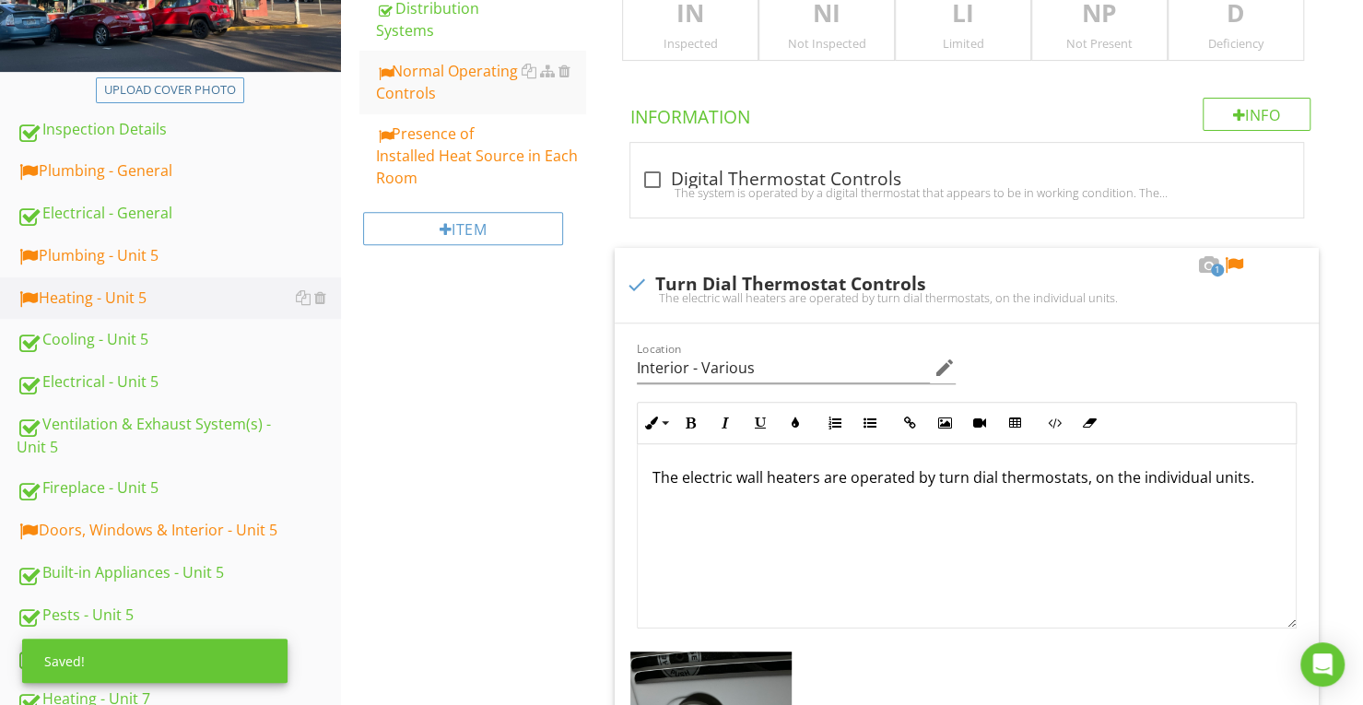
click at [960, 21] on p "LI" at bounding box center [963, 13] width 135 height 37
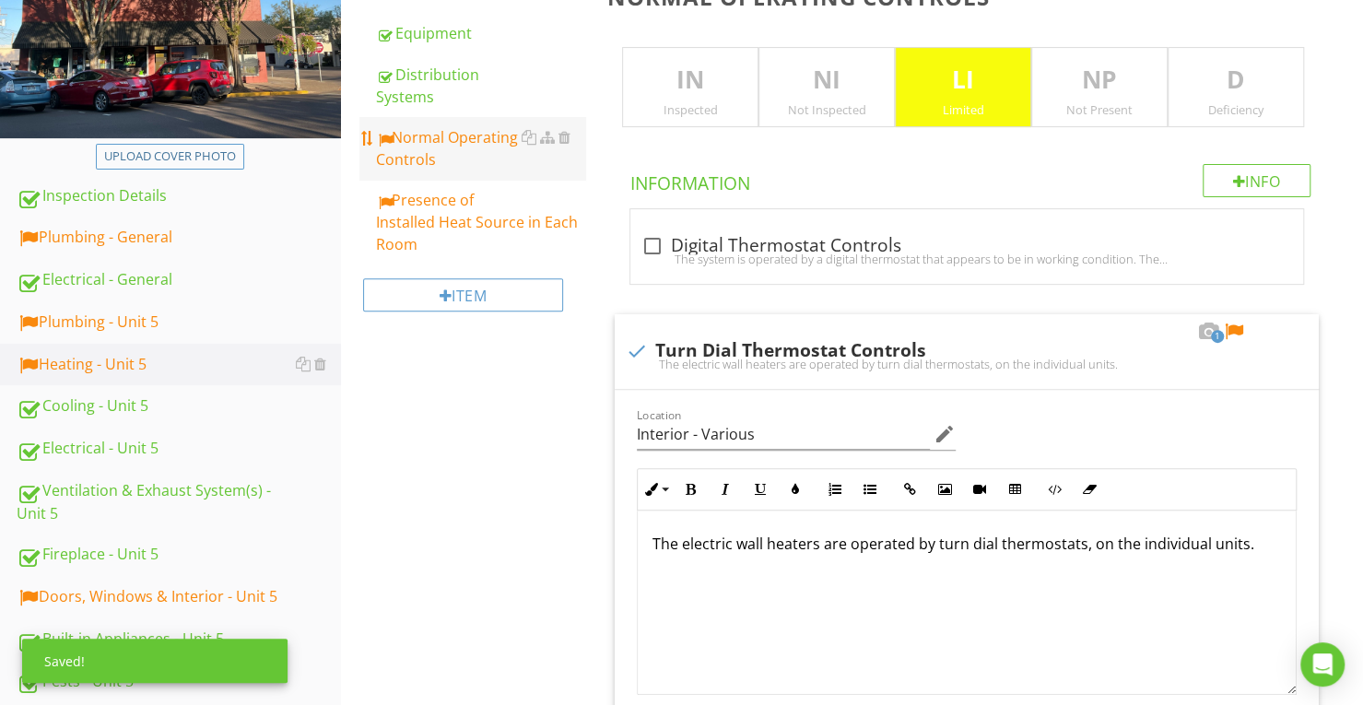
scroll to position [277, 0]
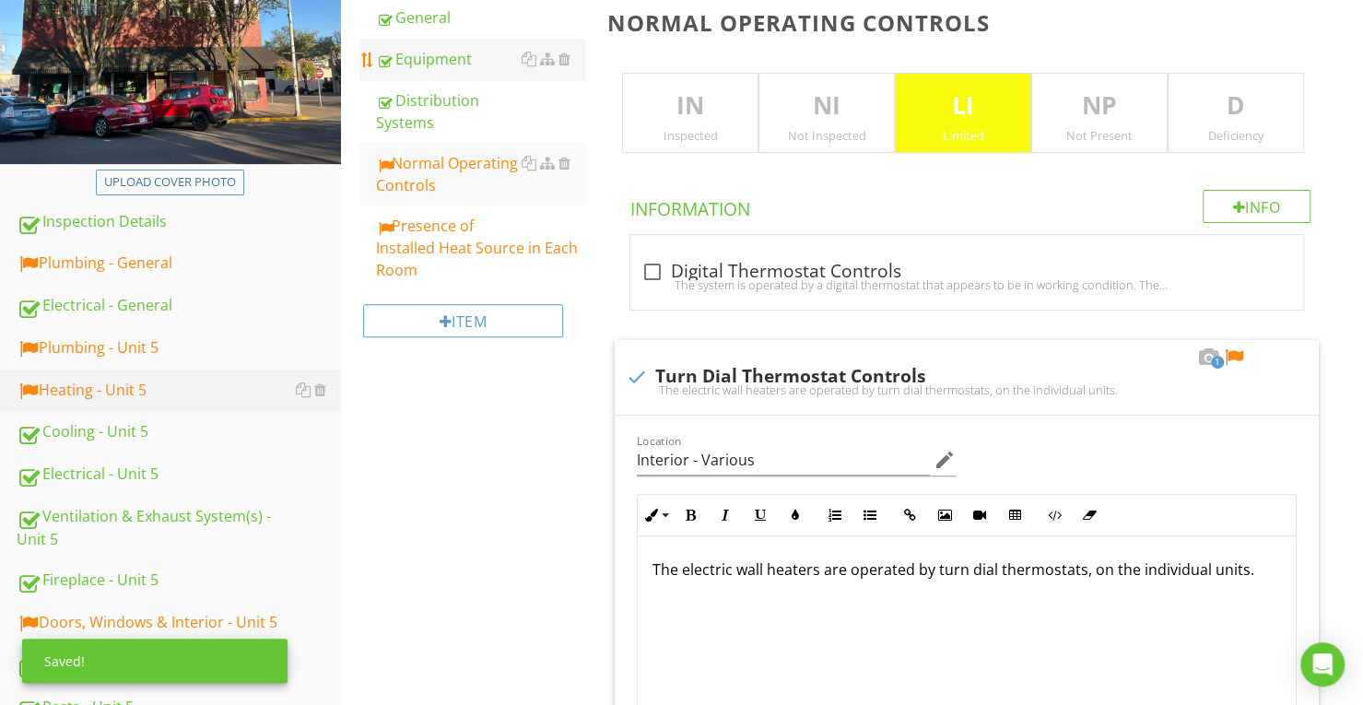
click at [470, 56] on div "Equipment" at bounding box center [480, 59] width 209 height 22
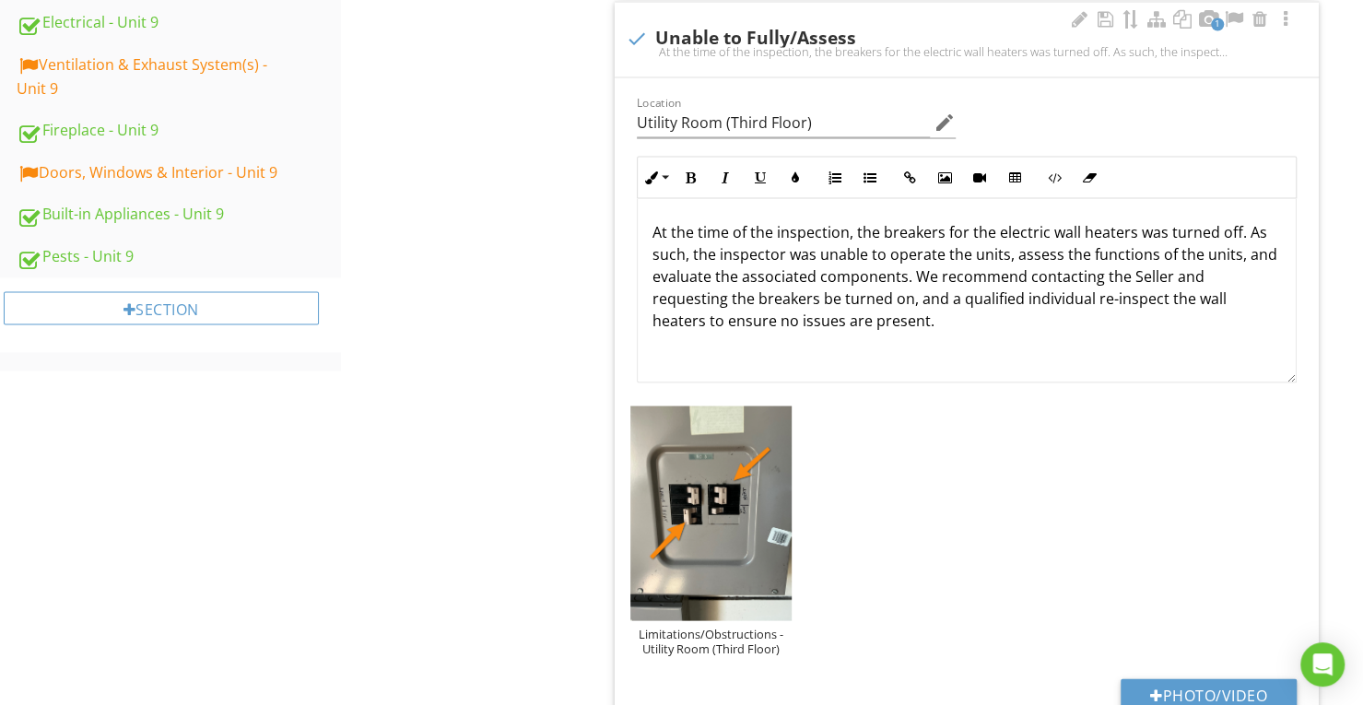
scroll to position [2028, 0]
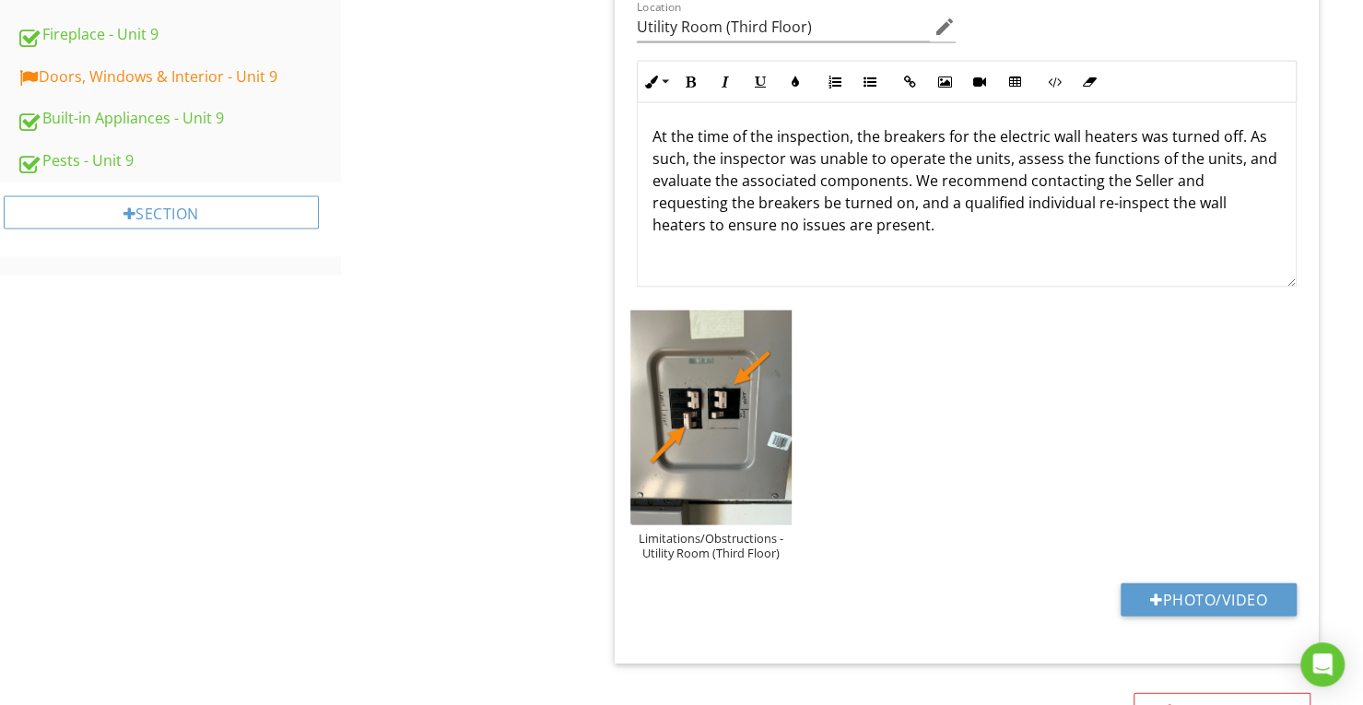
drag, startPoint x: 955, startPoint y: 215, endPoint x: 636, endPoint y: 104, distance: 337.6
click at [637, 104] on div "At the time of the inspection, the breakers for the electric wall heaters was t…" at bounding box center [967, 194] width 660 height 184
copy p "At the time of the inspection, the breakers for the electric wall heaters was t…"
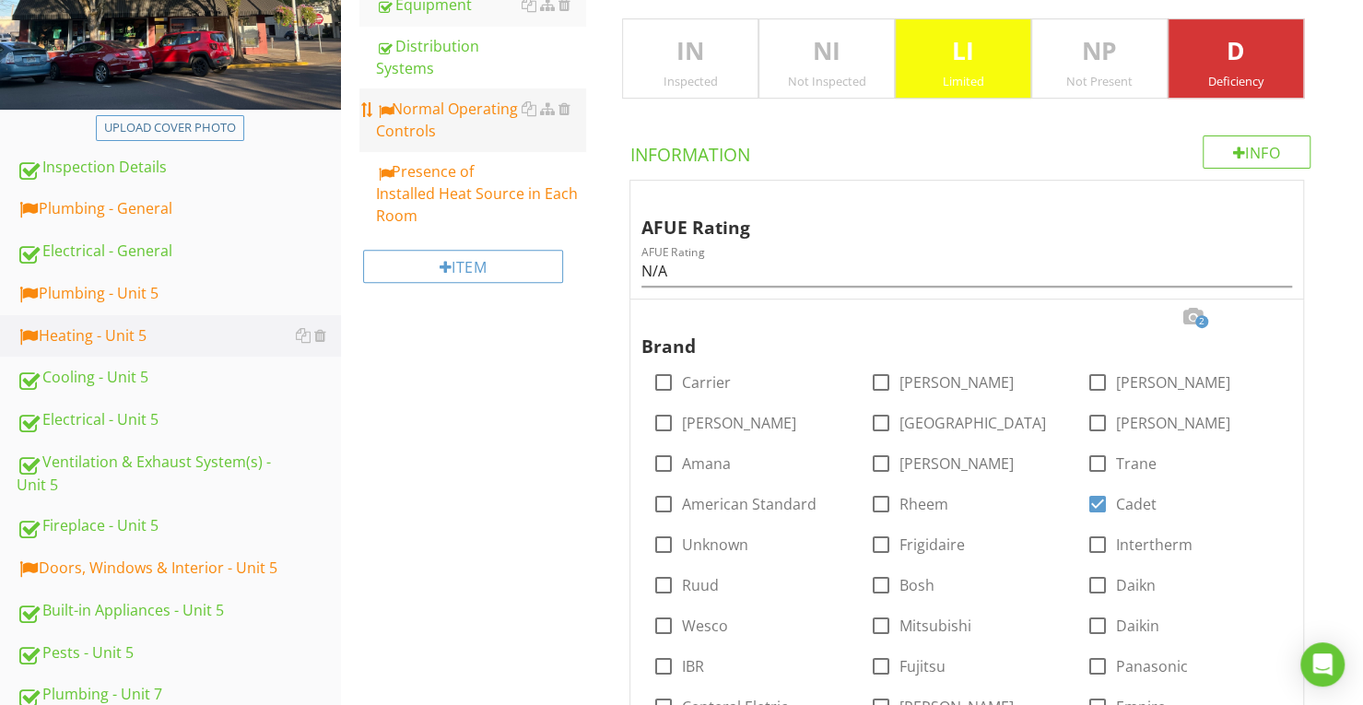
scroll to position [92, 0]
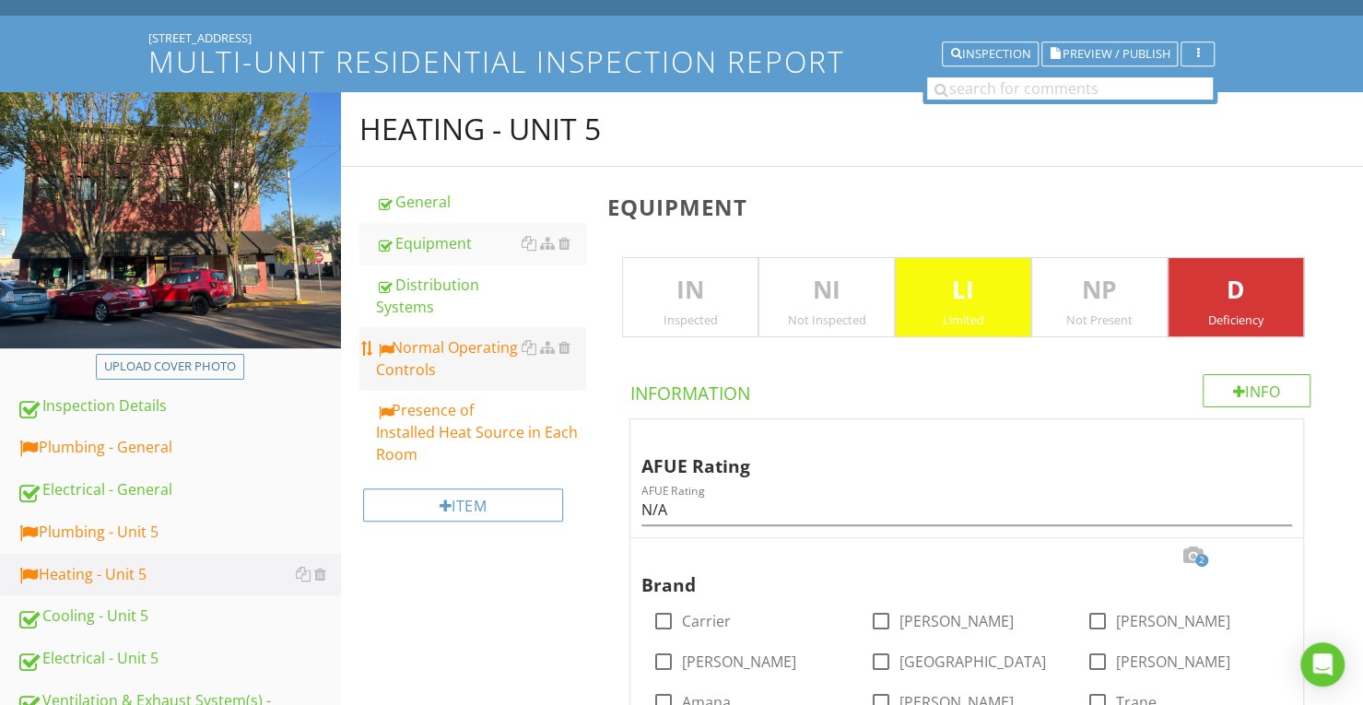
click at [434, 351] on div "Normal Operating Controls" at bounding box center [480, 358] width 209 height 44
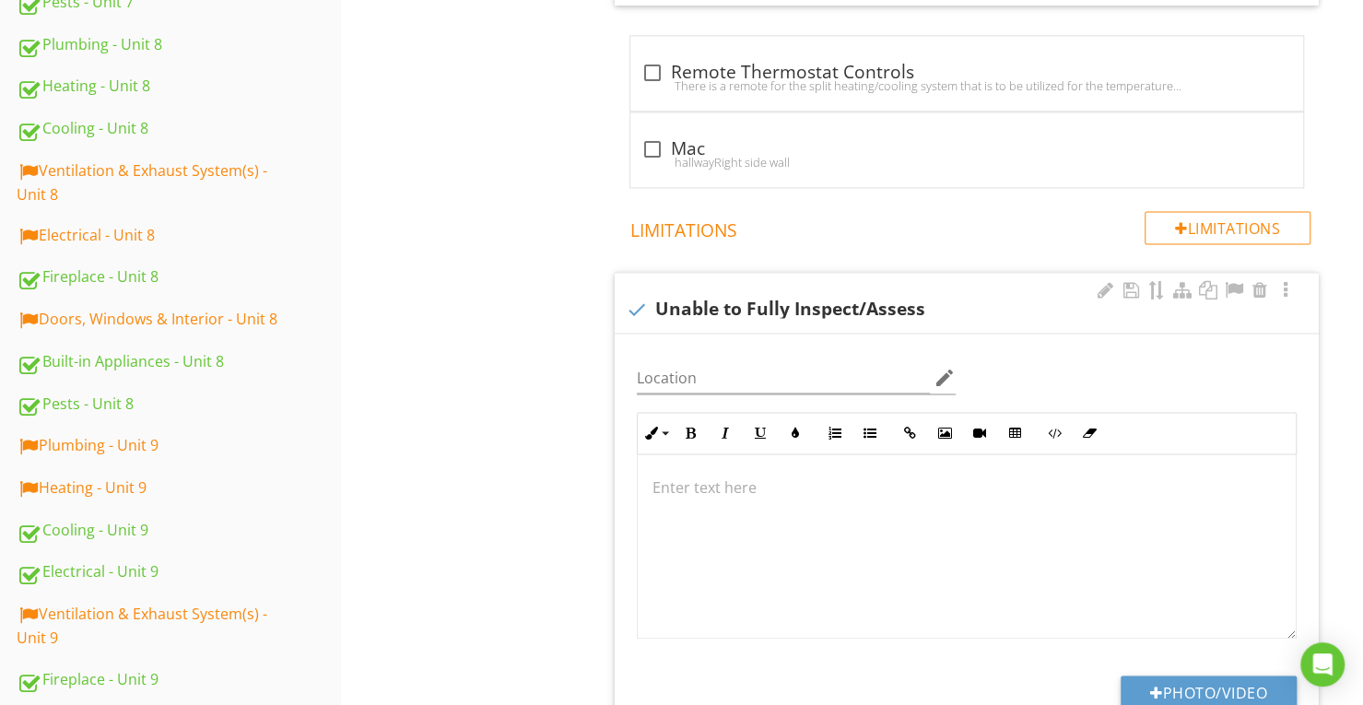
click at [931, 493] on div at bounding box center [967, 546] width 658 height 184
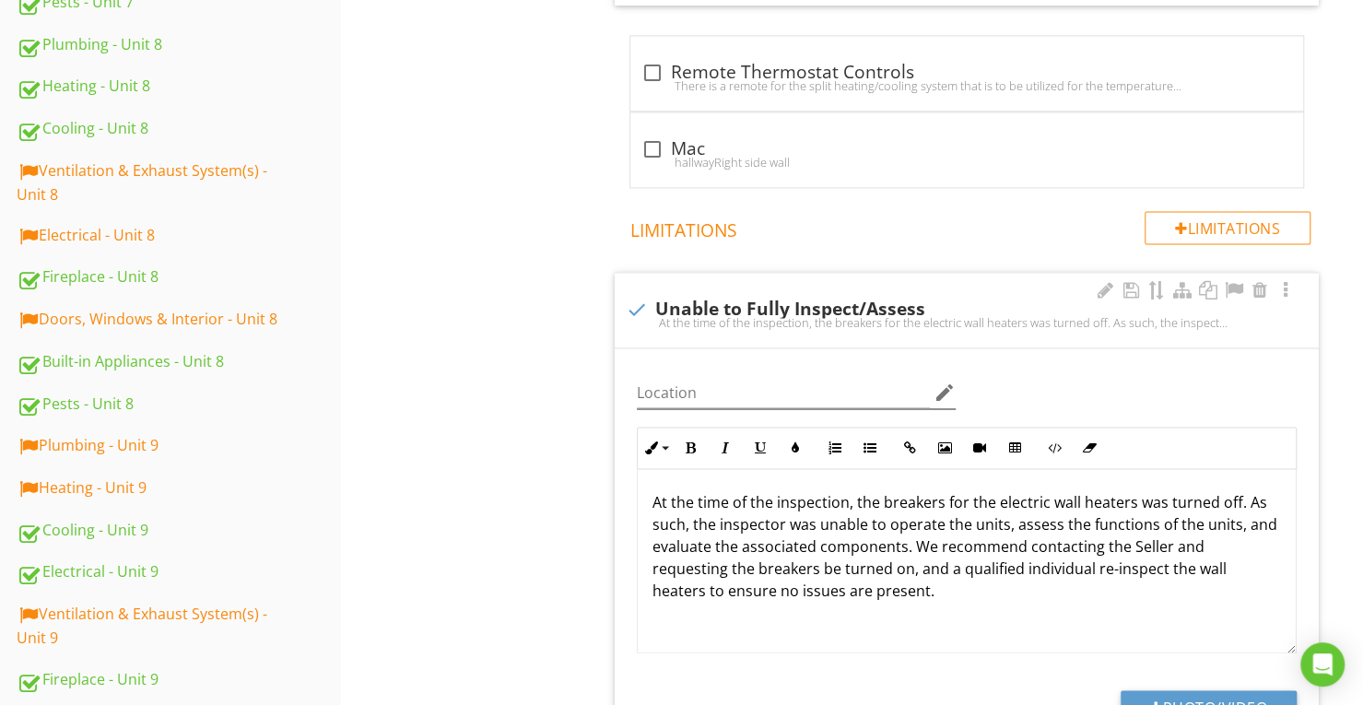
scroll to position [1397, 0]
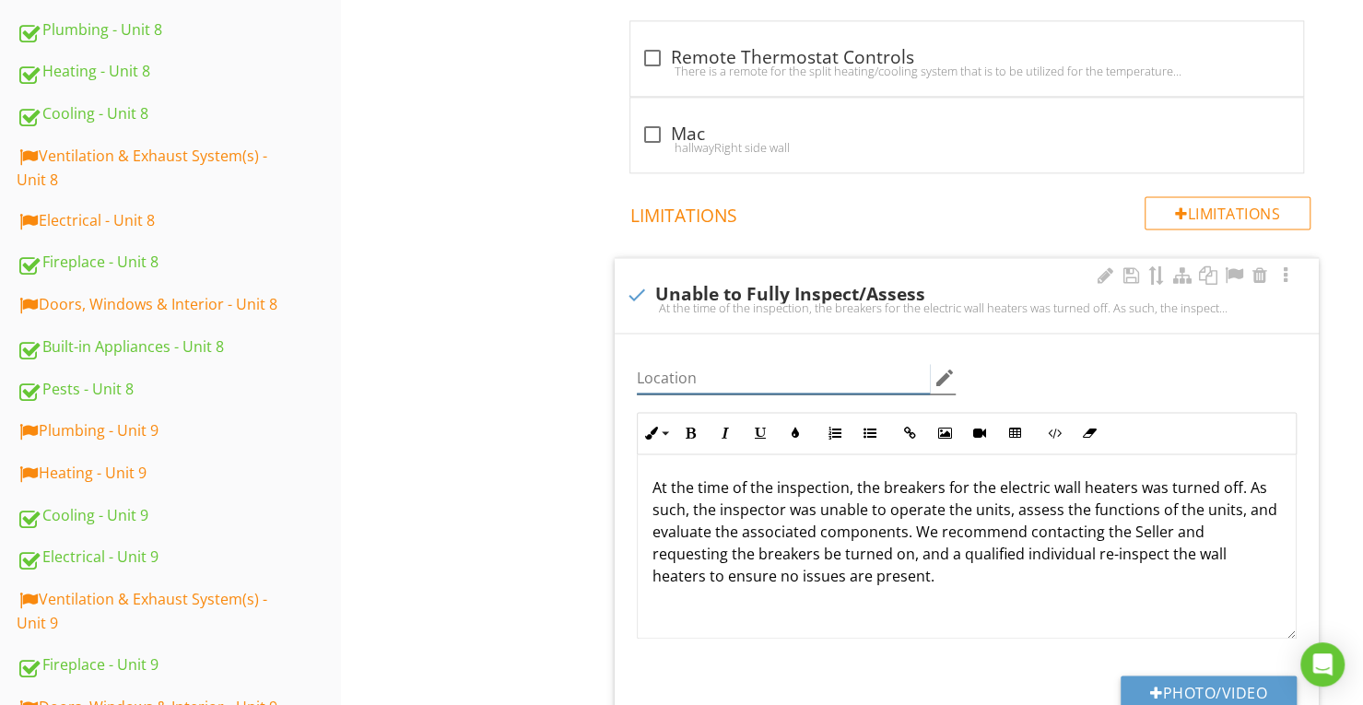
click at [841, 384] on input "Location" at bounding box center [783, 378] width 293 height 30
drag, startPoint x: 827, startPoint y: 375, endPoint x: 494, endPoint y: 375, distance: 332.8
type input "Utility Room (Third Floor)"
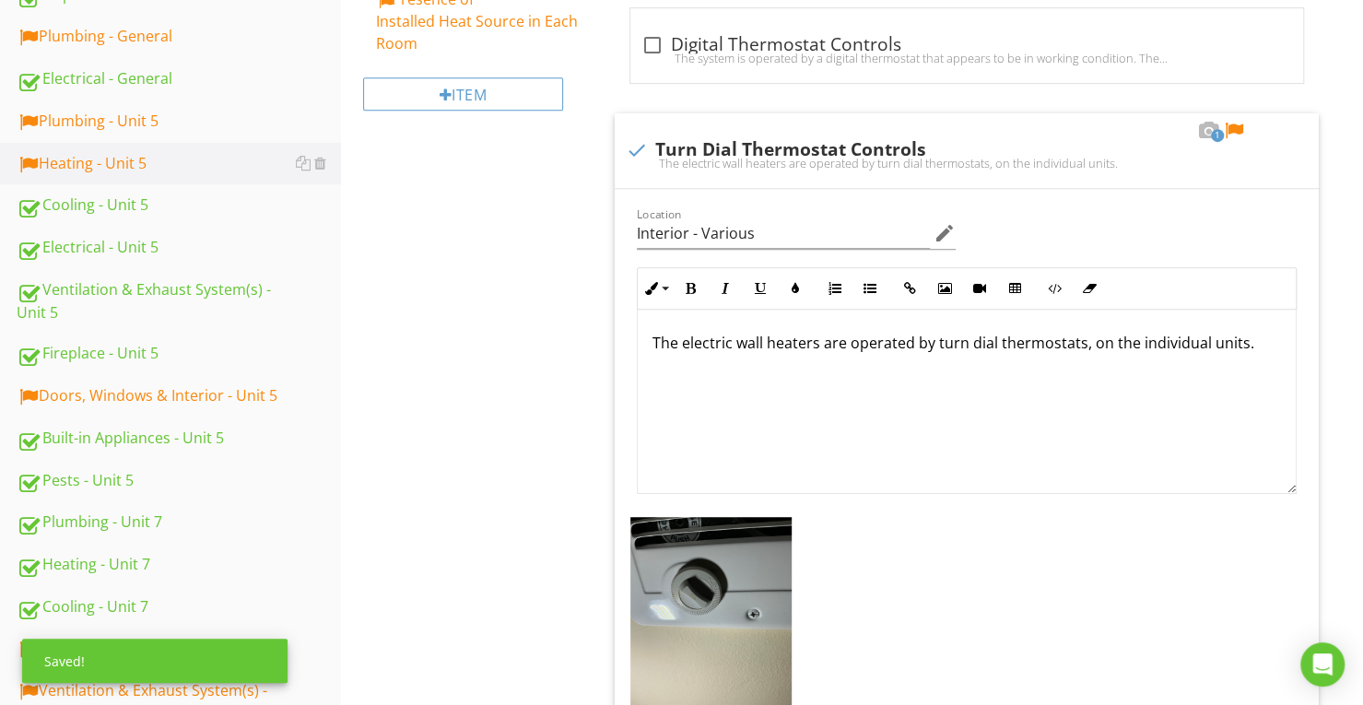
scroll to position [199, 0]
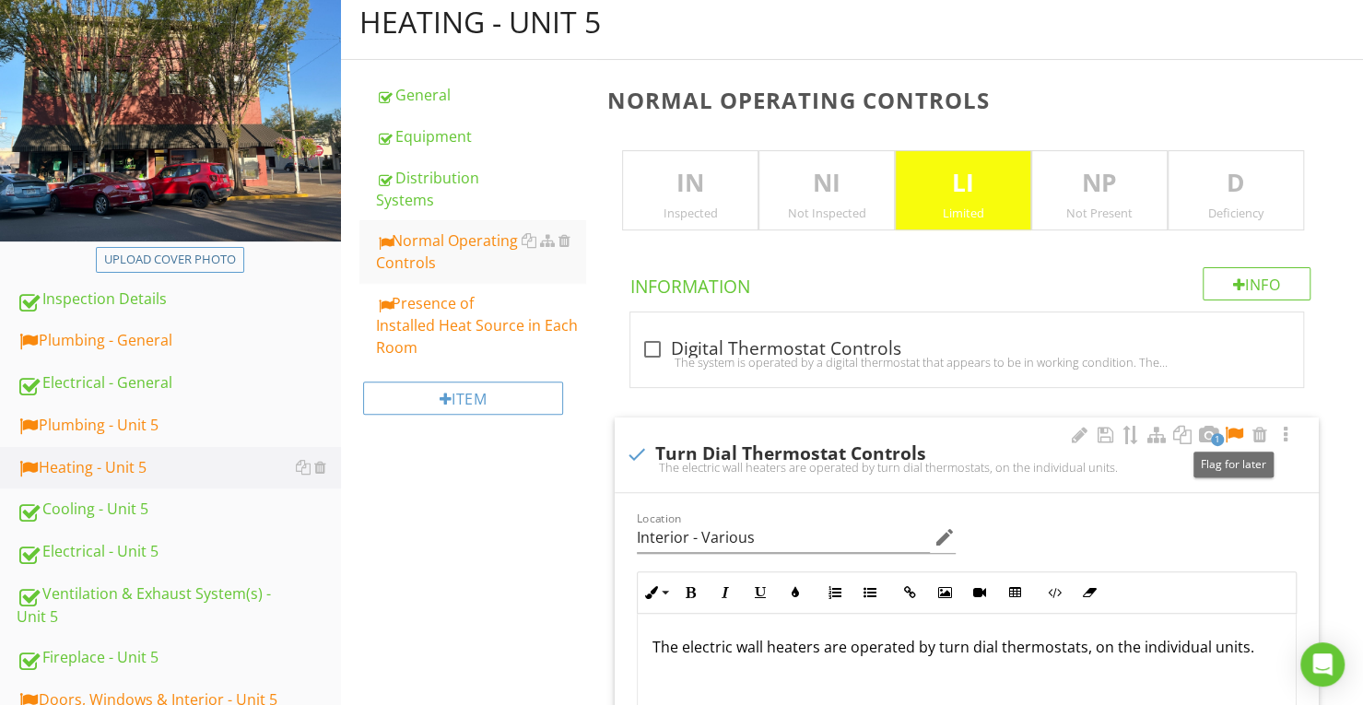
click at [1233, 434] on div at bounding box center [1234, 435] width 22 height 18
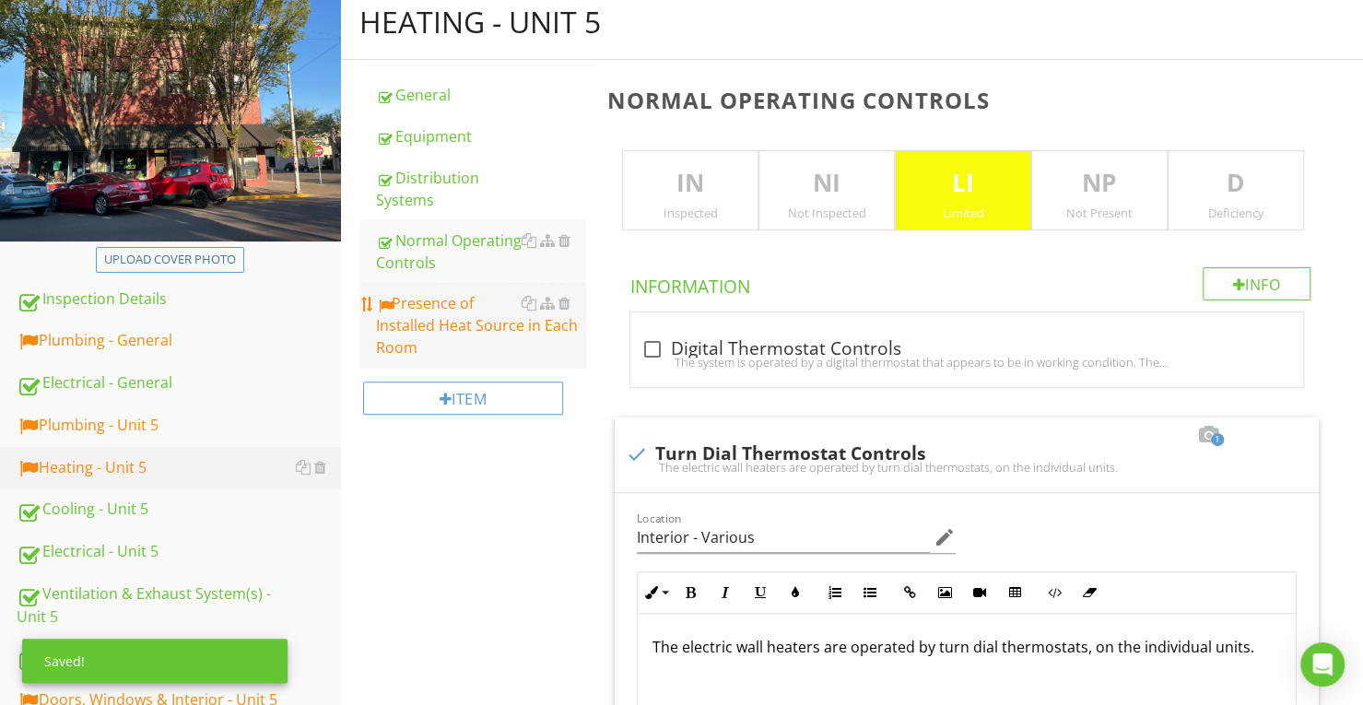
click at [485, 325] on div "Presence of Installed Heat Source in Each Room" at bounding box center [480, 325] width 209 height 66
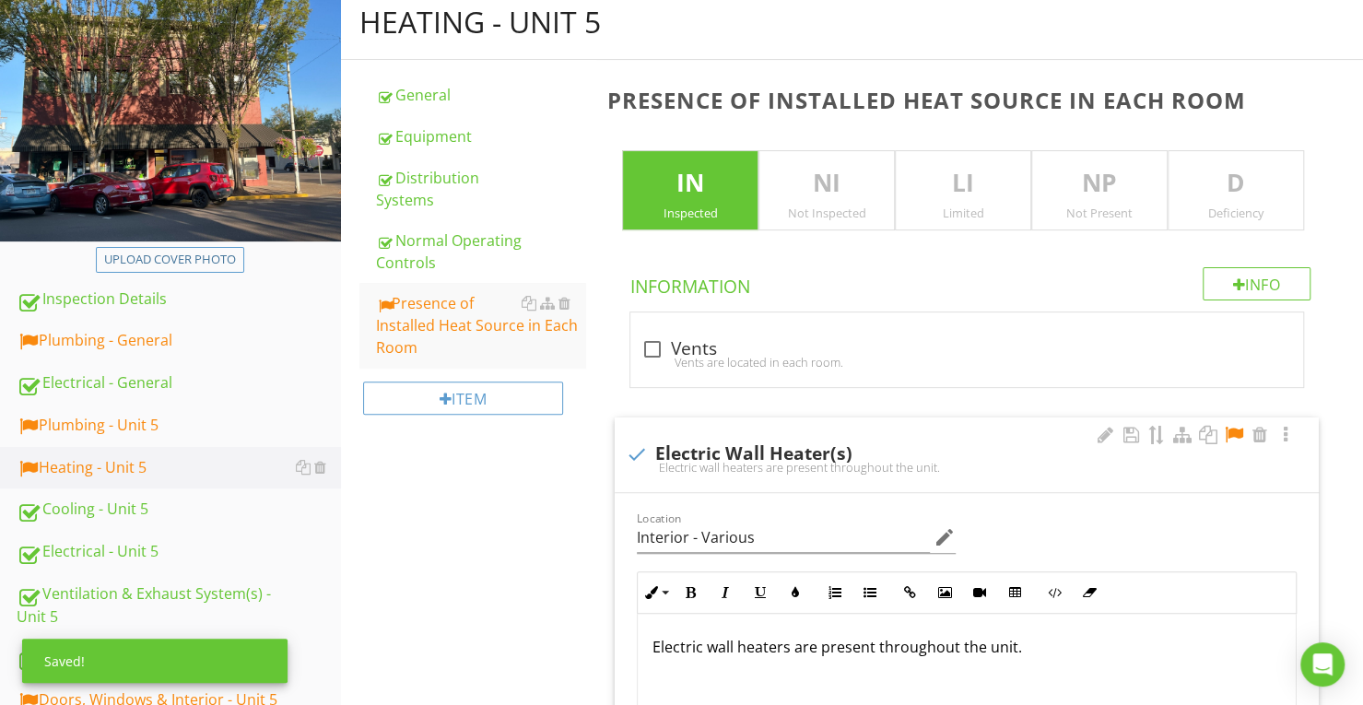
scroll to position [383, 0]
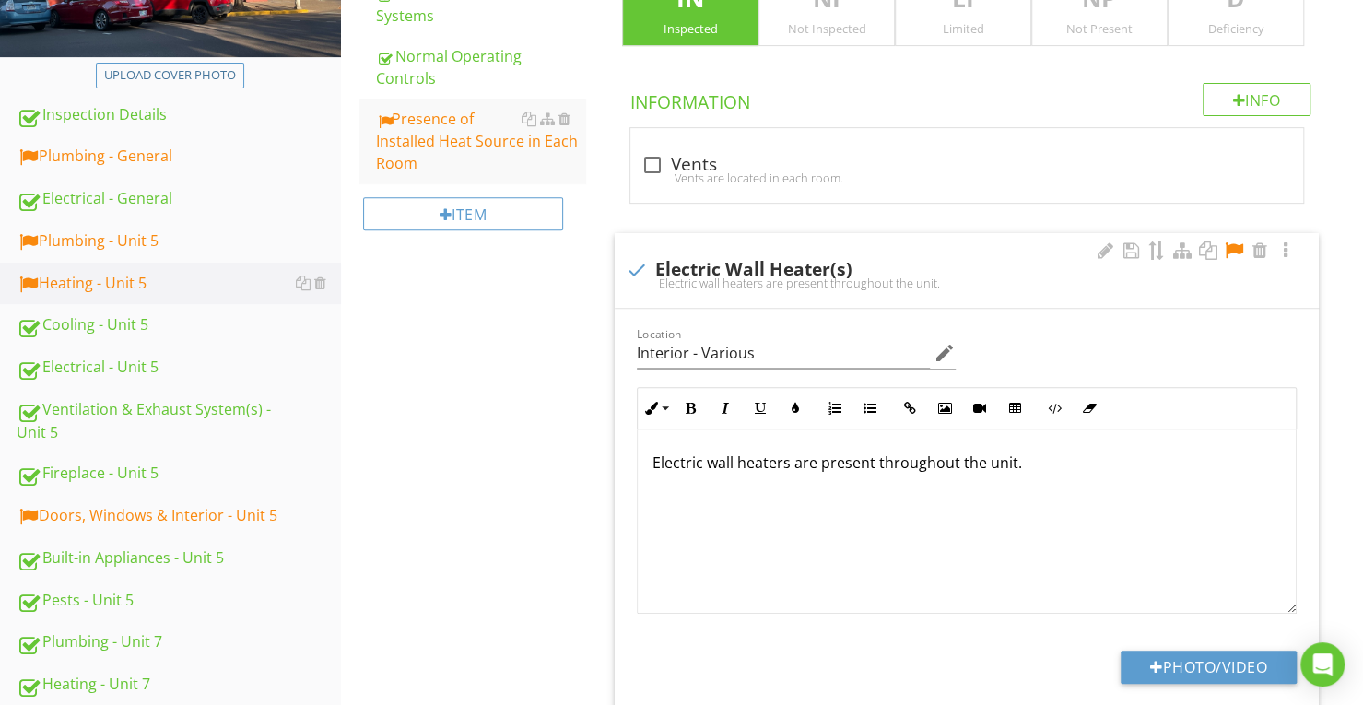
click at [1234, 247] on div at bounding box center [1234, 251] width 22 height 18
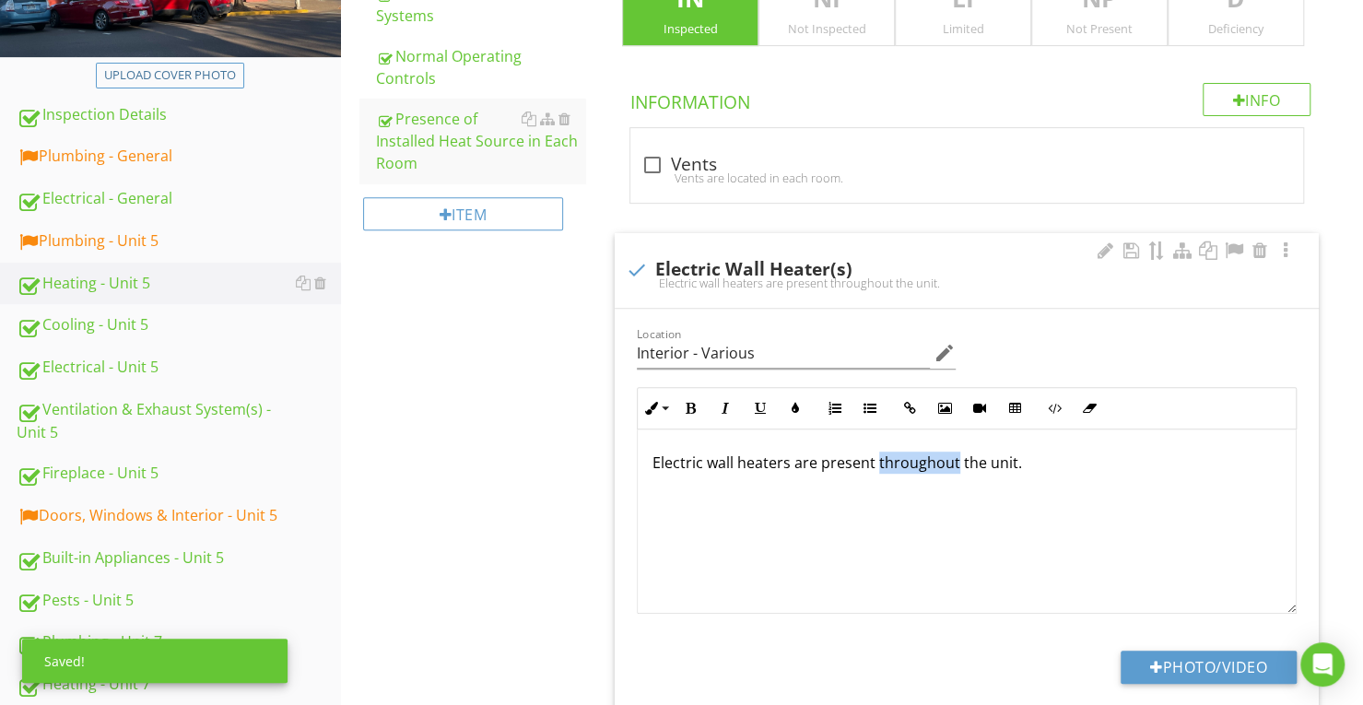
drag, startPoint x: 875, startPoint y: 465, endPoint x: 955, endPoint y: 459, distance: 80.5
click at [955, 459] on p "Electric wall heaters are present throughout the unit." at bounding box center [967, 463] width 629 height 22
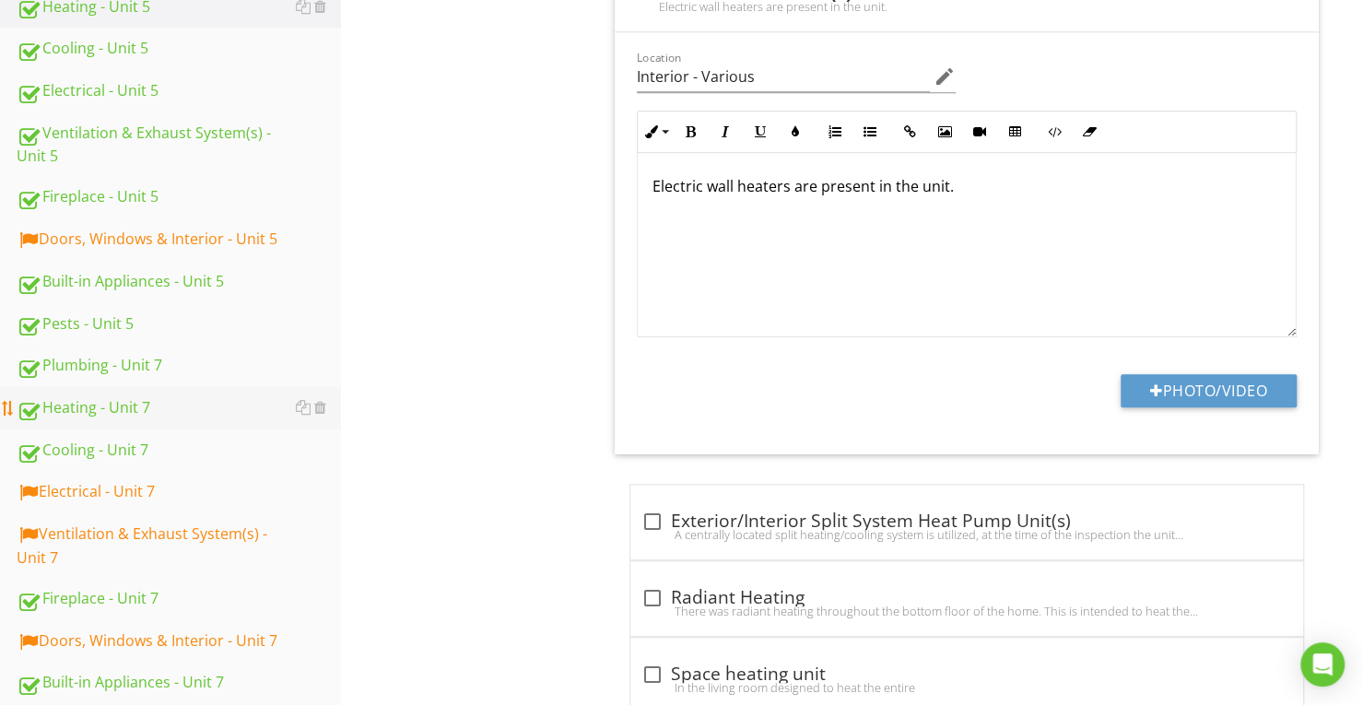
click at [189, 412] on div "Heating - Unit 7" at bounding box center [179, 408] width 324 height 24
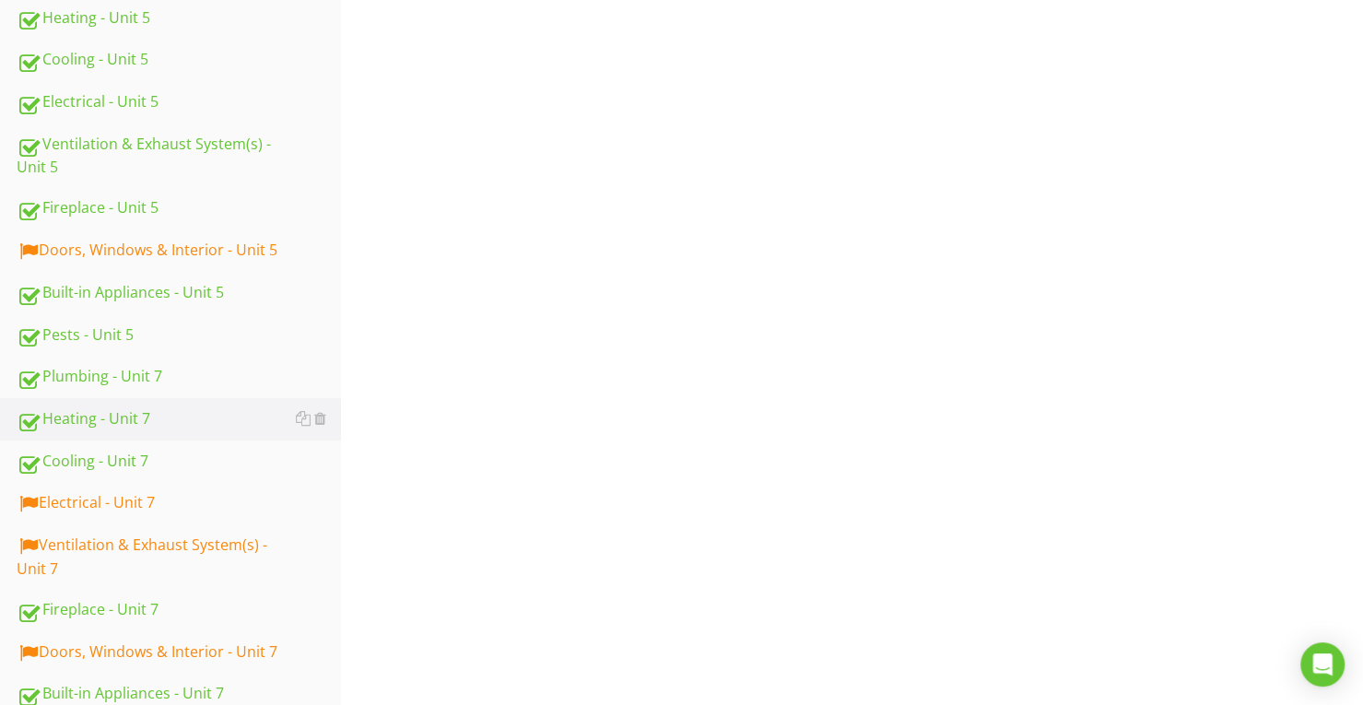
scroll to position [199, 0]
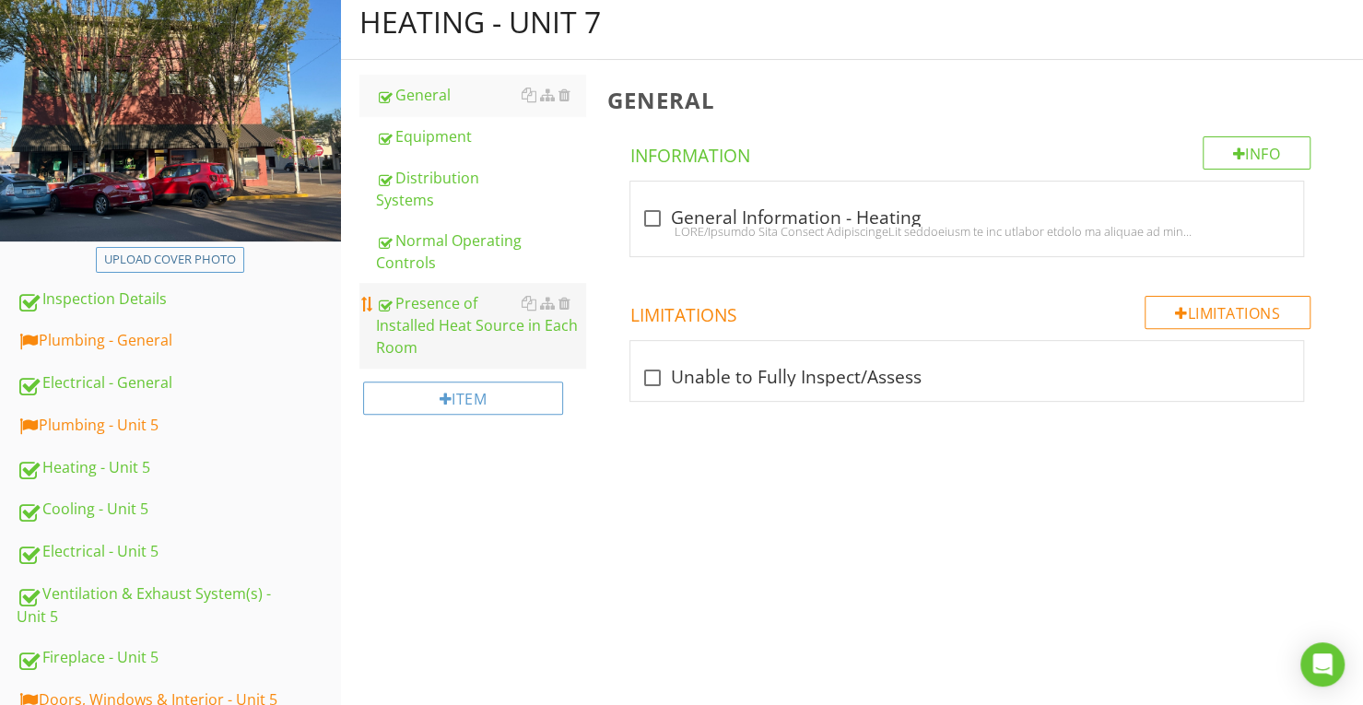
click at [487, 333] on div "Presence of Installed Heat Source in Each Room" at bounding box center [480, 325] width 209 height 66
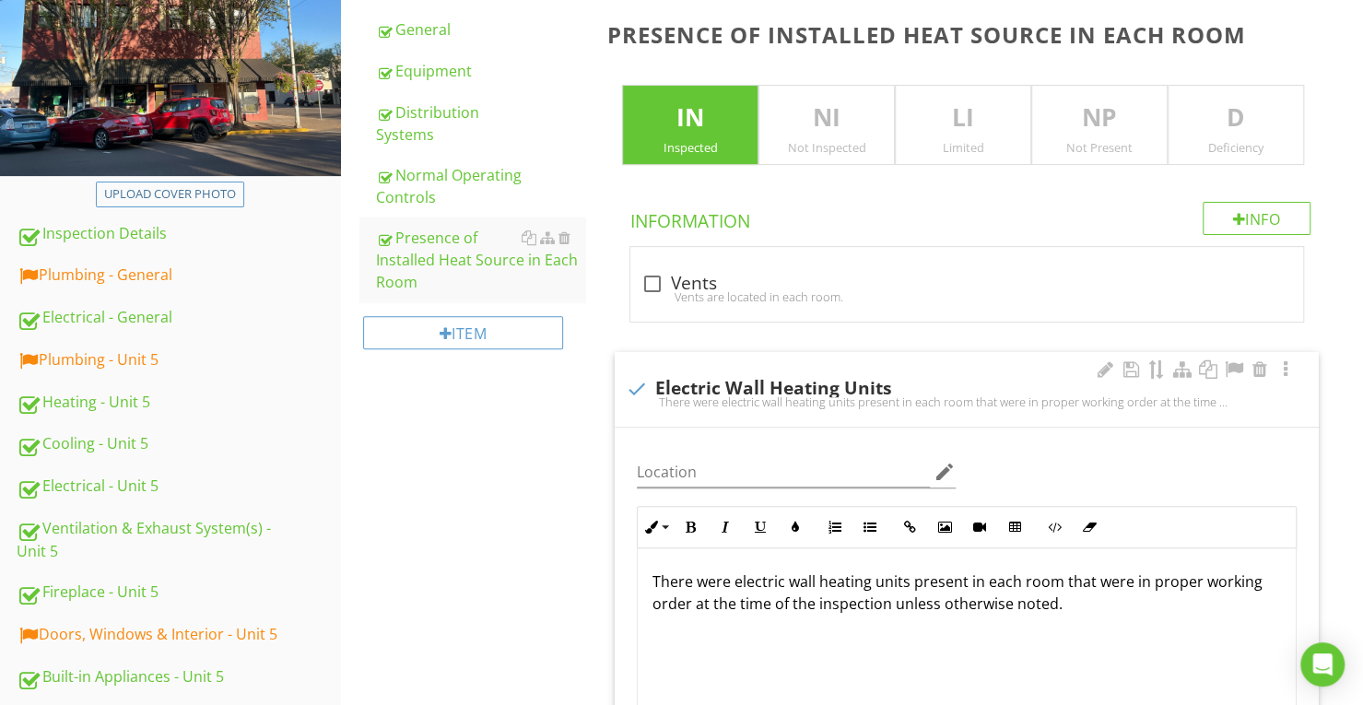
scroll to position [291, 0]
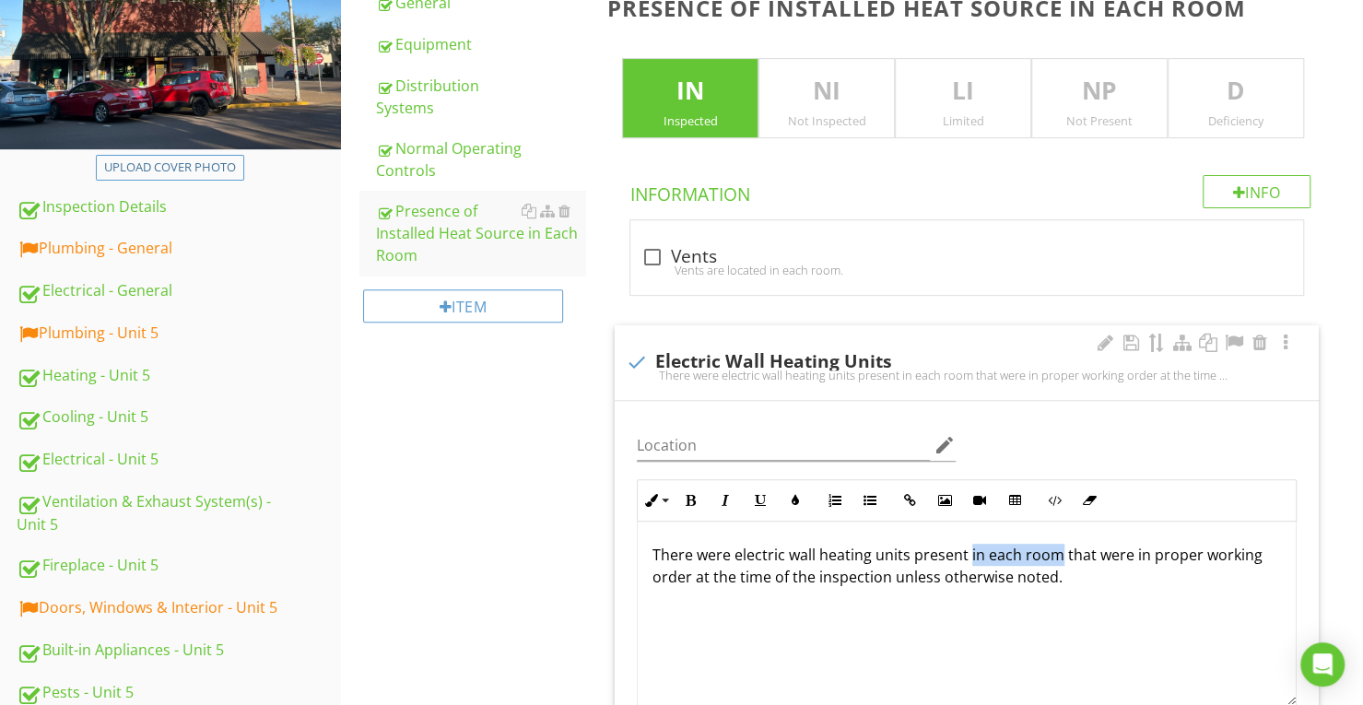
drag, startPoint x: 969, startPoint y: 552, endPoint x: 1058, endPoint y: 556, distance: 89.5
click at [1058, 556] on p "There were electric wall heating units present in each room that were in proper…" at bounding box center [967, 566] width 629 height 44
click at [920, 451] on input "Location" at bounding box center [783, 445] width 293 height 30
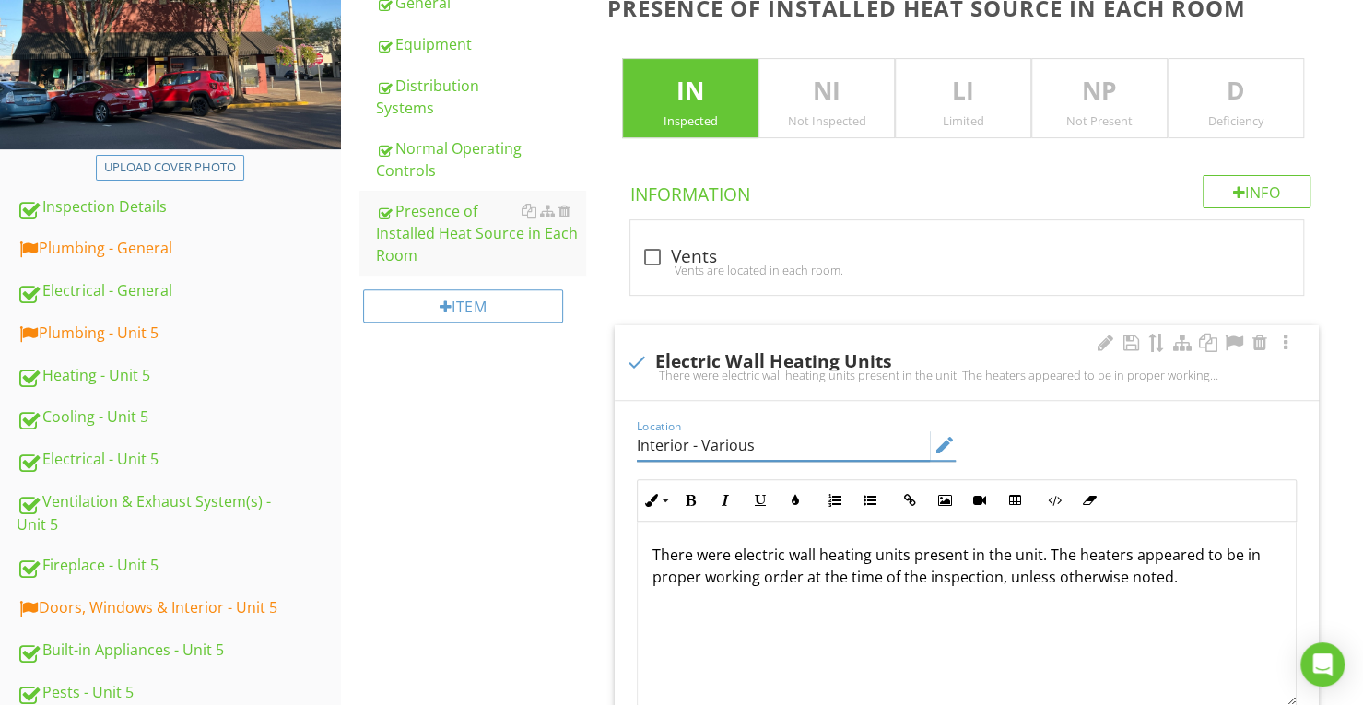
type input "Interior - Various"
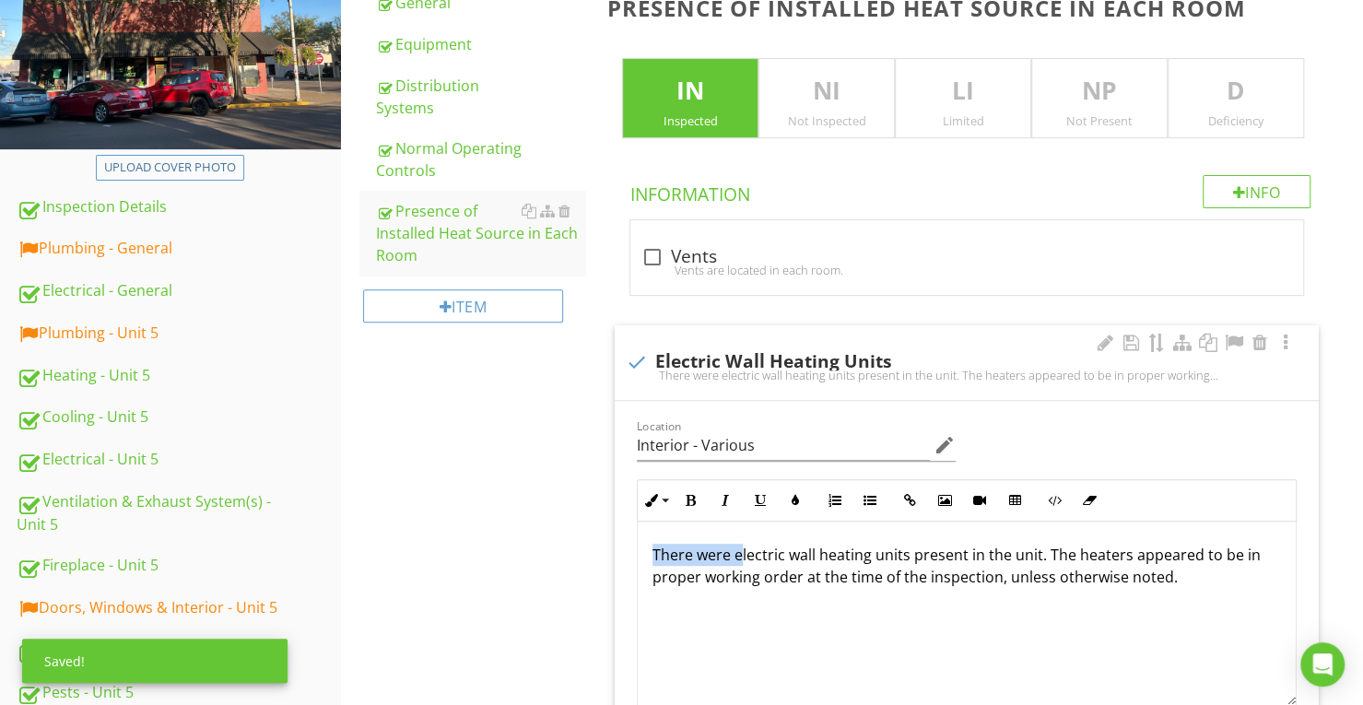
drag, startPoint x: 640, startPoint y: 550, endPoint x: 737, endPoint y: 552, distance: 97.7
click at [737, 552] on div "There were electric wall heating units present in the unit. The heaters appeare…" at bounding box center [967, 614] width 658 height 184
drag, startPoint x: 774, startPoint y: 553, endPoint x: 830, endPoint y: 555, distance: 55.3
click at [830, 555] on p "Electric wall heating units present in the unit. The heaters appeared to be in …" at bounding box center [967, 566] width 629 height 44
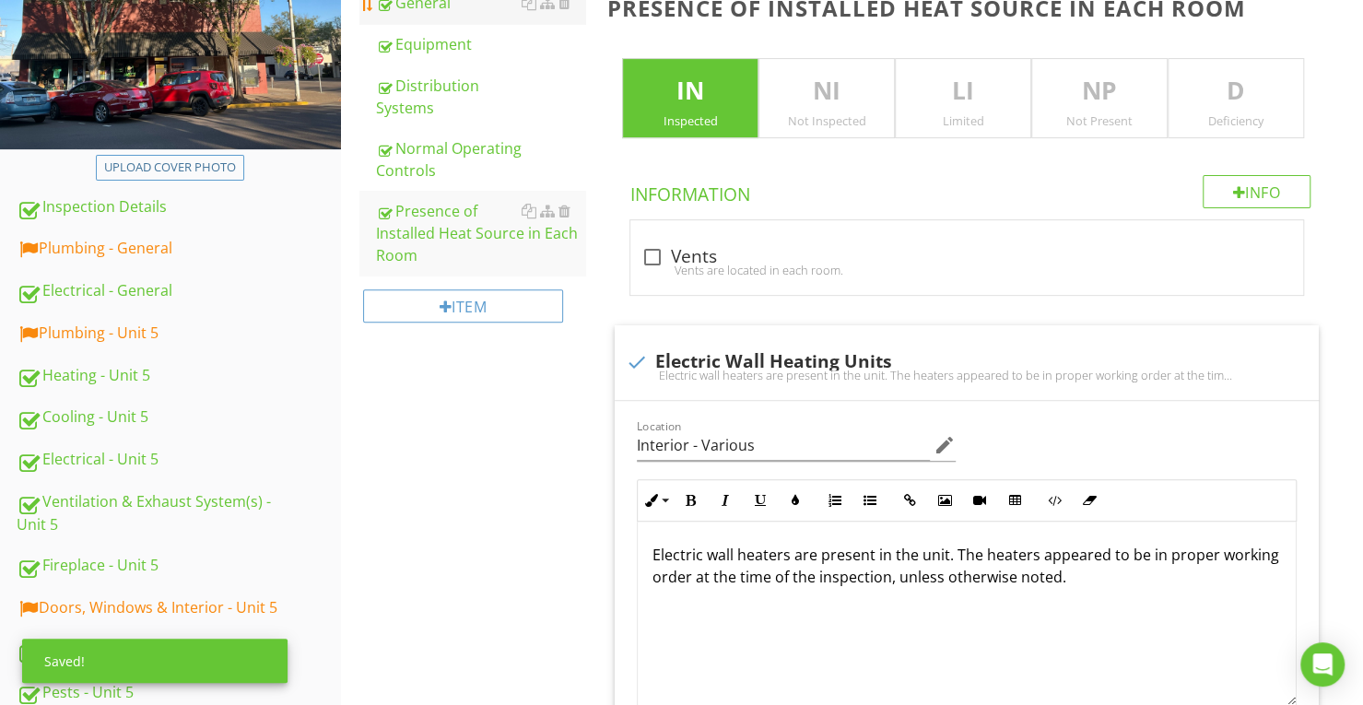
click at [448, 21] on link "General" at bounding box center [480, 2] width 209 height 41
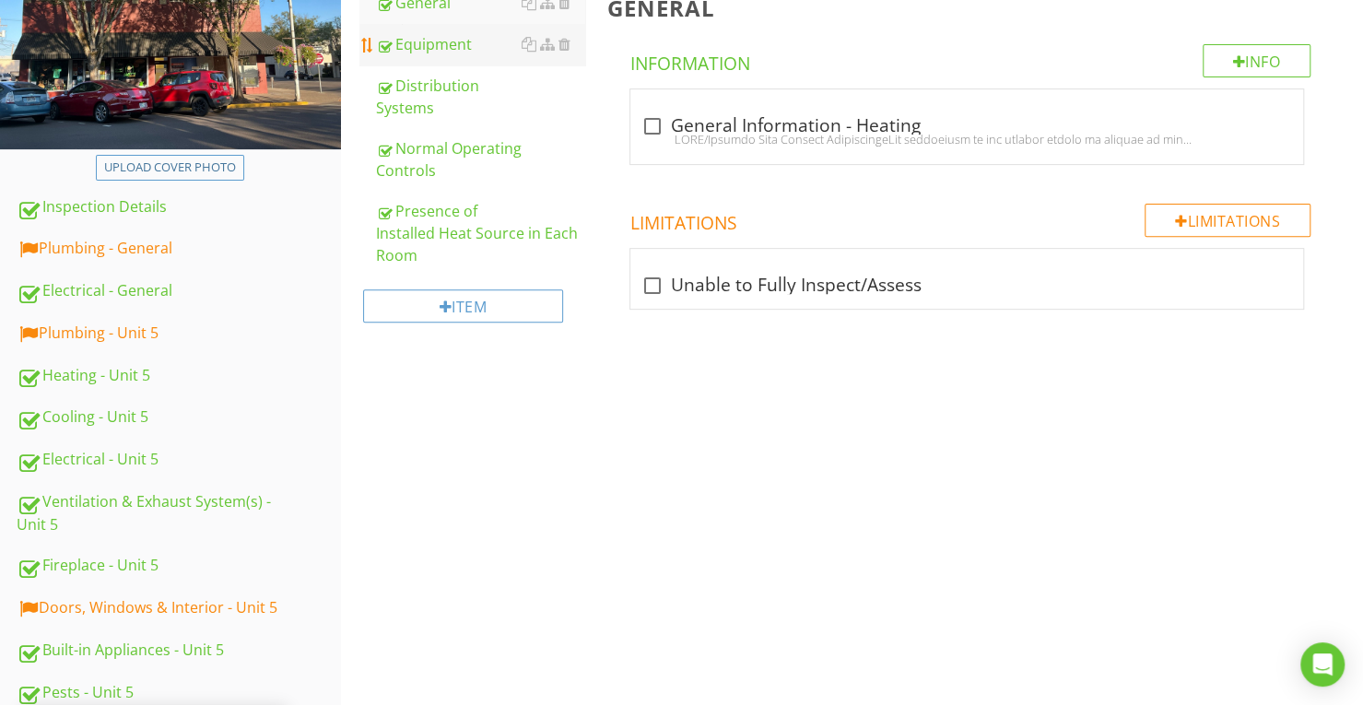
click at [453, 51] on div "Equipment" at bounding box center [480, 44] width 209 height 22
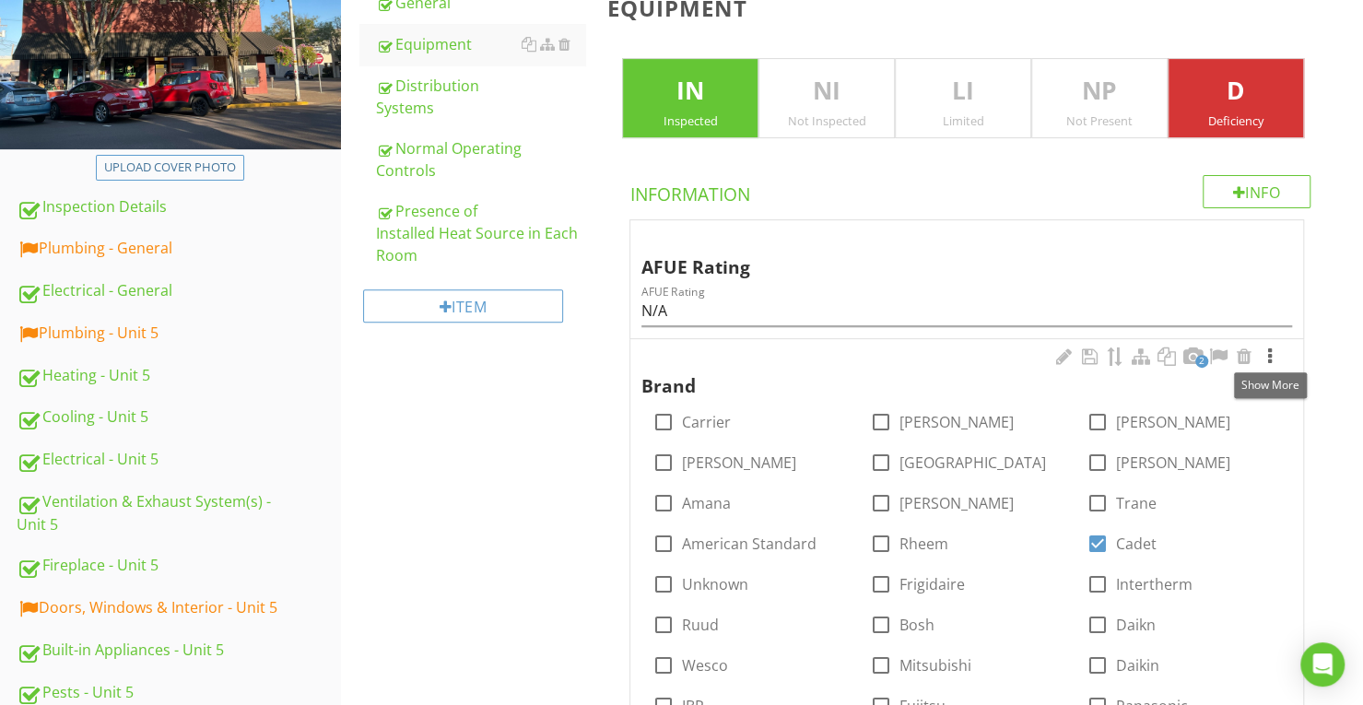
click at [1275, 357] on div at bounding box center [1270, 357] width 22 height 18
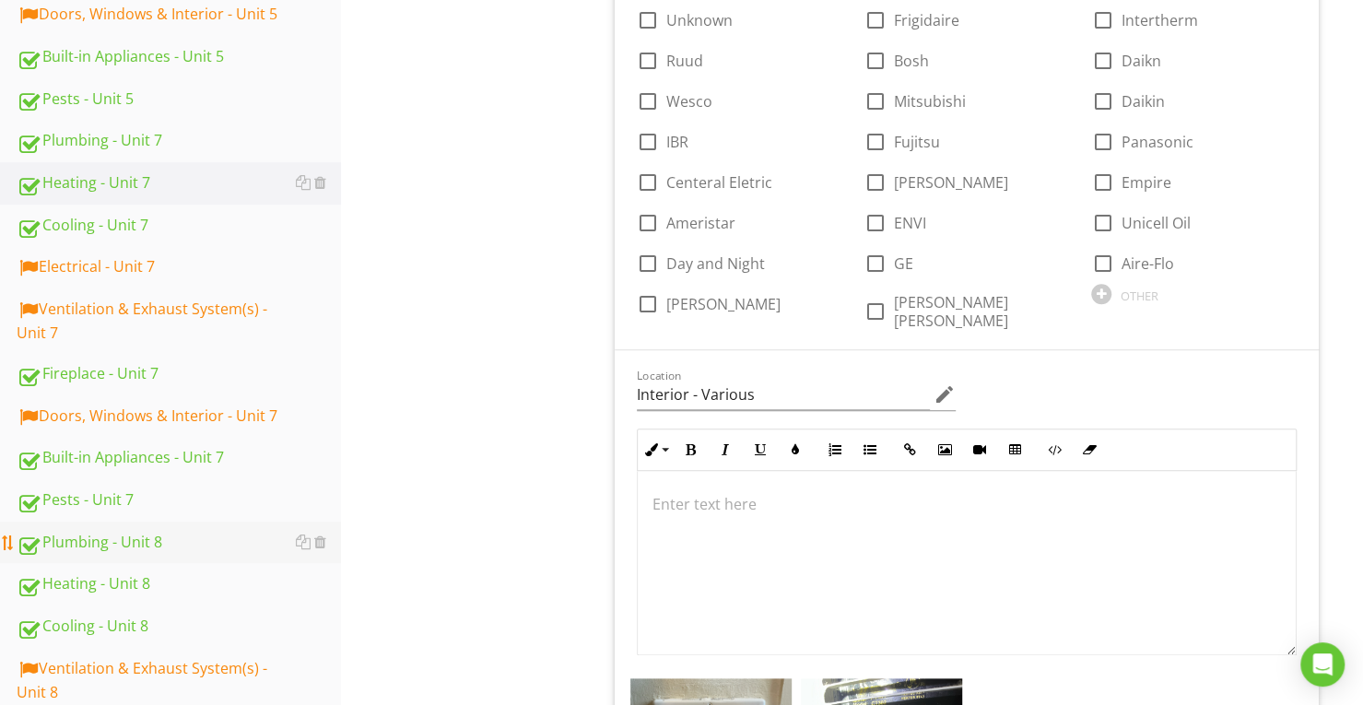
scroll to position [937, 0]
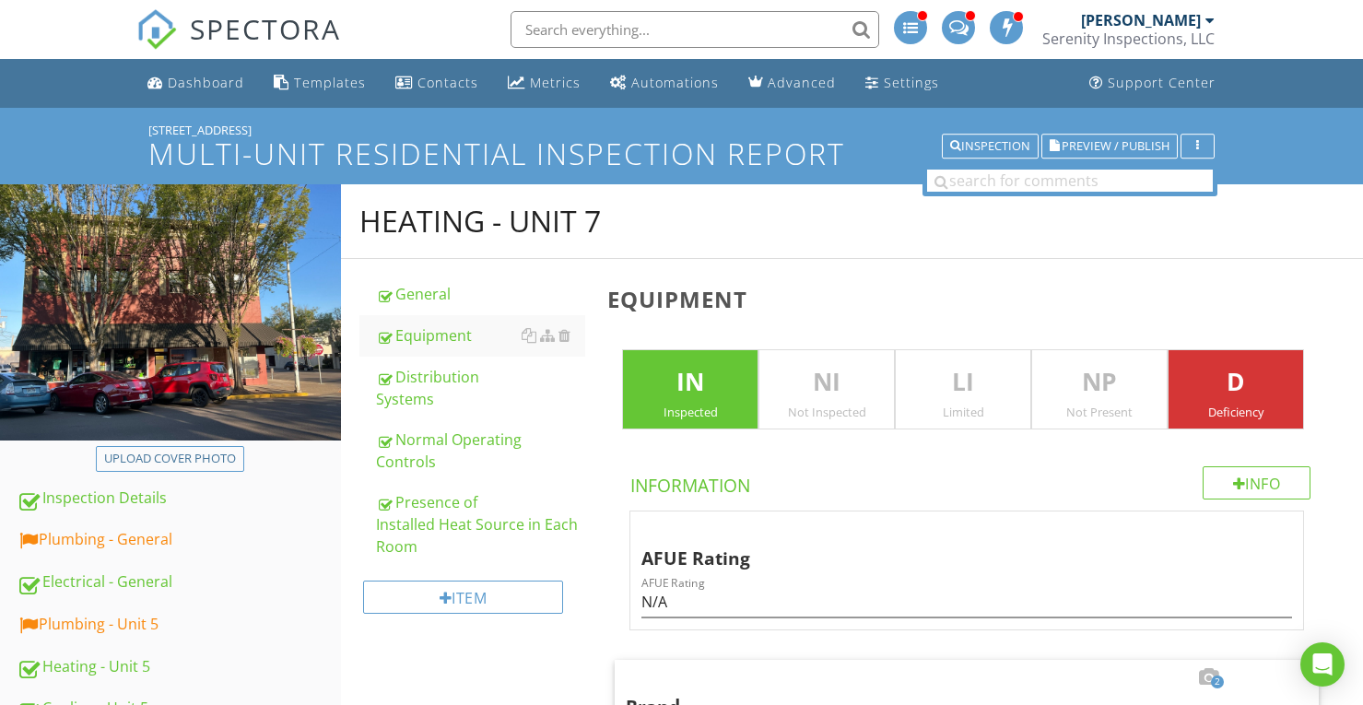
scroll to position [937, 0]
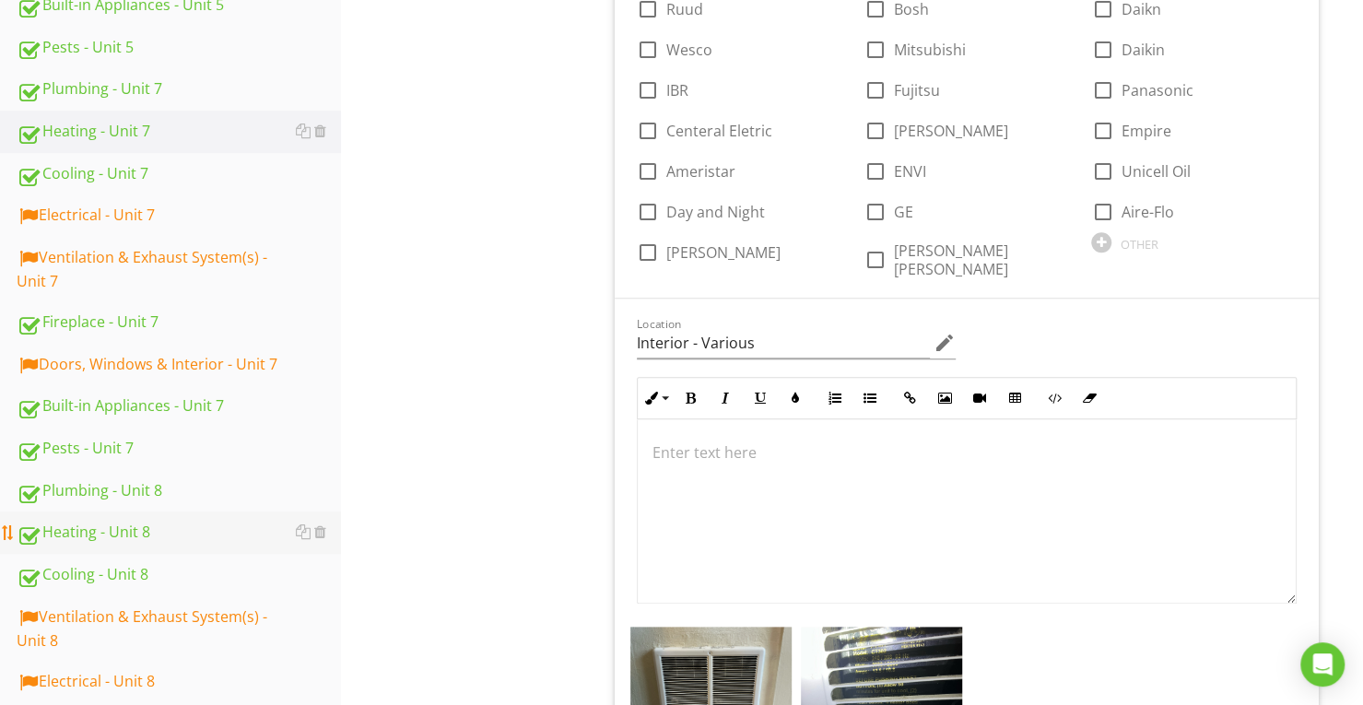
click at [173, 521] on div "Heating - Unit 8" at bounding box center [179, 533] width 324 height 24
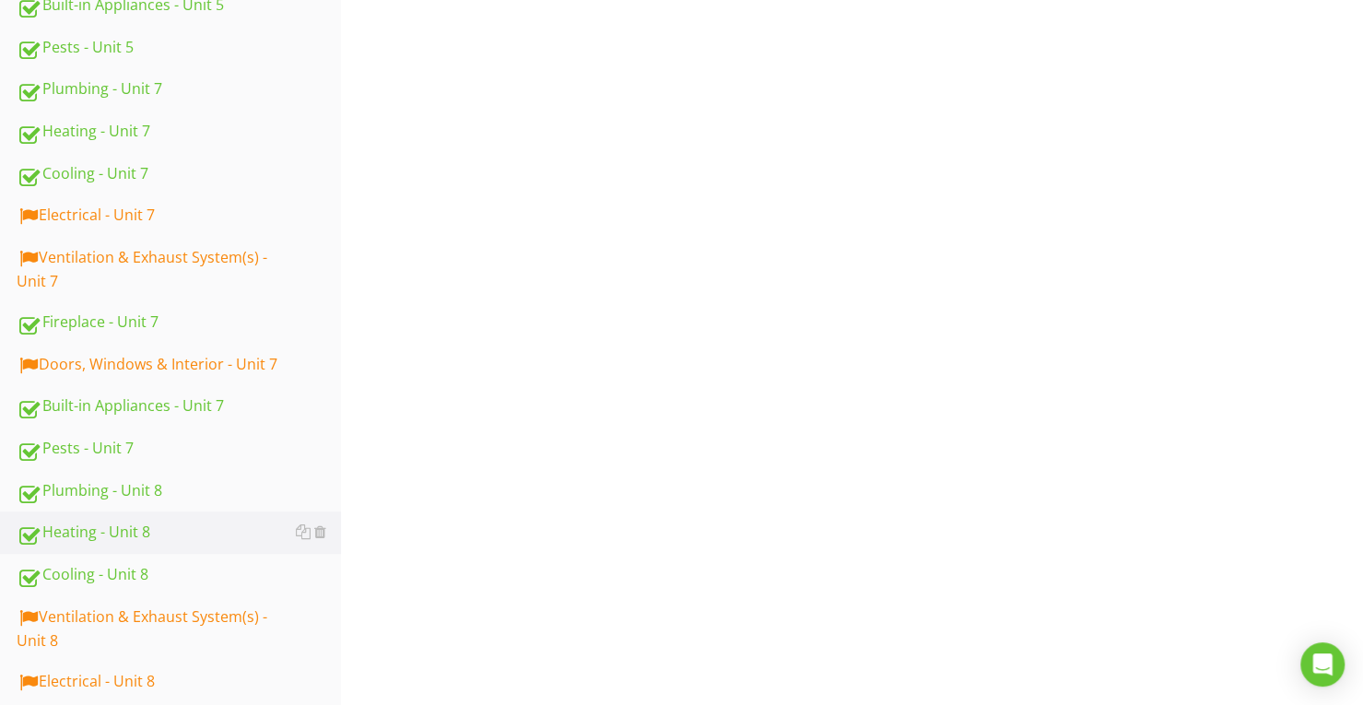
scroll to position [199, 0]
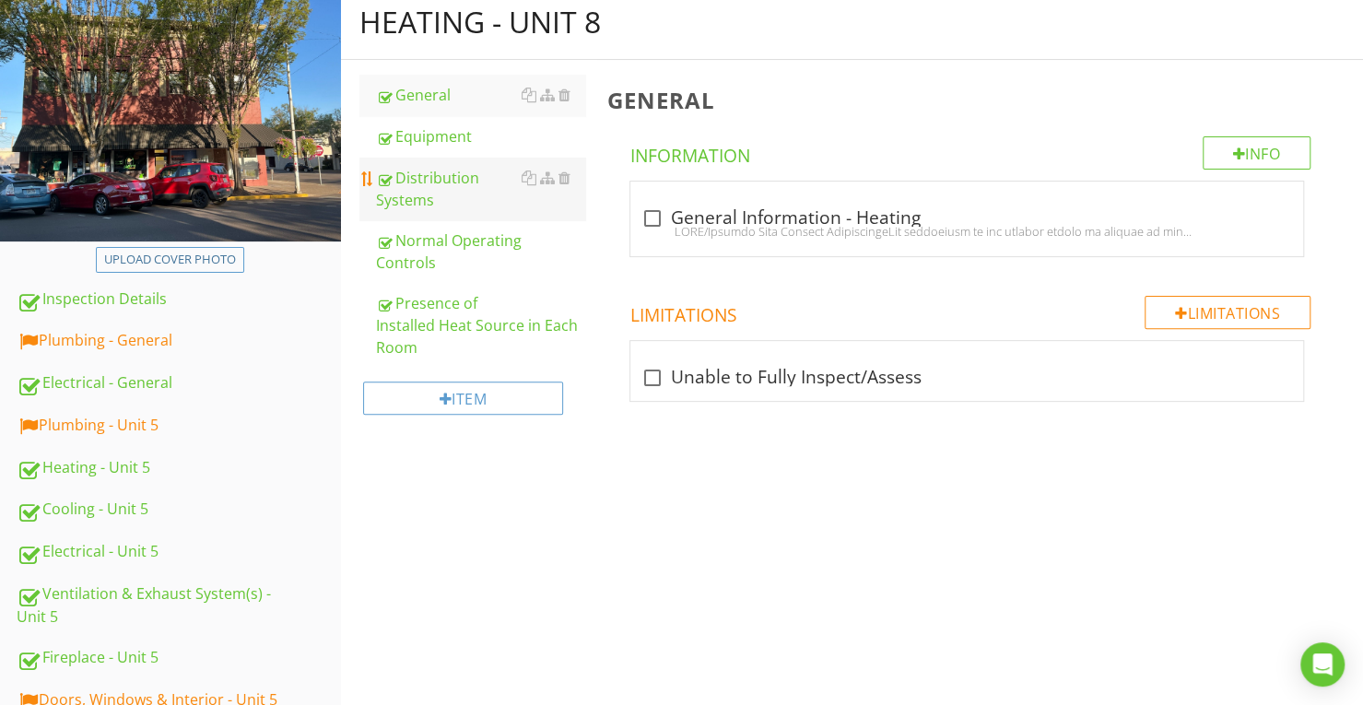
click at [474, 158] on link "Distribution Systems" at bounding box center [480, 189] width 209 height 63
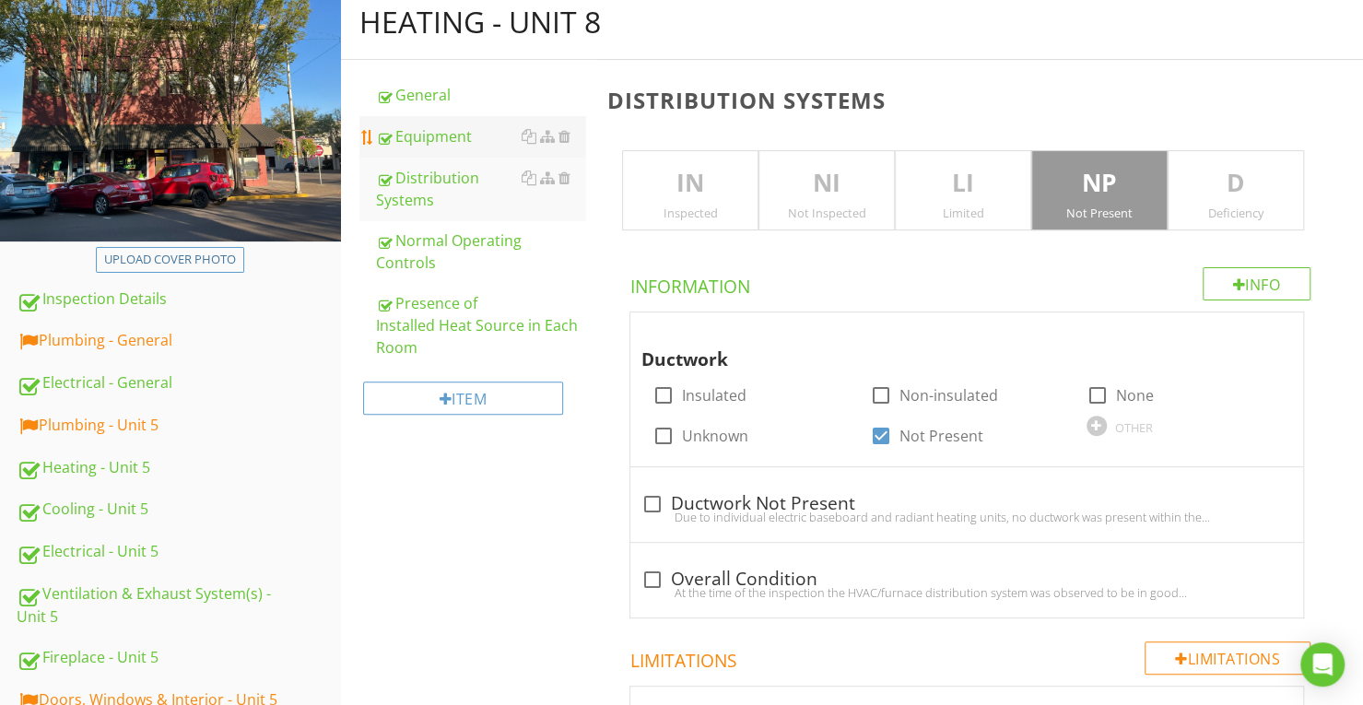
click at [471, 137] on div "Equipment" at bounding box center [480, 136] width 209 height 22
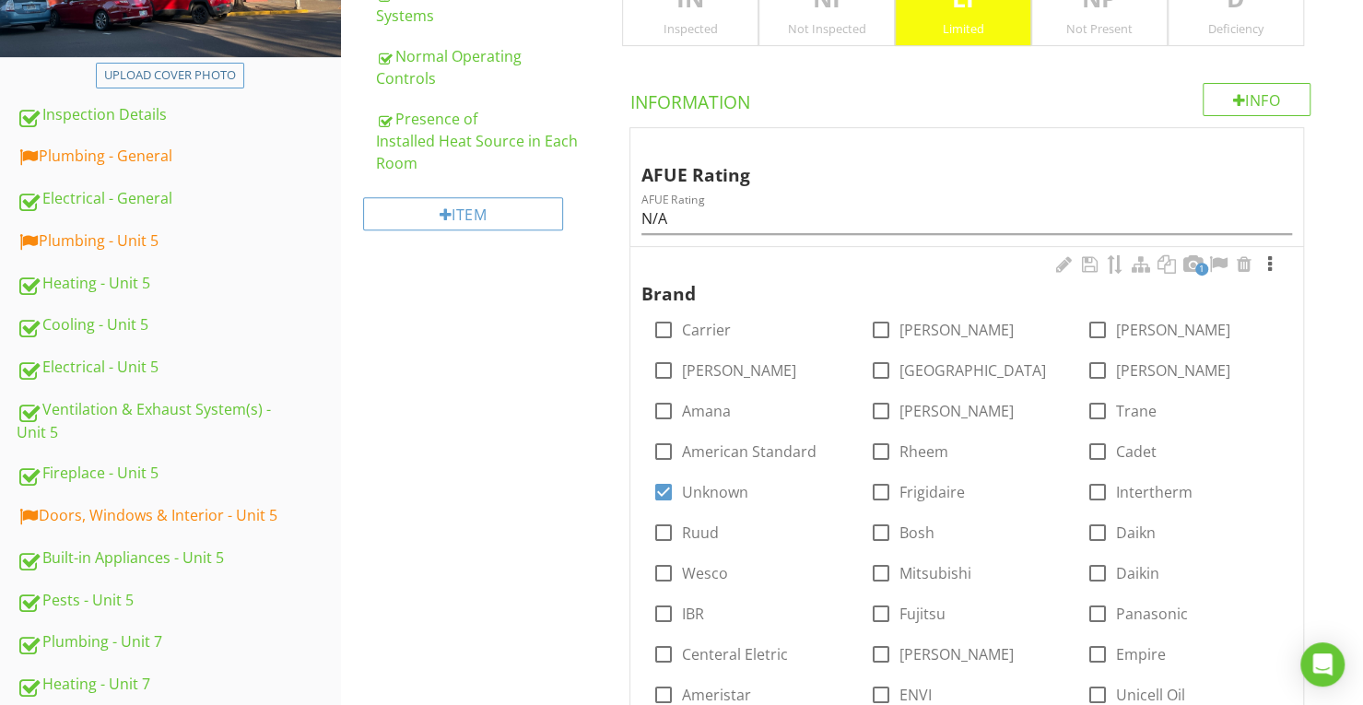
click at [1275, 263] on div at bounding box center [1270, 264] width 22 height 18
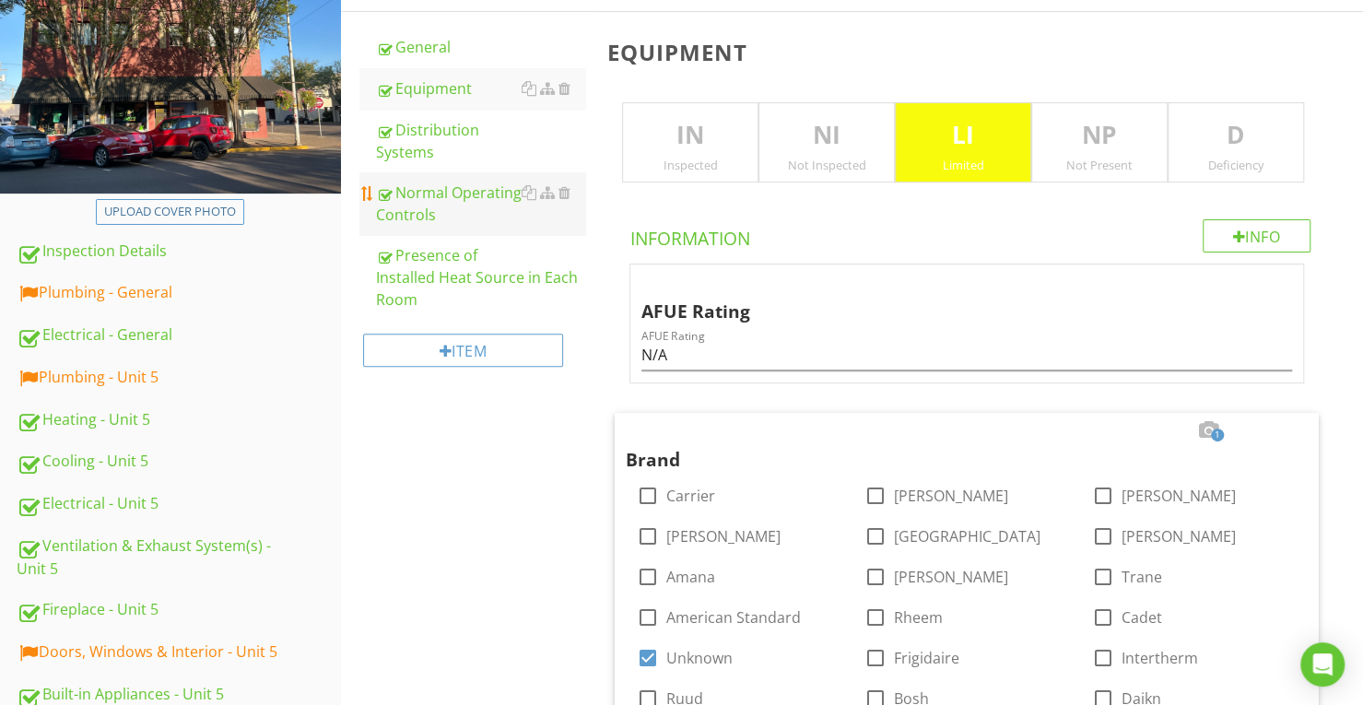
scroll to position [107, 0]
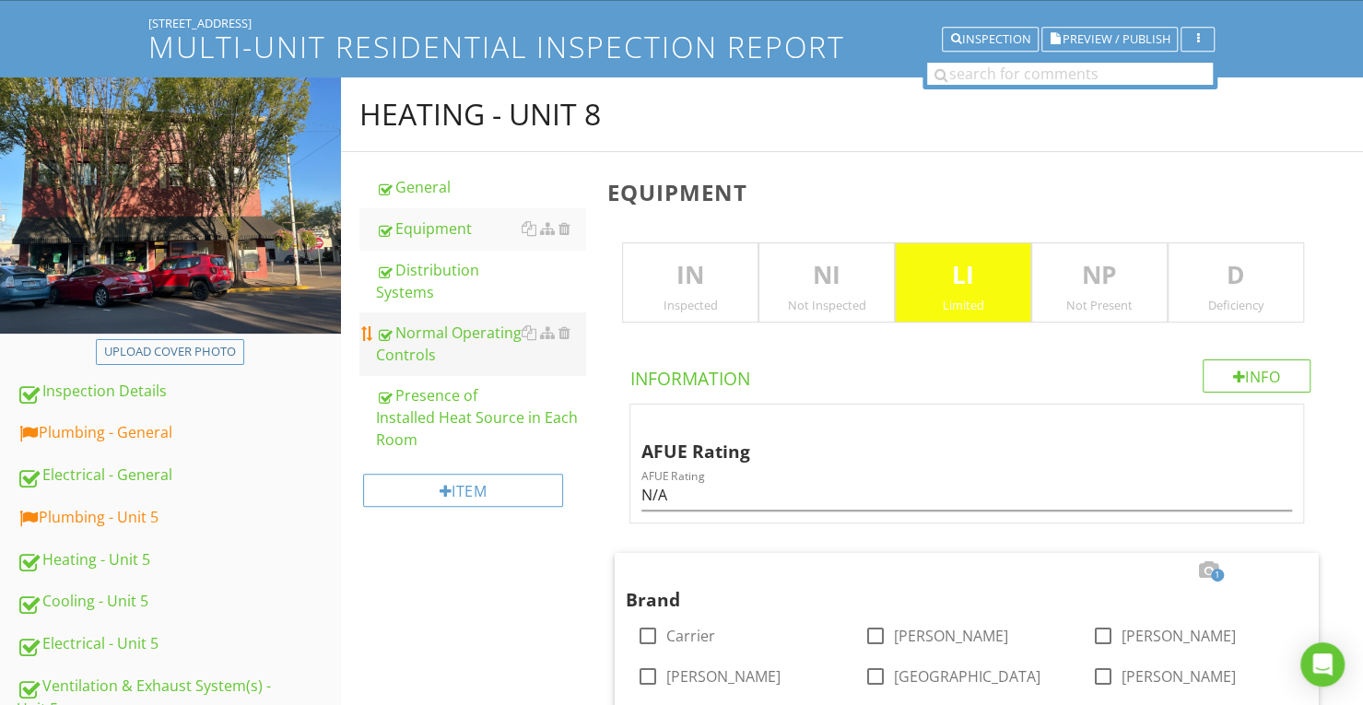
click at [470, 368] on link "Normal Operating Controls" at bounding box center [480, 343] width 209 height 63
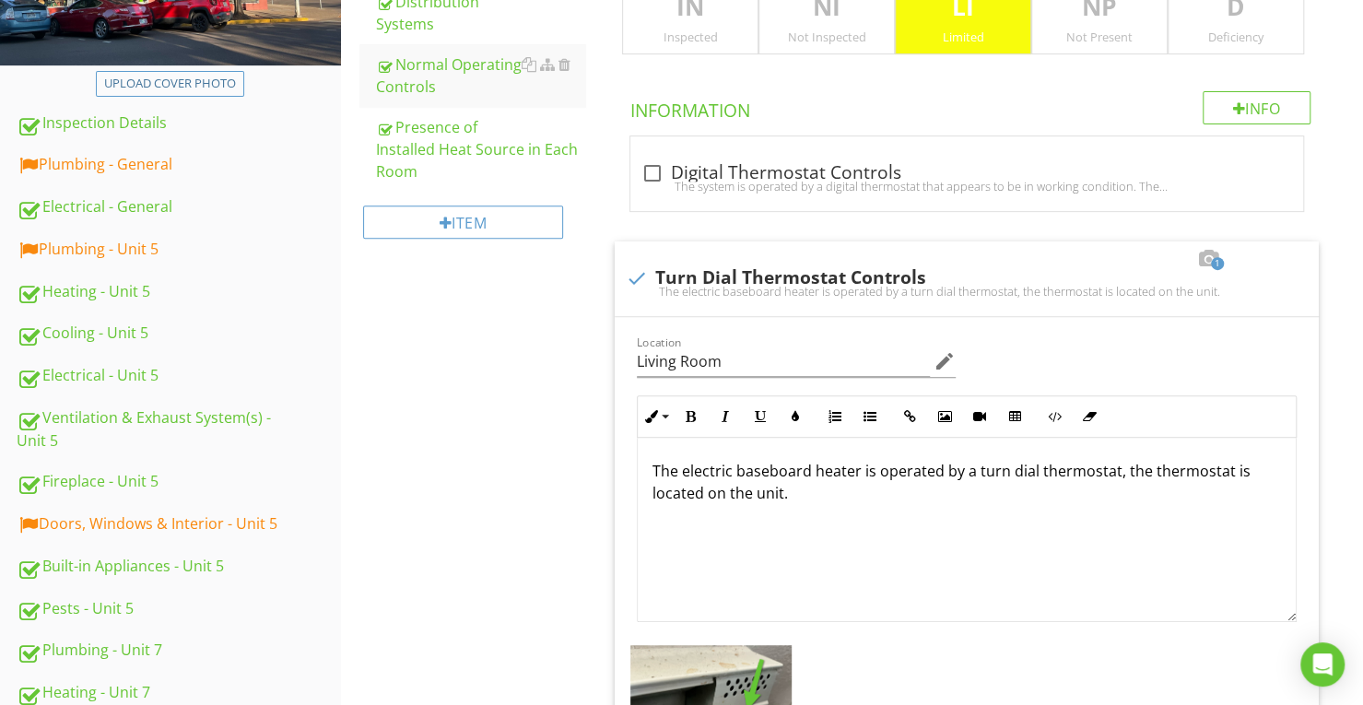
scroll to position [291, 0]
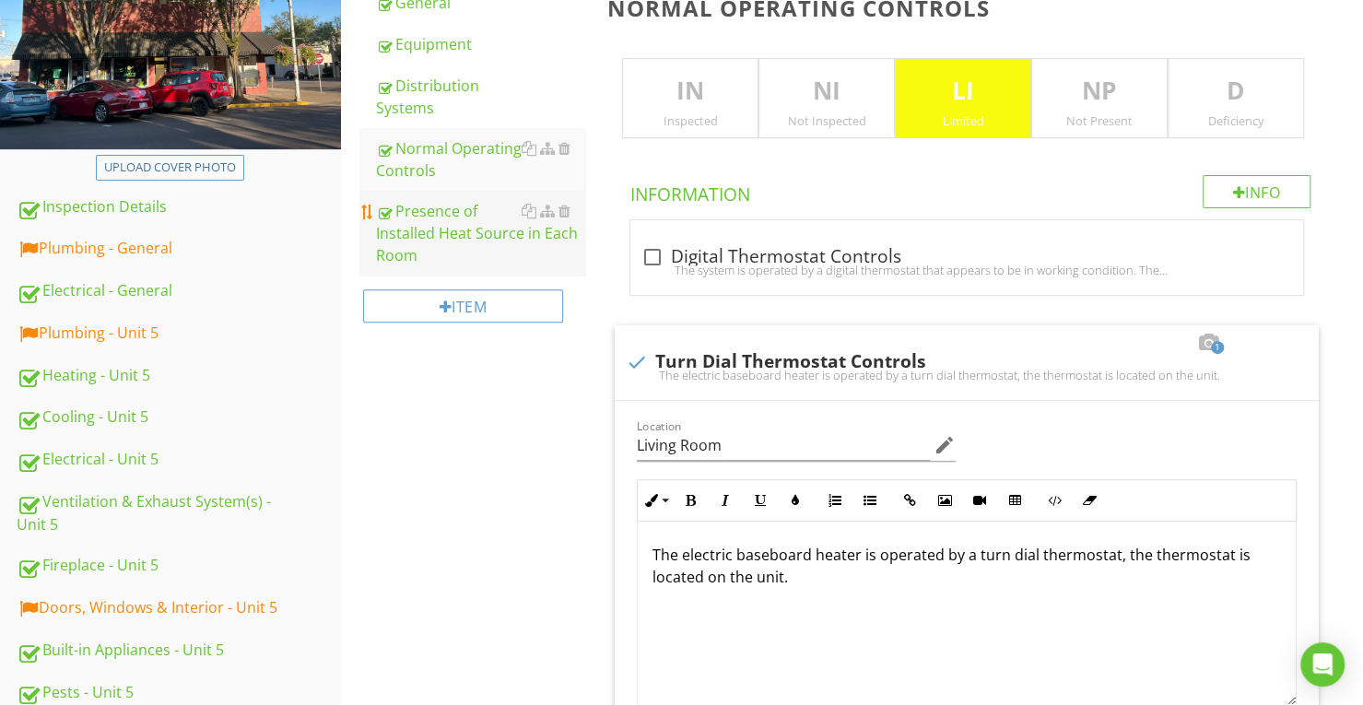
click at [419, 255] on div "Presence of Installed Heat Source in Each Room" at bounding box center [480, 233] width 209 height 66
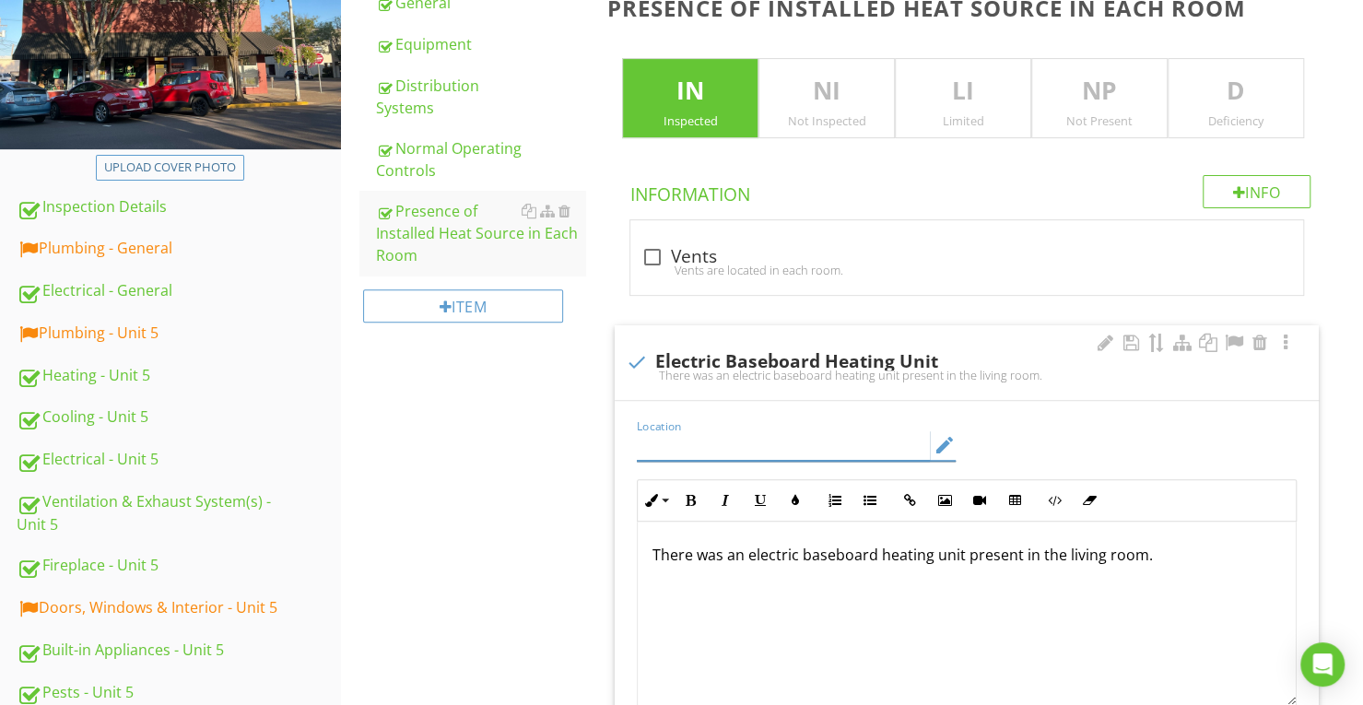
click at [774, 434] on input "Location" at bounding box center [783, 445] width 293 height 30
type input "i"
type input "Living Room"
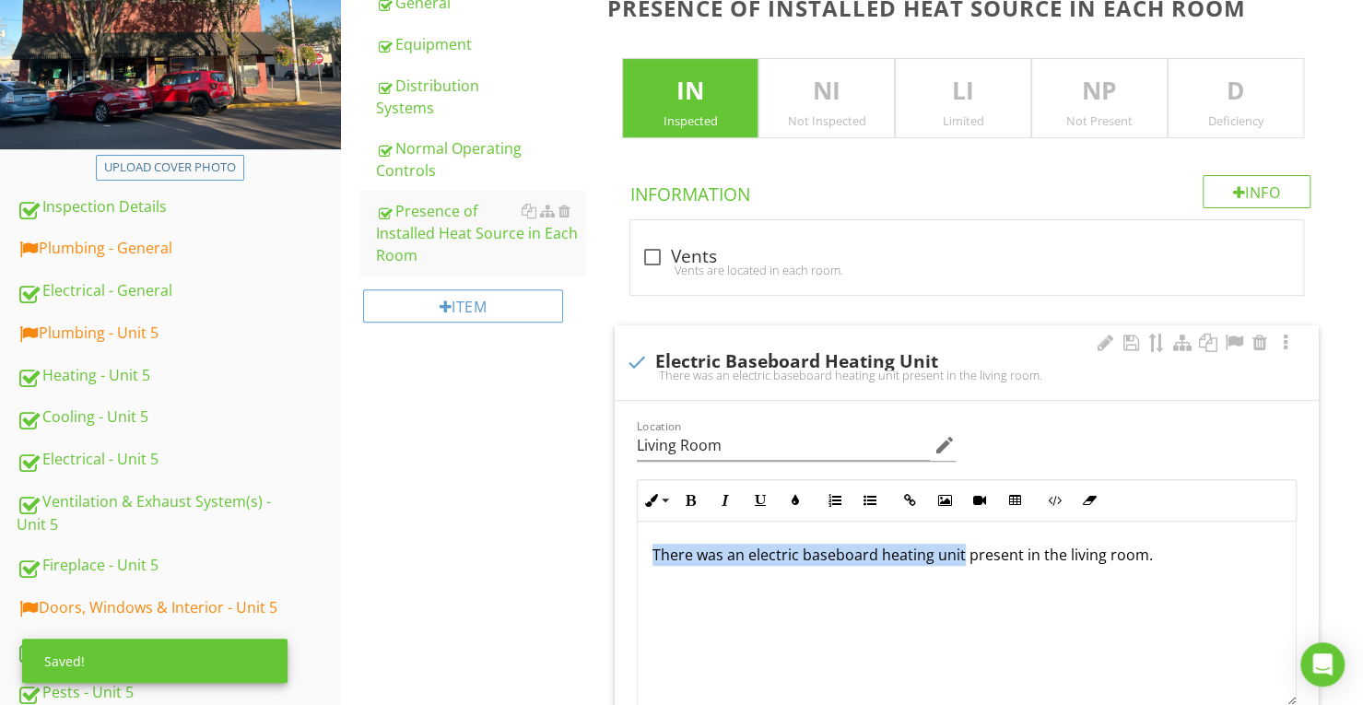
drag, startPoint x: 647, startPoint y: 562, endPoint x: 960, endPoint y: 552, distance: 313.6
click at [960, 552] on div "There was an electric baseboard heating unit present in the living room." at bounding box center [967, 614] width 658 height 184
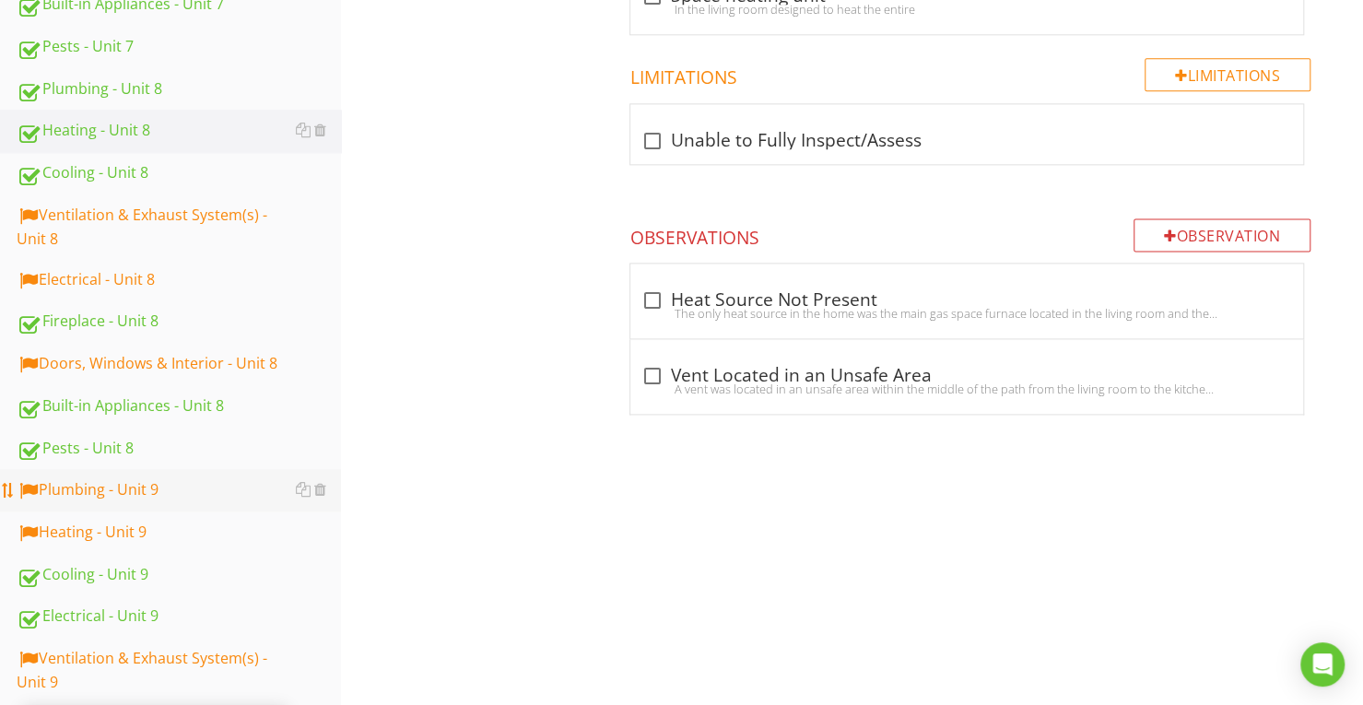
scroll to position [1397, 0]
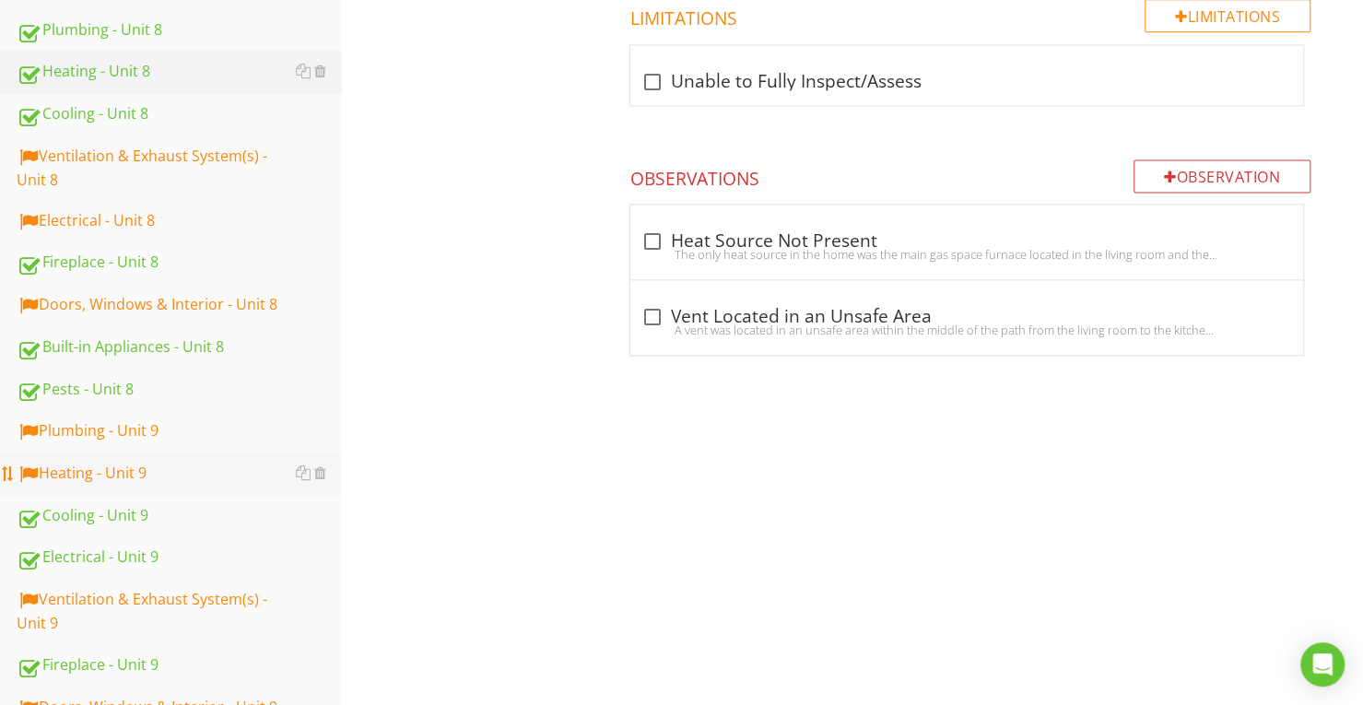
click at [197, 465] on div "Heating - Unit 9" at bounding box center [179, 474] width 324 height 24
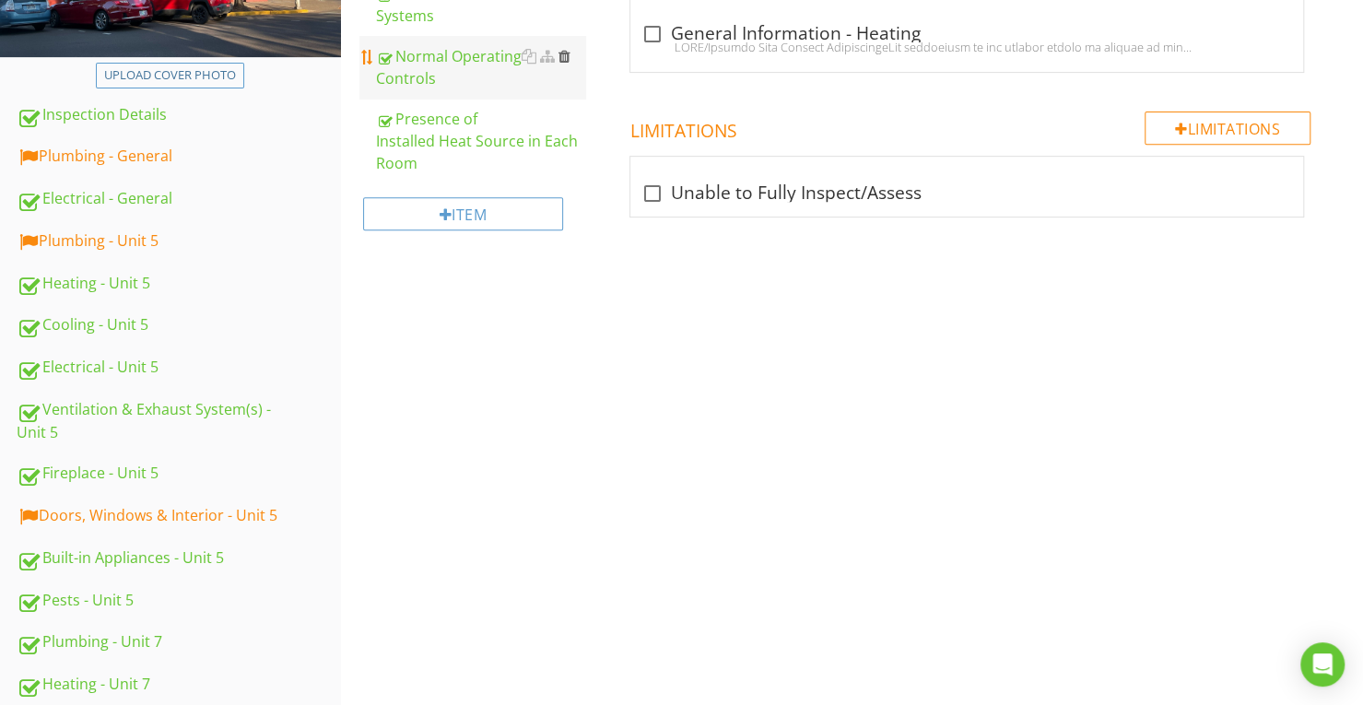
scroll to position [107, 0]
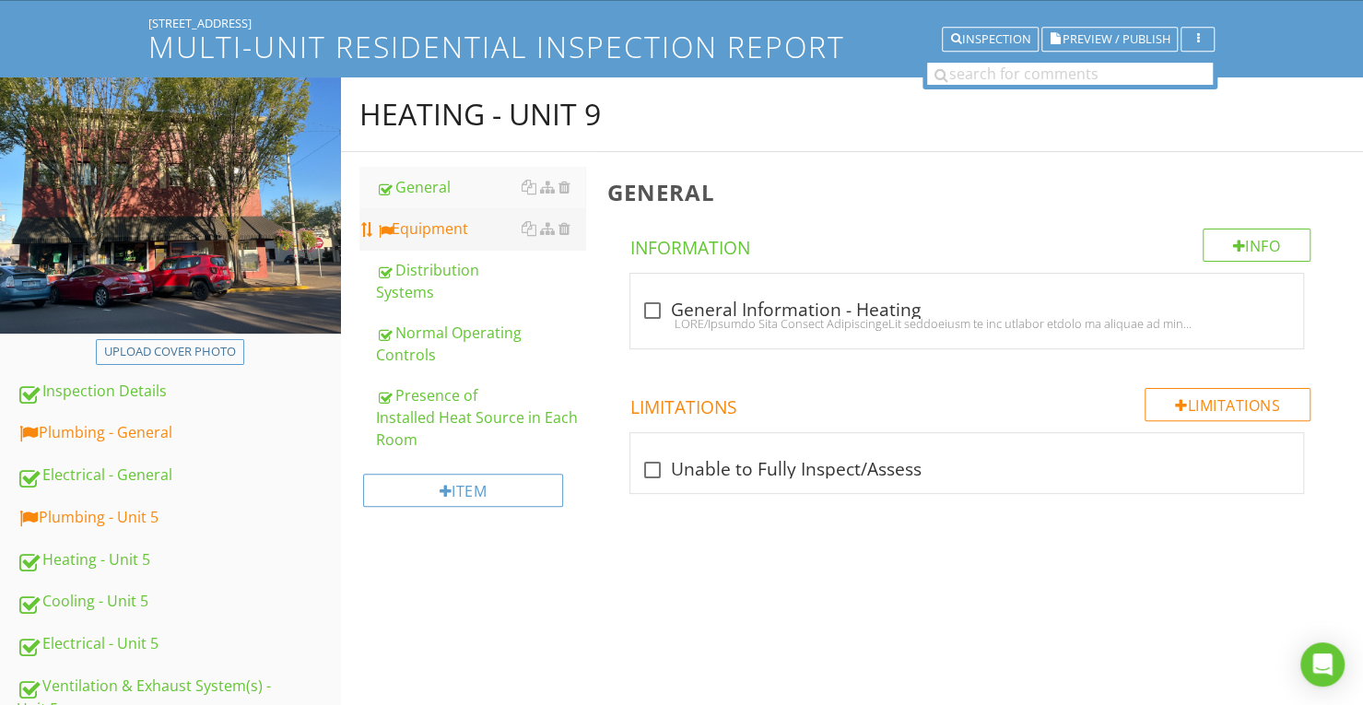
click at [490, 246] on link "Equipment" at bounding box center [480, 228] width 209 height 41
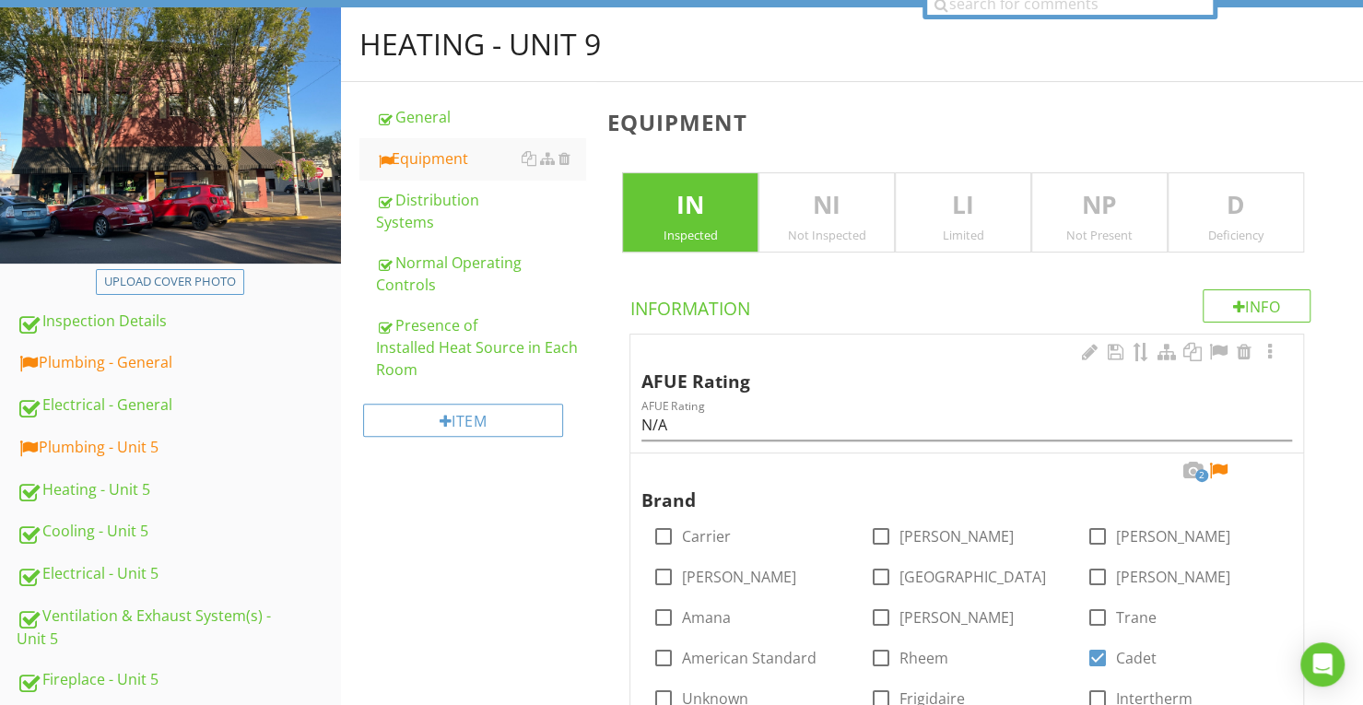
scroll to position [383, 0]
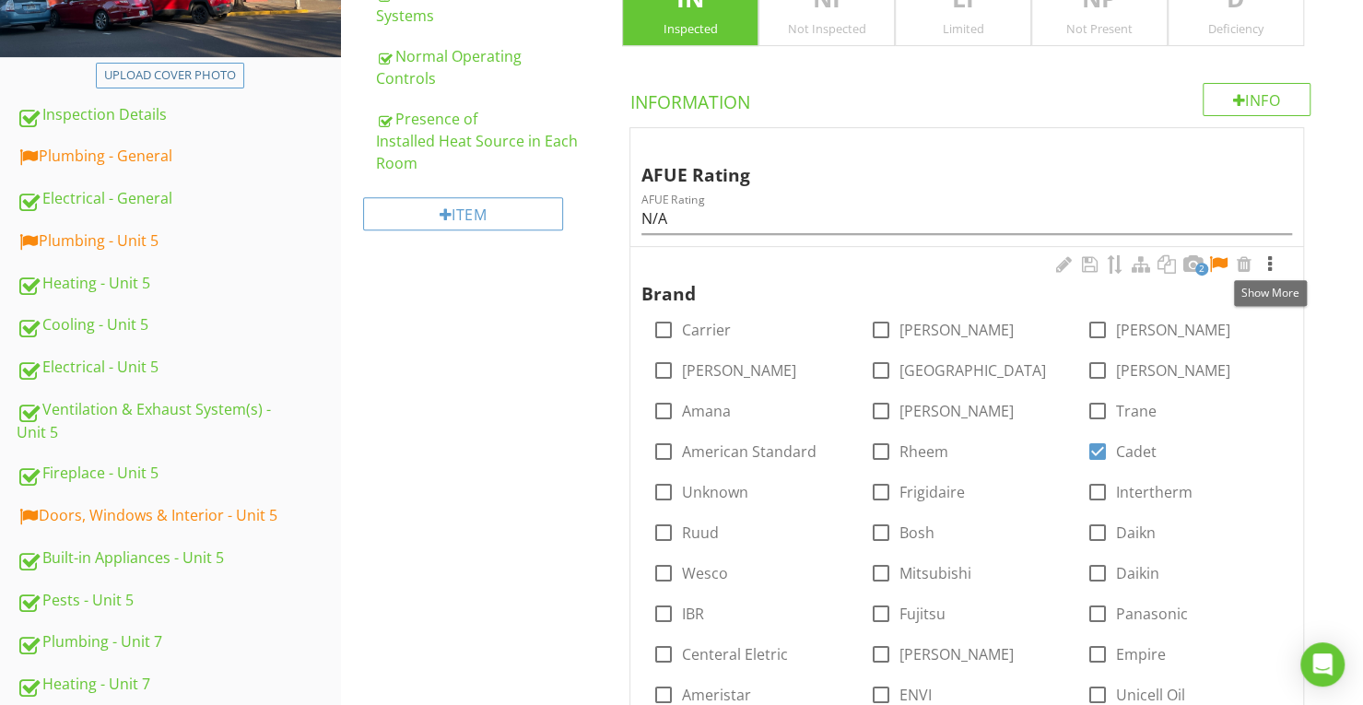
click at [1271, 259] on div at bounding box center [1270, 264] width 22 height 18
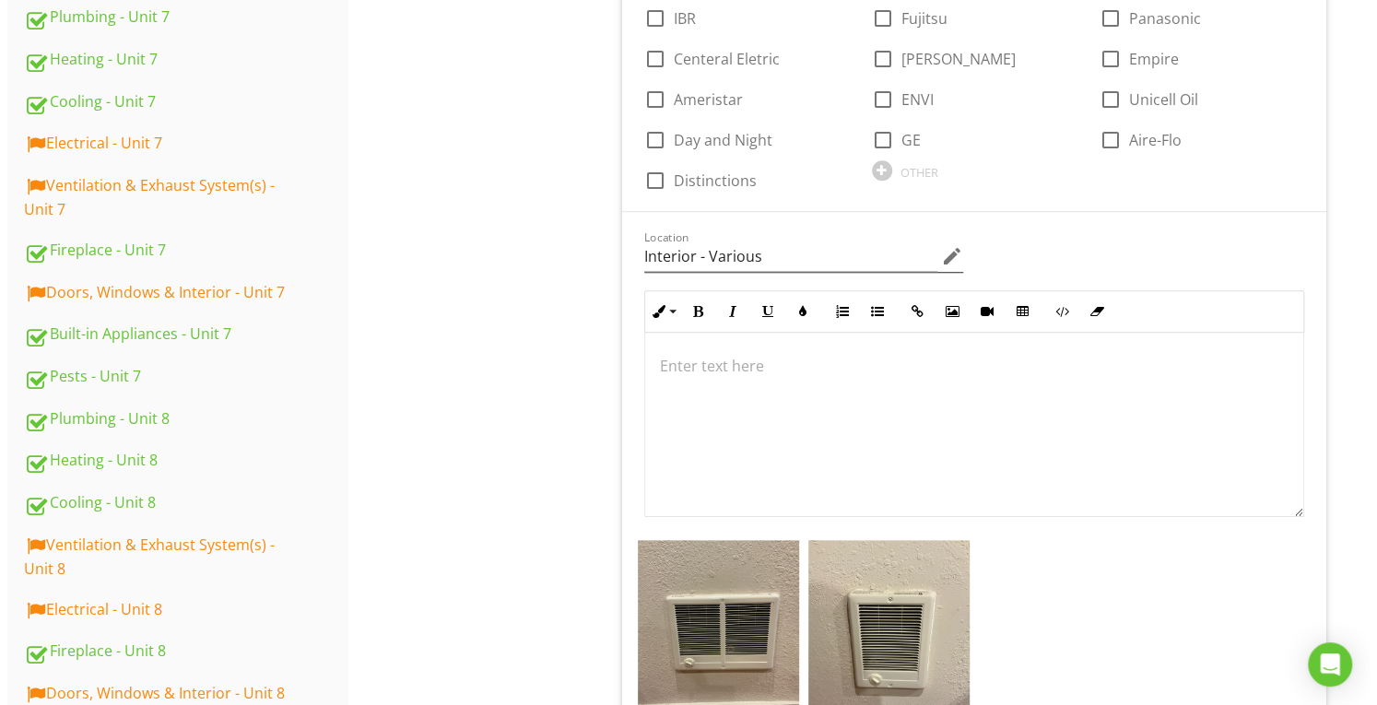
scroll to position [1213, 0]
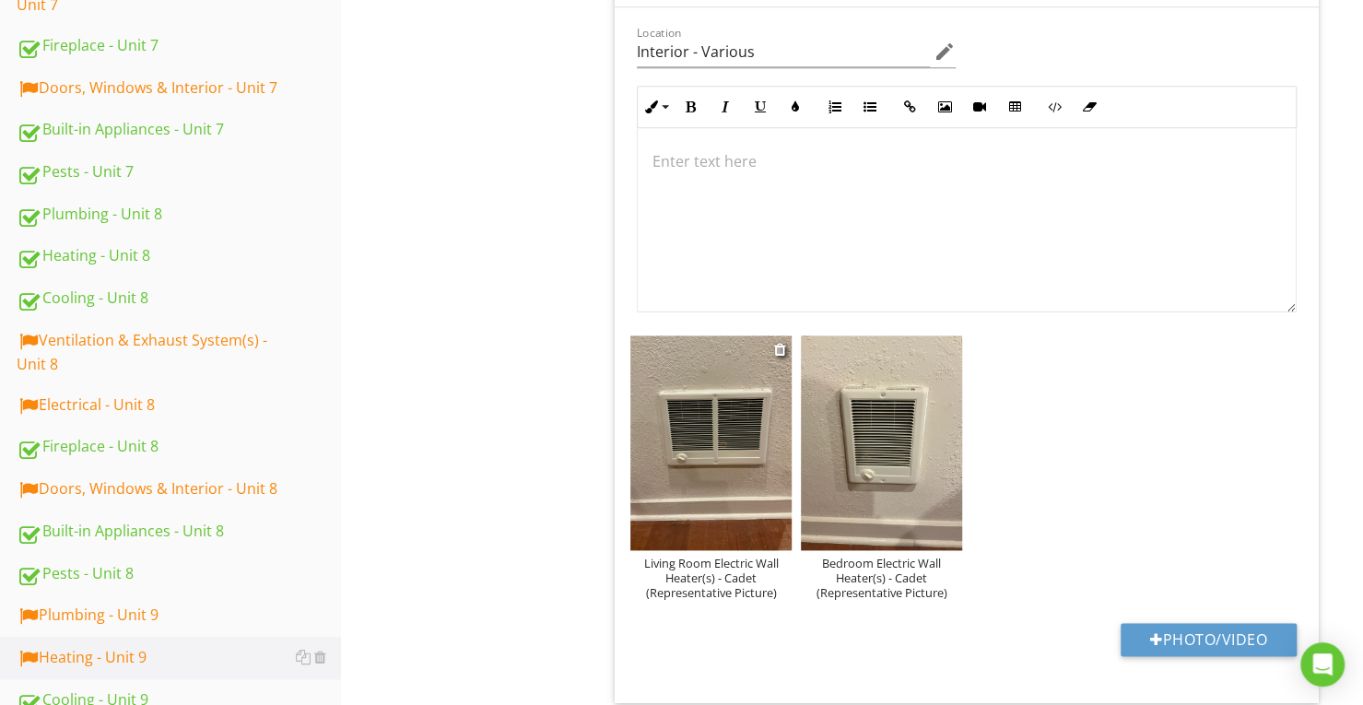
click at [776, 589] on div "Living Room Electric Wall Heater(s) - Cadet (Representative Picture)" at bounding box center [710, 578] width 161 height 44
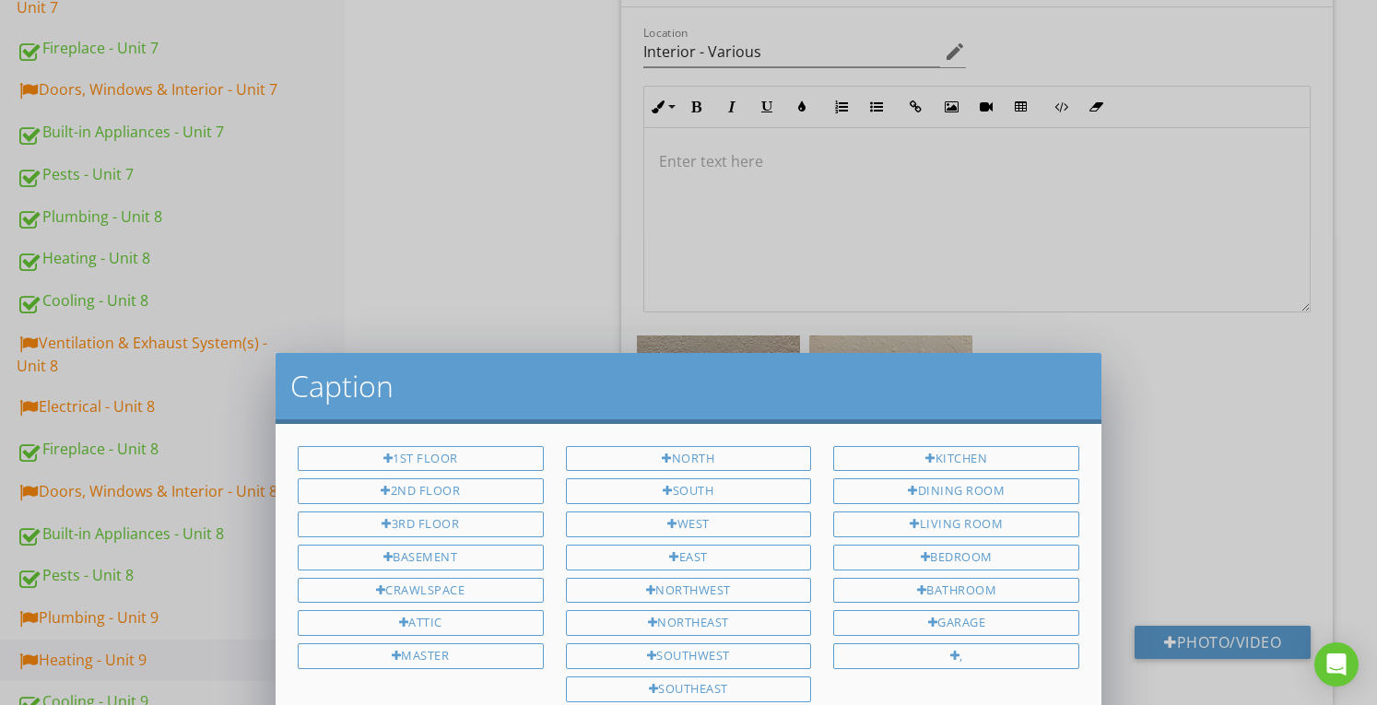
scroll to position [0, 0]
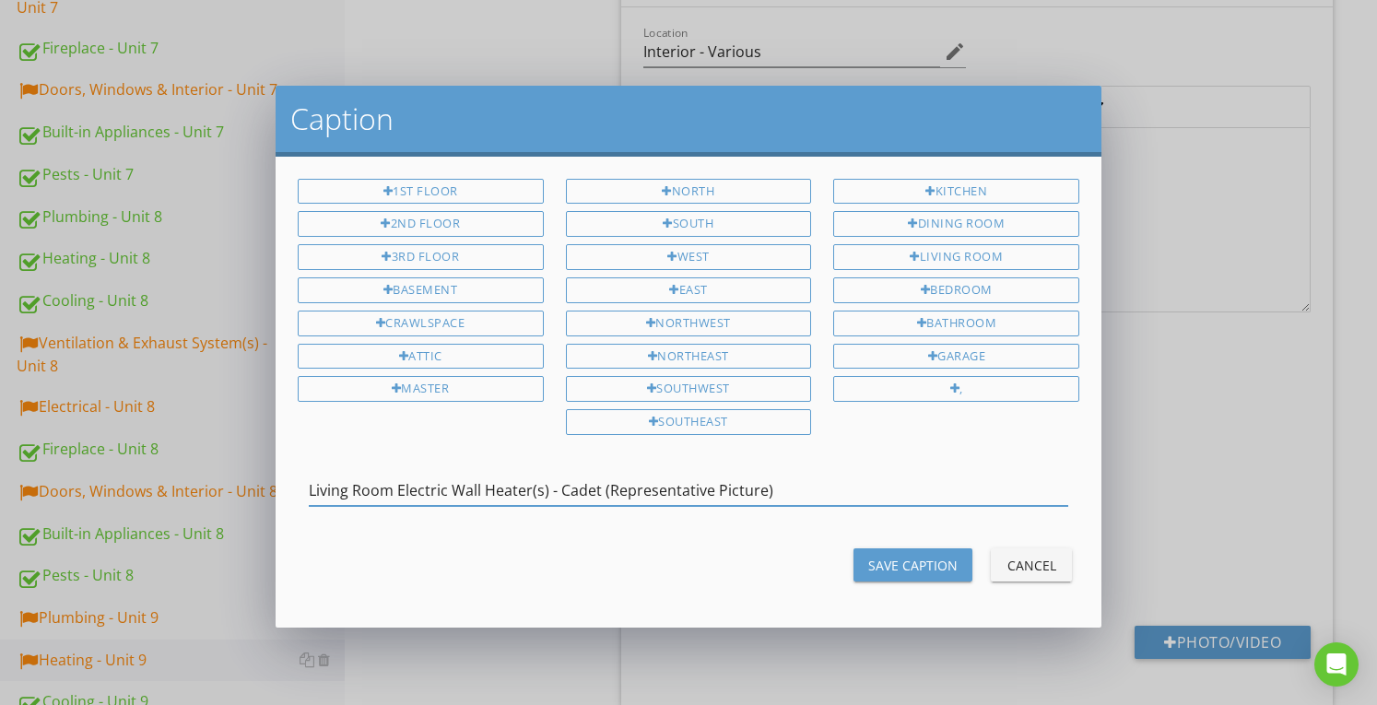
drag, startPoint x: 396, startPoint y: 488, endPoint x: 297, endPoint y: 480, distance: 99.8
click at [297, 480] on div "Living Room Electric Wall Heater(s) - Cadet (Representative Picture)" at bounding box center [689, 493] width 804 height 64
type input "Electric Wall Heater(s) - Cadet (Representative Picture)"
click at [915, 556] on div "Save Caption" at bounding box center [912, 565] width 89 height 19
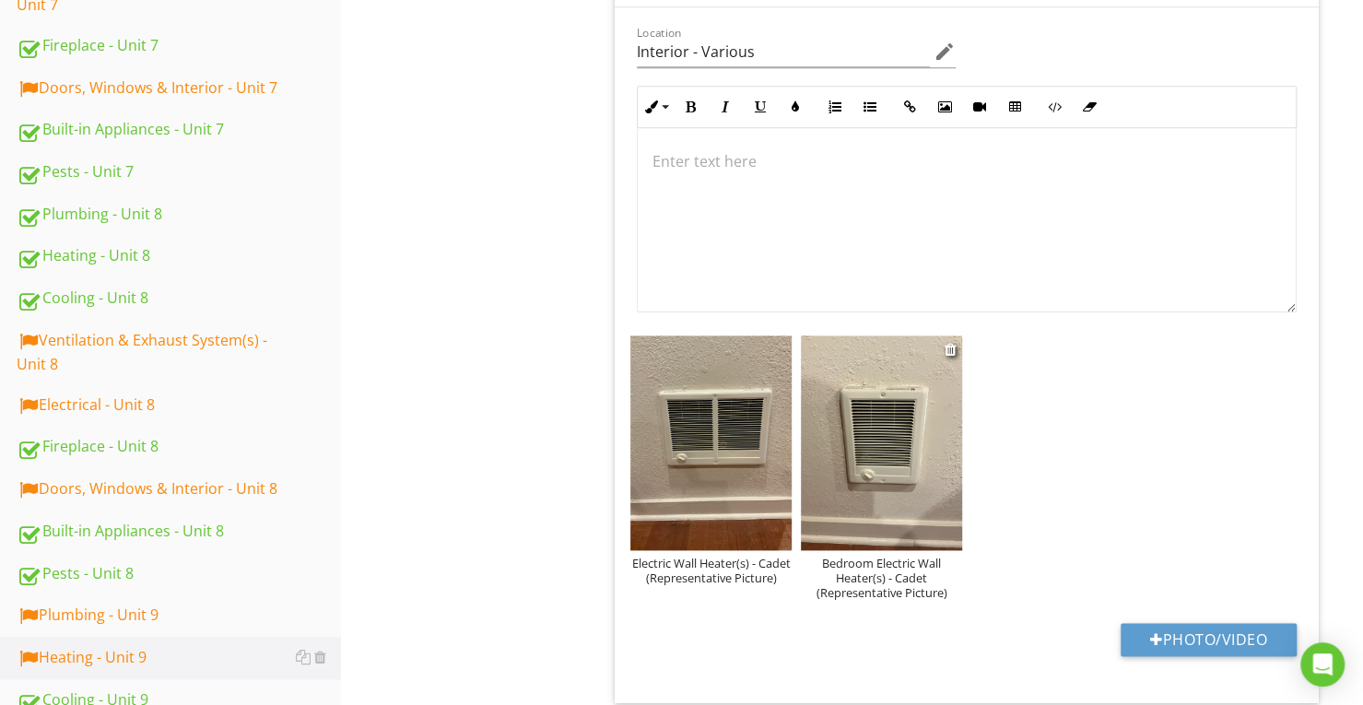
click at [900, 575] on div "Bedroom Electric Wall Heater(s) - Cadet (Representative Picture)" at bounding box center [881, 578] width 161 height 44
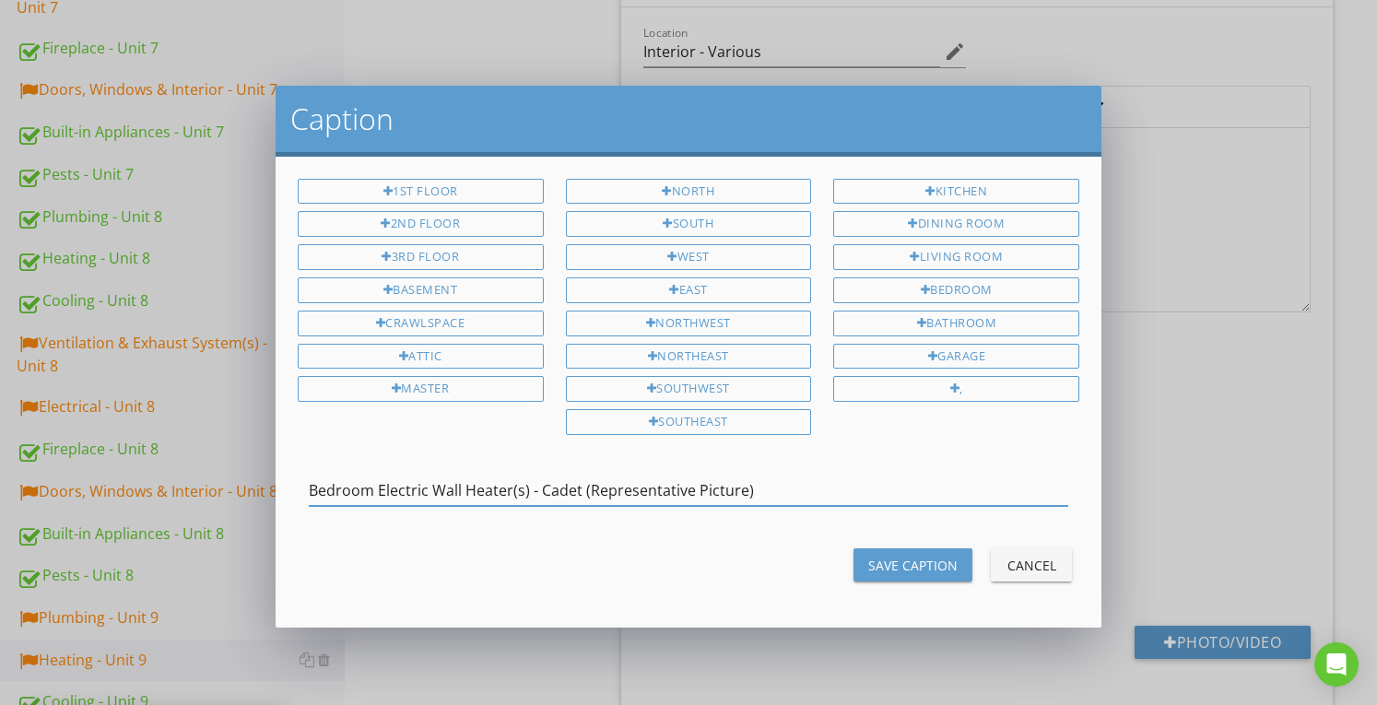
drag, startPoint x: 380, startPoint y: 477, endPoint x: 194, endPoint y: 478, distance: 186.2
click at [194, 478] on div "Caption 1st Floor 2nd Floor 3rd Floor Basement Crawlspace Attic Master North So…" at bounding box center [688, 352] width 1377 height 705
type input "Electric Wall Heater(s) - Cadet (Representative Picture)"
click at [911, 556] on div "Save Caption" at bounding box center [912, 565] width 89 height 19
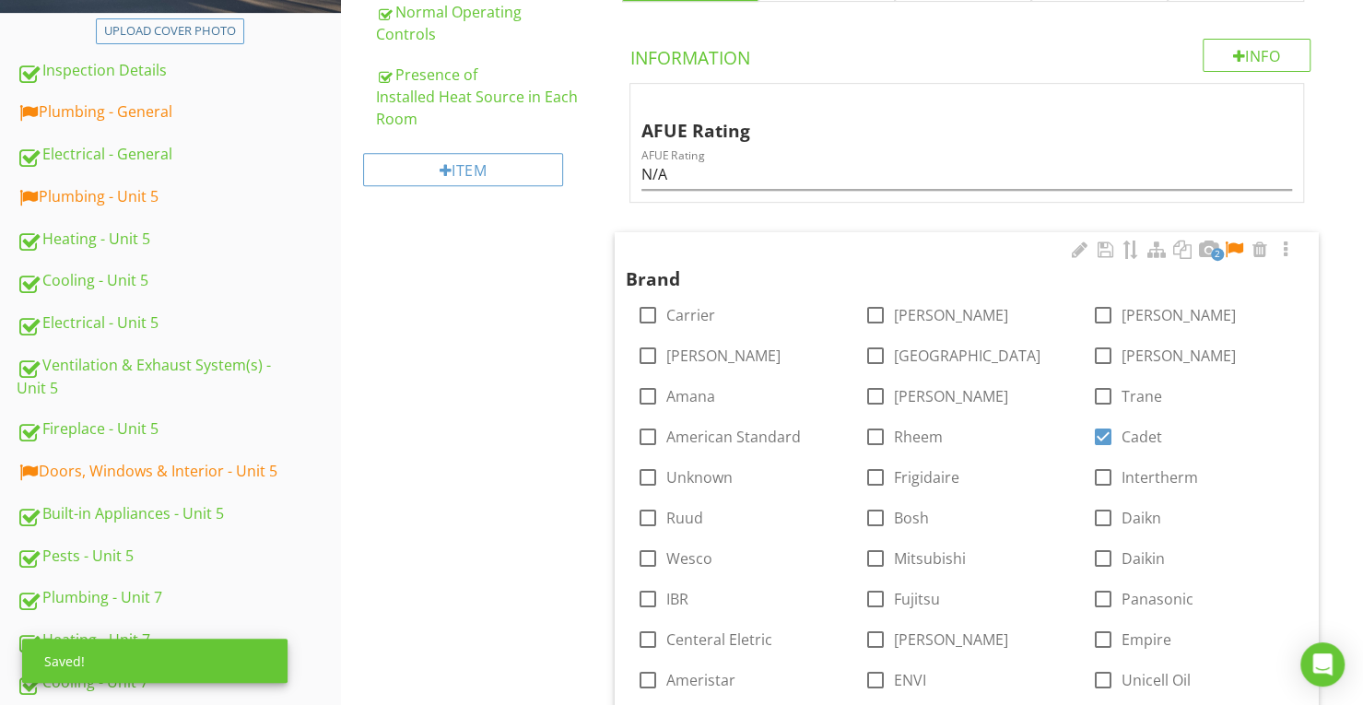
scroll to position [383, 0]
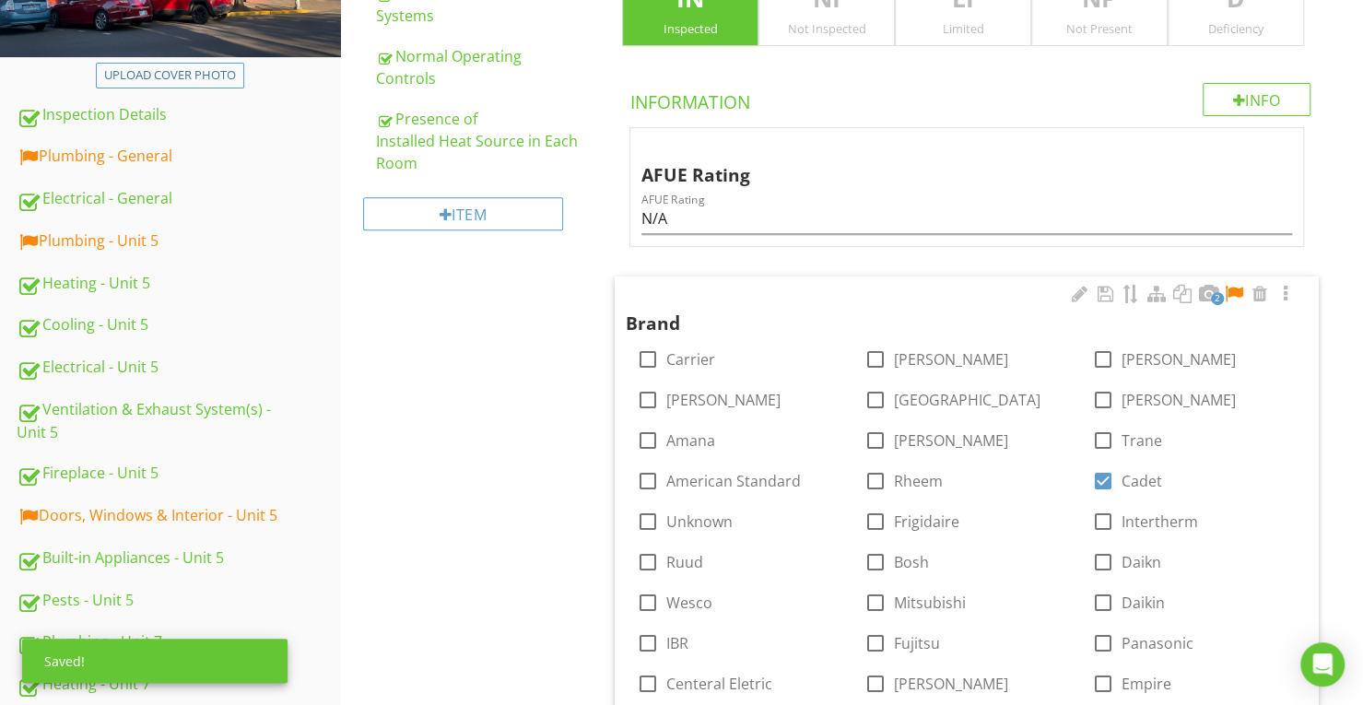
click at [1230, 292] on div at bounding box center [1234, 294] width 22 height 18
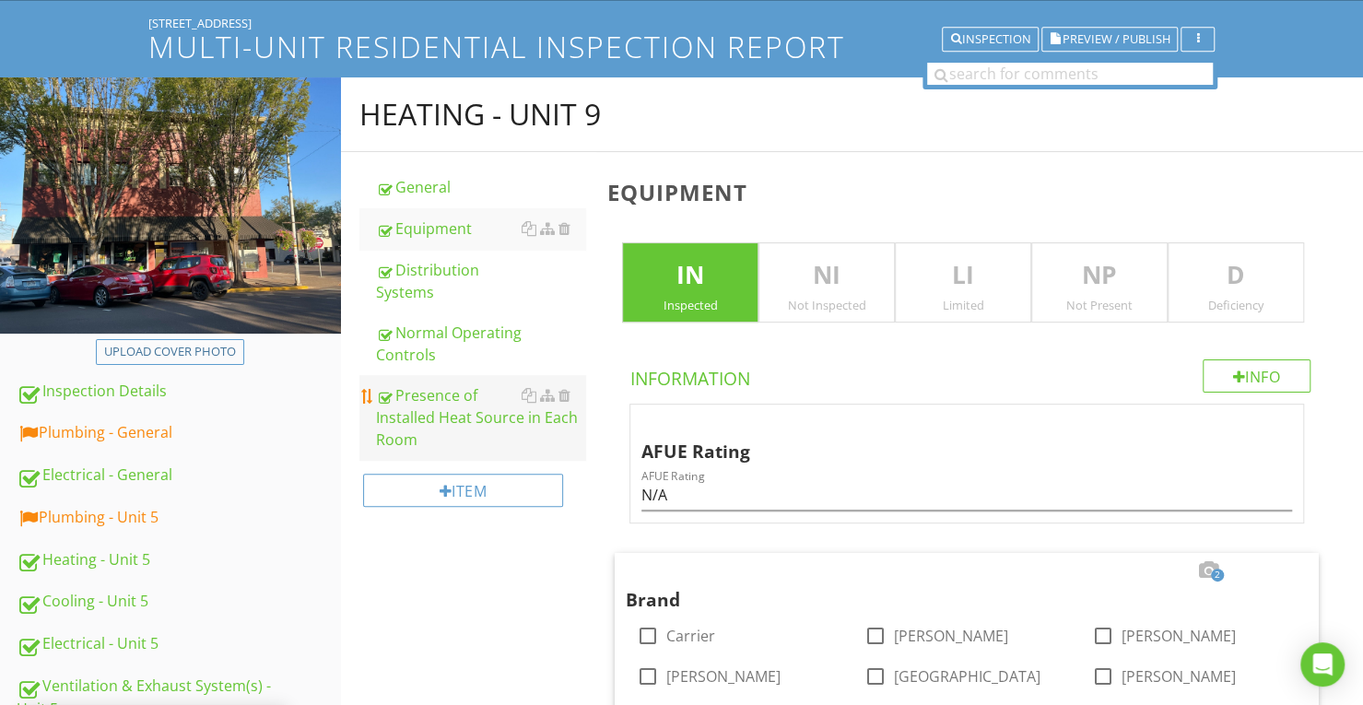
click at [458, 396] on div "Presence of Installed Heat Source in Each Room" at bounding box center [480, 417] width 209 height 66
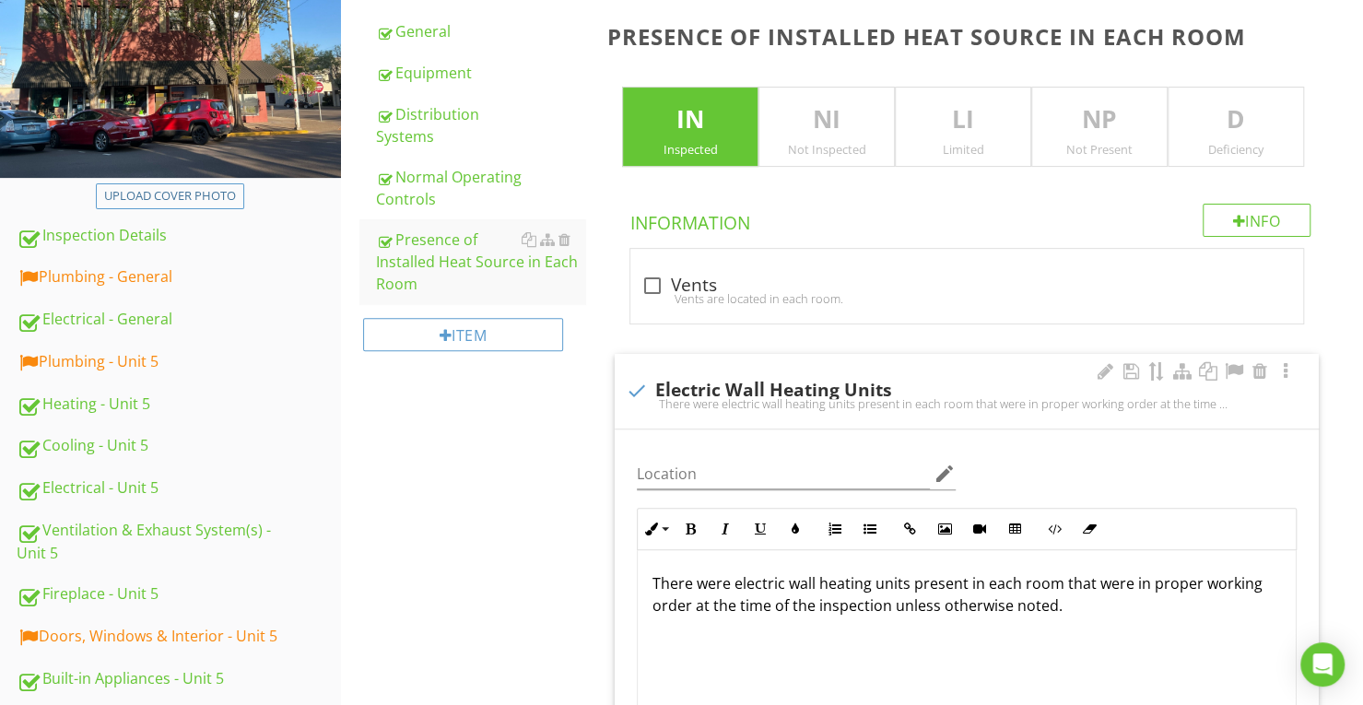
scroll to position [383, 0]
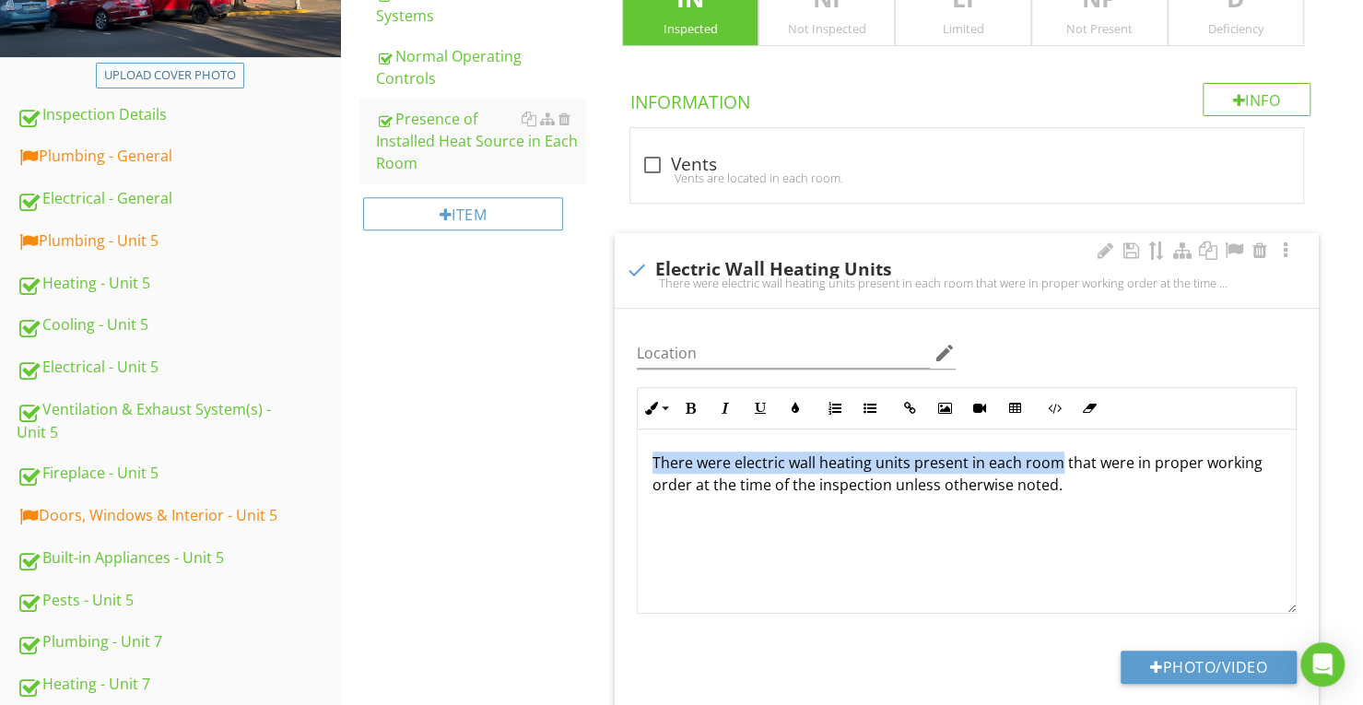
drag, startPoint x: 649, startPoint y: 459, endPoint x: 1058, endPoint y: 467, distance: 409.4
click at [1058, 467] on div "There were electric wall heating units present in each room that were in proper…" at bounding box center [967, 522] width 658 height 184
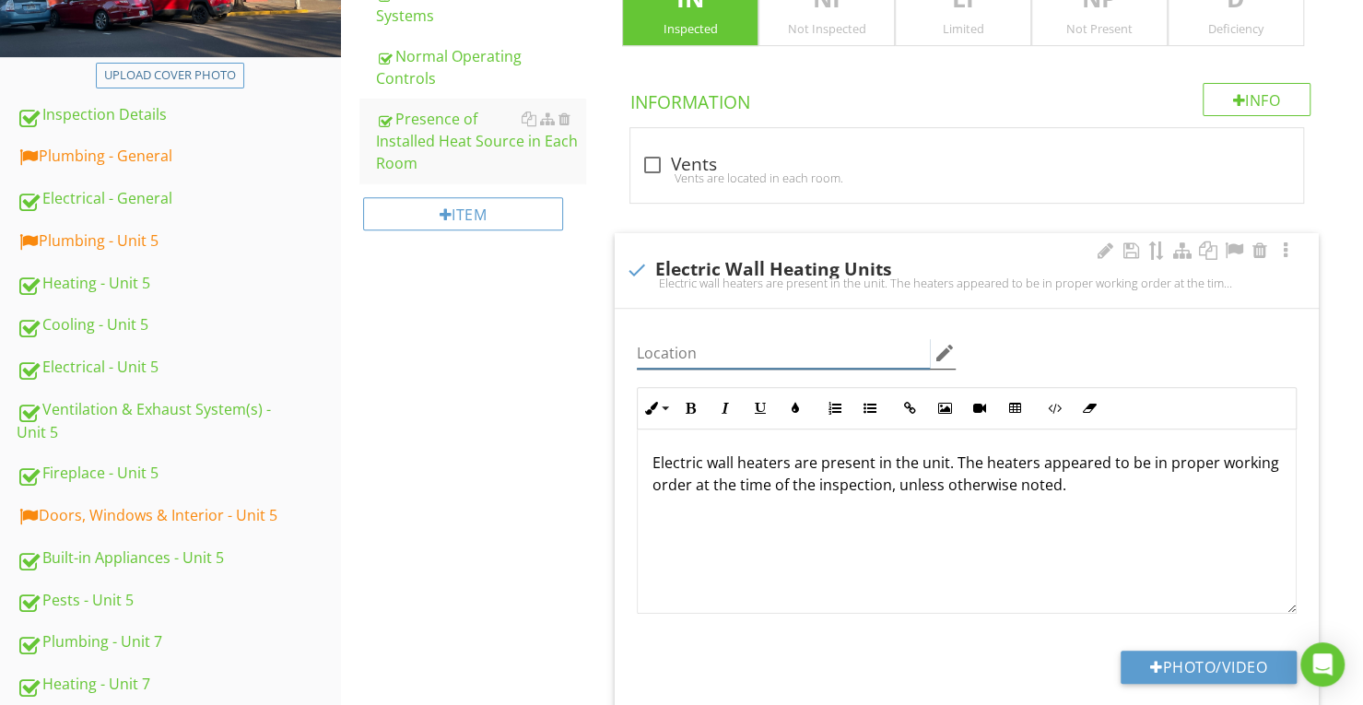
click at [830, 353] on input "Location" at bounding box center [783, 353] width 293 height 30
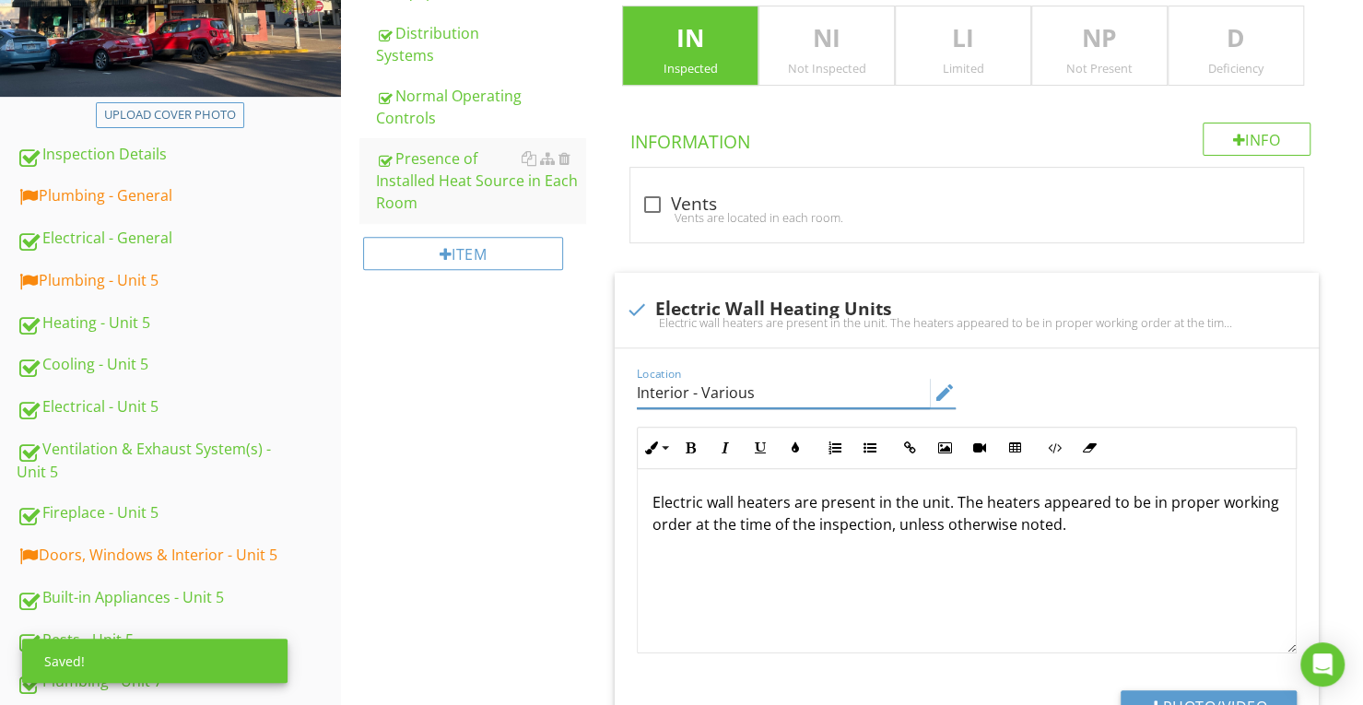
scroll to position [291, 0]
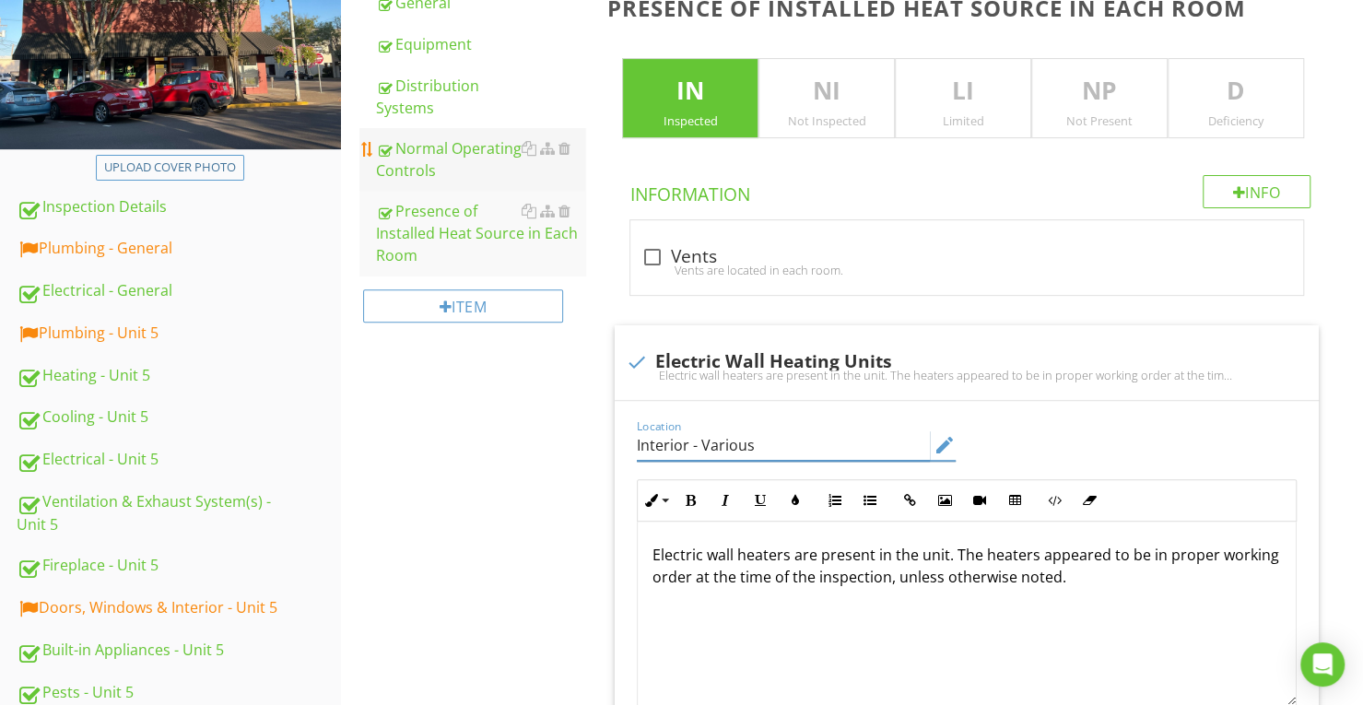
type input "Interior - Various"
click at [459, 160] on div "Normal Operating Controls" at bounding box center [480, 159] width 209 height 44
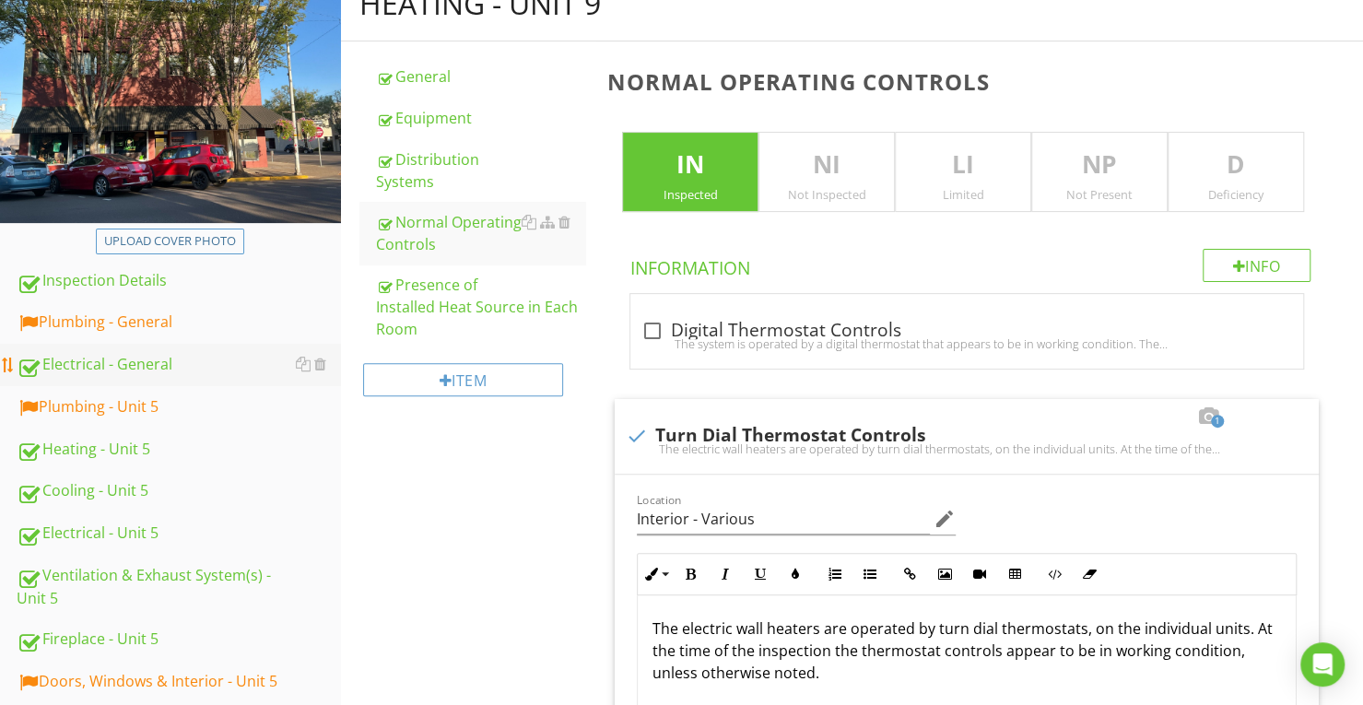
scroll to position [15, 0]
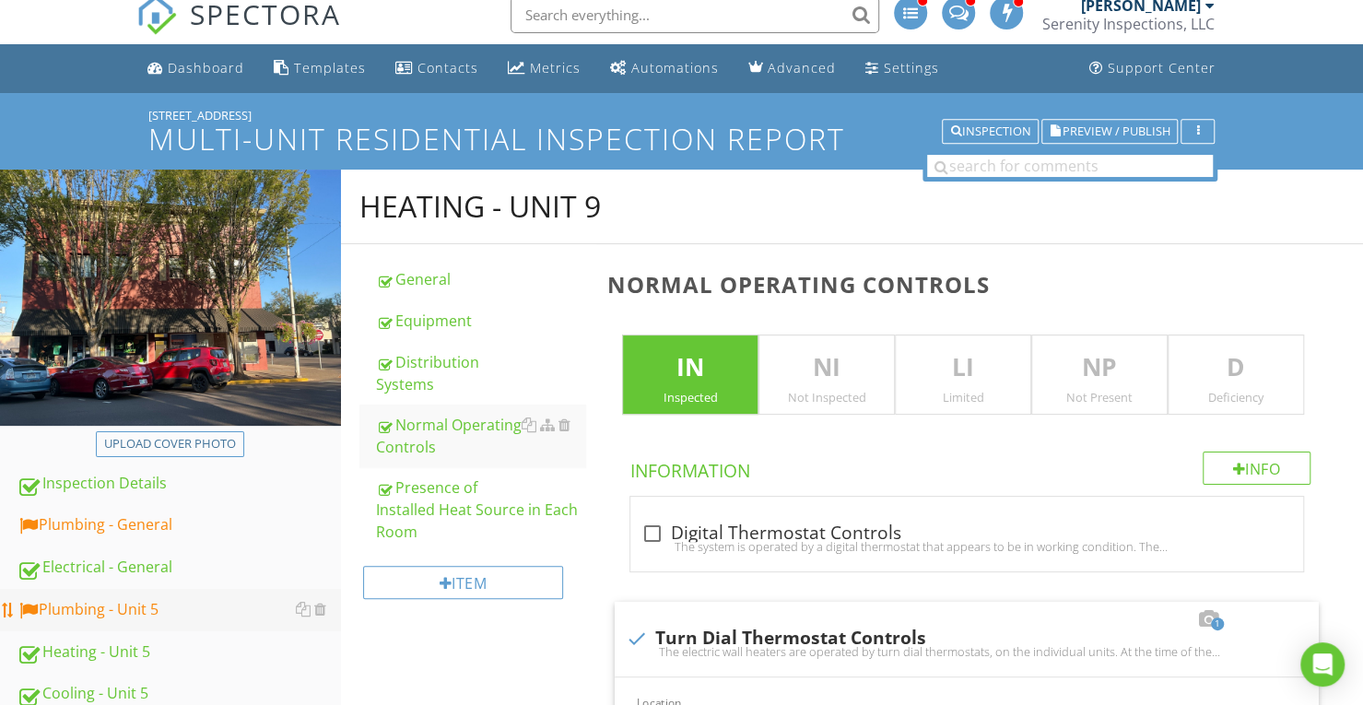
click at [180, 615] on div "Plumbing - Unit 5" at bounding box center [179, 610] width 324 height 24
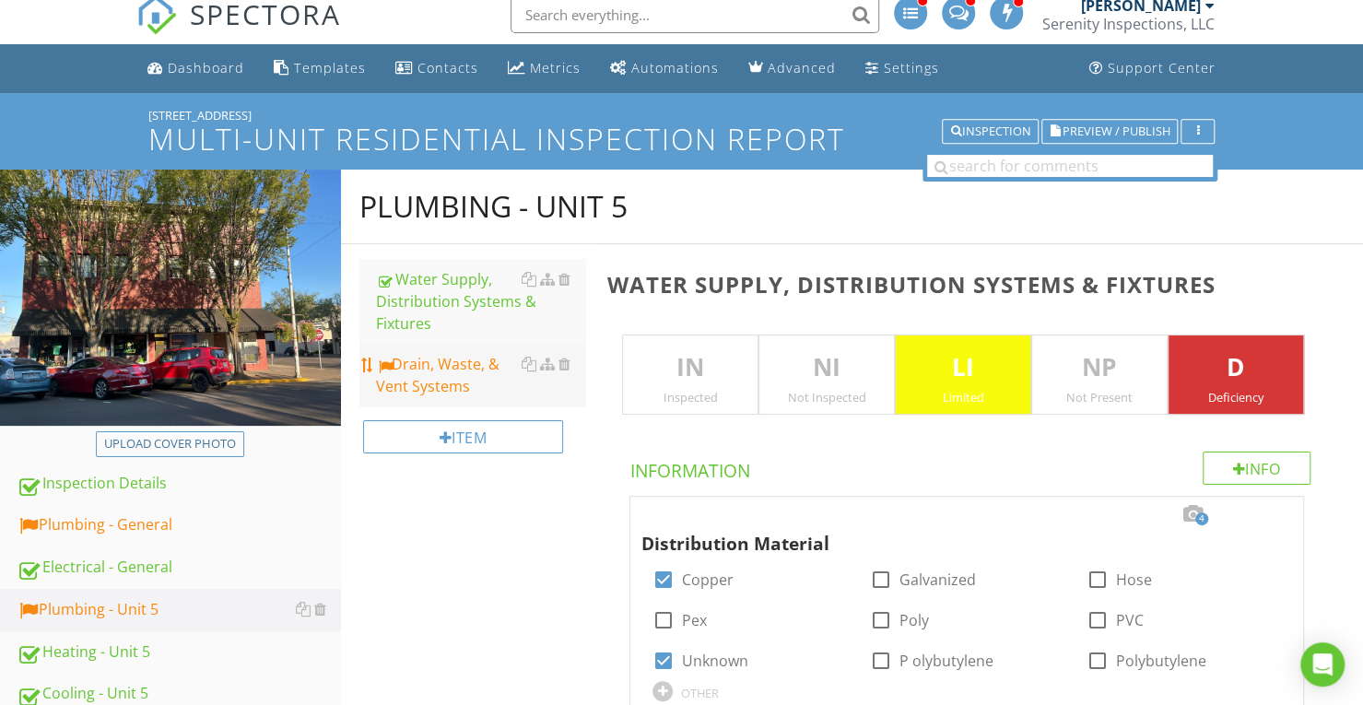
click at [477, 394] on div "Drain, Waste, & Vent Systems" at bounding box center [480, 375] width 209 height 44
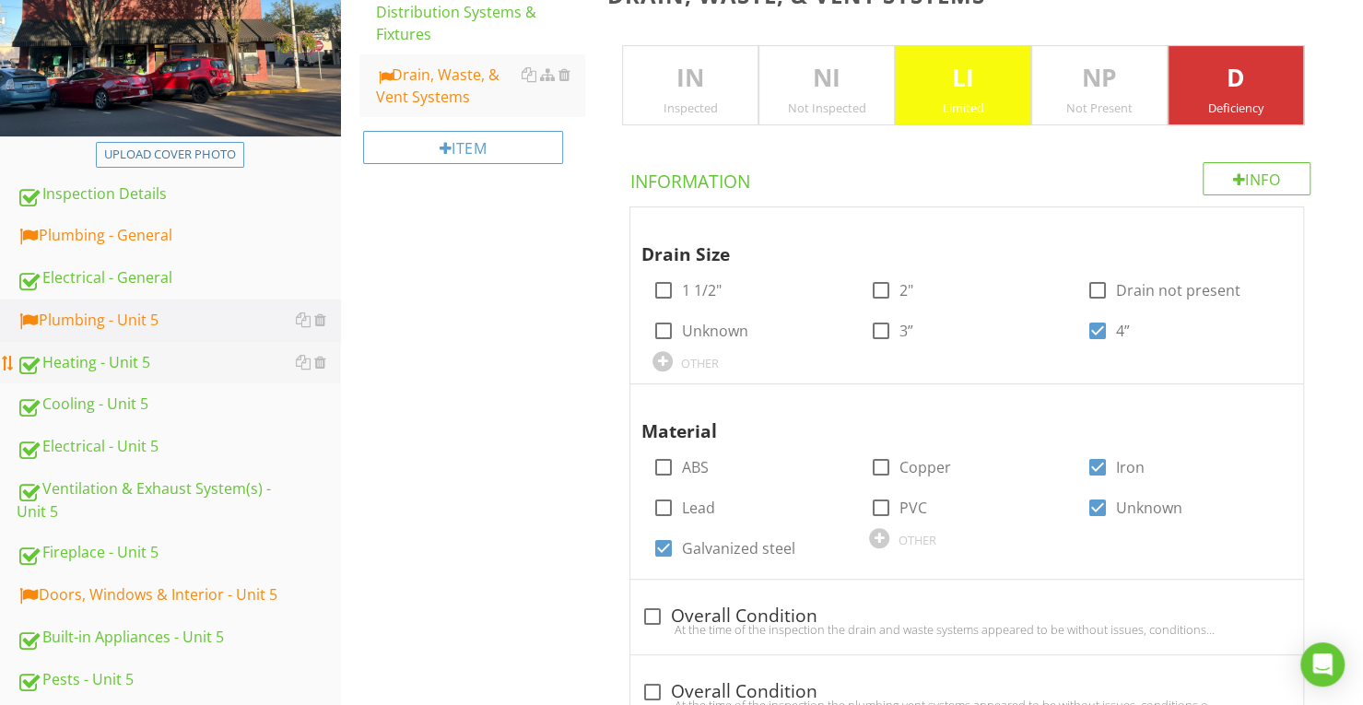
scroll to position [383, 0]
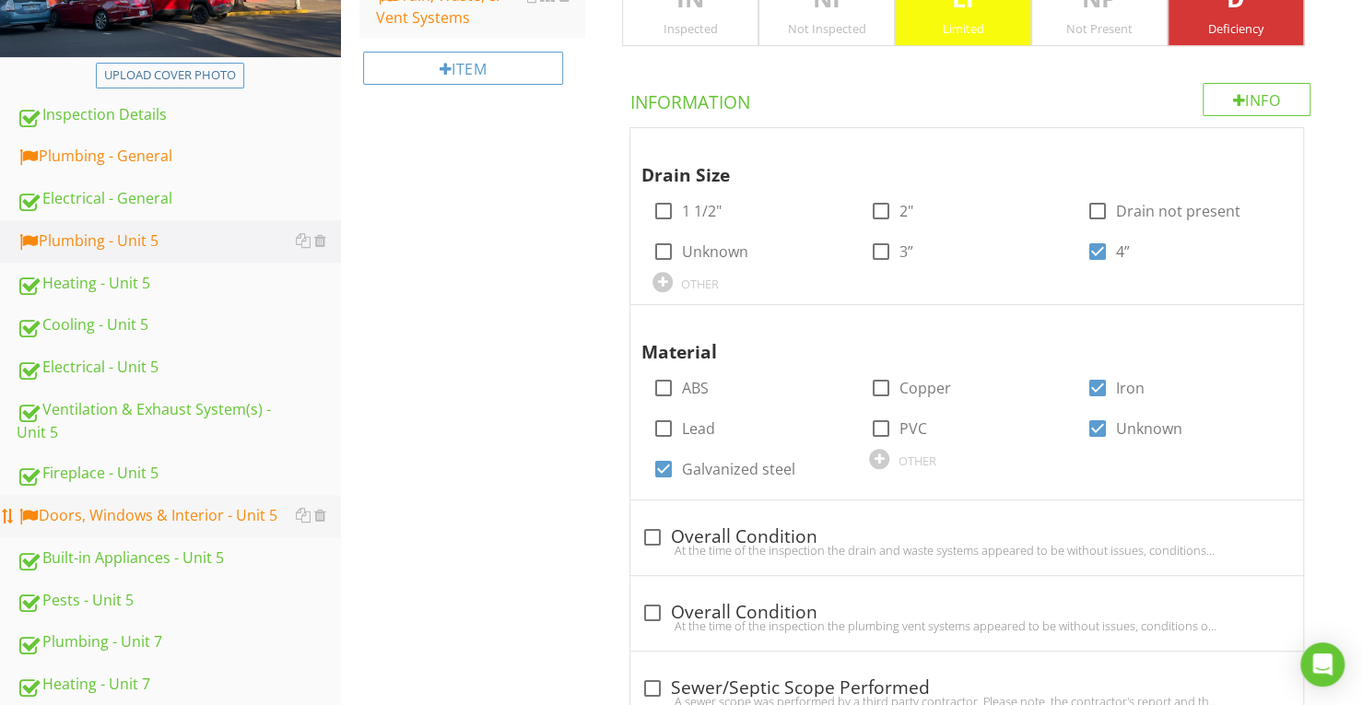
click at [164, 499] on link "Doors, Windows & Interior - Unit 5" at bounding box center [179, 516] width 324 height 42
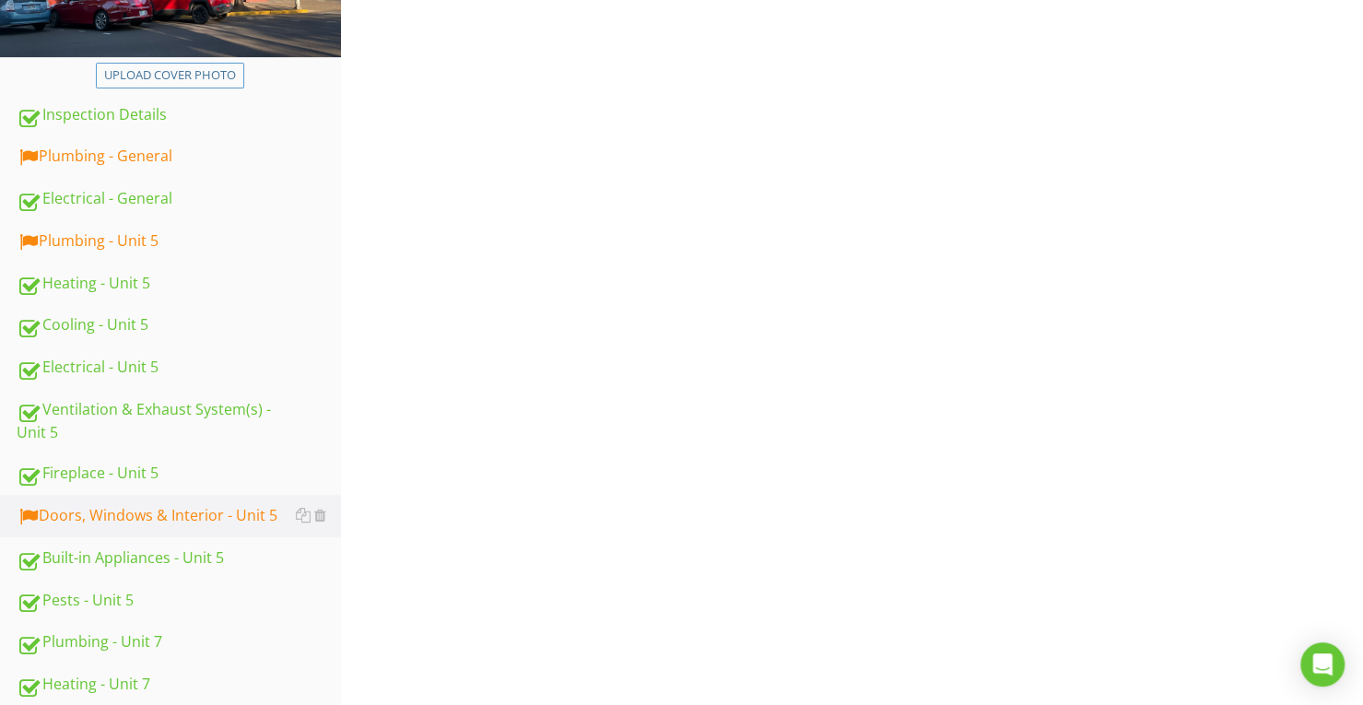
scroll to position [291, 0]
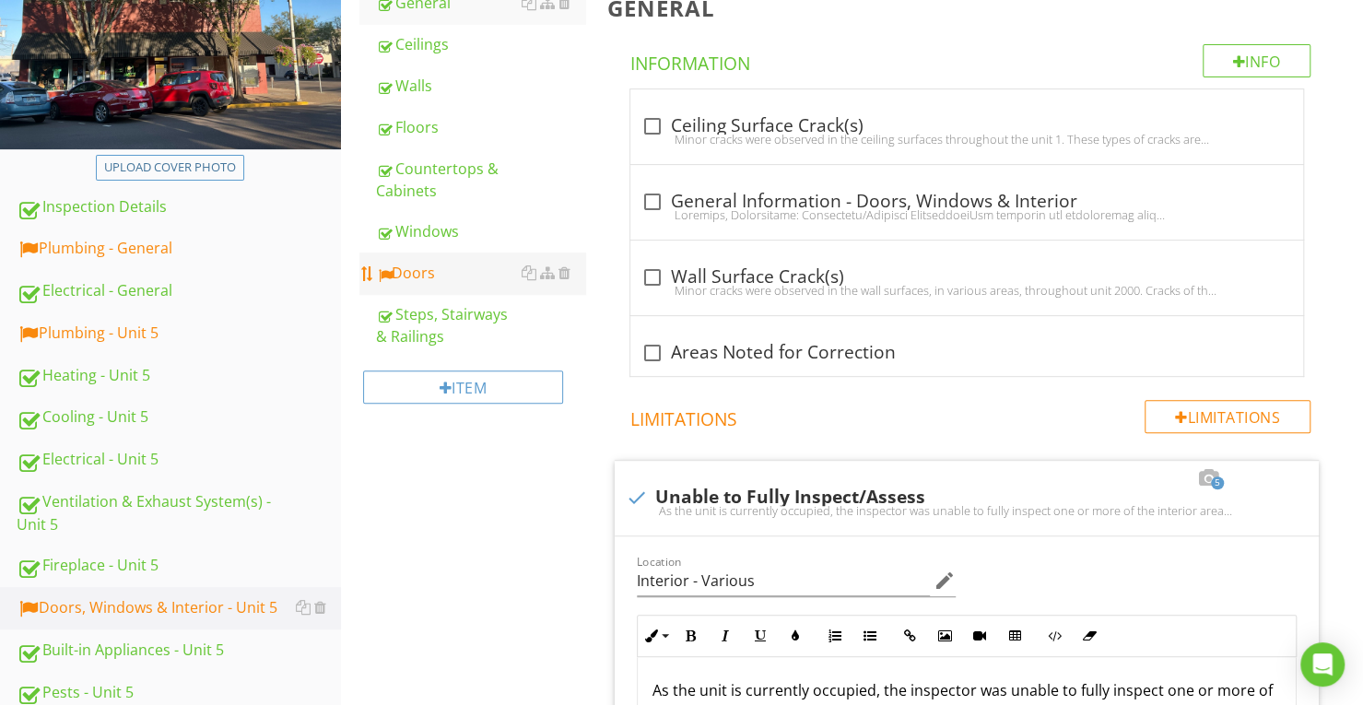
click at [441, 276] on div "Doors" at bounding box center [480, 273] width 209 height 22
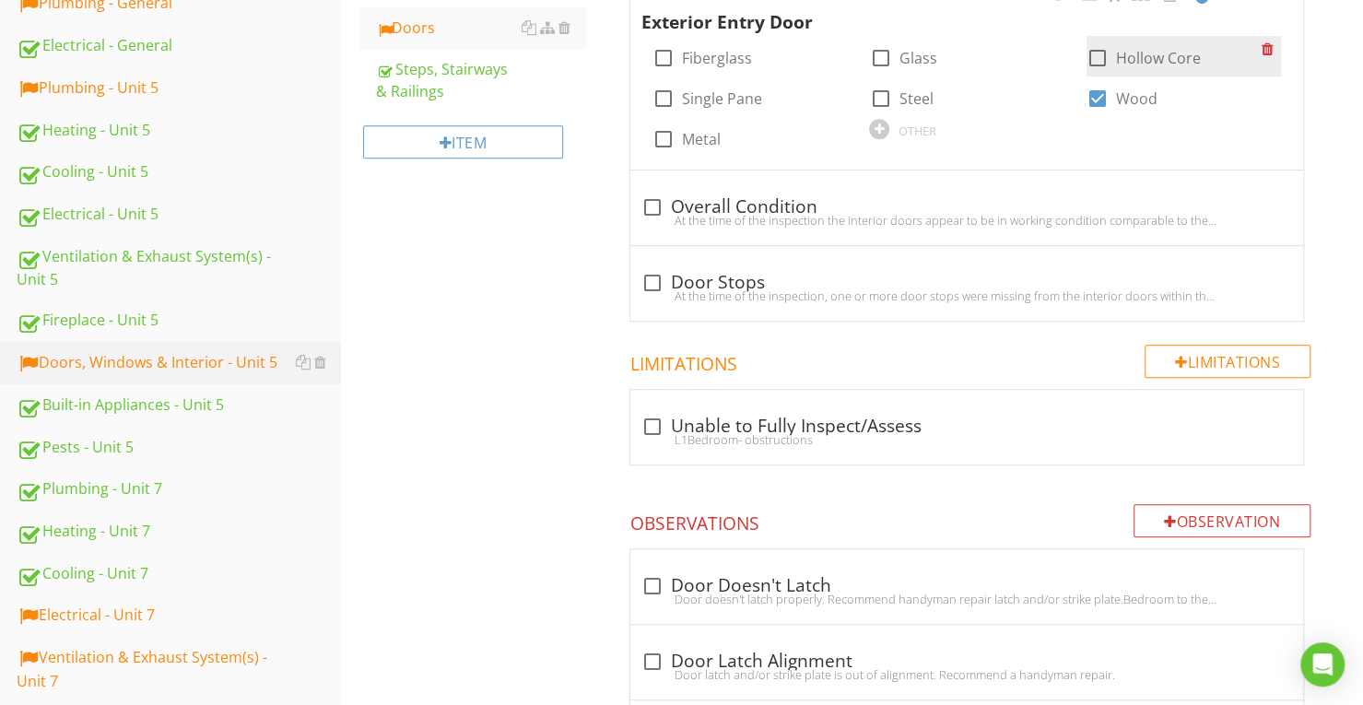
scroll to position [383, 0]
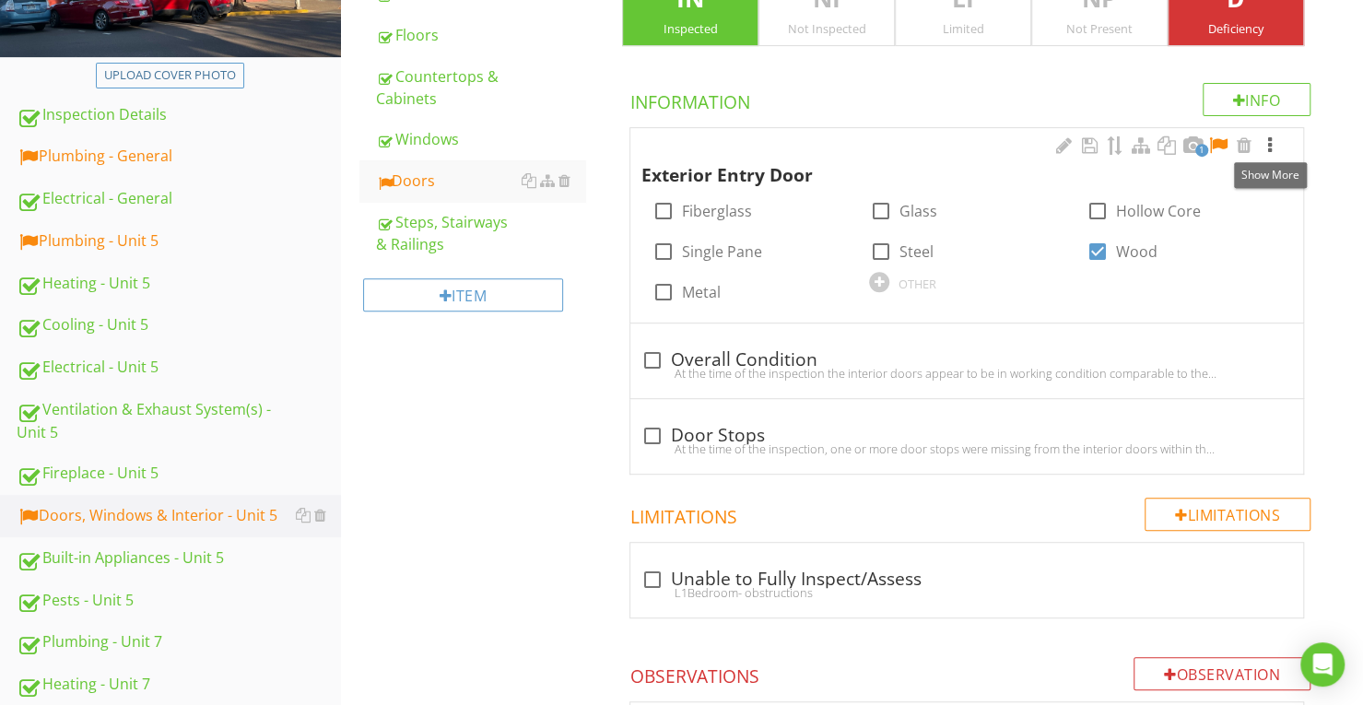
click at [1276, 139] on div at bounding box center [1270, 145] width 22 height 18
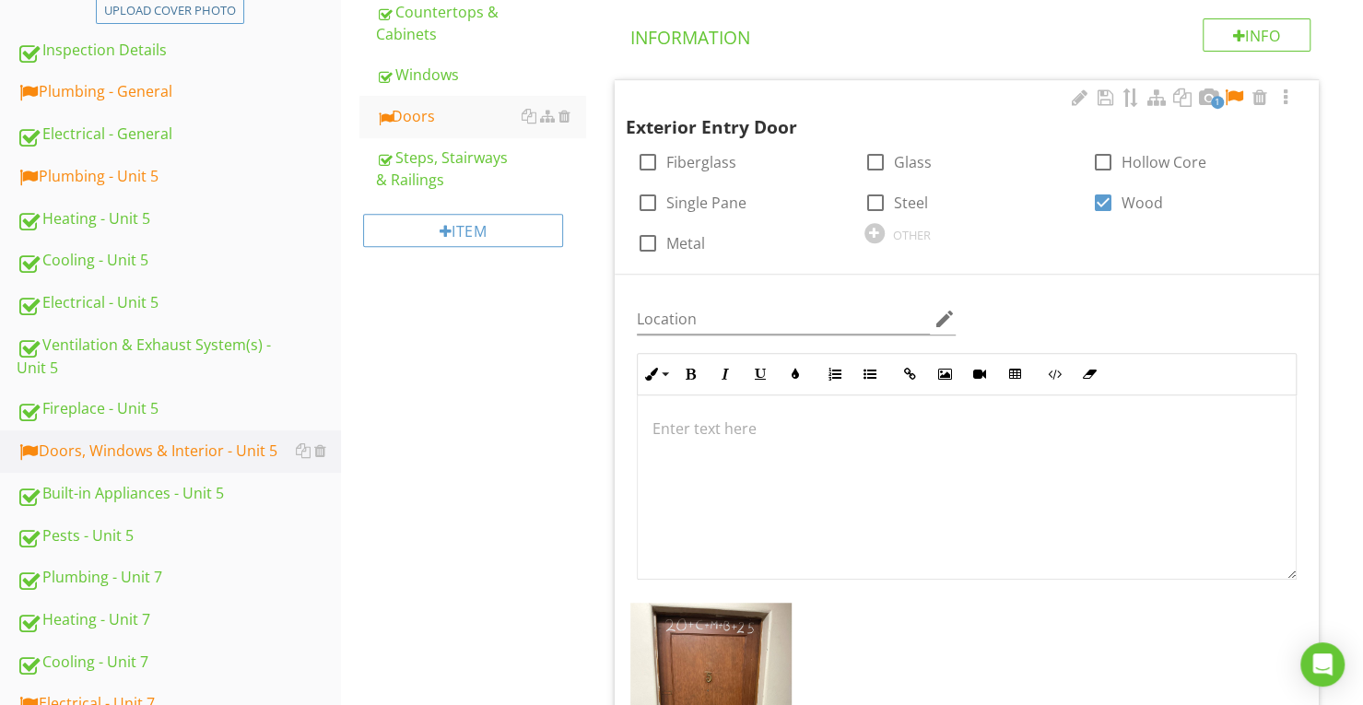
scroll to position [476, 0]
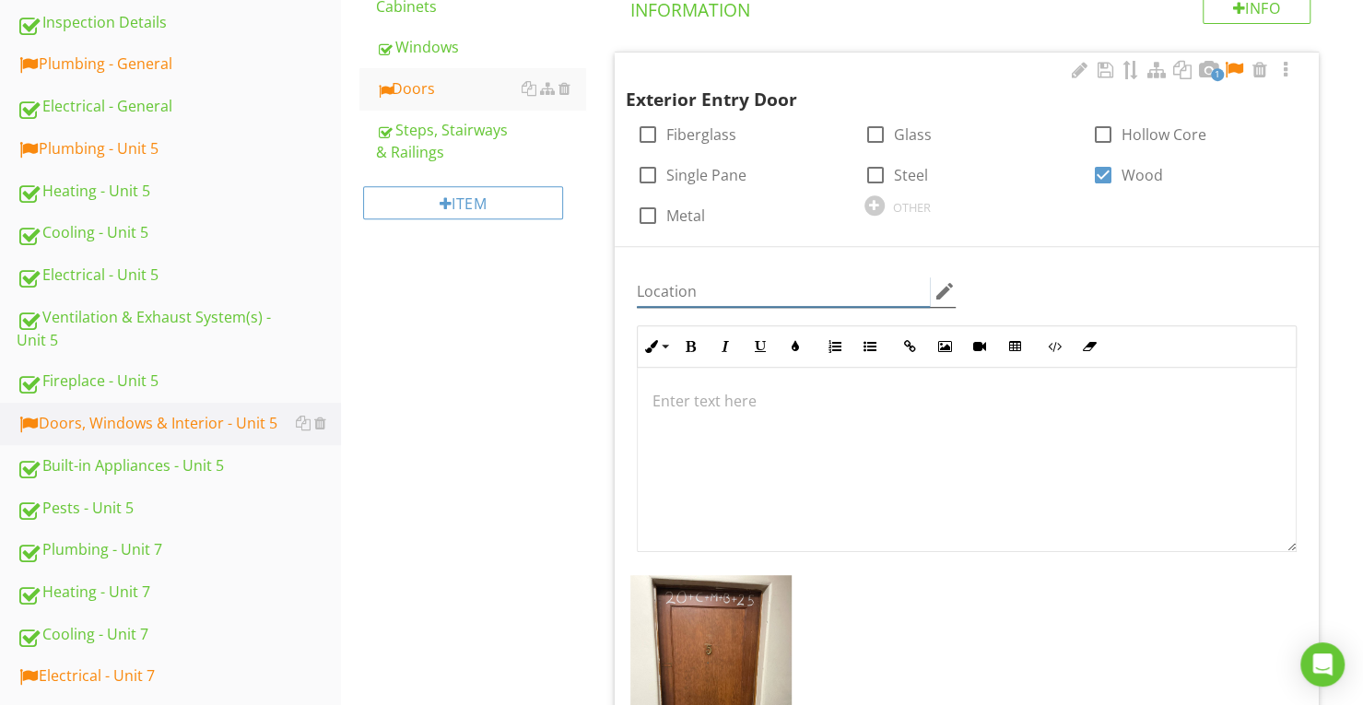
click at [838, 301] on input "Location" at bounding box center [783, 292] width 293 height 30
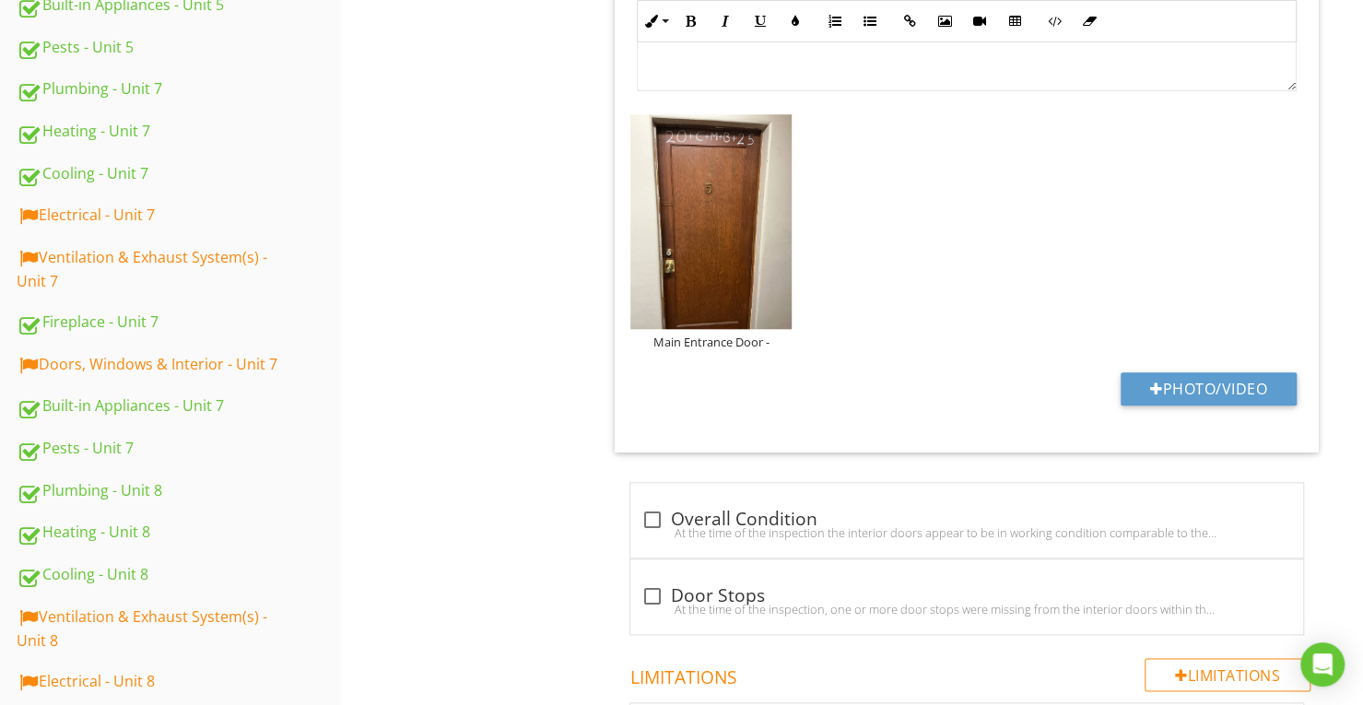
scroll to position [1029, 0]
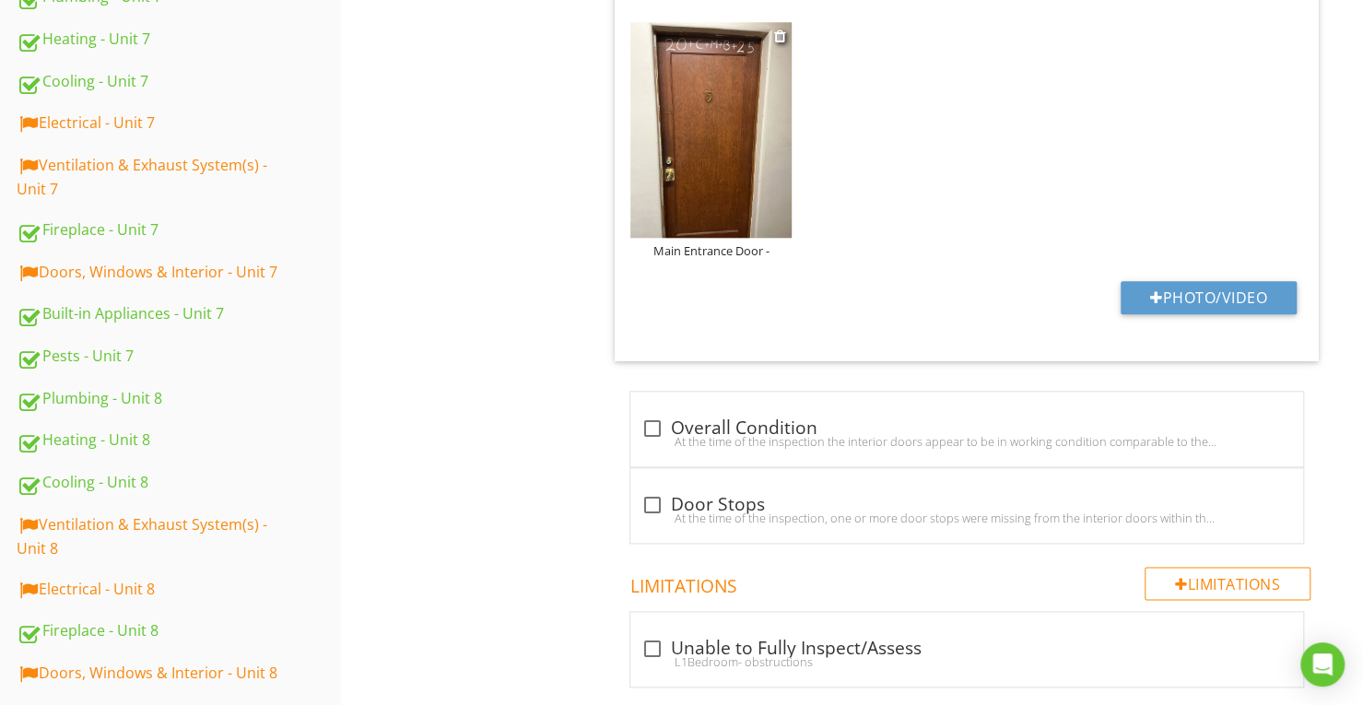
type input "Hallway (Third Floor)"
click at [729, 252] on div "Main Entrance Door -" at bounding box center [710, 250] width 161 height 15
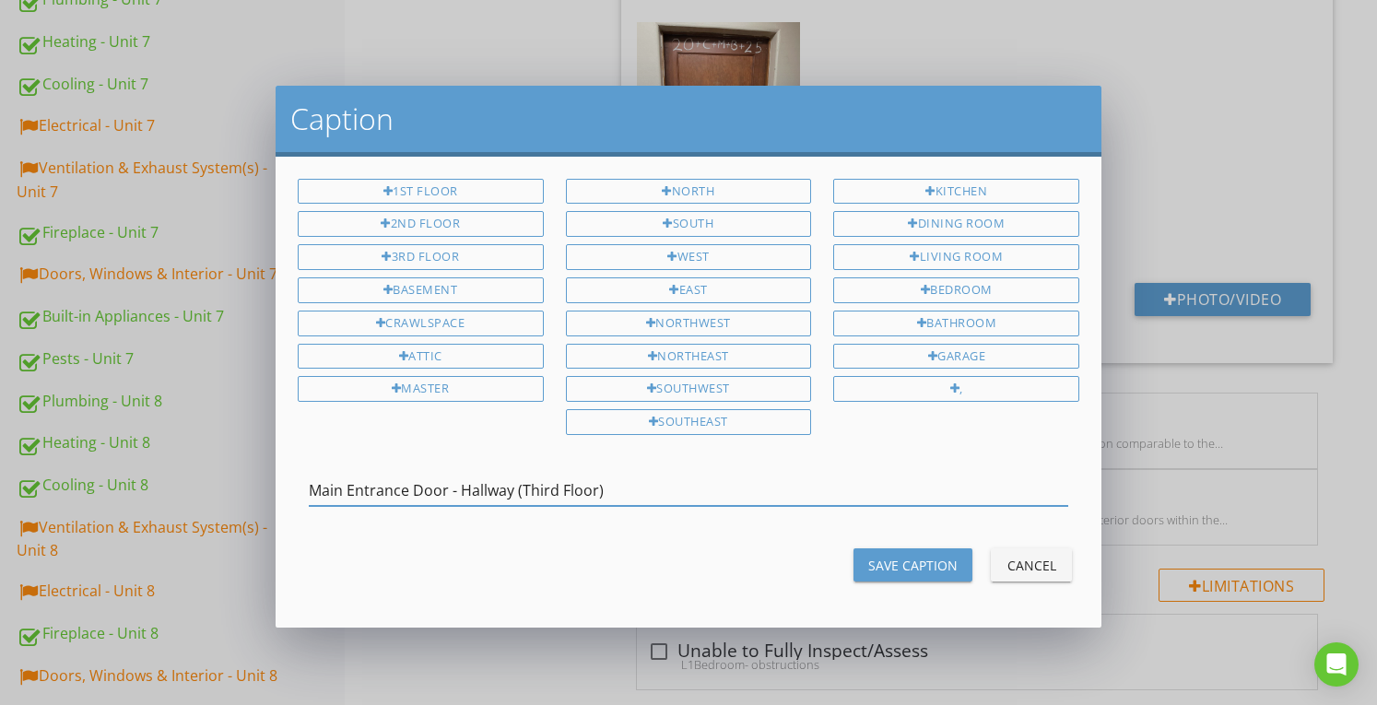
type input "Main Entrance Door - Hallway (Third Floor)"
click at [888, 558] on div "Save Caption" at bounding box center [912, 565] width 89 height 19
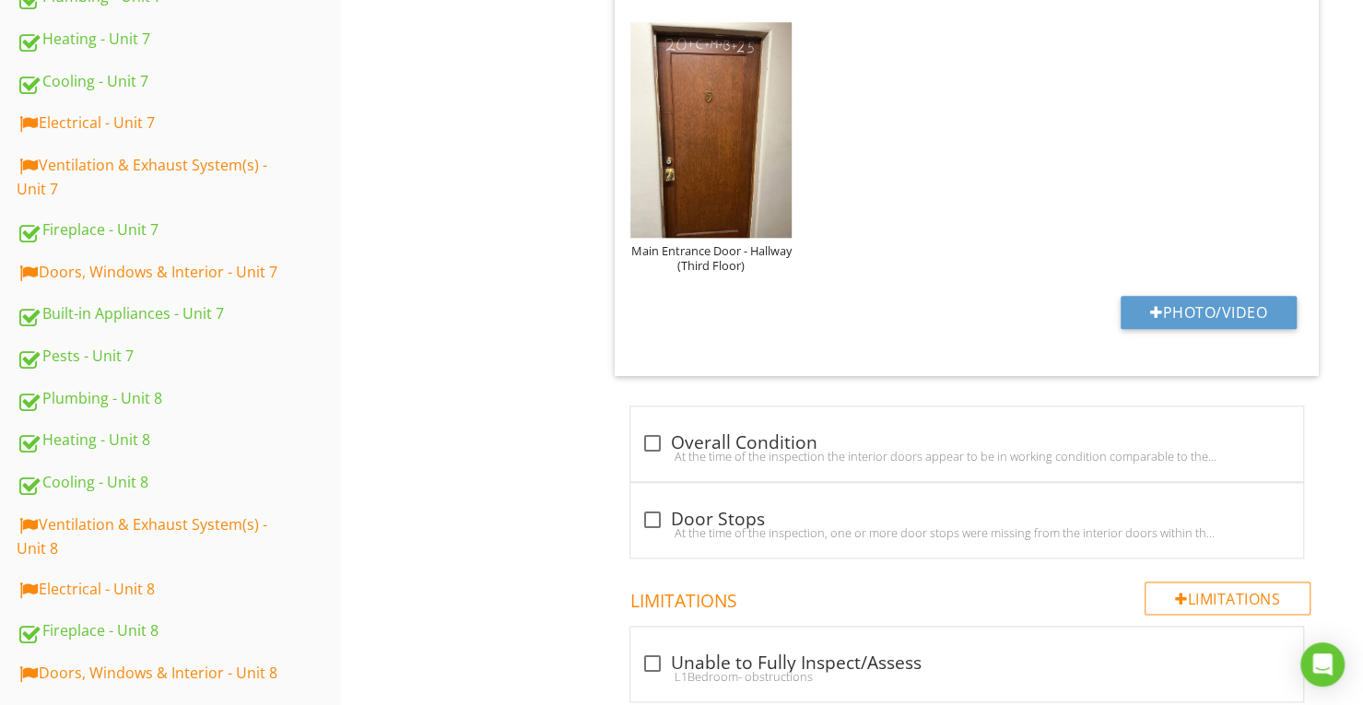
scroll to position [568, 0]
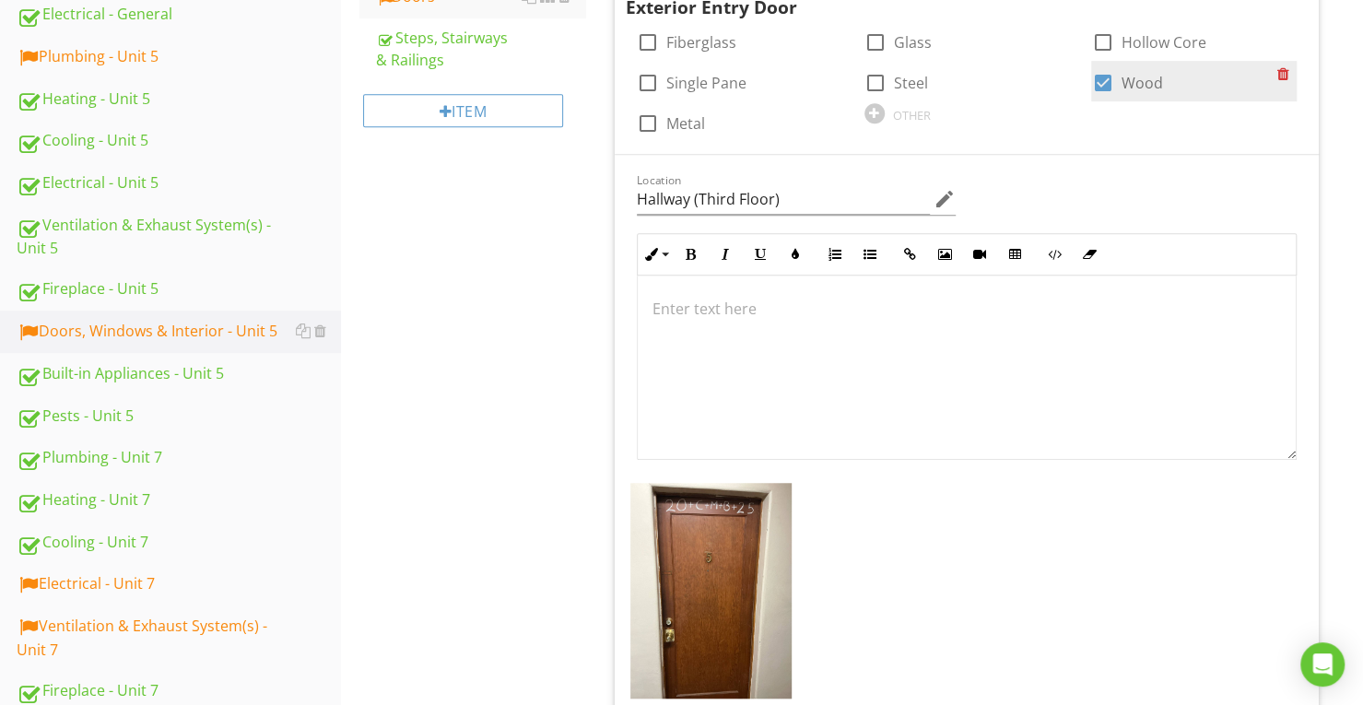
click at [1235, 64] on div "1 Exterior Entry Door check_box_outline_blank Fiberglass check_box_outline_blan…" at bounding box center [967, 57] width 704 height 194
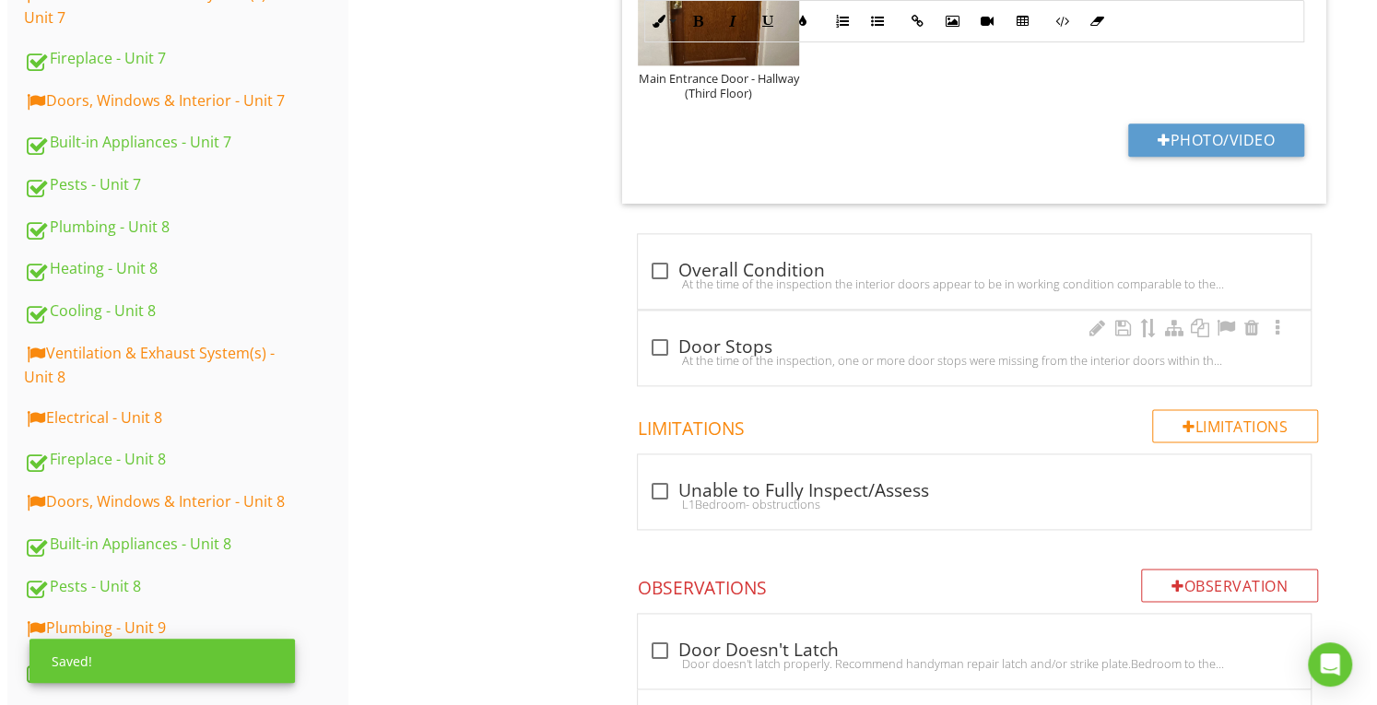
scroll to position [1213, 0]
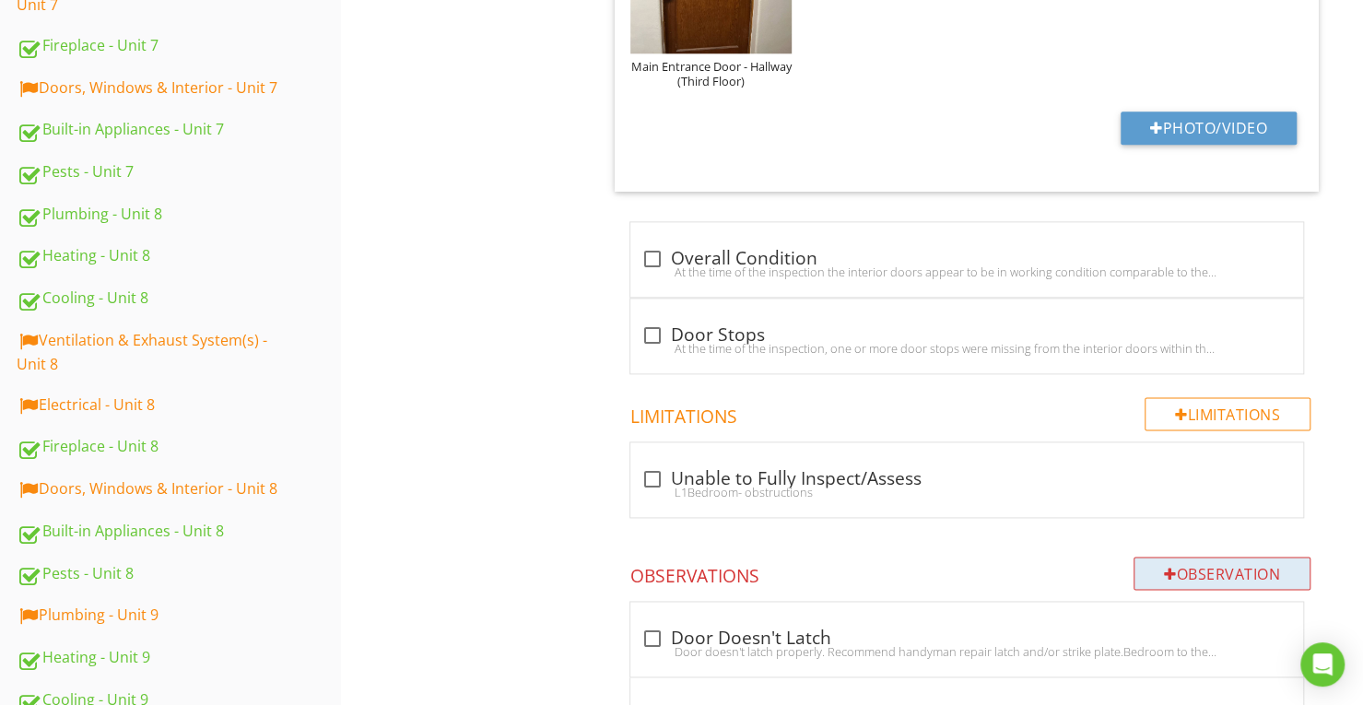
click at [1196, 570] on div "Observation" at bounding box center [1222, 573] width 177 height 33
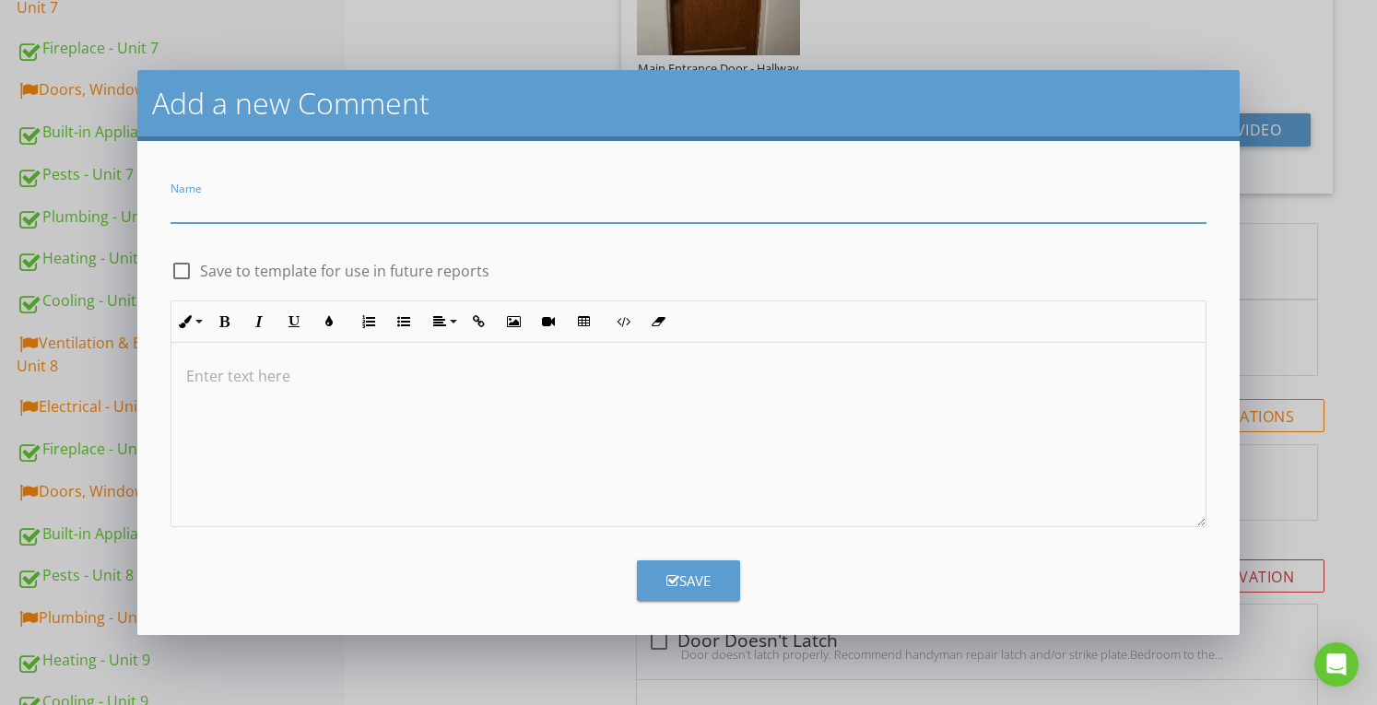
click at [584, 205] on input "Name" at bounding box center [688, 208] width 1035 height 30
type input "Misaligned Interior Door(s)"
click at [424, 274] on label "Save to template for use in future reports" at bounding box center [344, 271] width 289 height 18
checkbox input "true"
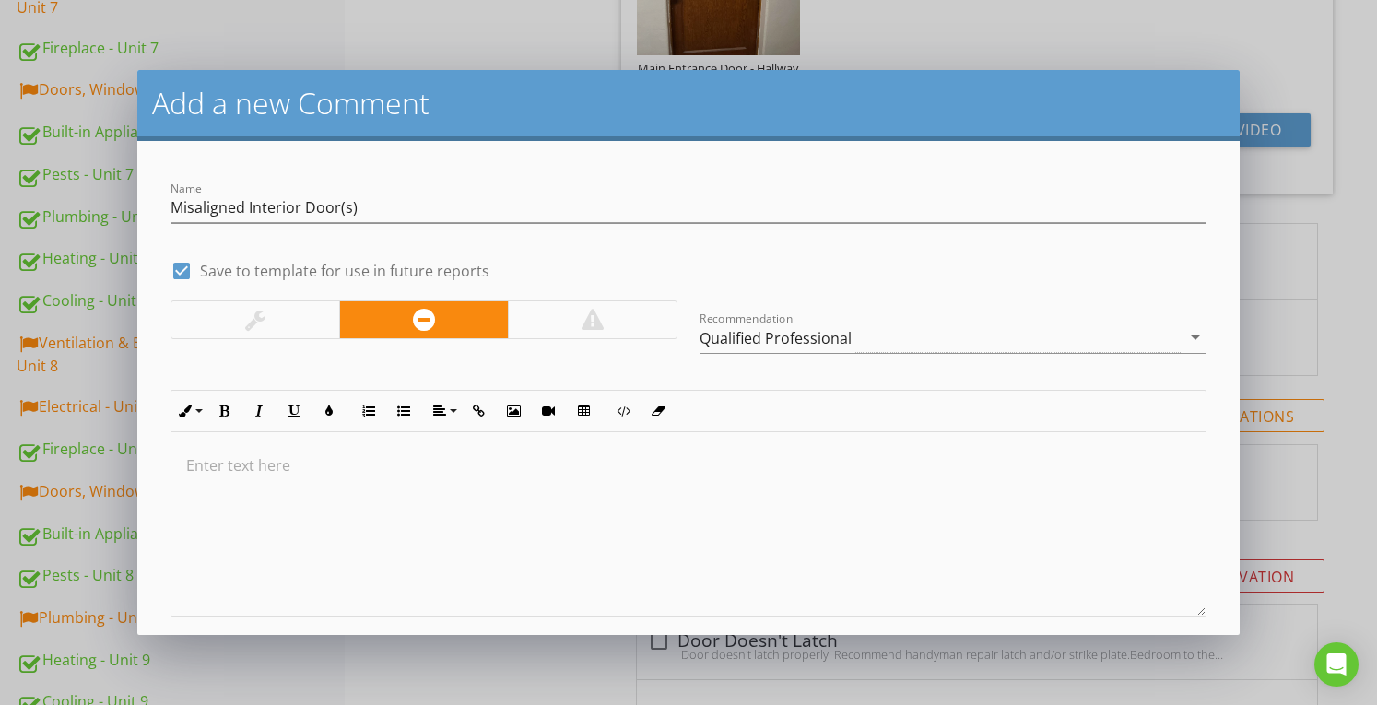
click at [304, 329] on div at bounding box center [255, 319] width 168 height 37
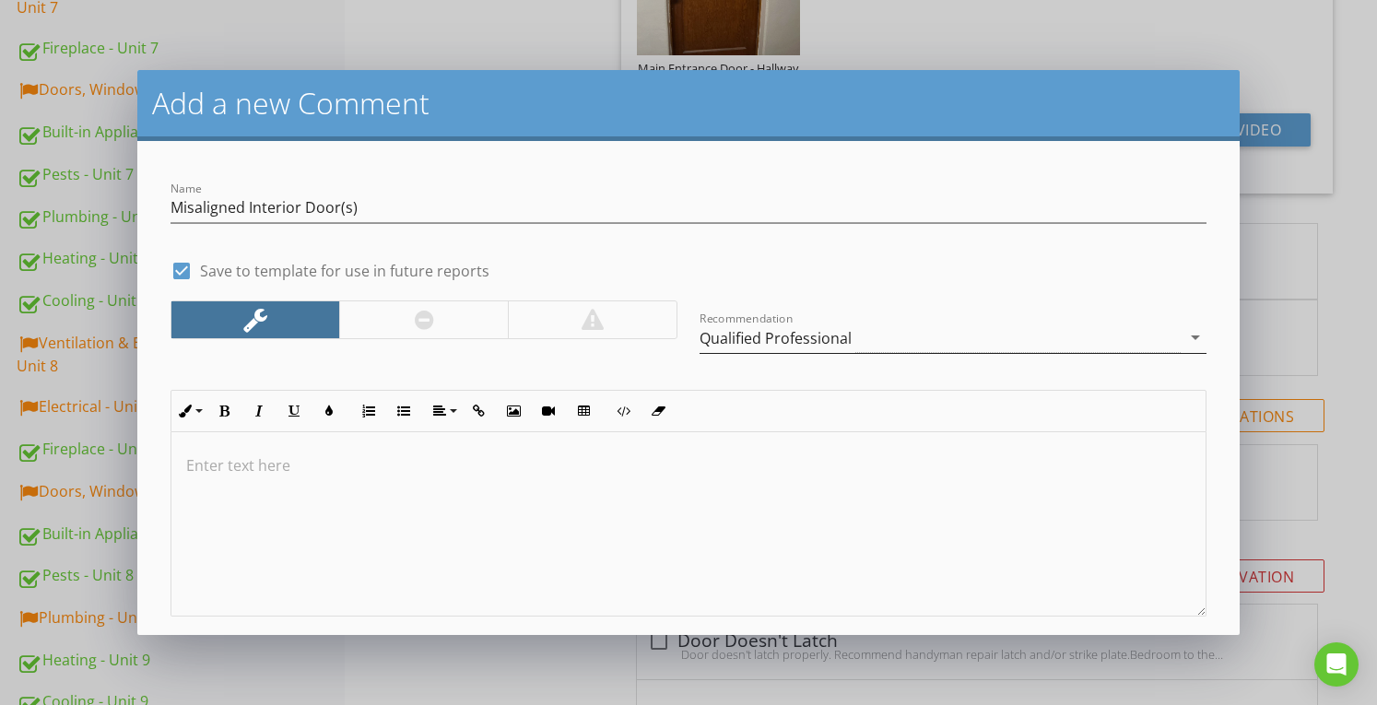
click at [732, 342] on div "Qualified Professional" at bounding box center [776, 338] width 152 height 17
click at [787, 336] on div "Handyman" at bounding box center [940, 338] width 481 height 30
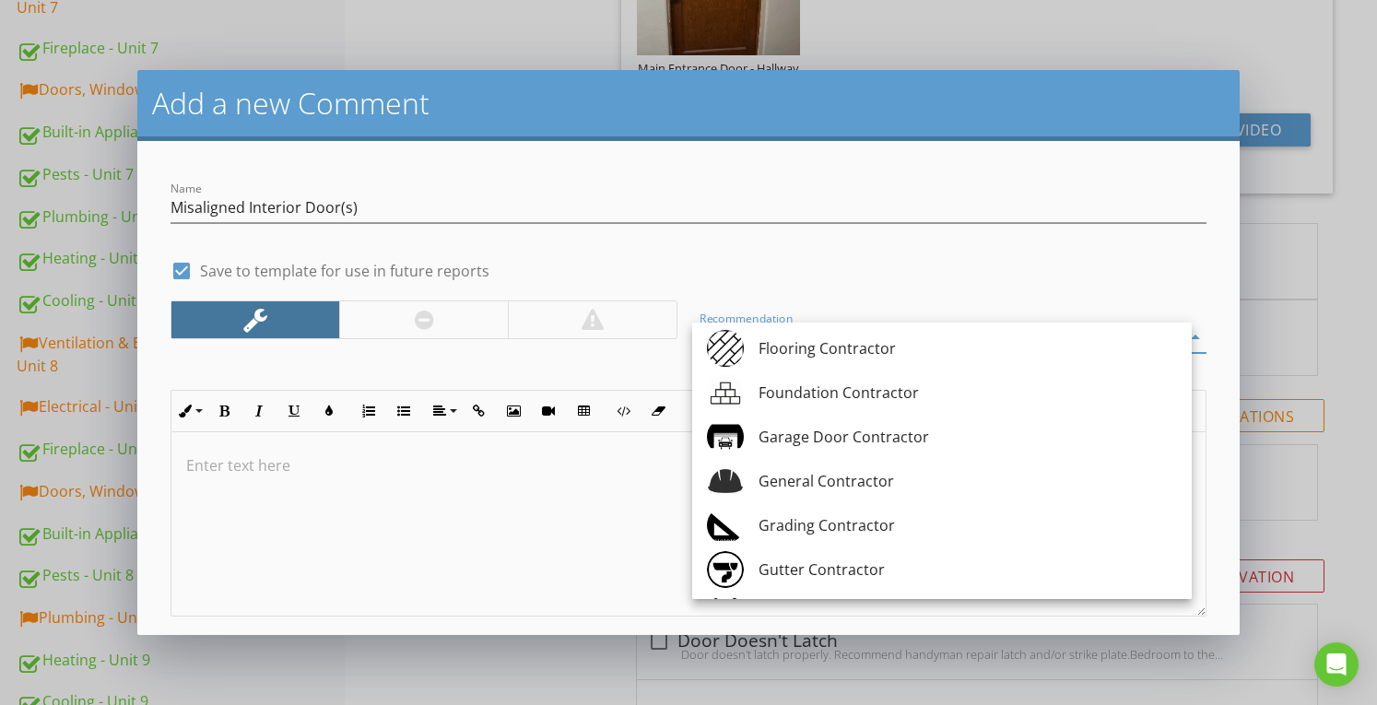
scroll to position [1014, 0]
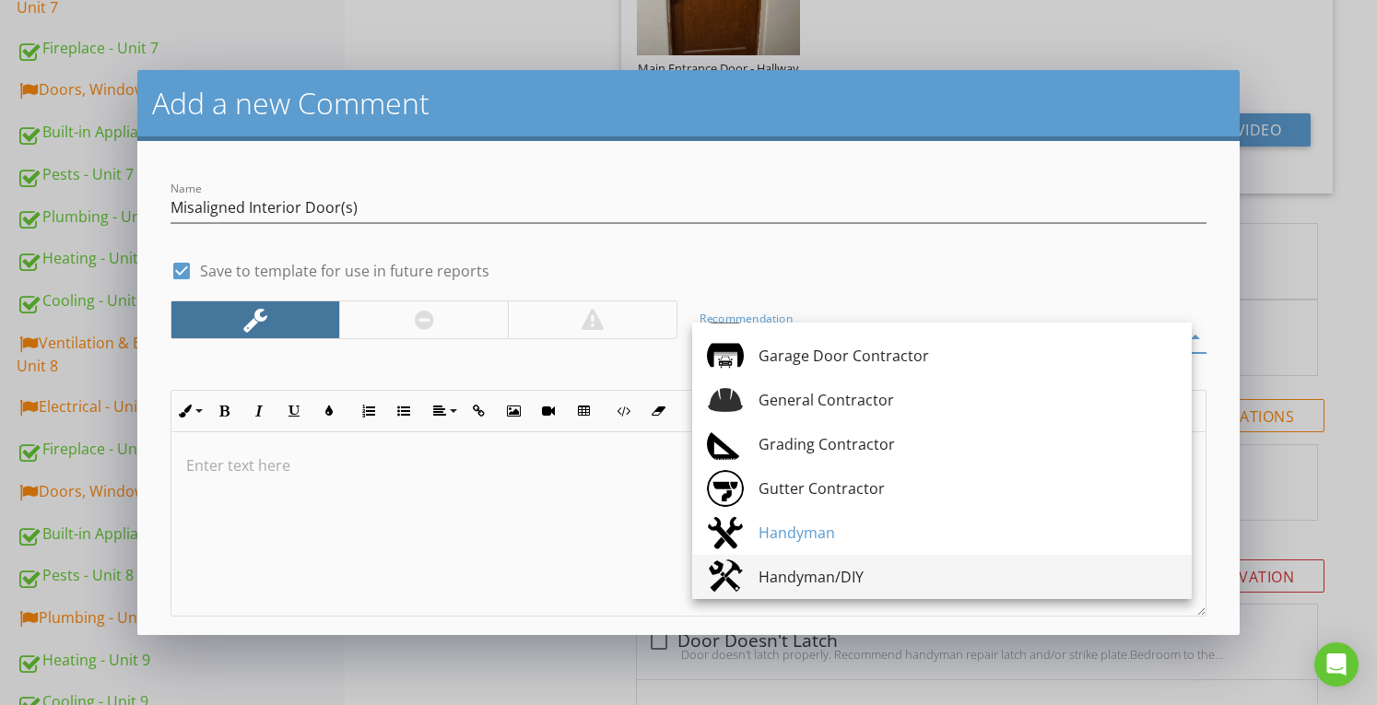
click at [772, 571] on div "Handyman/DIY" at bounding box center [968, 577] width 418 height 22
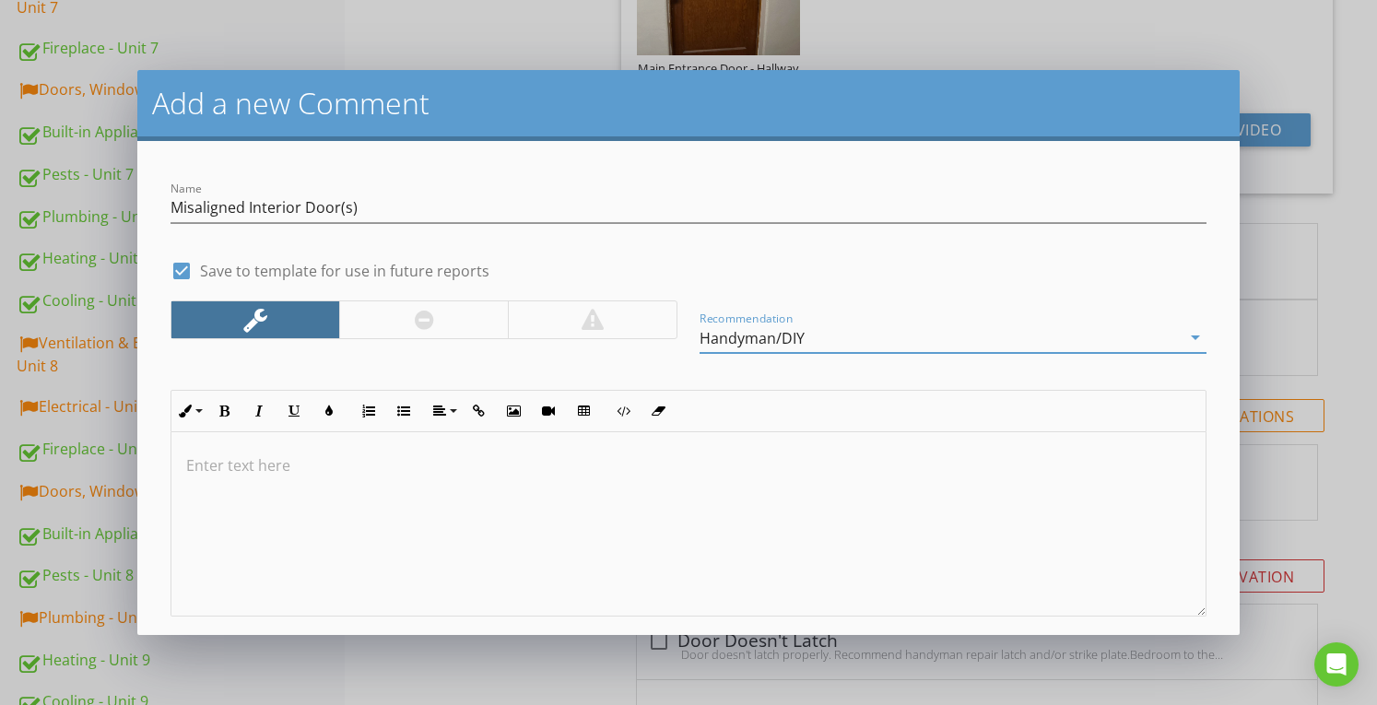
click at [421, 460] on p at bounding box center [688, 465] width 1004 height 22
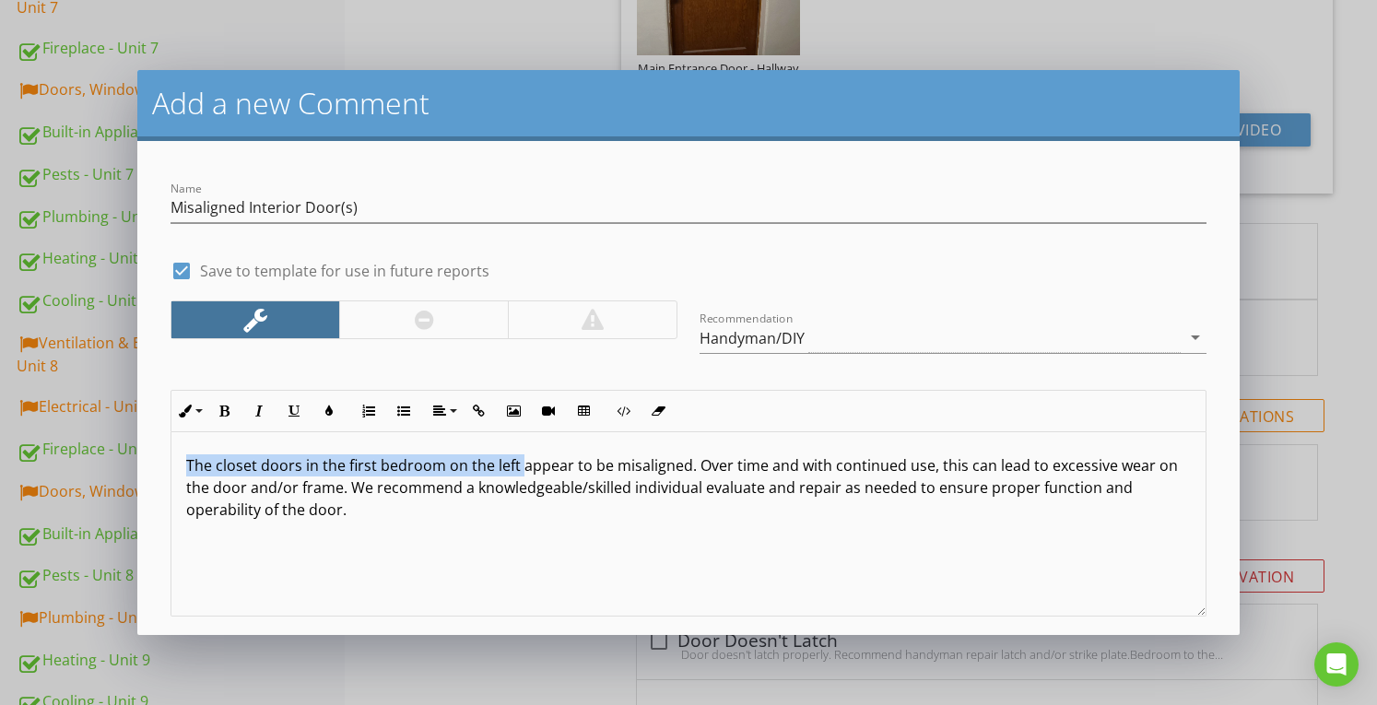
drag, startPoint x: 212, startPoint y: 460, endPoint x: 518, endPoint y: 465, distance: 306.1
click at [518, 465] on p "The closet doors in the first bedroom on the left appear to be misaligned. Over…" at bounding box center [688, 487] width 1004 height 66
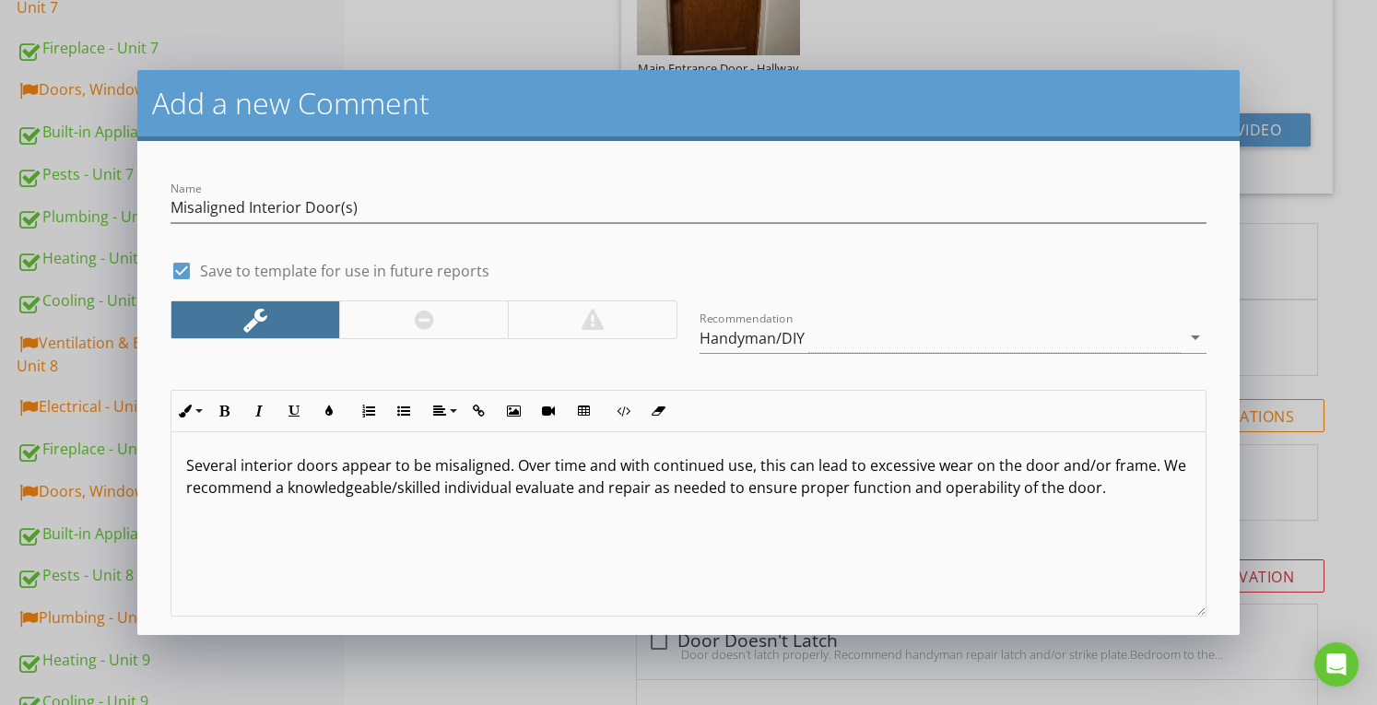
click at [1046, 465] on p "Several interior doors appear to be misaligned. Over time and with continued us…" at bounding box center [688, 476] width 1004 height 44
click at [1149, 466] on p "Several interior doors appear to be misaligned. Over time and with continued us…" at bounding box center [688, 476] width 1004 height 44
click at [1113, 488] on p "Several interior doors appear to be misaligned. Over time and with continued us…" at bounding box center [688, 476] width 1004 height 44
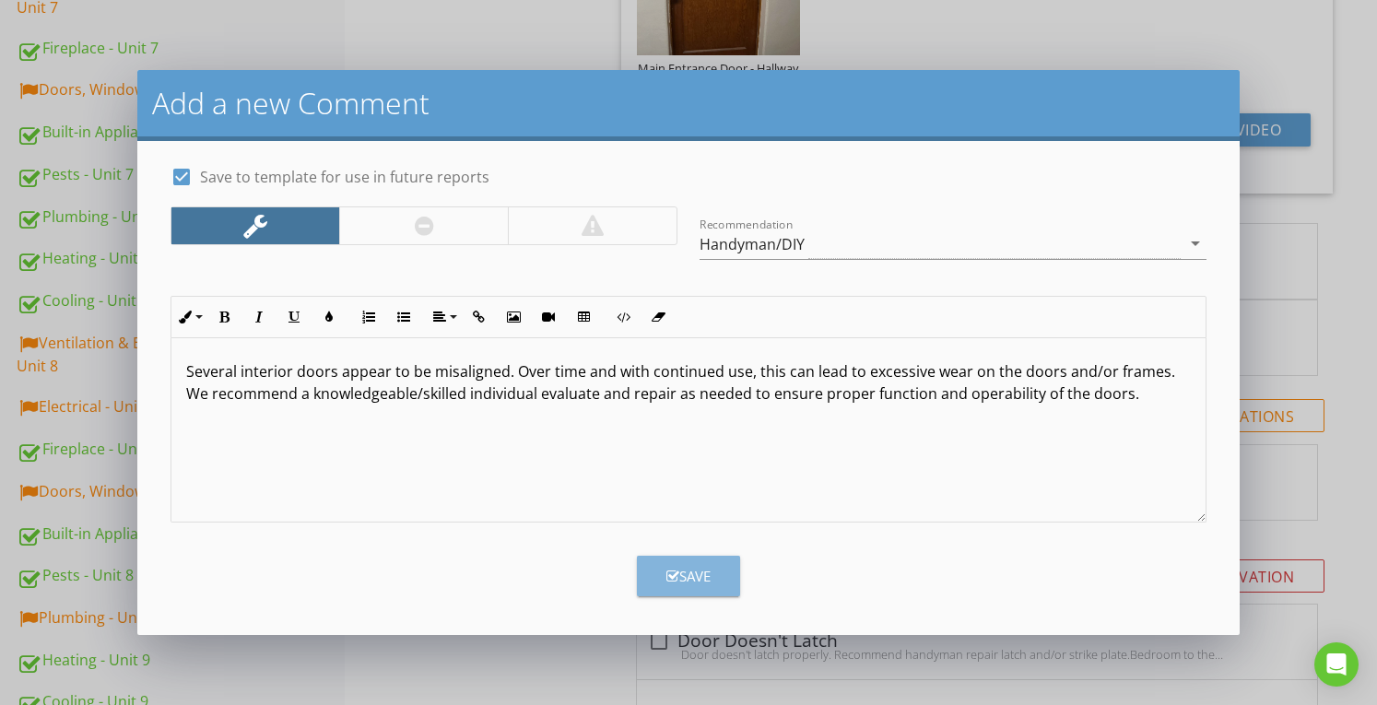
click at [713, 579] on button "Save" at bounding box center [688, 576] width 103 height 41
checkbox input "false"
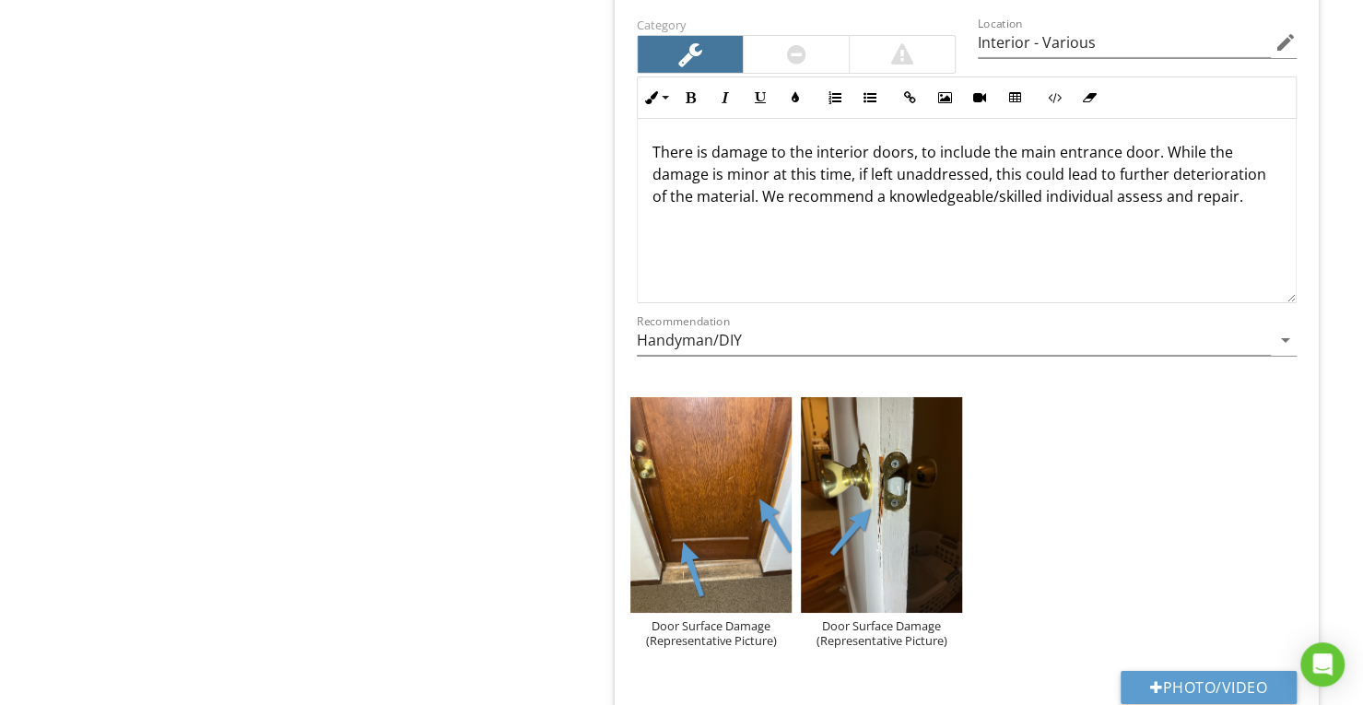
scroll to position [3642, 0]
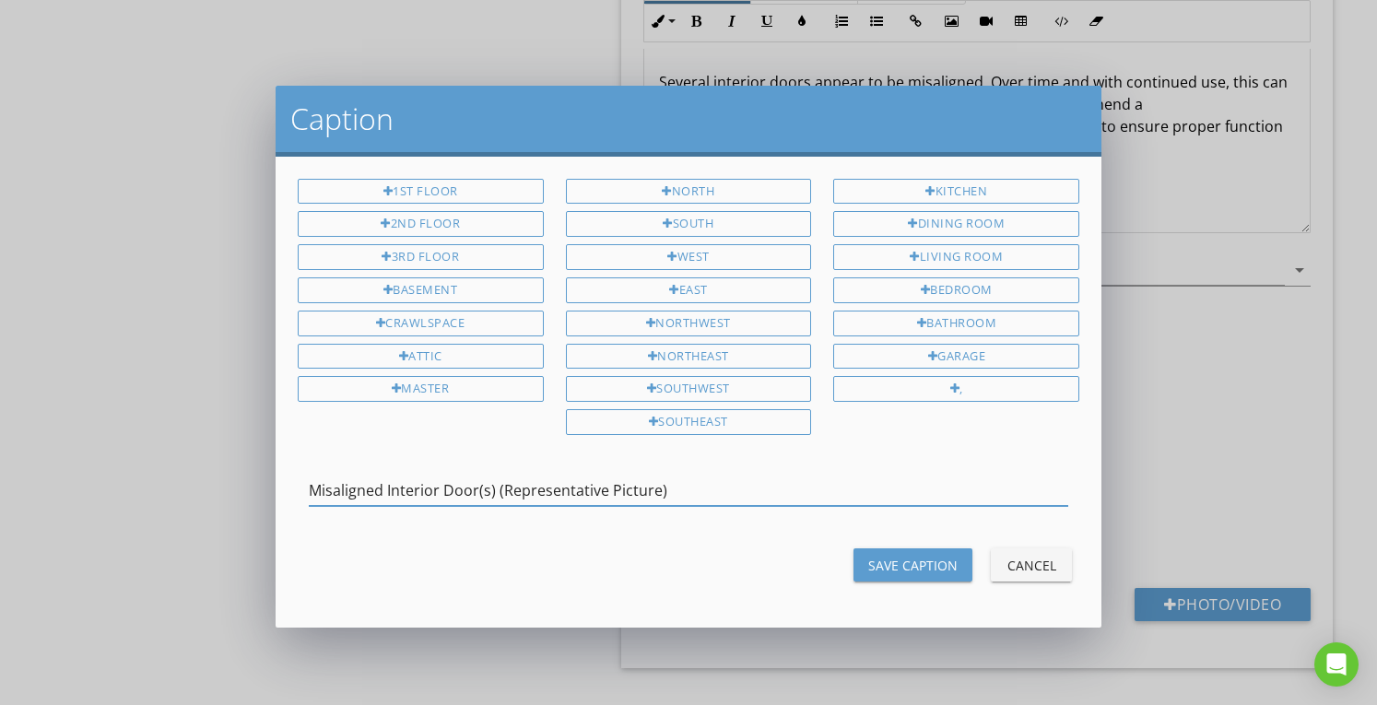
click at [784, 477] on input "Misaligned Interior Door(s) (Representative Picture)" at bounding box center [689, 491] width 760 height 30
type input "Misaligned Interior Door(s) (Representative Picture)"
click at [880, 556] on div "Save Caption" at bounding box center [912, 565] width 89 height 19
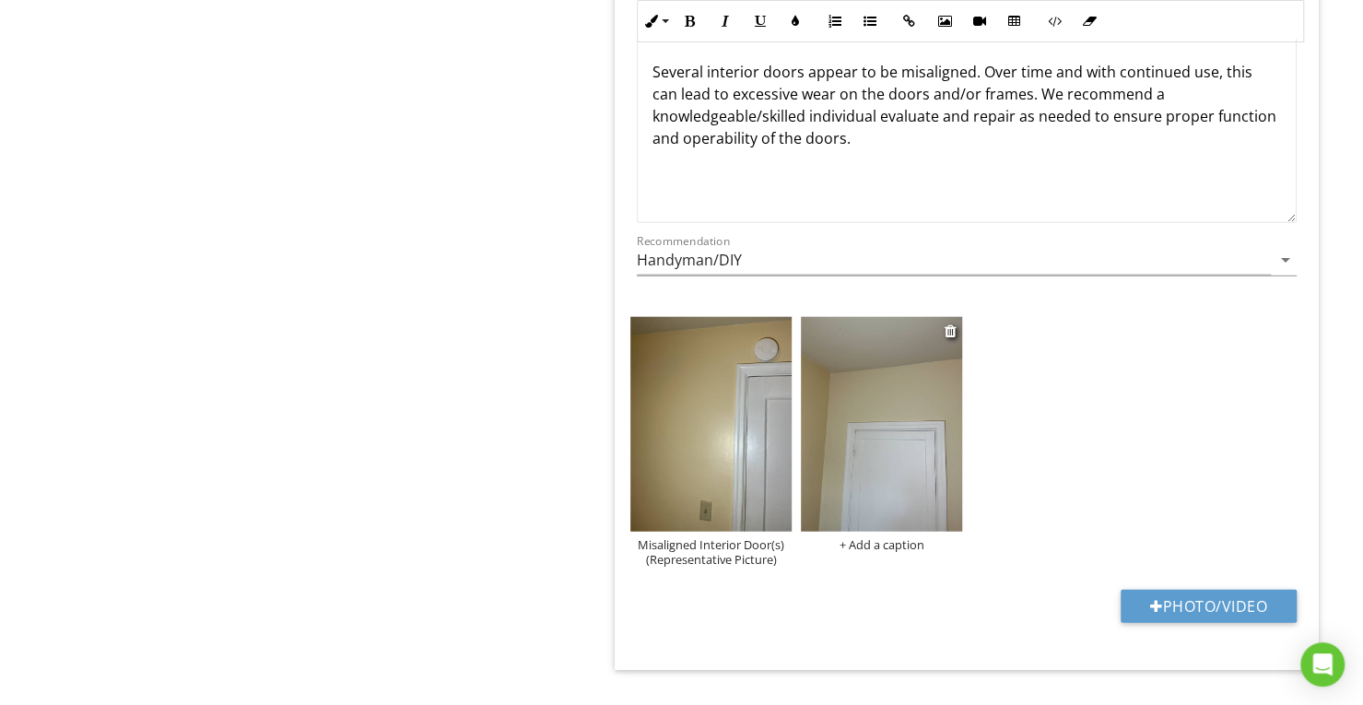
click at [881, 537] on div "+ Add a caption" at bounding box center [881, 544] width 161 height 15
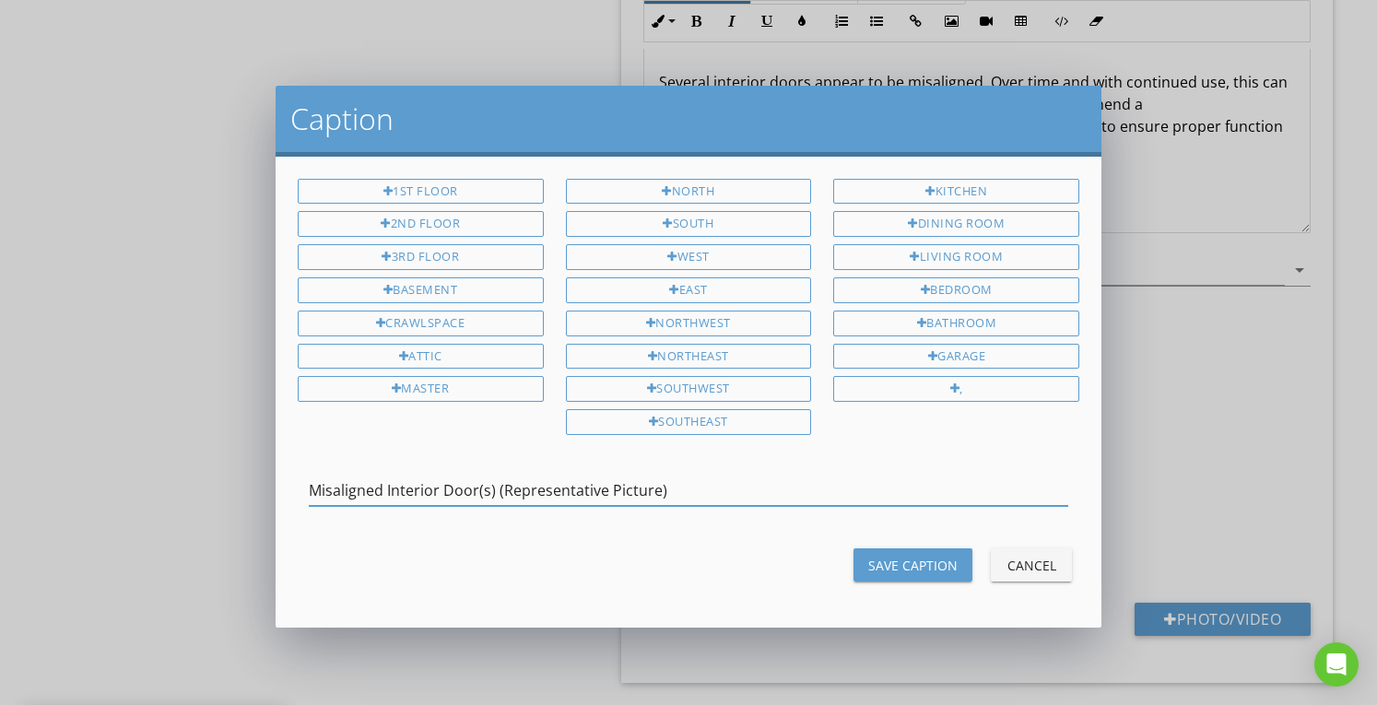
type input "Misaligned Interior Door(s) (Representative Picture)"
drag, startPoint x: 889, startPoint y: 551, endPoint x: 672, endPoint y: 492, distance: 224.5
click at [889, 556] on div "Save Caption" at bounding box center [912, 565] width 89 height 19
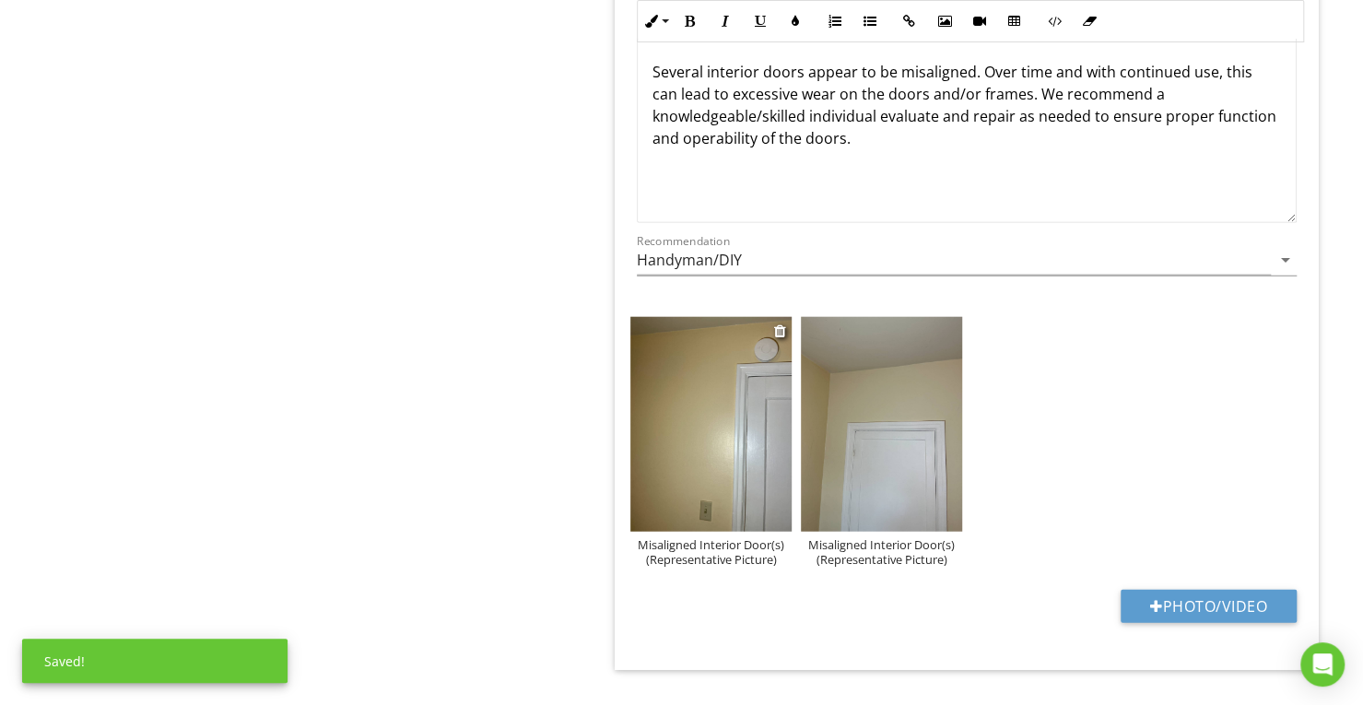
click at [683, 421] on img at bounding box center [710, 424] width 161 height 215
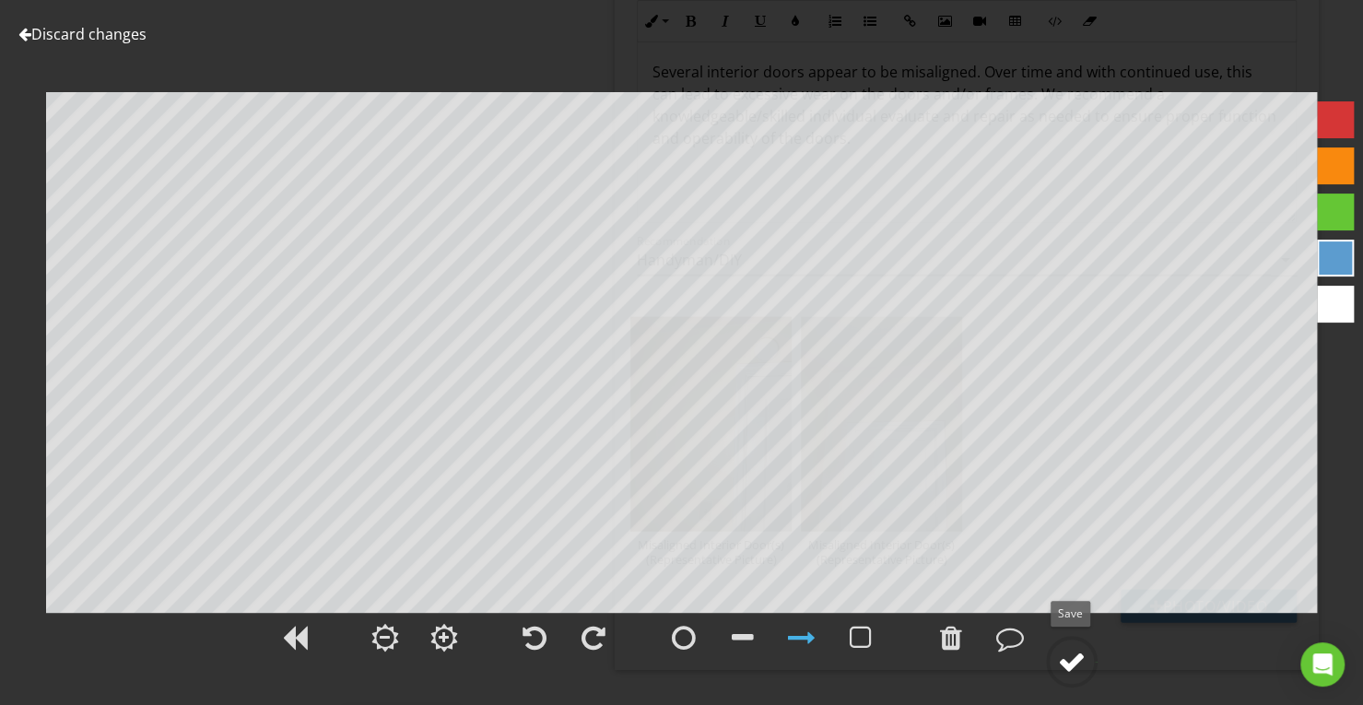
click at [1085, 672] on div at bounding box center [1072, 662] width 28 height 28
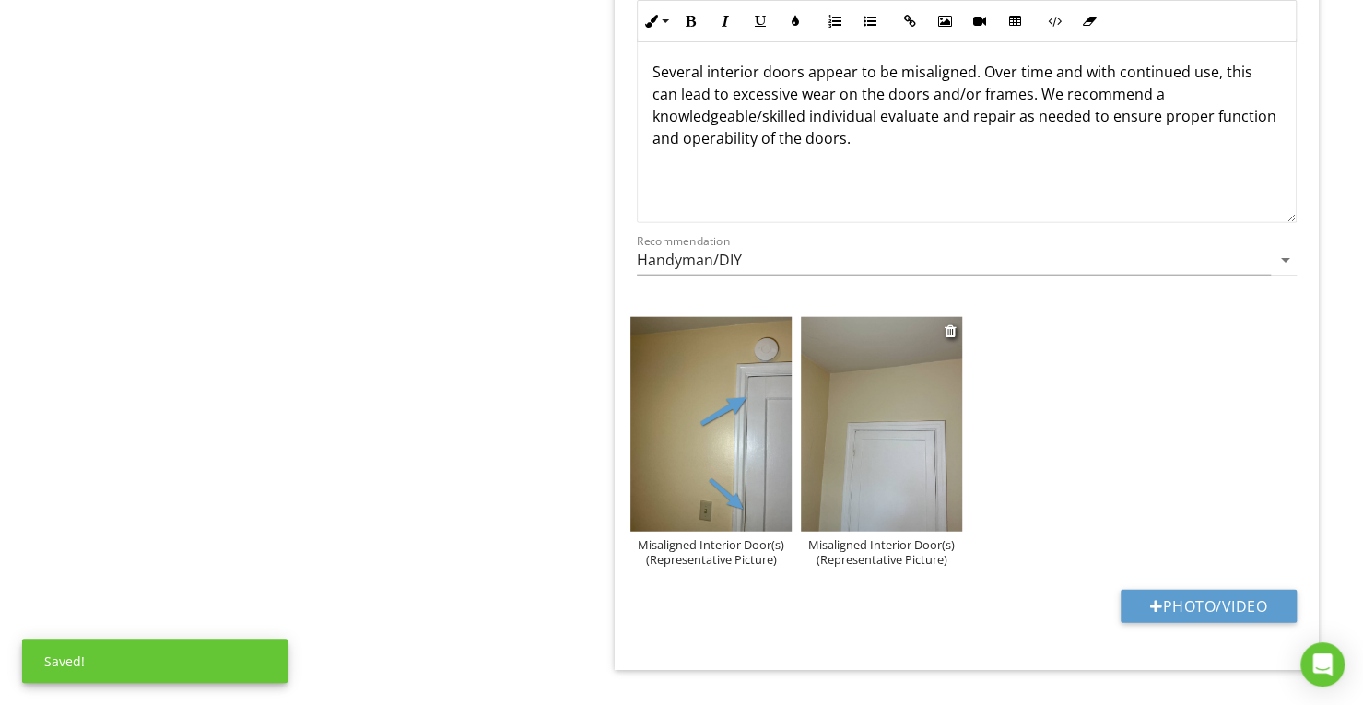
click at [959, 458] on img at bounding box center [881, 424] width 161 height 215
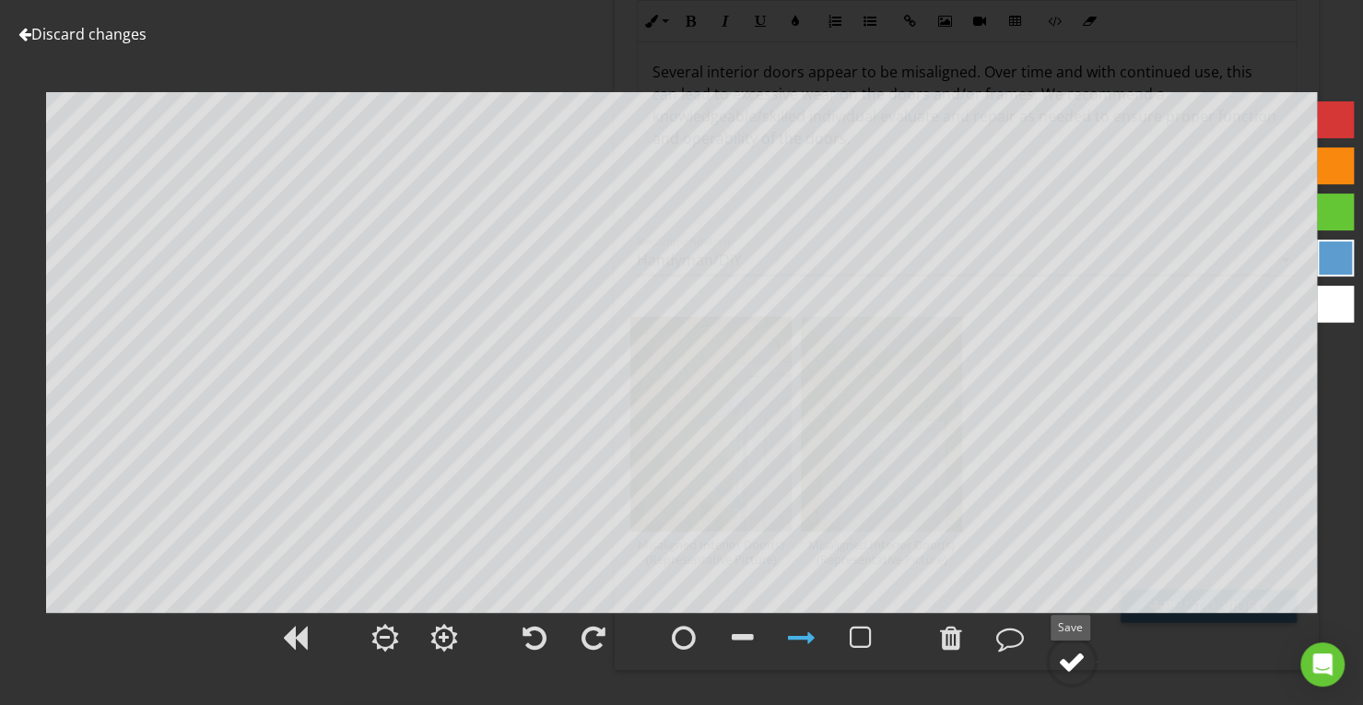
click at [1090, 662] on circle at bounding box center [1072, 662] width 48 height 48
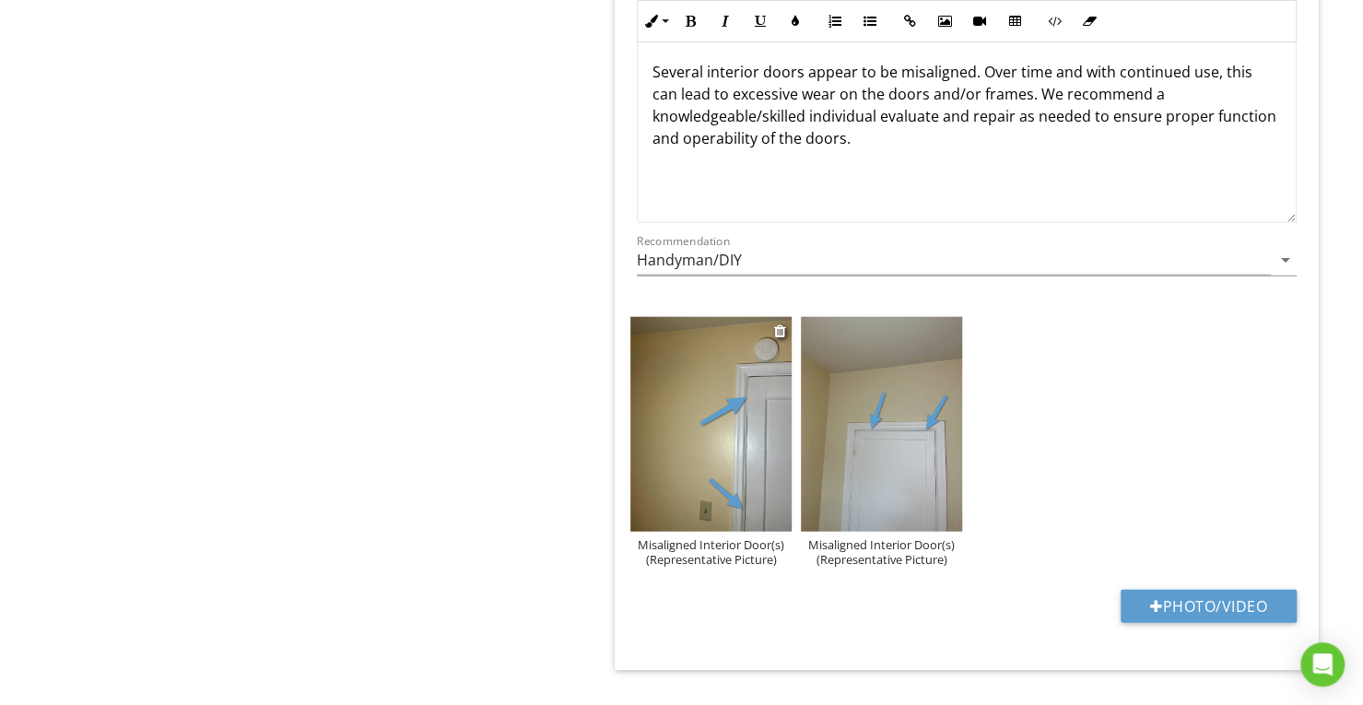
click at [767, 440] on img at bounding box center [710, 424] width 161 height 215
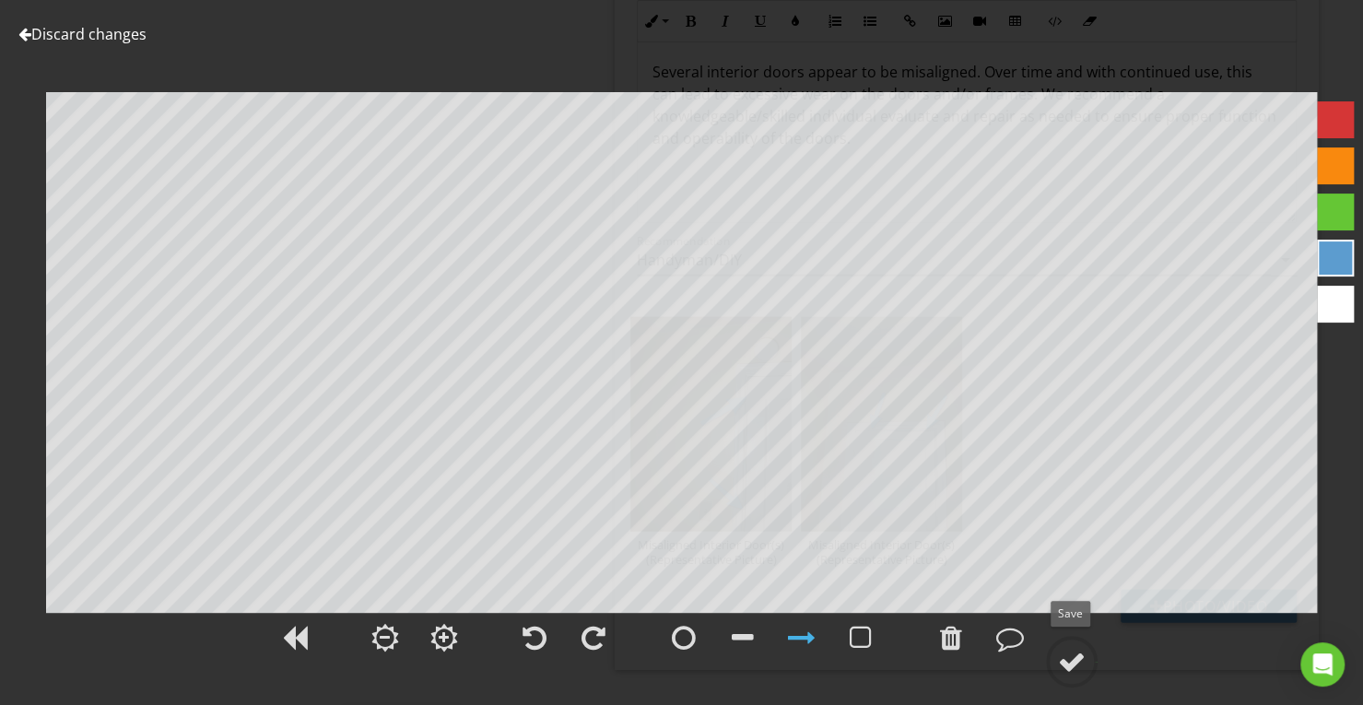
drag, startPoint x: 1069, startPoint y: 666, endPoint x: 1049, endPoint y: 634, distance: 38.1
click at [1069, 666] on div at bounding box center [1072, 662] width 28 height 28
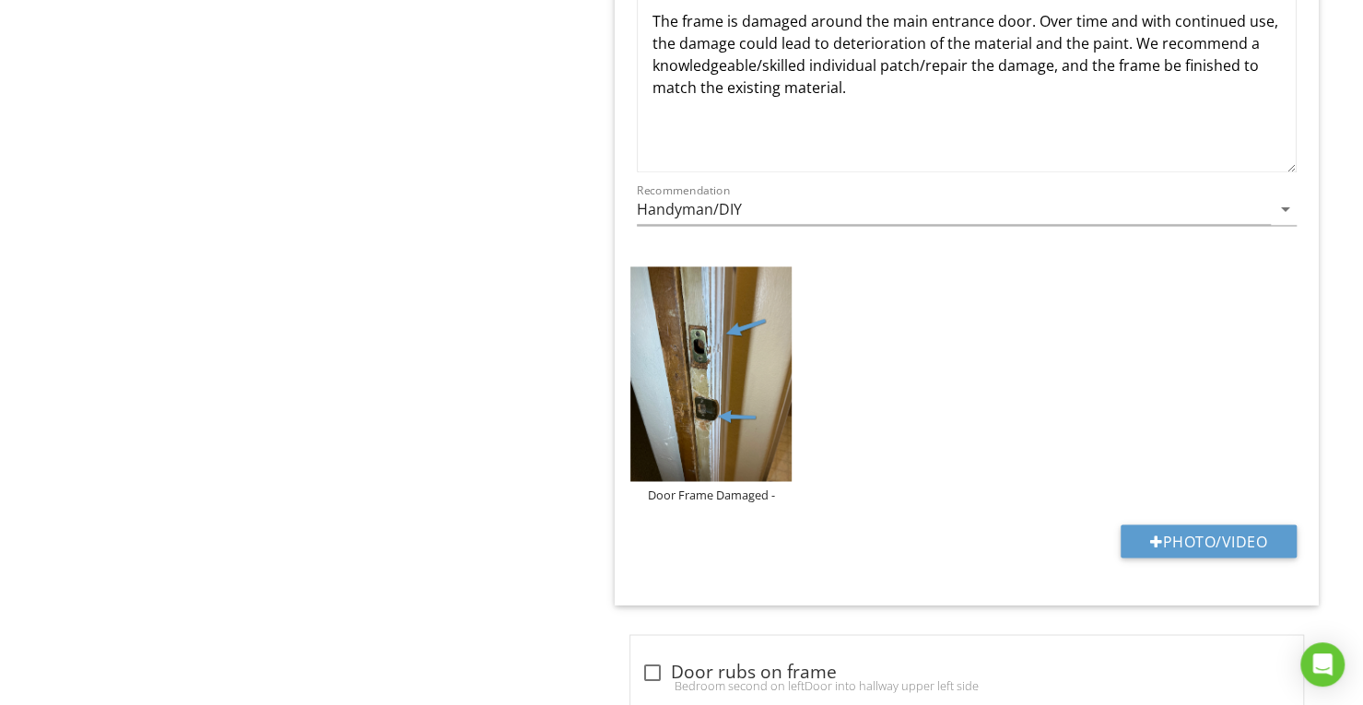
scroll to position [5454, 0]
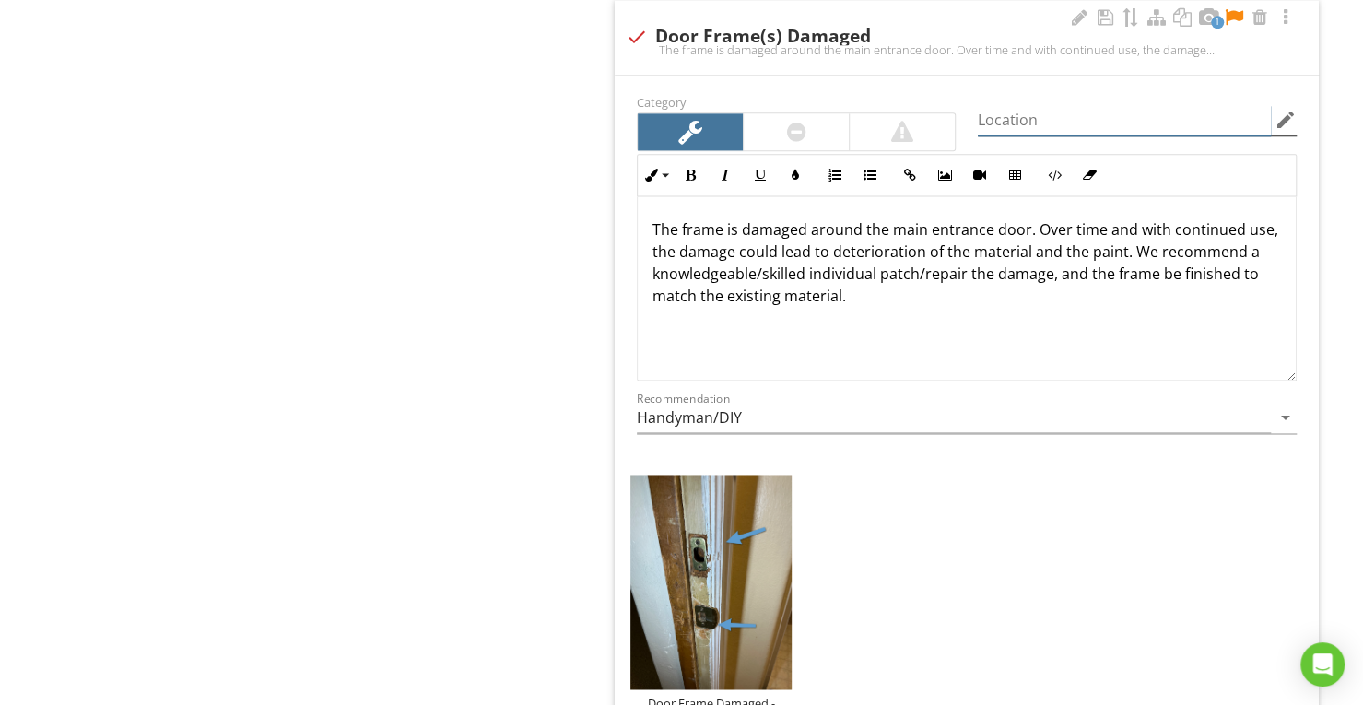
click at [1031, 105] on input "Location" at bounding box center [1124, 120] width 293 height 30
type input "Entryway"
click at [684, 668] on div at bounding box center [710, 585] width 161 height 220
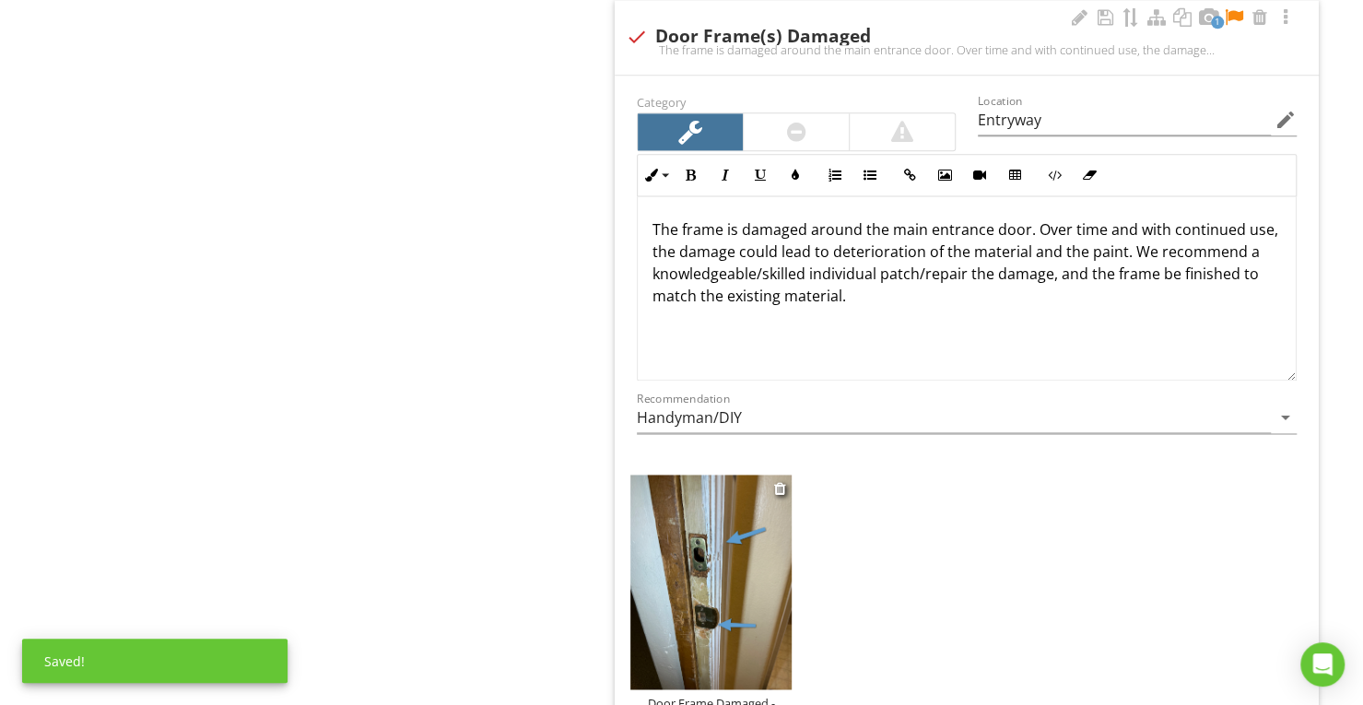
click at [712, 695] on div "Door Frame Damaged -" at bounding box center [710, 702] width 161 height 15
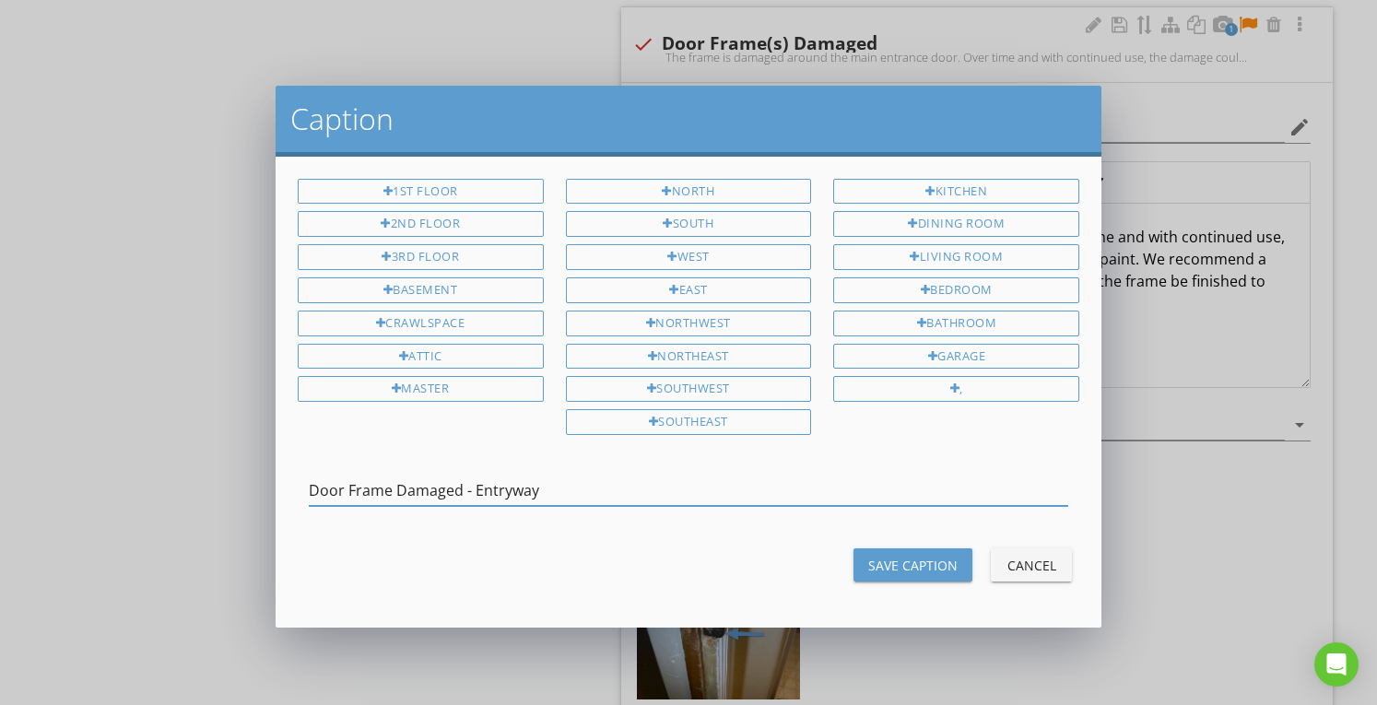
type input "Door Frame Damaged - Entryway"
click at [866, 554] on button "Save Caption" at bounding box center [913, 564] width 119 height 33
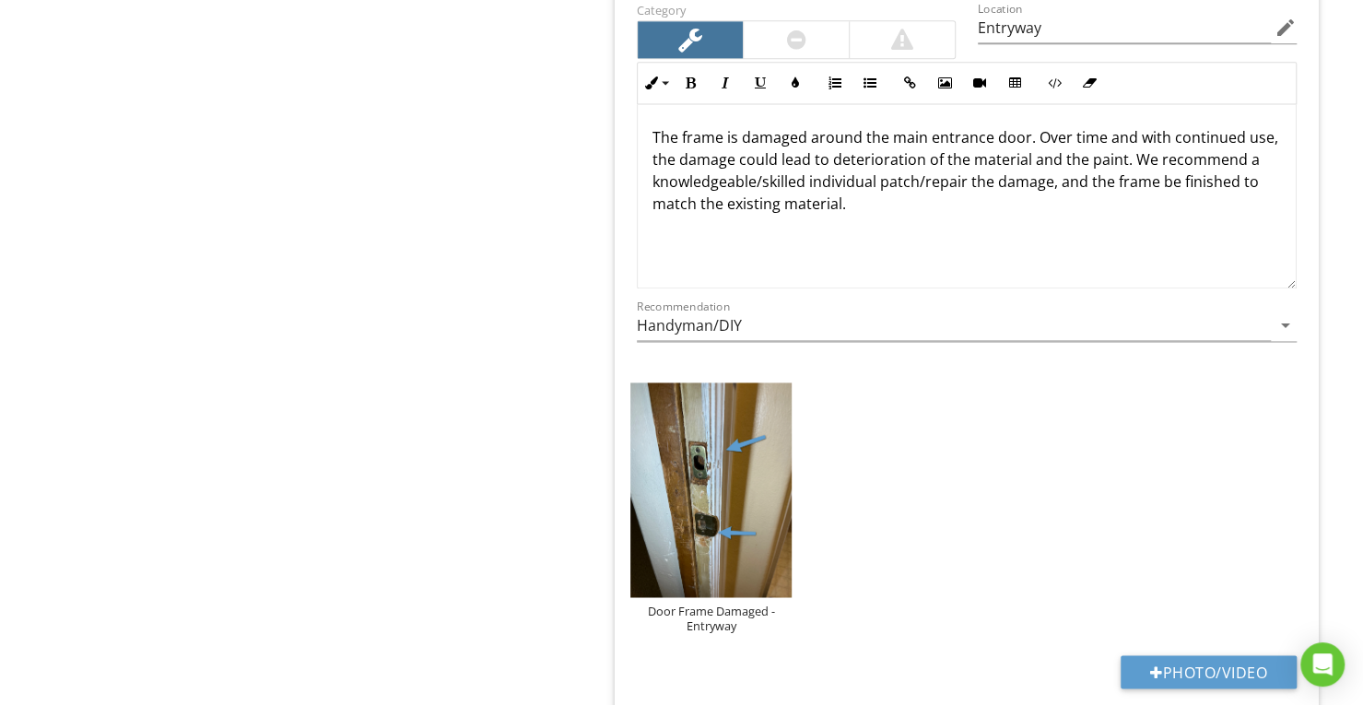
scroll to position [5270, 0]
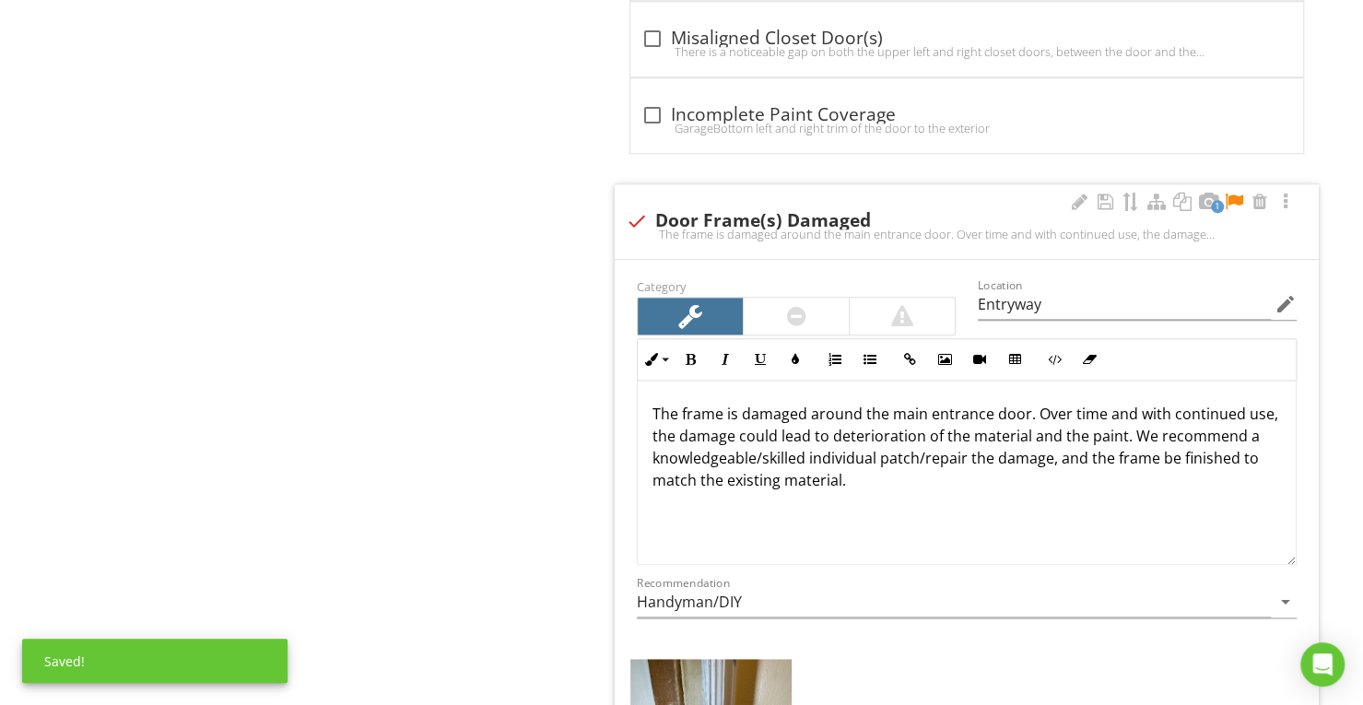
click at [1237, 193] on div at bounding box center [1234, 202] width 22 height 18
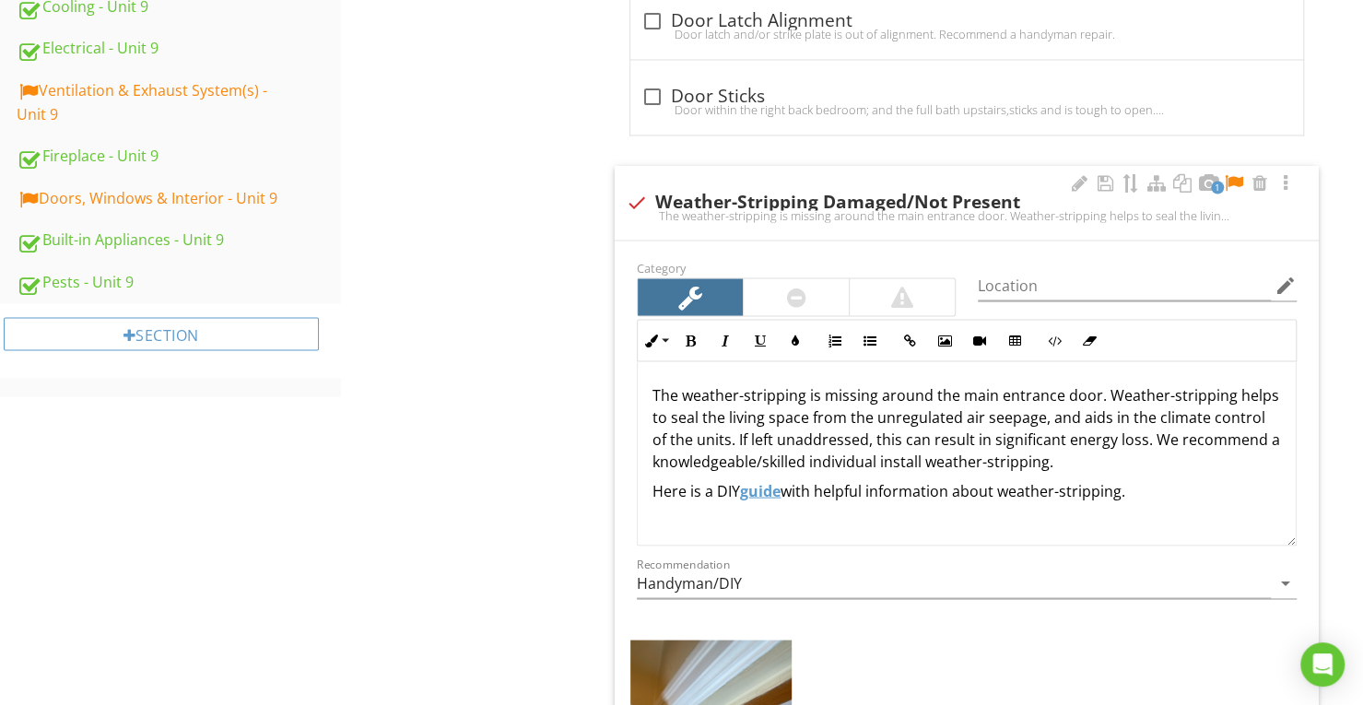
scroll to position [1981, 0]
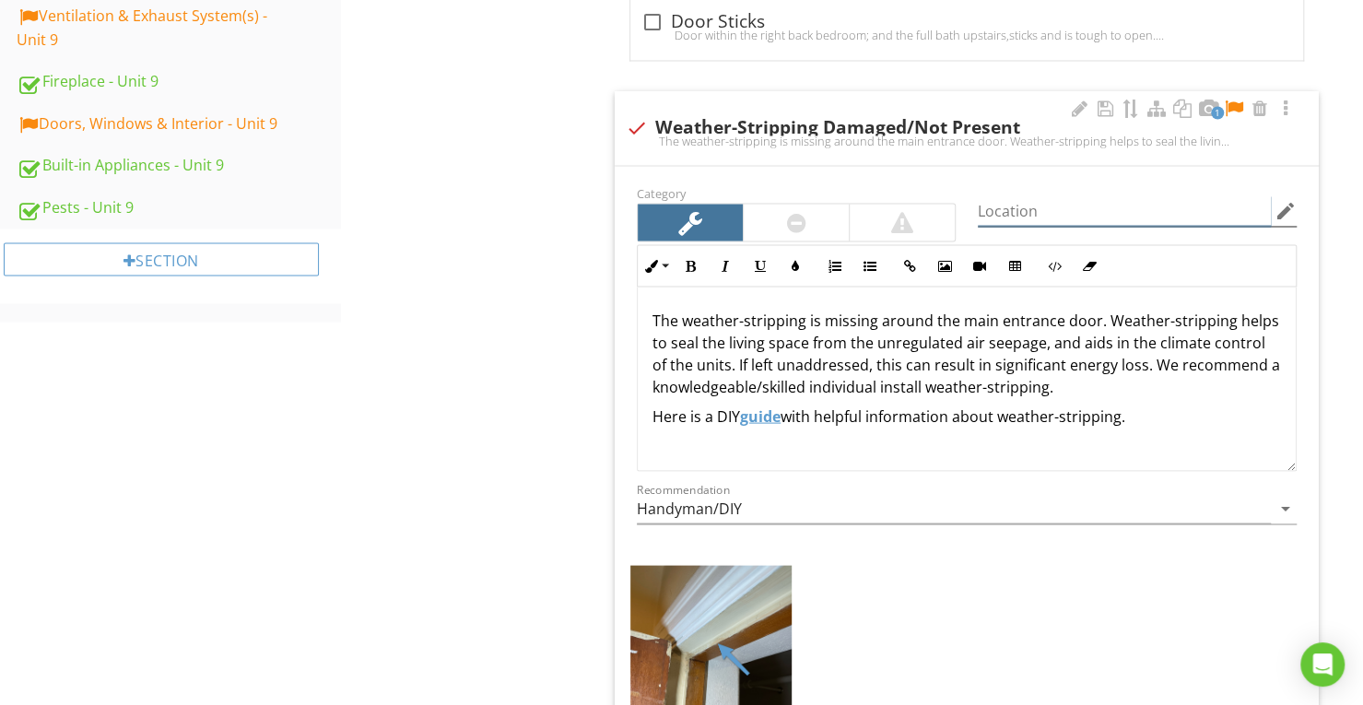
click at [1101, 216] on input "Location" at bounding box center [1124, 210] width 293 height 30
type input "Entryway"
click at [1102, 312] on p "The weather-stripping is missing around the main entrance door. Weather-strippi…" at bounding box center [967, 353] width 629 height 88
click at [1094, 317] on p "The weather-stripping is missing around the main entrance door. Weather-strippi…" at bounding box center [967, 353] width 629 height 88
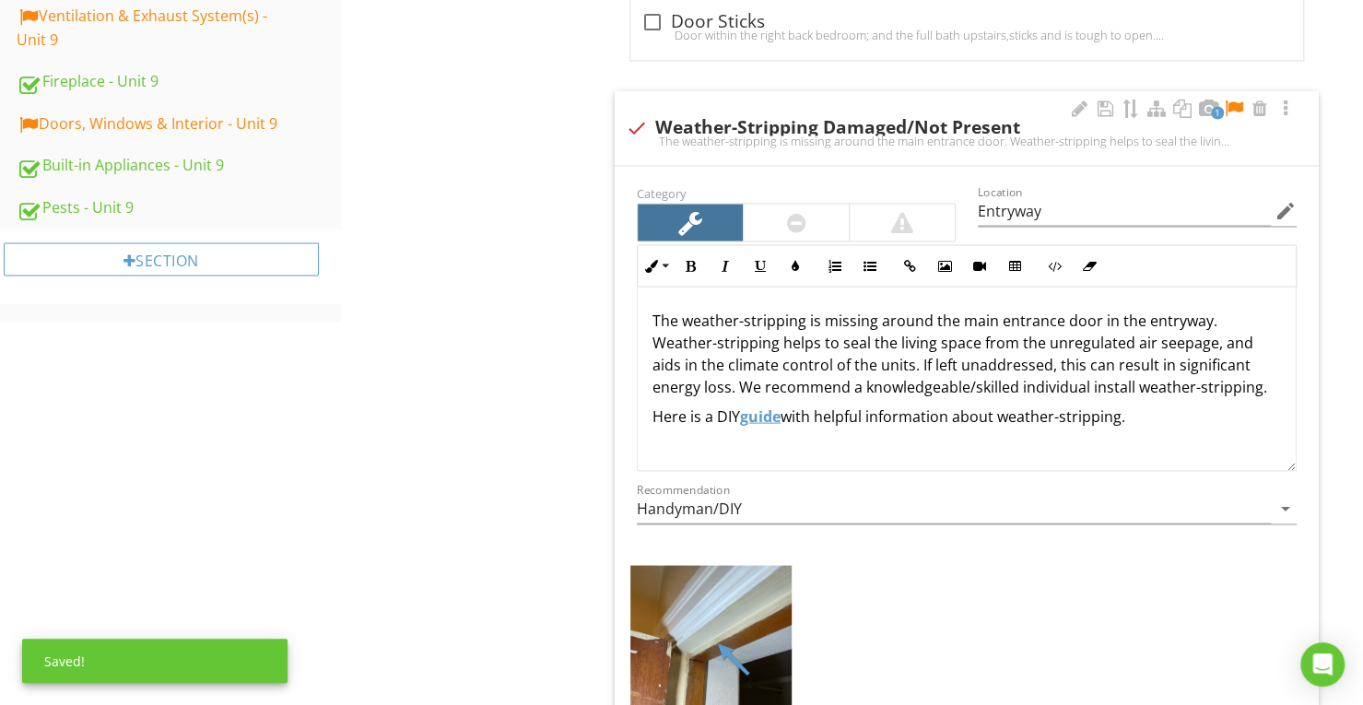
type textarea "<p>The weather-stripping is missing around the main entrance door in the entryw…"
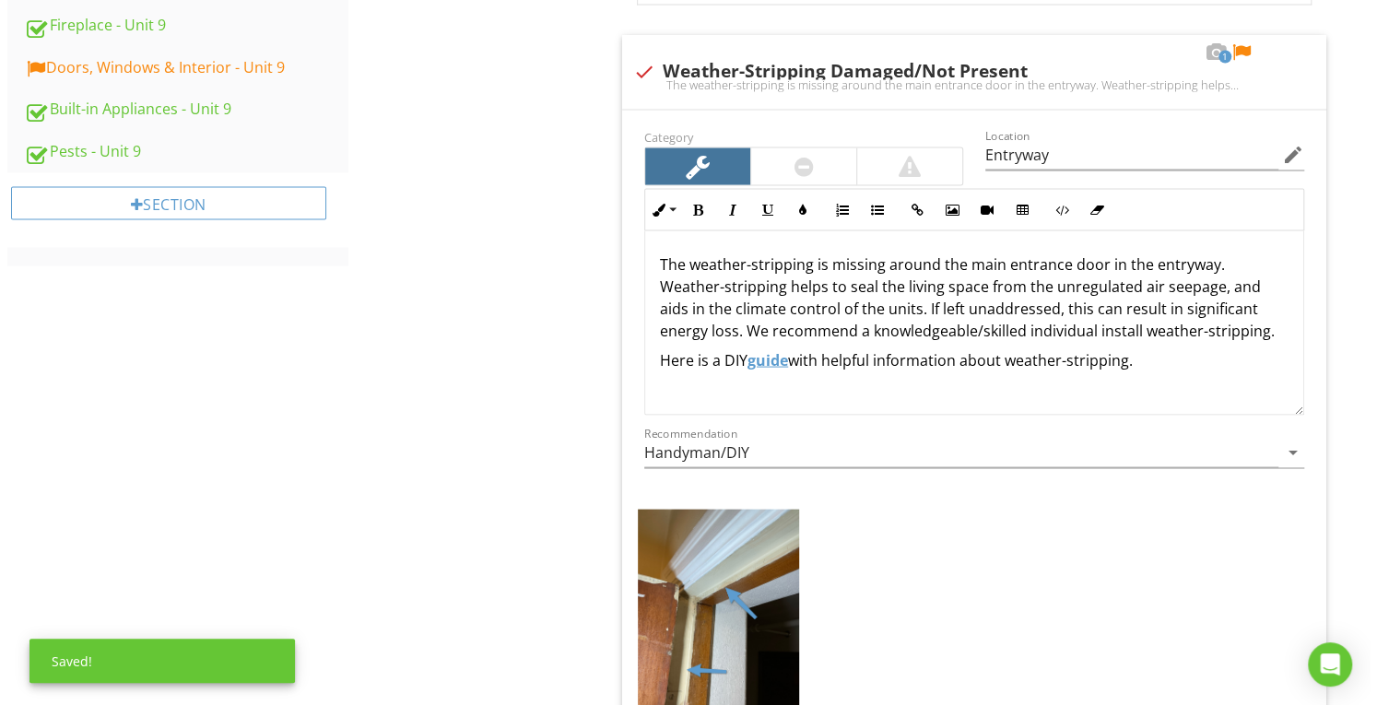
scroll to position [2350, 0]
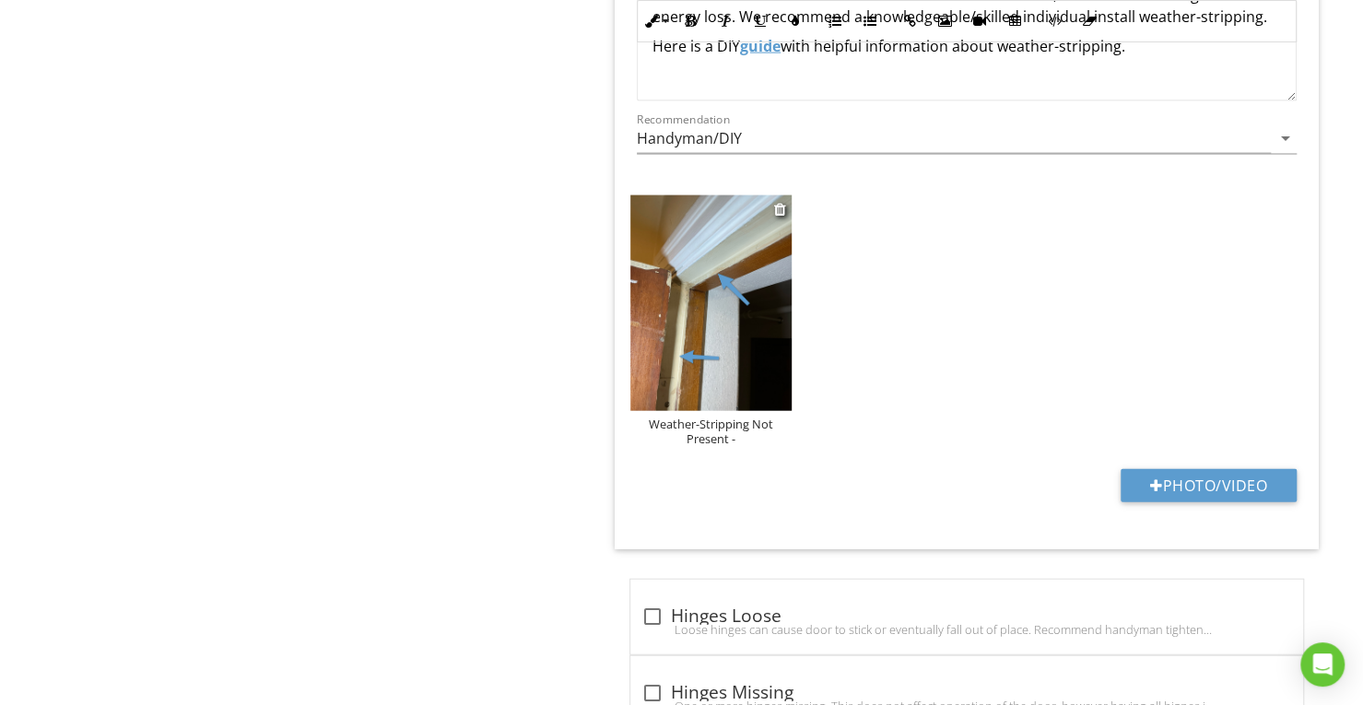
click at [699, 425] on div "Weather-Stripping Not Present -" at bounding box center [710, 431] width 161 height 29
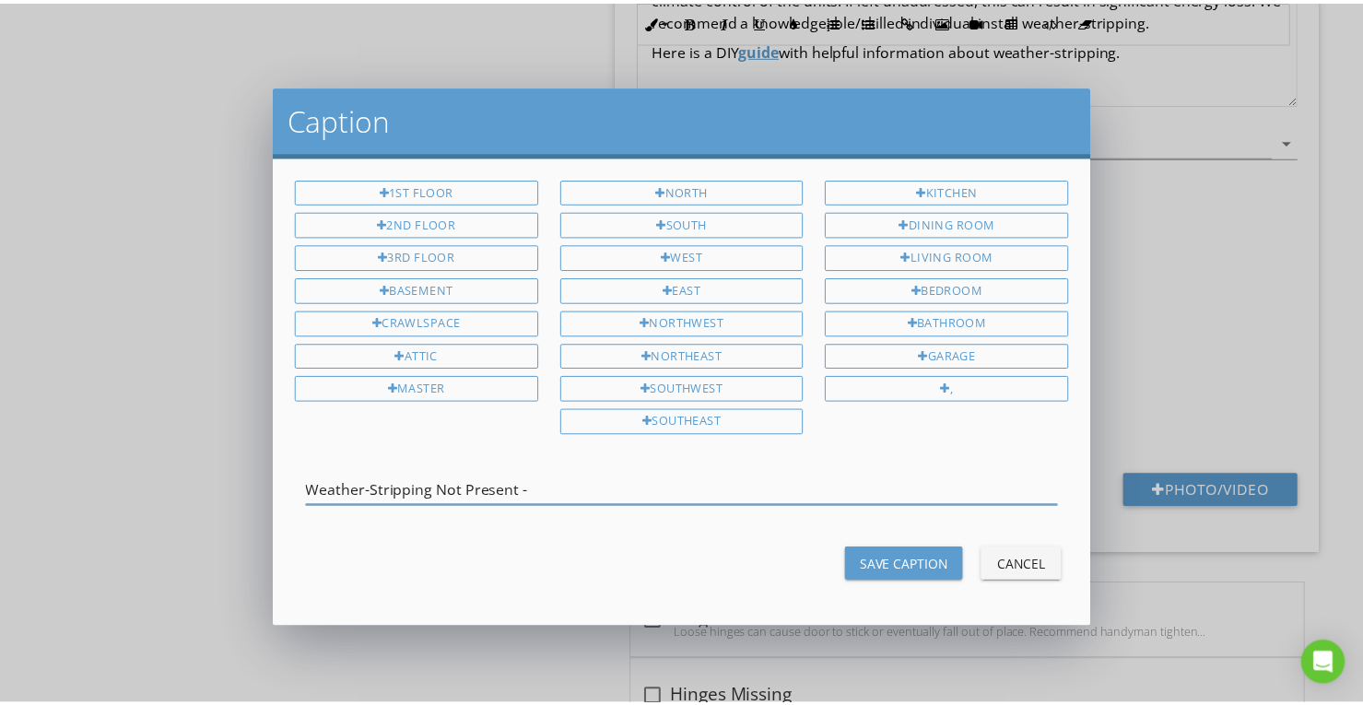
scroll to position [0, 0]
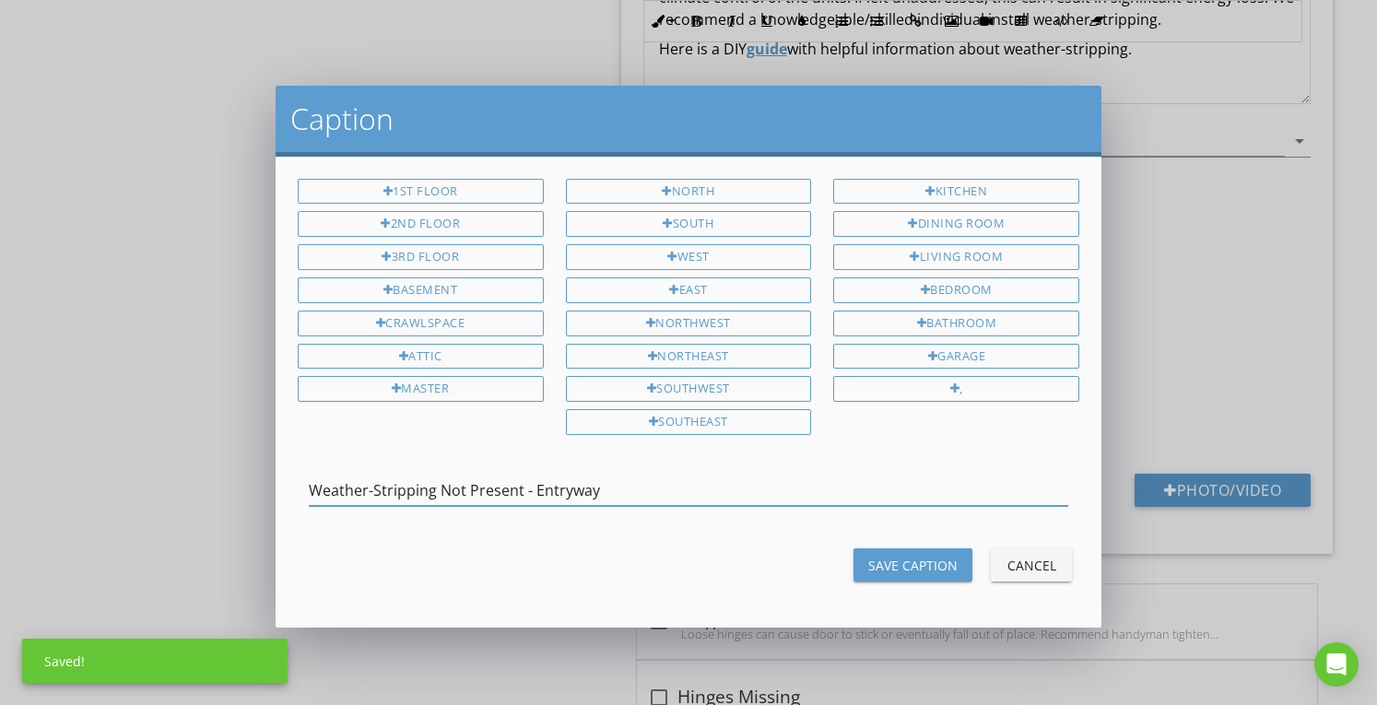
type input "Weather-Stripping Not Present - Entryway"
click at [903, 556] on div "Save Caption" at bounding box center [912, 565] width 89 height 19
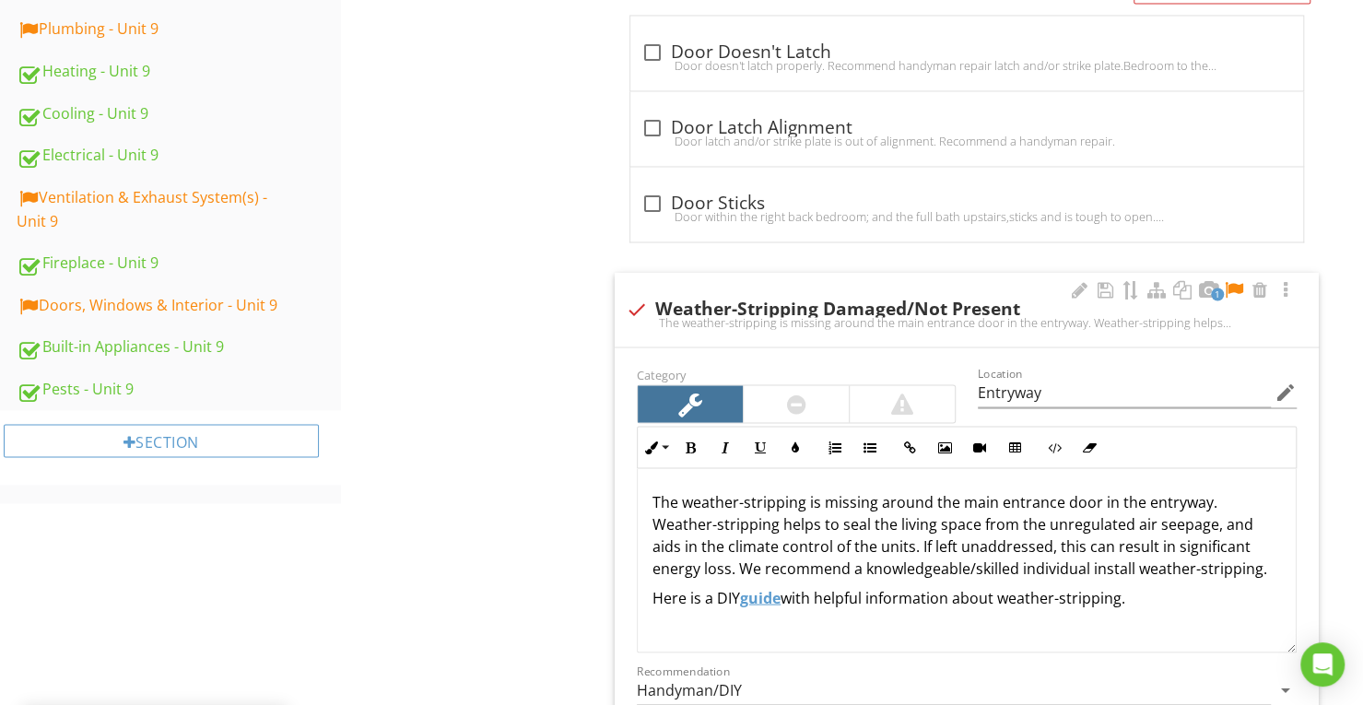
scroll to position [1797, 0]
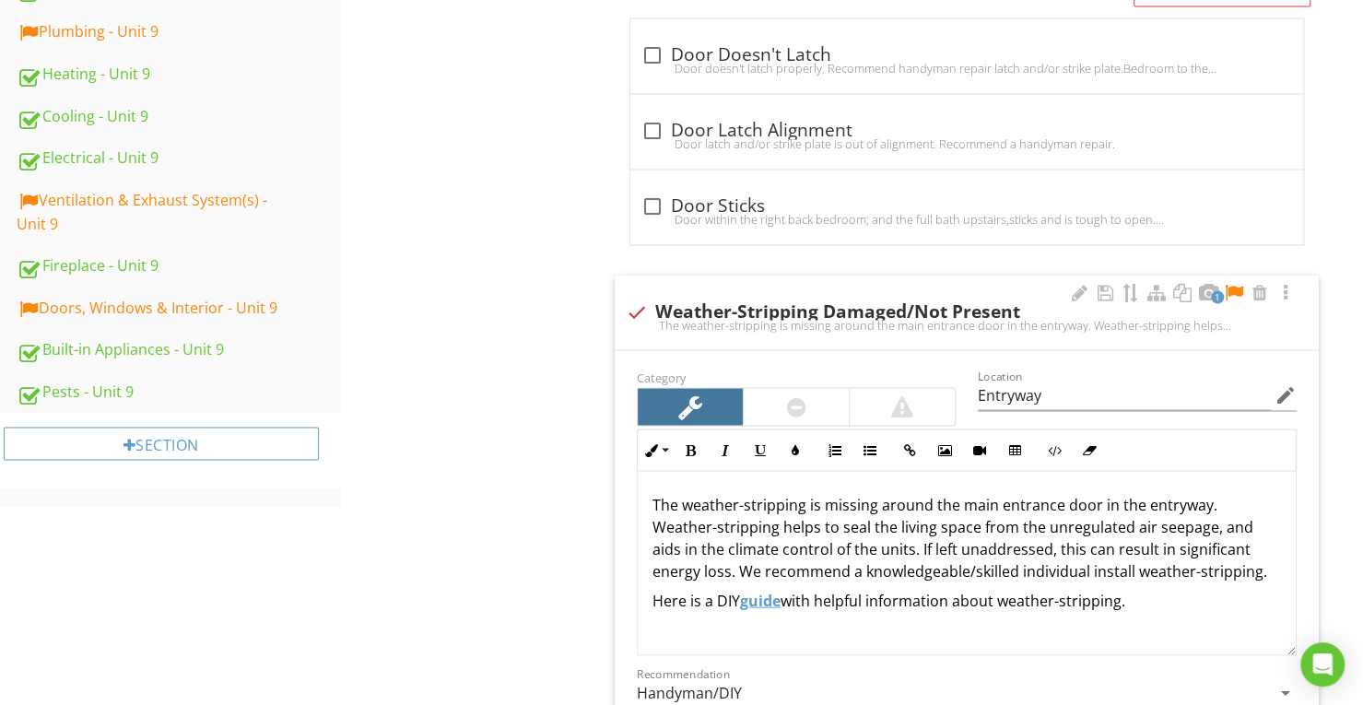
click at [1231, 286] on div at bounding box center [1234, 292] width 22 height 18
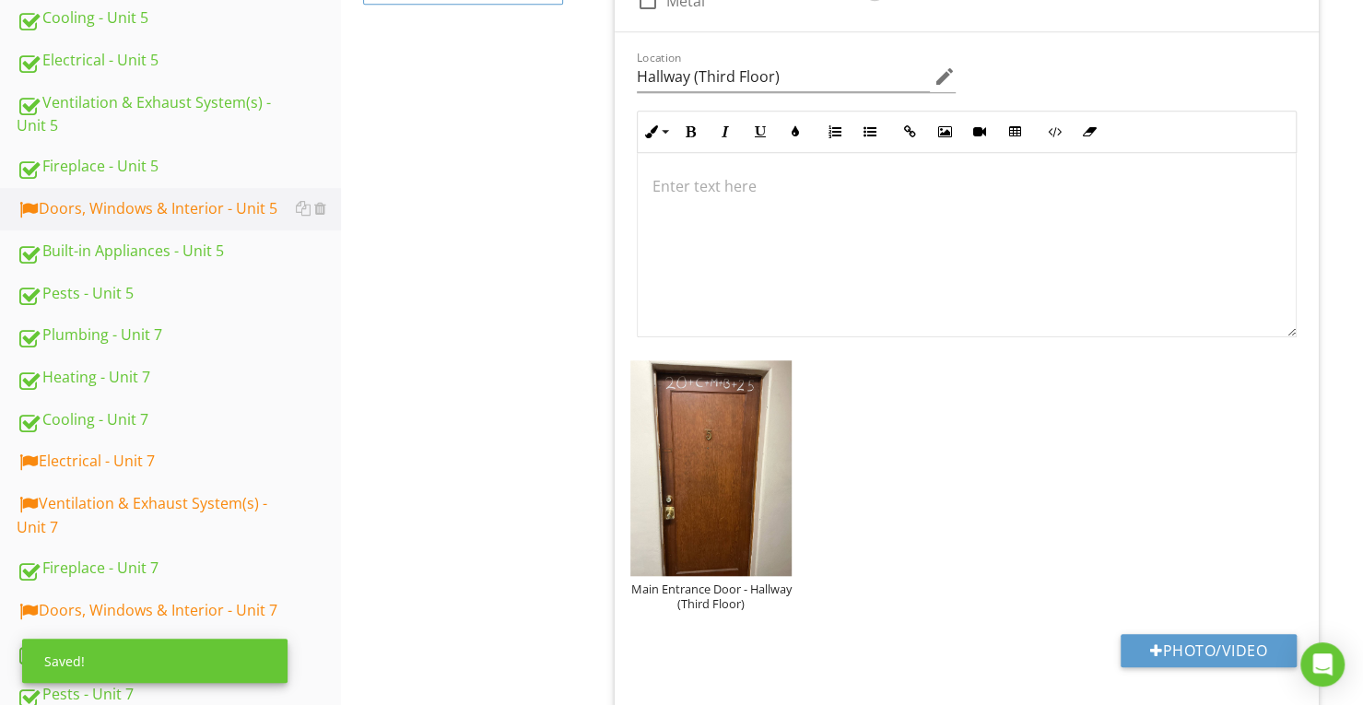
scroll to position [322, 0]
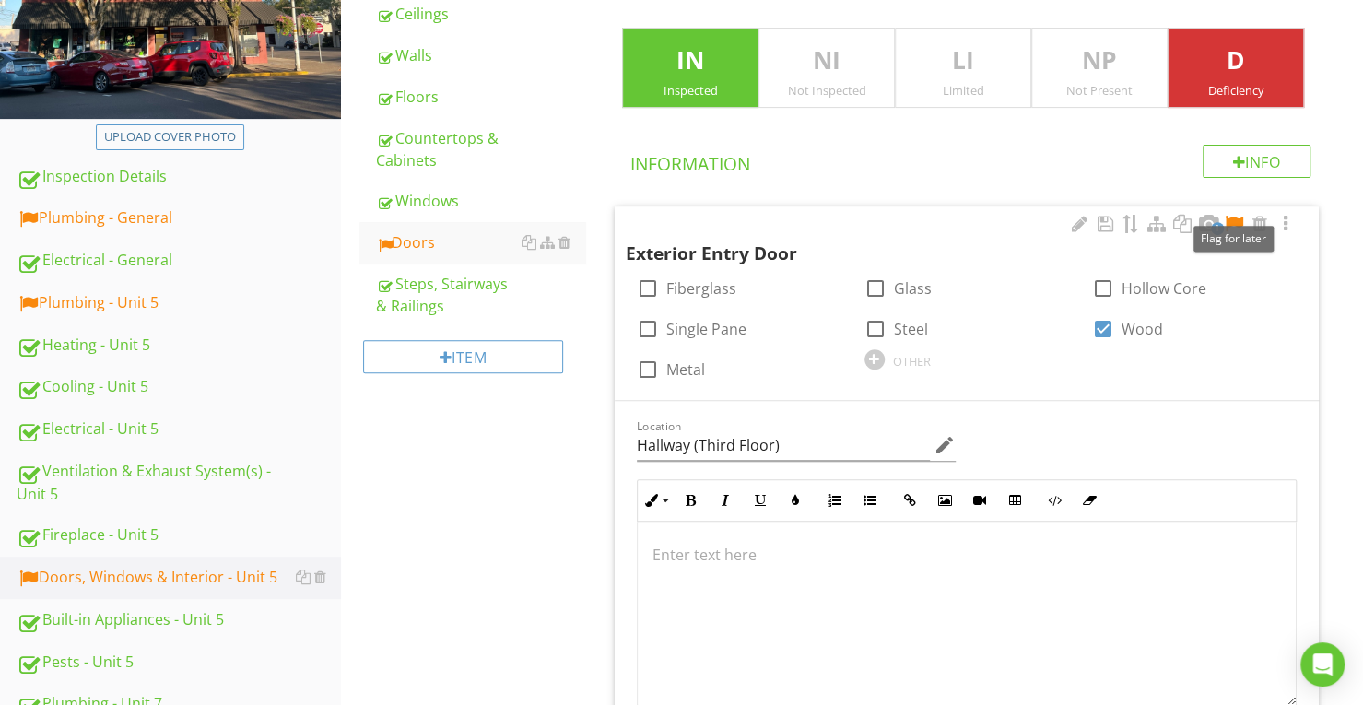
click at [1239, 224] on div at bounding box center [1234, 224] width 22 height 18
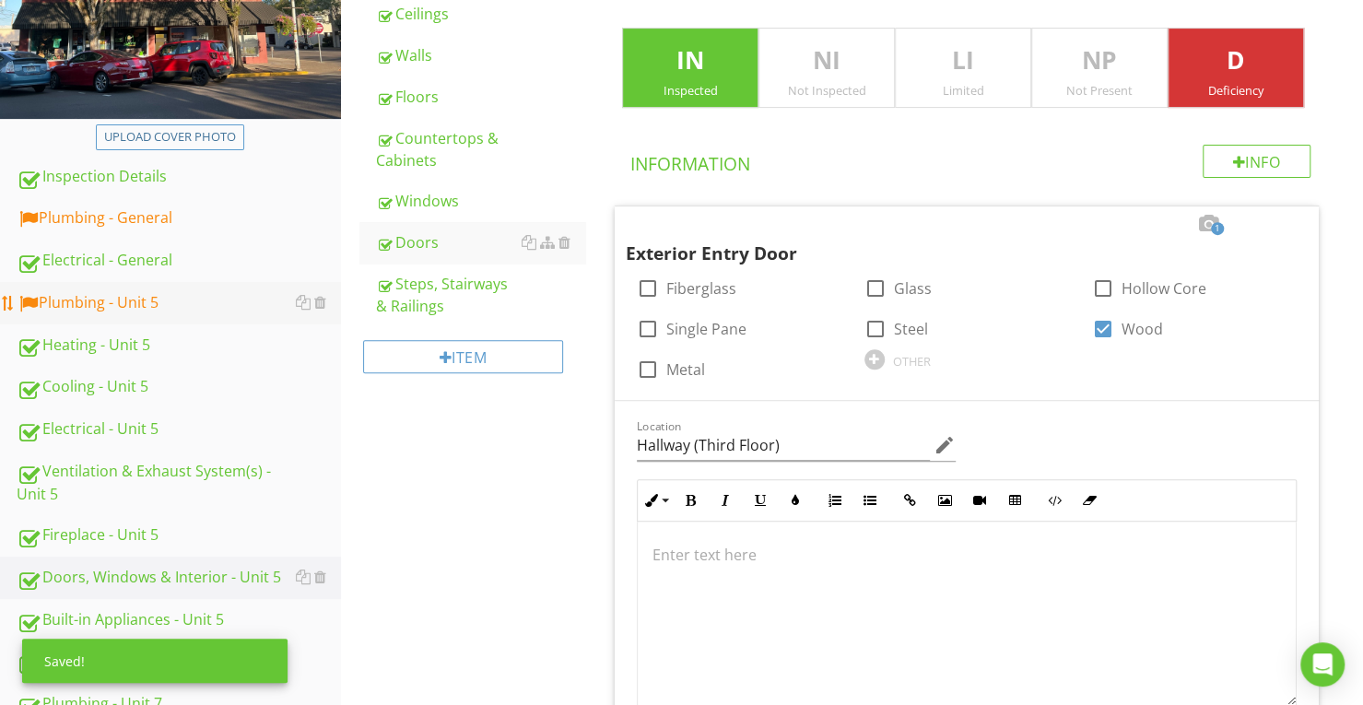
click at [179, 307] on div "Plumbing - Unit 5" at bounding box center [179, 303] width 324 height 24
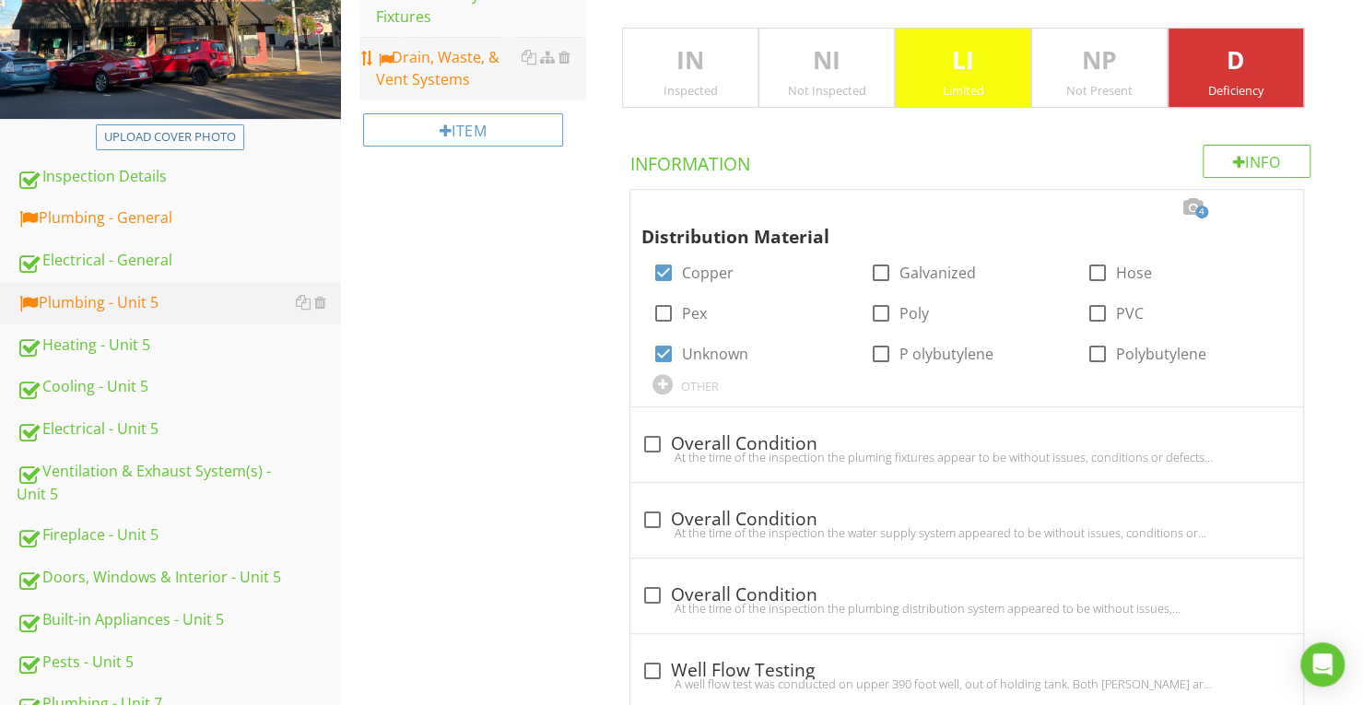
click at [462, 69] on div "Drain, Waste, & Vent Systems" at bounding box center [480, 68] width 209 height 44
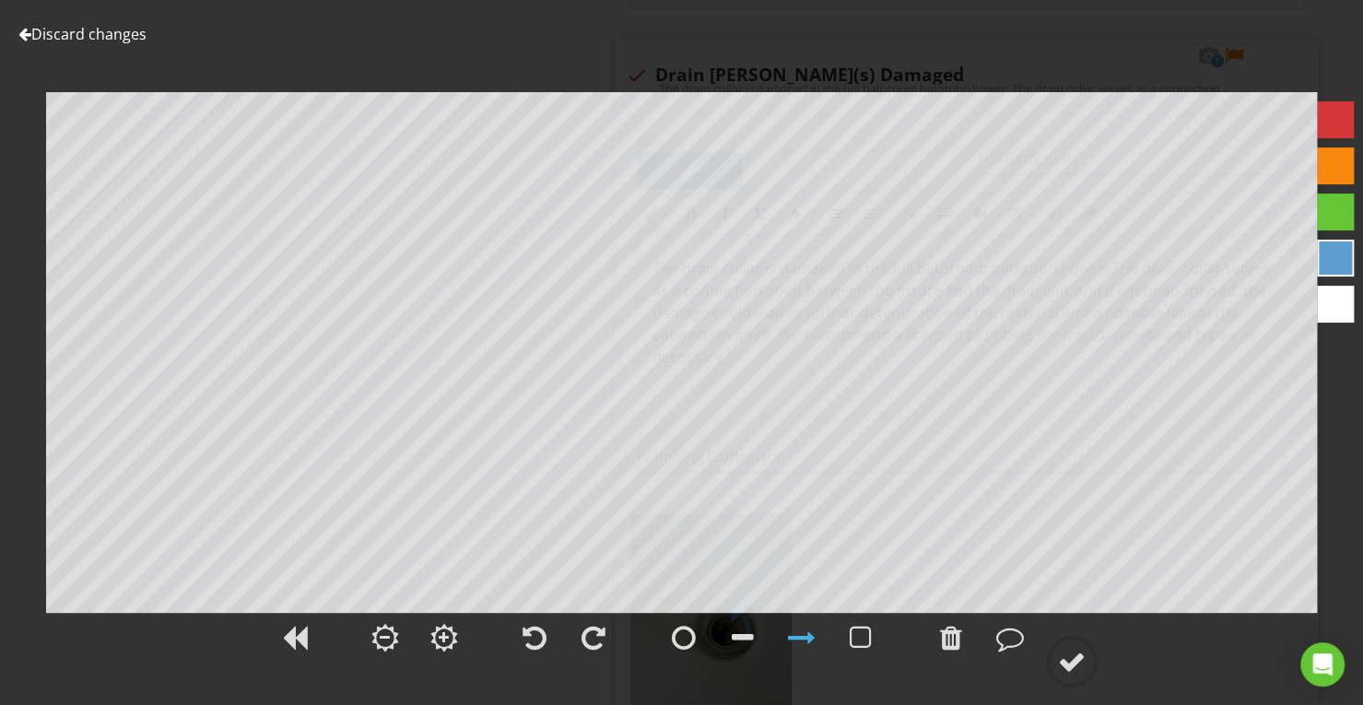
click at [94, 27] on link "Discard changes" at bounding box center [82, 34] width 128 height 20
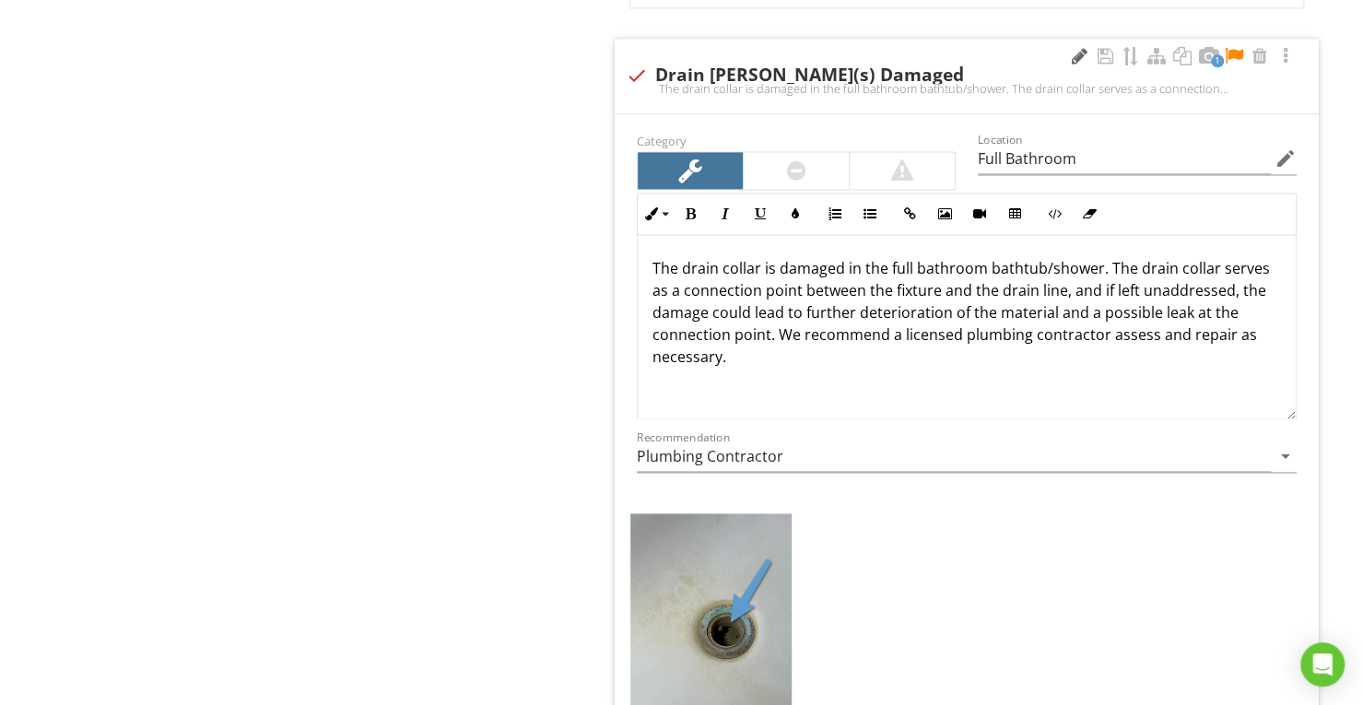
click at [1084, 47] on div at bounding box center [1079, 56] width 22 height 18
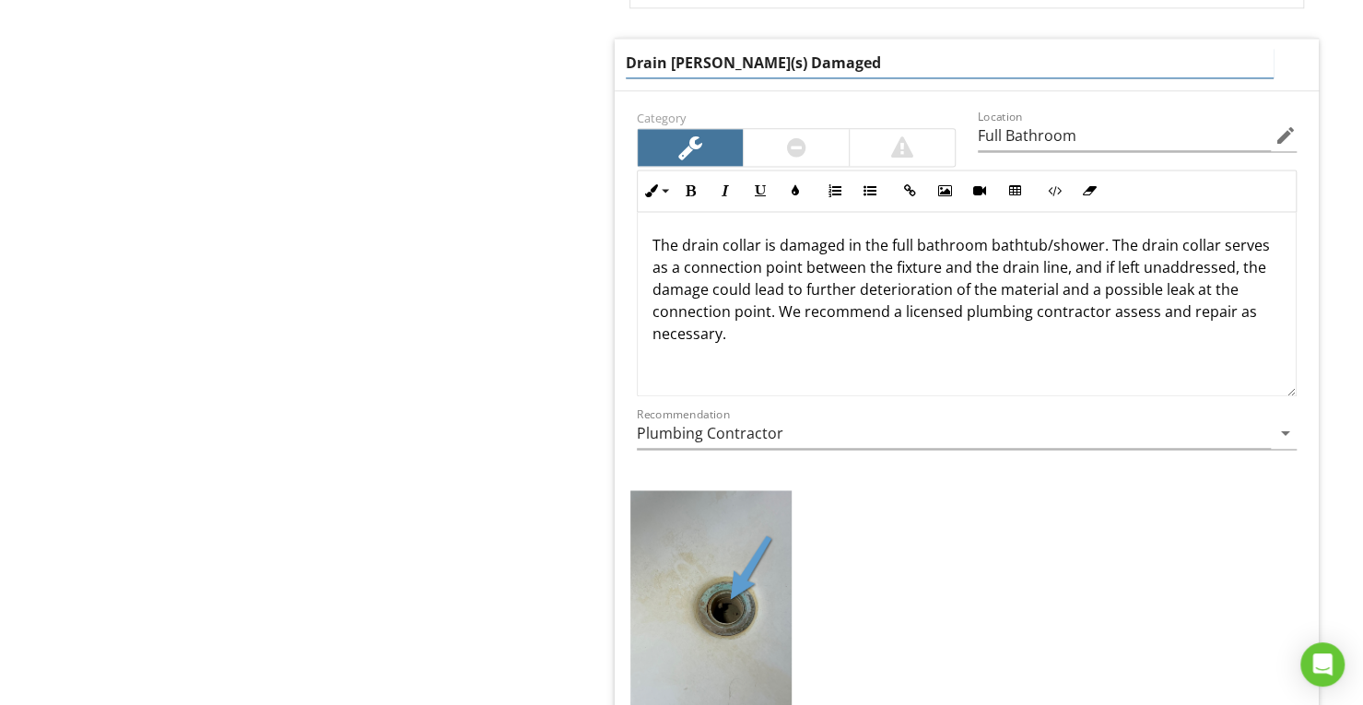
drag, startPoint x: 667, startPoint y: 40, endPoint x: 715, endPoint y: 39, distance: 47.9
click at [715, 48] on input "Drain [PERSON_NAME](s) Damaged" at bounding box center [950, 63] width 648 height 30
type input "Drain [PERSON_NAME](s) Damaged"
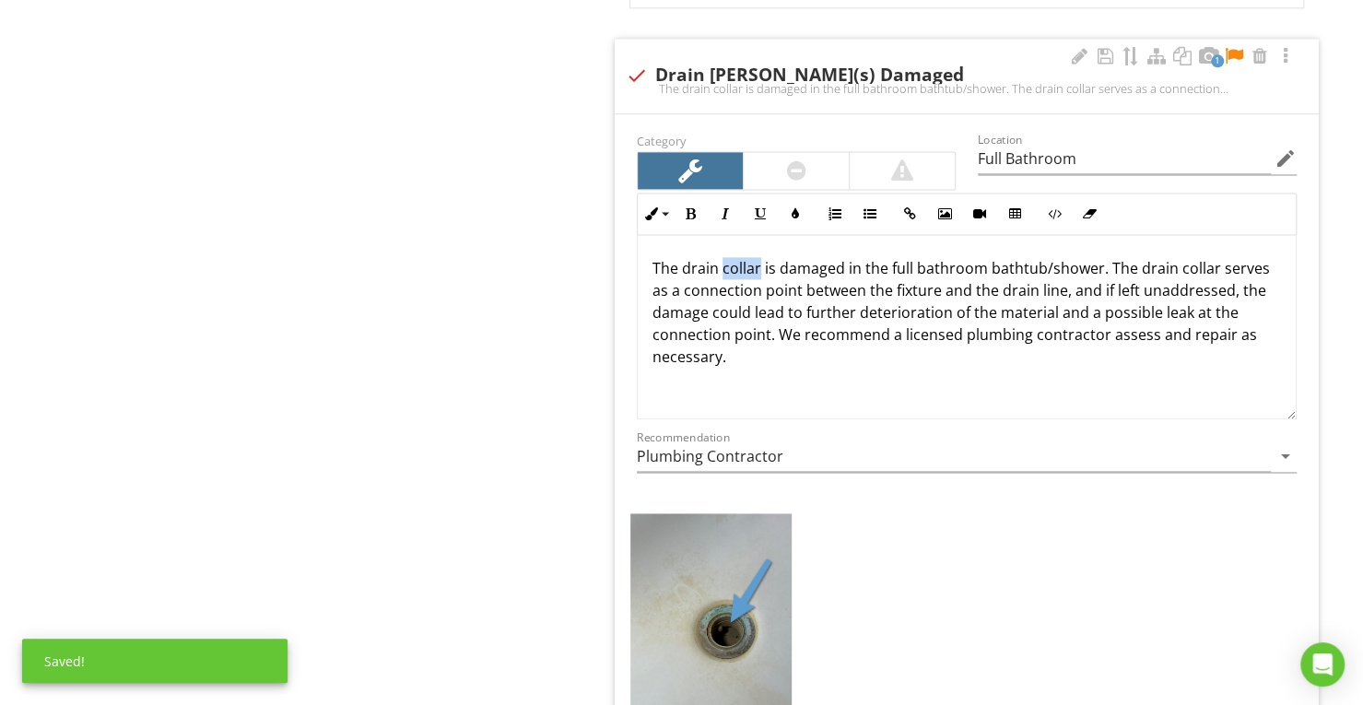
drag, startPoint x: 722, startPoint y: 221, endPoint x: 760, endPoint y: 233, distance: 40.5
click at [760, 257] on p "The drain collar is damaged in the full bathroom bathtub/shower. The drain coll…" at bounding box center [967, 312] width 629 height 111
drag, startPoint x: 1167, startPoint y: 250, endPoint x: 1219, endPoint y: 249, distance: 51.6
click at [1219, 257] on p "The drain grate is damaged in the full bathroom bathtub/shower. The drain colla…" at bounding box center [967, 312] width 629 height 111
